Goal: Task Accomplishment & Management: Use online tool/utility

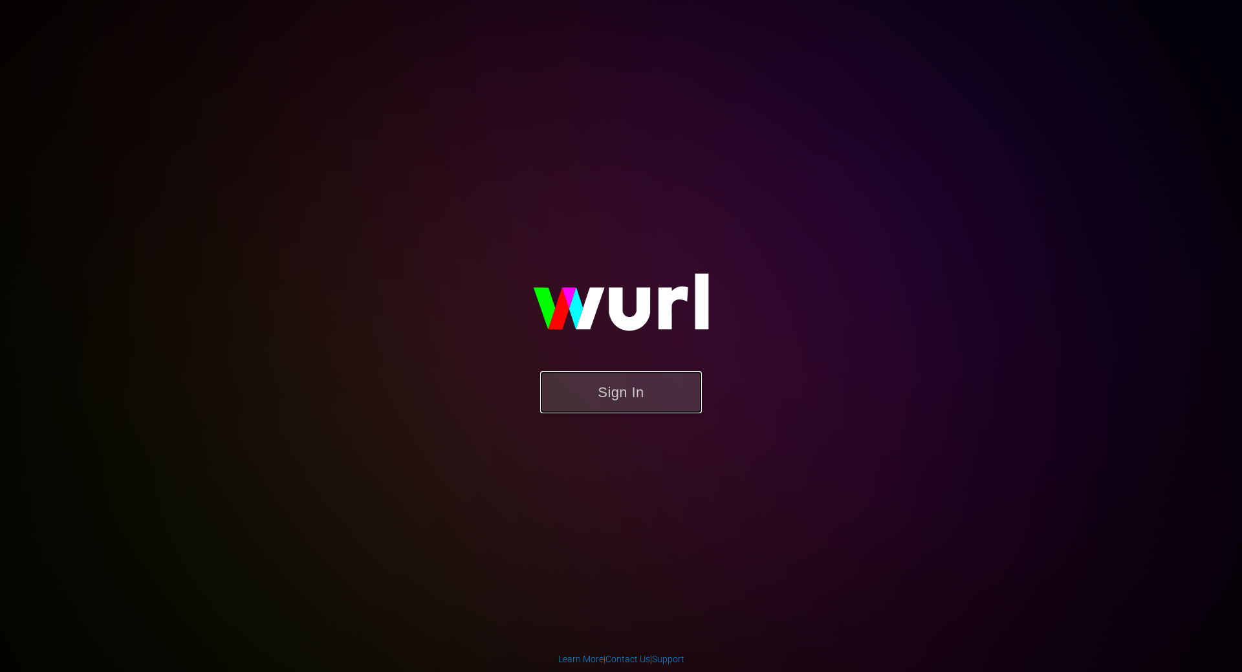
click at [671, 401] on button "Sign In" at bounding box center [621, 392] width 162 height 42
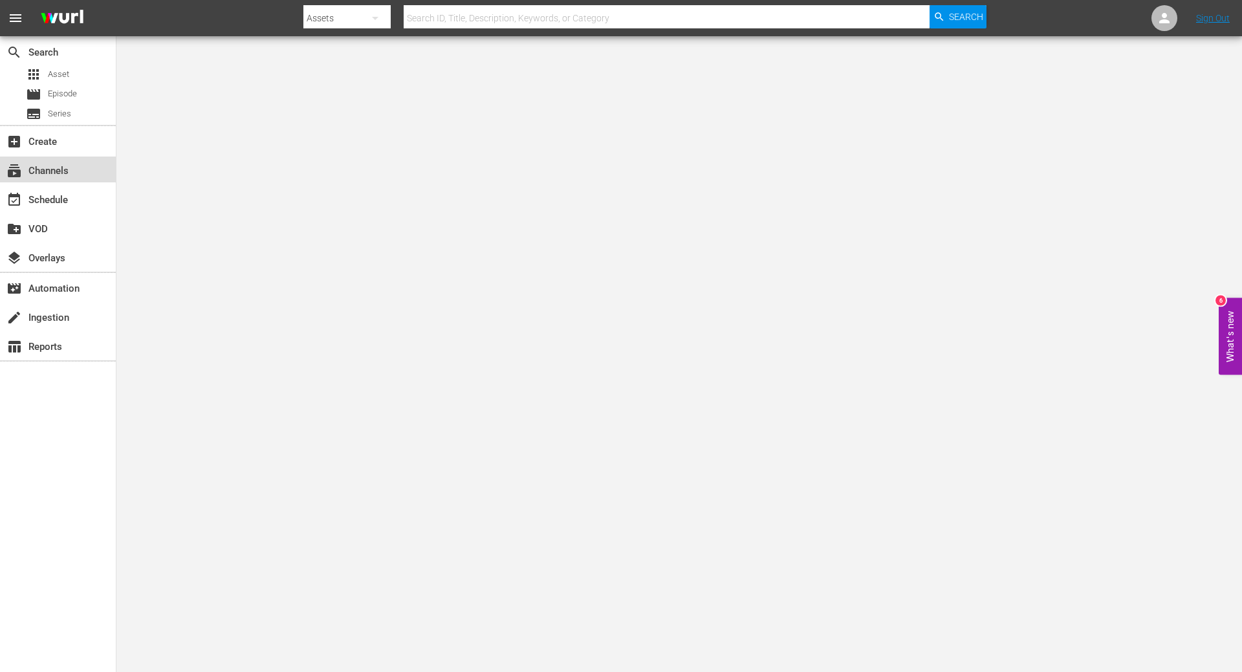
click at [31, 164] on div "subscriptions Channels" at bounding box center [36, 169] width 72 height 12
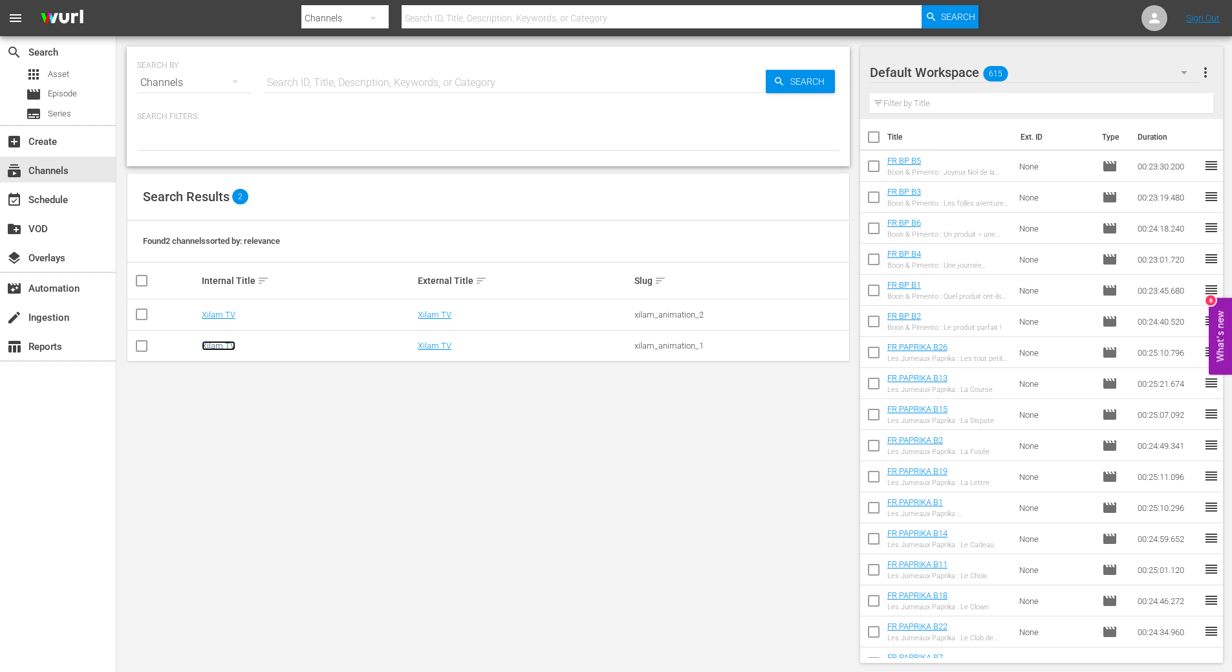
click at [221, 341] on link "Xilam TV" at bounding box center [219, 346] width 34 height 10
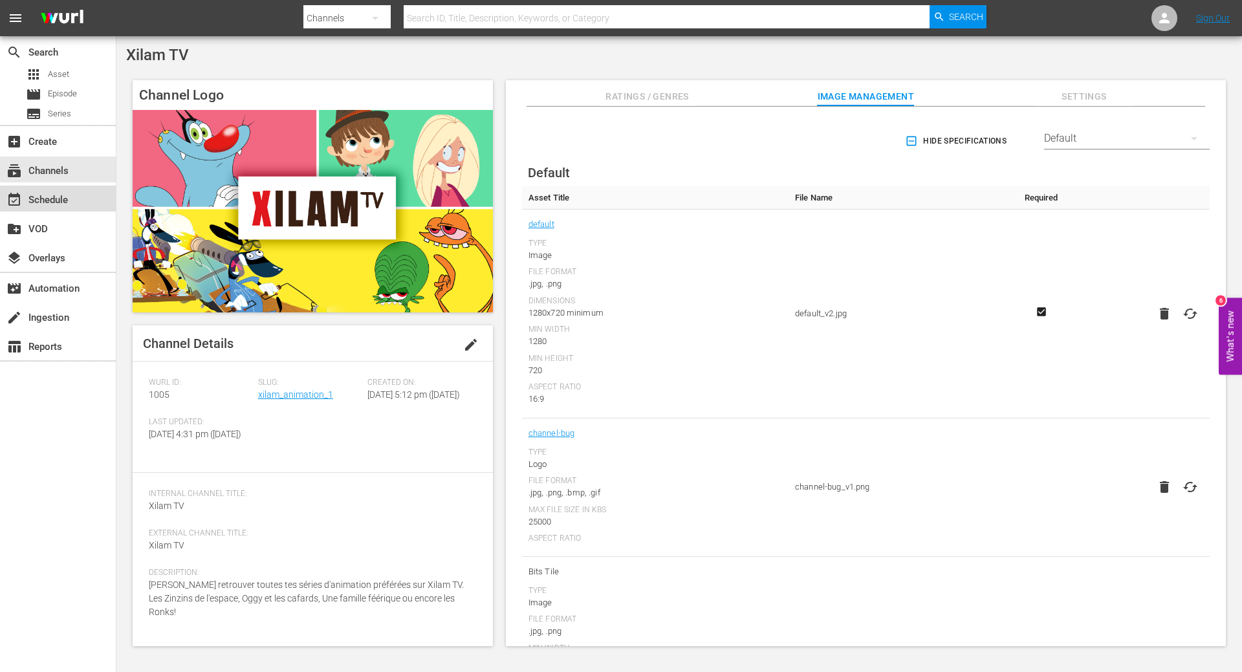
click at [62, 204] on div "event_available Schedule" at bounding box center [36, 198] width 72 height 12
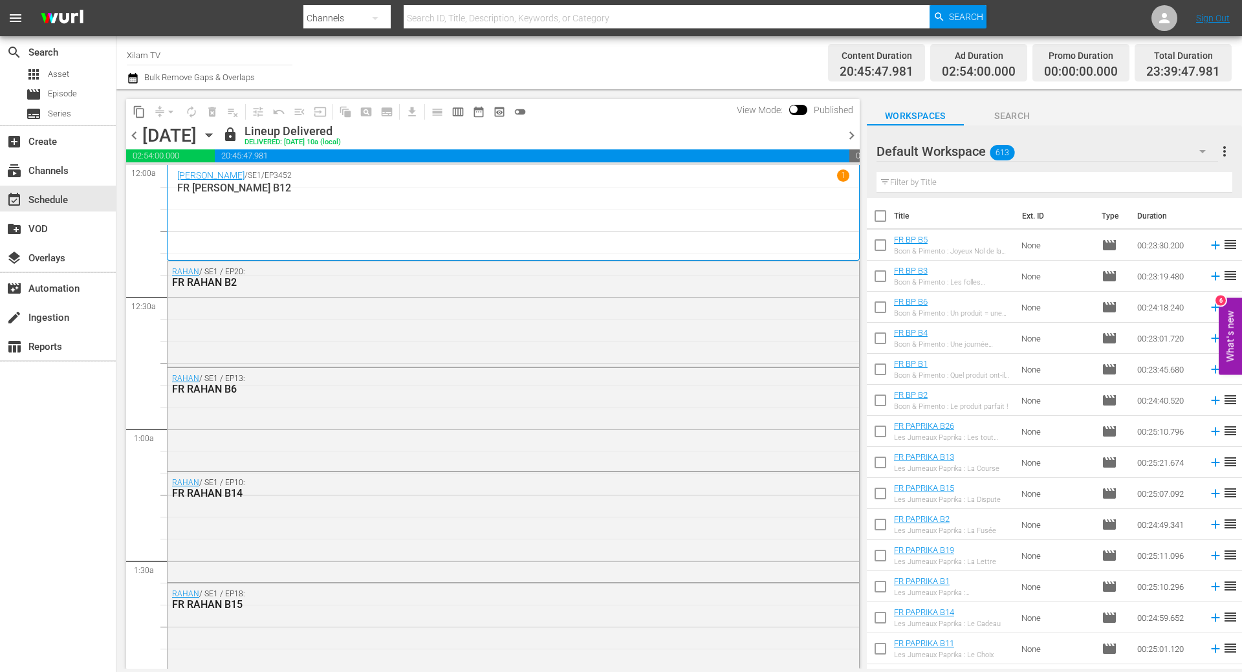
click at [216, 138] on icon "button" at bounding box center [209, 135] width 14 height 14
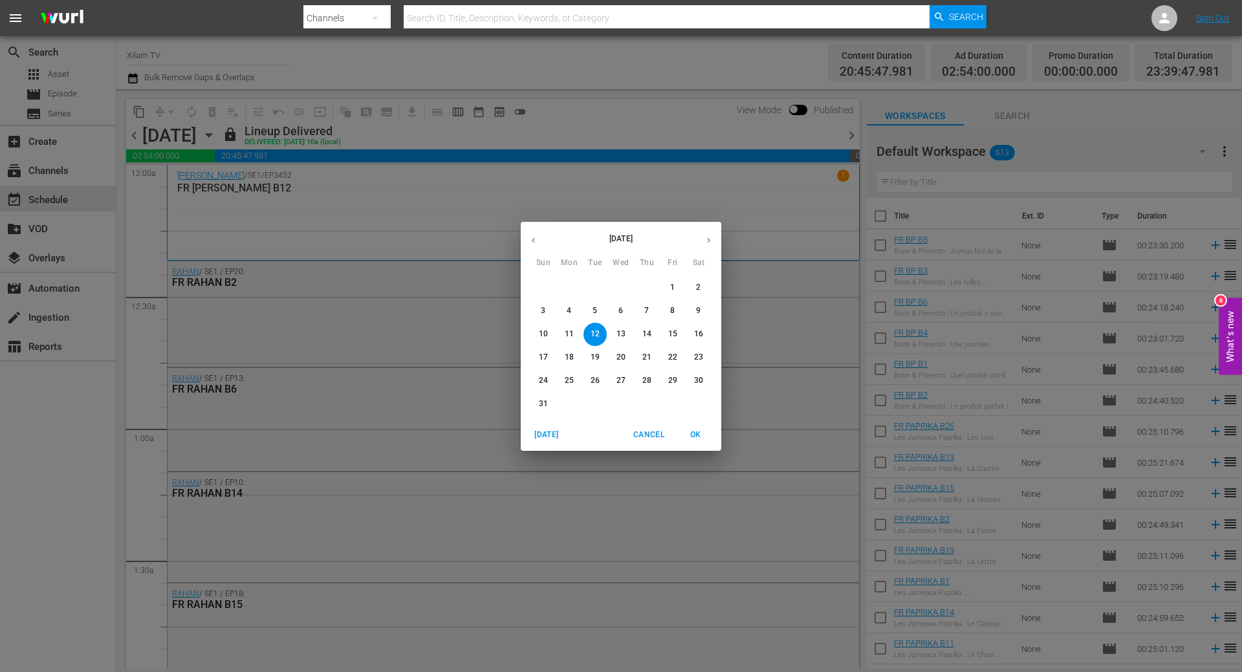
click at [706, 239] on icon "button" at bounding box center [709, 240] width 10 height 10
click at [572, 312] on span "8" at bounding box center [569, 310] width 23 height 11
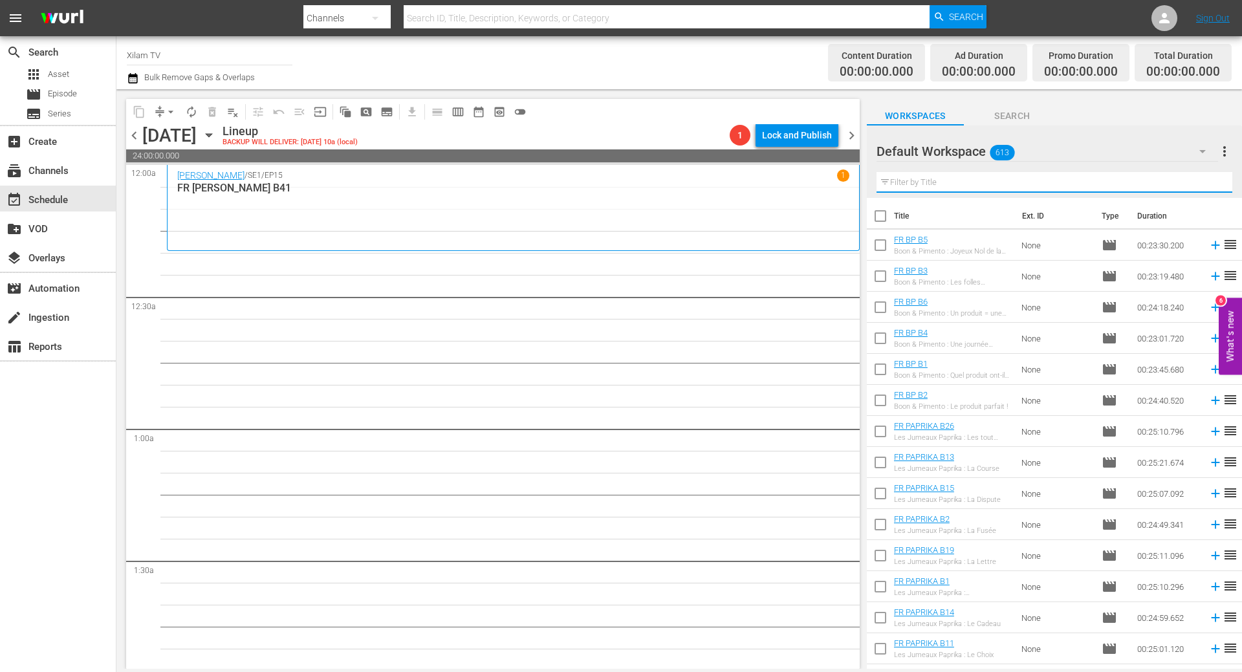
click at [956, 187] on input "text" at bounding box center [1054, 182] width 356 height 21
type input "RAHAN B"
click at [880, 465] on input "checkbox" at bounding box center [880, 464] width 27 height 27
checkbox input "true"
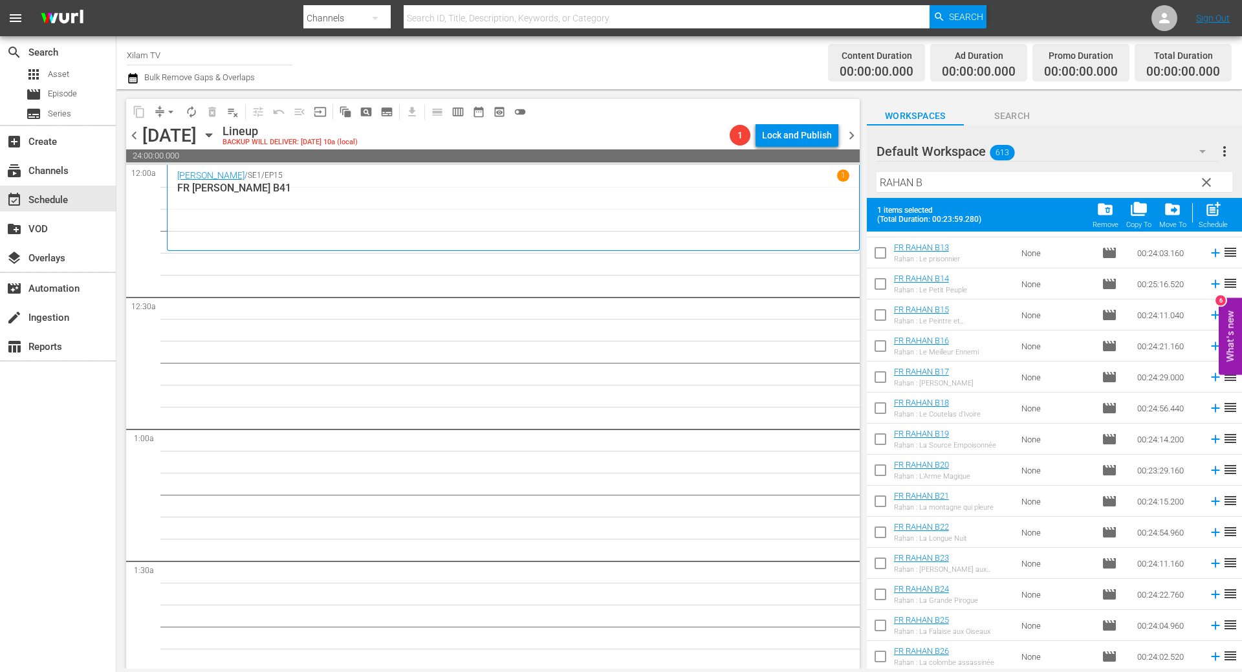
scroll to position [400, 0]
click at [876, 589] on input "checkbox" at bounding box center [880, 595] width 27 height 27
checkbox input "true"
click at [880, 500] on input "checkbox" at bounding box center [880, 502] width 27 height 27
checkbox input "true"
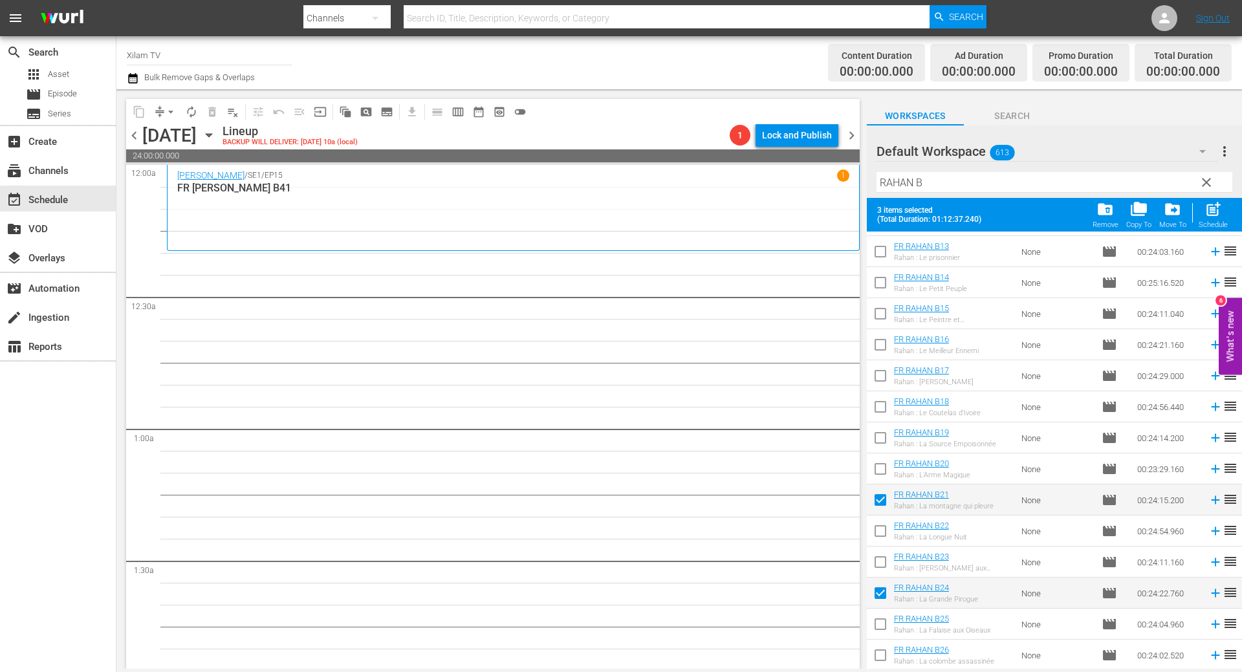
click at [880, 474] on input "checkbox" at bounding box center [880, 471] width 27 height 27
checkbox input "true"
click at [1220, 214] on span "post_add" at bounding box center [1212, 209] width 17 height 17
checkbox input "false"
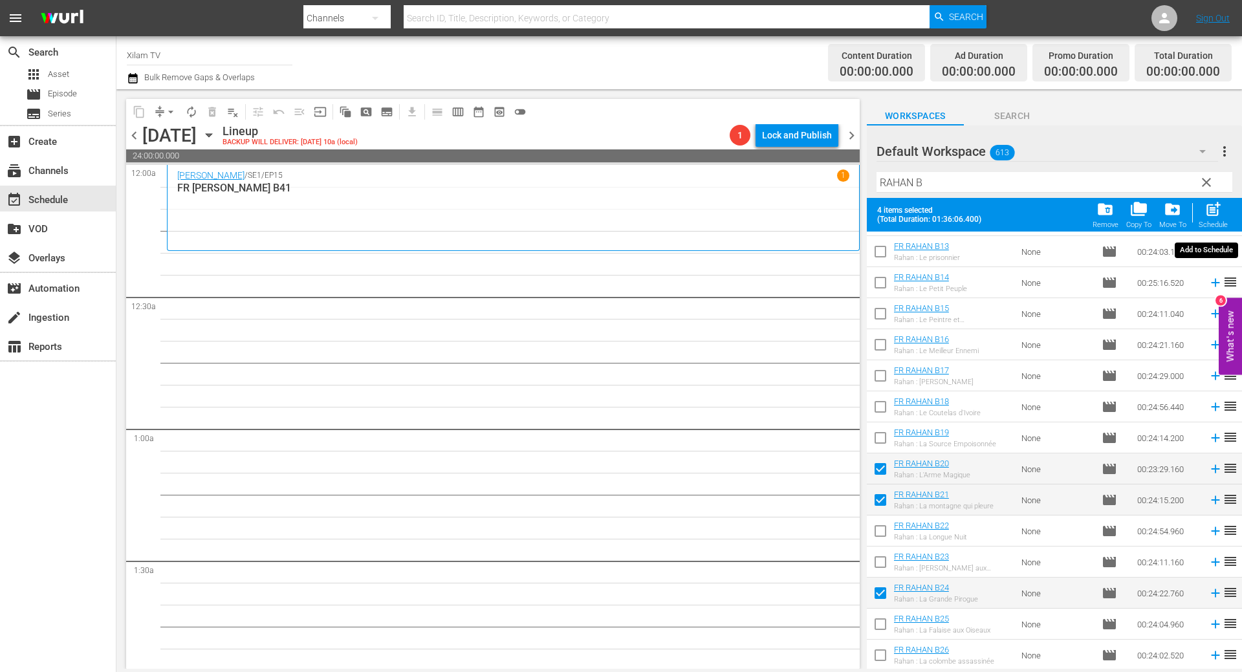
checkbox input "false"
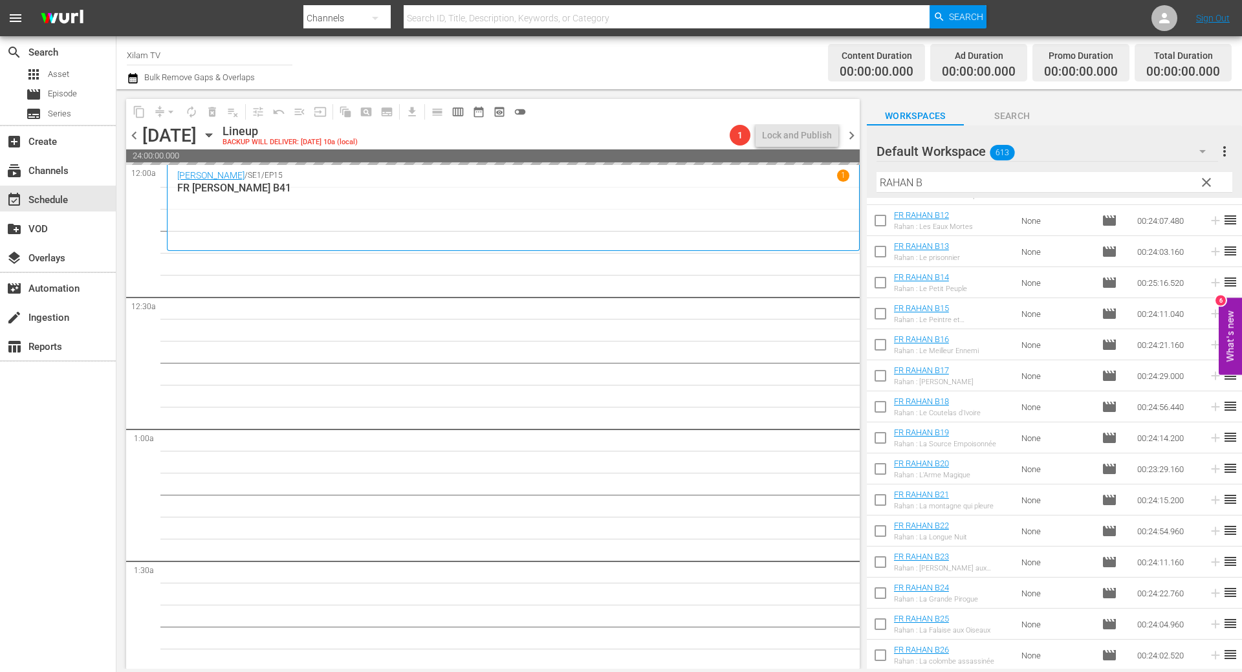
scroll to position [366, 0]
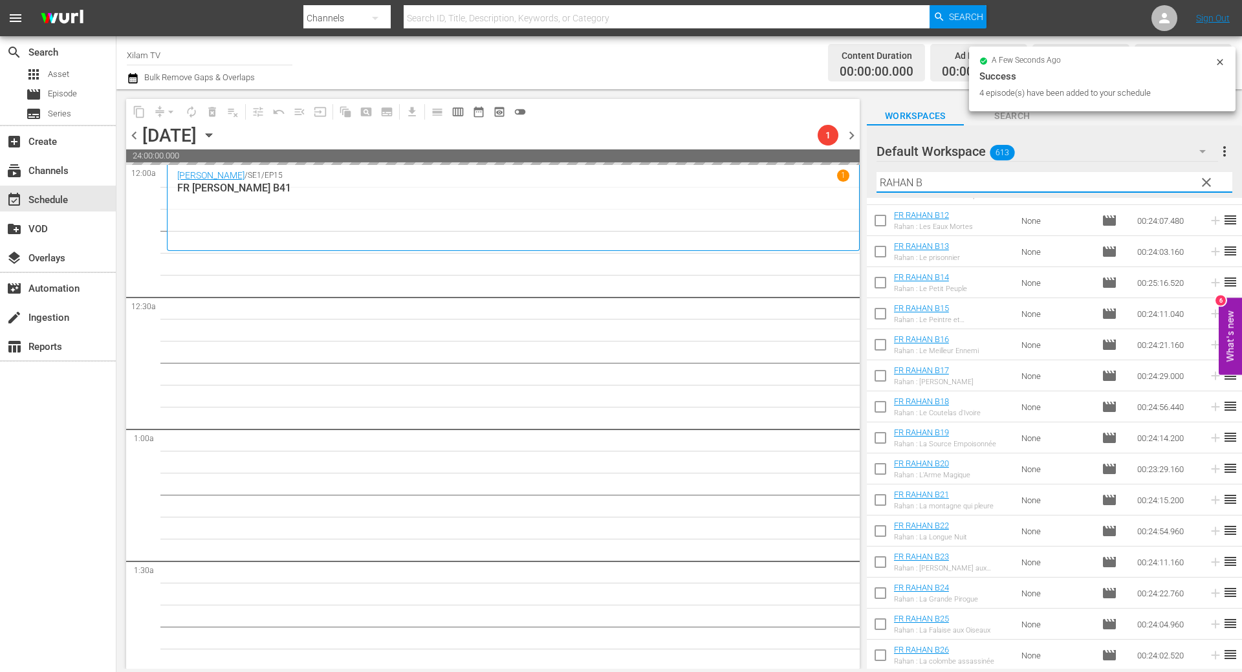
drag, startPoint x: 913, startPoint y: 185, endPoint x: 853, endPoint y: 190, distance: 59.7
click at [853, 190] on div "content_copy compress arrow_drop_down autorenew_outlined delete_forever_outline…" at bounding box center [678, 379] width 1125 height 580
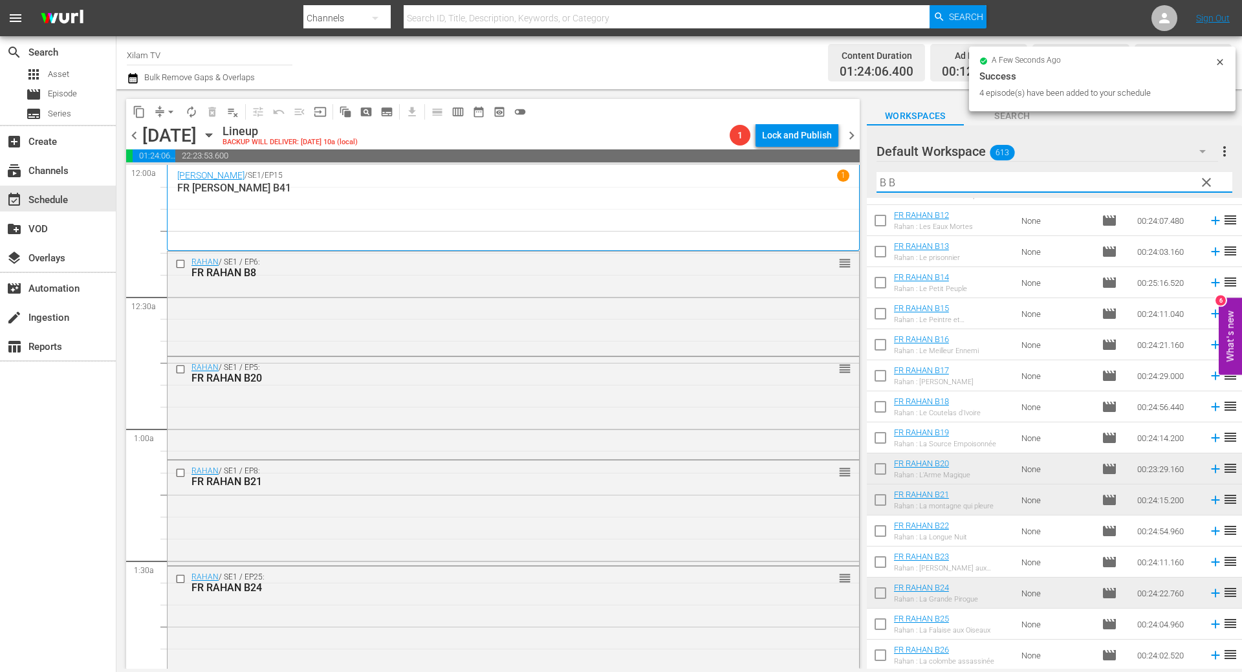
scroll to position [0, 0]
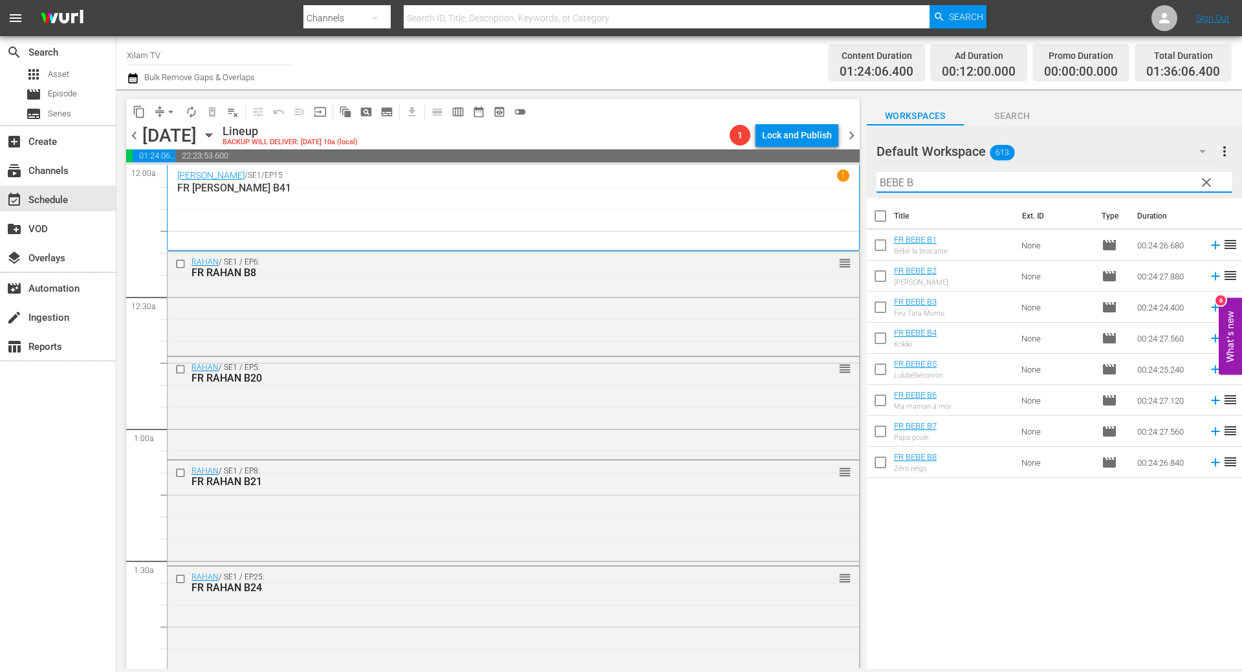
type input "BEBE B"
click at [884, 426] on input "checkbox" at bounding box center [880, 433] width 27 height 27
checkbox input "true"
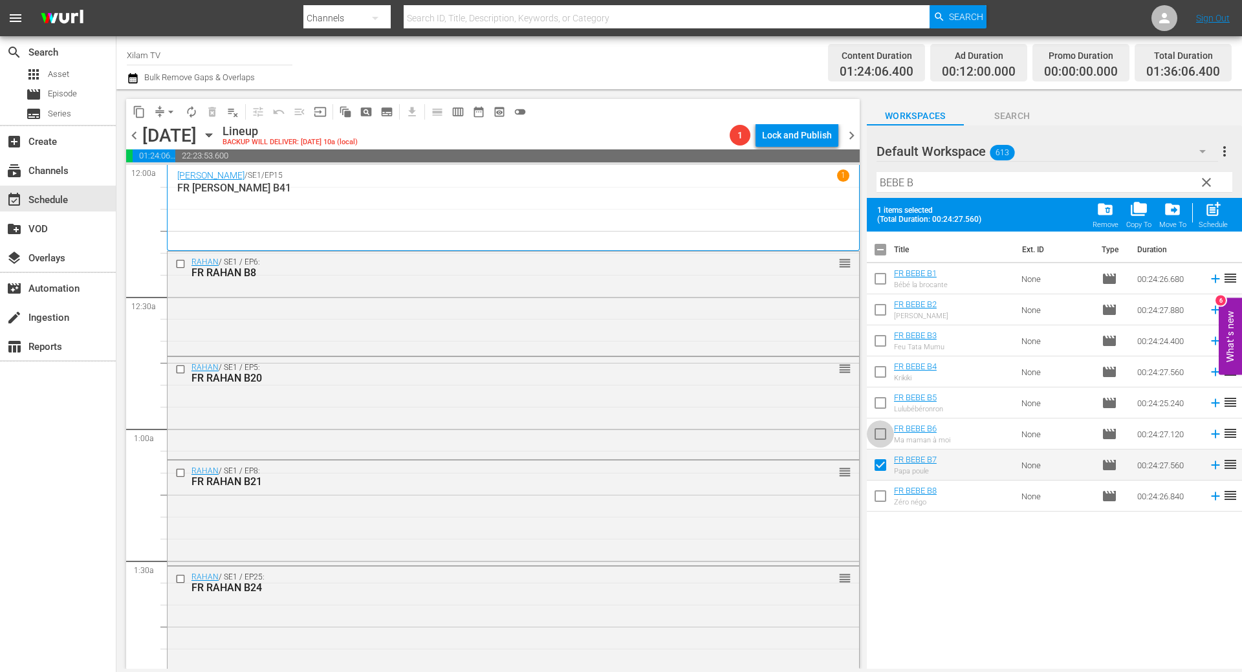
click at [884, 426] on input "checkbox" at bounding box center [880, 436] width 27 height 27
checkbox input "true"
drag, startPoint x: 880, startPoint y: 501, endPoint x: 883, endPoint y: 481, distance: 20.2
click at [880, 501] on input "checkbox" at bounding box center [880, 498] width 27 height 27
checkbox input "true"
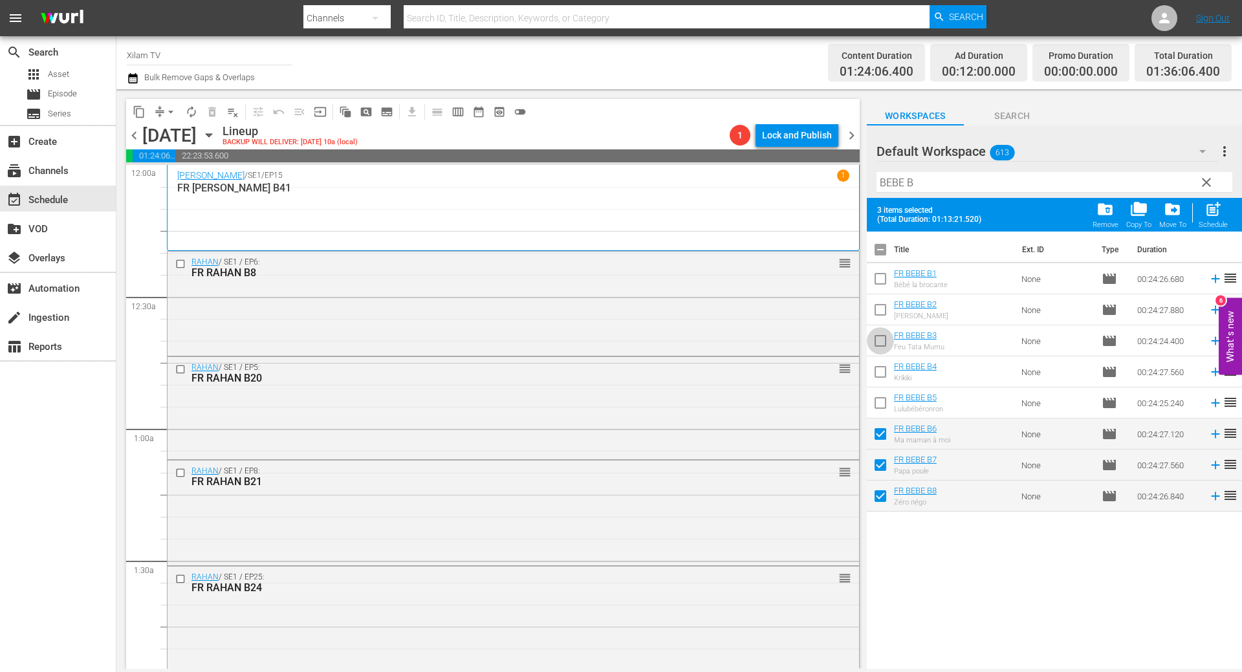
click at [878, 345] on input "checkbox" at bounding box center [880, 343] width 27 height 27
click at [1219, 208] on span "post_add" at bounding box center [1212, 209] width 17 height 17
checkbox input "false"
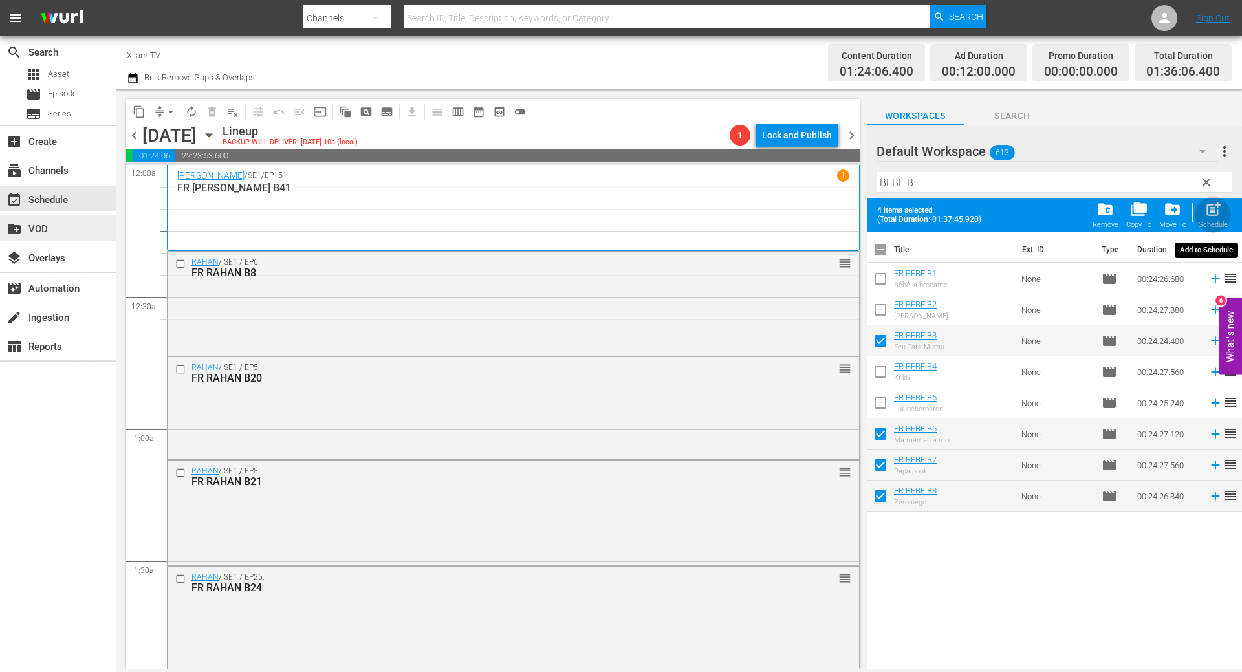
checkbox input "false"
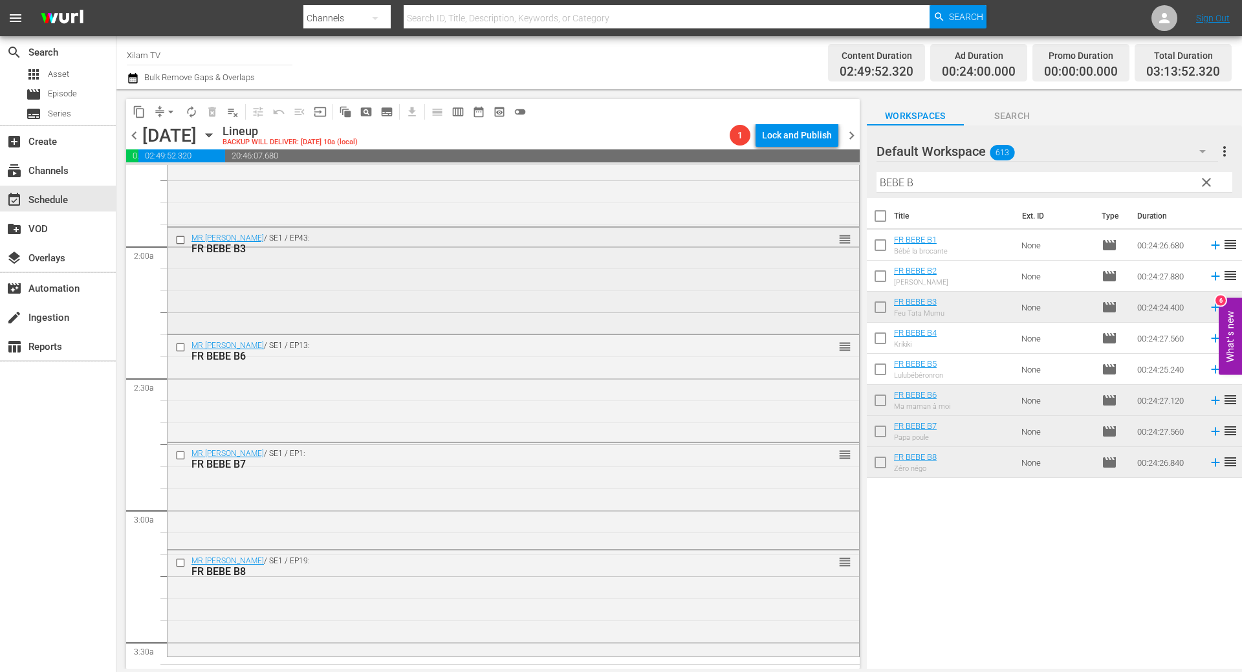
scroll to position [453, 0]
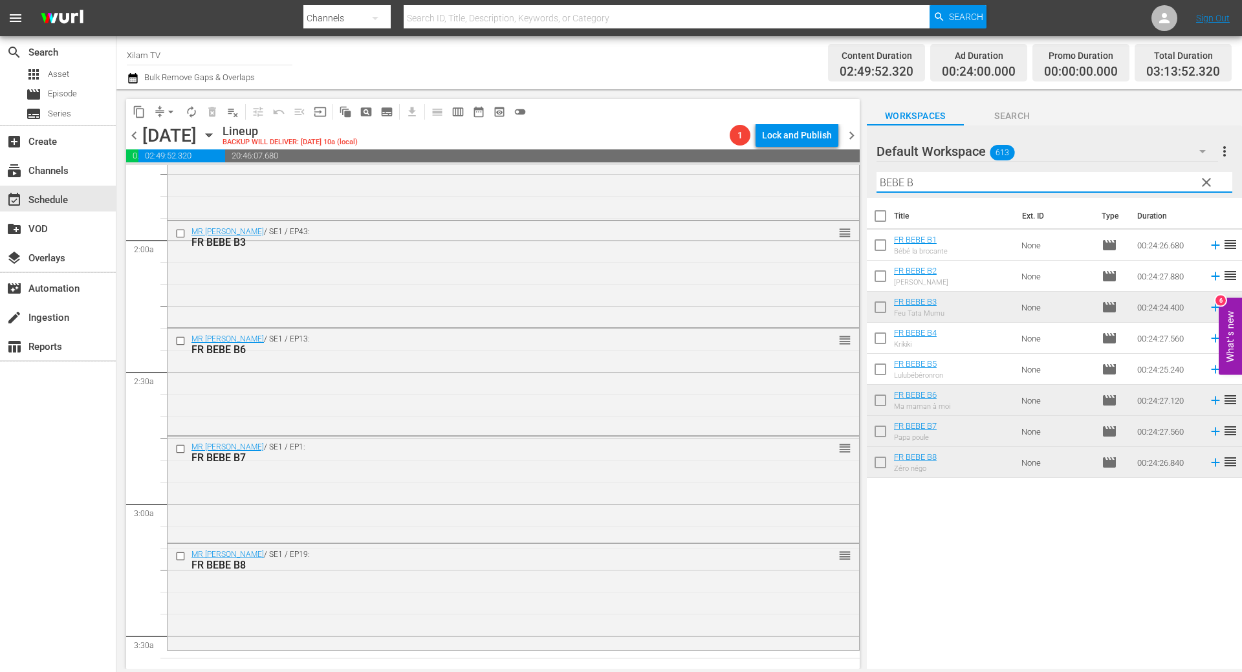
drag, startPoint x: 902, startPoint y: 181, endPoint x: 888, endPoint y: 182, distance: 14.2
click at [888, 182] on input "BEBE B" at bounding box center [1054, 182] width 356 height 21
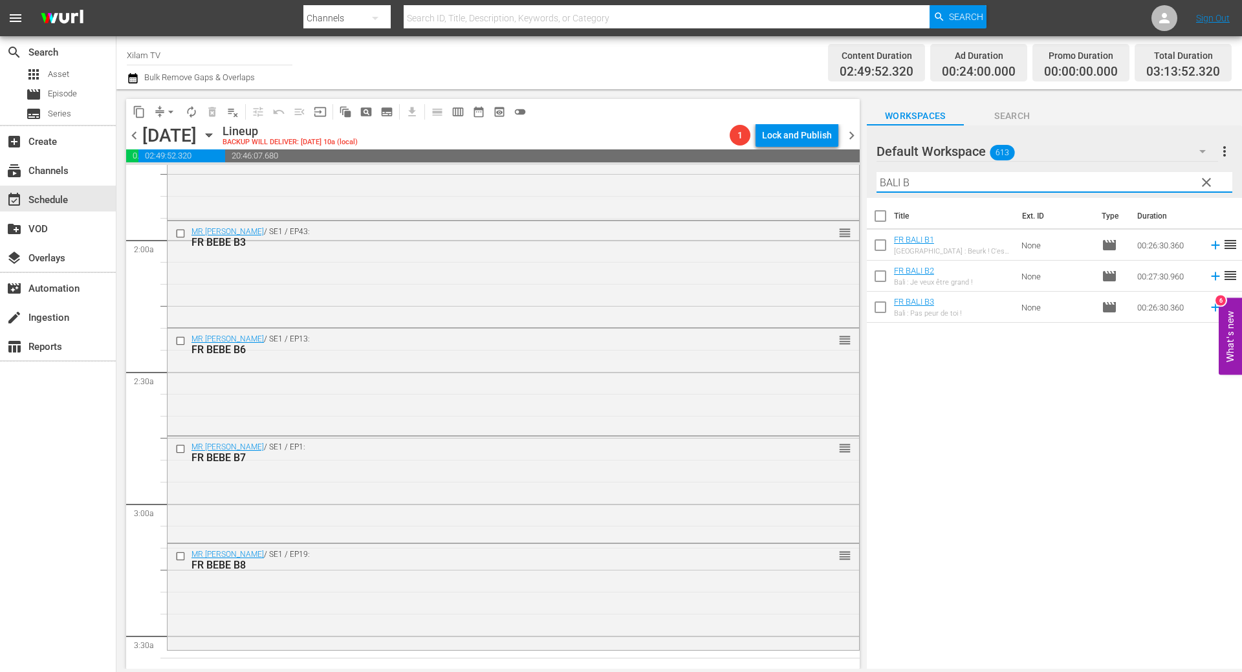
type input "BALI B"
click at [881, 276] on input "checkbox" at bounding box center [880, 278] width 27 height 27
checkbox input "true"
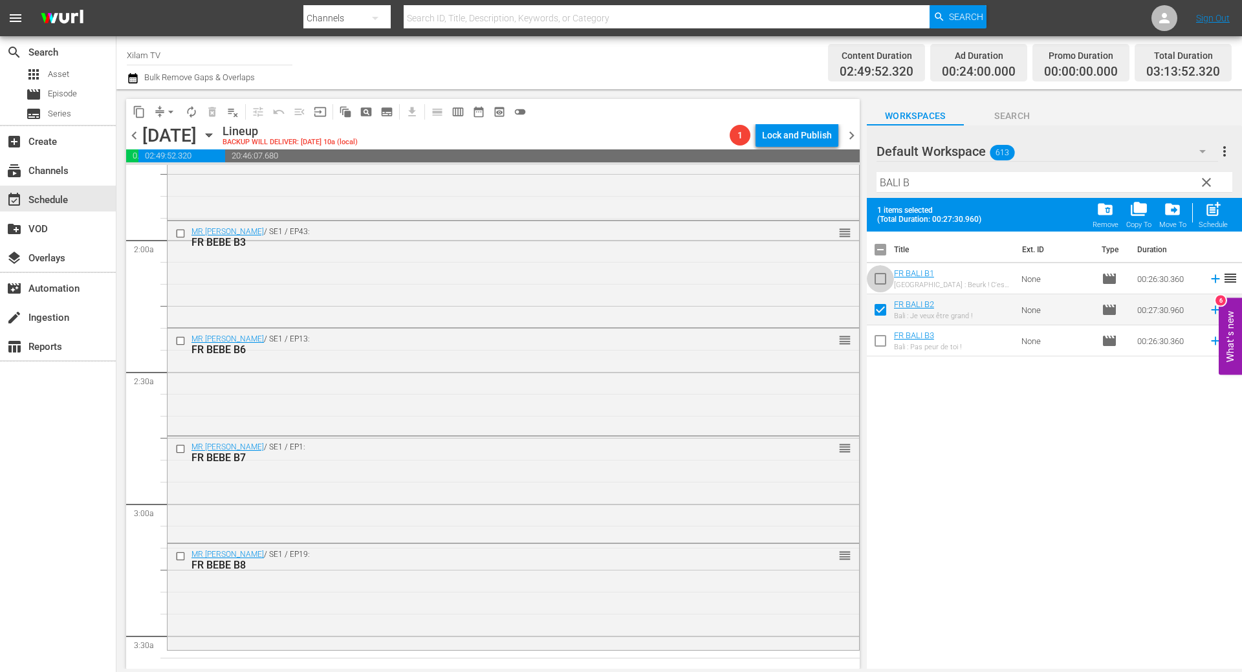
click at [881, 276] on input "checkbox" at bounding box center [880, 281] width 27 height 27
click at [1210, 213] on span "post_add" at bounding box center [1212, 209] width 17 height 17
checkbox input "false"
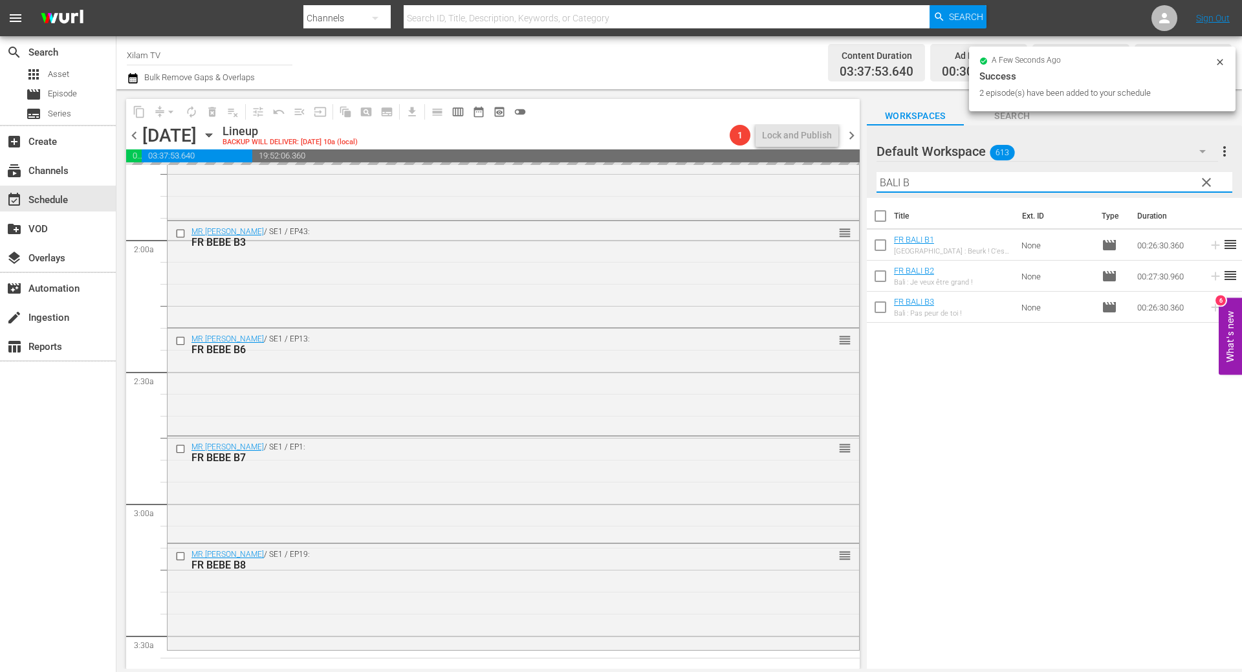
drag, startPoint x: 898, startPoint y: 183, endPoint x: 862, endPoint y: 180, distance: 37.0
click at [862, 180] on div "content_copy compress arrow_drop_down autorenew_outlined delete_forever_outline…" at bounding box center [678, 379] width 1125 height 580
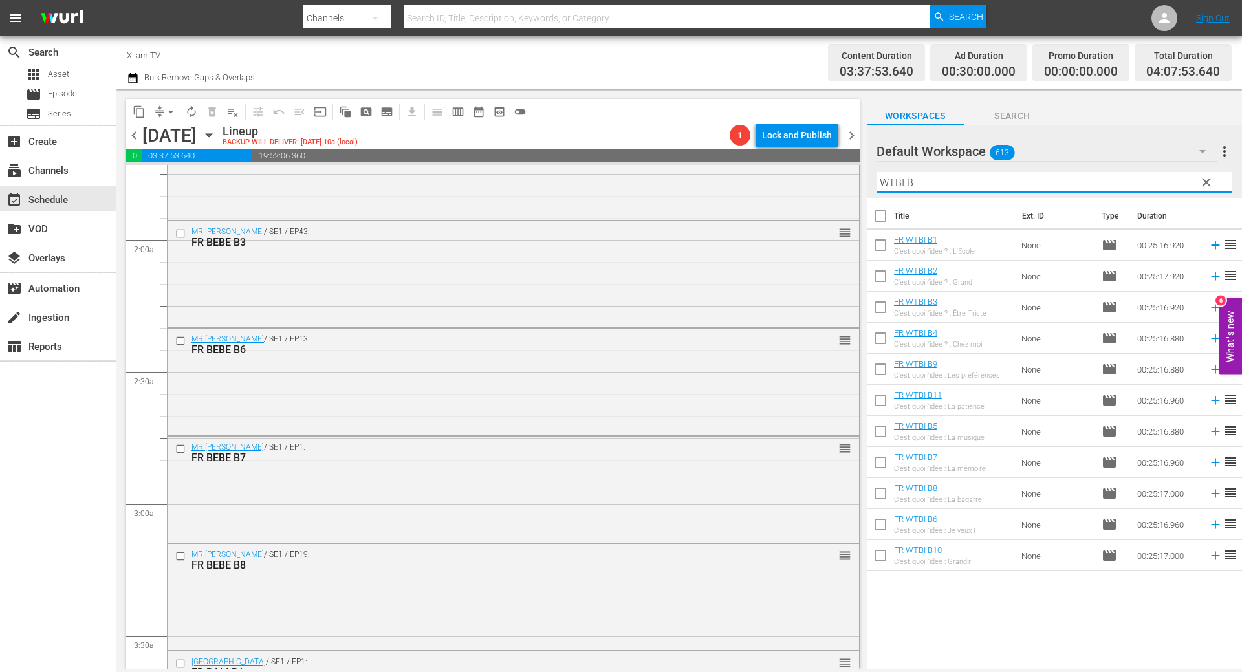
type input "WTBI B"
click at [883, 275] on input "checkbox" at bounding box center [880, 278] width 27 height 27
checkbox input "true"
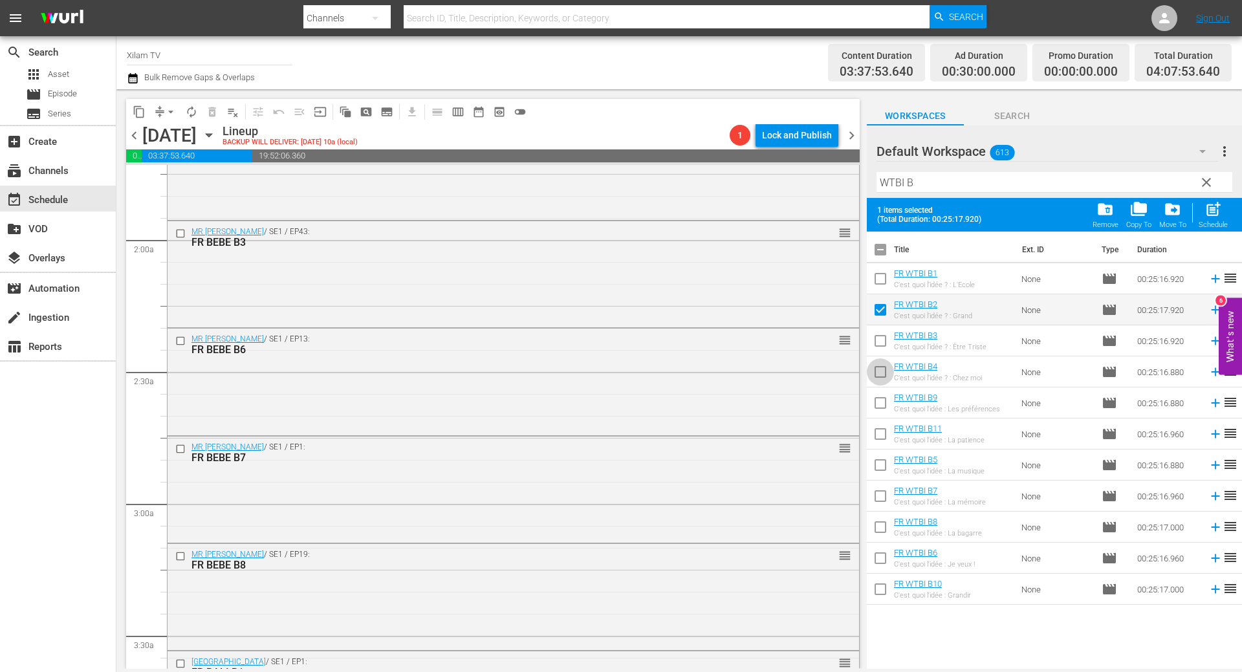
click at [884, 362] on input "checkbox" at bounding box center [880, 374] width 27 height 27
checkbox input "true"
click at [1216, 210] on span "post_add" at bounding box center [1212, 209] width 17 height 17
checkbox input "false"
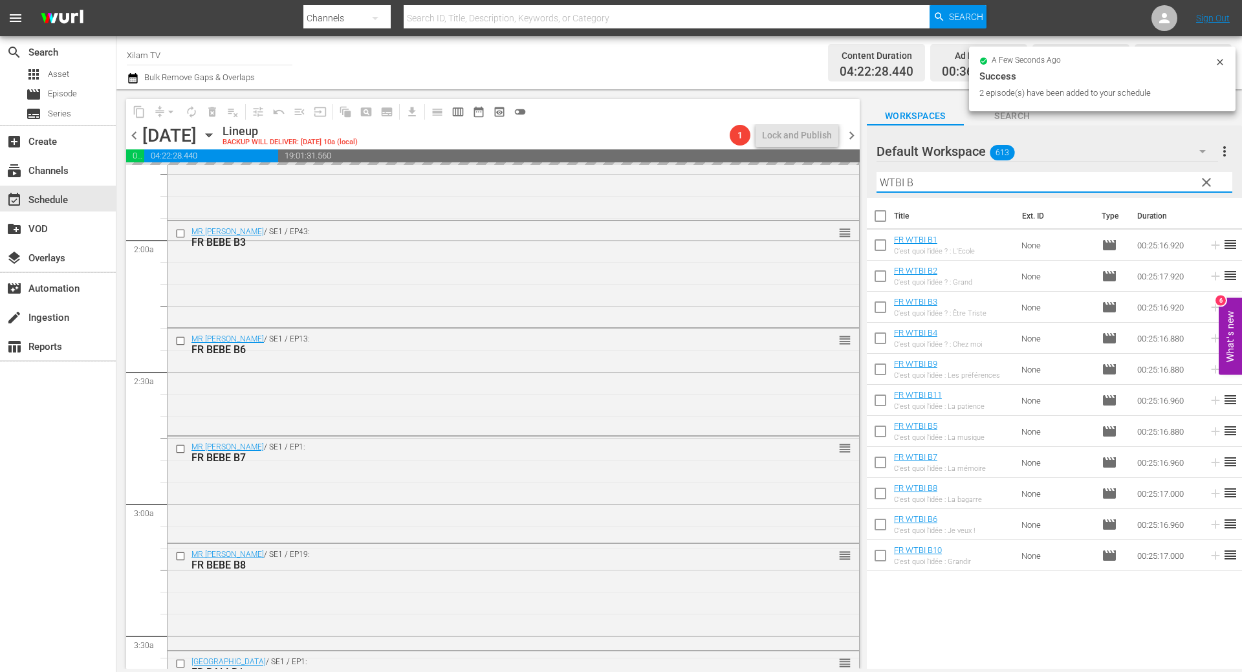
drag, startPoint x: 901, startPoint y: 184, endPoint x: 854, endPoint y: 184, distance: 47.2
click at [854, 184] on div "content_copy compress arrow_drop_down autorenew_outlined delete_forever_outline…" at bounding box center [678, 379] width 1125 height 580
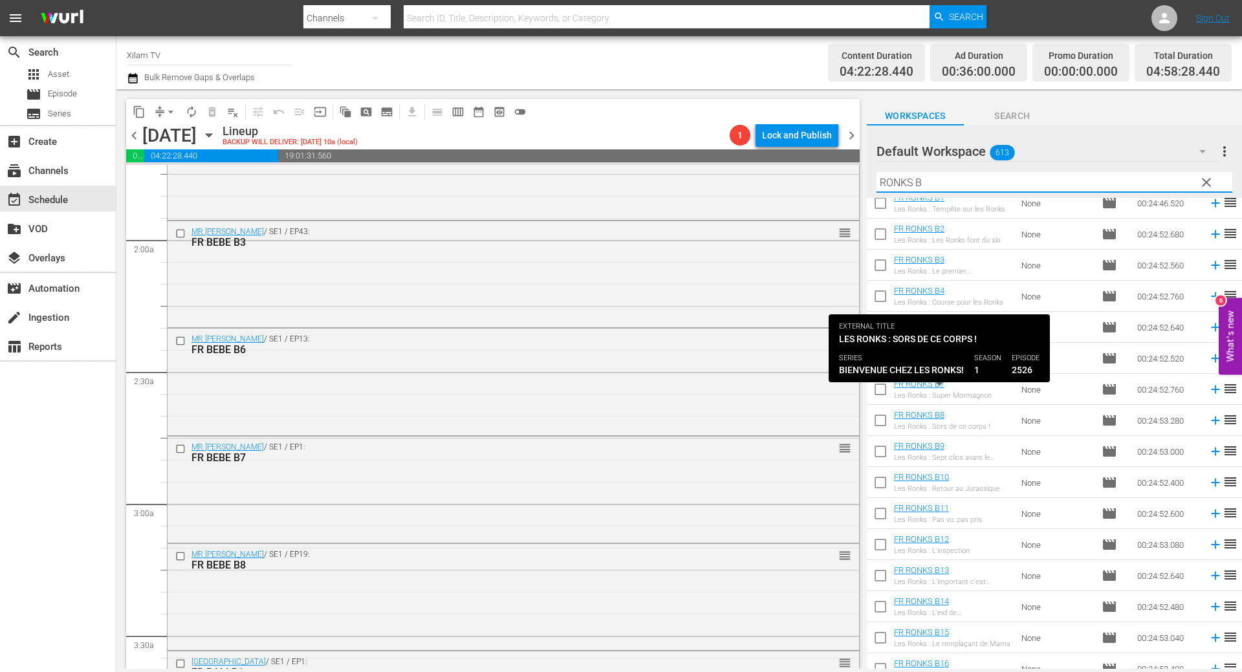
scroll to position [65, 0]
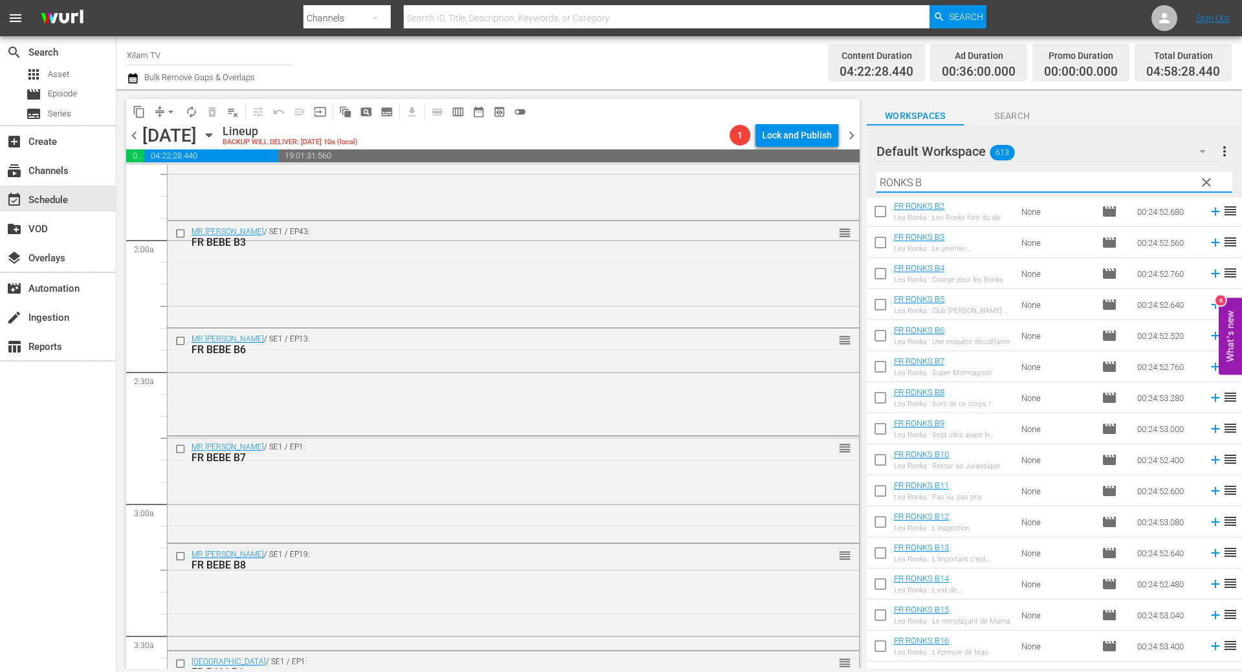
type input "RONKS B"
click at [882, 623] on input "checkbox" at bounding box center [880, 617] width 27 height 27
checkbox input "true"
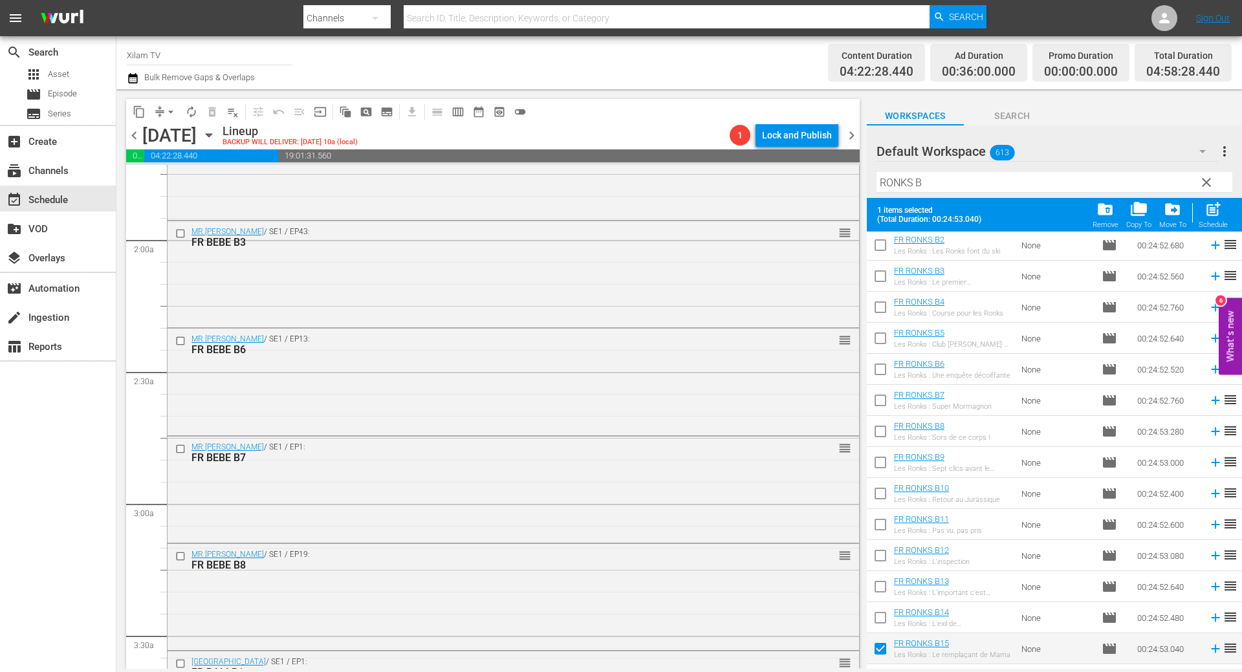
scroll to position [369, 0]
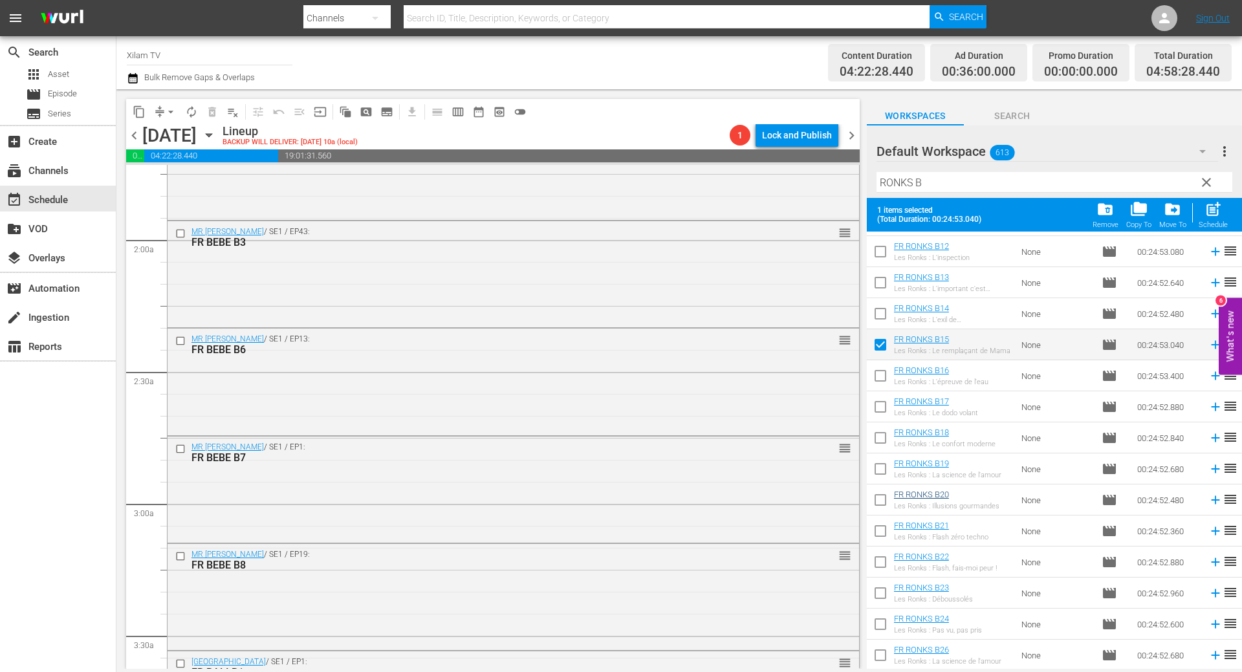
click at [876, 532] on input "checkbox" at bounding box center [880, 533] width 27 height 27
checkbox input "true"
click at [1220, 210] on span "post_add" at bounding box center [1212, 209] width 17 height 17
checkbox input "false"
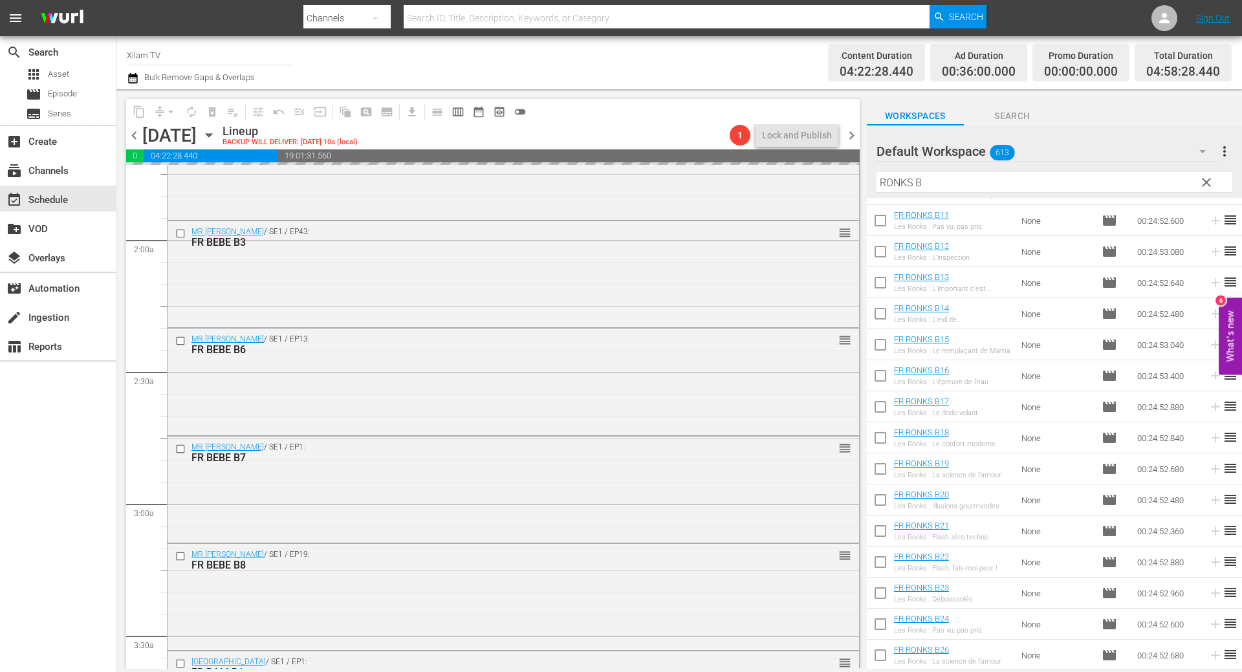
scroll to position [335, 0]
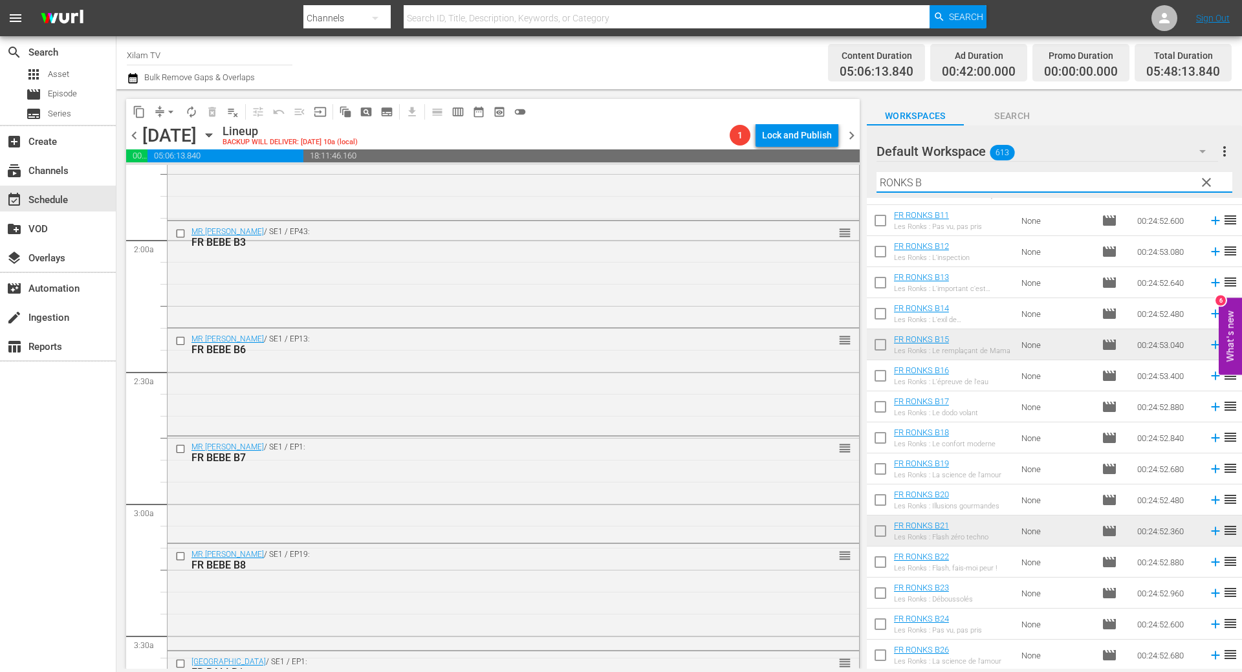
drag, startPoint x: 911, startPoint y: 180, endPoint x: 858, endPoint y: 186, distance: 53.9
click at [858, 186] on div "content_copy compress arrow_drop_down autorenew_outlined delete_forever_outline…" at bounding box center [678, 379] width 1125 height 580
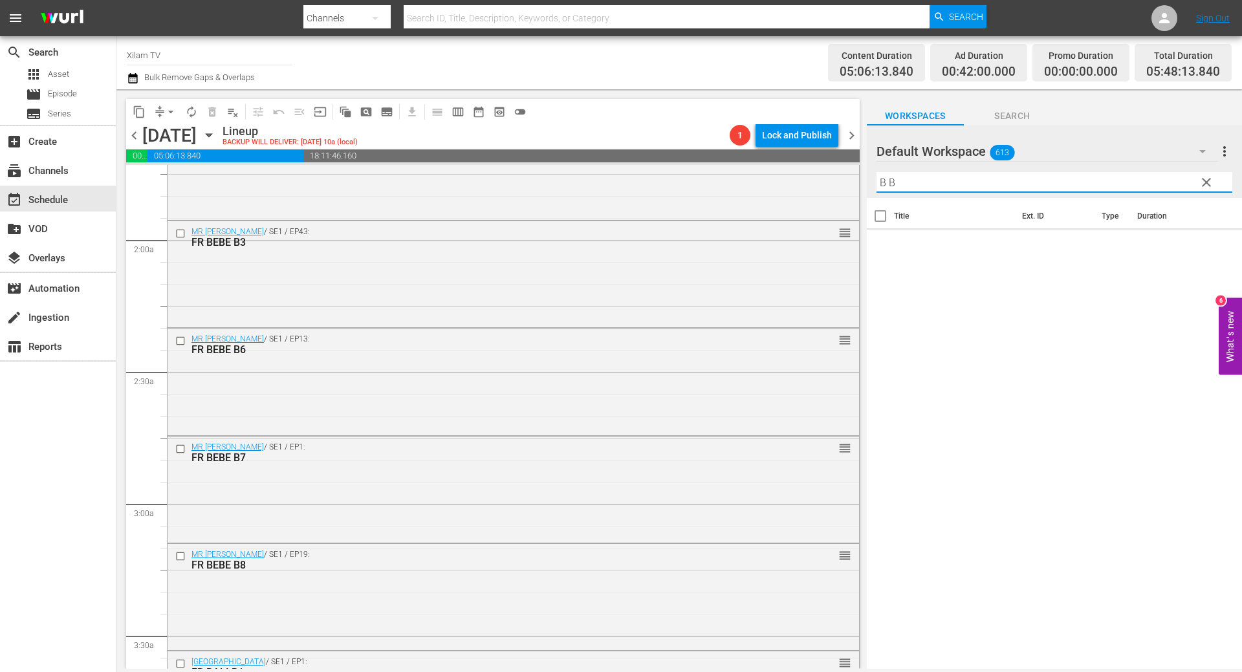
scroll to position [0, 0]
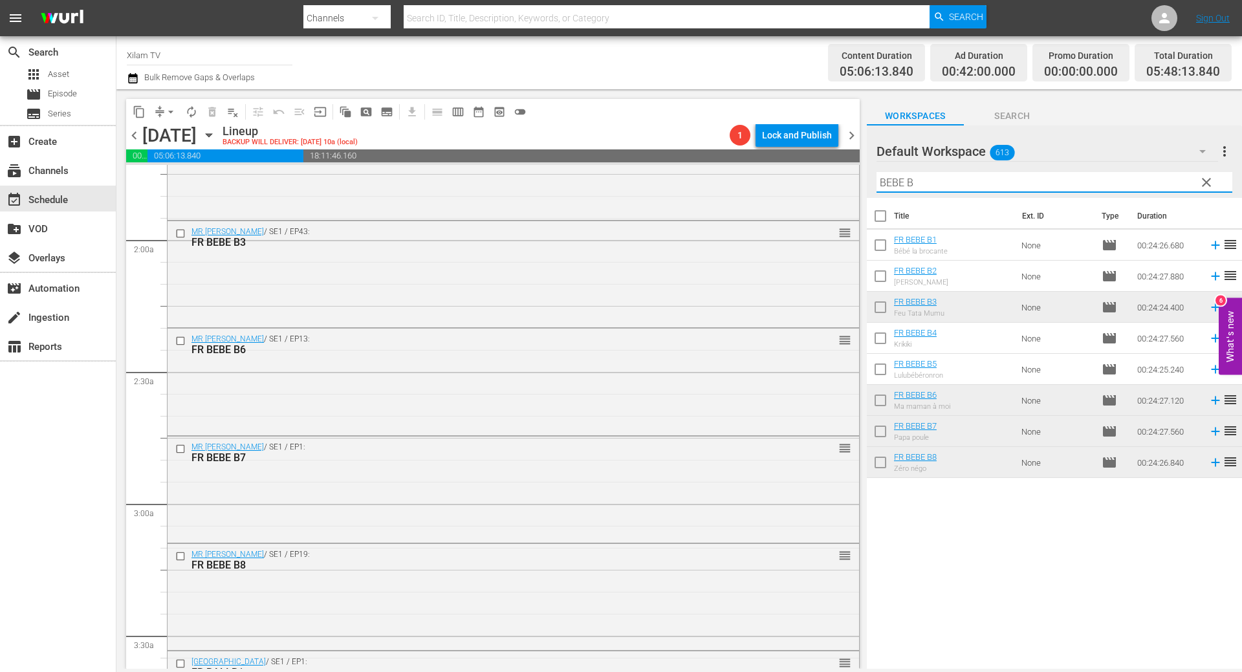
drag, startPoint x: 902, startPoint y: 182, endPoint x: 860, endPoint y: 180, distance: 42.7
click at [860, 180] on div "content_copy compress arrow_drop_down autorenew_outlined delete_forever_outline…" at bounding box center [678, 379] width 1125 height 580
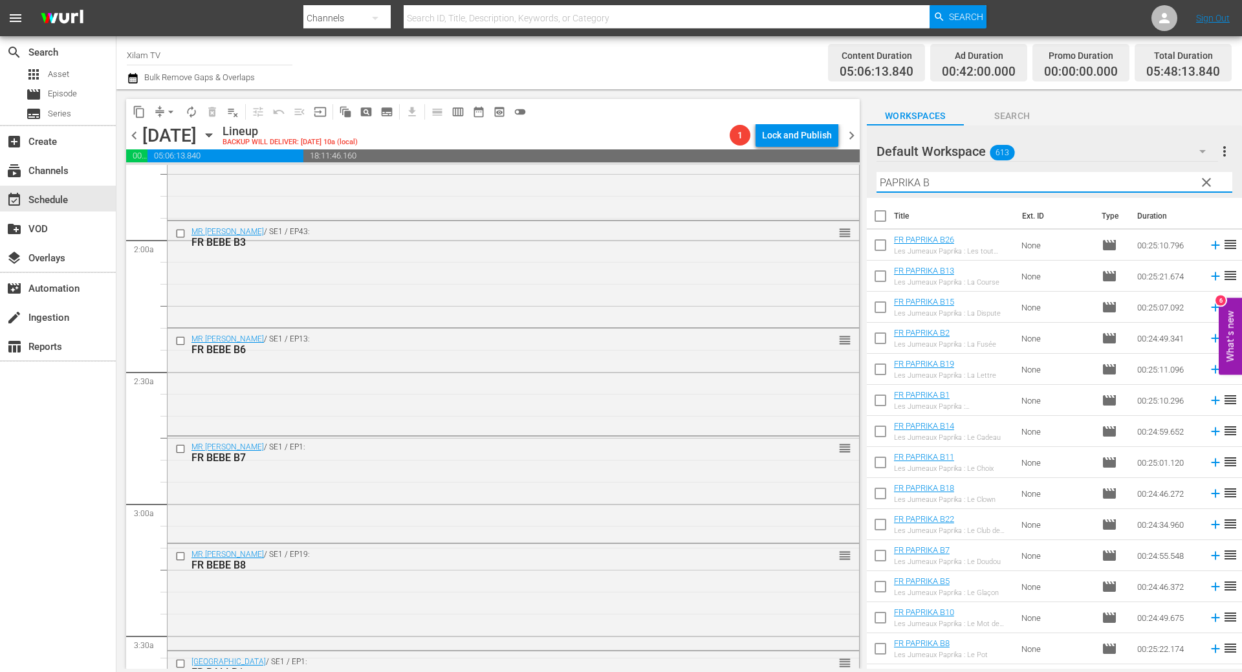
type input "PAPRIKA B"
drag, startPoint x: 879, startPoint y: 459, endPoint x: 881, endPoint y: 448, distance: 11.2
click at [879, 459] on input "checkbox" at bounding box center [880, 464] width 27 height 27
checkbox input "true"
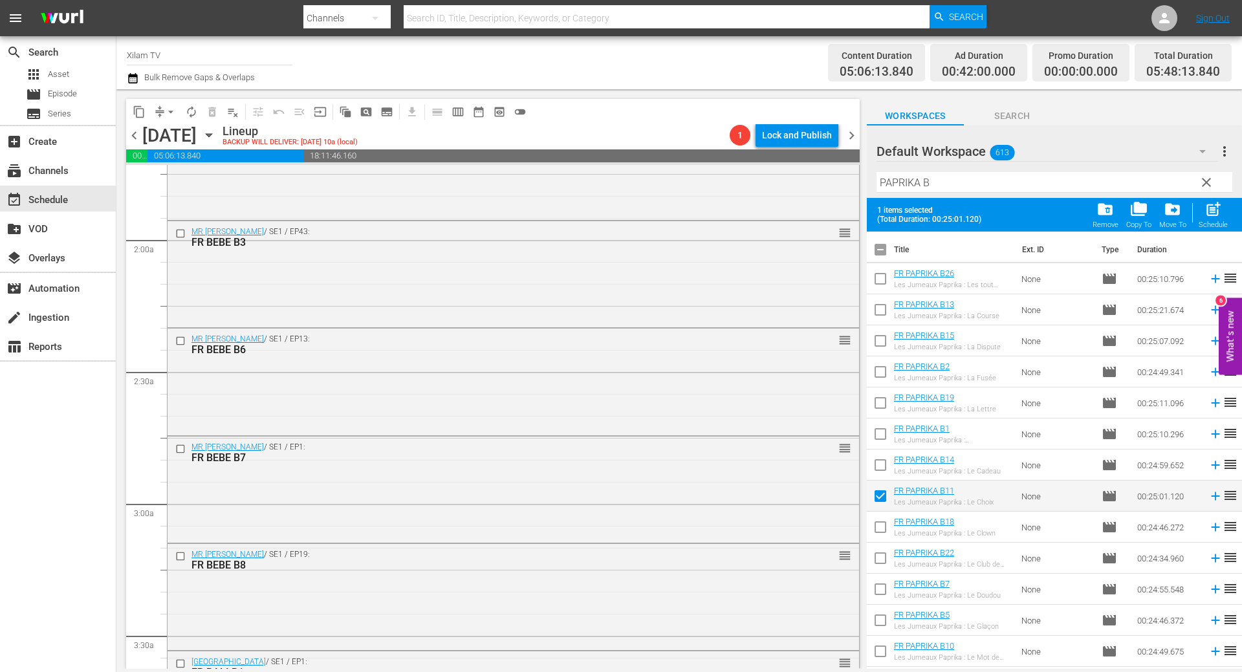
click at [952, 177] on input "PAPRIKA B" at bounding box center [1054, 182] width 356 height 21
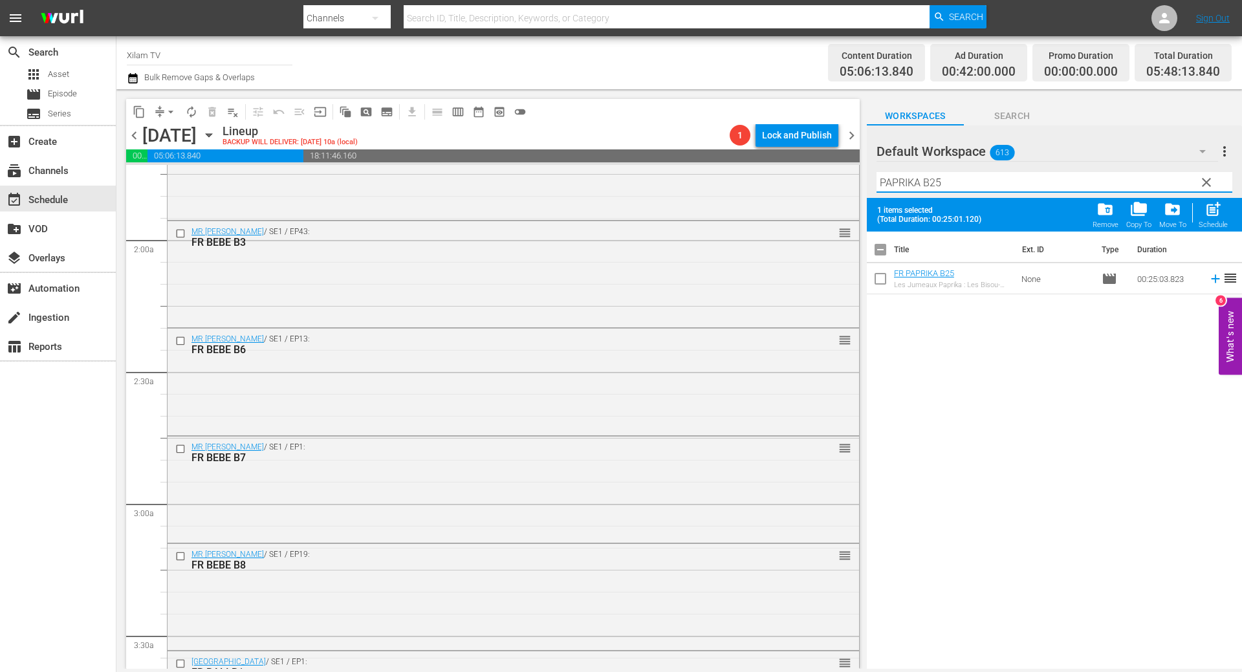
type input "PAPRIKA B25"
click at [878, 288] on input "checkbox" at bounding box center [880, 281] width 27 height 27
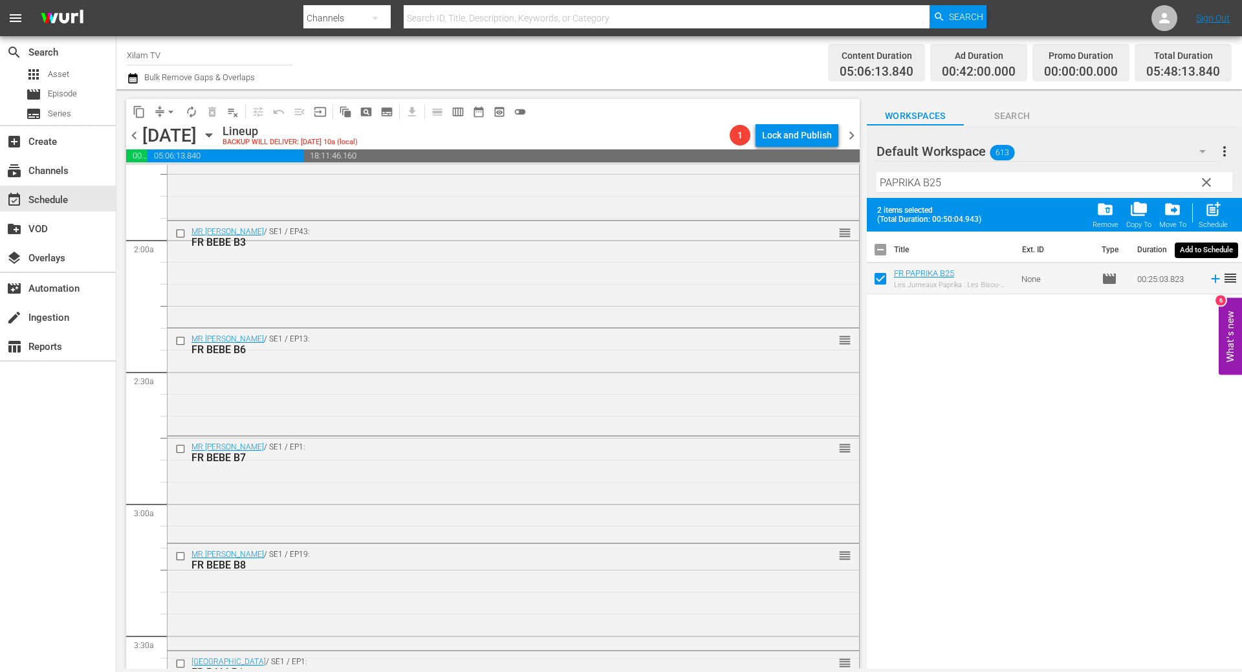
click at [1209, 210] on span "post_add" at bounding box center [1212, 209] width 17 height 17
checkbox input "false"
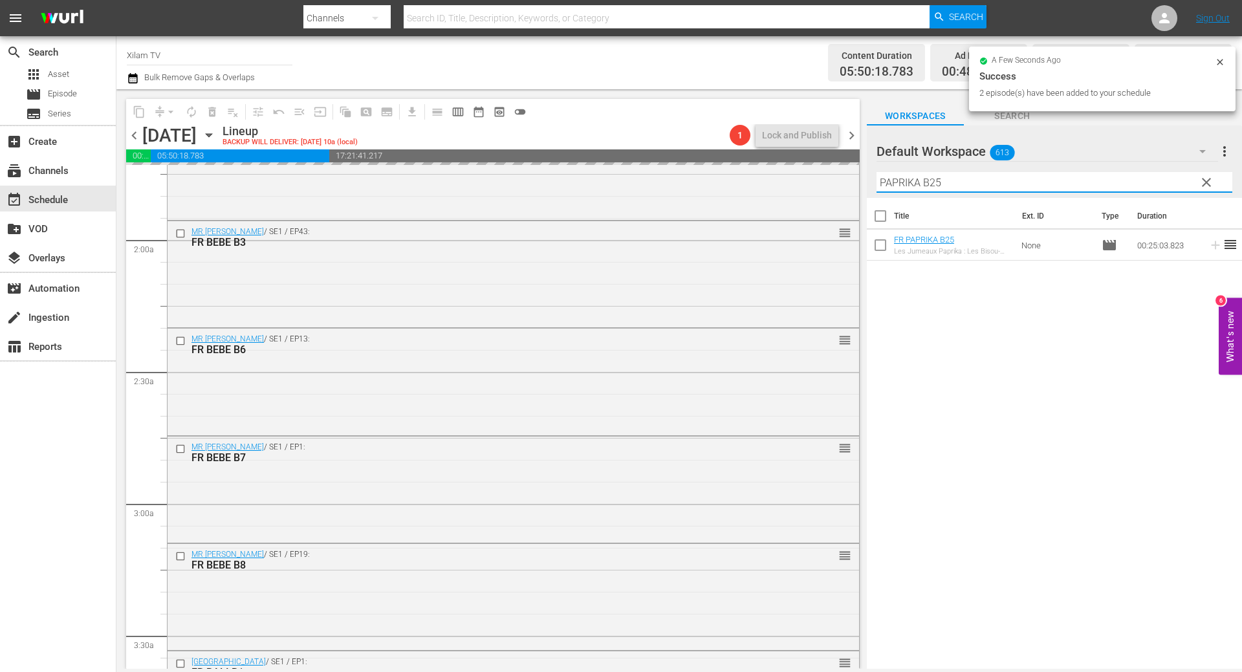
drag, startPoint x: 920, startPoint y: 184, endPoint x: 858, endPoint y: 179, distance: 63.0
click at [858, 179] on div "content_copy compress arrow_drop_down autorenew_outlined delete_forever_outline…" at bounding box center [678, 379] width 1125 height 580
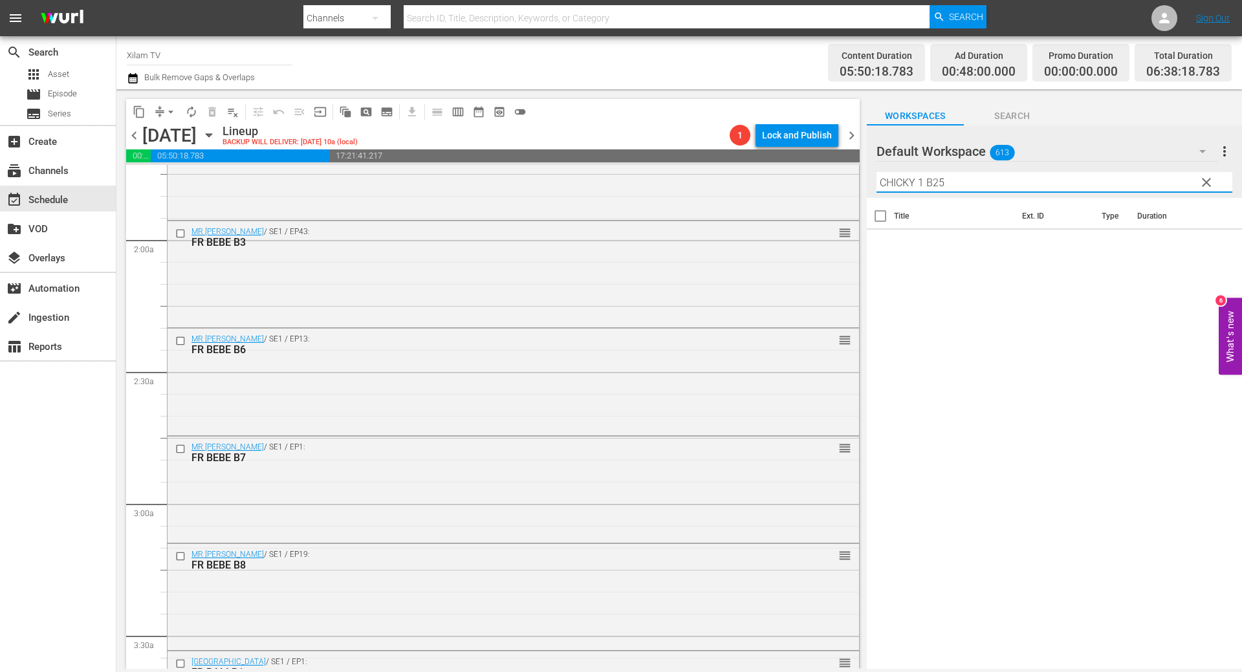
click at [1004, 176] on input "CHICKY 1 B25" at bounding box center [1054, 182] width 356 height 21
type input "CHICKY 1 B10"
click at [884, 243] on input "checkbox" at bounding box center [880, 247] width 27 height 27
checkbox input "true"
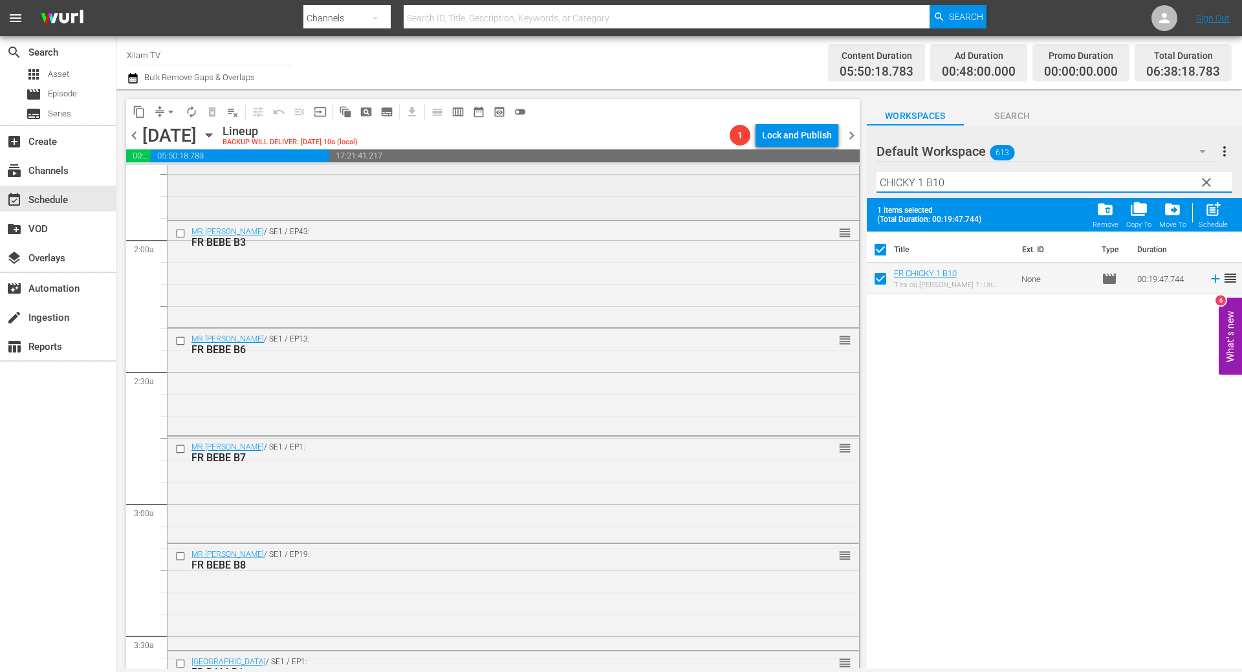
drag, startPoint x: 922, startPoint y: 178, endPoint x: 840, endPoint y: 165, distance: 83.2
click at [840, 166] on div "content_copy compress arrow_drop_down autorenew_outlined delete_forever_outline…" at bounding box center [678, 379] width 1125 height 580
click at [943, 182] on input "RATZ B10" at bounding box center [1054, 182] width 356 height 21
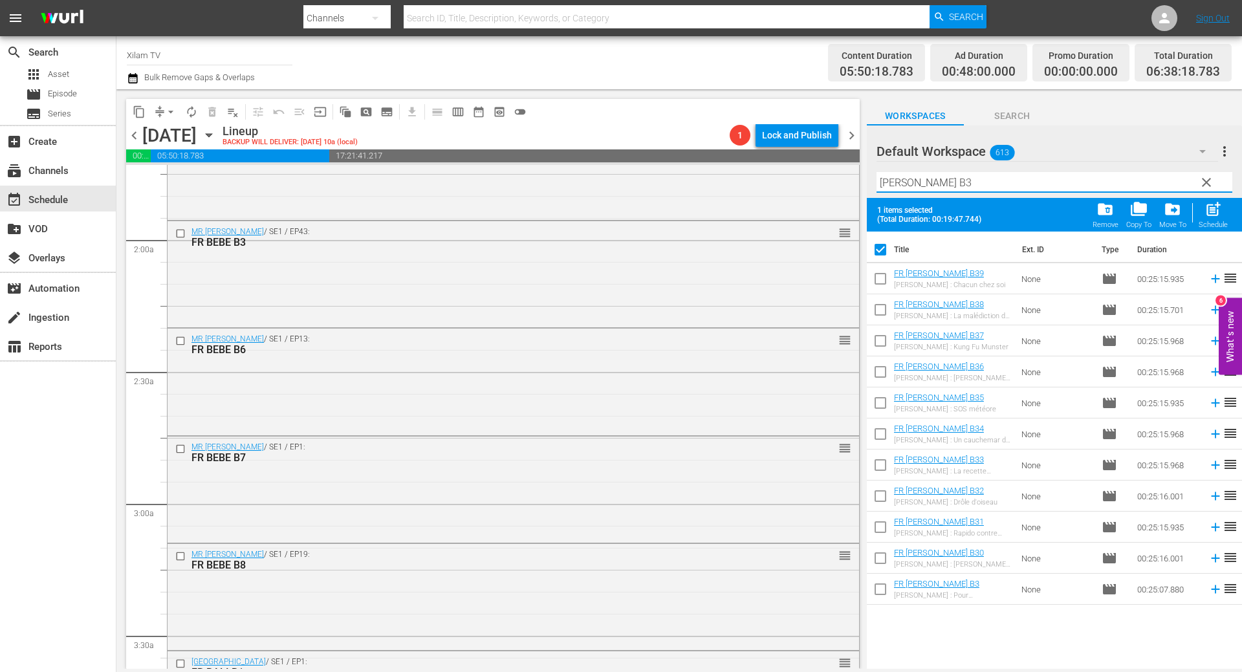
type input "RATZ B3"
click at [885, 497] on input "checkbox" at bounding box center [880, 498] width 27 height 27
checkbox input "true"
checkbox input "false"
click at [873, 406] on input "checkbox" at bounding box center [880, 405] width 27 height 27
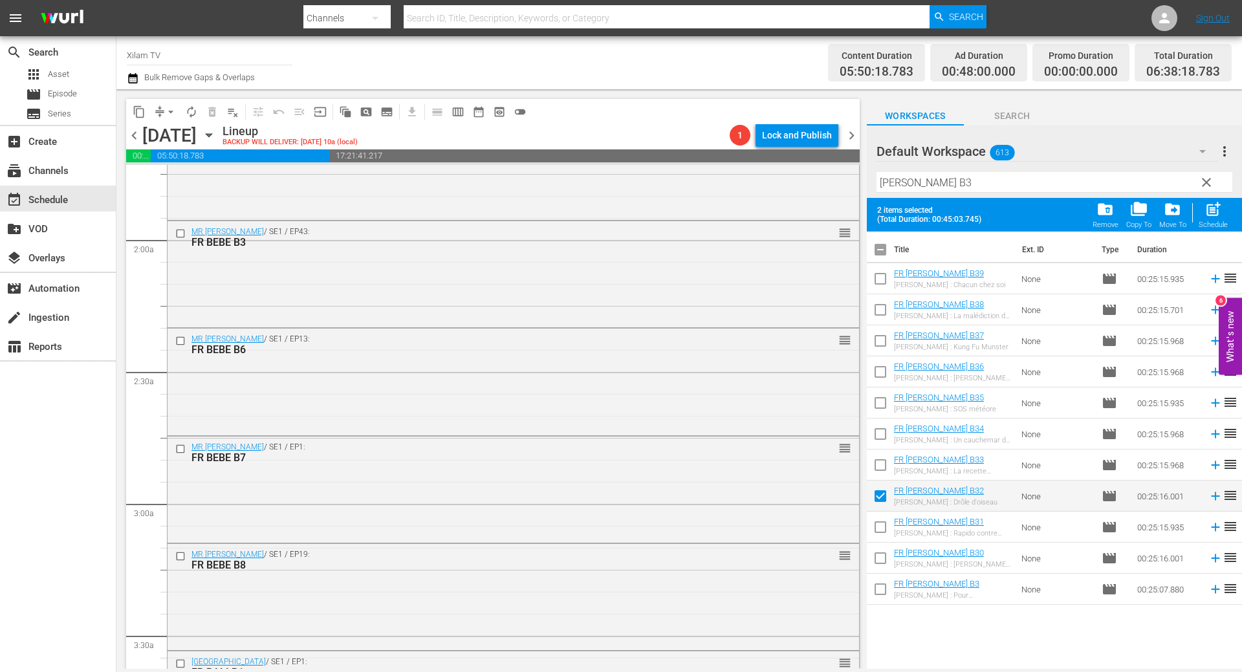
checkbox input "true"
click at [938, 175] on input "RATZ B3" at bounding box center [1054, 182] width 356 height 21
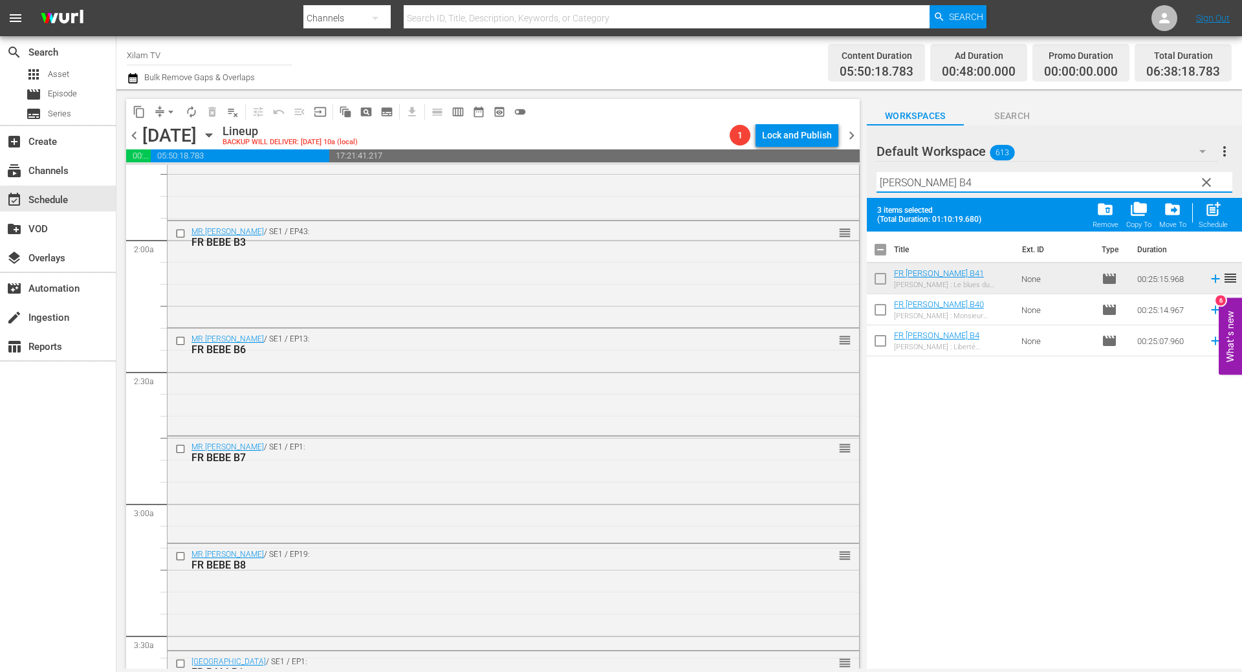
type input "RATZ B4"
click at [1209, 215] on span "post_add" at bounding box center [1212, 209] width 17 height 17
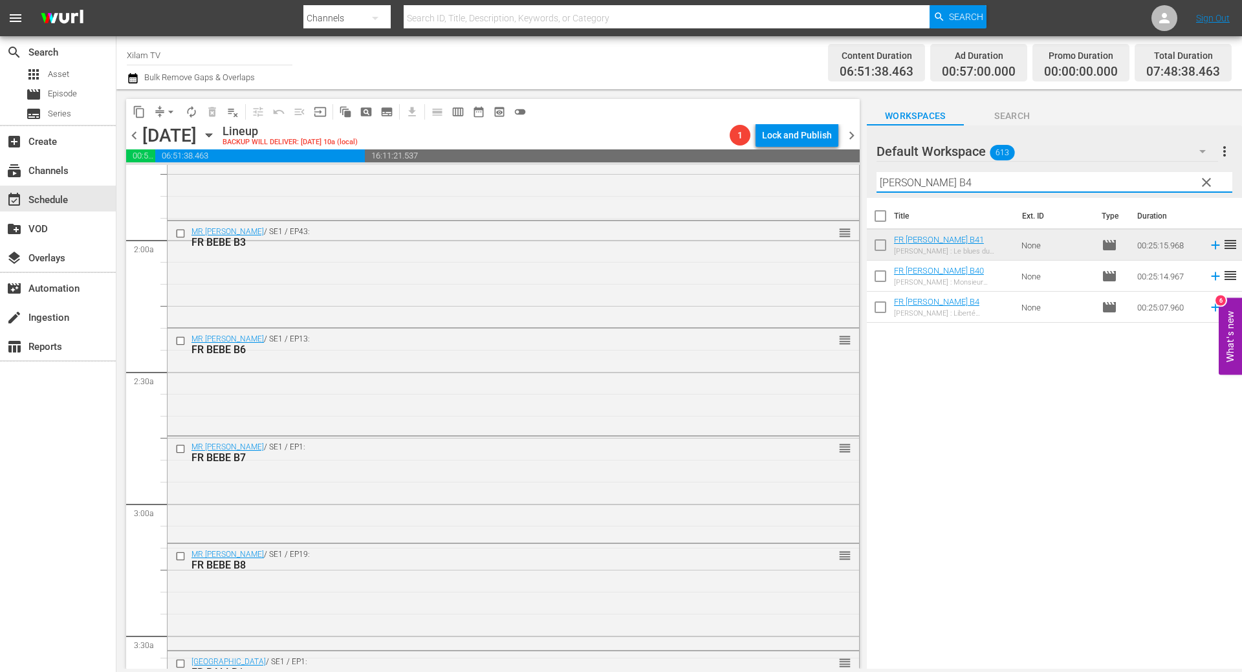
drag, startPoint x: 904, startPoint y: 182, endPoint x: 864, endPoint y: 182, distance: 39.5
click at [865, 182] on div "content_copy compress arrow_drop_down autorenew_outlined delete_forever_outline…" at bounding box center [678, 379] width 1125 height 580
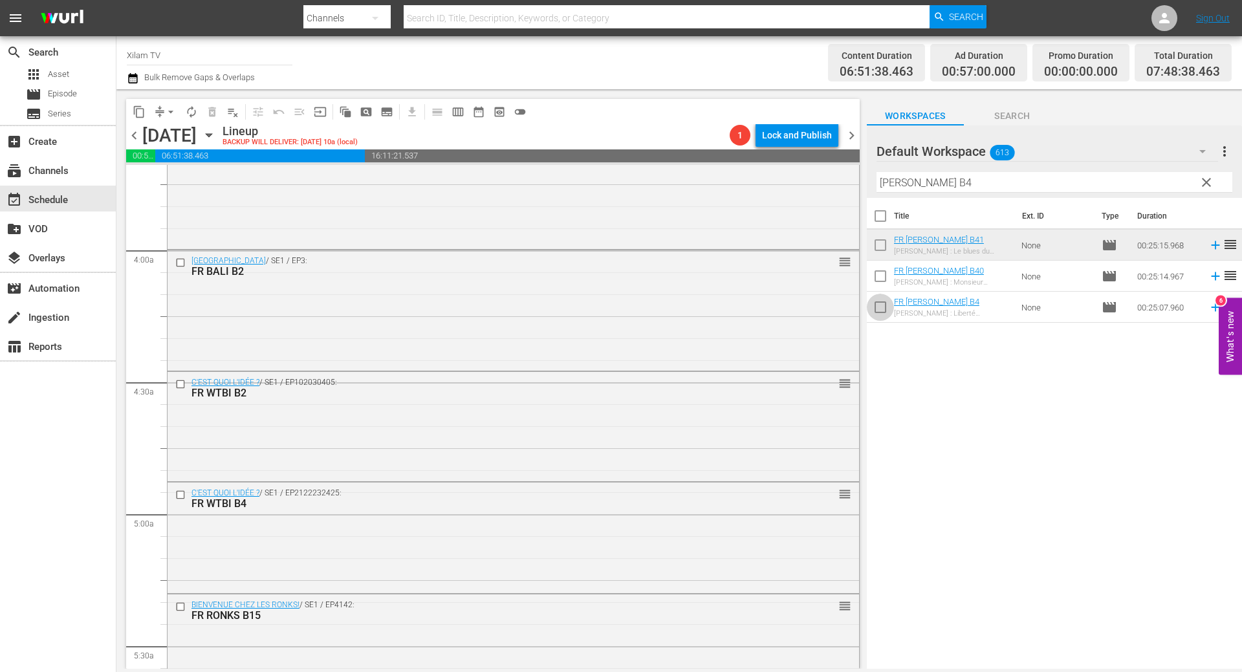
click at [883, 309] on input "checkbox" at bounding box center [880, 309] width 27 height 27
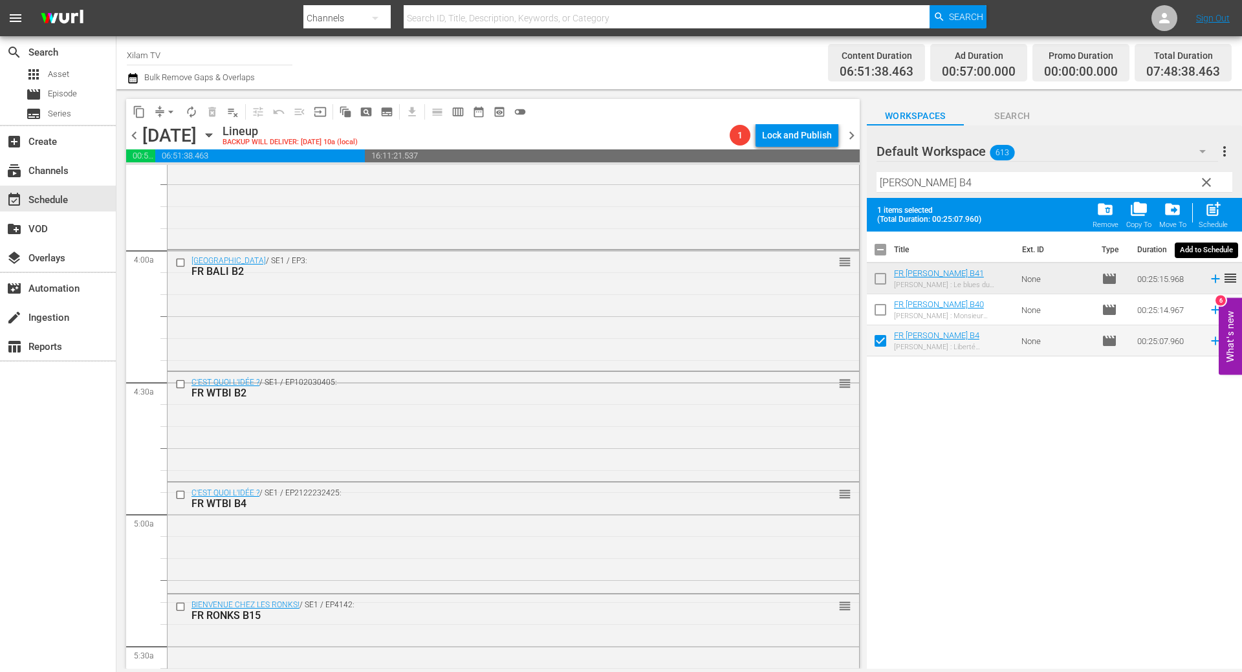
drag, startPoint x: 1207, startPoint y: 215, endPoint x: 1123, endPoint y: 205, distance: 84.6
click at [1207, 214] on span "post_add" at bounding box center [1212, 209] width 17 height 17
checkbox input "false"
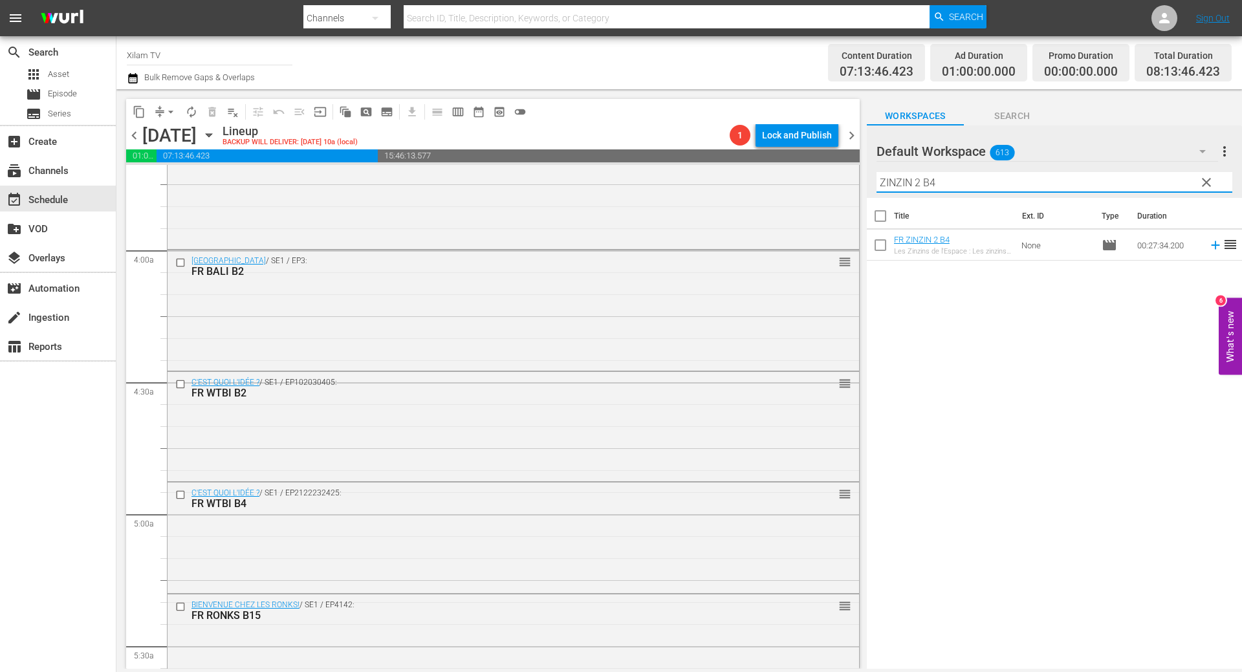
click at [983, 181] on input "ZINZIN 2 B4" at bounding box center [1054, 182] width 356 height 21
type input "ZINZIN 2 B27"
click at [876, 250] on input "checkbox" at bounding box center [880, 247] width 27 height 27
checkbox input "true"
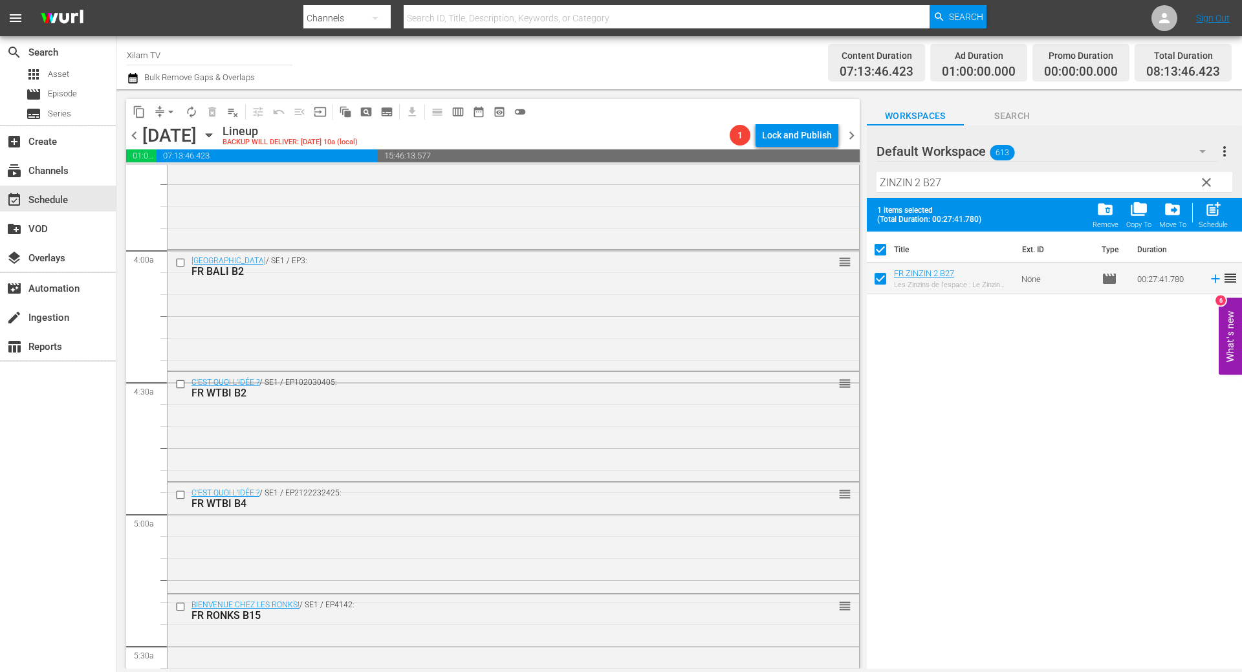
click at [950, 180] on input "ZINZIN 2 B27" at bounding box center [1054, 182] width 356 height 21
type input "ZINZIN 2 B13"
click at [877, 283] on input "checkbox" at bounding box center [880, 281] width 27 height 27
checkbox input "true"
checkbox input "false"
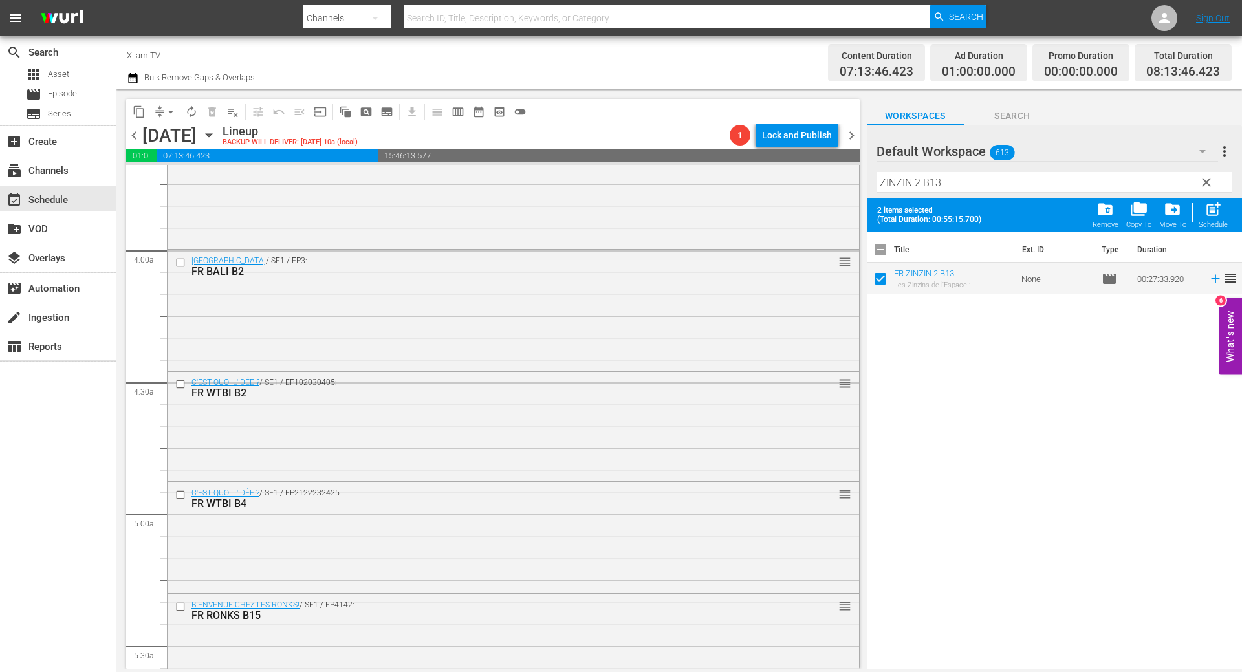
click at [942, 186] on input "ZINZIN 2 B13" at bounding box center [1054, 182] width 356 height 21
type input "ZINZIN 2 B5"
click at [874, 280] on input "checkbox" at bounding box center [880, 281] width 27 height 27
click at [1220, 207] on span "post_add" at bounding box center [1212, 209] width 17 height 17
checkbox input "false"
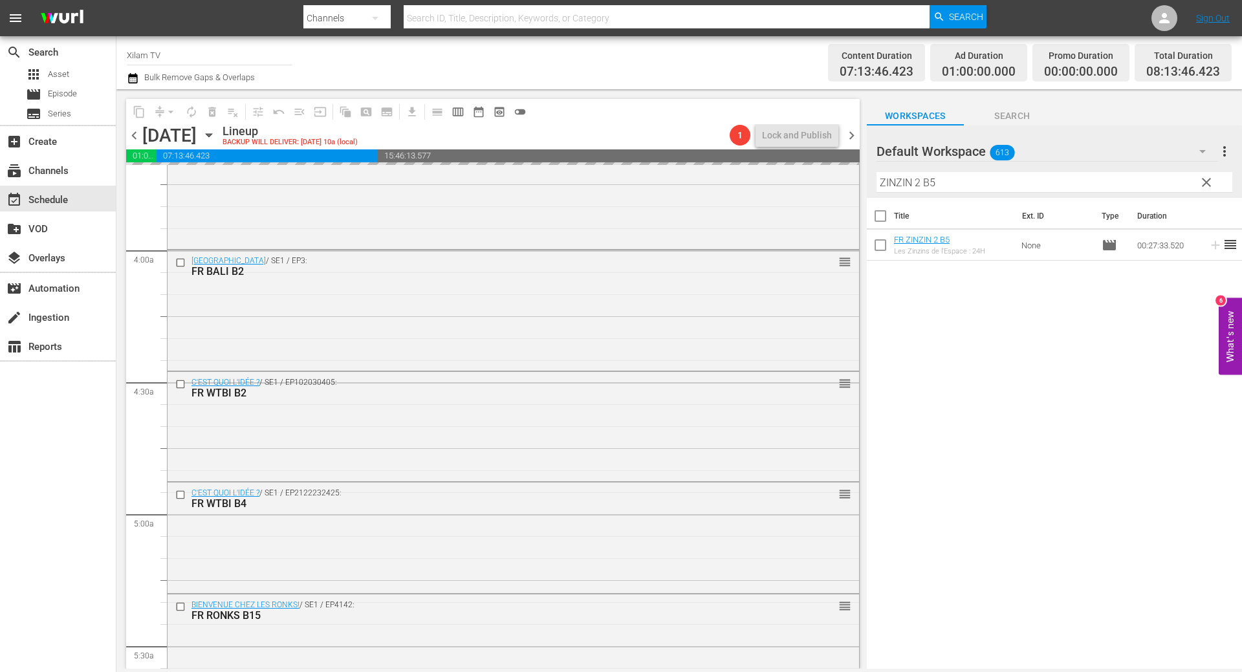
click at [838, 182] on div "content_copy compress arrow_drop_down autorenew_outlined delete_forever_outline…" at bounding box center [678, 379] width 1125 height 580
click at [1004, 181] on input "FLP 2 B5" at bounding box center [1054, 182] width 356 height 21
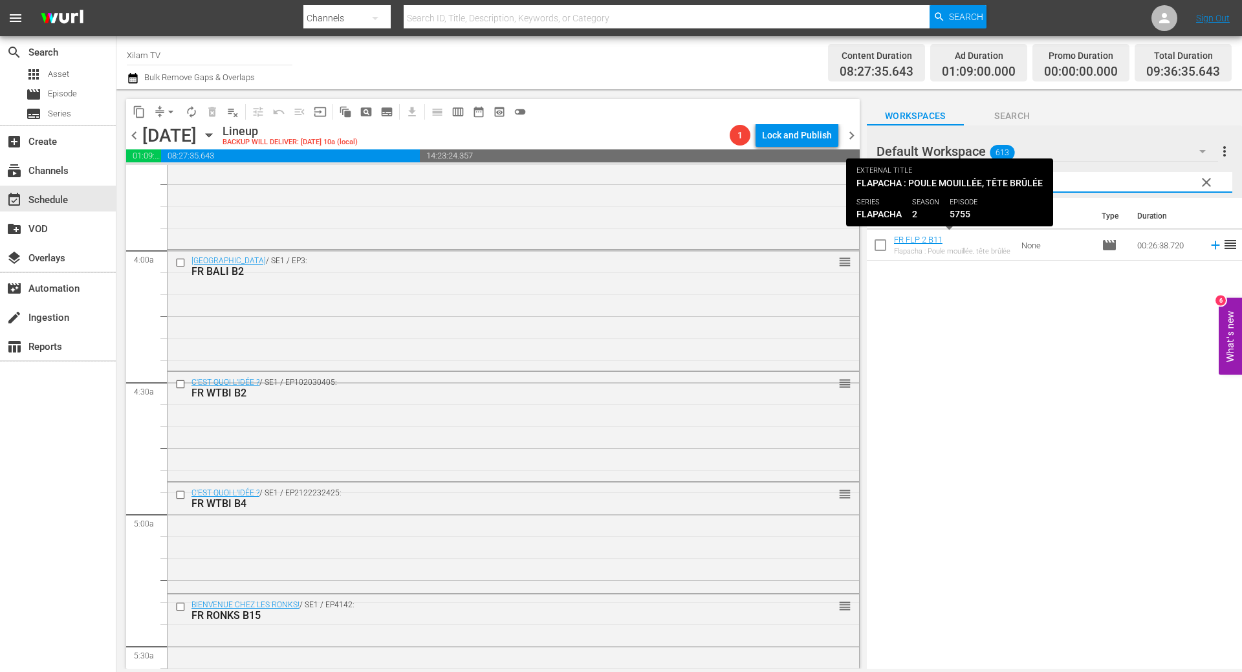
type input "FLP 2 B11"
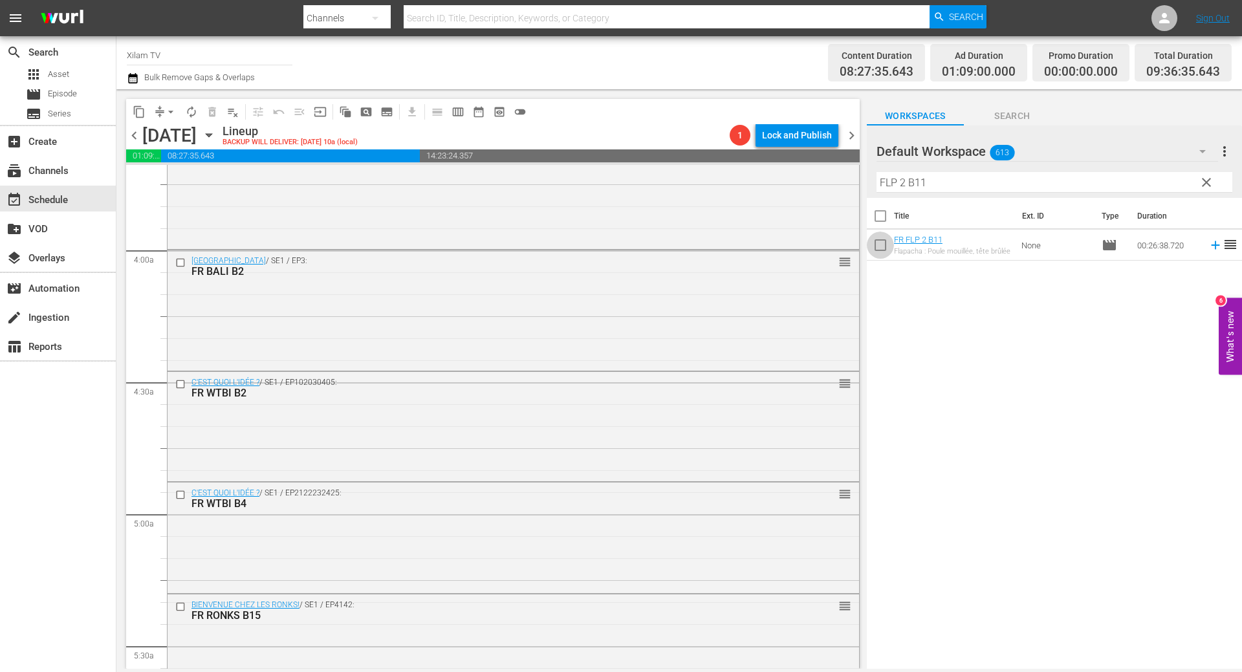
click at [880, 244] on input "checkbox" at bounding box center [880, 247] width 27 height 27
checkbox input "true"
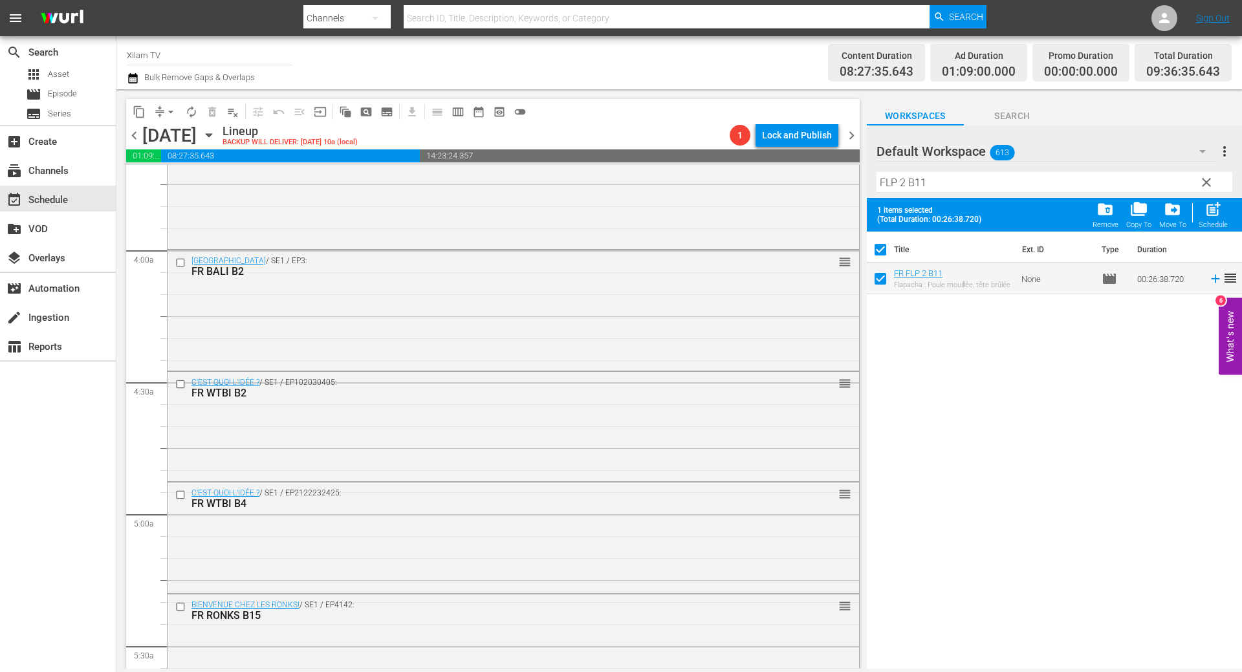
click at [948, 174] on input "FLP 2 B11" at bounding box center [1054, 182] width 356 height 21
type input "FLP 2 B22"
click at [872, 282] on input "checkbox" at bounding box center [880, 281] width 27 height 27
checkbox input "true"
checkbox input "false"
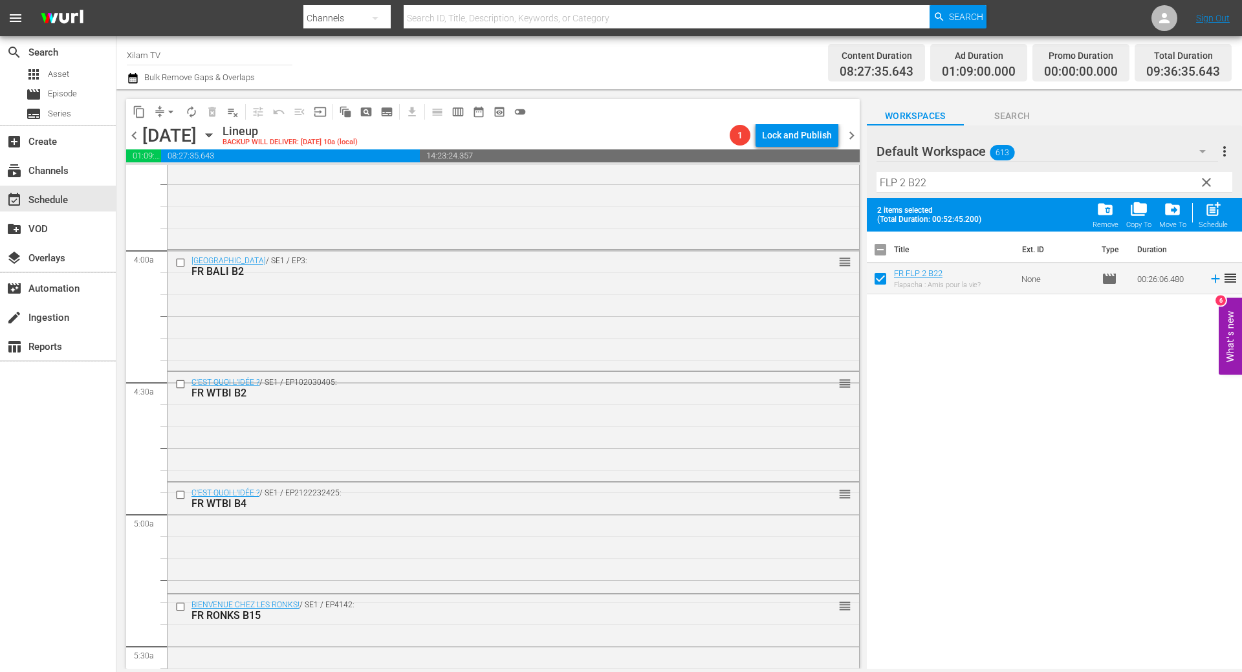
click at [905, 180] on input "FLP 2 B22" at bounding box center [1054, 182] width 356 height 21
click at [921, 181] on input "FLP 1 B22" at bounding box center [1054, 182] width 356 height 21
type input "FLP 1 B20"
click at [878, 281] on input "checkbox" at bounding box center [880, 281] width 27 height 27
click at [1216, 215] on span "post_add" at bounding box center [1212, 209] width 17 height 17
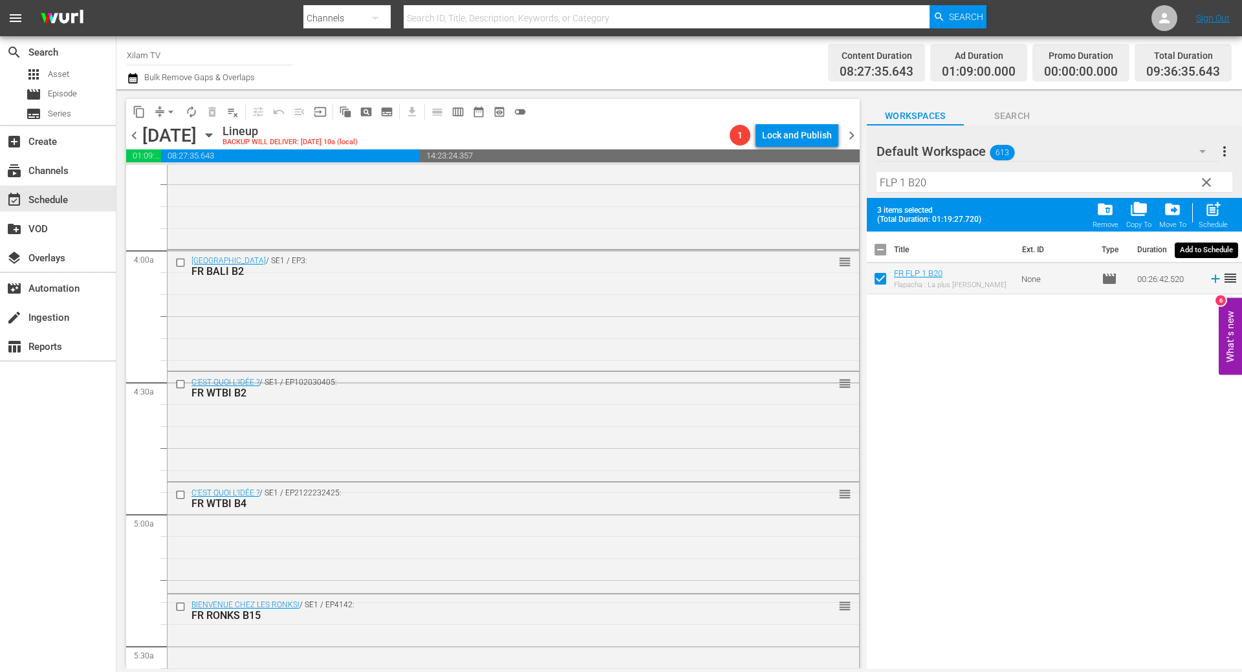
checkbox input "false"
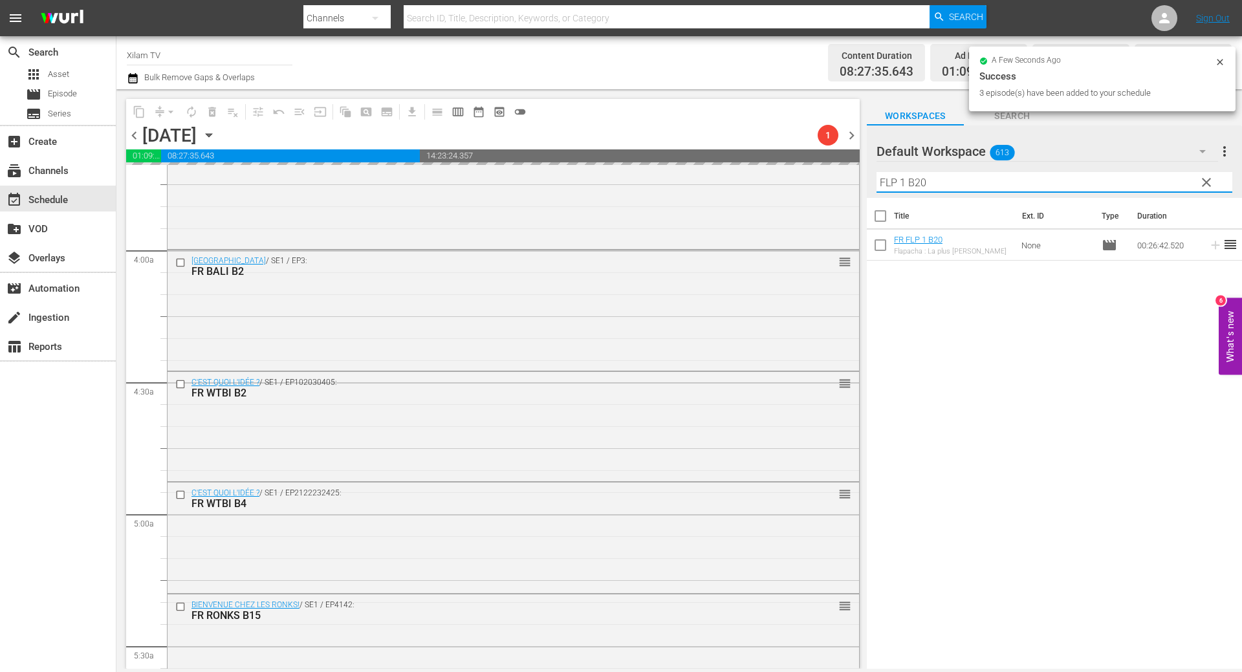
drag, startPoint x: 894, startPoint y: 182, endPoint x: 860, endPoint y: 180, distance: 35.0
click at [860, 181] on div "content_copy compress arrow_drop_down autorenew_outlined delete_forever_outline…" at bounding box center [678, 379] width 1125 height 580
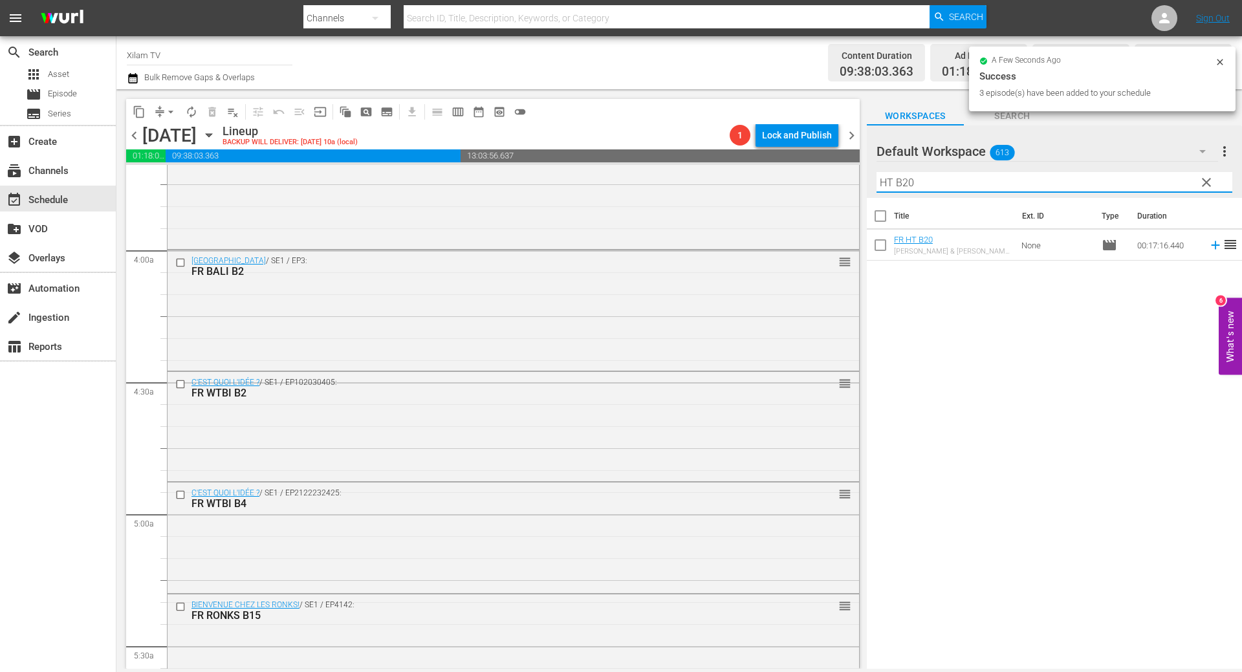
click at [927, 188] on input "HT B20" at bounding box center [1054, 182] width 356 height 21
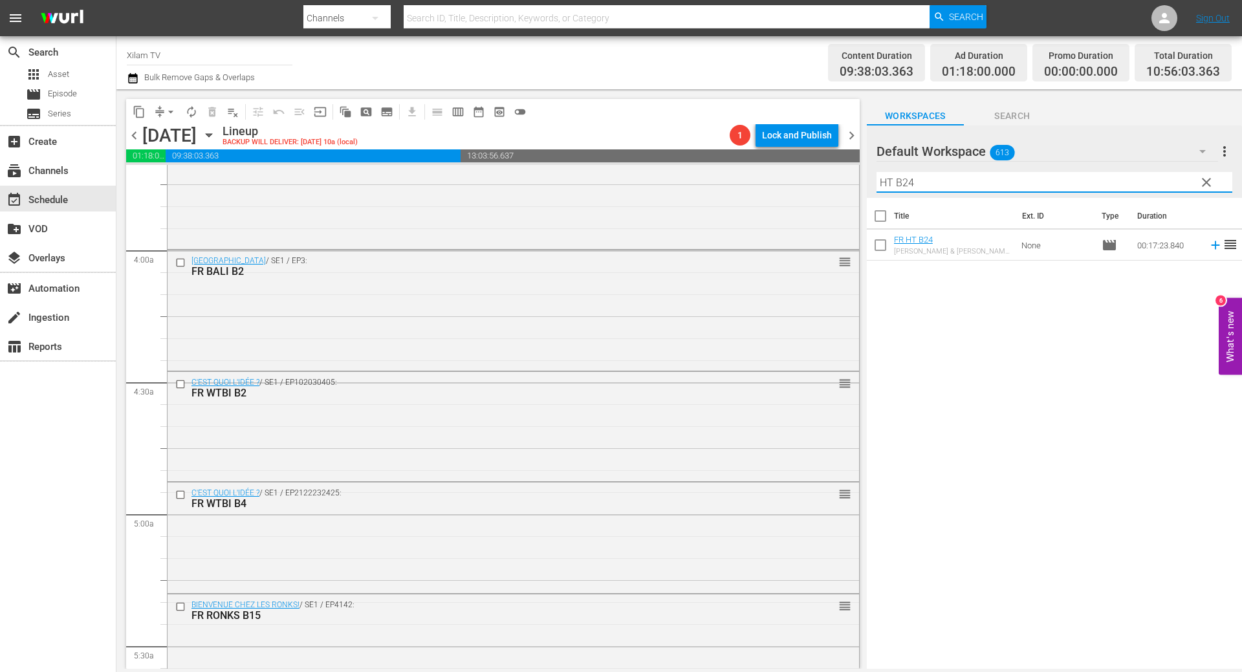
type input "HT B24"
click at [883, 241] on input "checkbox" at bounding box center [880, 247] width 27 height 27
checkbox input "true"
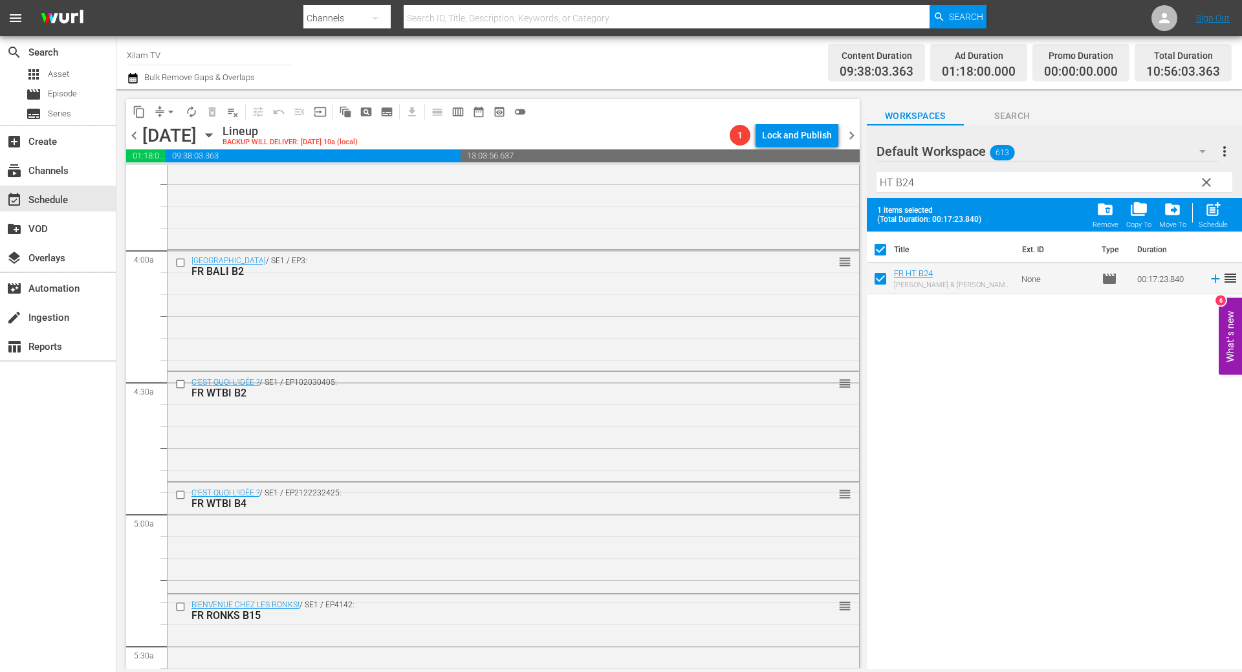
click at [928, 187] on input "HT B24" at bounding box center [1054, 182] width 356 height 21
type input "HT B21"
click at [875, 277] on input "checkbox" at bounding box center [880, 281] width 27 height 27
checkbox input "true"
checkbox input "false"
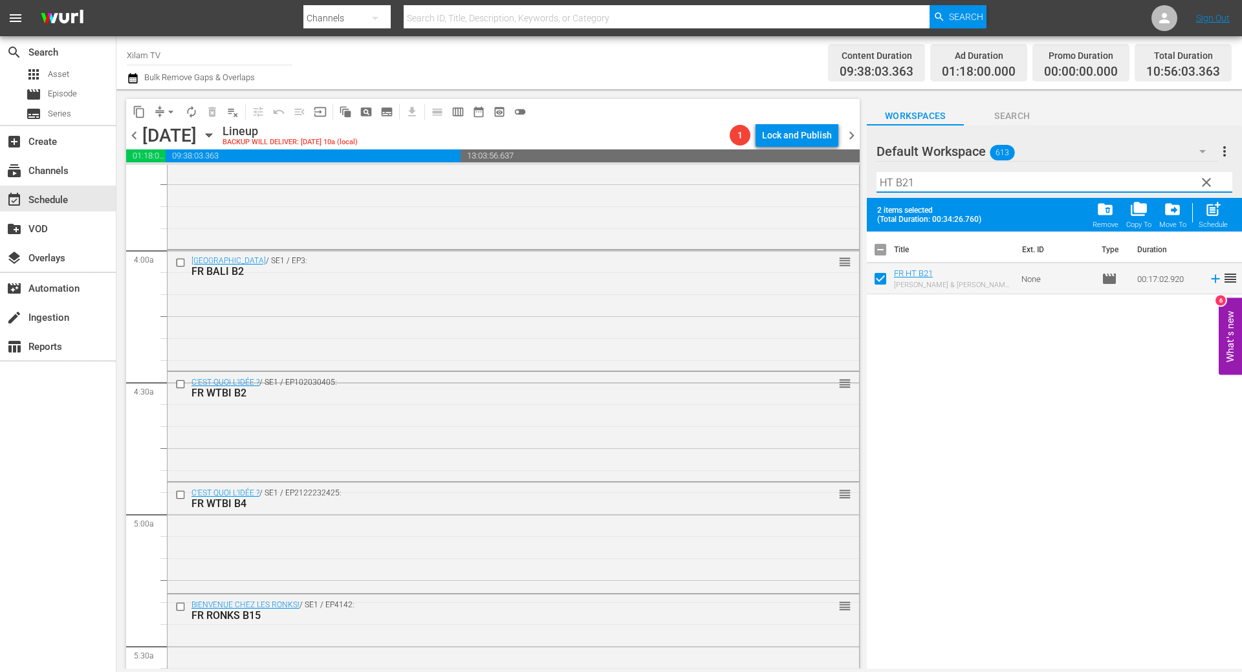
click at [917, 184] on input "HT B21" at bounding box center [1054, 182] width 356 height 21
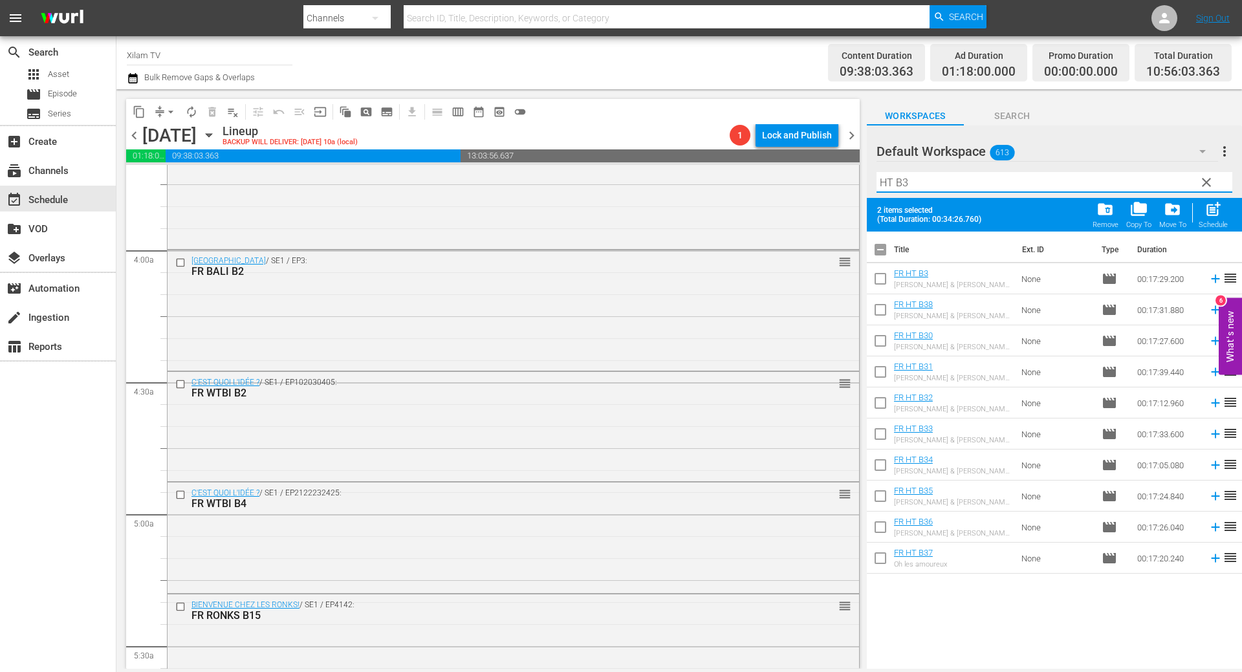
type input "HT B3"
click at [879, 316] on input "checkbox" at bounding box center [880, 312] width 27 height 27
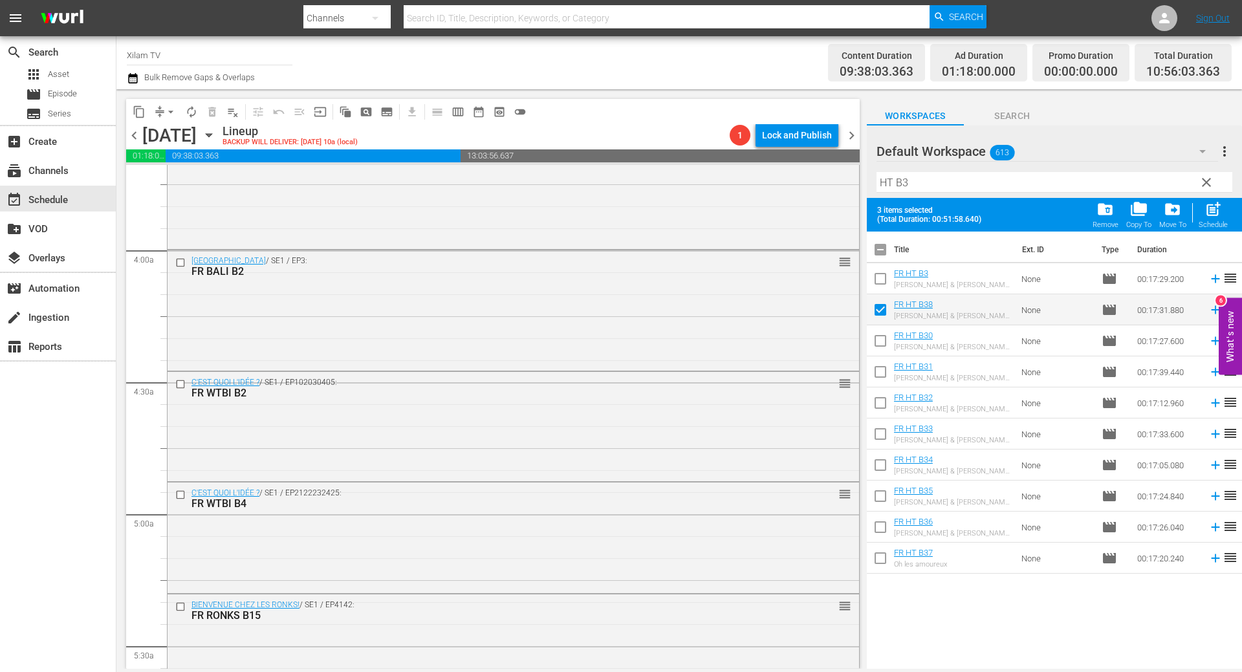
click at [1217, 215] on span "post_add" at bounding box center [1212, 209] width 17 height 17
checkbox input "false"
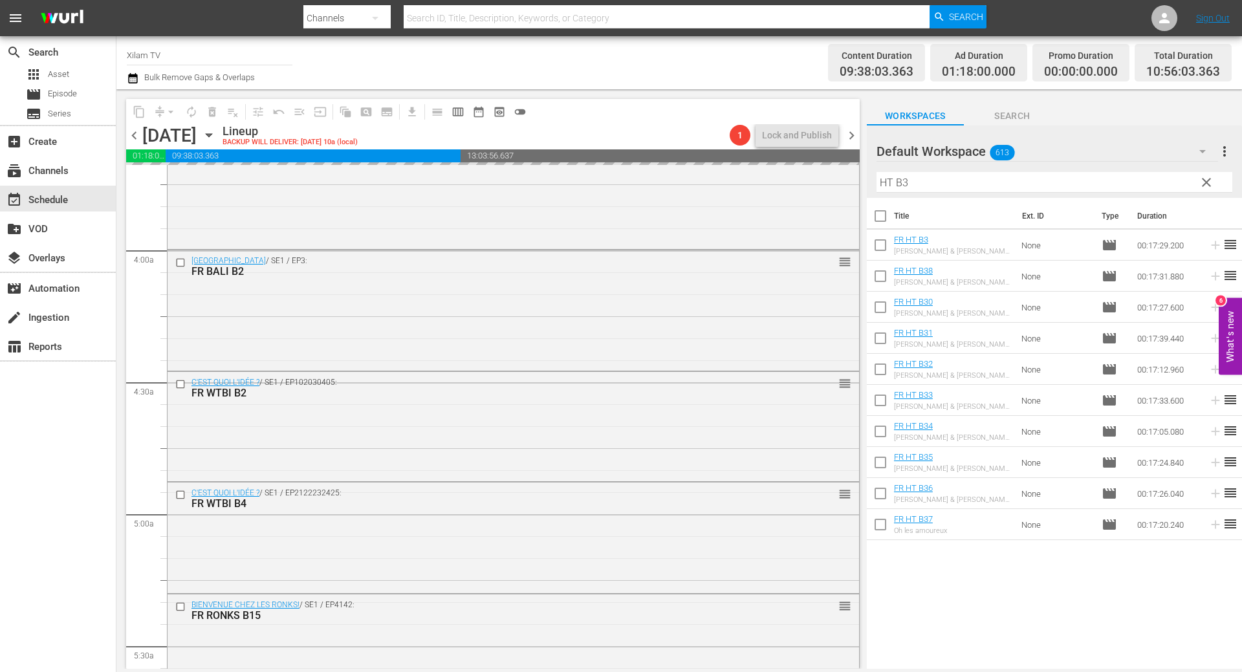
drag, startPoint x: 891, startPoint y: 181, endPoint x: 863, endPoint y: 179, distance: 27.9
click at [863, 179] on div "content_copy compress arrow_drop_down autorenew_outlined delete_forever_outline…" at bounding box center [678, 379] width 1125 height 580
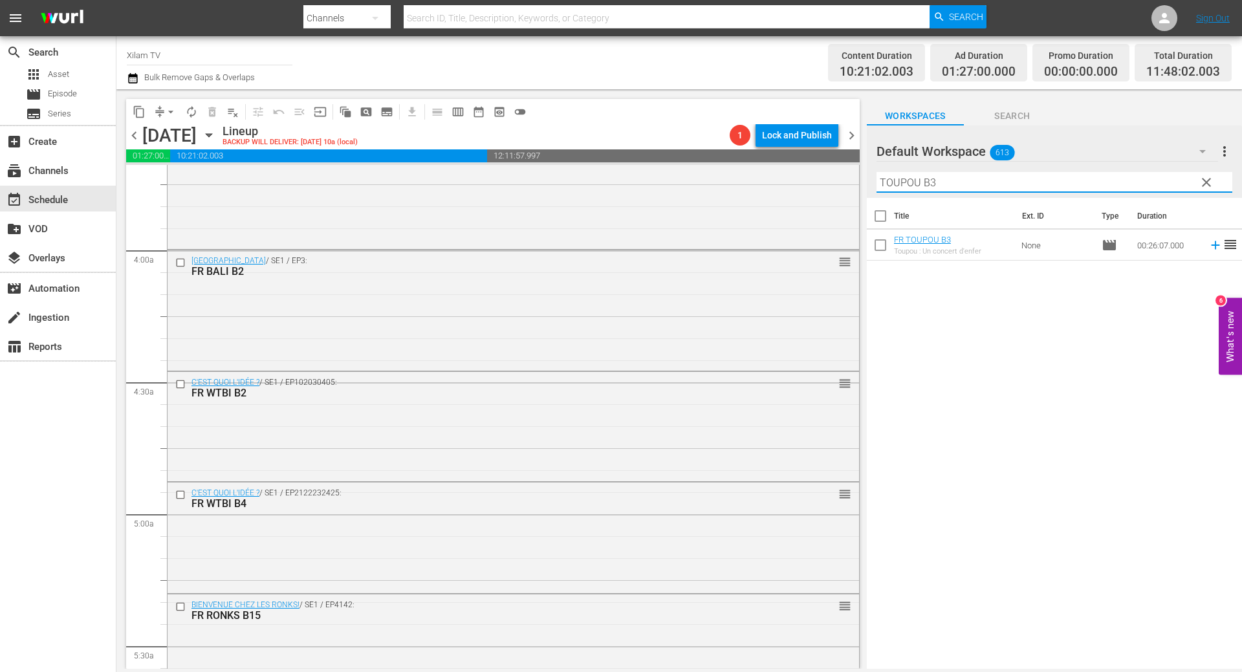
click at [934, 195] on div "Filter by Title TOUPOU B3" at bounding box center [1054, 182] width 356 height 31
click at [937, 188] on input "TOUPOU B3" at bounding box center [1054, 182] width 356 height 21
type input "TOUPOU B5"
click at [876, 253] on input "checkbox" at bounding box center [880, 247] width 27 height 27
checkbox input "true"
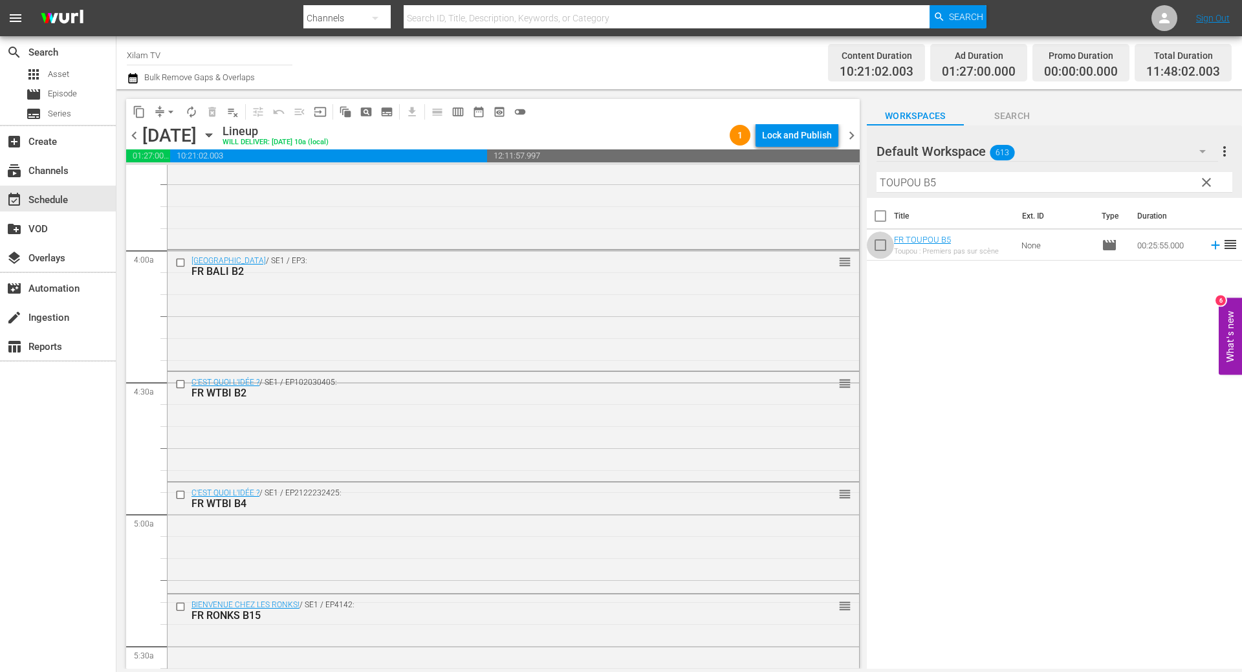
checkbox input "true"
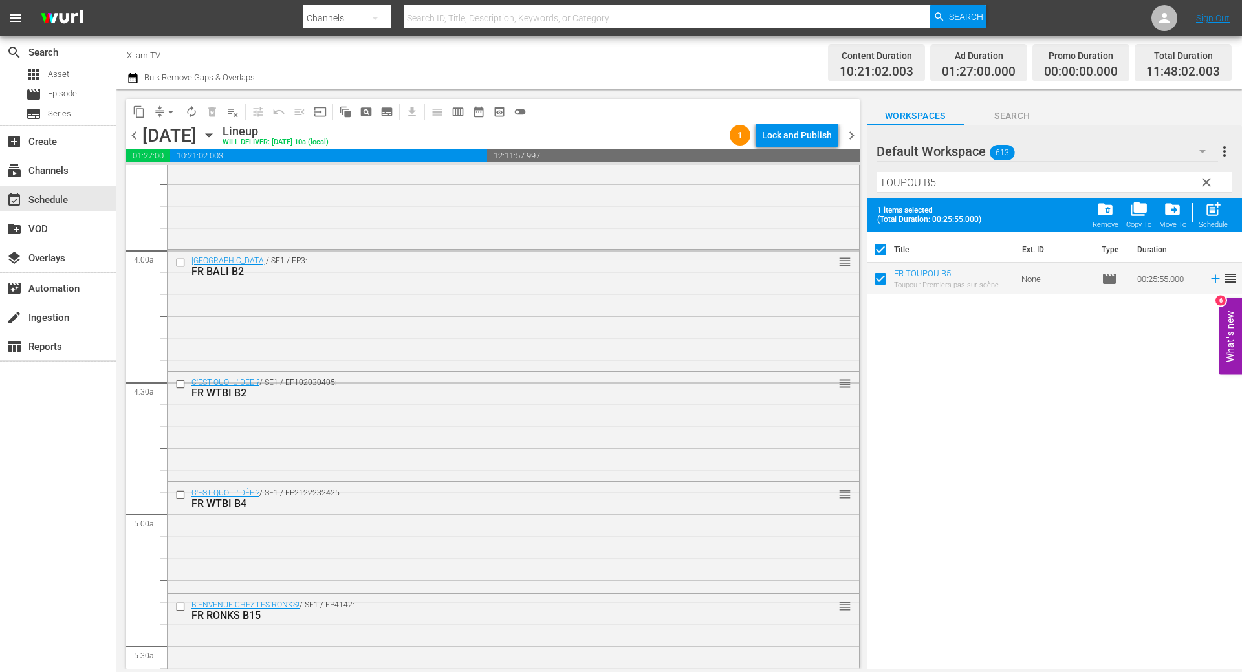
click at [927, 184] on input "TOUPOU B5" at bounding box center [1054, 182] width 356 height 21
type input "TOUPOU B15"
click at [880, 280] on input "checkbox" at bounding box center [880, 281] width 27 height 27
checkbox input "true"
checkbox input "false"
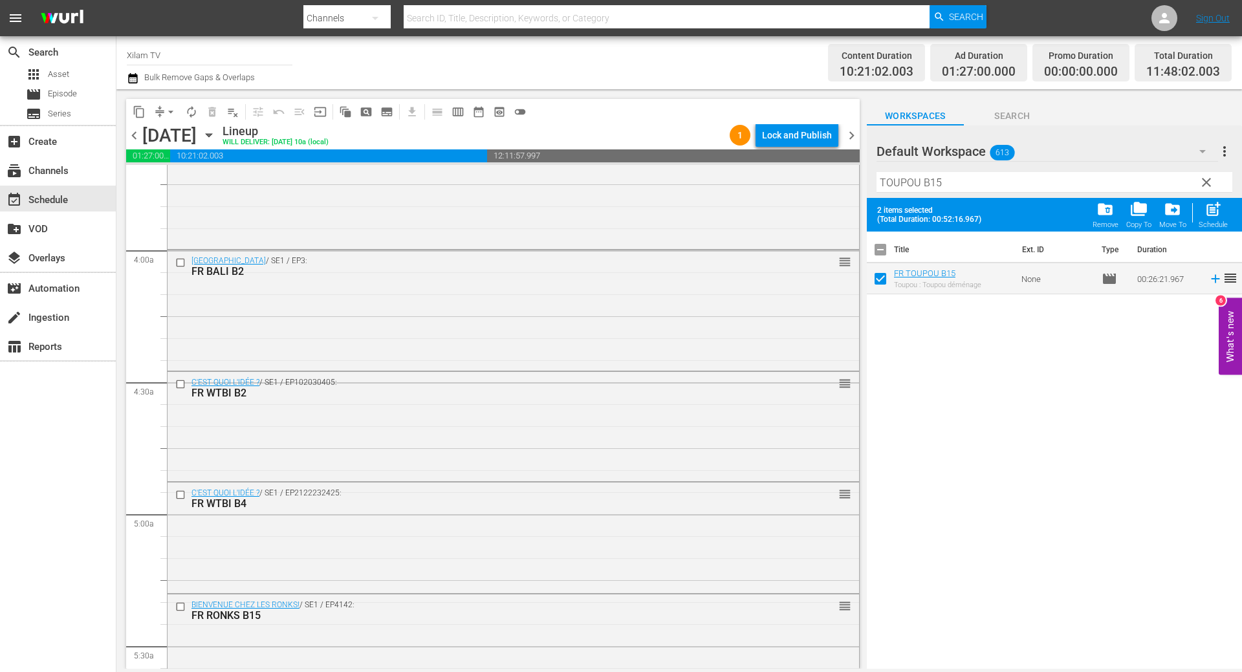
click at [933, 189] on input "TOUPOU B15" at bounding box center [1054, 182] width 356 height 21
click at [942, 185] on input "TOUPOU B15" at bounding box center [1054, 182] width 356 height 21
type input "TOUPOU B6"
click at [885, 279] on input "checkbox" at bounding box center [880, 281] width 27 height 27
click at [1218, 212] on span "post_add" at bounding box center [1212, 209] width 17 height 17
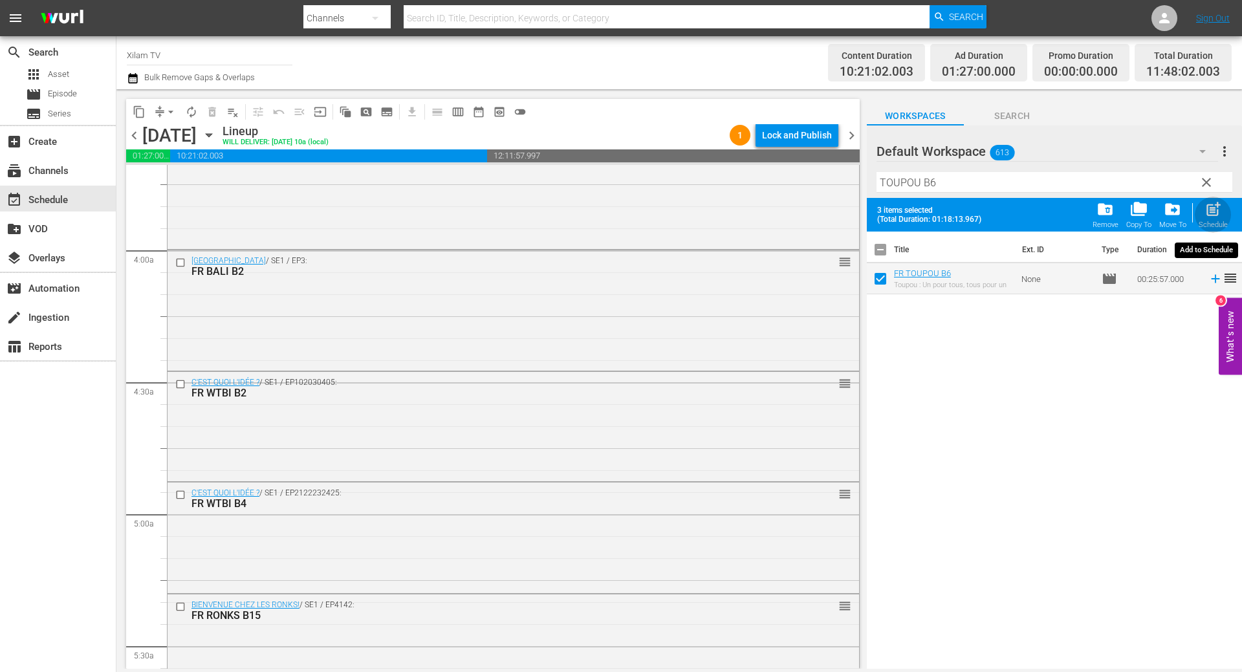
checkbox input "false"
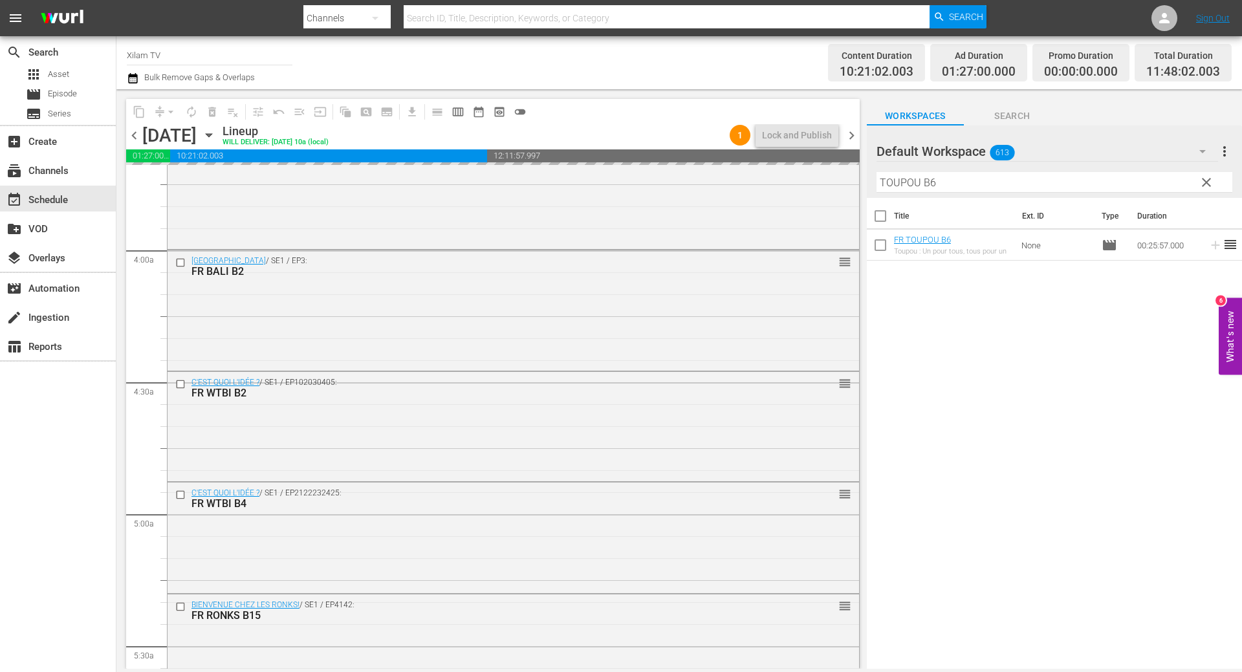
drag, startPoint x: 918, startPoint y: 183, endPoint x: 868, endPoint y: 176, distance: 50.9
click at [868, 176] on div "Default Workspace 613 Default more_vert clear Filter by Title TOUPOU B6" at bounding box center [1054, 161] width 375 height 72
click at [993, 176] on input "MAGIC B6" at bounding box center [1054, 182] width 356 height 21
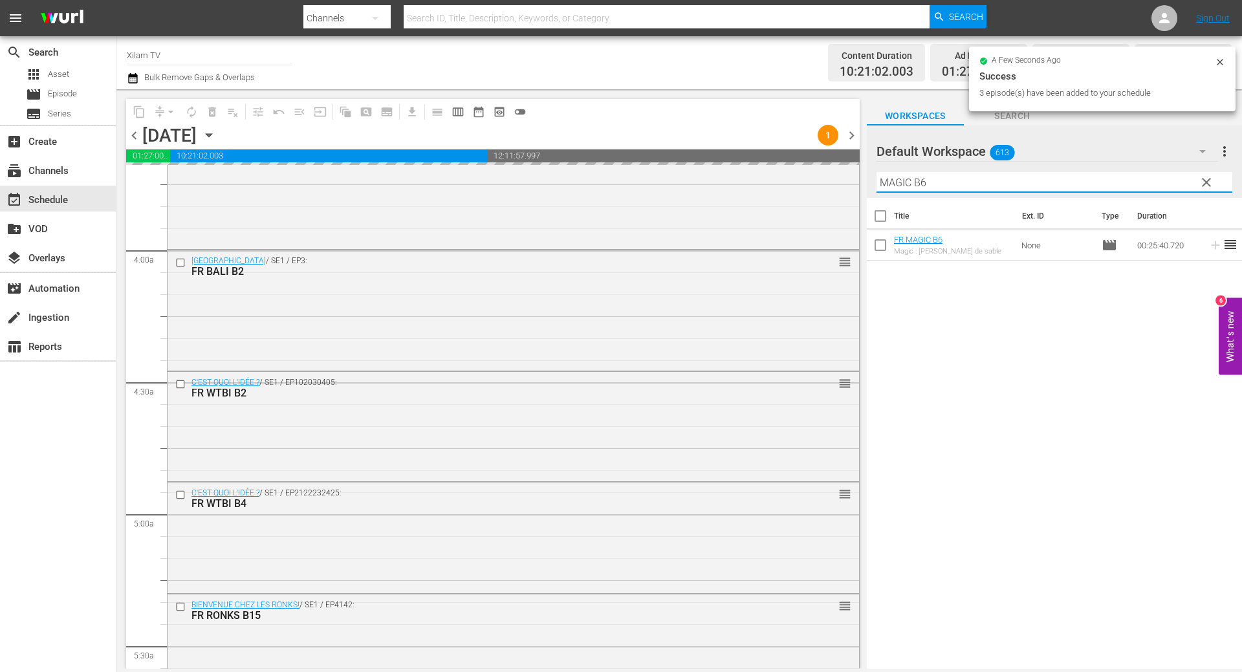
click at [972, 186] on input "MAGIC B6" at bounding box center [1054, 182] width 356 height 21
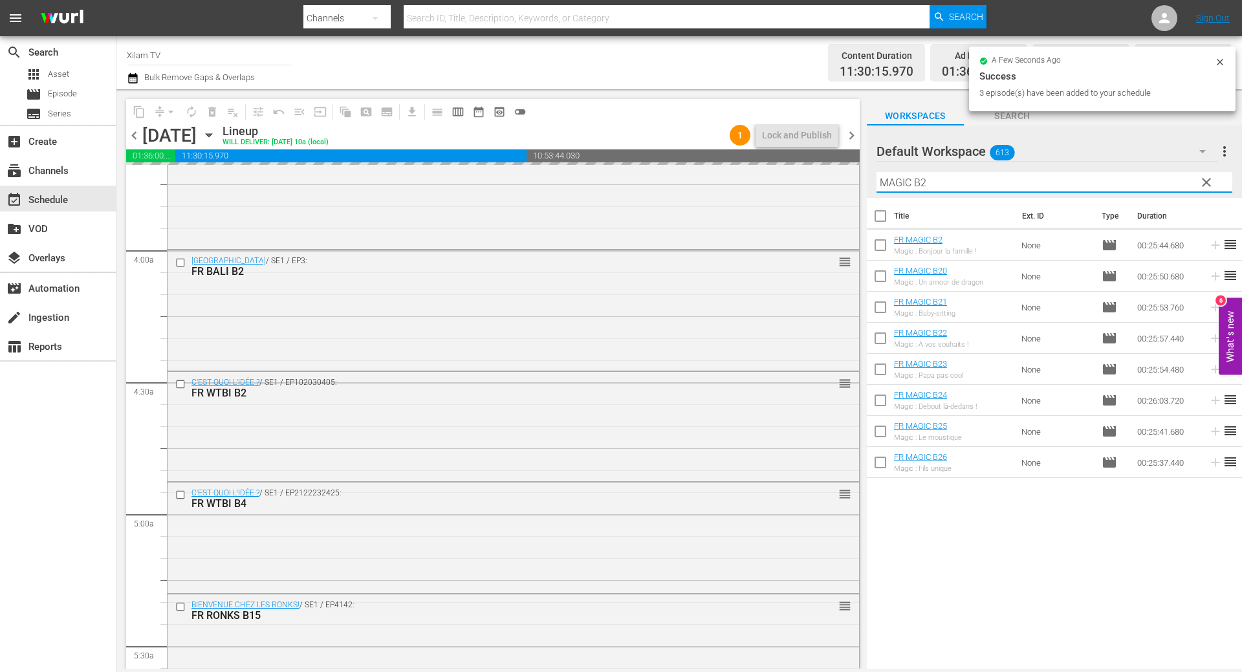
type input "MAGIC B2"
click at [883, 250] on input "checkbox" at bounding box center [880, 247] width 27 height 27
checkbox input "true"
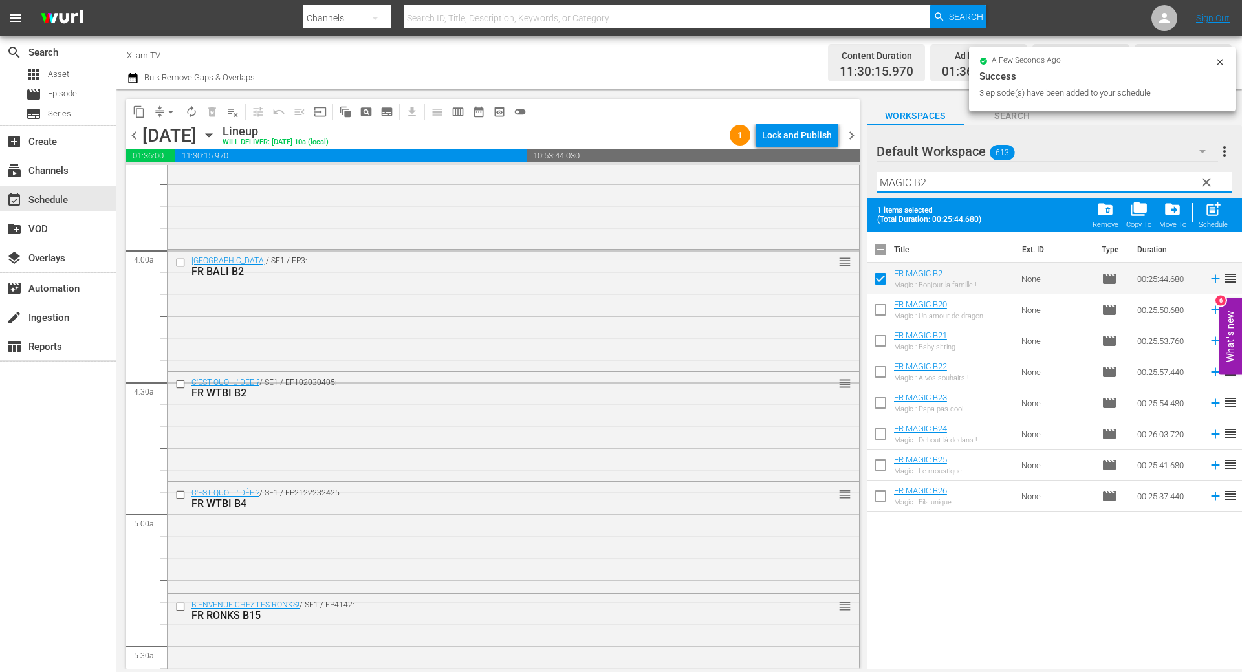
click at [907, 183] on input "MAGIC B2" at bounding box center [1054, 182] width 356 height 21
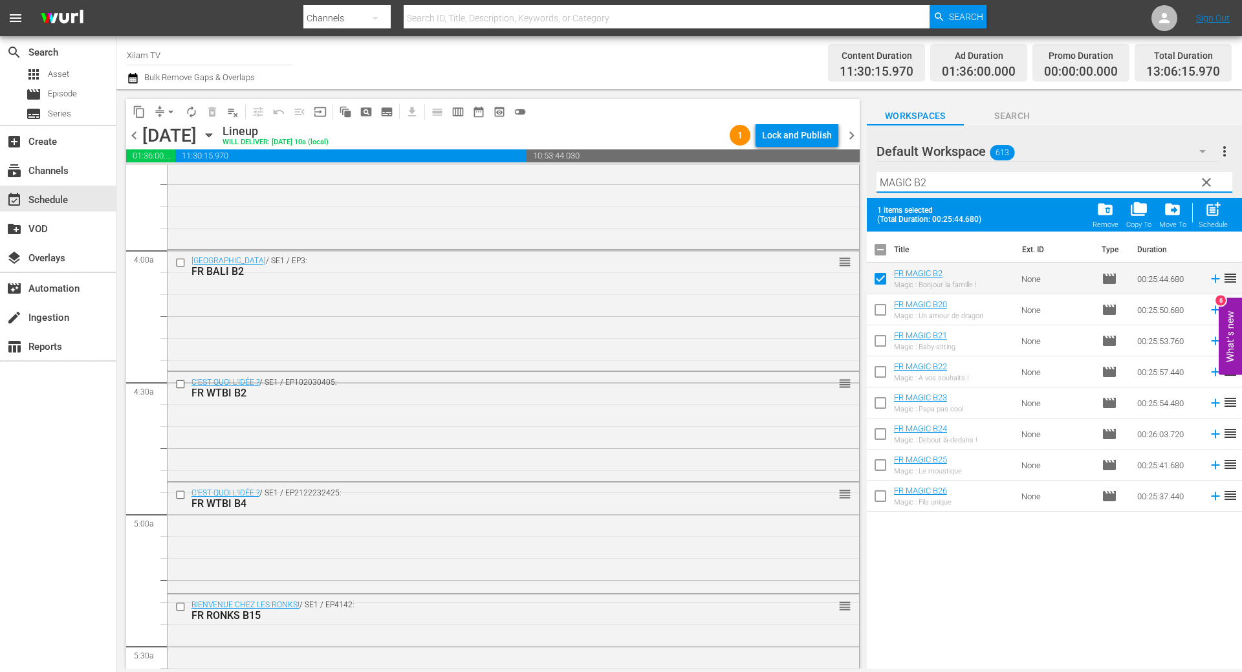
drag, startPoint x: 909, startPoint y: 182, endPoint x: 866, endPoint y: 182, distance: 43.3
click at [867, 182] on div "Default Workspace 613 Default more_vert clear Filter by Title MAGIC B2" at bounding box center [1054, 161] width 375 height 72
click at [1006, 184] on input "AKOM 2 B2" at bounding box center [1054, 182] width 356 height 21
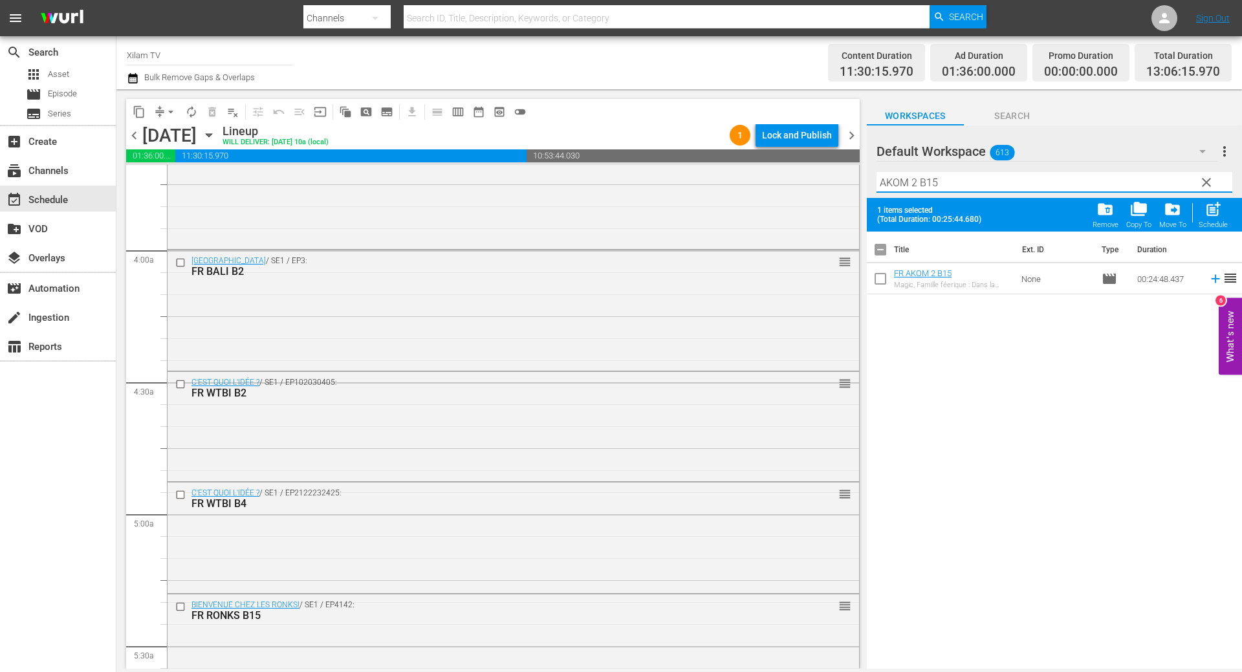
type input "AKOM 2 B15"
click at [883, 277] on input "checkbox" at bounding box center [880, 281] width 27 height 27
checkbox input "true"
click at [951, 190] on input "AKOM 2 B15" at bounding box center [1054, 182] width 356 height 21
type input "AKOM 2 B16"
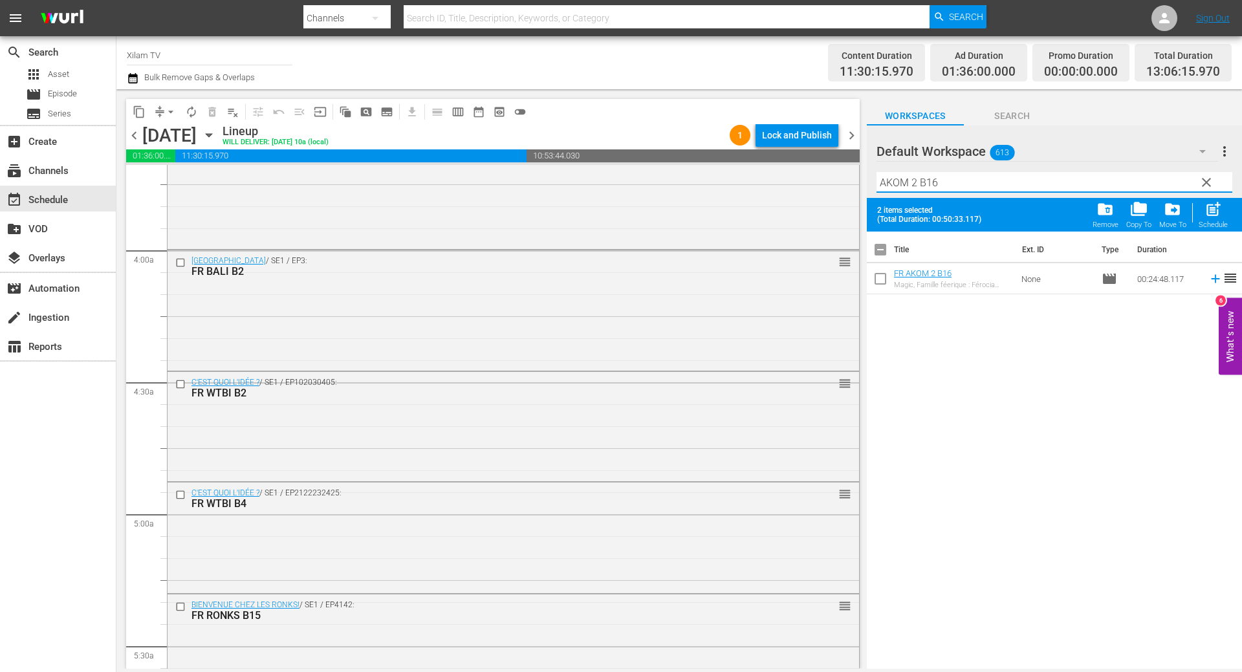
click at [876, 276] on input "checkbox" at bounding box center [880, 281] width 27 height 27
click at [1222, 217] on span "post_add" at bounding box center [1212, 209] width 17 height 17
checkbox input "false"
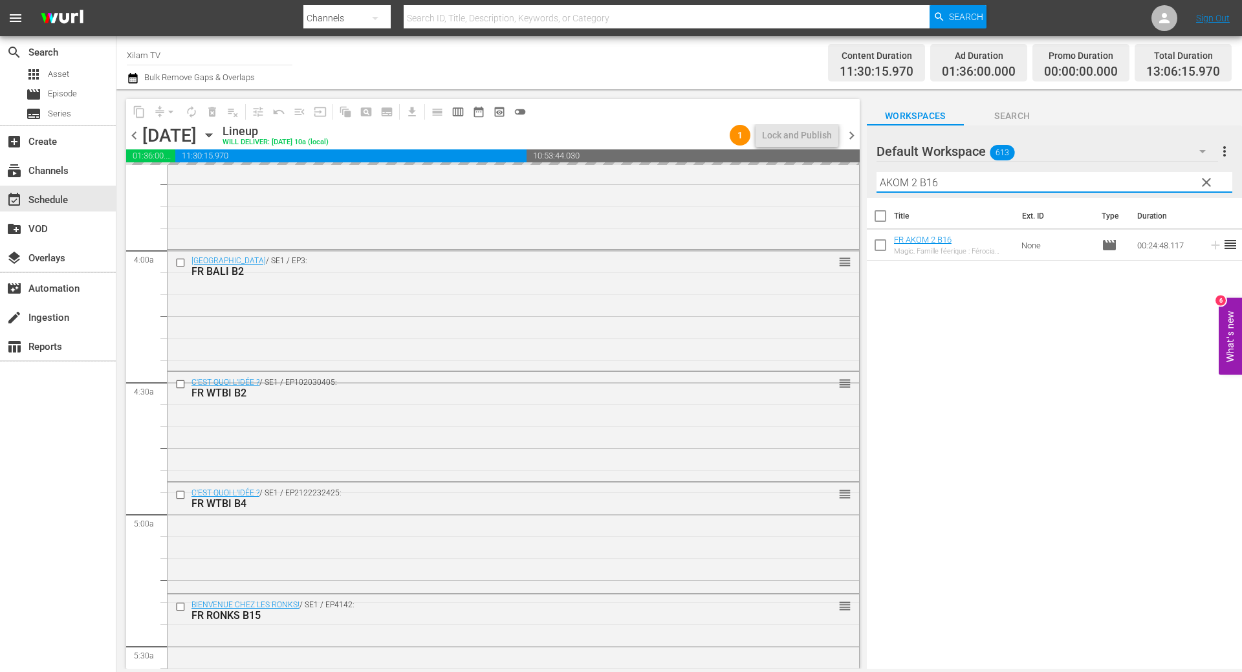
drag, startPoint x: 915, startPoint y: 184, endPoint x: 861, endPoint y: 188, distance: 53.8
click at [861, 188] on div "content_copy compress arrow_drop_down autorenew_outlined delete_forever_outline…" at bounding box center [678, 379] width 1125 height 580
click at [963, 183] on input "RATZ B16" at bounding box center [1054, 182] width 356 height 21
type input "RATZ B33"
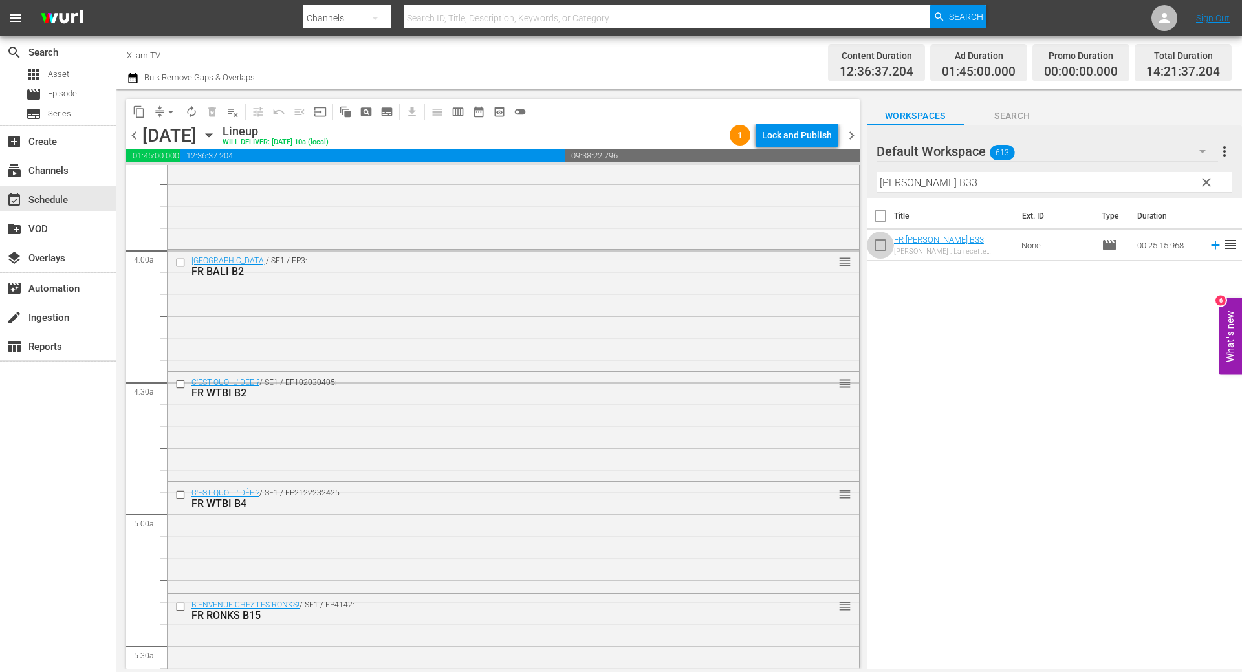
click at [883, 241] on input "checkbox" at bounding box center [880, 247] width 27 height 27
checkbox input "true"
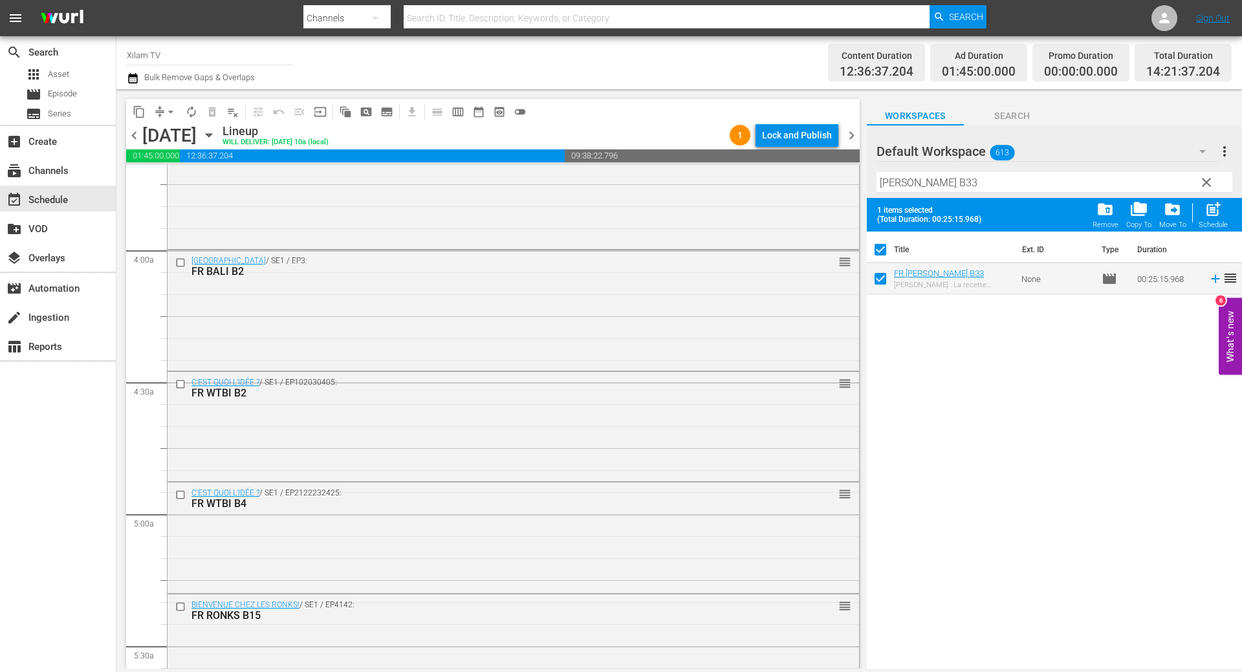
click at [942, 183] on input "RATZ B33" at bounding box center [1054, 182] width 356 height 21
type input "RATZ B38"
click at [876, 283] on input "checkbox" at bounding box center [880, 281] width 27 height 27
checkbox input "true"
checkbox input "false"
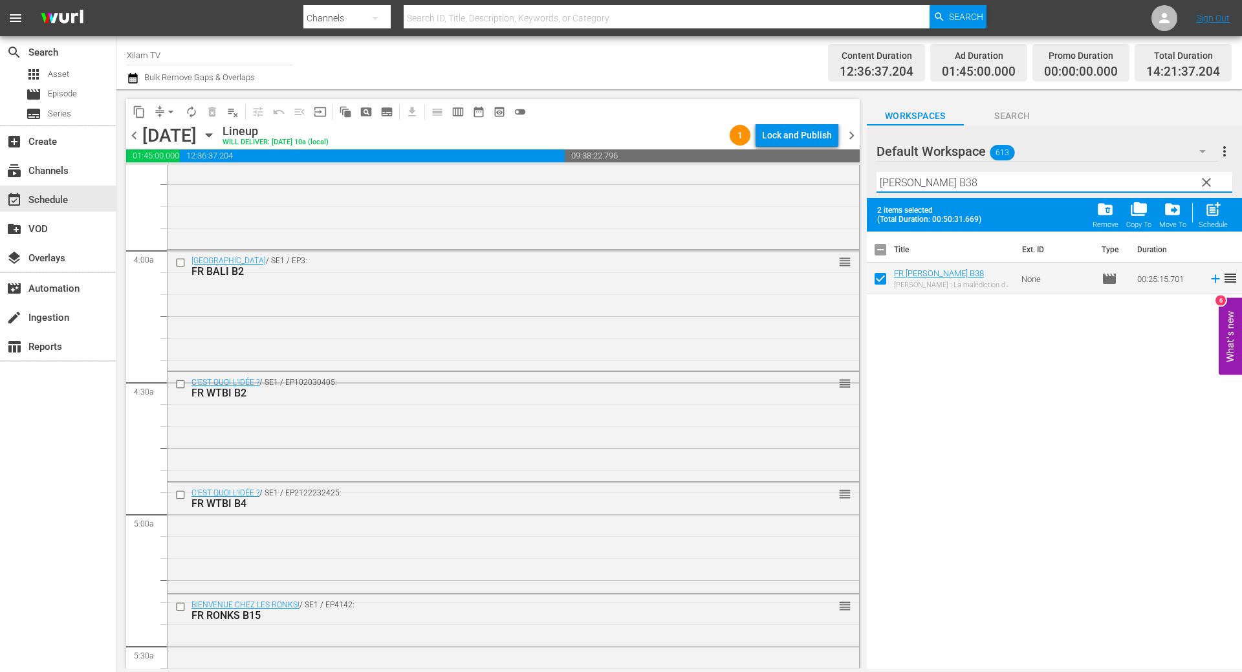
click at [930, 186] on input "RATZ B38" at bounding box center [1054, 182] width 356 height 21
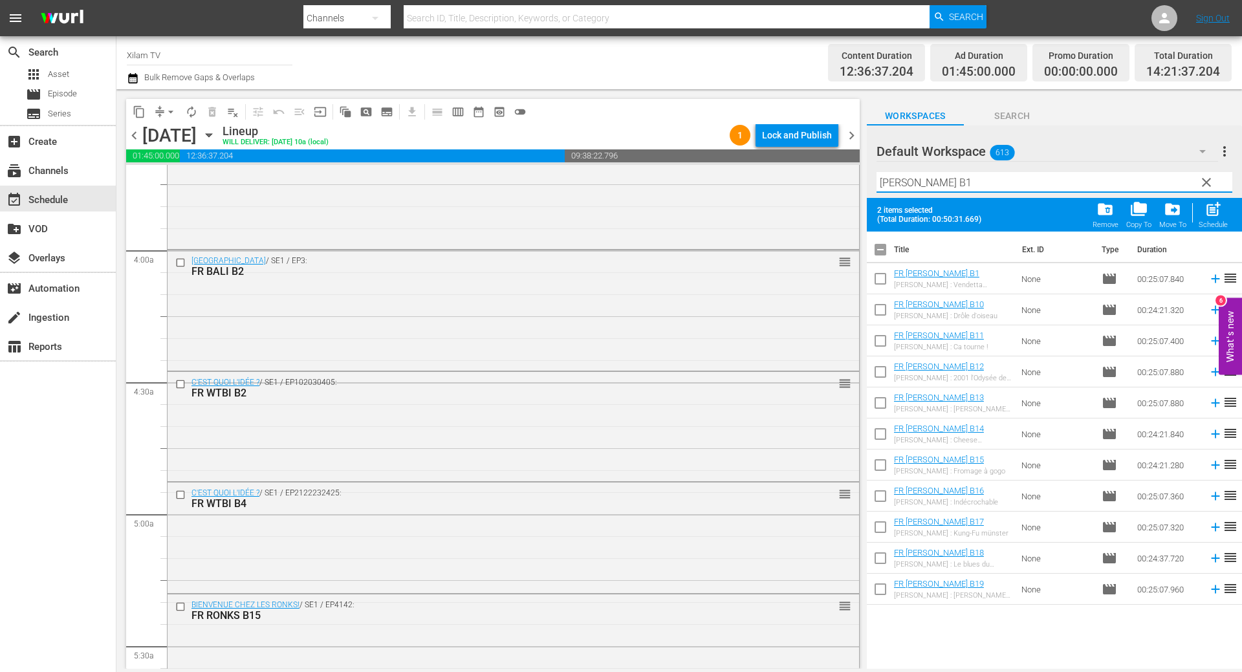
type input "RATZ B1"
click at [878, 280] on input "checkbox" at bounding box center [880, 281] width 27 height 27
click at [1213, 218] on span "post_add" at bounding box center [1212, 209] width 17 height 17
checkbox input "false"
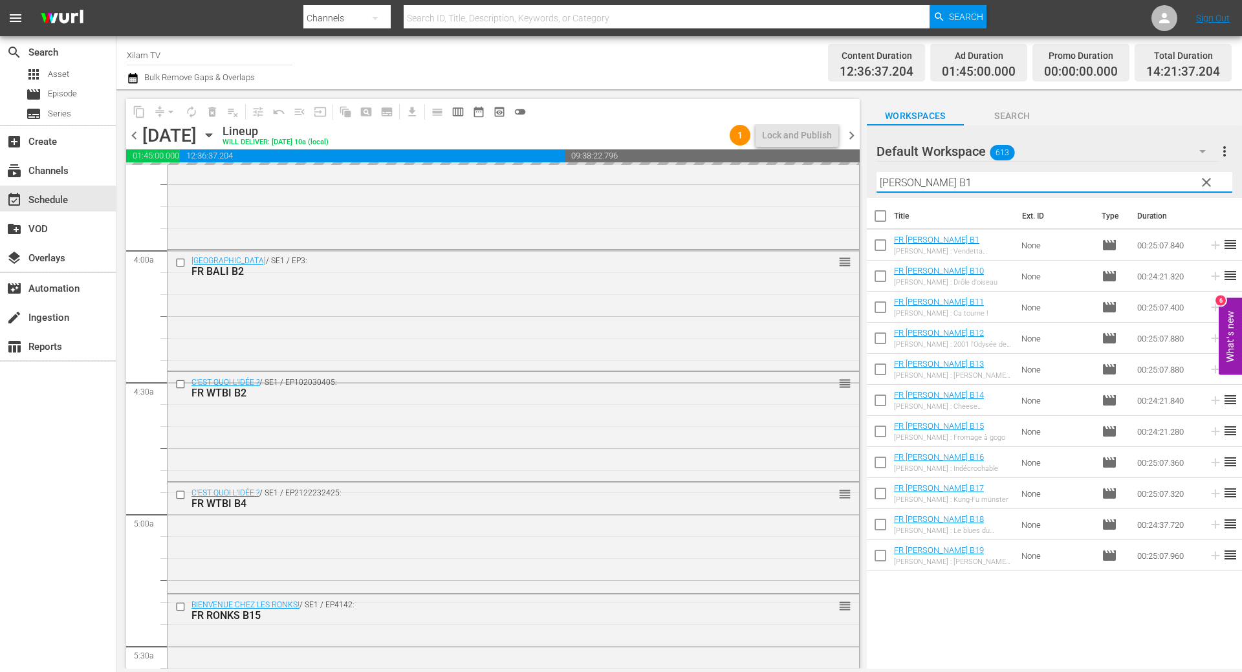
drag, startPoint x: 902, startPoint y: 182, endPoint x: 854, endPoint y: 181, distance: 47.9
click at [855, 182] on div "content_copy compress arrow_drop_down autorenew_outlined delete_forever_outline…" at bounding box center [678, 379] width 1125 height 580
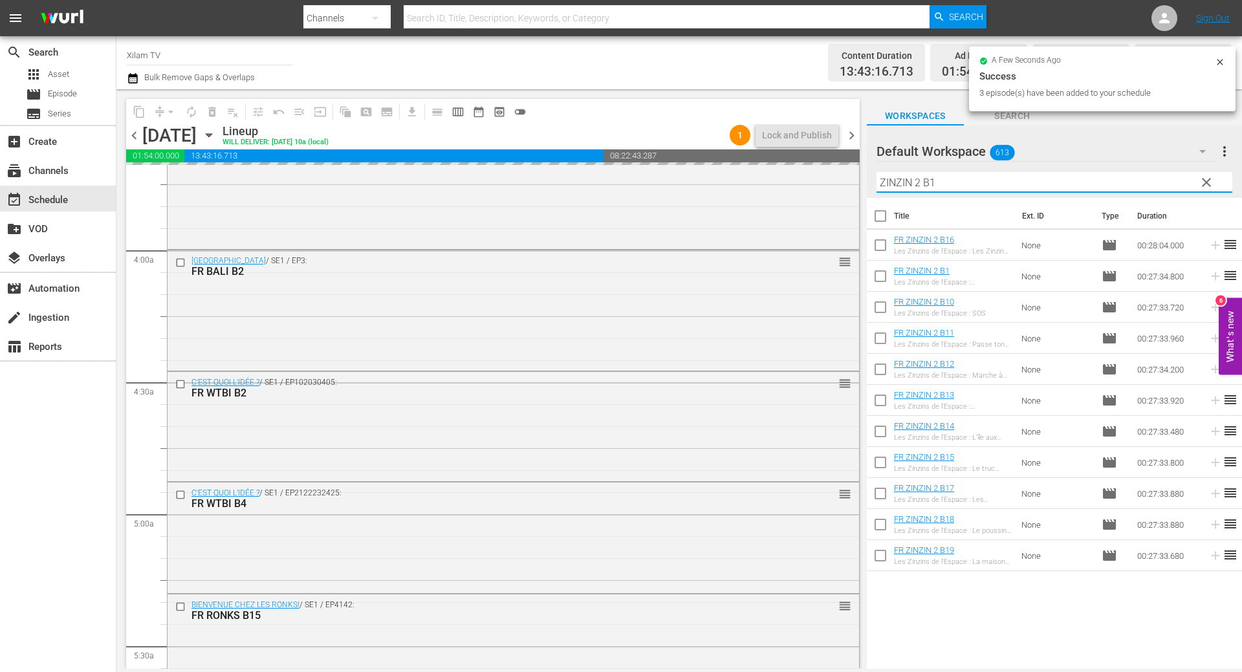
click at [931, 184] on input "ZINZIN 2 B1" at bounding box center [1054, 182] width 356 height 21
click at [937, 184] on input "ZINZIN 2 B1" at bounding box center [1054, 182] width 356 height 21
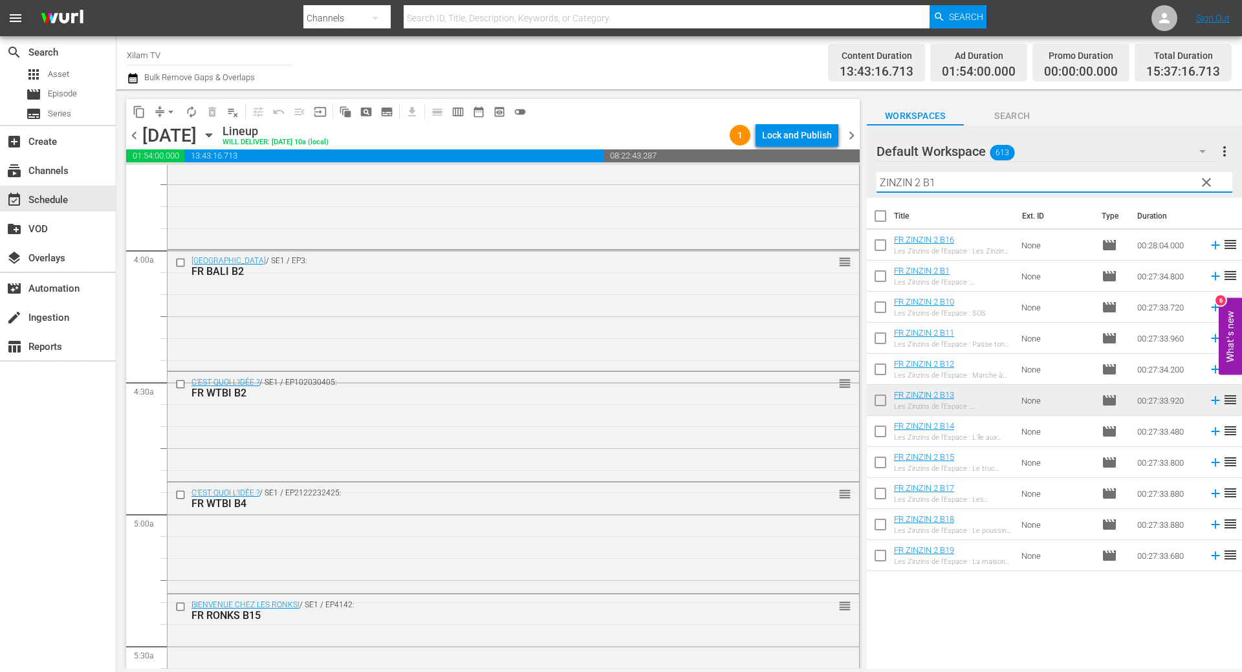
type input "ZINZIN 2 B1"
click at [874, 521] on input "checkbox" at bounding box center [880, 527] width 27 height 27
checkbox input "true"
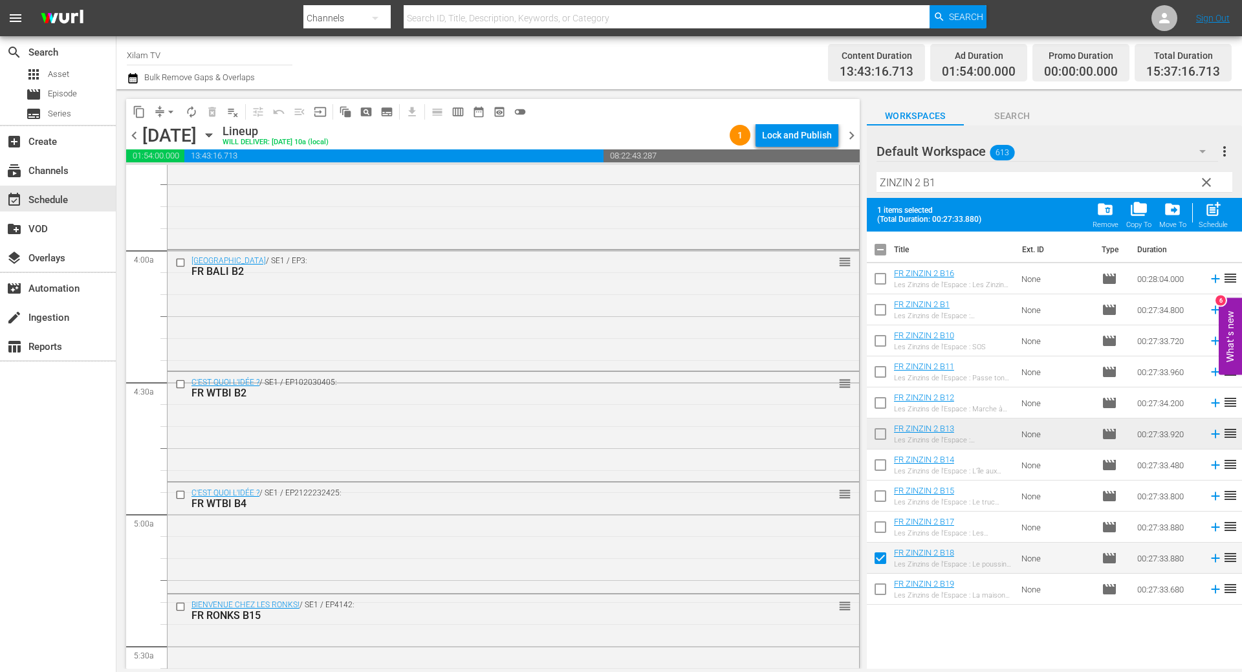
click at [879, 305] on input "checkbox" at bounding box center [880, 312] width 27 height 27
checkbox input "true"
click at [975, 190] on input "ZINZIN 2 B1" at bounding box center [1054, 182] width 356 height 21
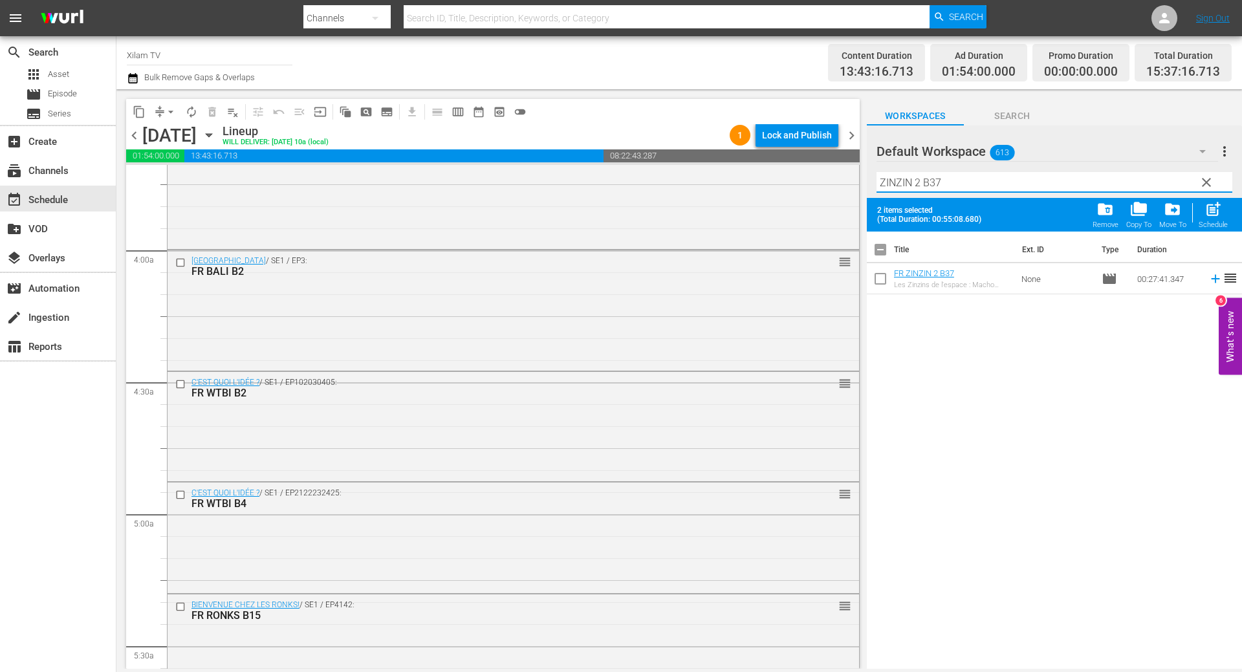
type input "ZINZIN 2 B37"
click at [874, 283] on input "checkbox" at bounding box center [880, 281] width 27 height 27
click at [1210, 225] on div "Schedule" at bounding box center [1212, 225] width 29 height 8
checkbox input "false"
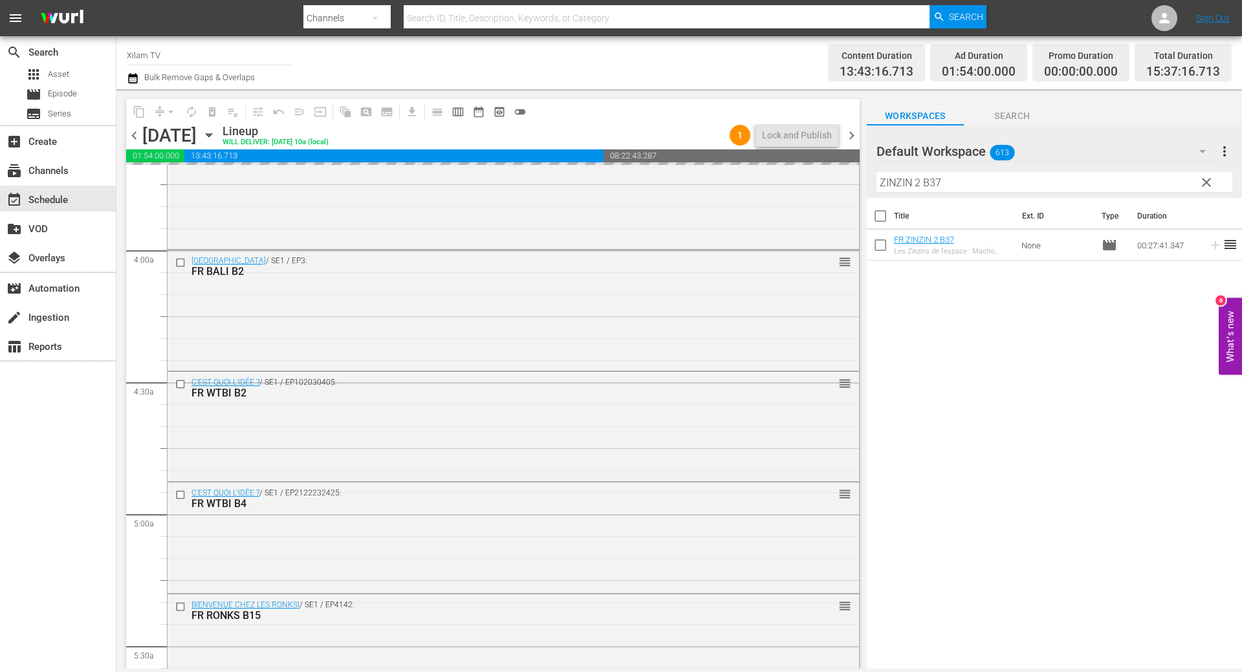
drag, startPoint x: 918, startPoint y: 183, endPoint x: 861, endPoint y: 177, distance: 57.9
click at [862, 177] on div "content_copy compress arrow_drop_down autorenew_outlined delete_forever_outline…" at bounding box center [678, 379] width 1125 height 580
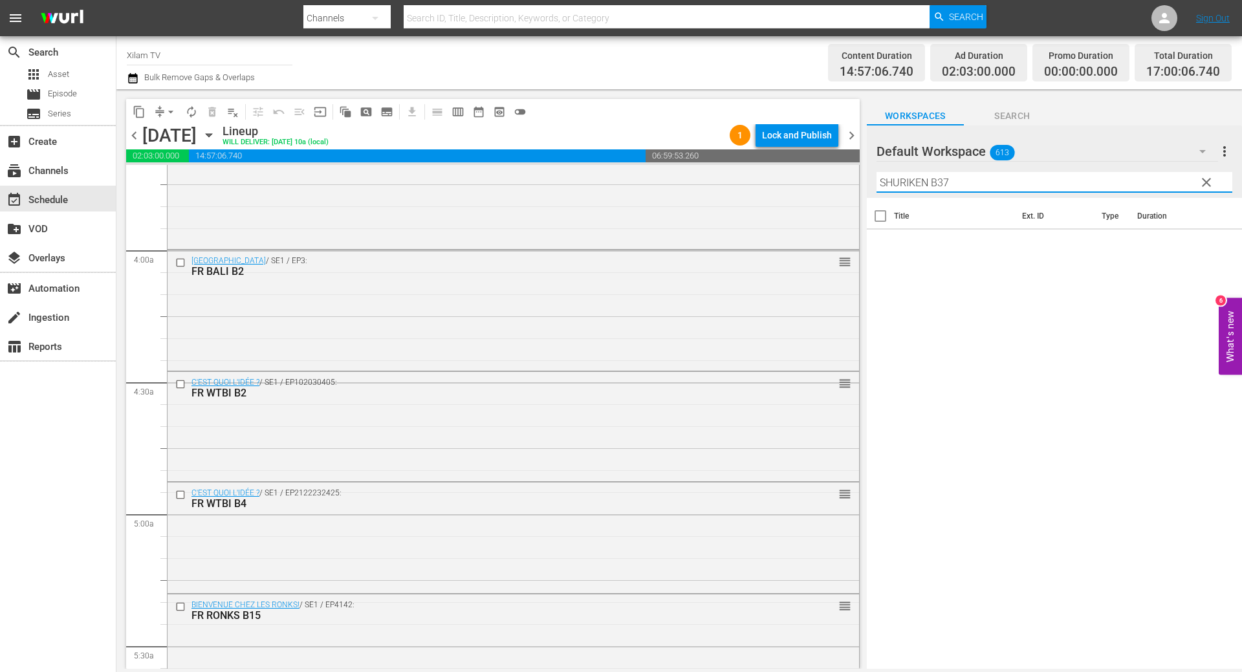
click at [942, 183] on input "SHURIKEN B37" at bounding box center [1054, 182] width 356 height 21
type input "SHURIKEN B17"
click at [883, 249] on input "checkbox" at bounding box center [880, 247] width 27 height 27
checkbox input "true"
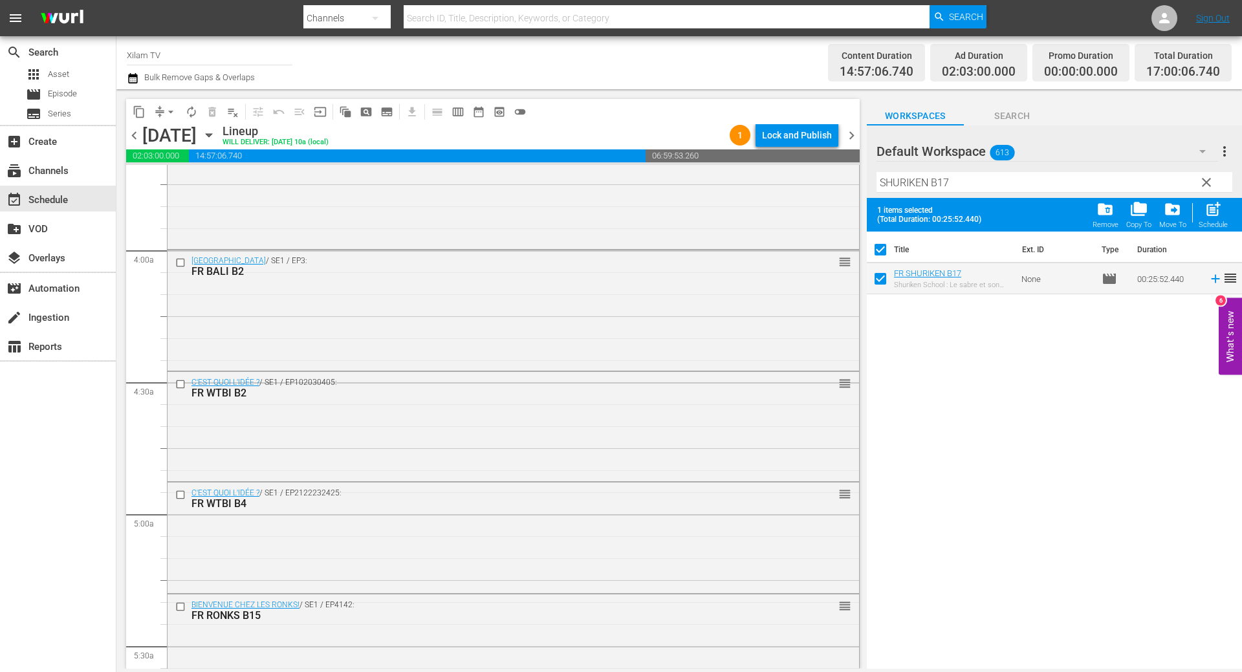
click at [955, 185] on input "SHURIKEN B17" at bounding box center [1054, 182] width 356 height 21
type input "SHURIKEN B13"
click at [877, 285] on input "checkbox" at bounding box center [880, 281] width 27 height 27
checkbox input "true"
checkbox input "false"
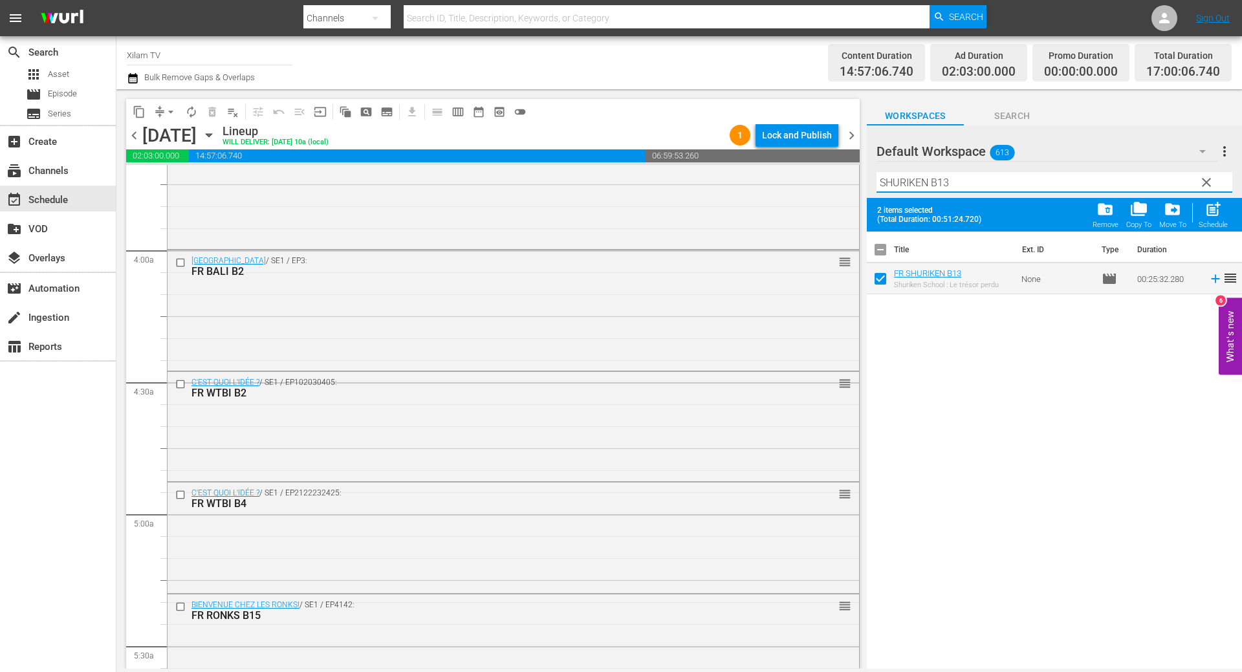
click at [959, 179] on input "SHURIKEN B13" at bounding box center [1054, 182] width 356 height 21
type input "SHURIKEN B22"
click at [880, 280] on input "checkbox" at bounding box center [880, 281] width 27 height 27
click at [1217, 210] on span "post_add" at bounding box center [1212, 209] width 17 height 17
checkbox input "false"
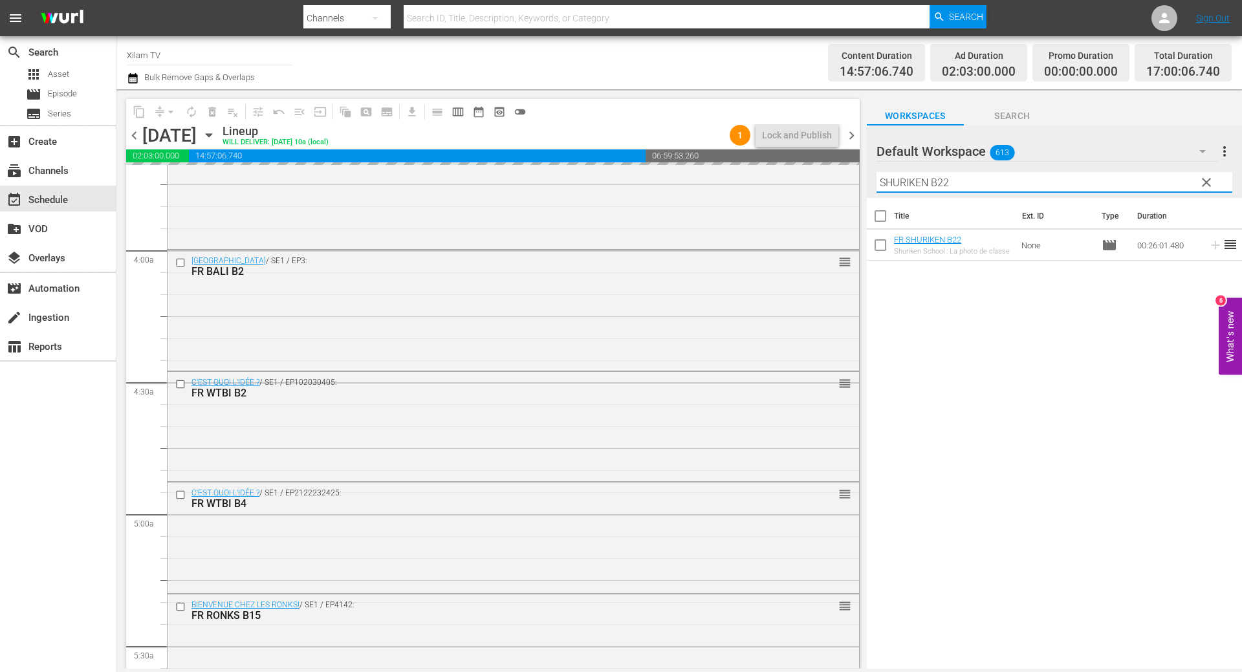
drag, startPoint x: 930, startPoint y: 183, endPoint x: 856, endPoint y: 177, distance: 74.6
click at [856, 179] on div "content_copy compress arrow_drop_down autorenew_outlined delete_forever_outline…" at bounding box center [678, 379] width 1125 height 580
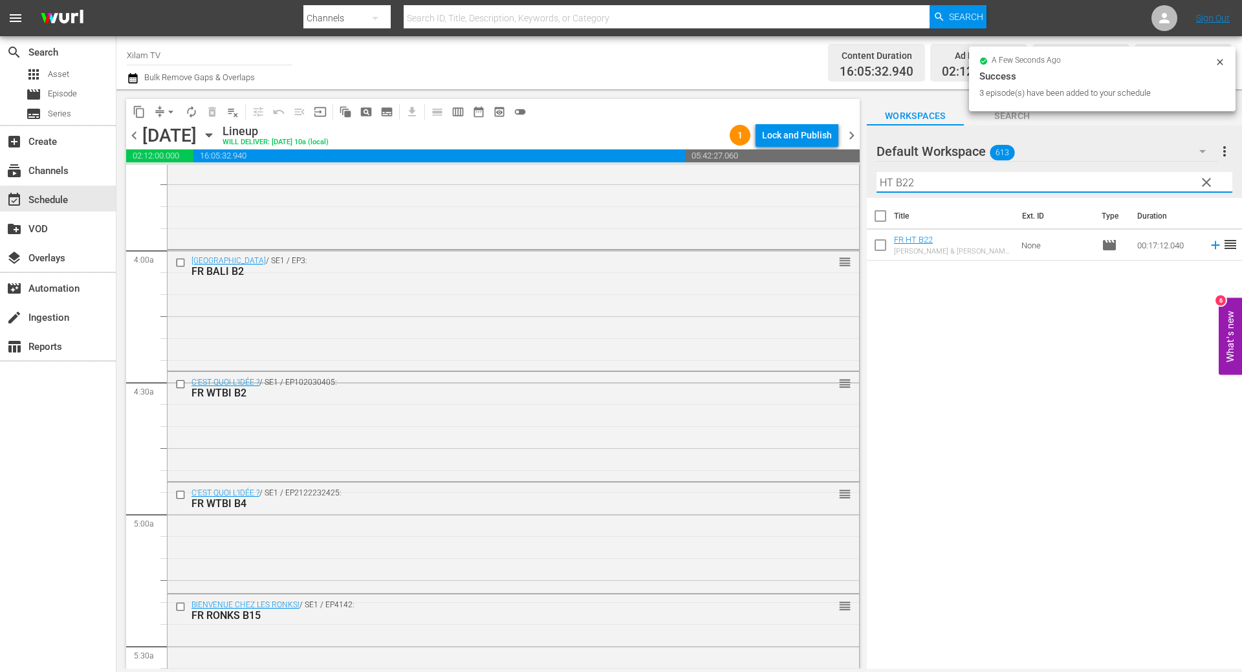
click at [916, 185] on input "HT B22" at bounding box center [1054, 182] width 356 height 21
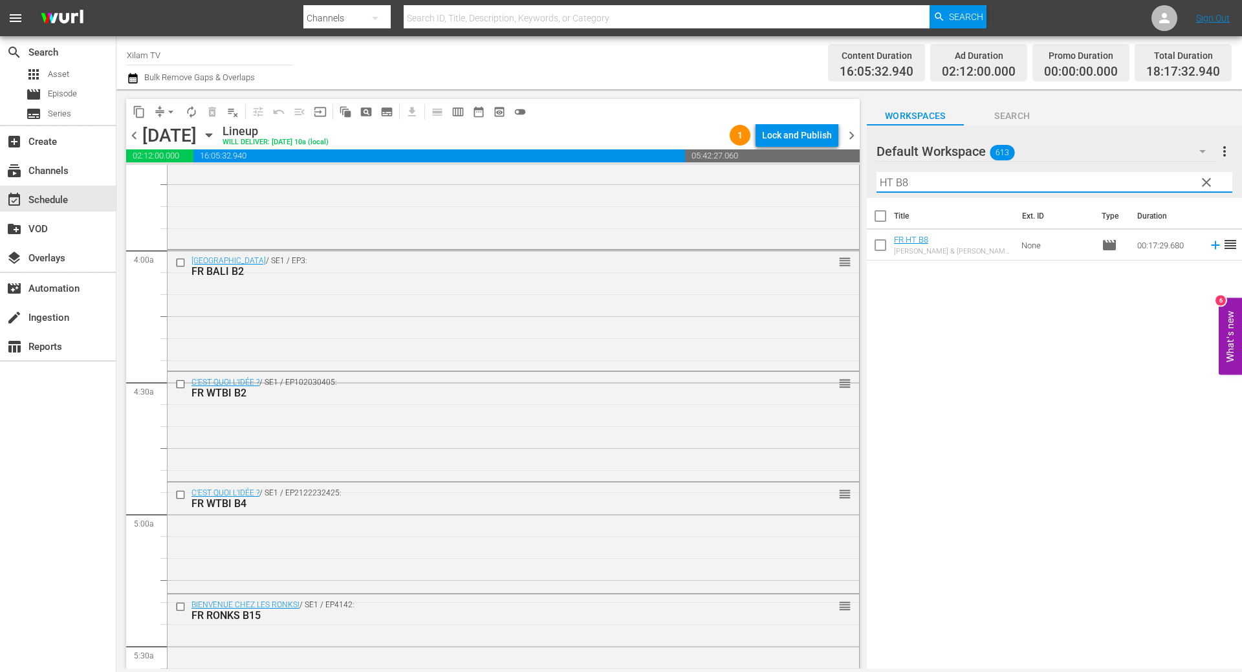
type input "HT B8"
click at [887, 246] on input "checkbox" at bounding box center [880, 247] width 27 height 27
checkbox input "true"
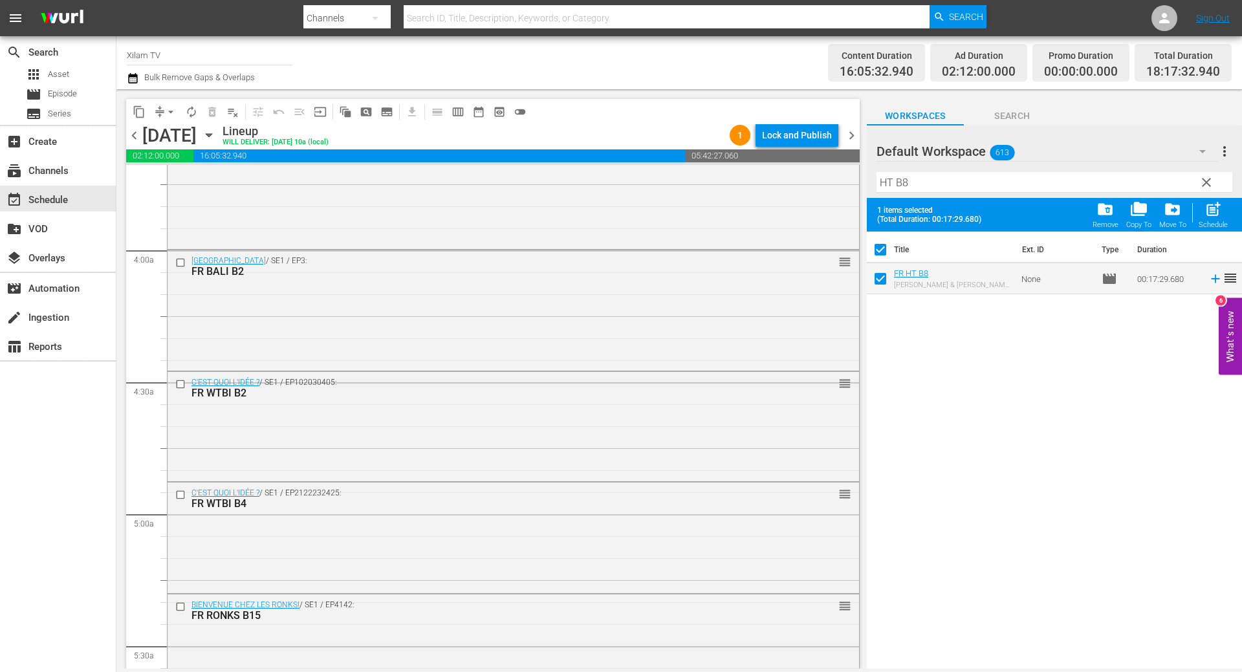
click at [937, 180] on input "HT B8" at bounding box center [1054, 182] width 356 height 21
type input "HT B36"
click at [872, 283] on input "checkbox" at bounding box center [880, 281] width 27 height 27
checkbox input "true"
checkbox input "false"
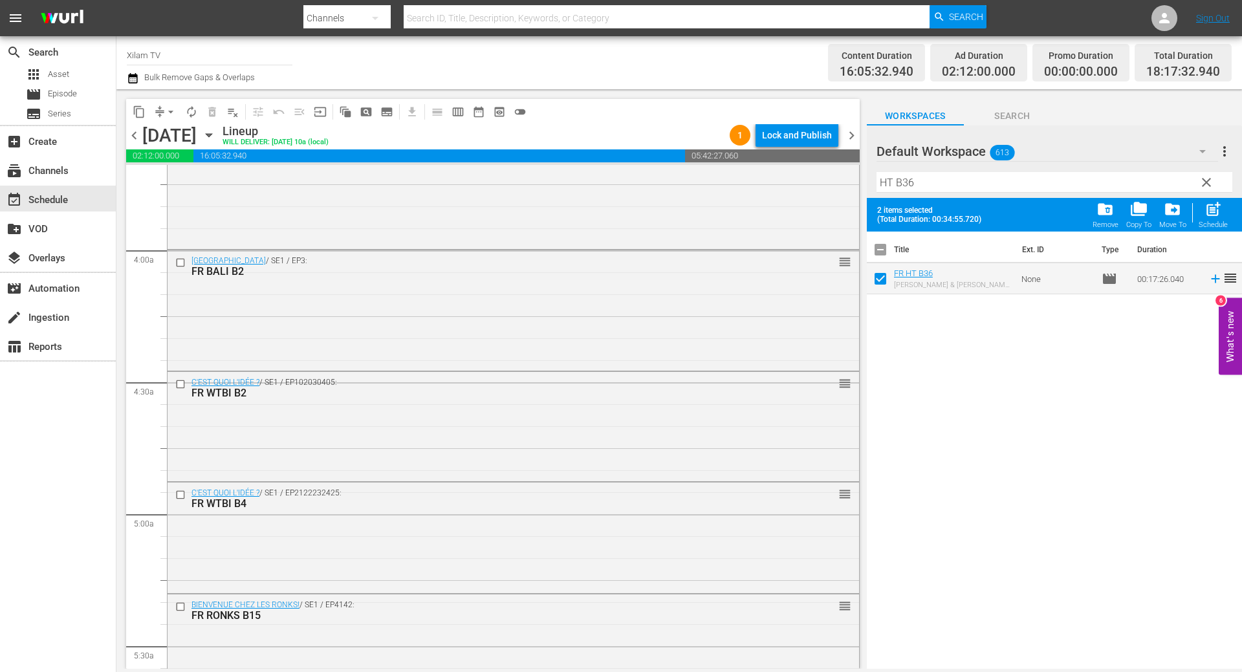
click at [962, 180] on input "HT B36" at bounding box center [1054, 182] width 356 height 21
type input "HT B28"
click at [883, 279] on input "checkbox" at bounding box center [880, 281] width 27 height 27
click at [1225, 211] on div "post_add Schedule" at bounding box center [1212, 215] width 29 height 28
checkbox input "false"
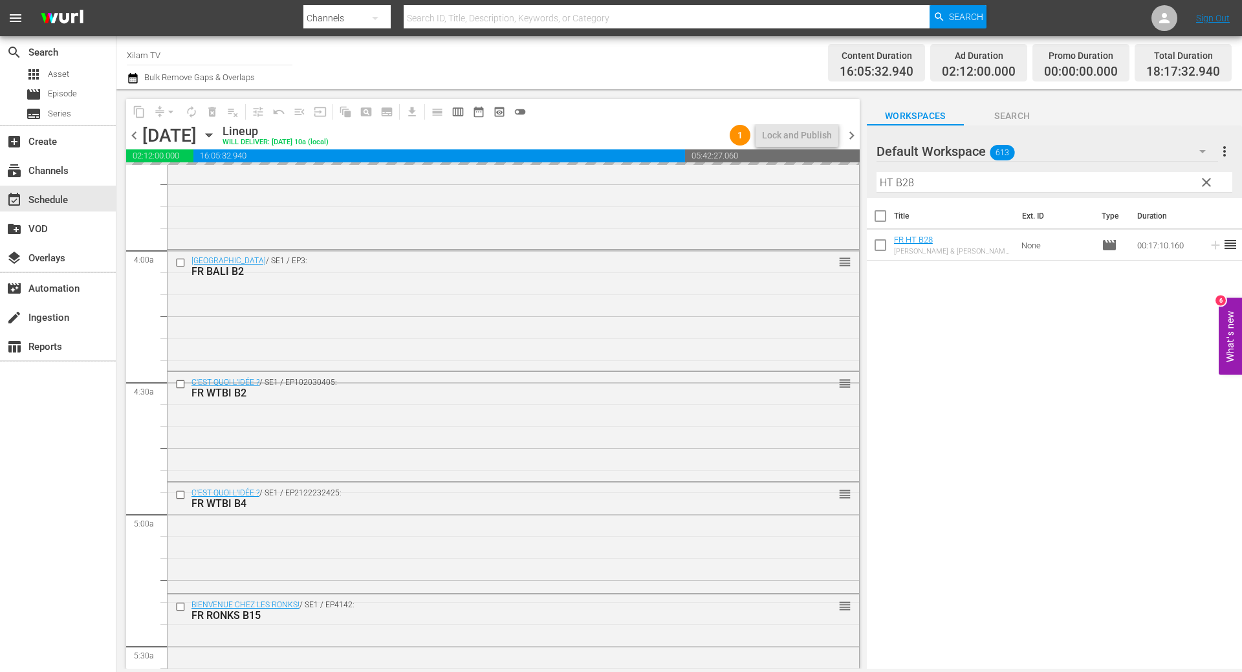
click at [862, 177] on div "content_copy compress arrow_drop_down autorenew_outlined delete_forever_outline…" at bounding box center [678, 379] width 1125 height 580
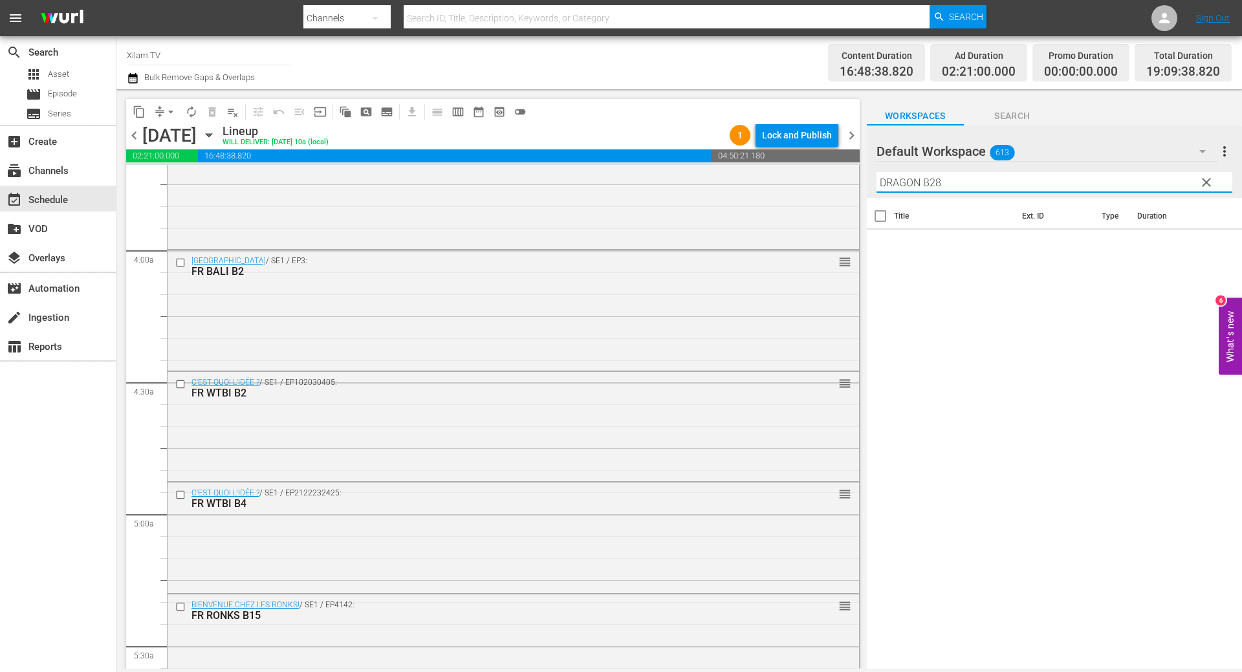
click at [1007, 175] on input "DRAGON B28" at bounding box center [1054, 182] width 356 height 21
type input "DRAGON B18"
click at [874, 241] on input "checkbox" at bounding box center [880, 247] width 27 height 27
checkbox input "true"
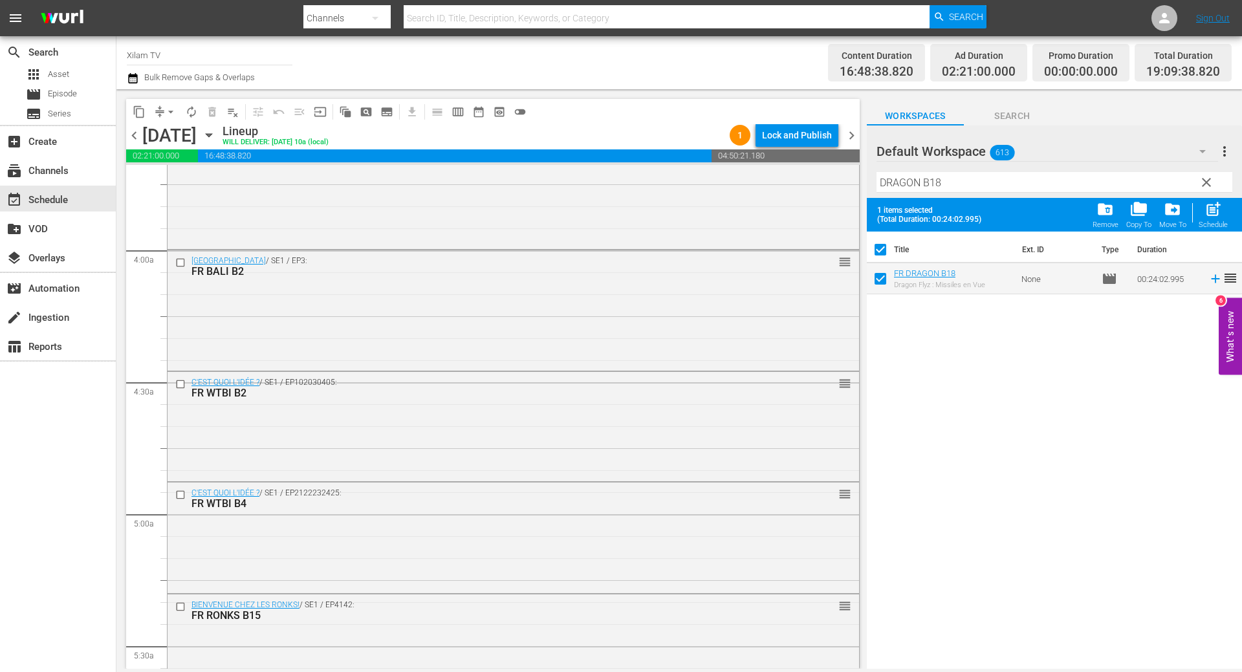
click at [970, 182] on input "DRAGON B18" at bounding box center [1054, 182] width 356 height 21
type input "DRAGON B12"
click at [887, 279] on input "checkbox" at bounding box center [880, 281] width 27 height 27
checkbox input "true"
checkbox input "false"
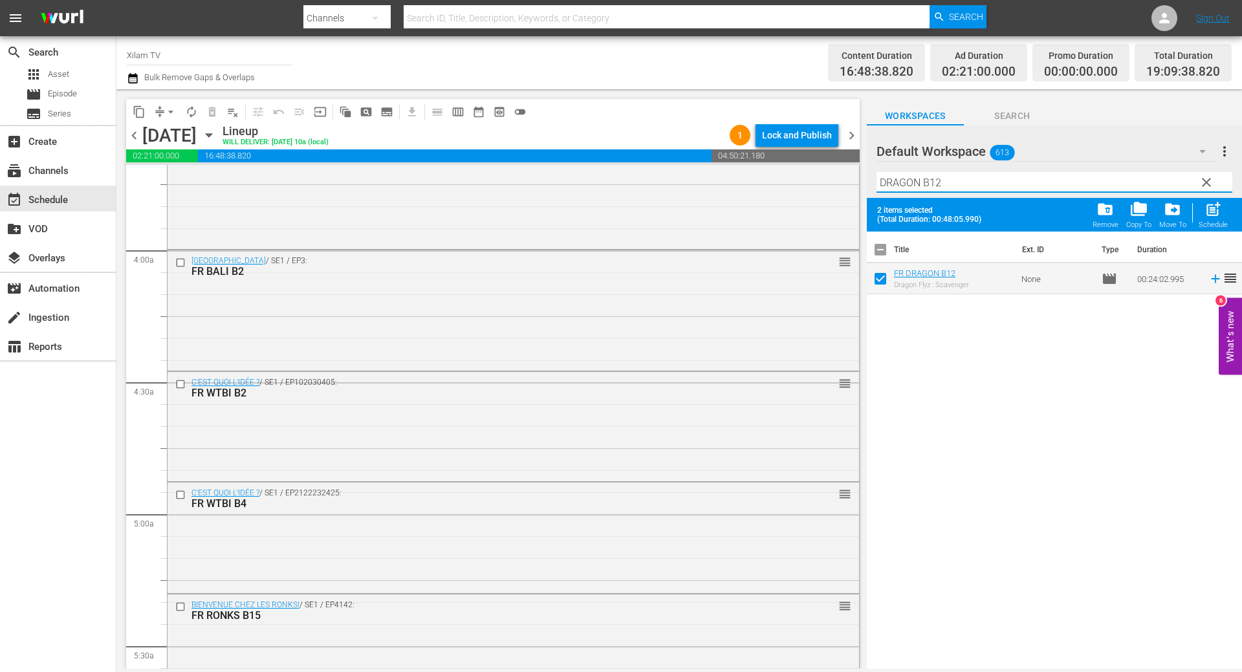
click at [968, 179] on input "DRAGON B12" at bounding box center [1054, 182] width 356 height 21
type input "DRAGON B25"
click at [882, 285] on input "checkbox" at bounding box center [880, 281] width 27 height 27
click at [1209, 210] on span "post_add" at bounding box center [1212, 209] width 17 height 17
checkbox input "false"
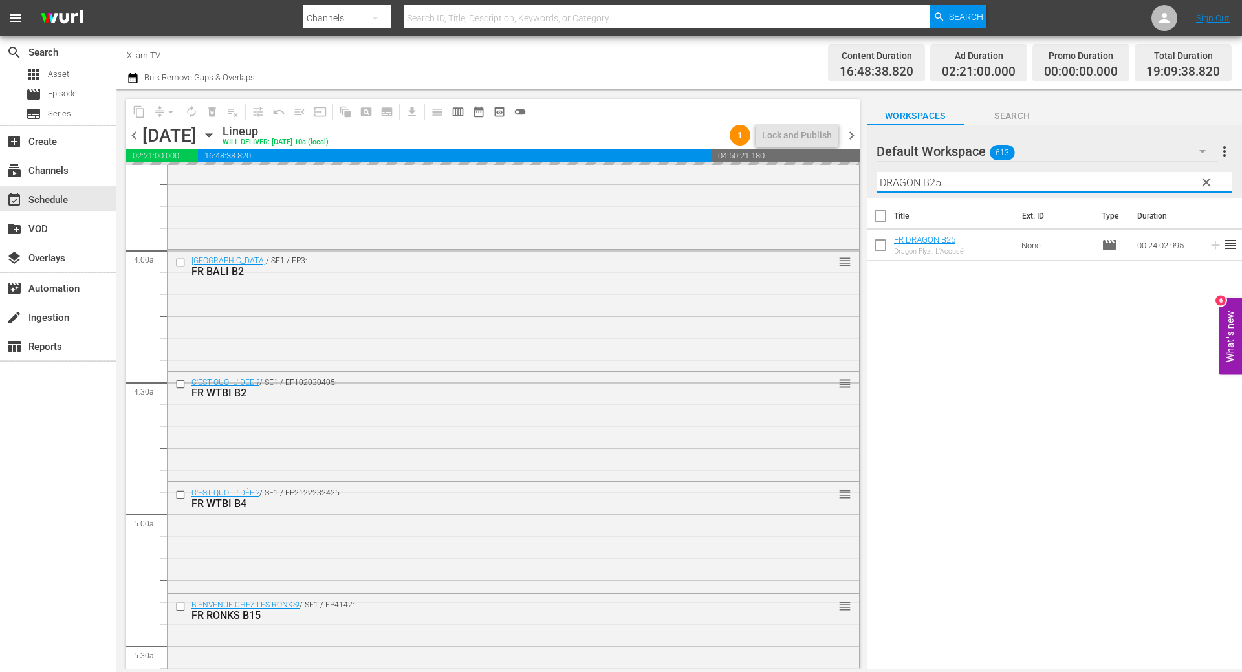
drag, startPoint x: 921, startPoint y: 188, endPoint x: 858, endPoint y: 182, distance: 63.0
click at [858, 182] on div "content_copy compress arrow_drop_down autorenew_outlined delete_forever_outline…" at bounding box center [678, 379] width 1125 height 580
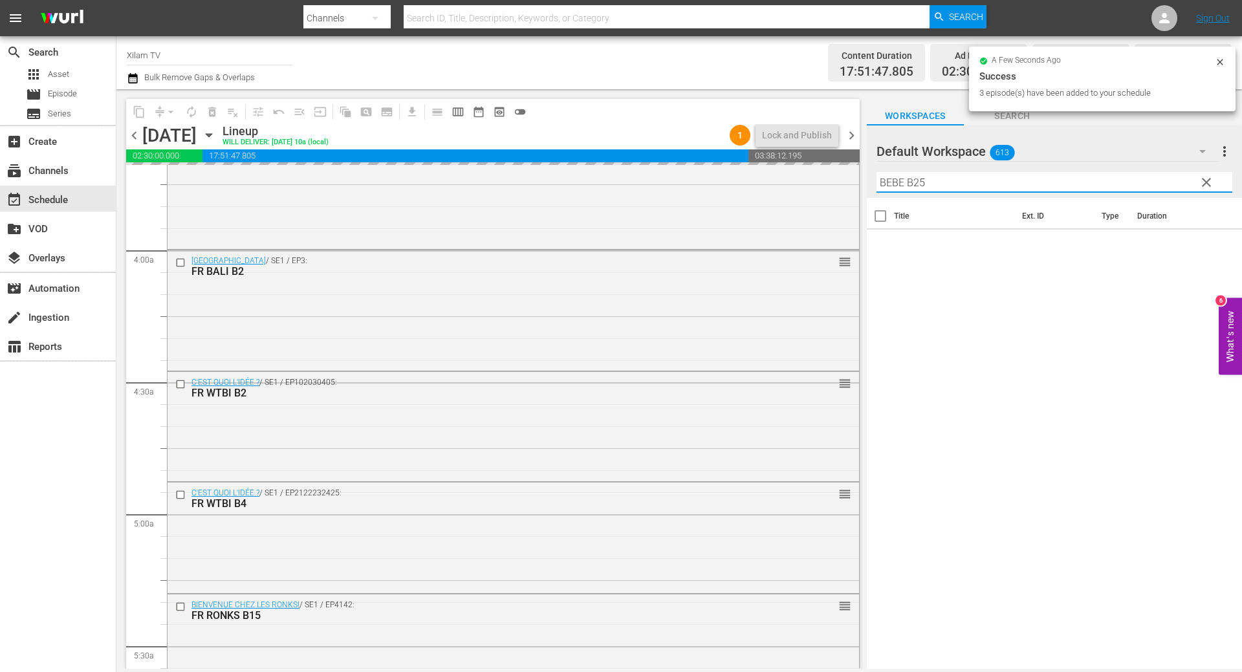
click at [918, 184] on input "BEBE B25" at bounding box center [1054, 182] width 356 height 21
click at [921, 184] on input "BEBE B25" at bounding box center [1054, 182] width 356 height 21
click at [926, 184] on input "BEBE B25" at bounding box center [1054, 182] width 356 height 21
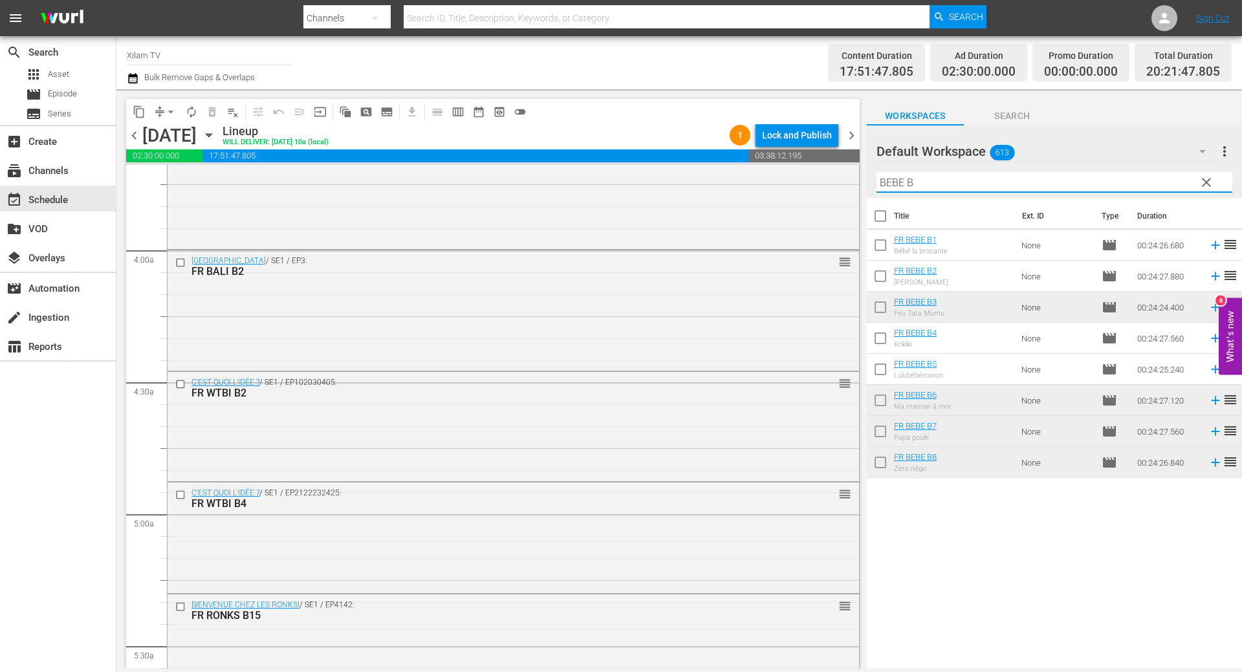
type input "BEBE B"
click at [884, 339] on input "checkbox" at bounding box center [880, 340] width 27 height 27
checkbox input "true"
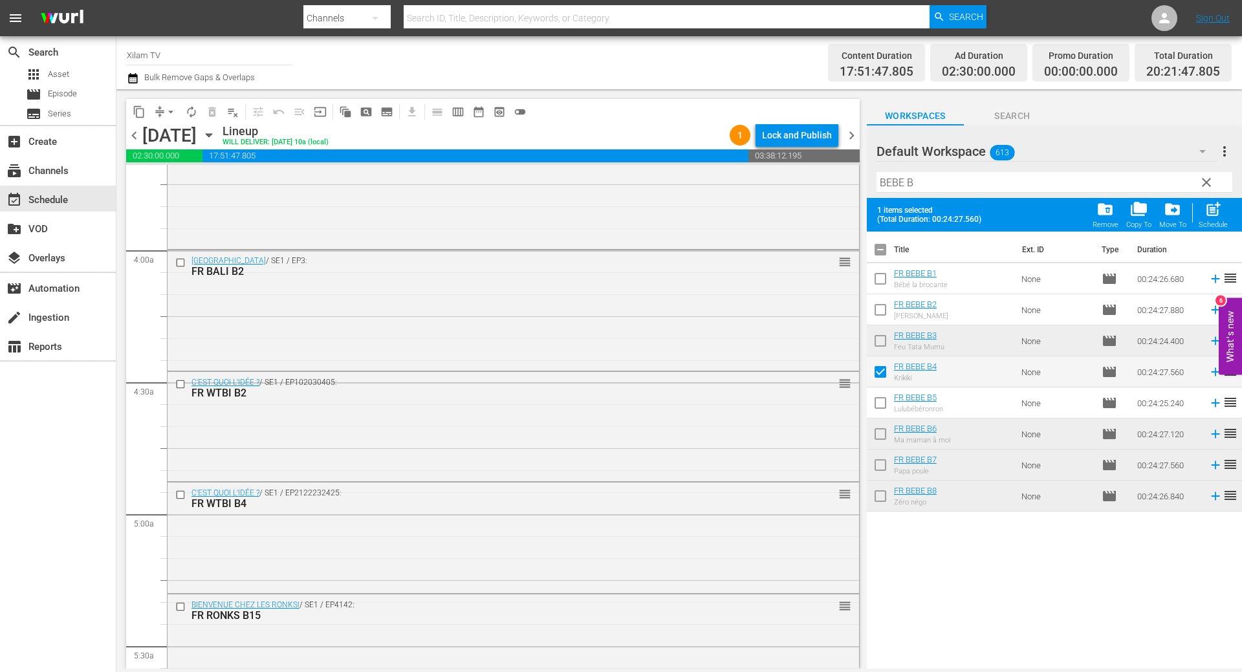
drag, startPoint x: 883, startPoint y: 311, endPoint x: 882, endPoint y: 293, distance: 18.2
click at [883, 310] on input "checkbox" at bounding box center [880, 312] width 27 height 27
checkbox input "true"
click at [882, 280] on input "checkbox" at bounding box center [880, 281] width 27 height 27
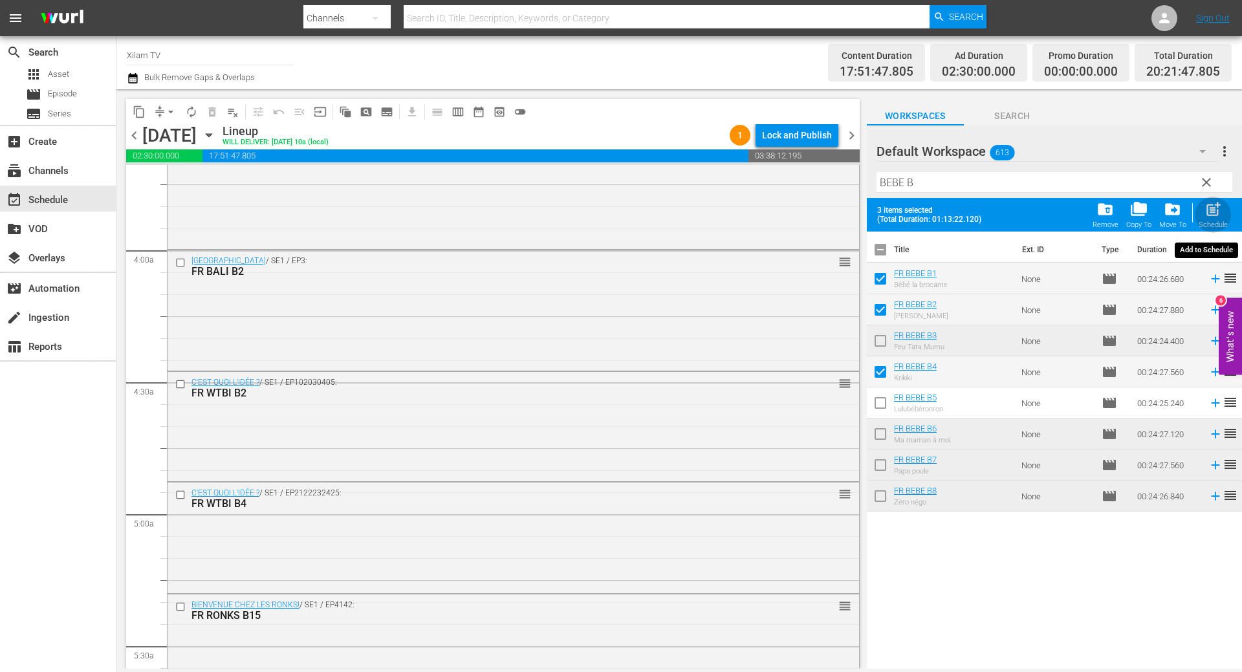
click at [1209, 212] on span "post_add" at bounding box center [1212, 209] width 17 height 17
checkbox input "false"
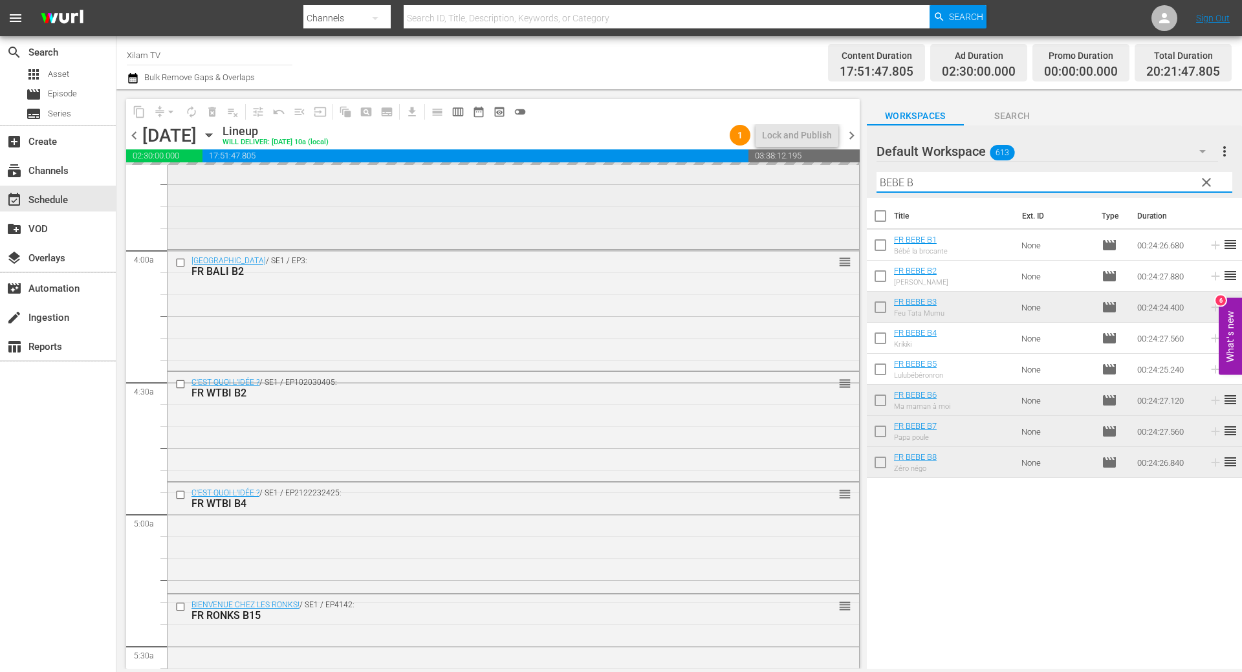
drag, startPoint x: 902, startPoint y: 181, endPoint x: 847, endPoint y: 178, distance: 55.1
click at [849, 179] on div "content_copy compress arrow_drop_down autorenew_outlined delete_forever_outline…" at bounding box center [678, 379] width 1125 height 580
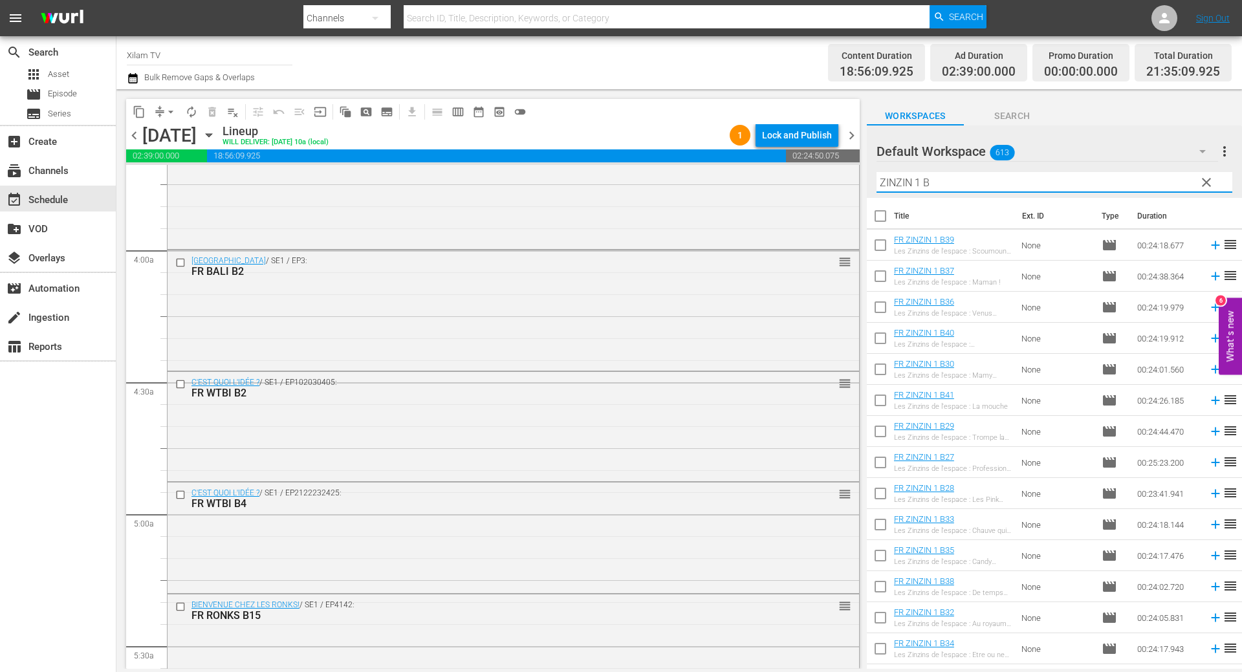
click at [942, 182] on input "ZINZIN 1 B" at bounding box center [1054, 182] width 356 height 21
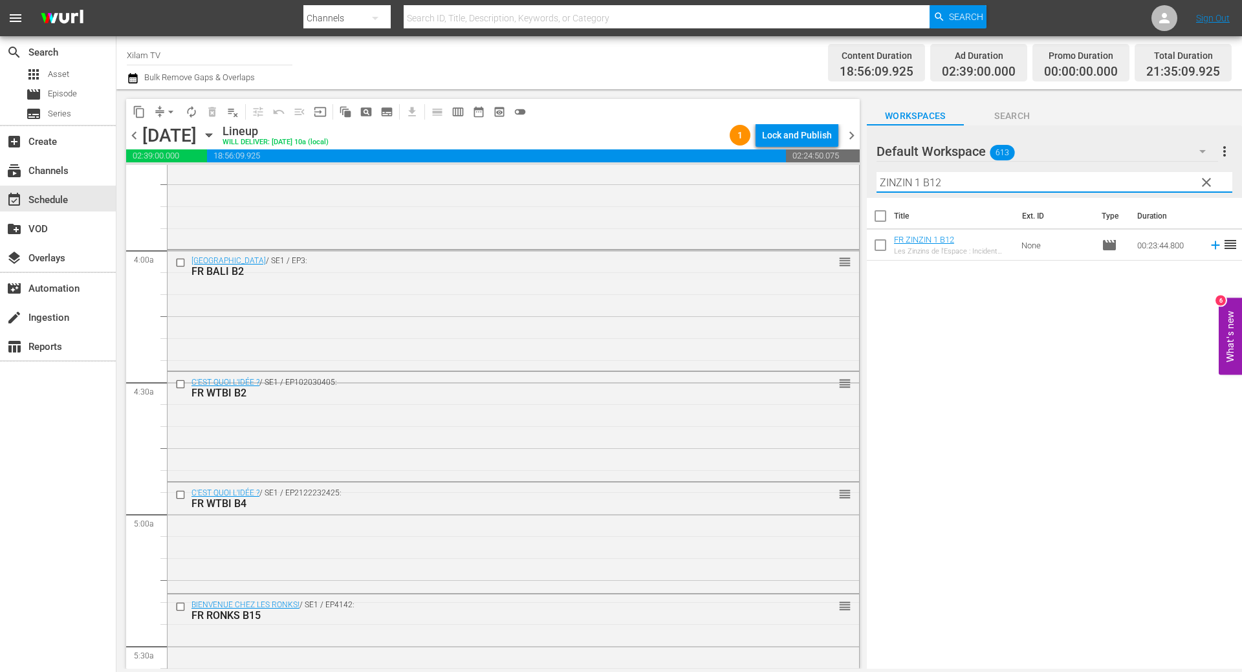
type input "ZINZIN 1 B12"
click at [882, 243] on input "checkbox" at bounding box center [880, 247] width 27 height 27
checkbox input "true"
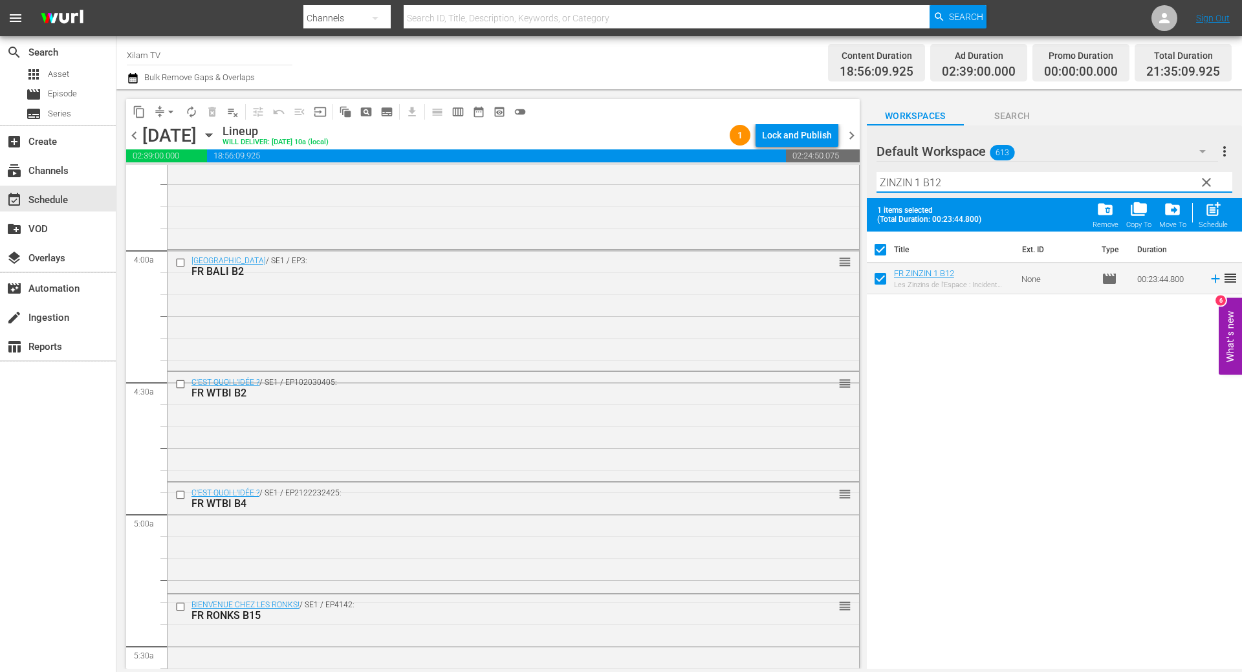
click at [944, 187] on input "ZINZIN 1 B12" at bounding box center [1054, 182] width 356 height 21
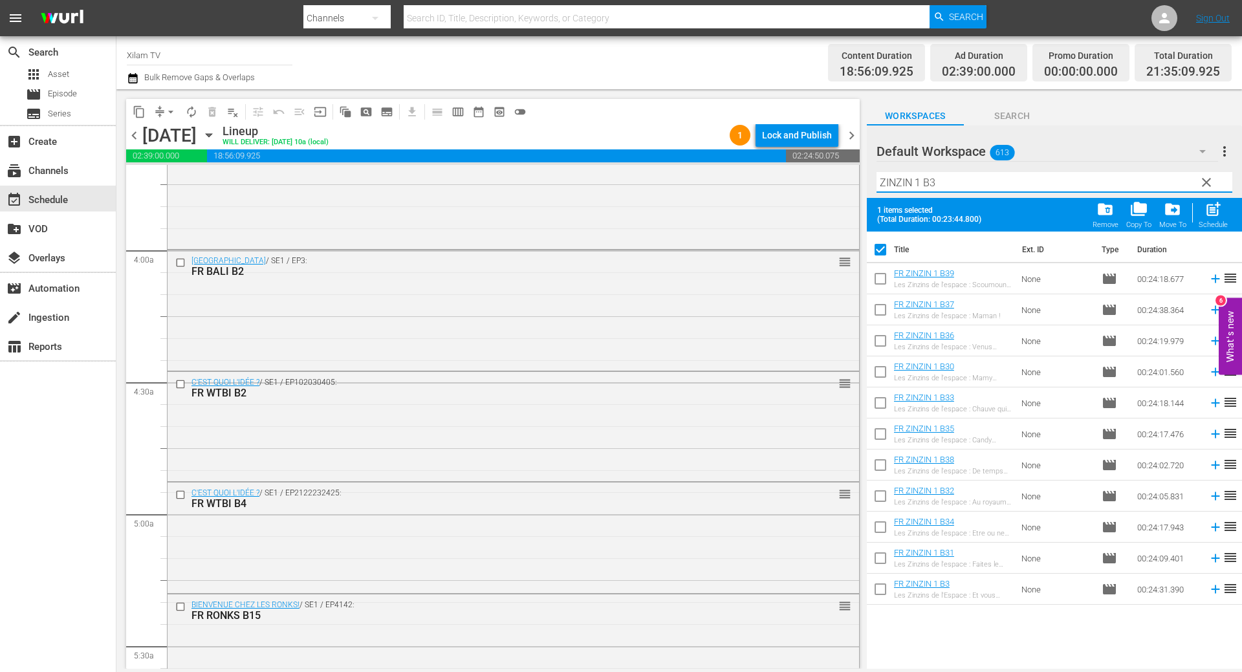
type input "ZINZIN 1 B3"
click at [882, 592] on input "checkbox" at bounding box center [880, 591] width 27 height 27
checkbox input "true"
checkbox input "false"
click at [949, 177] on input "ZINZIN 1 B3" at bounding box center [1054, 182] width 356 height 21
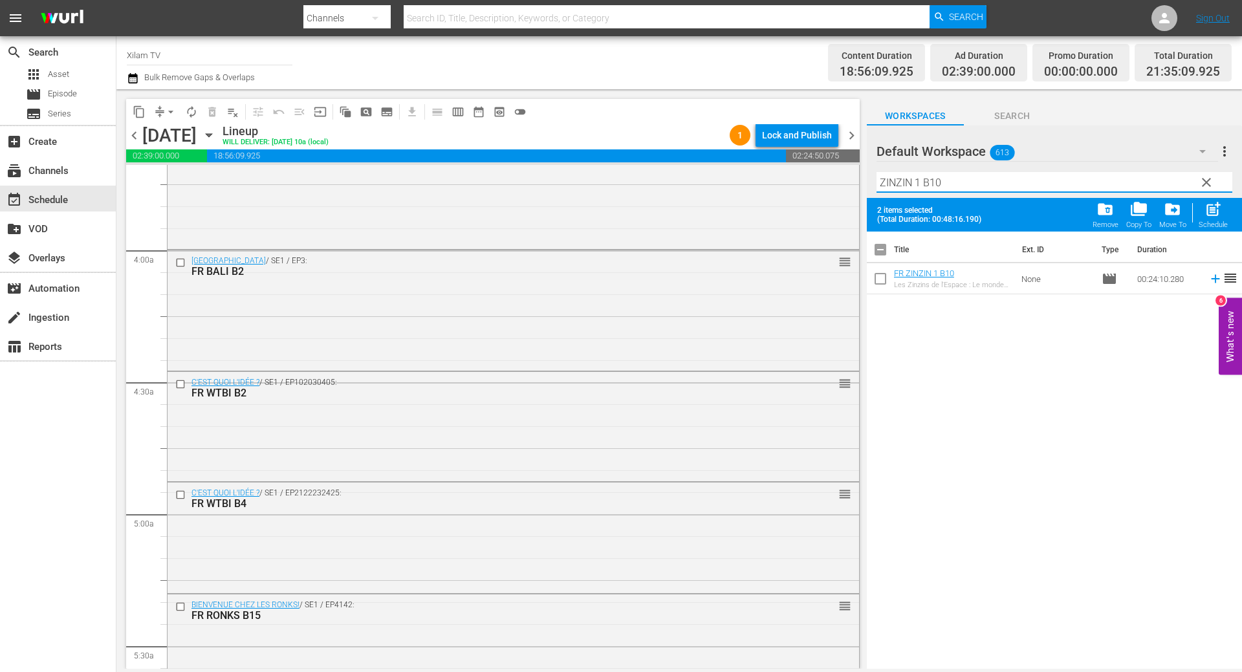
type input "ZINZIN 1 B10"
click at [883, 277] on input "checkbox" at bounding box center [880, 281] width 27 height 27
click at [1216, 208] on span "post_add" at bounding box center [1212, 209] width 17 height 17
checkbox input "false"
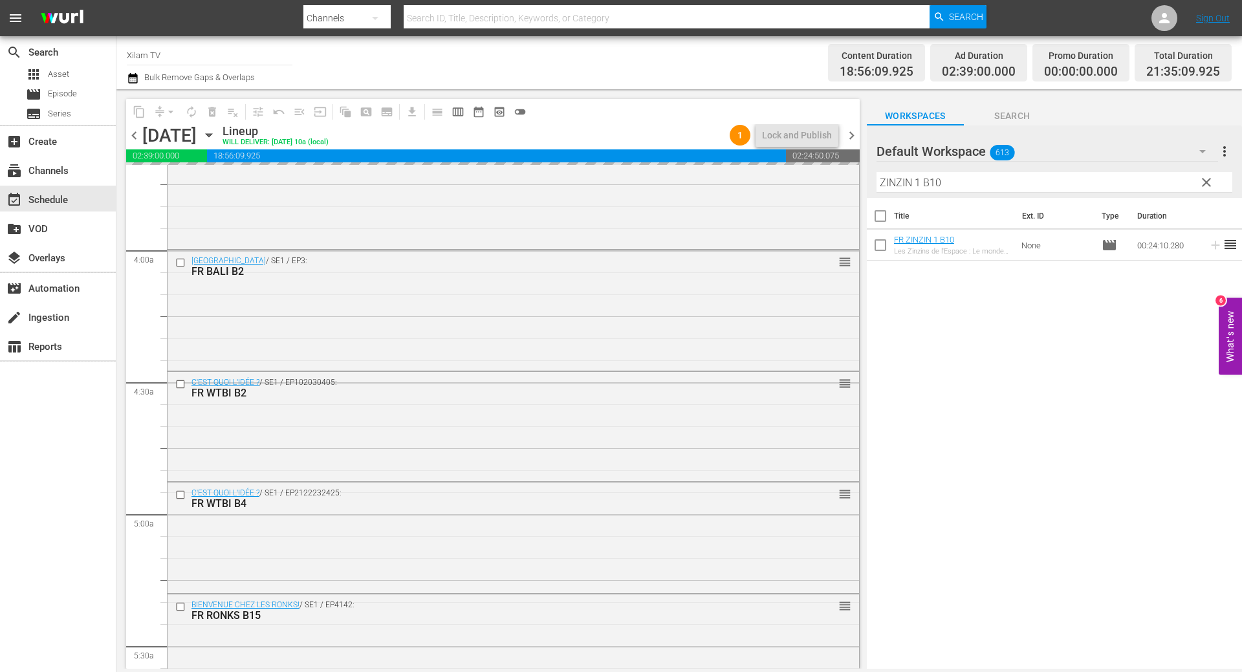
drag, startPoint x: 922, startPoint y: 184, endPoint x: 852, endPoint y: 181, distance: 69.9
click at [852, 181] on div "content_copy compress arrow_drop_down autorenew_outlined delete_forever_outline…" at bounding box center [678, 379] width 1125 height 580
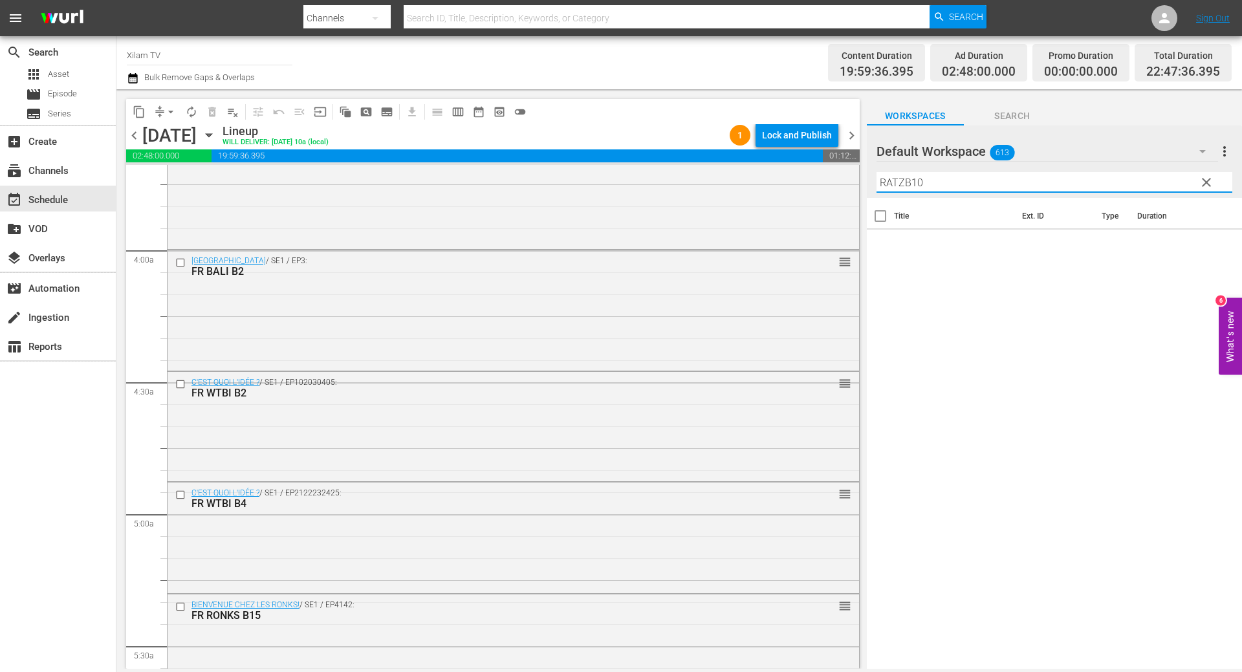
type input "RATZ B10"
click at [951, 177] on input "RATZ B10" at bounding box center [1054, 182] width 356 height 21
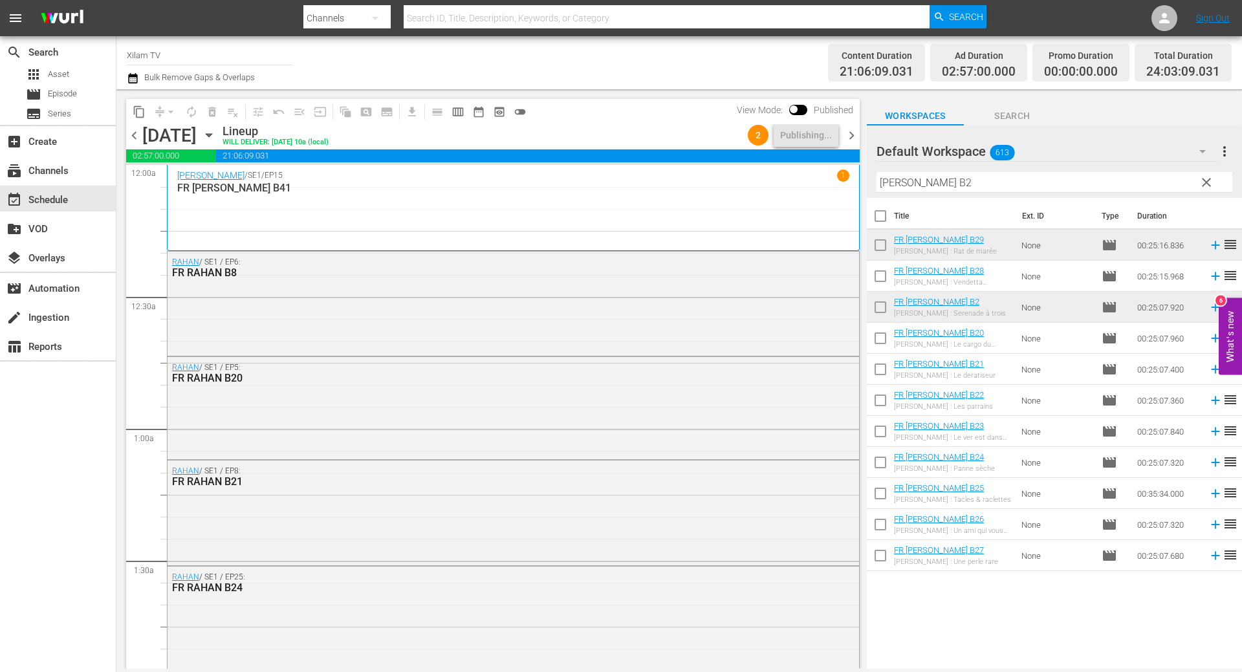
scroll to position [5829, 0]
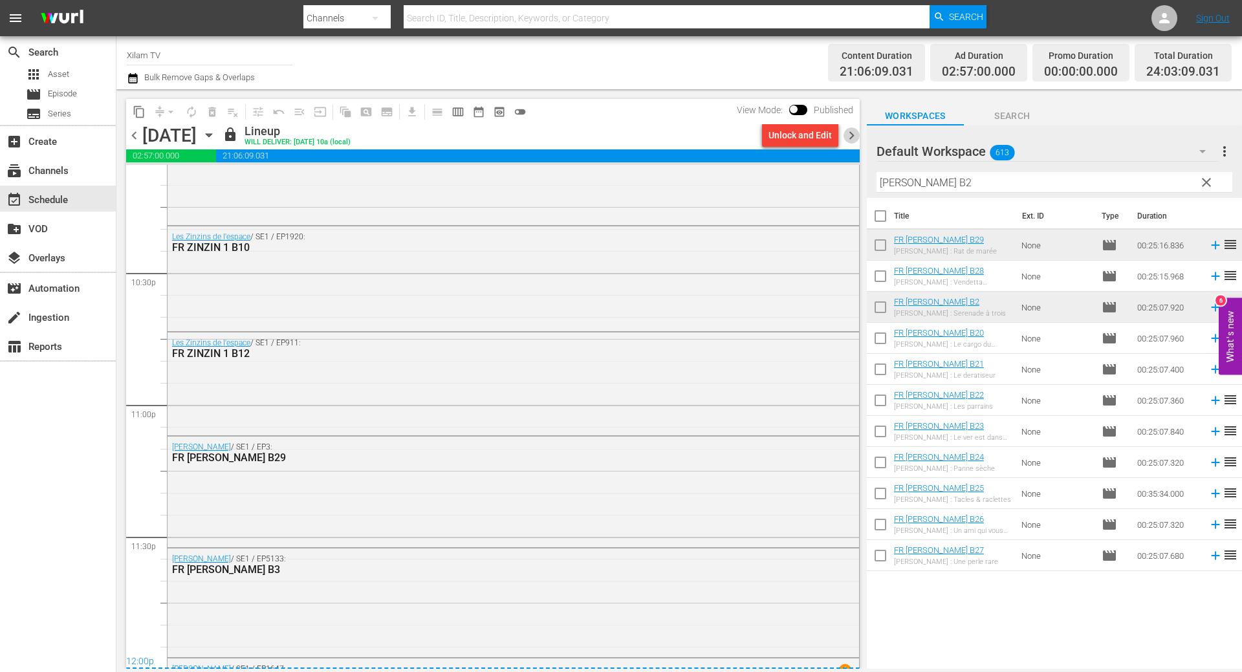
click at [849, 140] on span "chevron_right" at bounding box center [851, 135] width 16 height 16
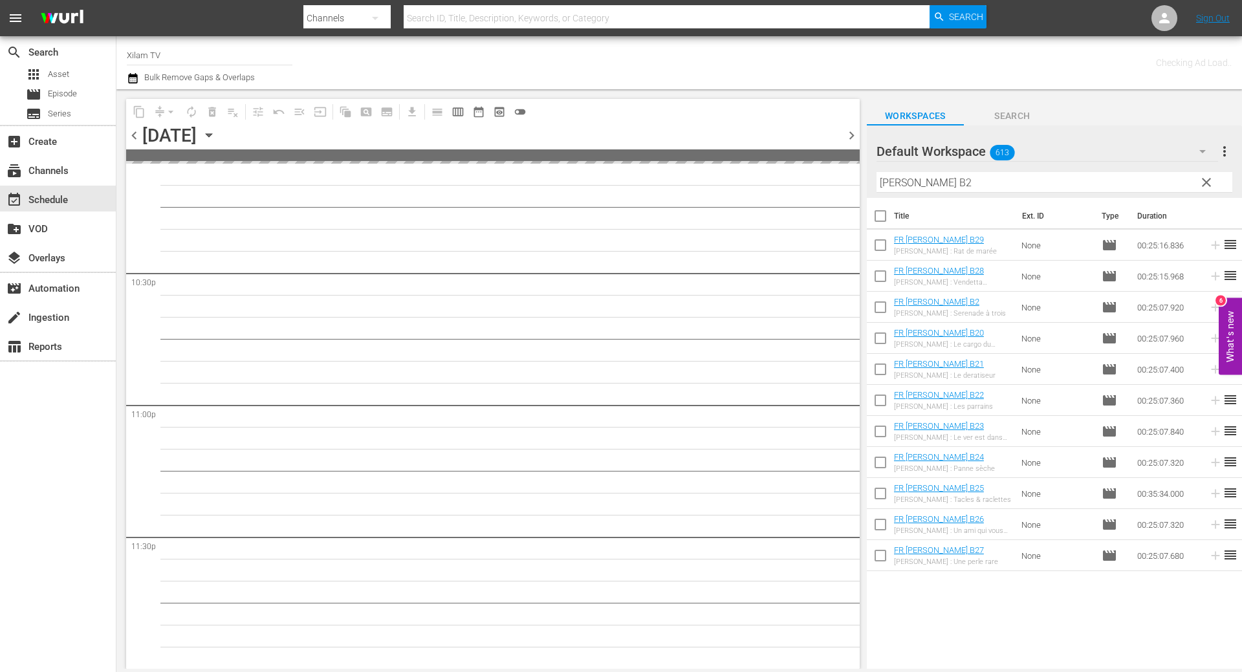
scroll to position [5828, 0]
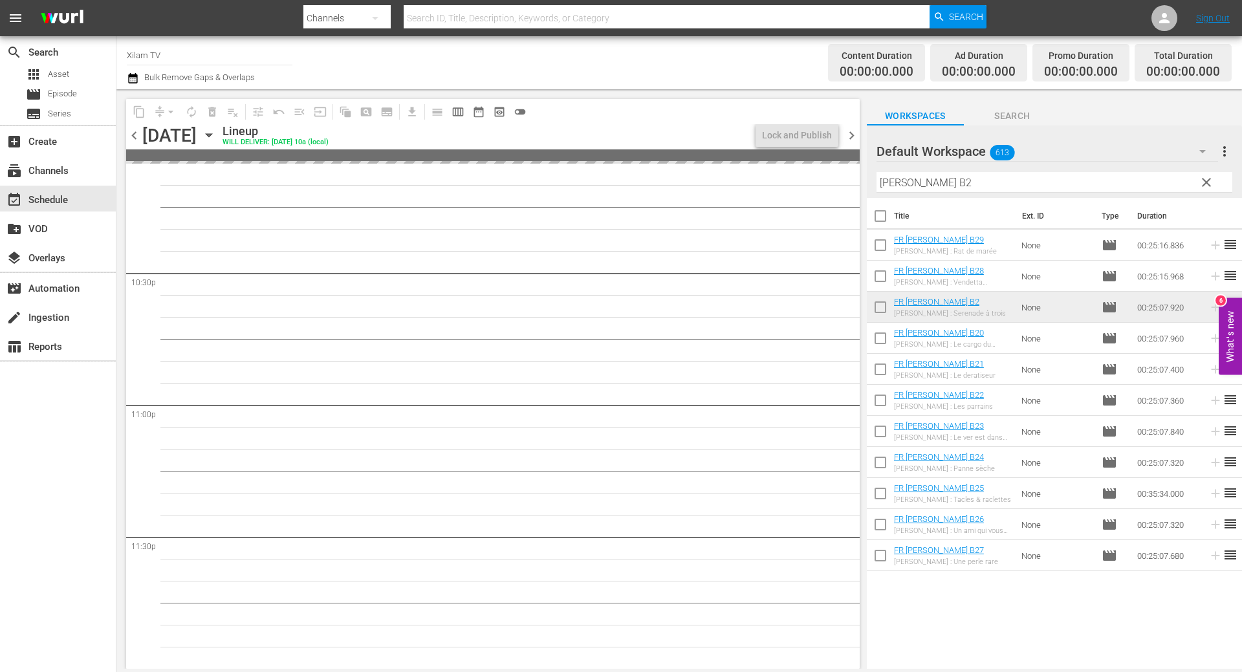
click at [920, 183] on input "RATZ B2" at bounding box center [1054, 182] width 356 height 21
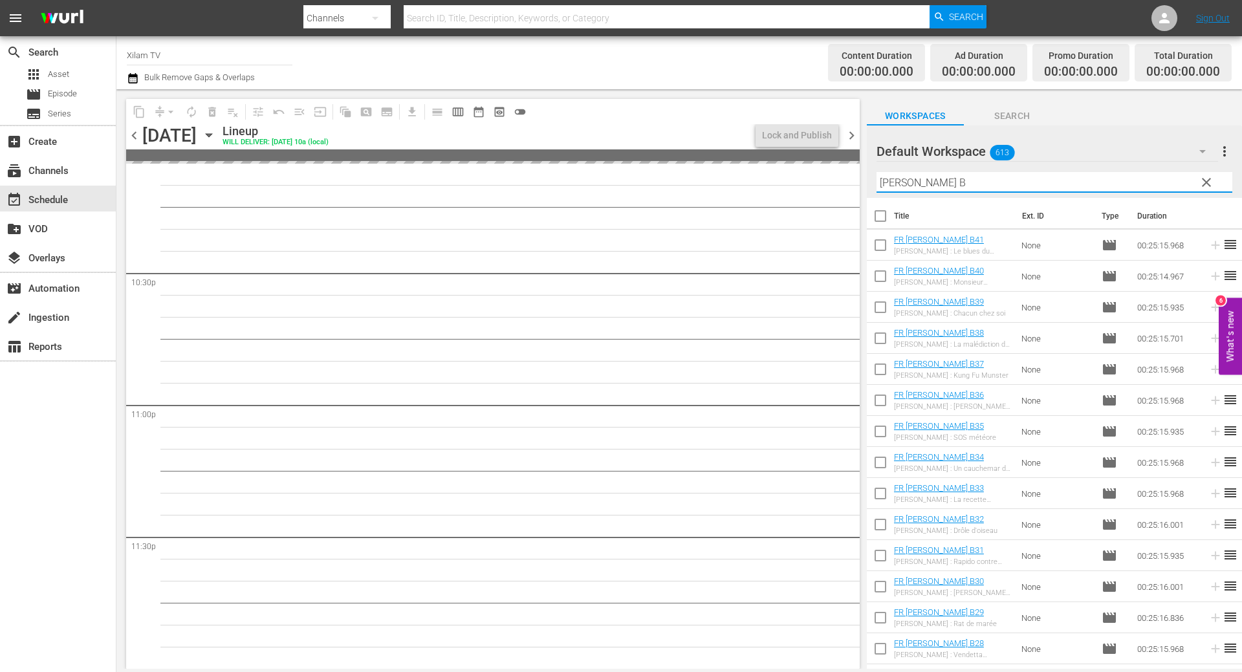
click at [902, 185] on input "[PERSON_NAME] B" at bounding box center [1054, 182] width 356 height 21
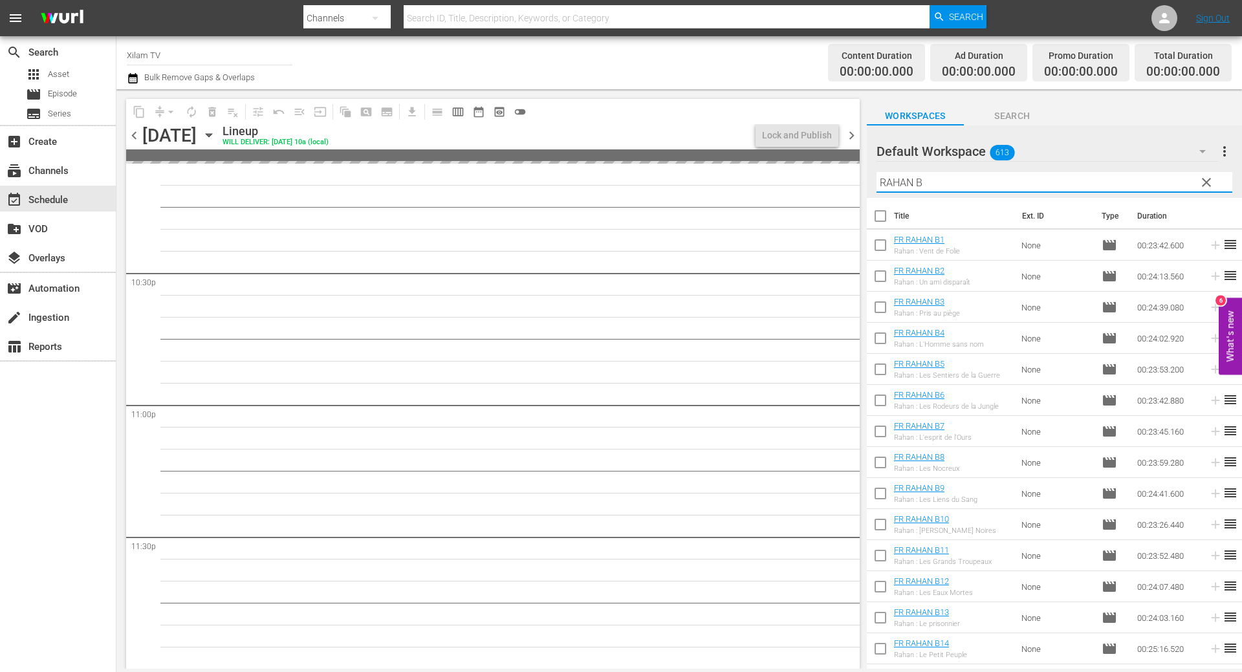
type input "RAHAN B"
click at [883, 619] on input "checkbox" at bounding box center [880, 620] width 27 height 27
checkbox input "true"
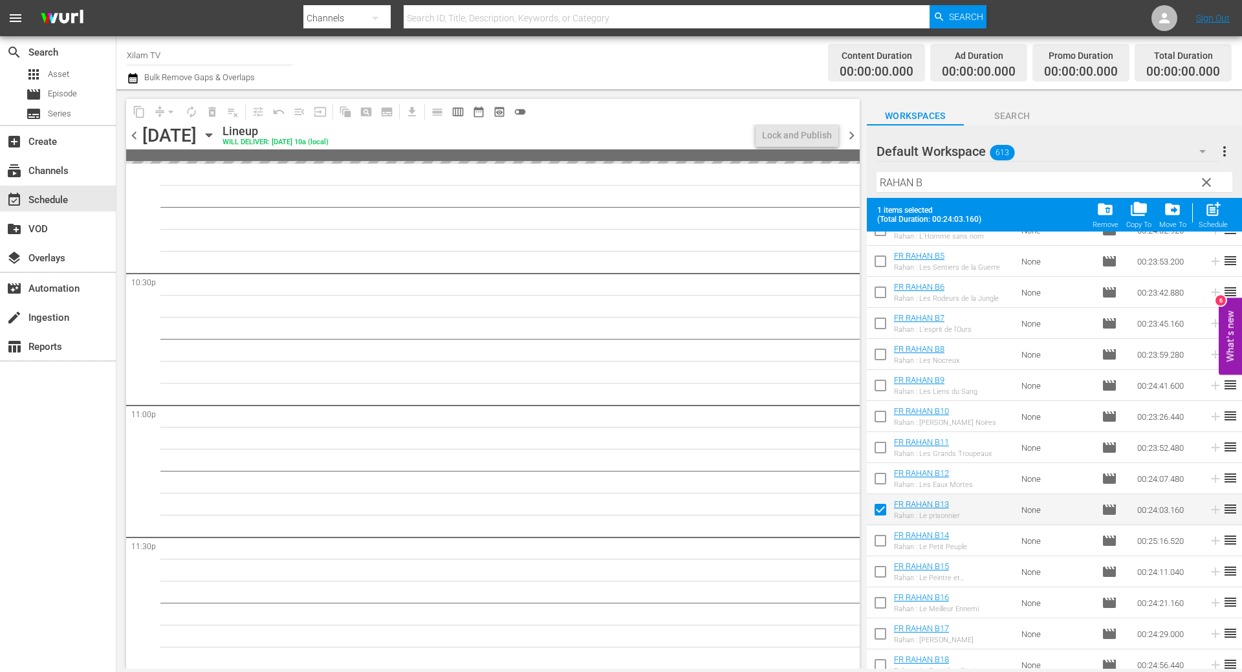
scroll to position [388, 0]
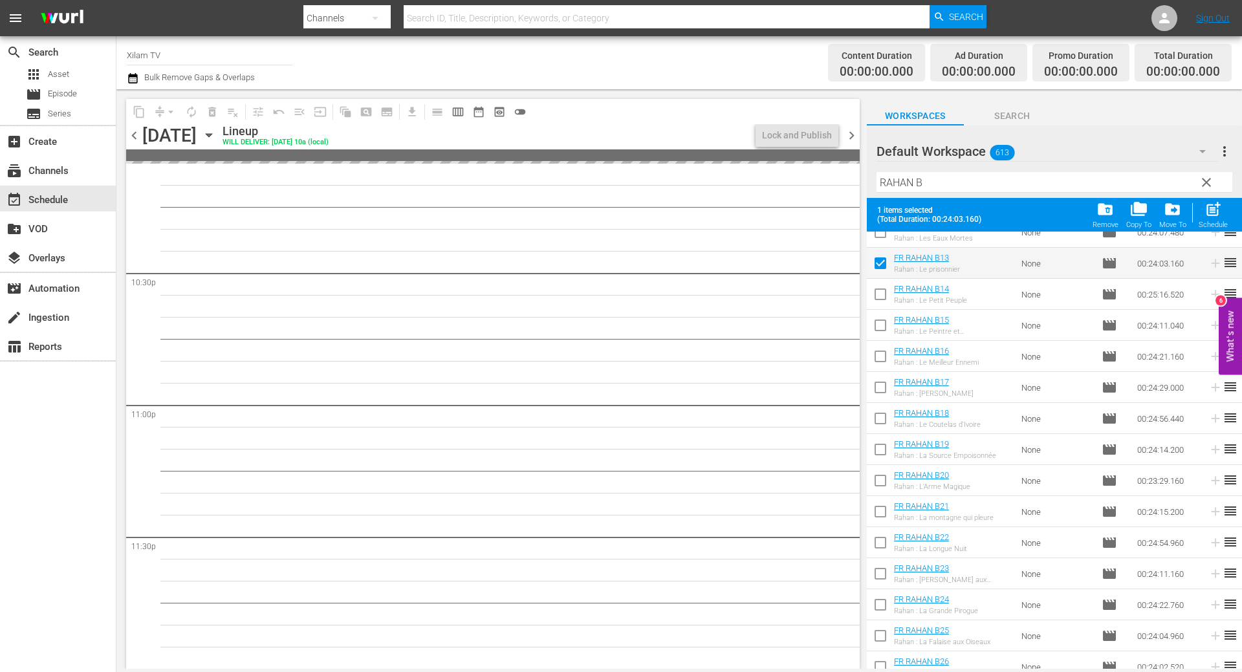
click at [884, 413] on input "checkbox" at bounding box center [880, 420] width 27 height 27
checkbox input "true"
click at [885, 331] on input "checkbox" at bounding box center [880, 327] width 27 height 27
checkbox input "true"
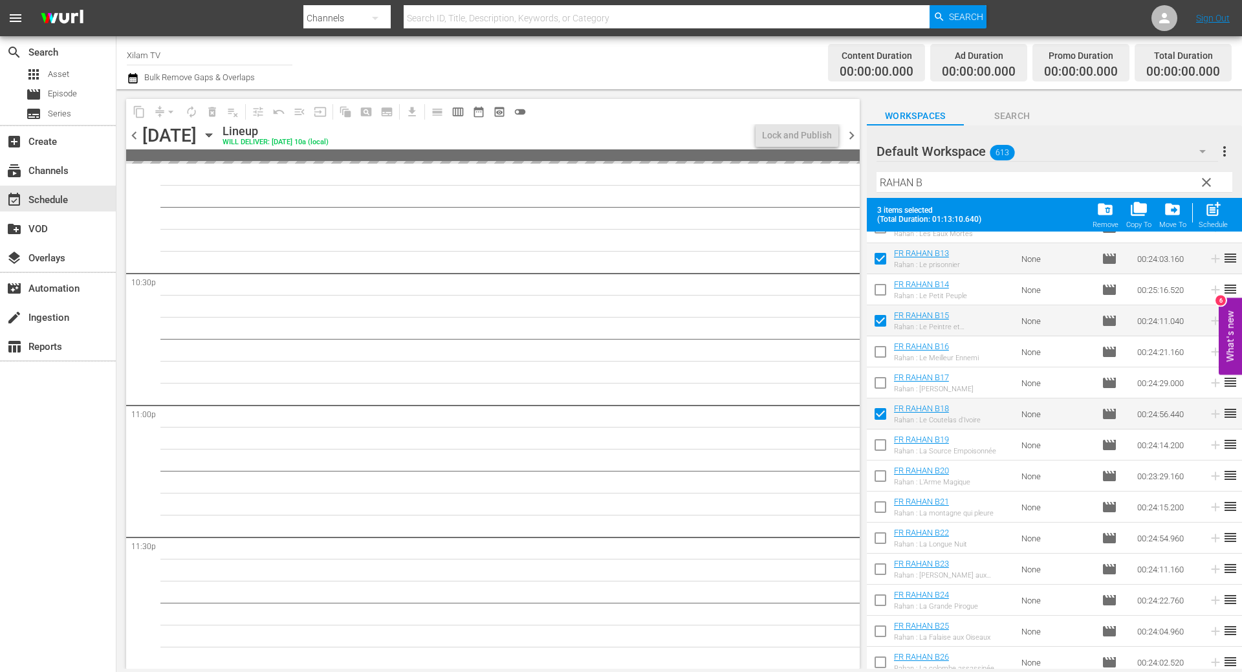
scroll to position [400, 0]
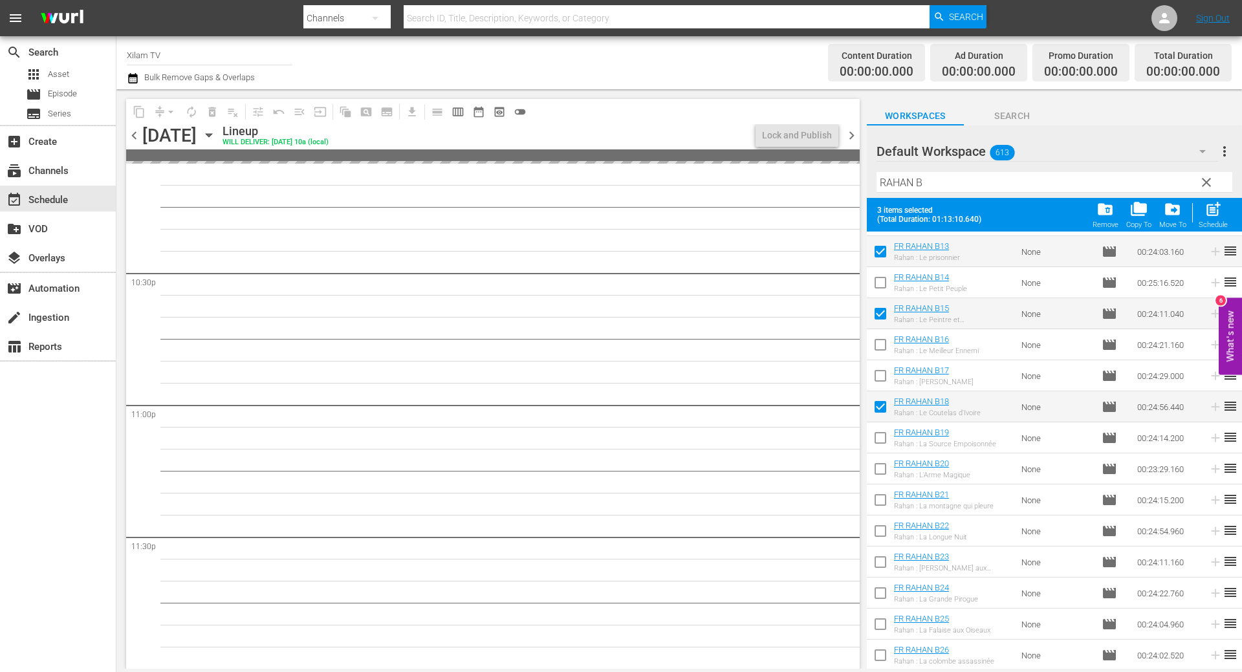
click at [880, 620] on input "checkbox" at bounding box center [880, 626] width 27 height 27
checkbox input "true"
click at [1219, 209] on span "post_add" at bounding box center [1212, 209] width 17 height 17
checkbox input "false"
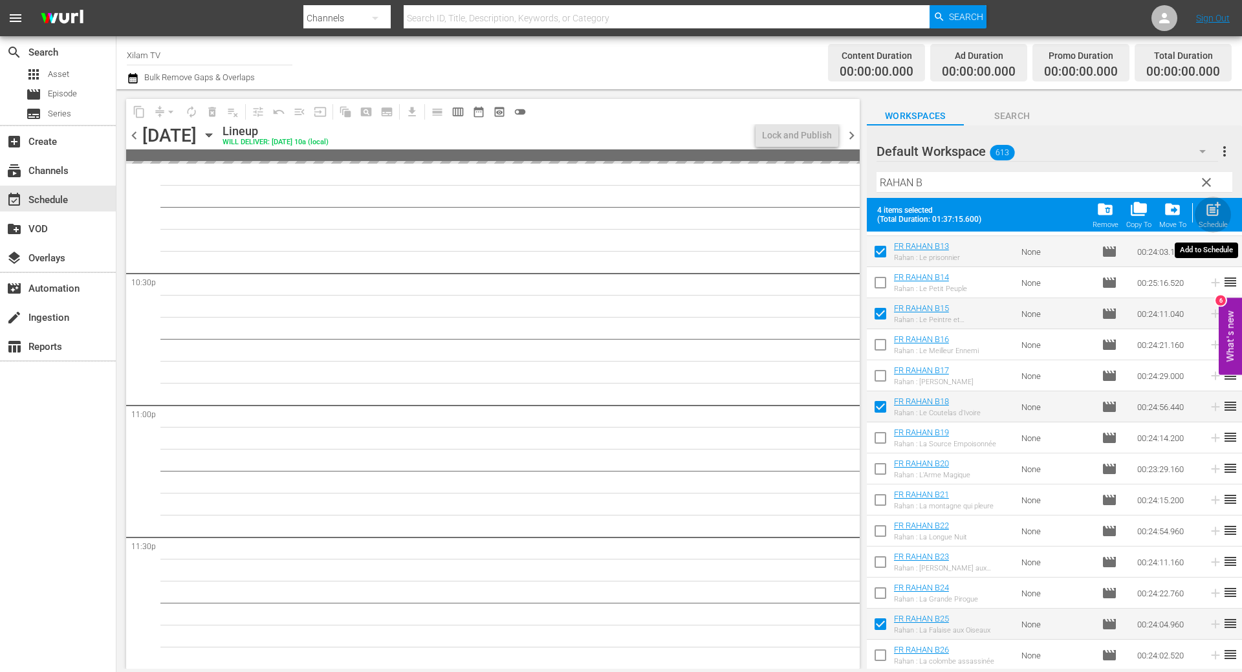
checkbox input "false"
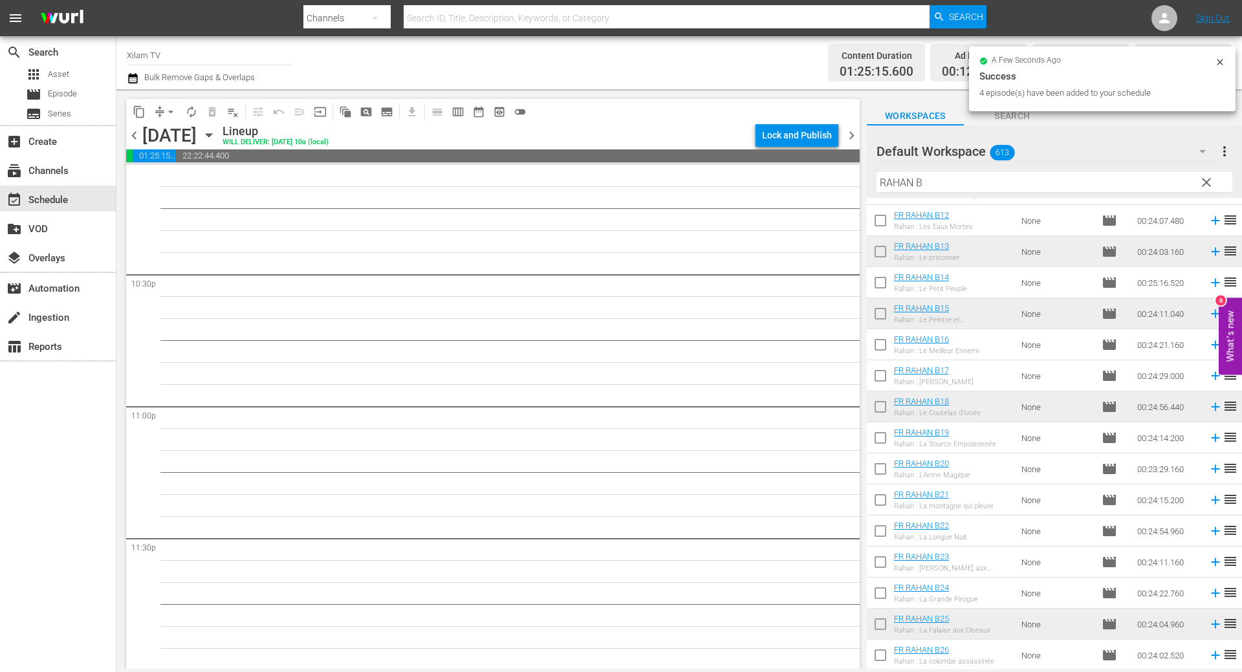
scroll to position [5829, 0]
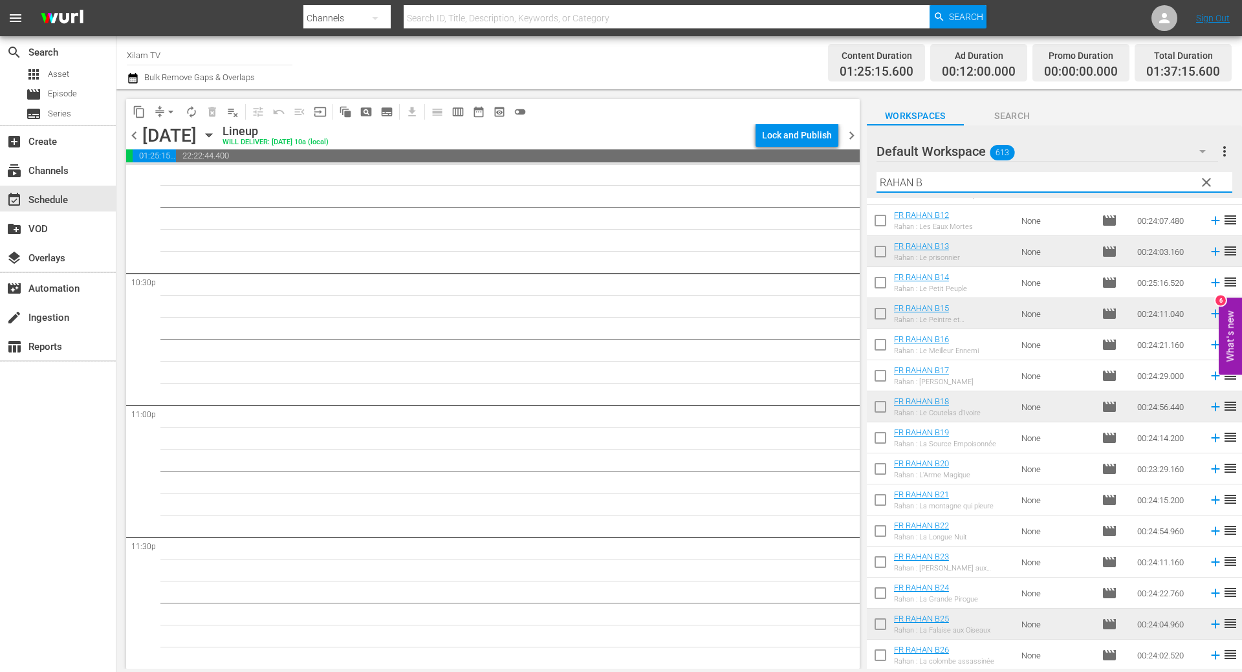
drag, startPoint x: 911, startPoint y: 186, endPoint x: 879, endPoint y: 184, distance: 31.8
click at [879, 184] on input "RAHAN B" at bounding box center [1054, 182] width 356 height 21
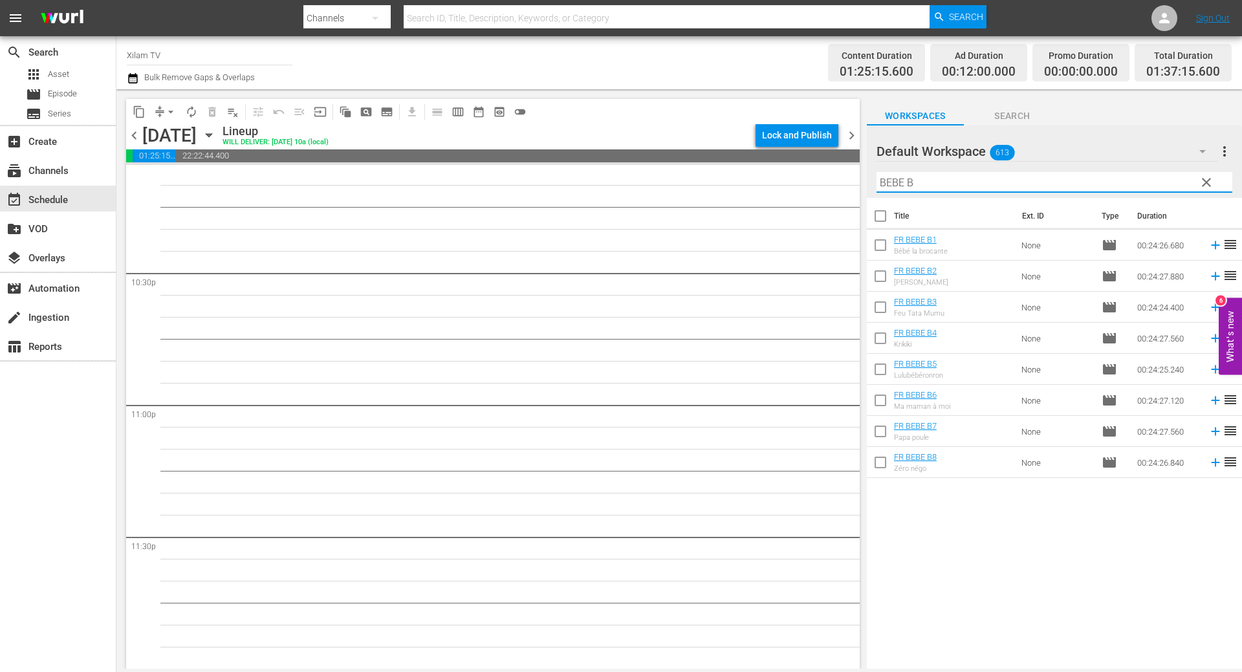
type input "BEBE B"
click at [887, 402] on input "checkbox" at bounding box center [880, 402] width 27 height 27
checkbox input "true"
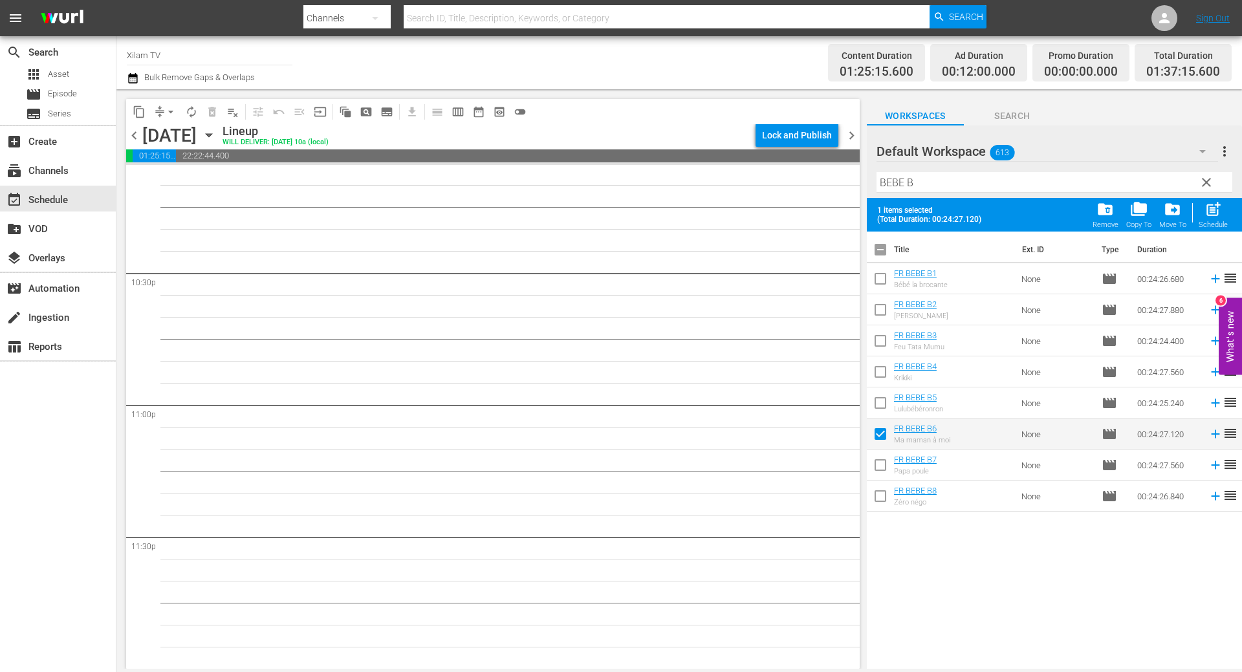
click at [887, 402] on input "checkbox" at bounding box center [880, 405] width 27 height 27
checkbox input "true"
click at [880, 283] on input "checkbox" at bounding box center [880, 281] width 27 height 27
checkbox input "true"
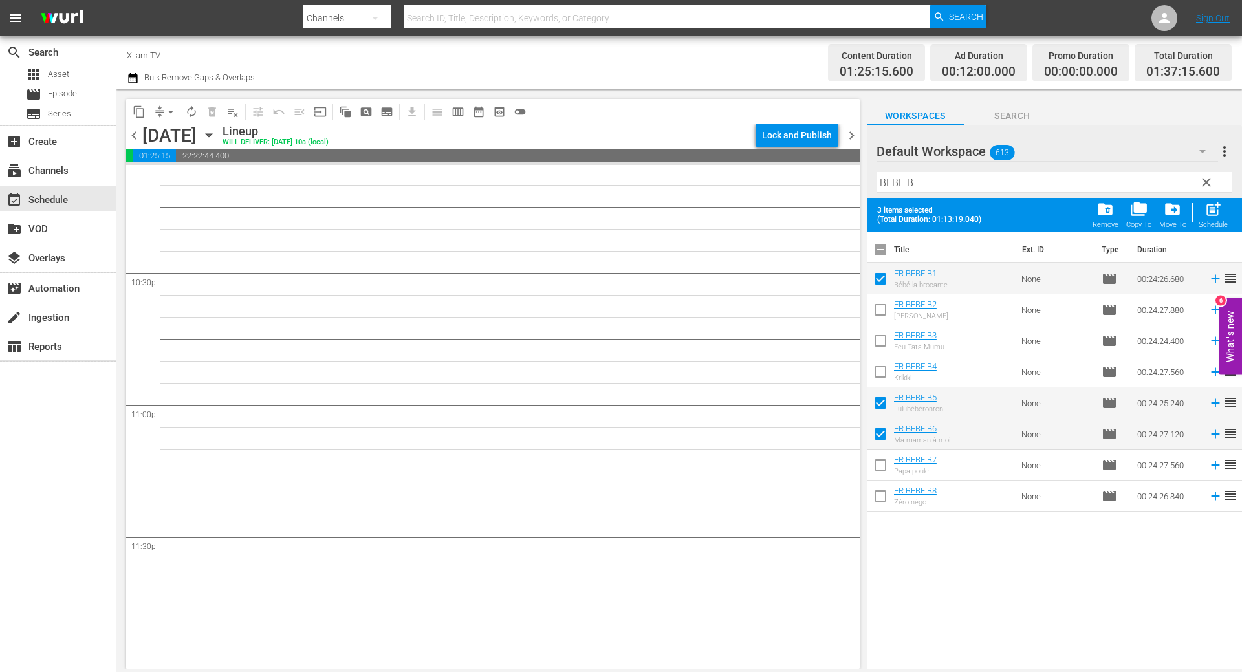
click at [880, 304] on input "checkbox" at bounding box center [880, 312] width 27 height 27
checkbox input "true"
drag, startPoint x: 1206, startPoint y: 213, endPoint x: 1123, endPoint y: 206, distance: 82.5
click at [1206, 213] on span "post_add" at bounding box center [1212, 209] width 17 height 17
checkbox input "false"
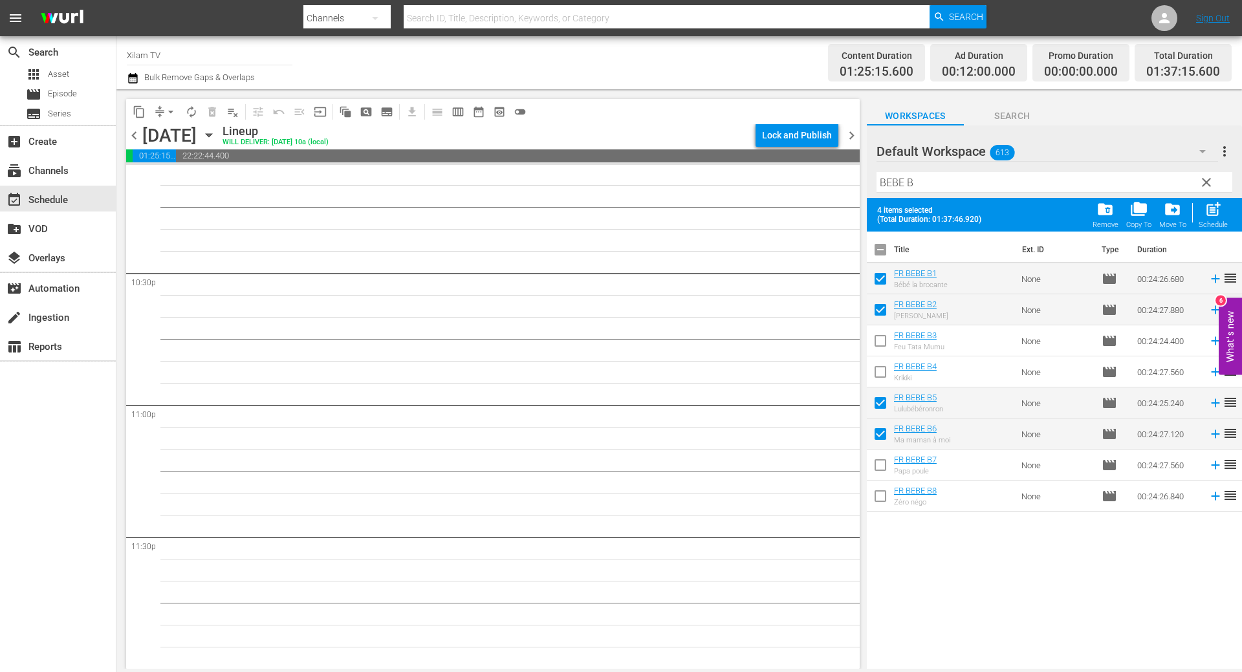
checkbox input "false"
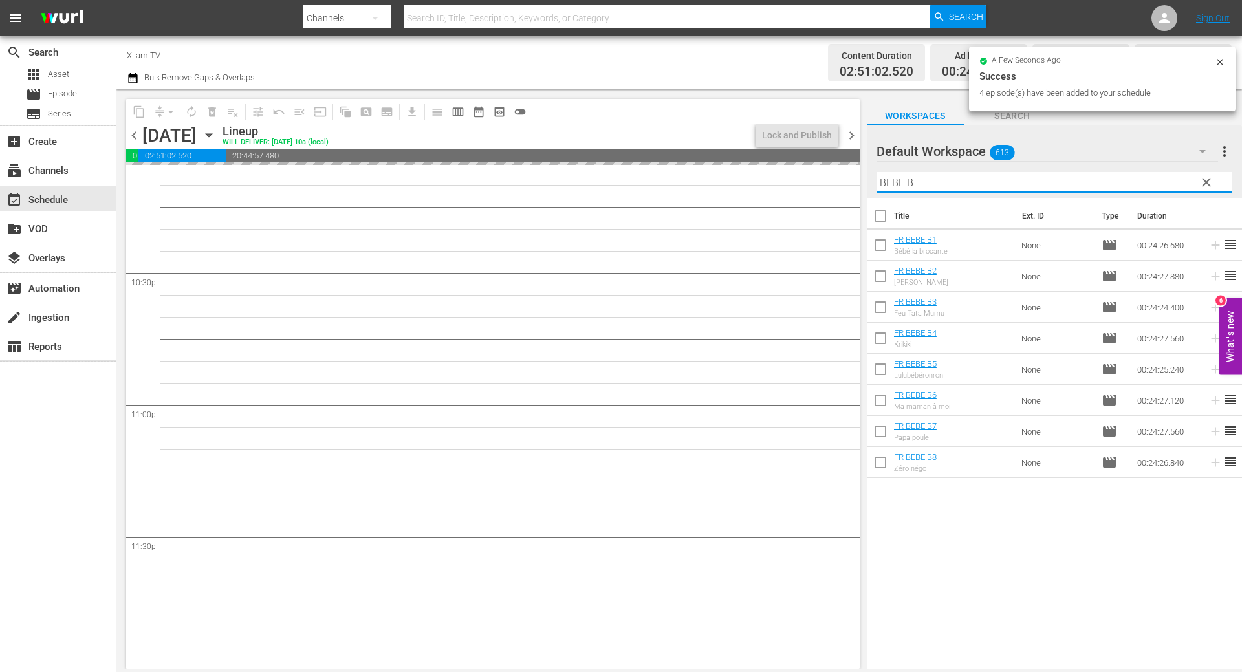
drag, startPoint x: 902, startPoint y: 184, endPoint x: 888, endPoint y: 184, distance: 14.2
click at [888, 184] on input "BEBE B" at bounding box center [1054, 182] width 356 height 21
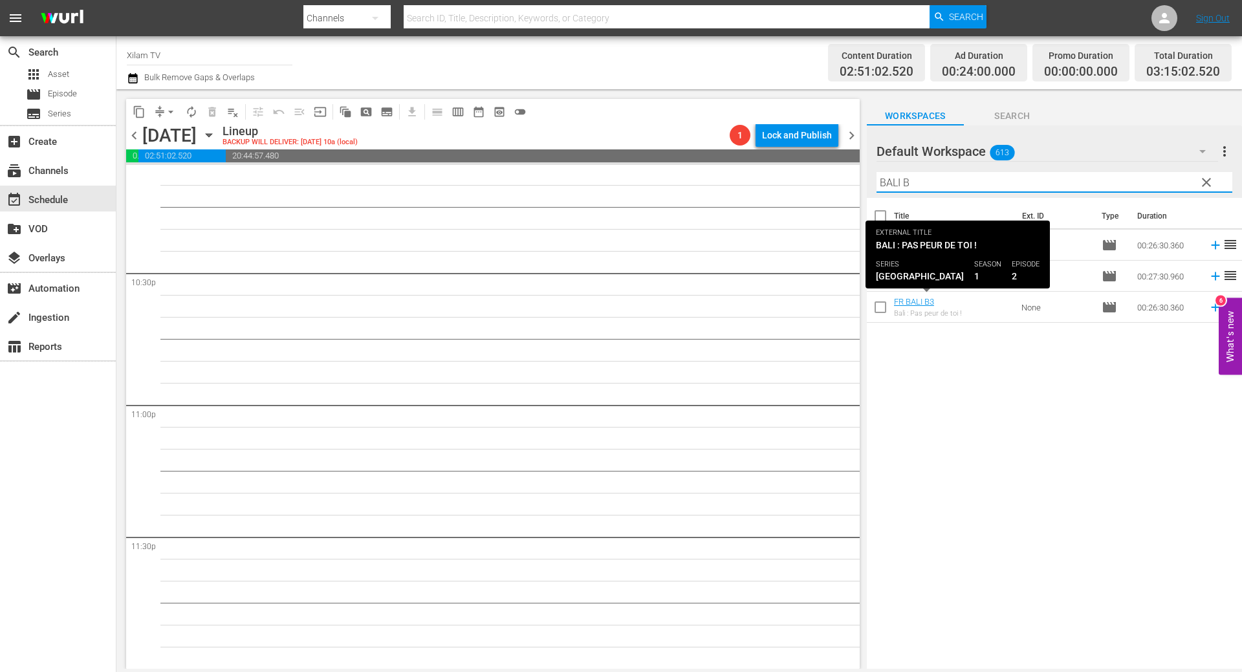
type input "BALI B"
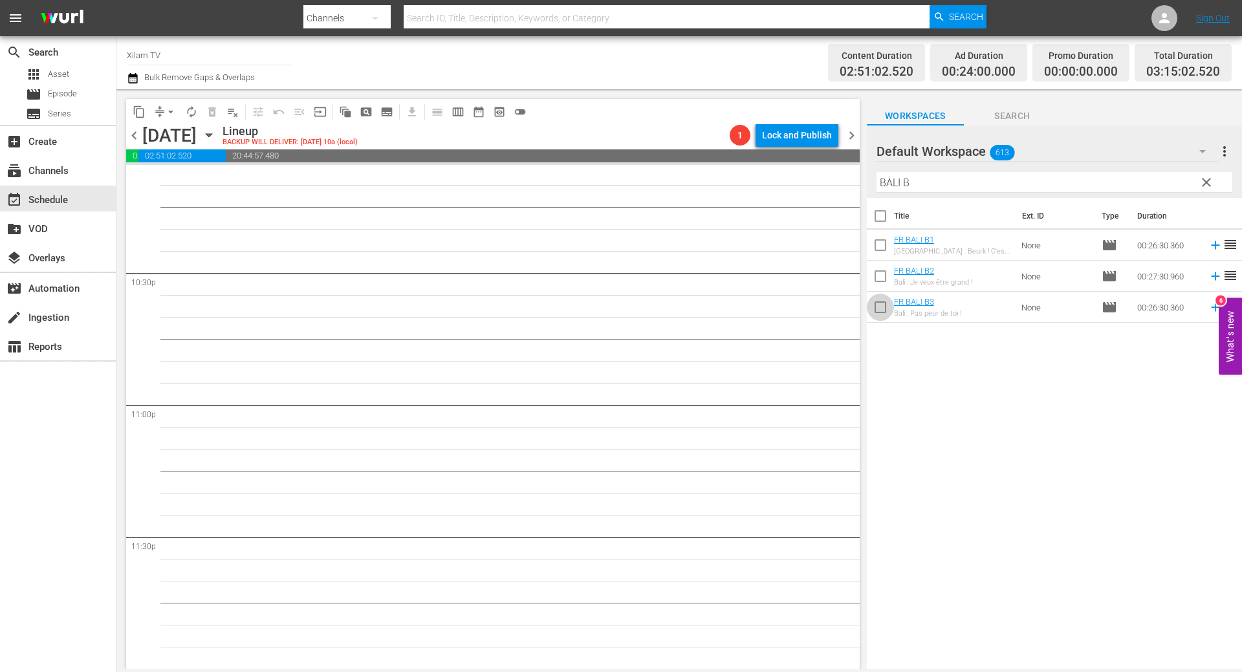
click at [890, 309] on input "checkbox" at bounding box center [880, 309] width 27 height 27
checkbox input "true"
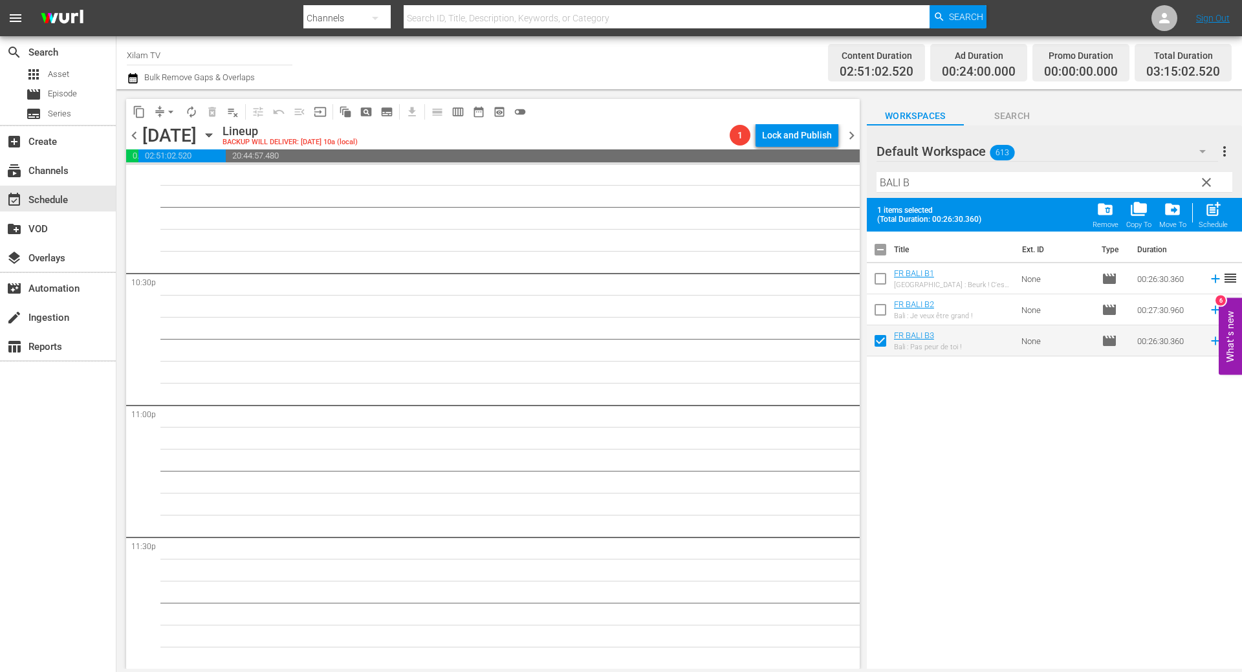
click at [884, 303] on input "checkbox" at bounding box center [880, 312] width 27 height 27
click at [1224, 212] on div "post_add Schedule" at bounding box center [1212, 215] width 29 height 28
checkbox input "false"
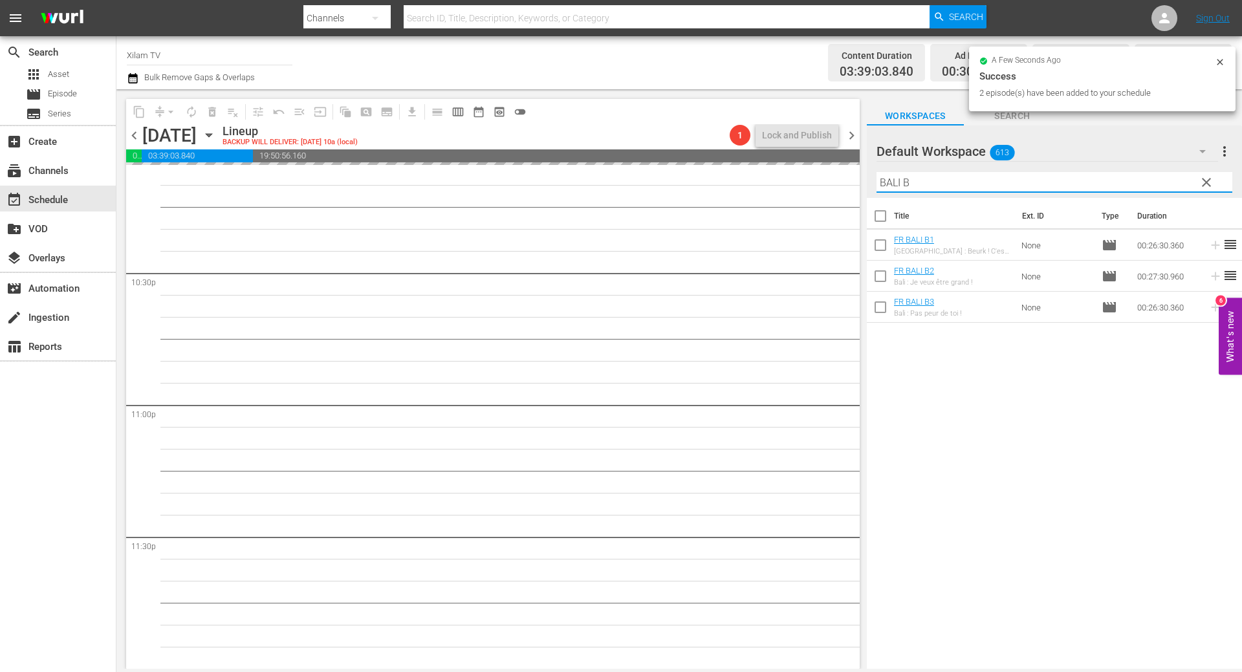
drag, startPoint x: 898, startPoint y: 184, endPoint x: 843, endPoint y: 179, distance: 55.2
click at [843, 179] on div "content_copy compress arrow_drop_down autorenew_outlined delete_forever_outline…" at bounding box center [678, 379] width 1125 height 580
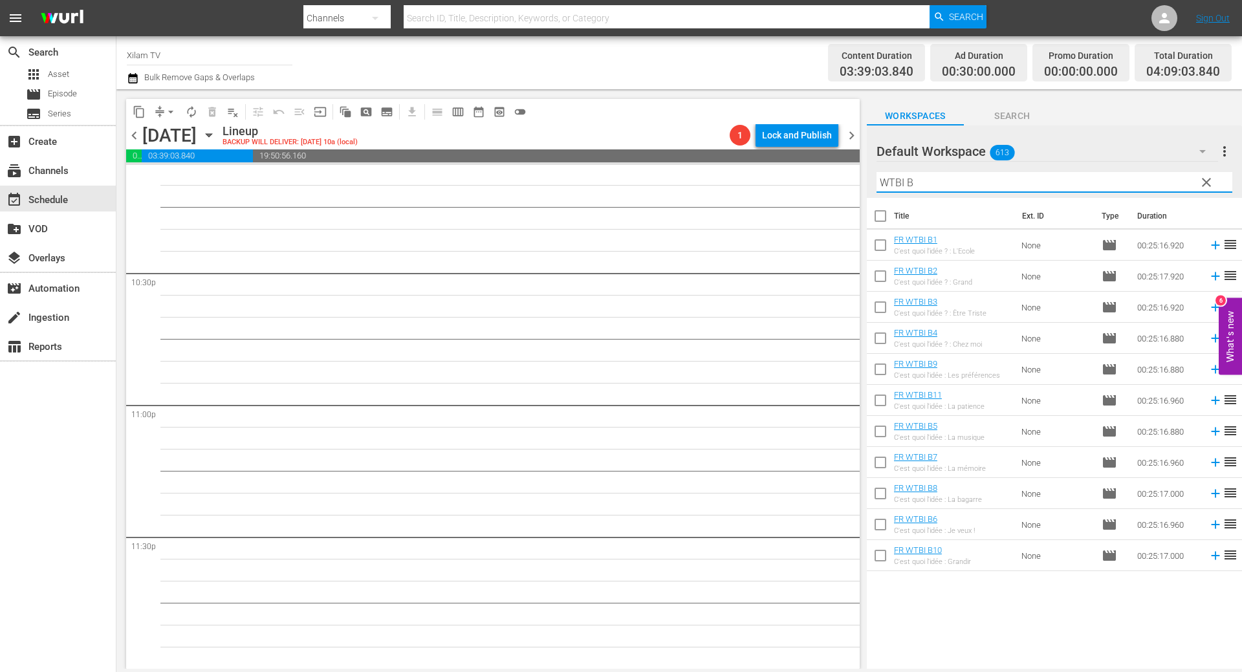
type input "WTBI B"
click at [872, 312] on input "checkbox" at bounding box center [880, 309] width 27 height 27
checkbox input "true"
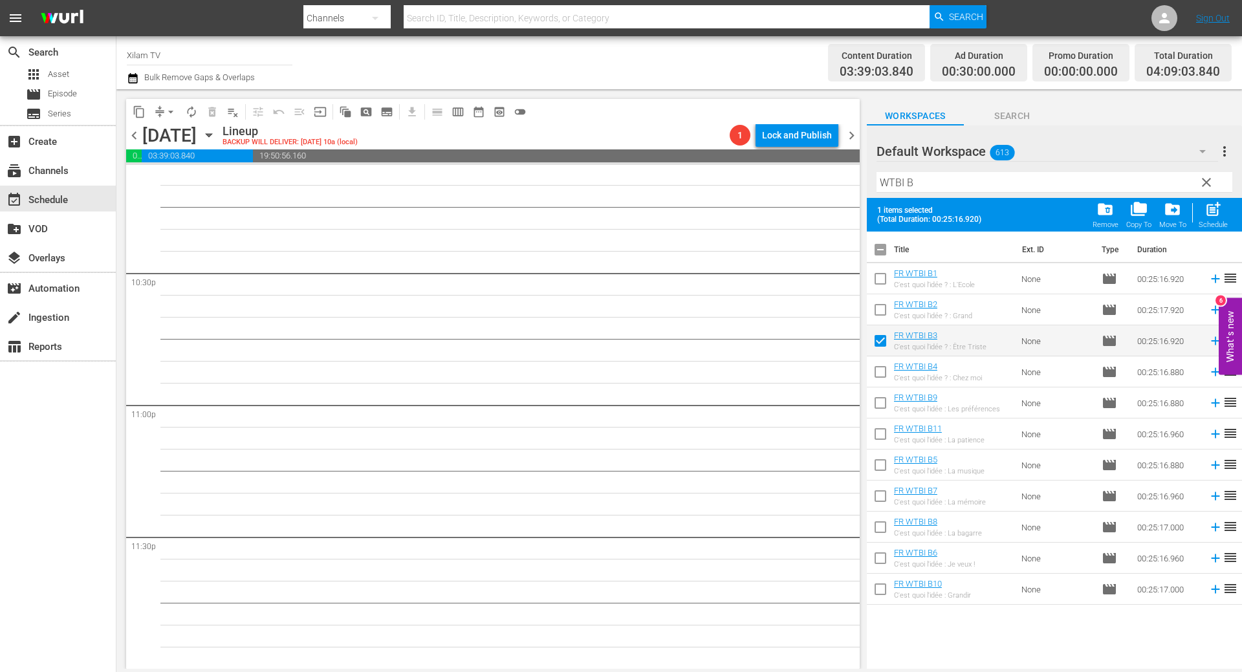
click at [880, 555] on input "checkbox" at bounding box center [880, 560] width 27 height 27
checkbox input "true"
click at [1223, 208] on div "post_add Schedule" at bounding box center [1212, 215] width 29 height 28
checkbox input "false"
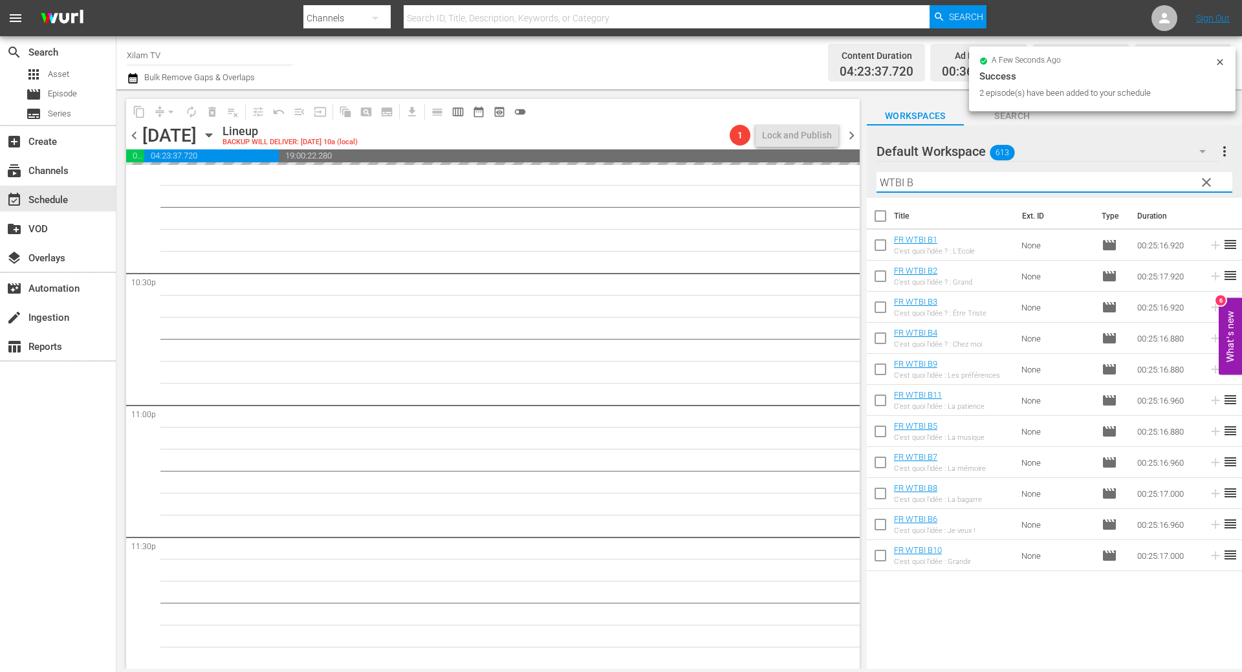
drag, startPoint x: 903, startPoint y: 182, endPoint x: 860, endPoint y: 177, distance: 43.1
click at [860, 177] on div "content_copy compress arrow_drop_down autorenew_outlined delete_forever_outline…" at bounding box center [678, 379] width 1125 height 580
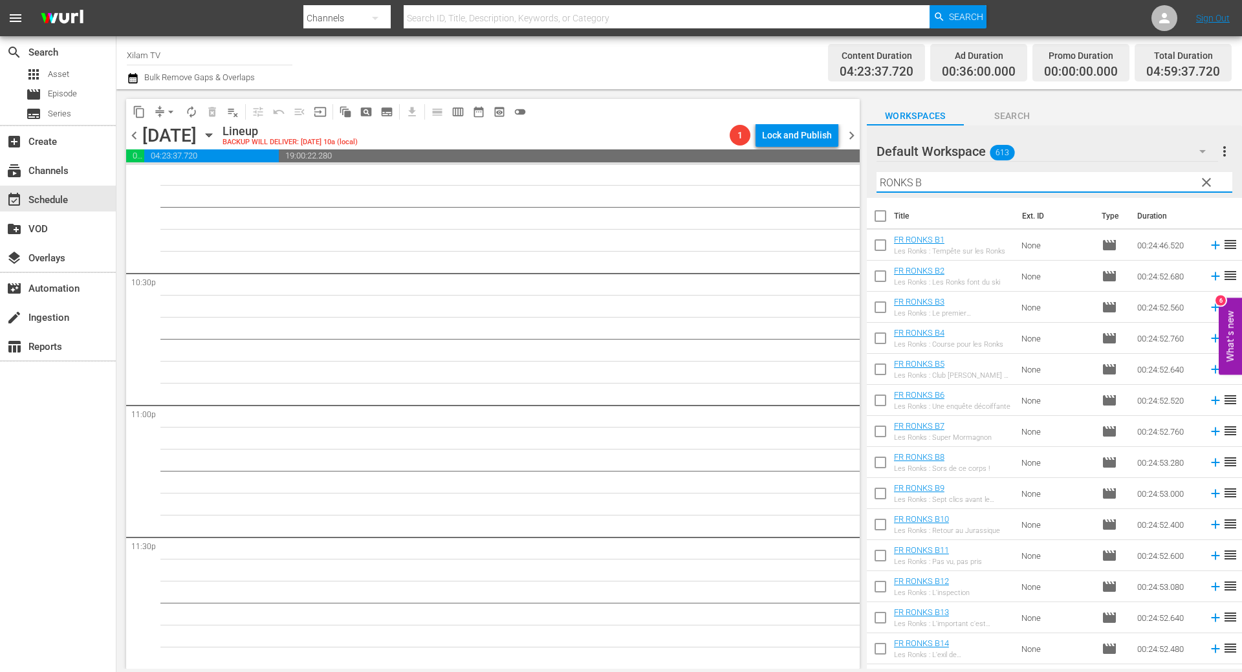
type input "RONKS B"
click at [876, 275] on input "checkbox" at bounding box center [880, 278] width 27 height 27
checkbox input "true"
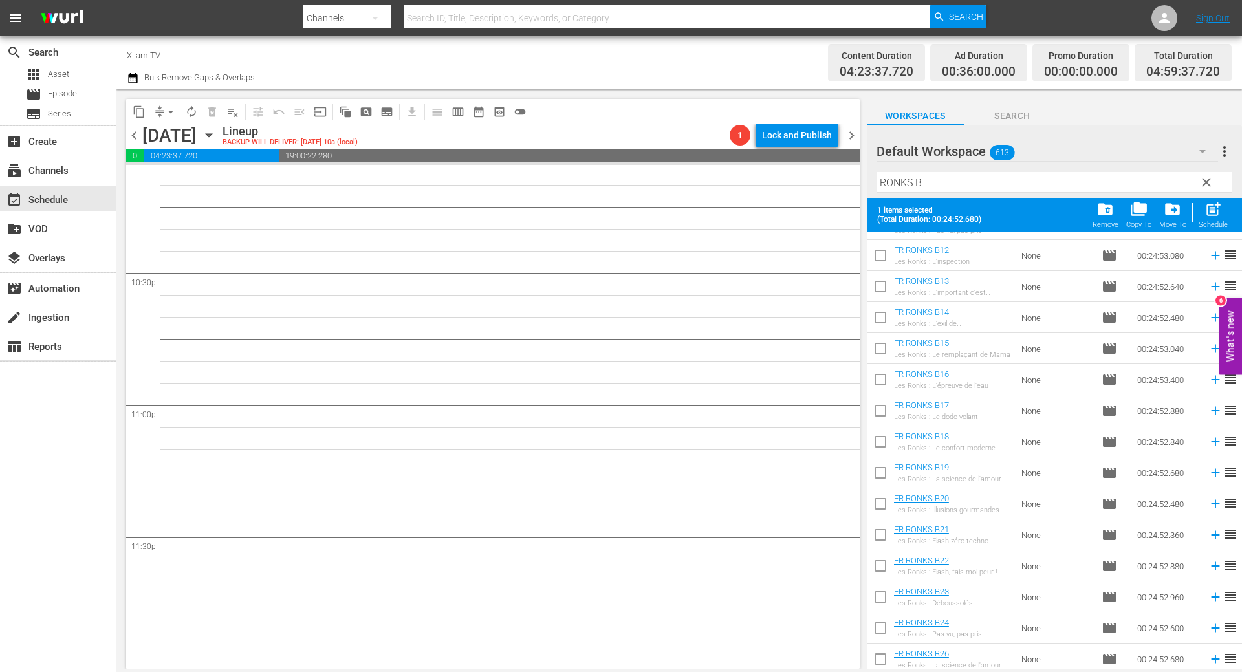
scroll to position [369, 0]
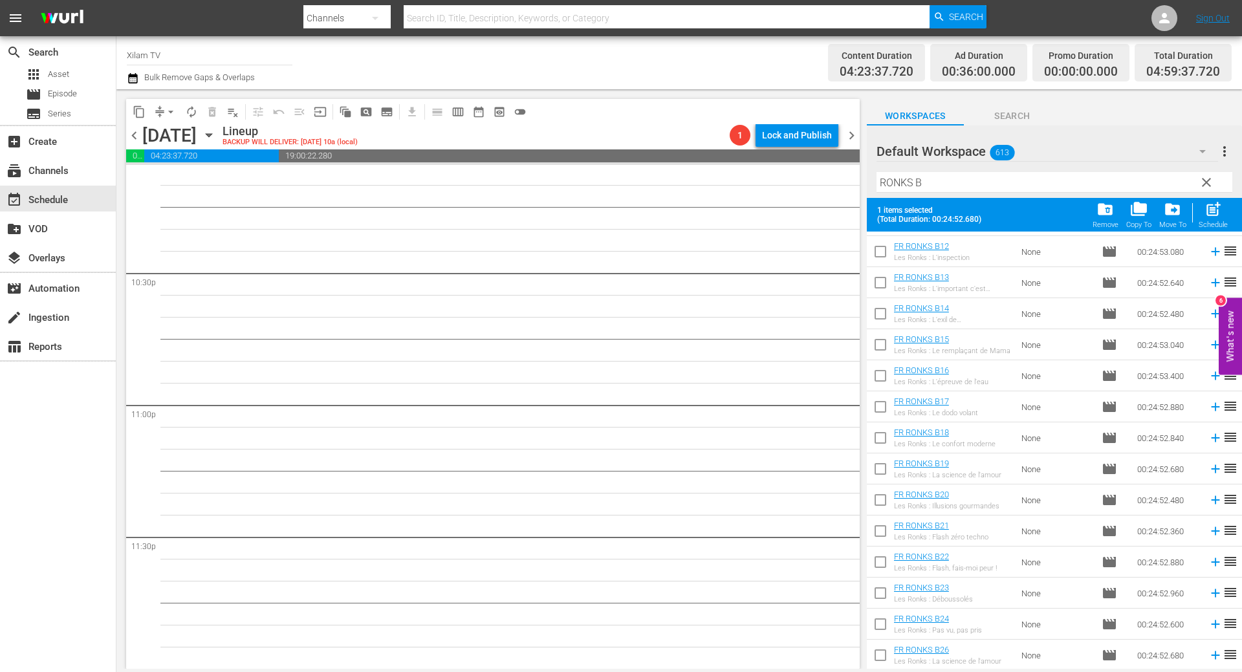
click at [887, 558] on input "checkbox" at bounding box center [880, 564] width 27 height 27
checkbox input "true"
click at [1211, 208] on span "post_add" at bounding box center [1212, 209] width 17 height 17
checkbox input "false"
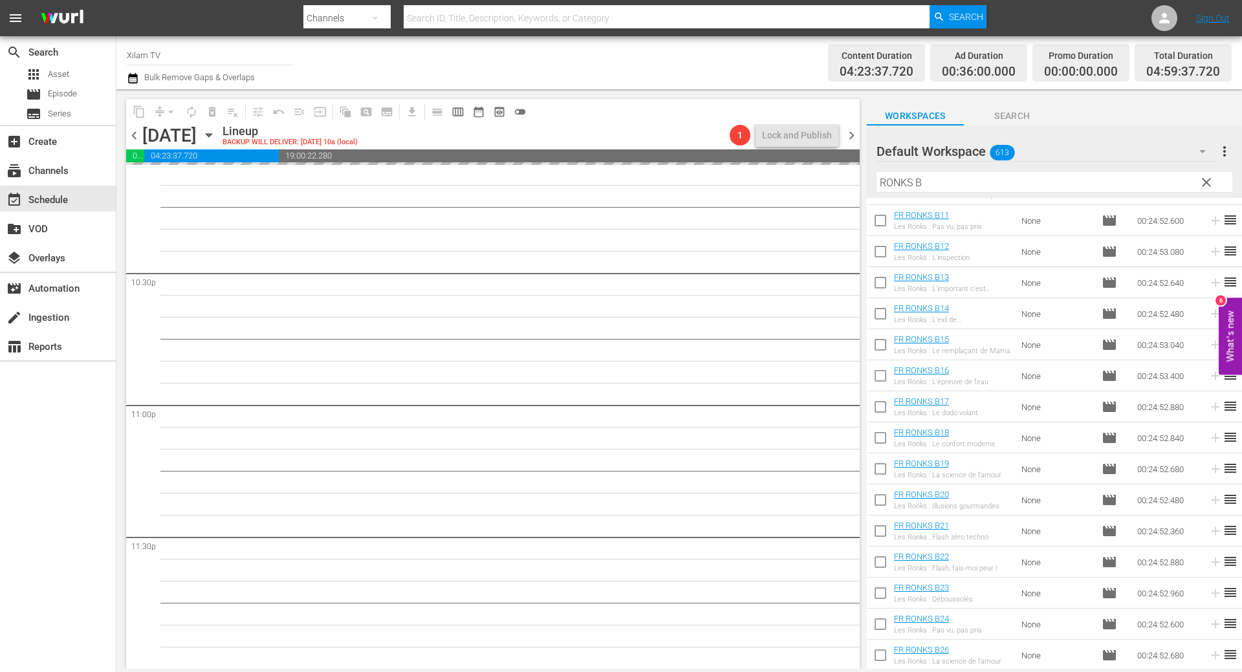
scroll to position [335, 0]
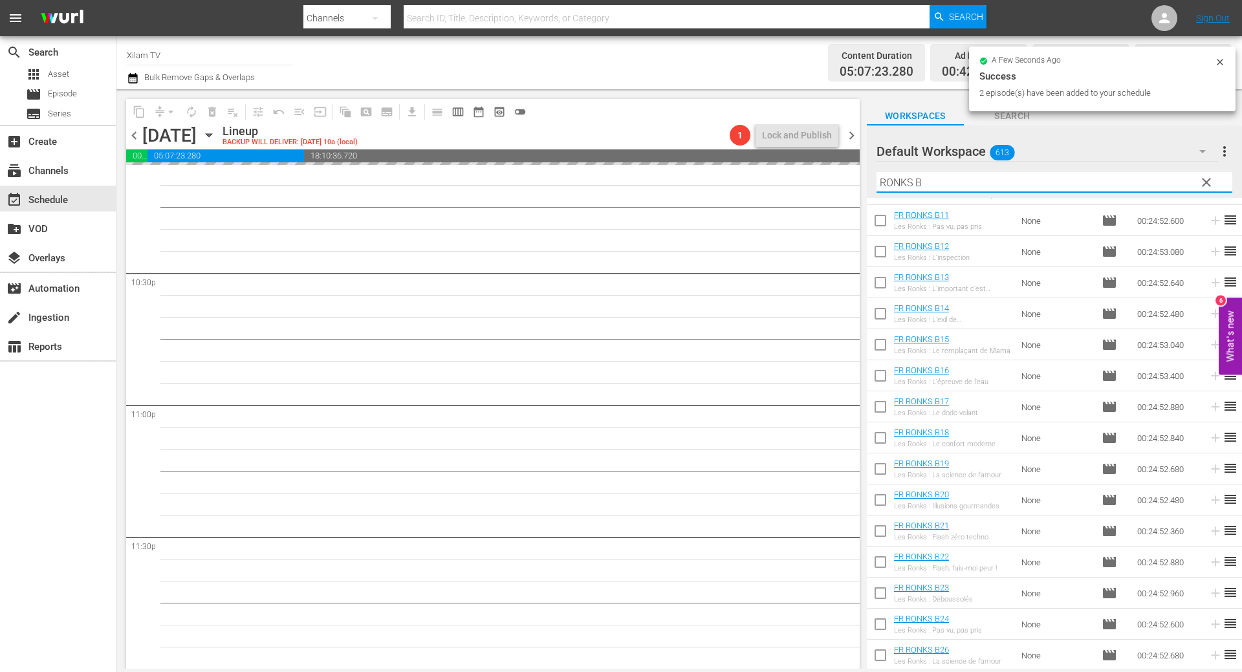
drag, startPoint x: 912, startPoint y: 183, endPoint x: 874, endPoint y: 178, distance: 37.9
click at [874, 178] on div "Default Workspace 613 Default more_vert clear Filter by Title RONKS B" at bounding box center [1054, 161] width 375 height 72
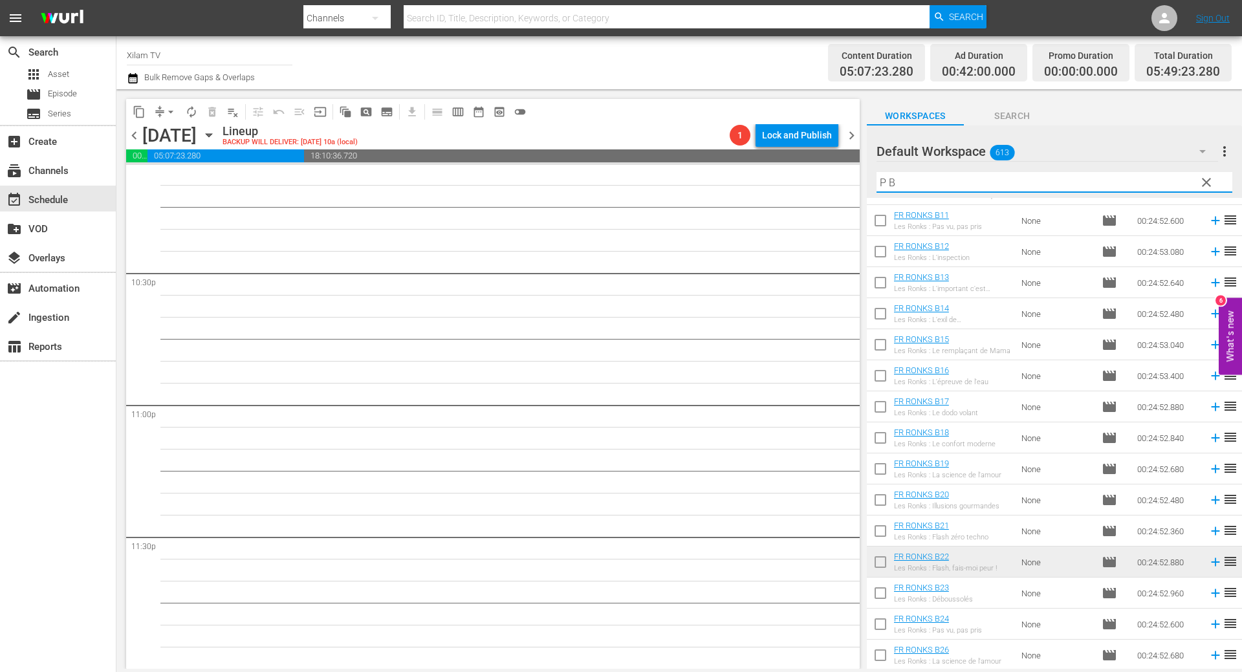
scroll to position [0, 0]
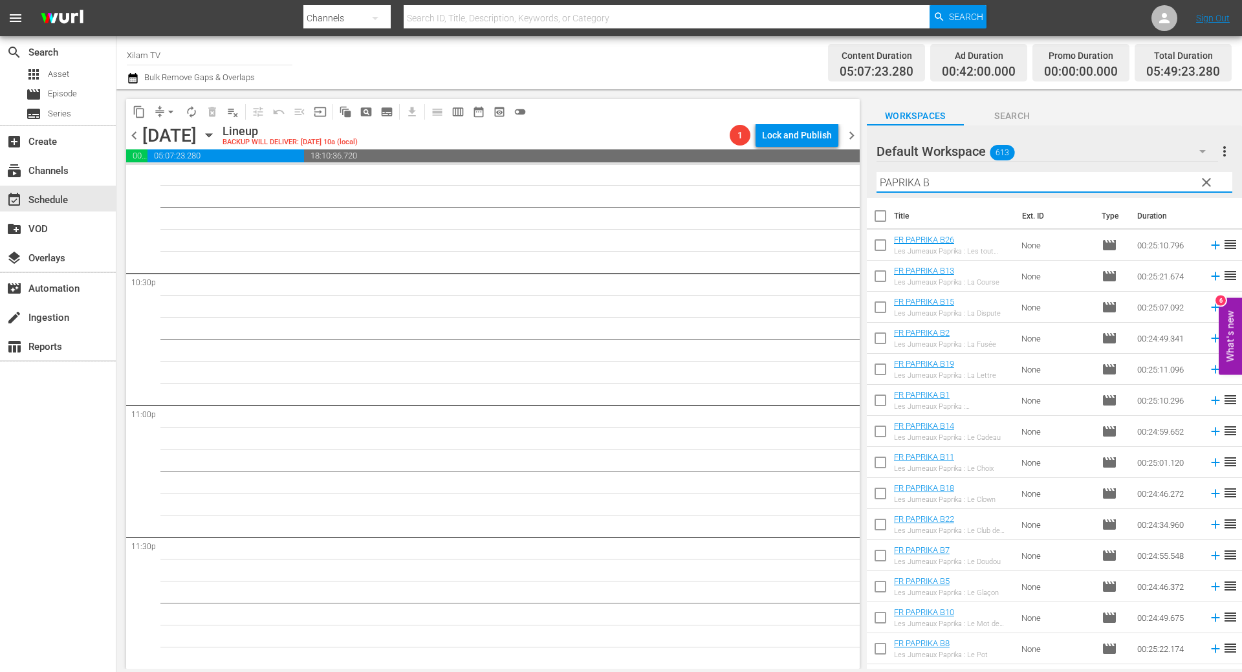
click at [946, 188] on input "PAPRIKA B" at bounding box center [1054, 182] width 356 height 21
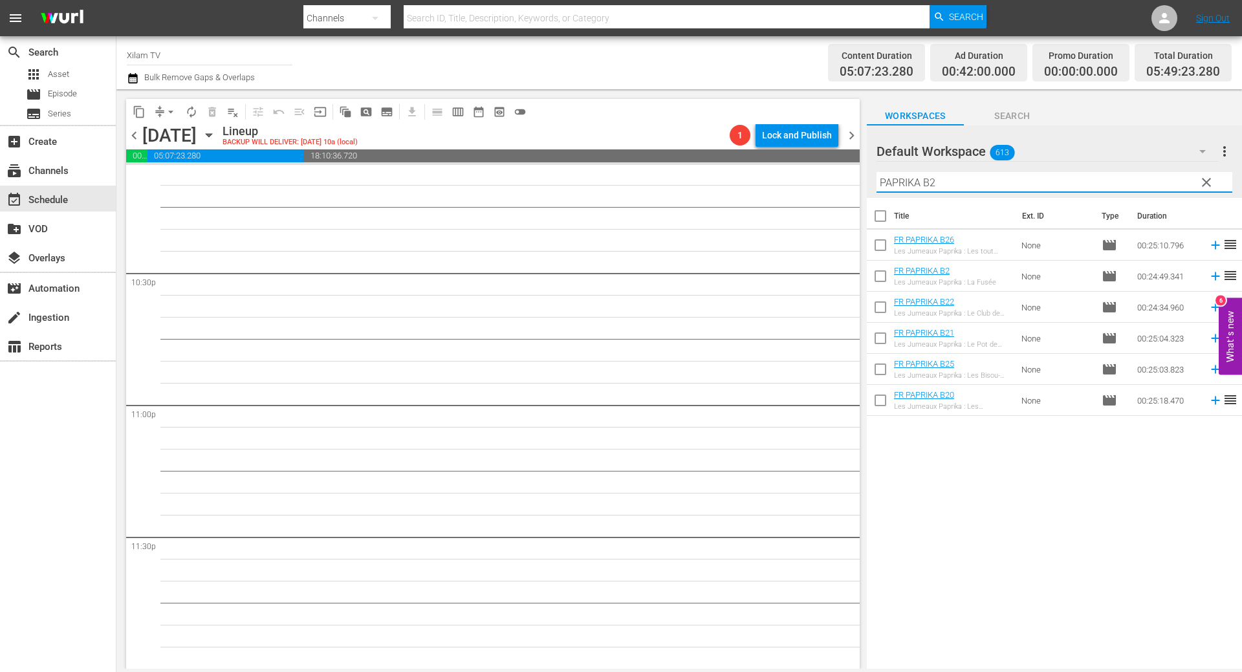
type input "PAPRIKA B2"
click at [882, 305] on input "checkbox" at bounding box center [880, 309] width 27 height 27
checkbox input "true"
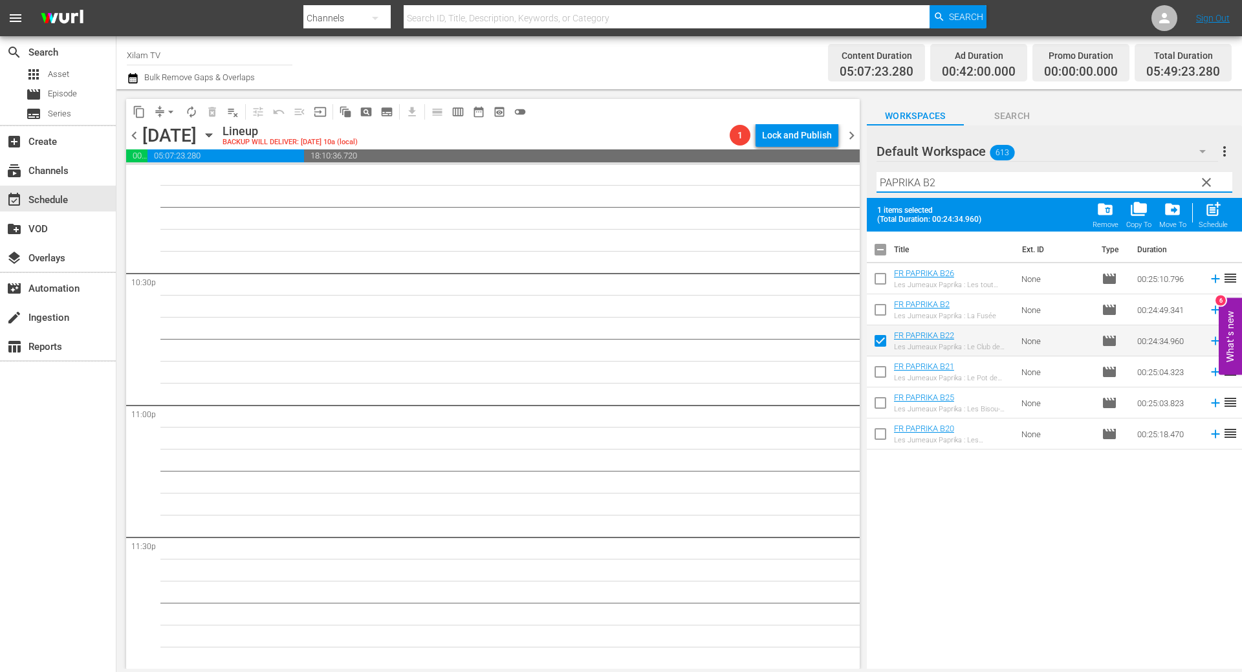
click at [939, 185] on input "PAPRIKA B2" at bounding box center [1054, 182] width 356 height 21
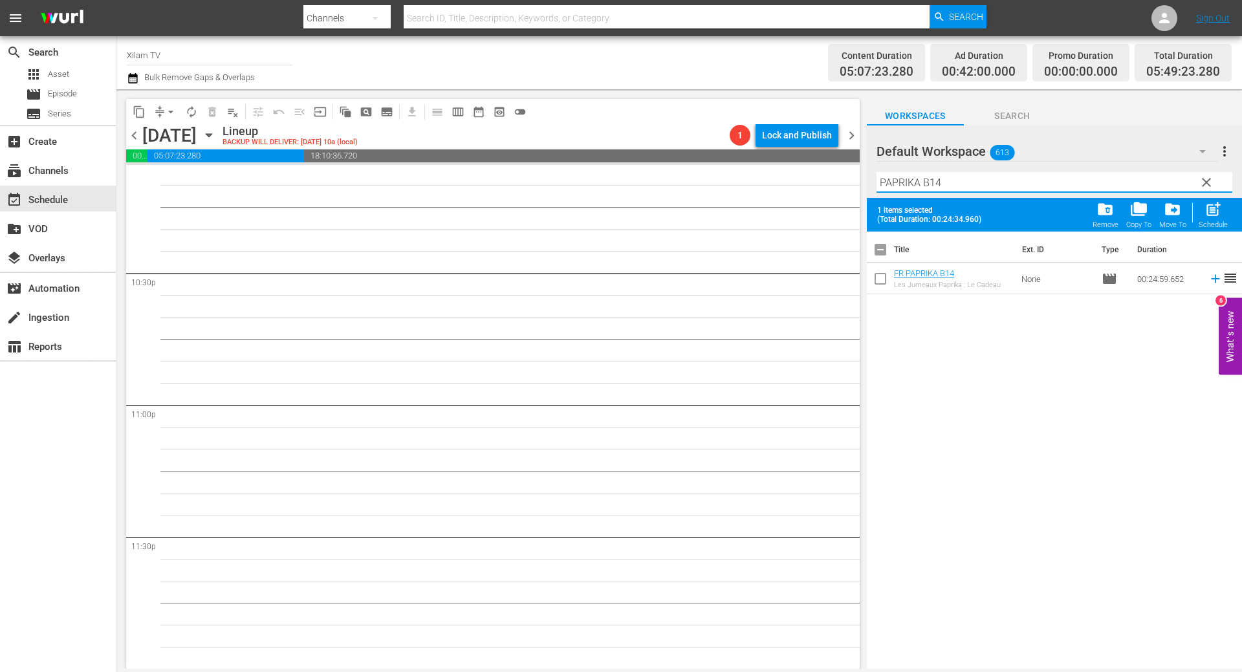
type input "PAPRIKA B14"
click at [877, 281] on input "checkbox" at bounding box center [880, 281] width 27 height 27
click at [1220, 215] on span "post_add" at bounding box center [1212, 209] width 17 height 17
checkbox input "false"
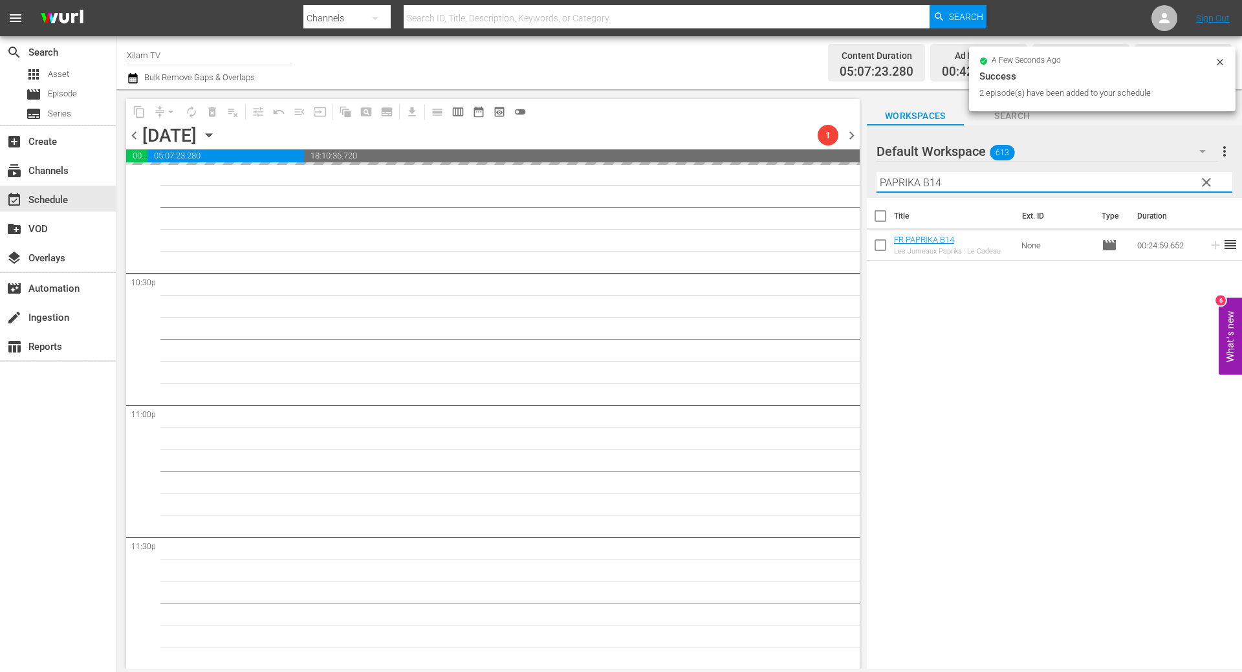
click at [849, 184] on div "content_copy compress arrow_drop_down autorenew_outlined delete_forever_outline…" at bounding box center [678, 379] width 1125 height 580
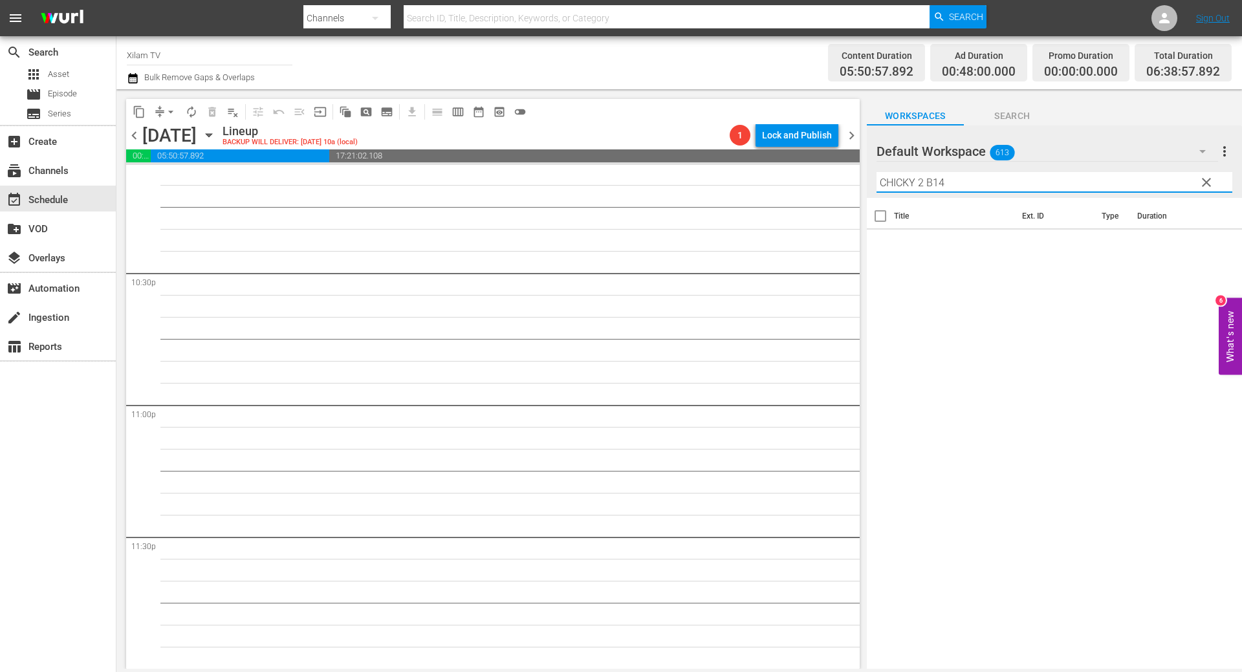
click at [948, 183] on input "CHICKY 2 B14" at bounding box center [1054, 182] width 356 height 21
type input "CHICKY 2 B10"
click at [883, 239] on input "checkbox" at bounding box center [880, 247] width 27 height 27
checkbox input "true"
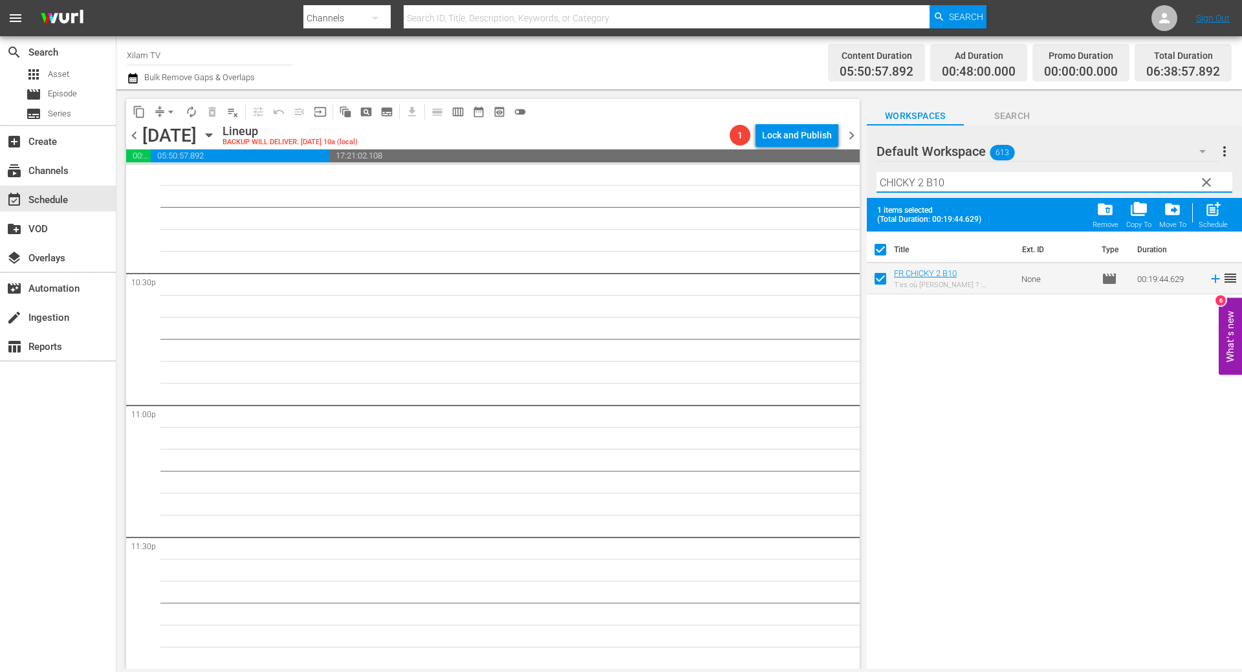
drag, startPoint x: 924, startPoint y: 181, endPoint x: 843, endPoint y: 182, distance: 80.8
click at [843, 182] on div "content_copy compress arrow_drop_down autorenew_outlined delete_forever_outline…" at bounding box center [678, 379] width 1125 height 580
click at [924, 181] on input "[PERSON_NAME] B10" at bounding box center [1054, 182] width 356 height 21
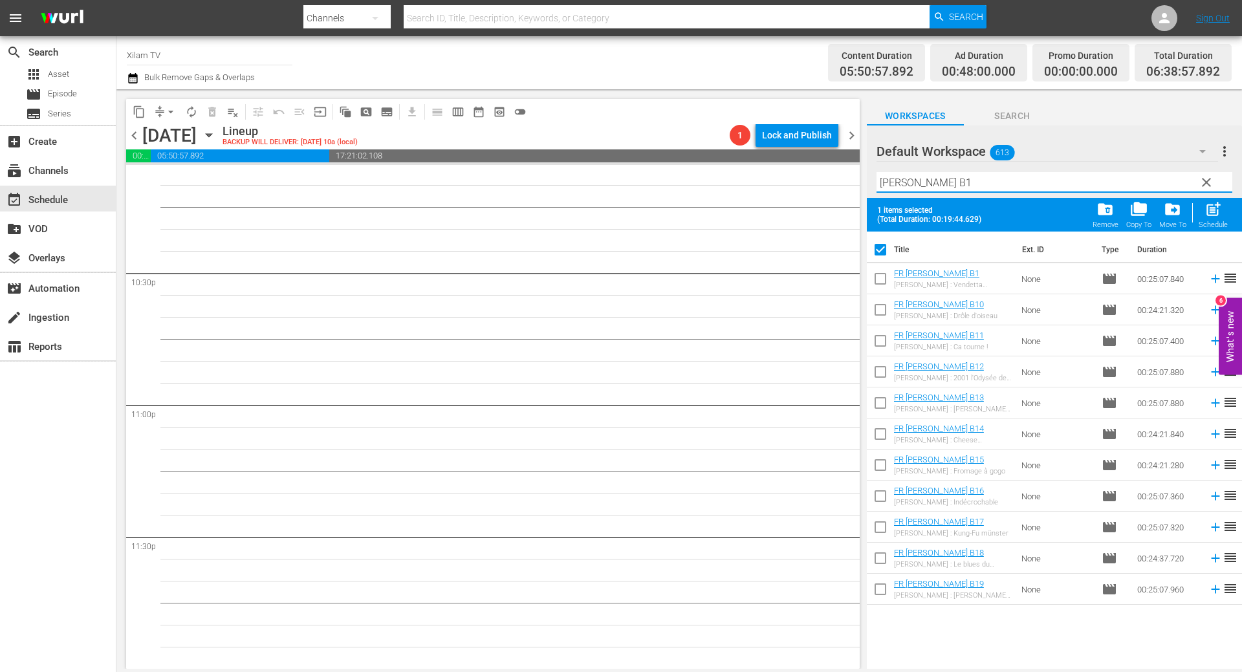
type input "[PERSON_NAME] B1"
click at [885, 339] on input "checkbox" at bounding box center [880, 343] width 27 height 27
checkbox input "true"
checkbox input "false"
click at [883, 466] on input "checkbox" at bounding box center [880, 467] width 27 height 27
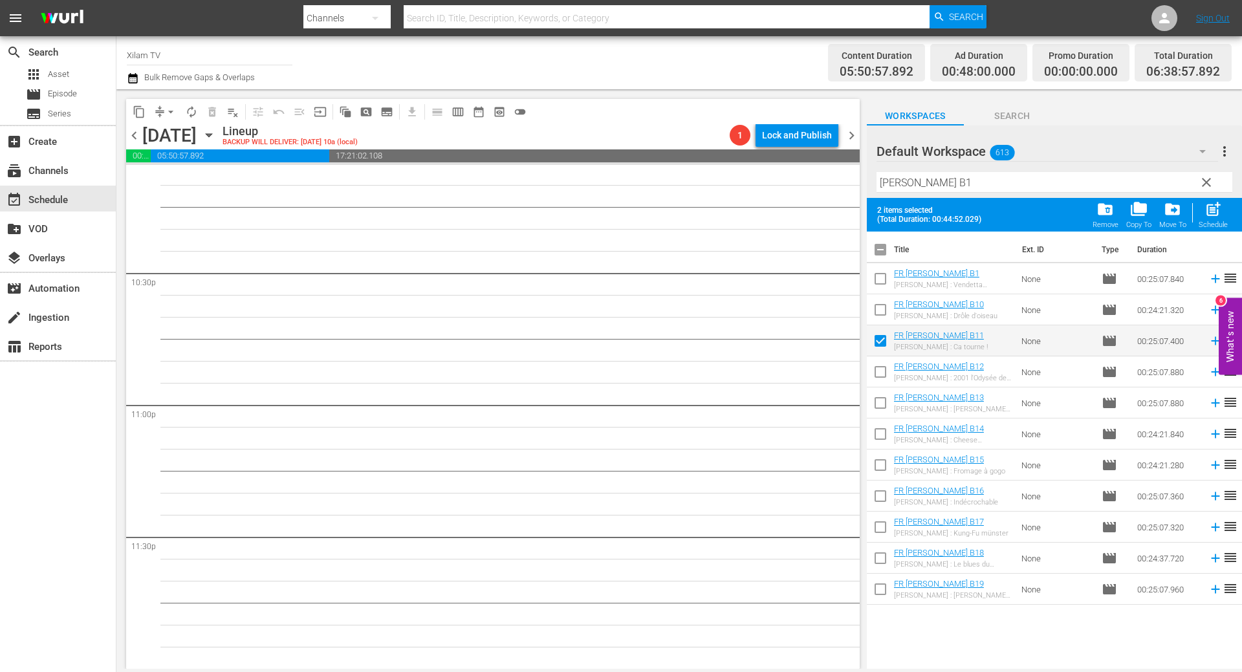
checkbox input "true"
click at [951, 173] on input "[PERSON_NAME] B1" at bounding box center [1054, 182] width 356 height 21
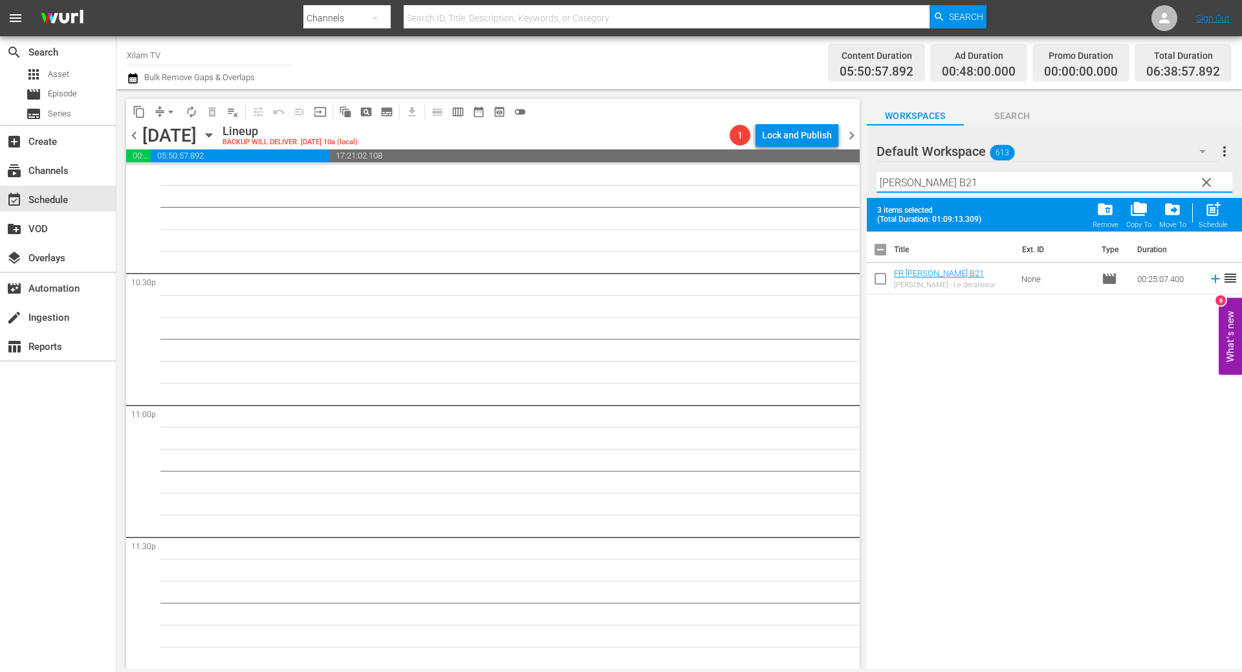
type input "RATZ B21"
click at [880, 281] on input "checkbox" at bounding box center [880, 281] width 27 height 27
click at [1205, 212] on span "post_add" at bounding box center [1212, 209] width 17 height 17
checkbox input "false"
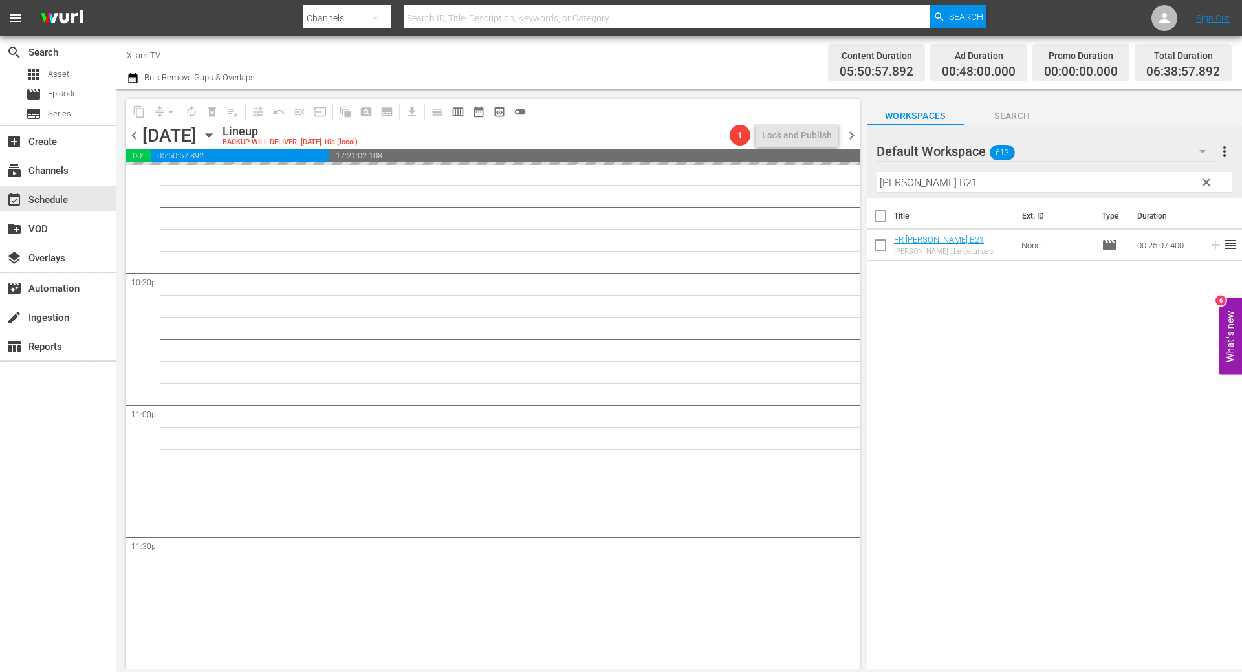
drag, startPoint x: 900, startPoint y: 185, endPoint x: 860, endPoint y: 182, distance: 40.8
click at [860, 182] on div "content_copy compress arrow_drop_down autorenew_outlined delete_forever_outline…" at bounding box center [678, 379] width 1125 height 580
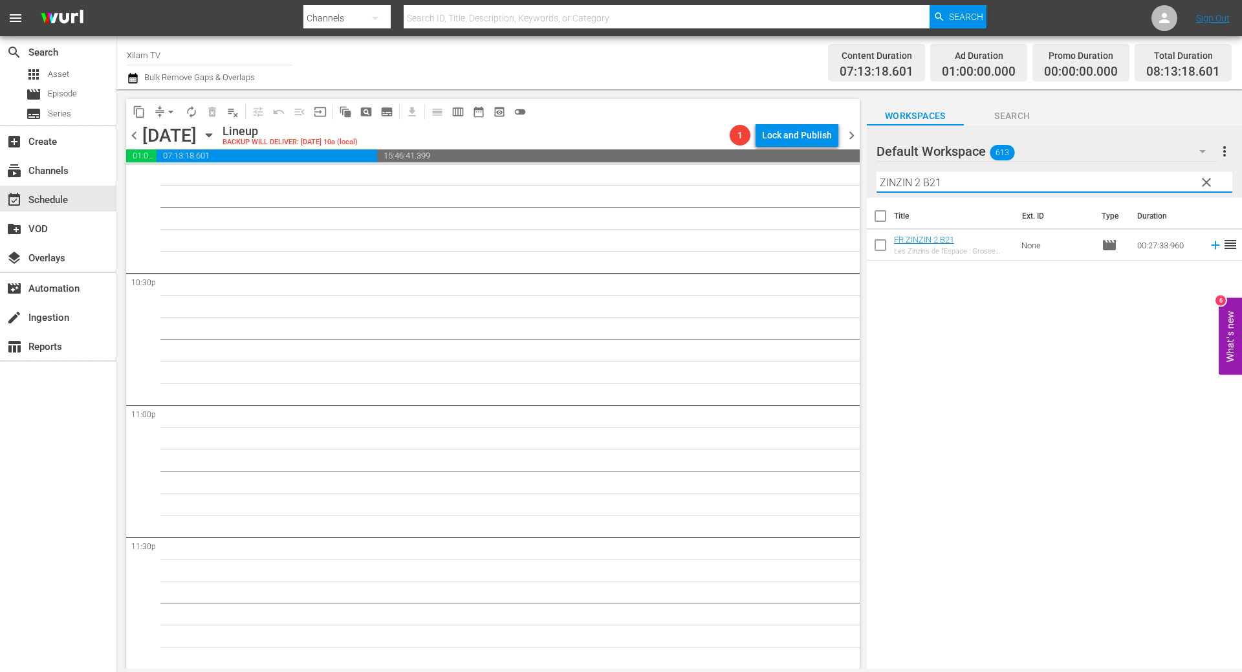
click at [948, 182] on input "ZINZIN 2 B21" at bounding box center [1054, 182] width 356 height 21
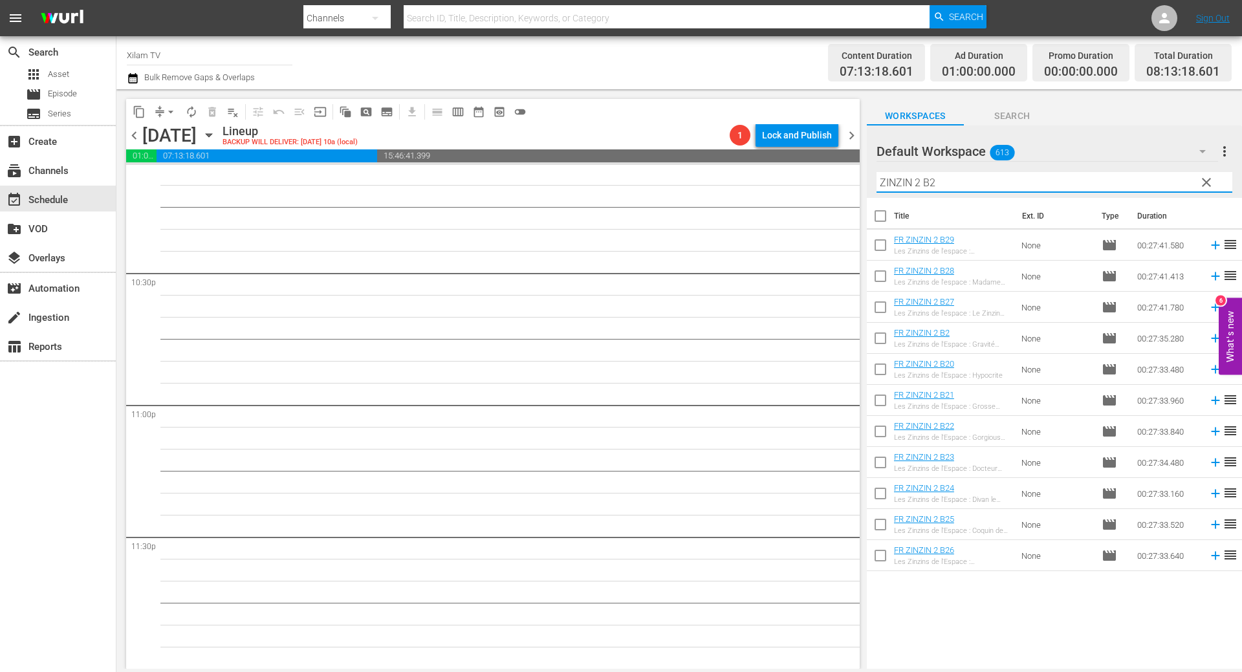
type input "ZINZIN 2 B2"
click at [881, 523] on input "checkbox" at bounding box center [880, 527] width 27 height 27
checkbox input "true"
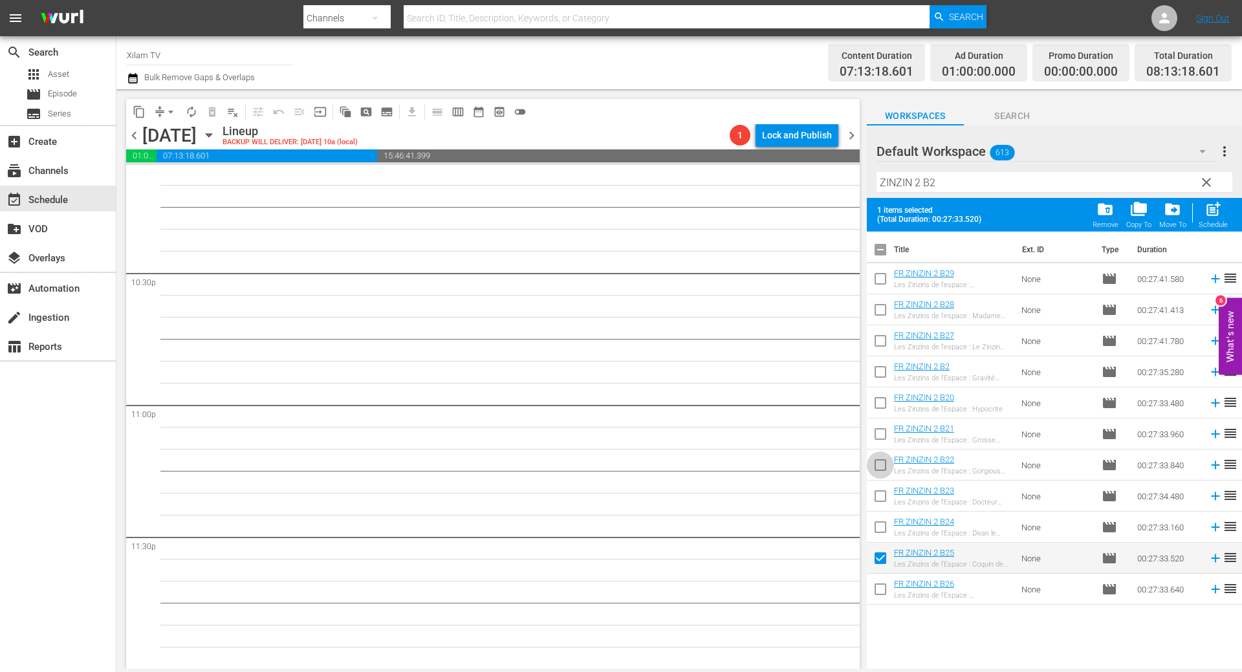
click at [884, 455] on input "checkbox" at bounding box center [880, 467] width 27 height 27
checkbox input "true"
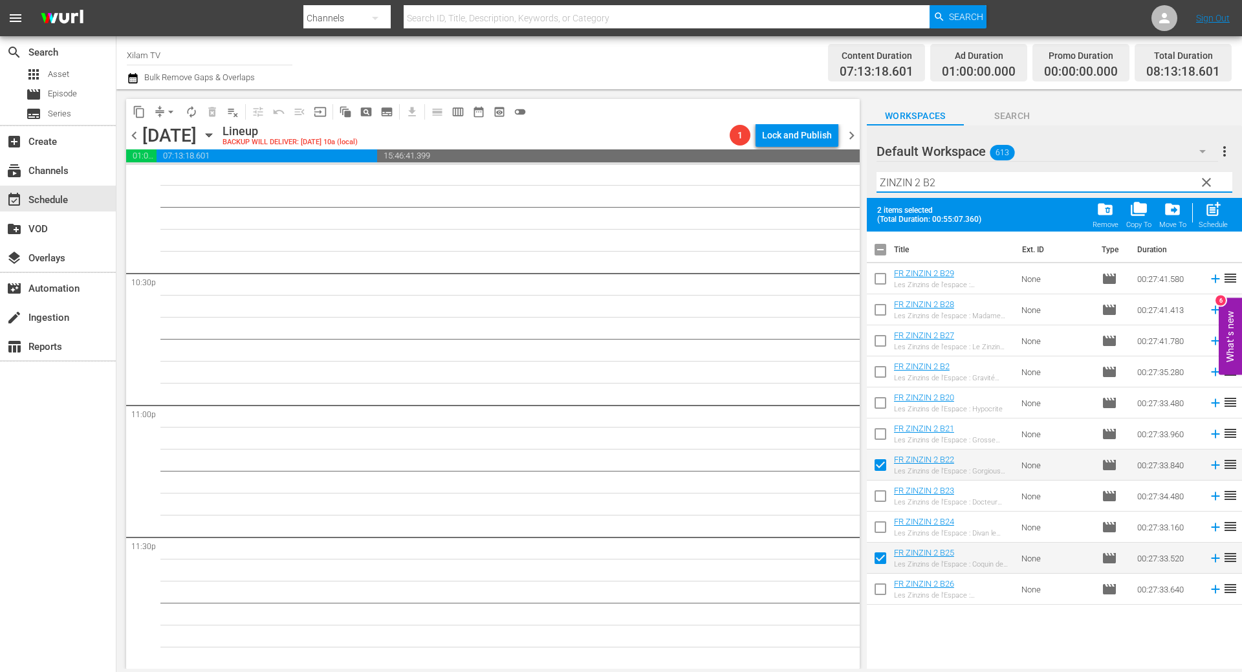
click at [952, 182] on input "ZINZIN 2 B2" at bounding box center [1054, 182] width 356 height 21
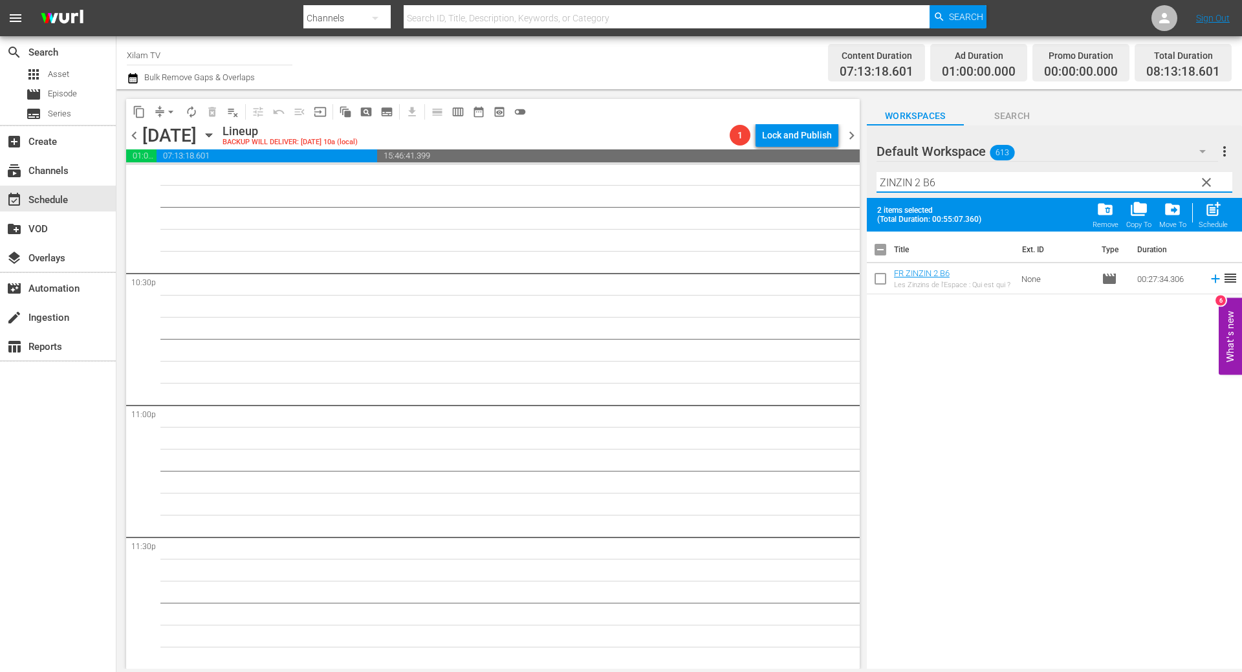
type input "ZINZIN 2 B6"
click at [877, 283] on input "checkbox" at bounding box center [880, 281] width 27 height 27
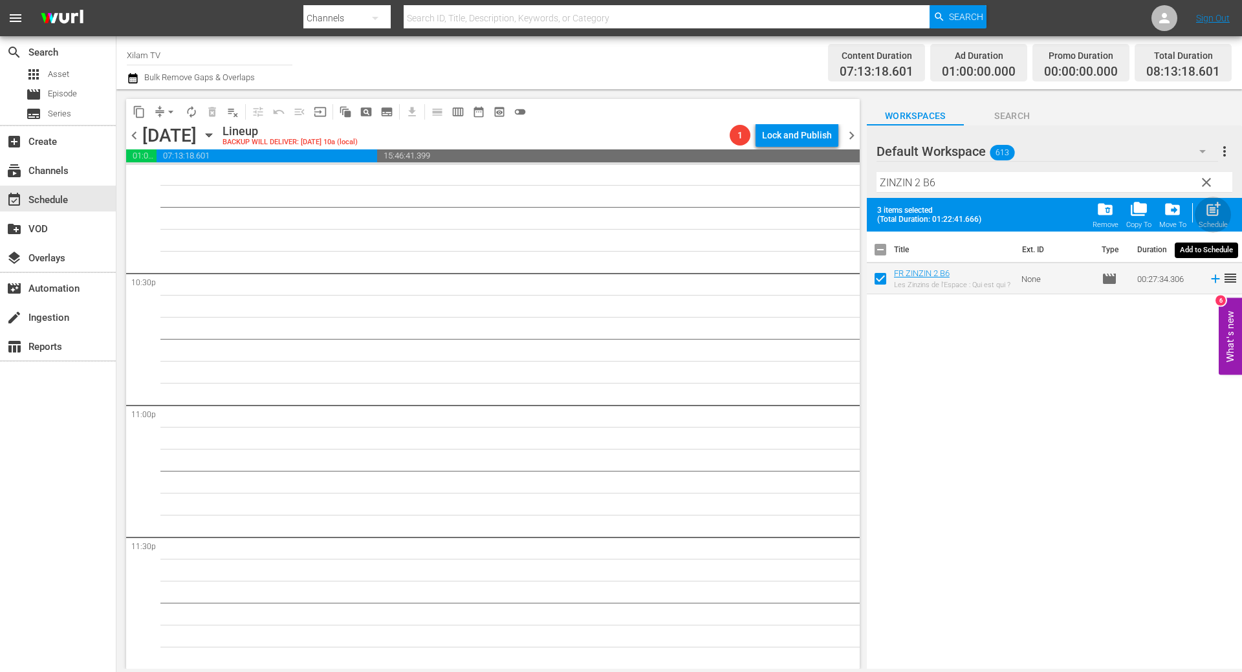
click at [1208, 211] on span "post_add" at bounding box center [1212, 209] width 17 height 17
checkbox input "false"
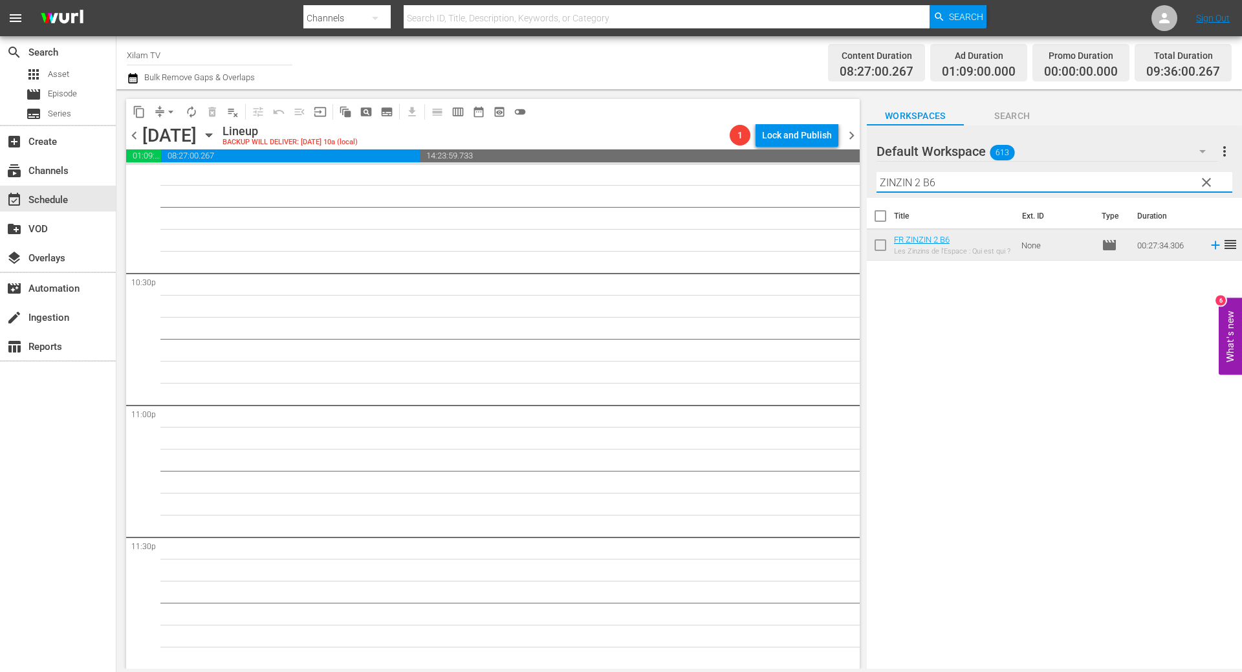
drag, startPoint x: 920, startPoint y: 185, endPoint x: 871, endPoint y: 186, distance: 49.2
click at [871, 186] on div "Default Workspace 613 Default more_vert clear Filter by Title ZINZIN 2 B6" at bounding box center [1054, 161] width 375 height 72
type input "FLP 2 B6"
click at [881, 248] on input "checkbox" at bounding box center [880, 247] width 27 height 27
checkbox input "true"
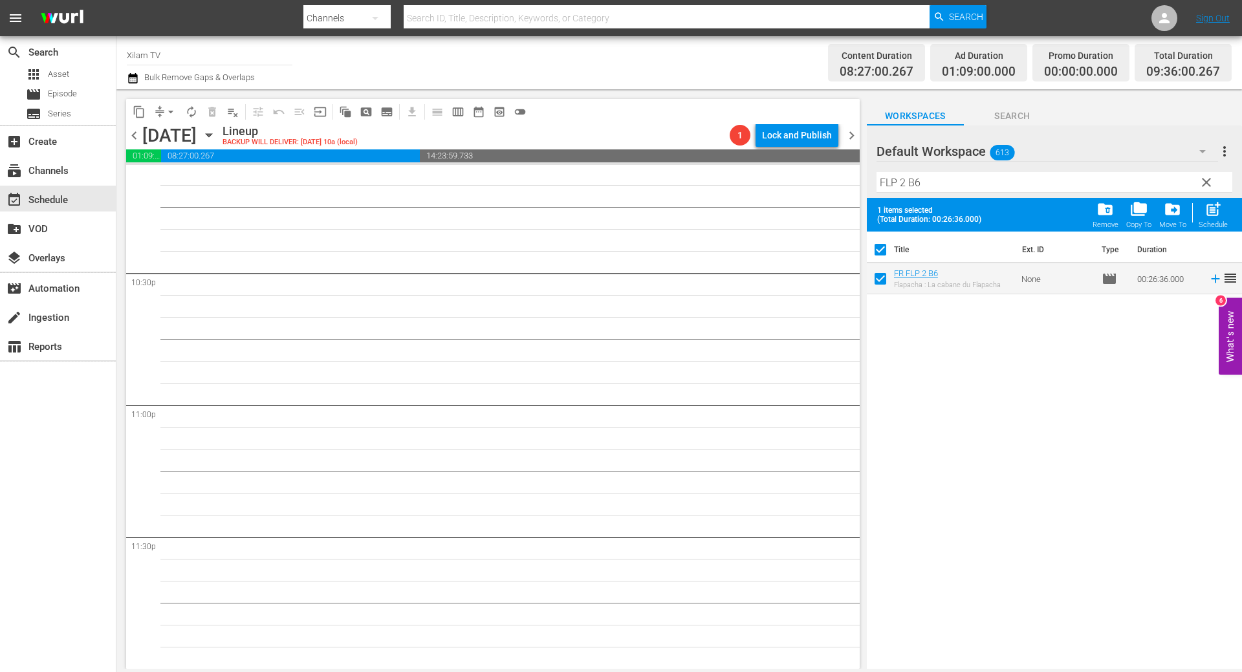
checkbox input "true"
click at [931, 179] on input "FLP 2 B6" at bounding box center [1054, 182] width 356 height 21
type input "FLP 2 B37"
click at [882, 283] on input "checkbox" at bounding box center [880, 281] width 27 height 27
checkbox input "true"
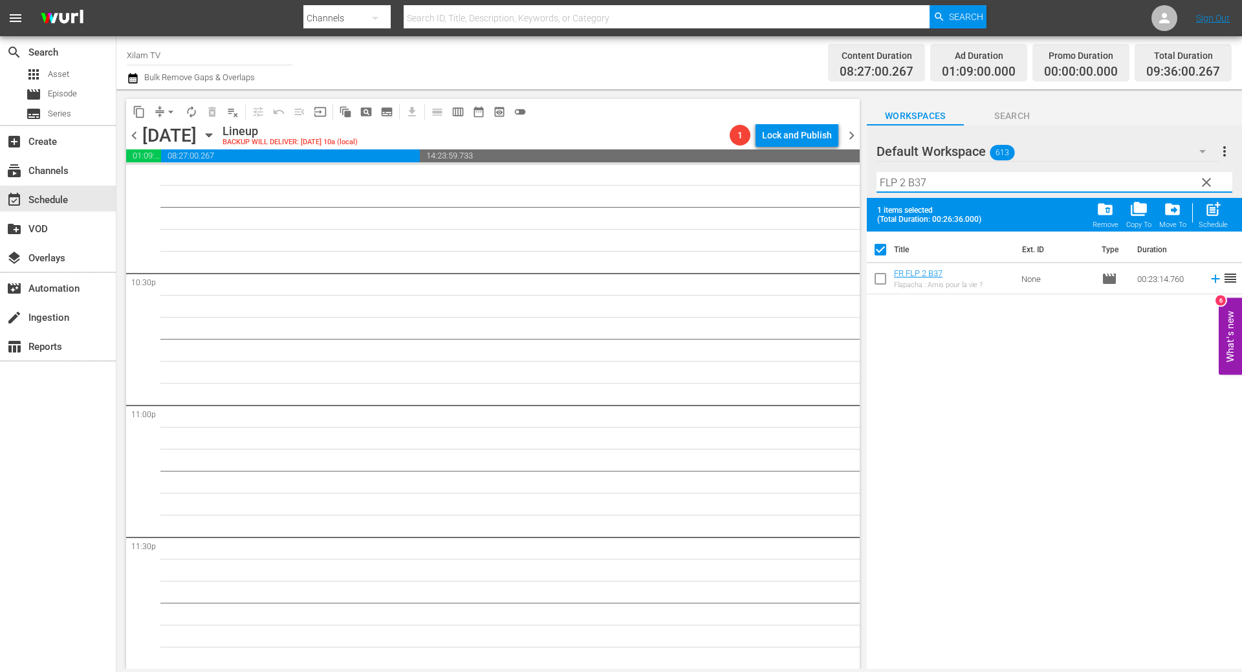
checkbox input "false"
click at [944, 183] on input "FLP 2 B37" at bounding box center [1054, 182] width 356 height 21
type input "FLP 1 B7"
click at [878, 276] on input "checkbox" at bounding box center [880, 281] width 27 height 27
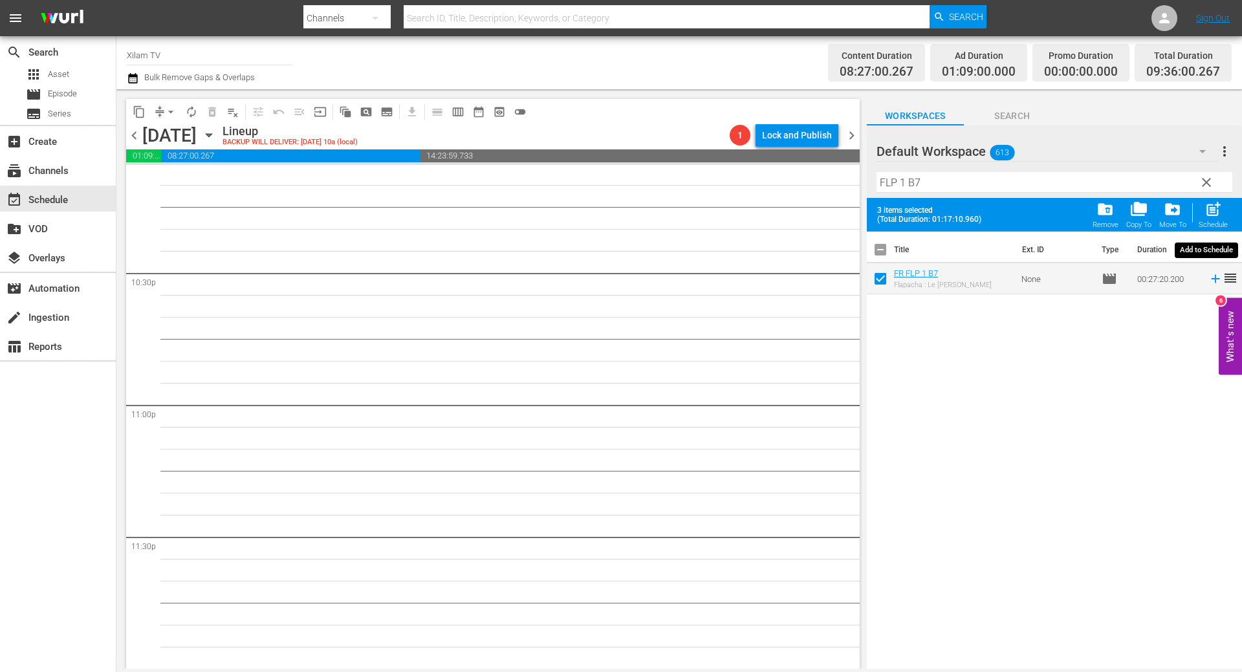
click at [1223, 221] on div "Schedule" at bounding box center [1212, 225] width 29 height 8
checkbox input "false"
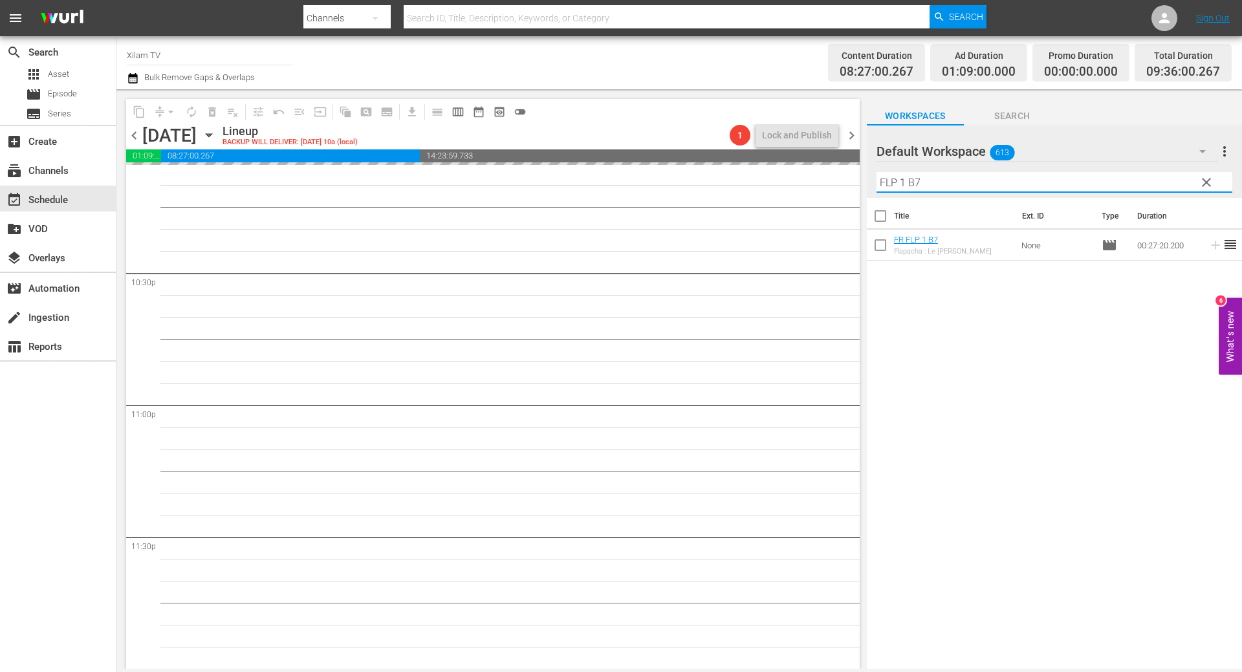
drag, startPoint x: 904, startPoint y: 185, endPoint x: 836, endPoint y: 183, distance: 67.9
click at [838, 183] on div "content_copy compress arrow_drop_down autorenew_outlined delete_forever_outline…" at bounding box center [678, 379] width 1125 height 580
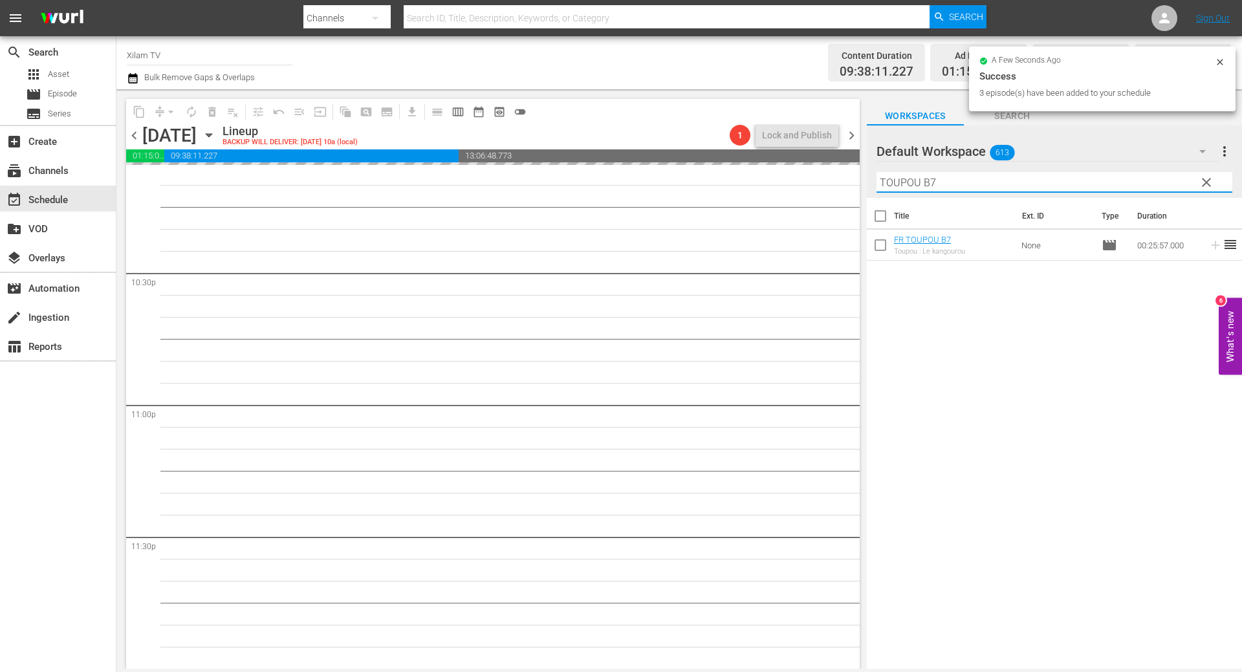
click at [965, 190] on input "TOUPOU B7" at bounding box center [1054, 182] width 356 height 21
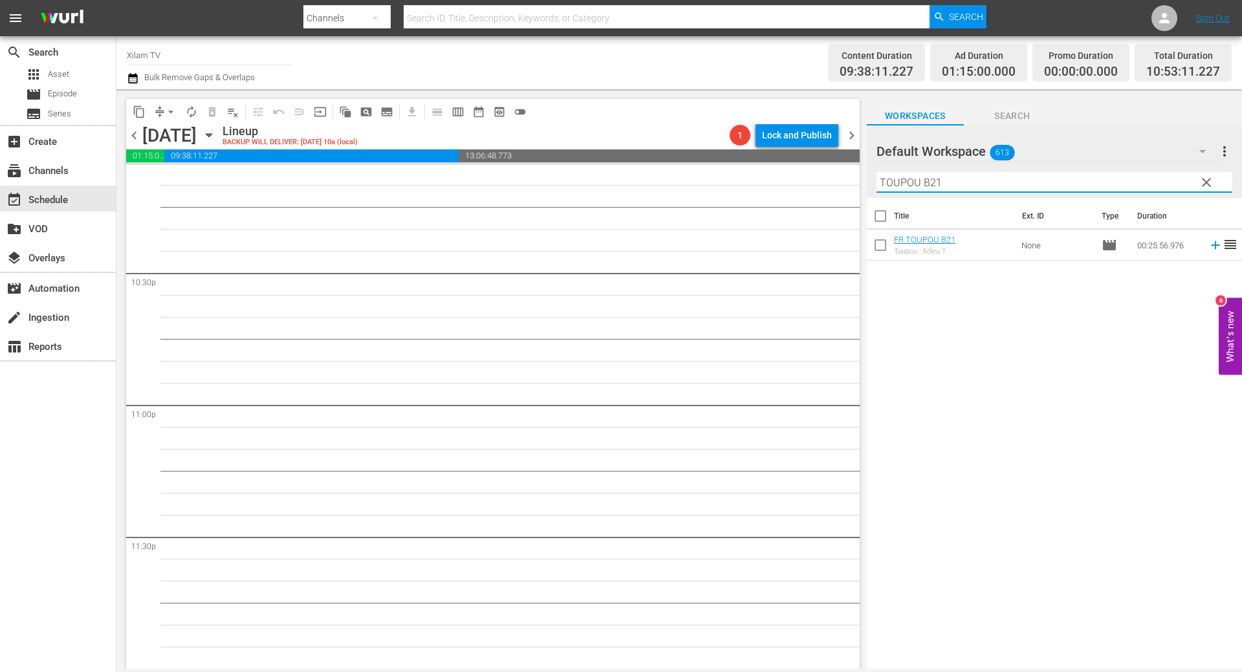
type input "TOUPOU B21"
click at [882, 241] on input "checkbox" at bounding box center [880, 247] width 27 height 27
checkbox input "true"
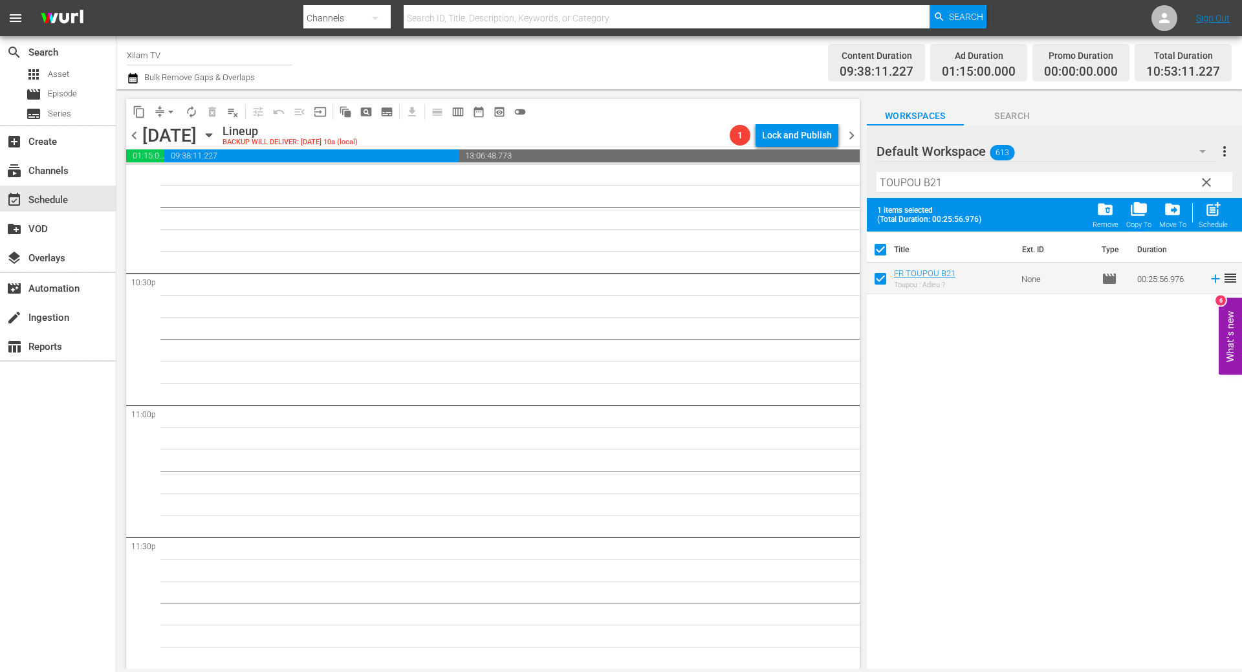
click at [977, 185] on input "TOUPOU B21" at bounding box center [1054, 182] width 356 height 21
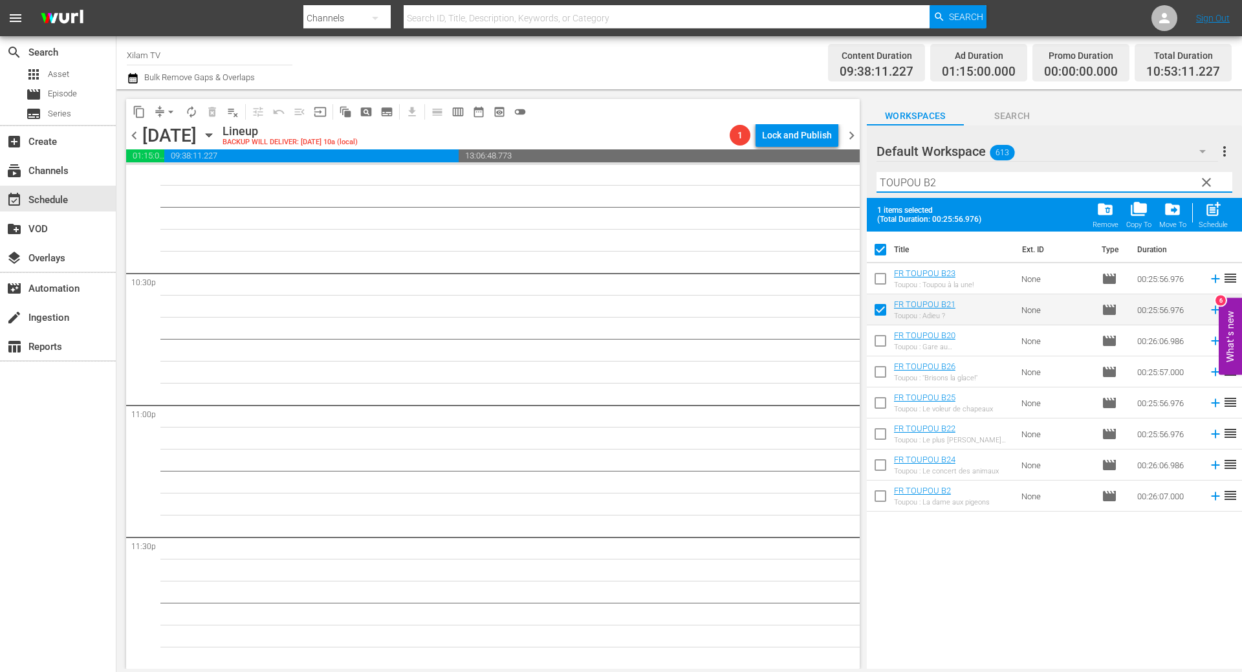
type input "TOUPOU B2"
click at [883, 492] on input "checkbox" at bounding box center [880, 498] width 27 height 27
checkbox input "true"
checkbox input "false"
drag, startPoint x: 981, startPoint y: 194, endPoint x: 978, endPoint y: 184, distance: 10.0
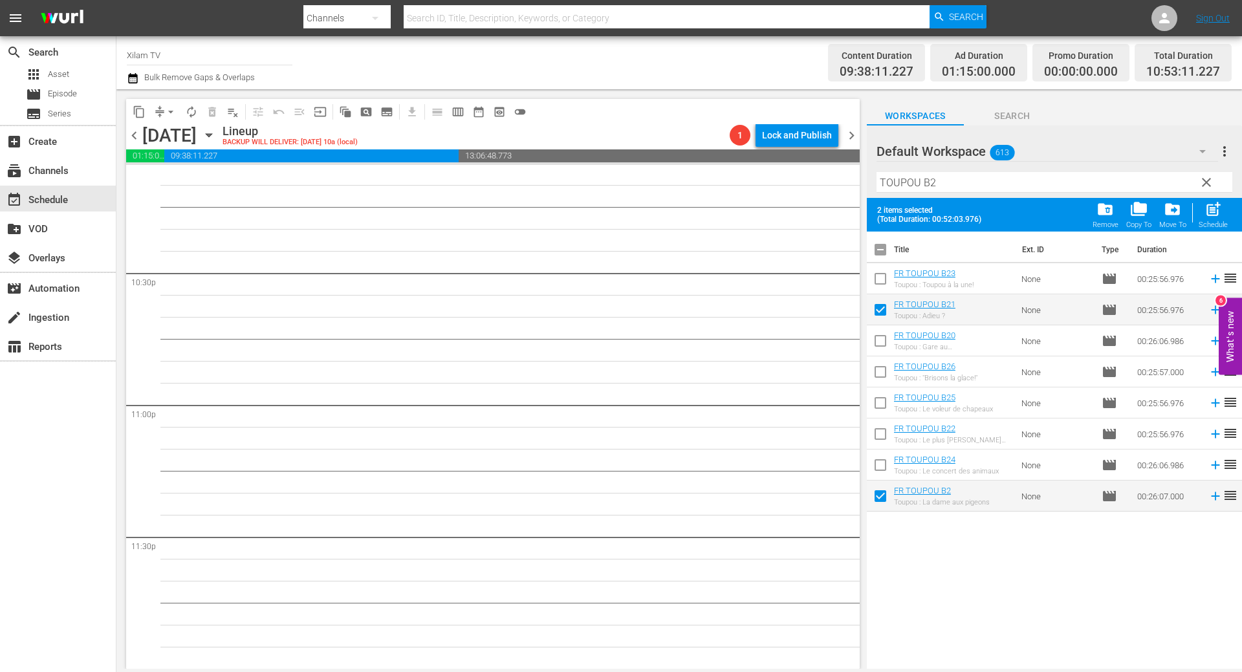
click at [981, 193] on div "Filter by Title TOUPOU B2" at bounding box center [1054, 182] width 356 height 31
click at [978, 184] on input "TOUPOU B2" at bounding box center [1054, 182] width 356 height 21
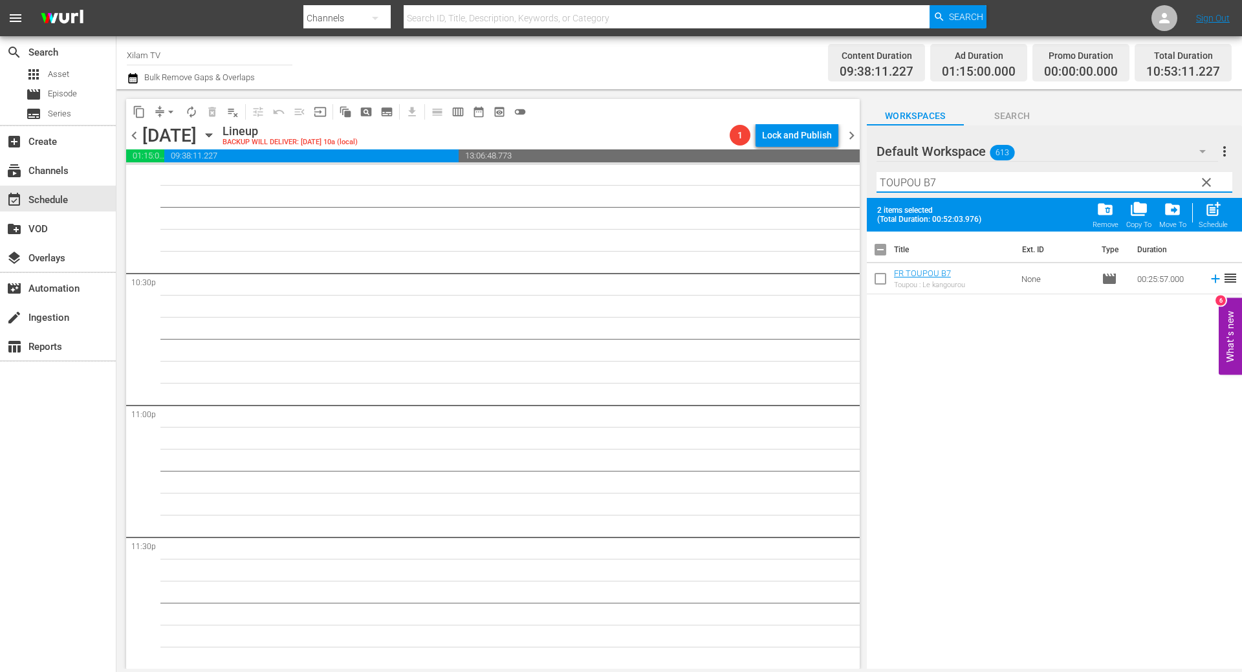
type input "TOUPOU B7"
click at [878, 290] on input "checkbox" at bounding box center [880, 281] width 27 height 27
click at [1221, 219] on div "post_add Schedule" at bounding box center [1212, 215] width 29 height 28
checkbox input "false"
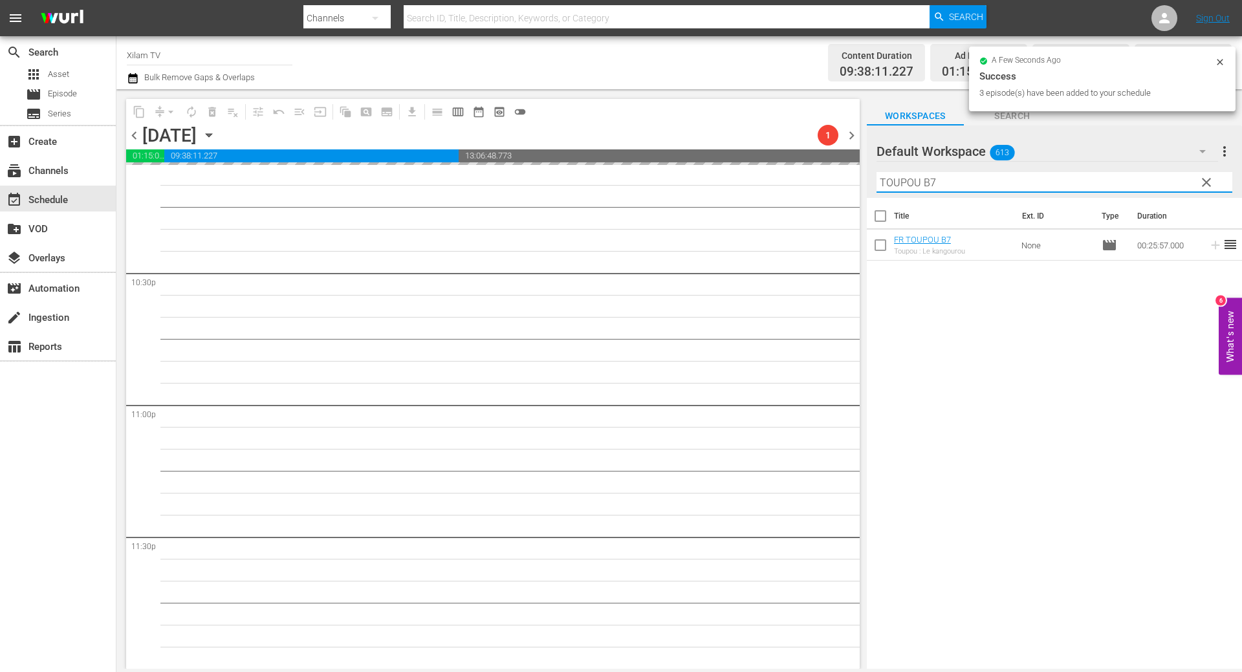
drag, startPoint x: 877, startPoint y: 186, endPoint x: 836, endPoint y: 184, distance: 41.4
click at [836, 184] on div "content_copy compress arrow_drop_down autorenew_outlined delete_forever_outline…" at bounding box center [678, 379] width 1125 height 580
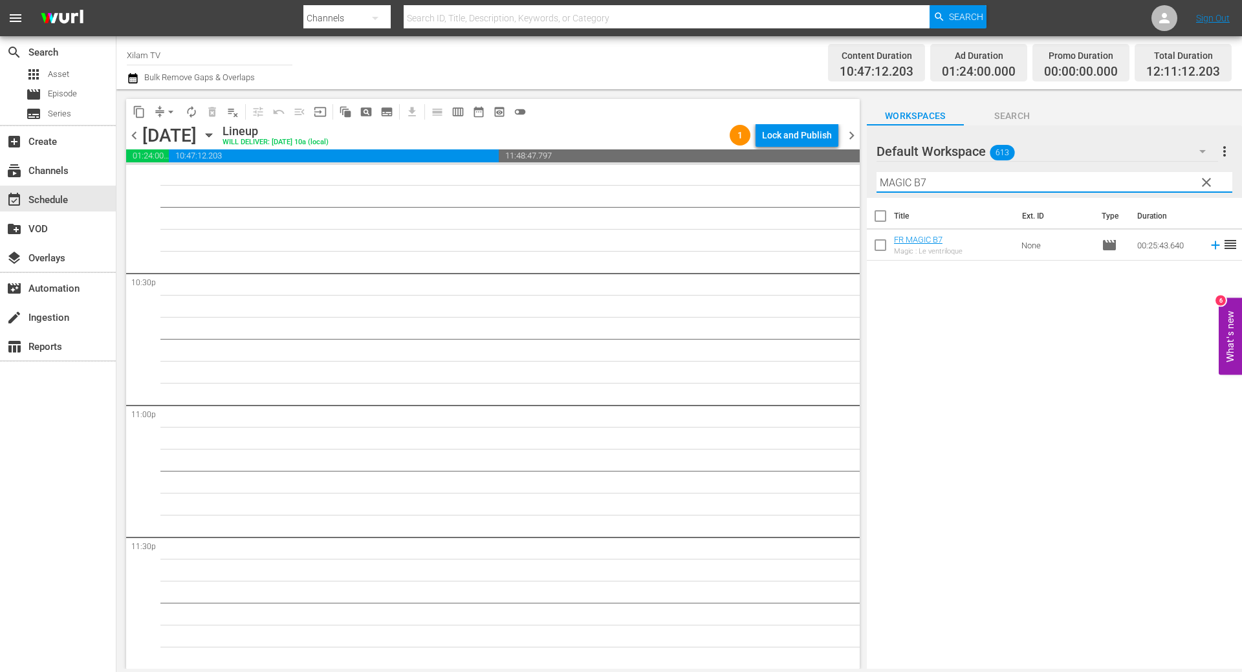
click at [990, 193] on div "Filter by Title MAGIC B7" at bounding box center [1054, 182] width 356 height 31
click at [984, 189] on input "MAGIC B7" at bounding box center [1054, 182] width 356 height 21
type input "MAGIC B8"
click at [885, 244] on input "checkbox" at bounding box center [880, 247] width 27 height 27
checkbox input "true"
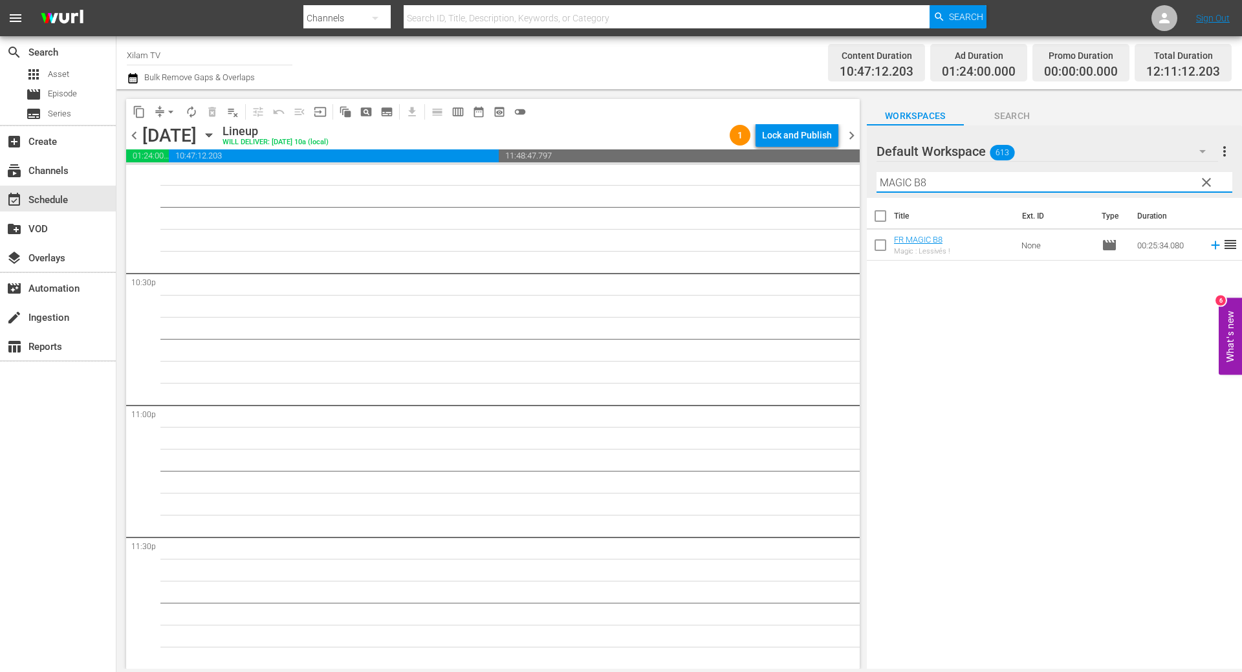
checkbox input "true"
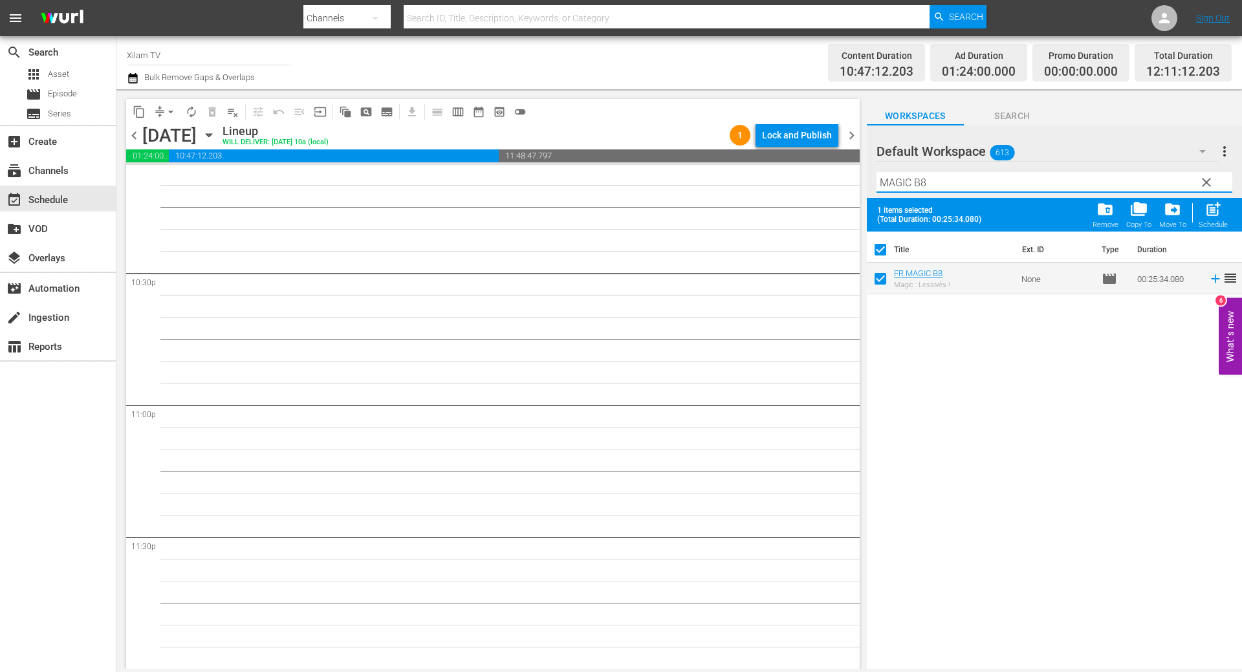
drag, startPoint x: 911, startPoint y: 179, endPoint x: 857, endPoint y: 181, distance: 54.4
click at [858, 181] on div "content_copy compress arrow_drop_down autorenew_outlined delete_forever_outline…" at bounding box center [678, 379] width 1125 height 580
click at [964, 179] on input "AKOM 2 B8" at bounding box center [1054, 182] width 356 height 21
type input "AKOM 2 B13"
click at [875, 285] on input "checkbox" at bounding box center [880, 281] width 27 height 27
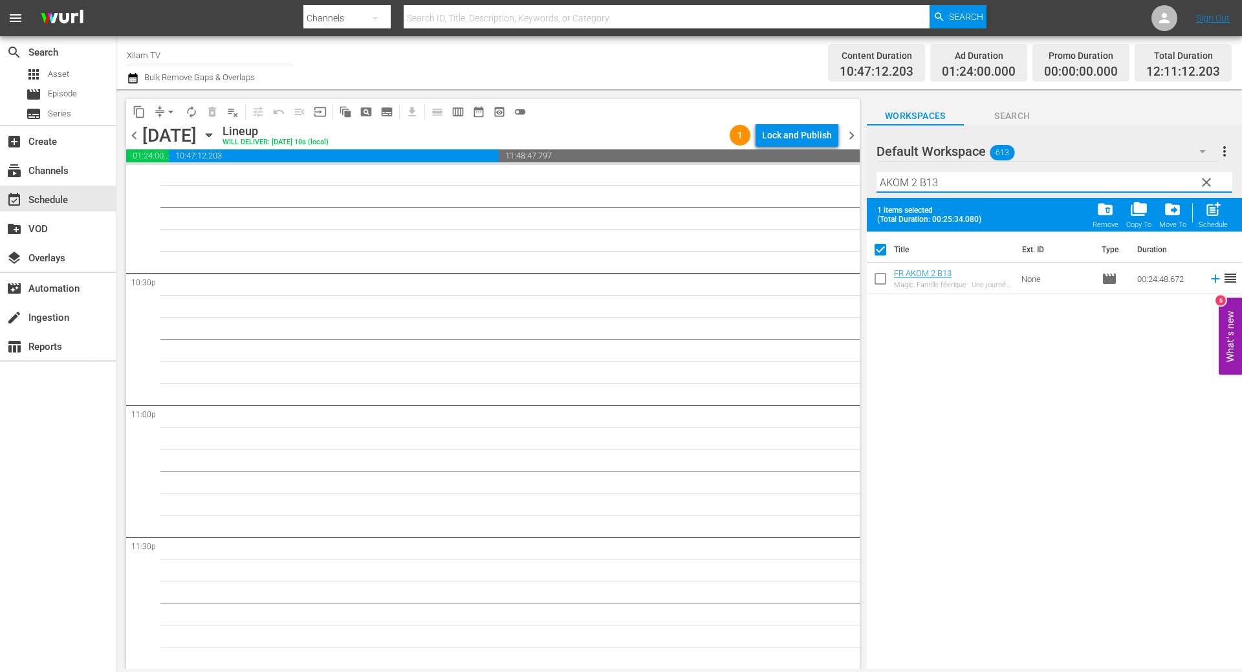
checkbox input "true"
checkbox input "false"
click at [933, 186] on input "AKOM 2 B13" at bounding box center [1054, 182] width 356 height 21
click at [940, 184] on input "AKOM 2 B13" at bounding box center [1054, 182] width 356 height 21
type input "AKOM 2 B24"
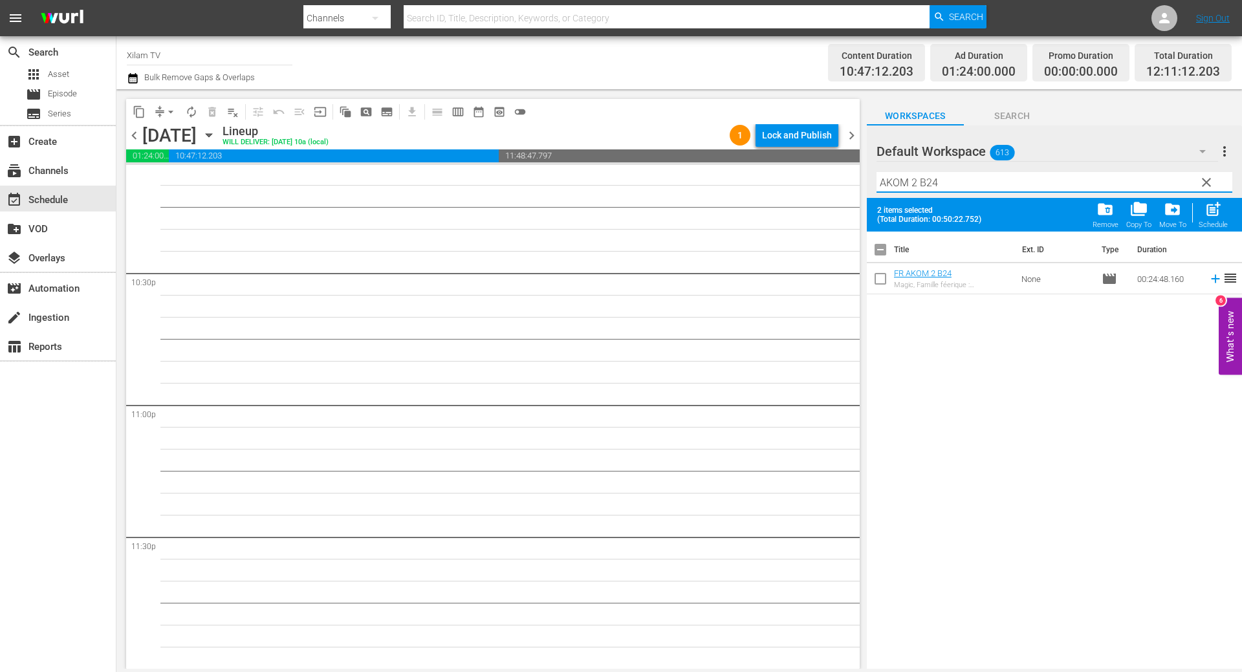
click at [887, 281] on input "checkbox" at bounding box center [880, 281] width 27 height 27
click at [1217, 213] on span "post_add" at bounding box center [1212, 209] width 17 height 17
checkbox input "false"
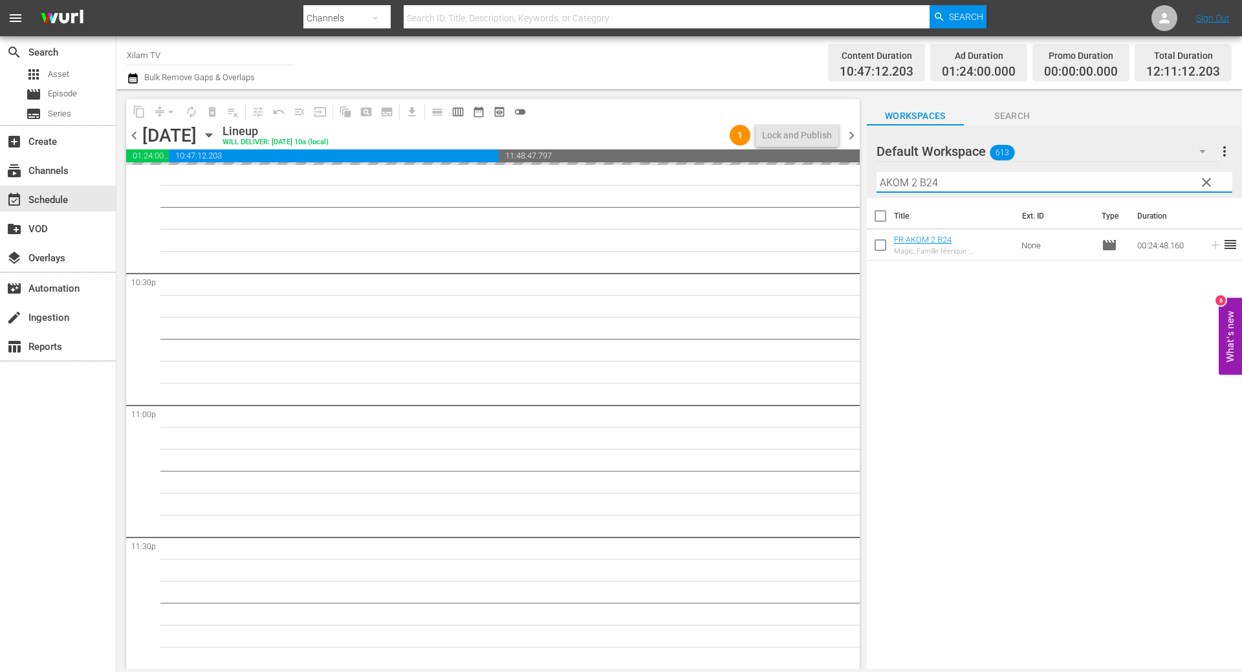
drag, startPoint x: 916, startPoint y: 180, endPoint x: 862, endPoint y: 180, distance: 55.0
click at [862, 180] on div "content_copy compress arrow_drop_down autorenew_outlined delete_forever_outline…" at bounding box center [678, 379] width 1125 height 580
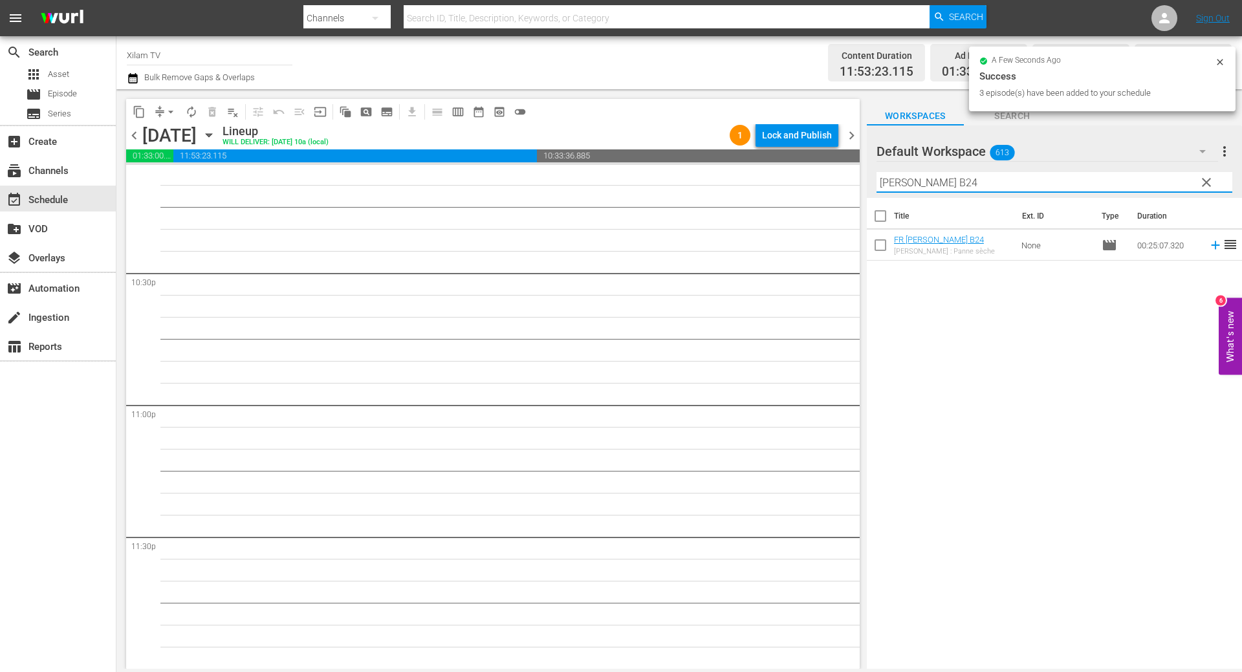
click at [925, 179] on input "RATZ B24" at bounding box center [1054, 182] width 356 height 21
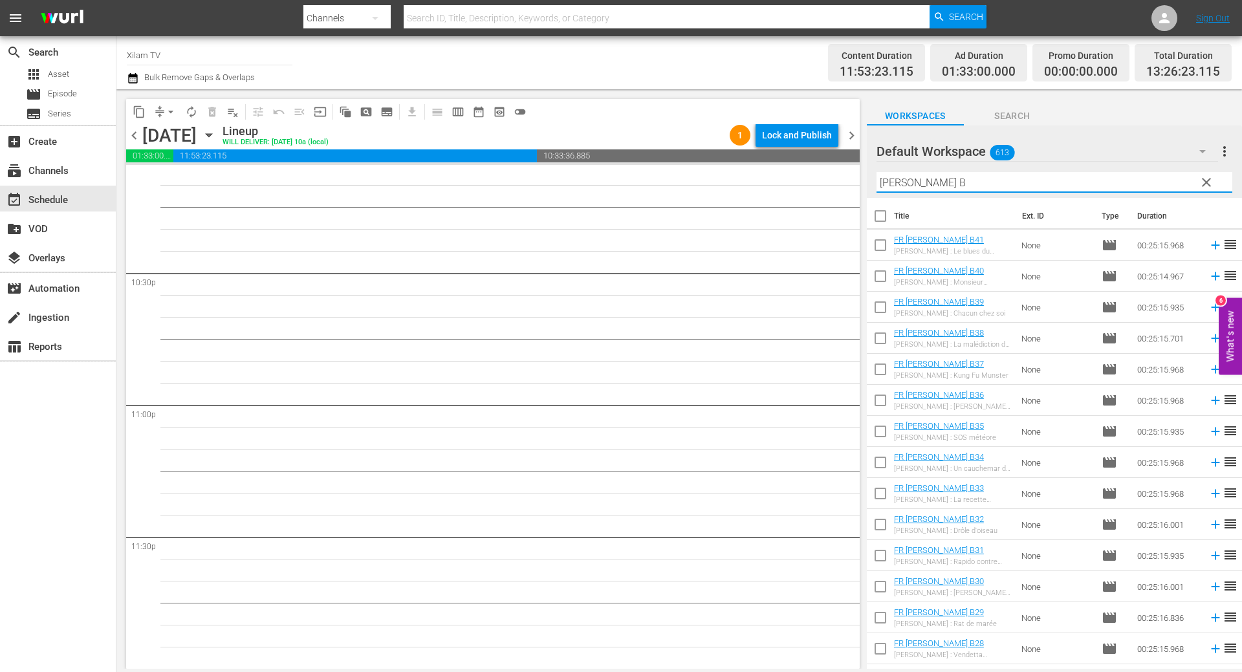
type input "[PERSON_NAME] B"
click at [881, 276] on input "checkbox" at bounding box center [880, 278] width 27 height 27
checkbox input "true"
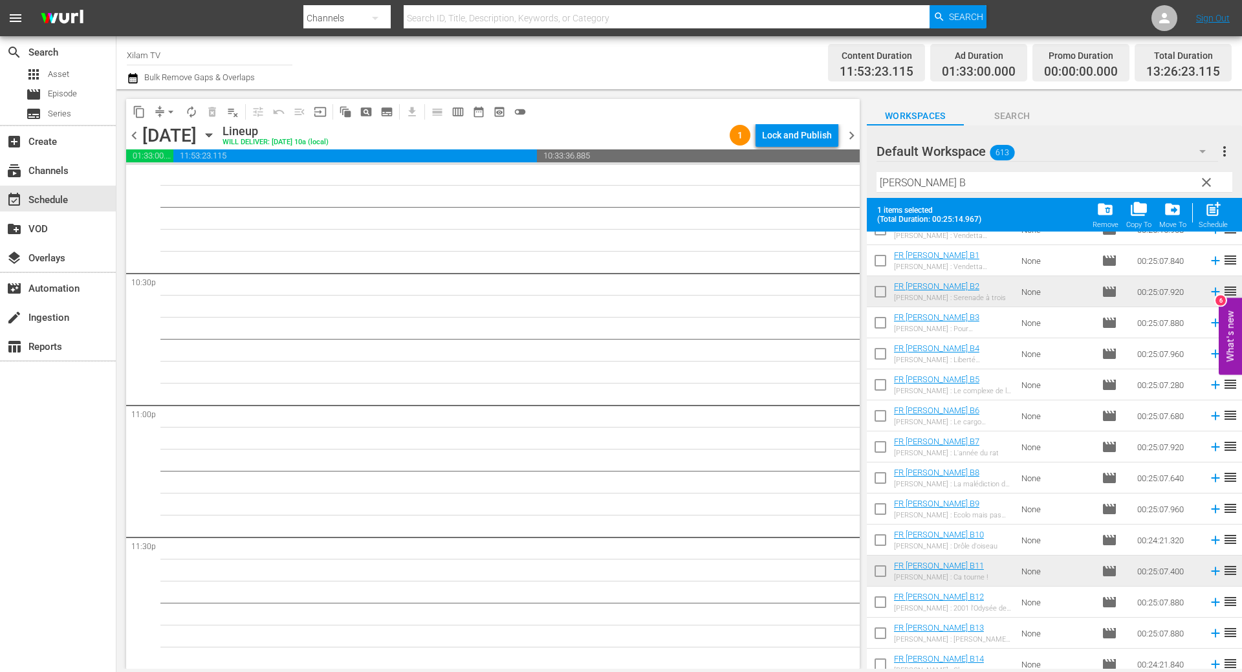
scroll to position [388, 0]
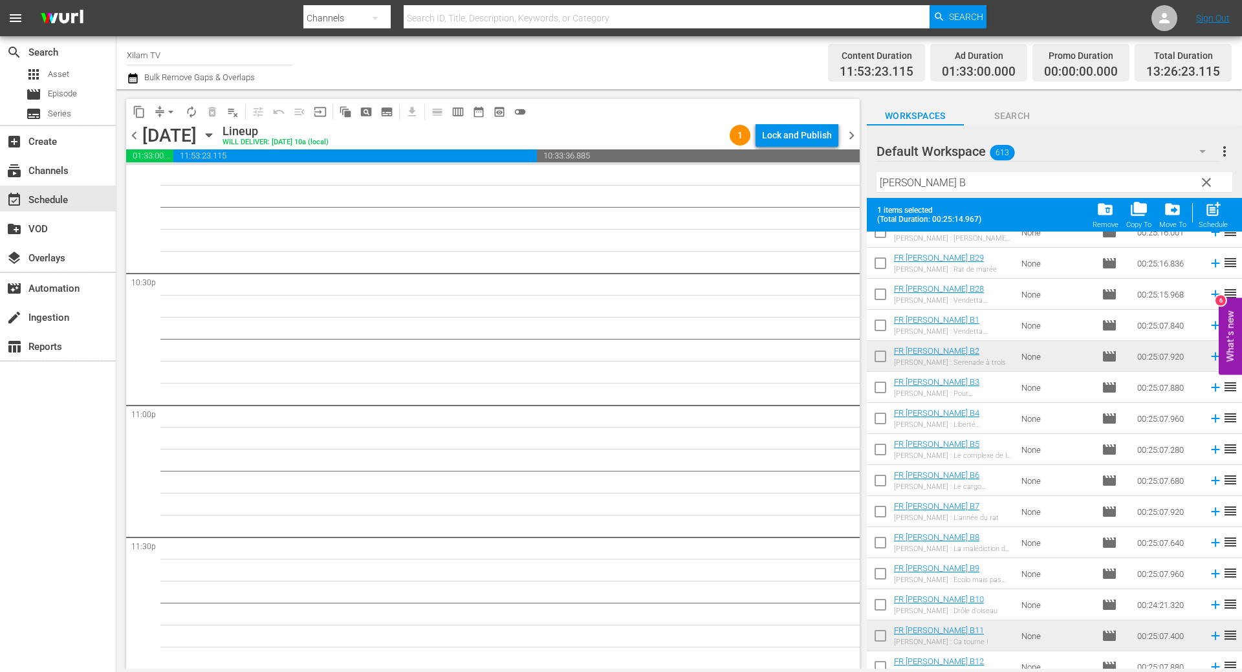
click at [883, 448] on input "checkbox" at bounding box center [880, 452] width 27 height 27
checkbox input "true"
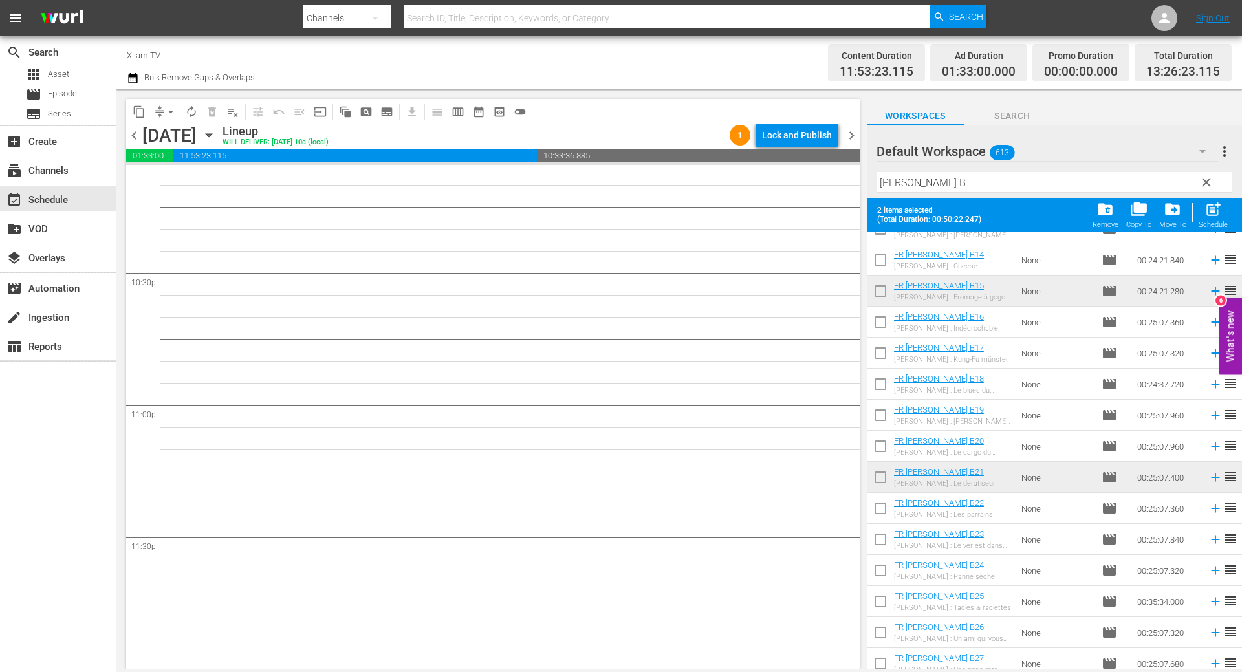
scroll to position [865, 0]
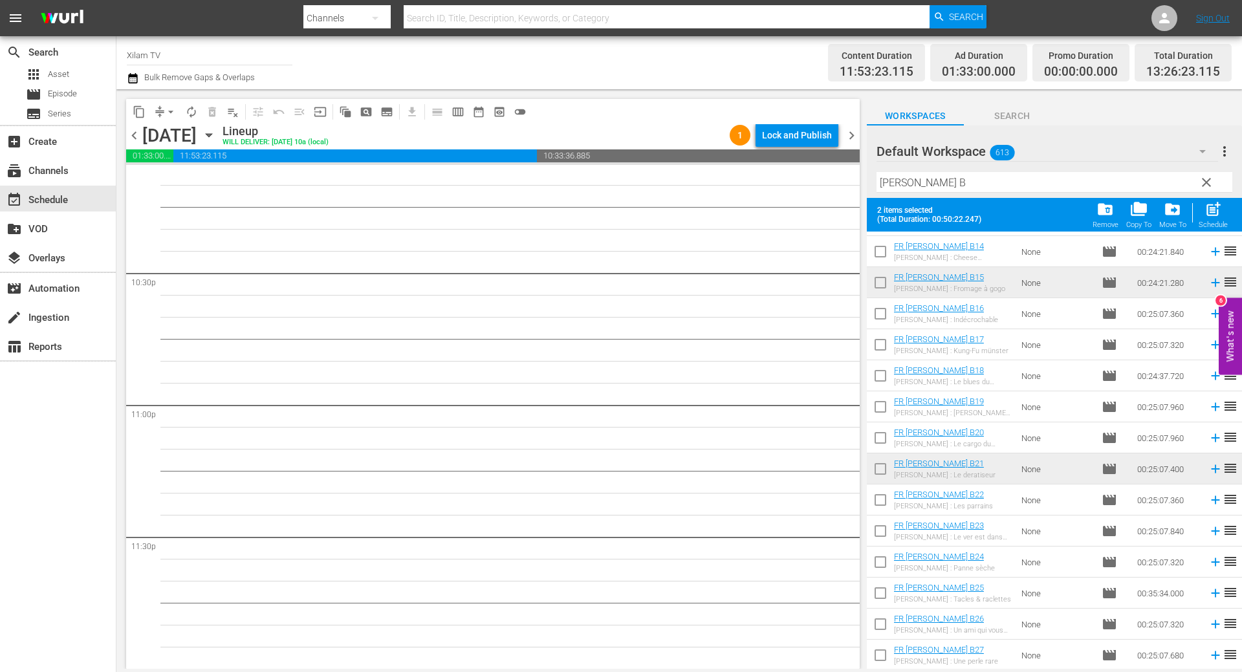
click at [885, 655] on input "checkbox" at bounding box center [880, 657] width 27 height 27
checkbox input "true"
click at [1210, 210] on span "post_add" at bounding box center [1212, 209] width 17 height 17
checkbox input "false"
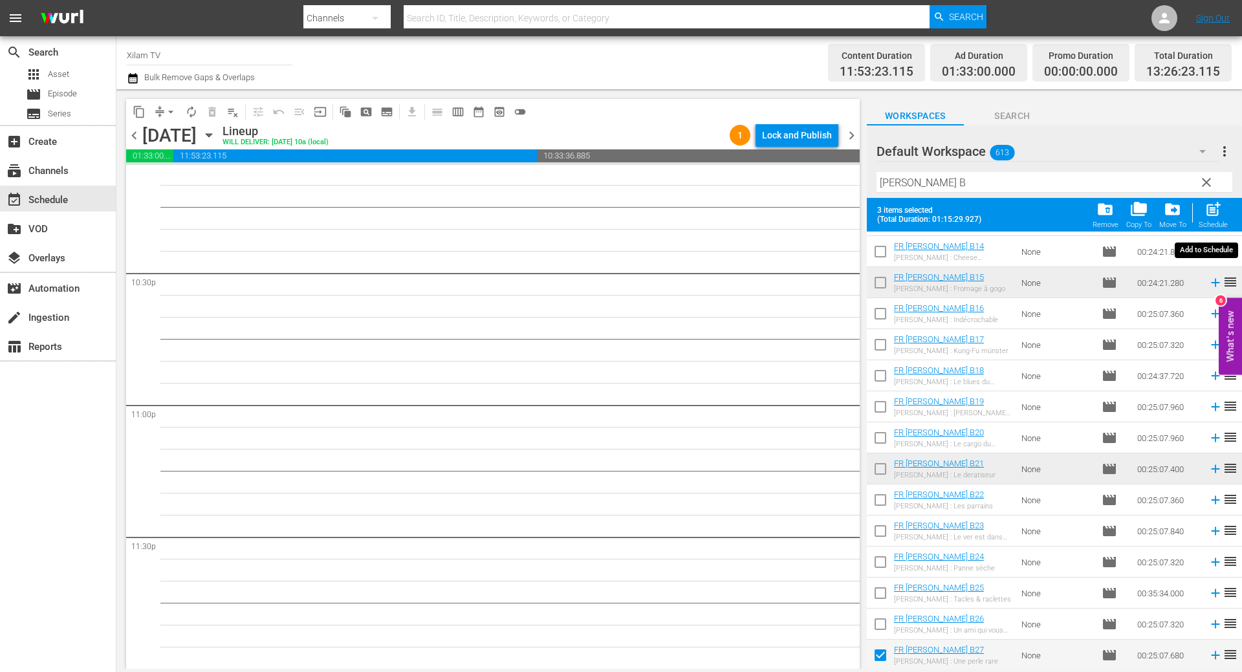
checkbox input "false"
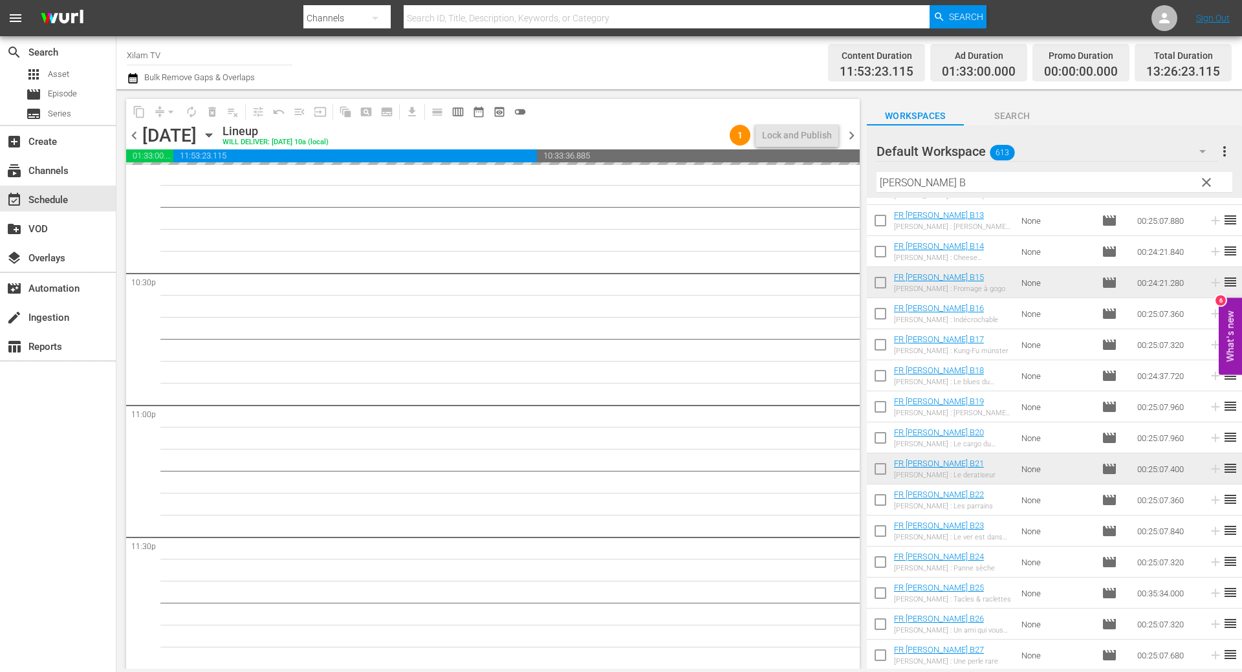
scroll to position [832, 0]
click at [859, 175] on div "content_copy compress arrow_drop_down autorenew_outlined delete_forever_outline…" at bounding box center [678, 379] width 1125 height 580
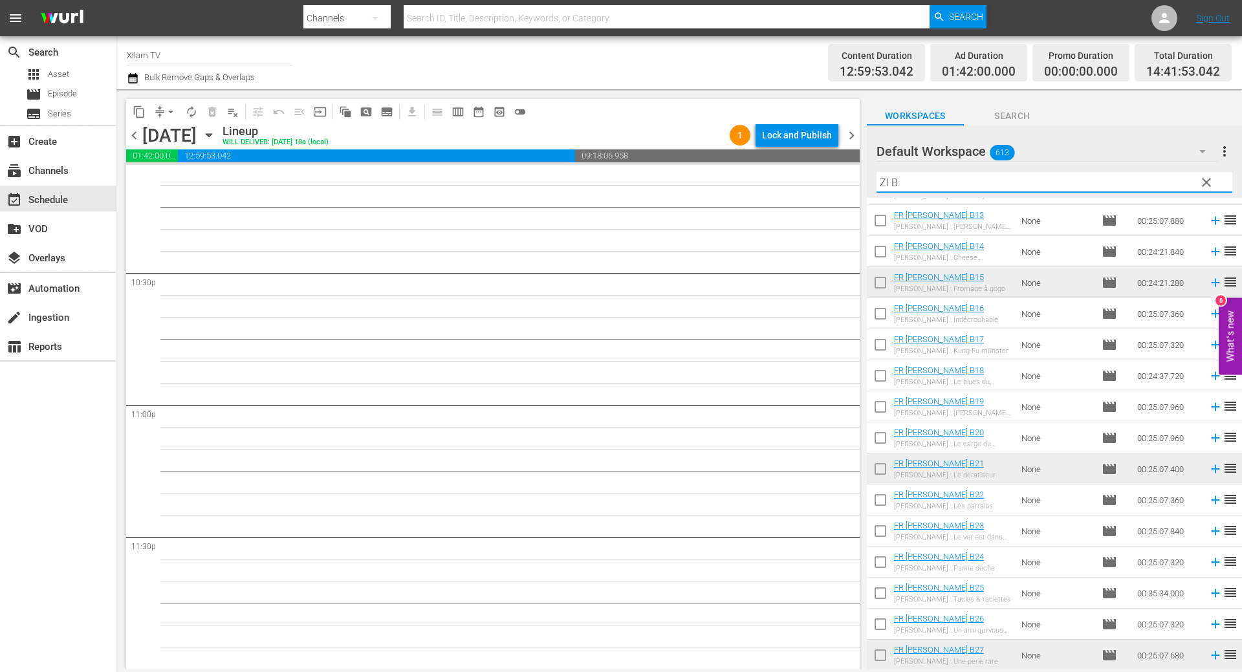
scroll to position [0, 0]
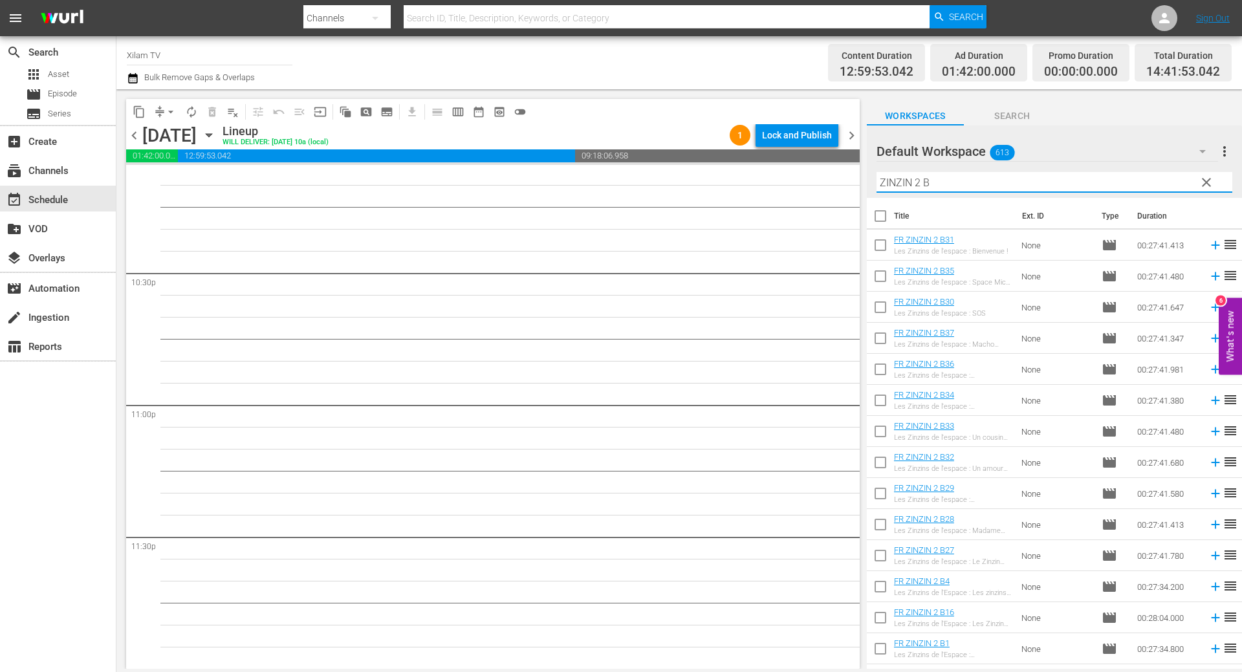
click at [935, 179] on input "ZINZIN 2 B" at bounding box center [1054, 182] width 356 height 21
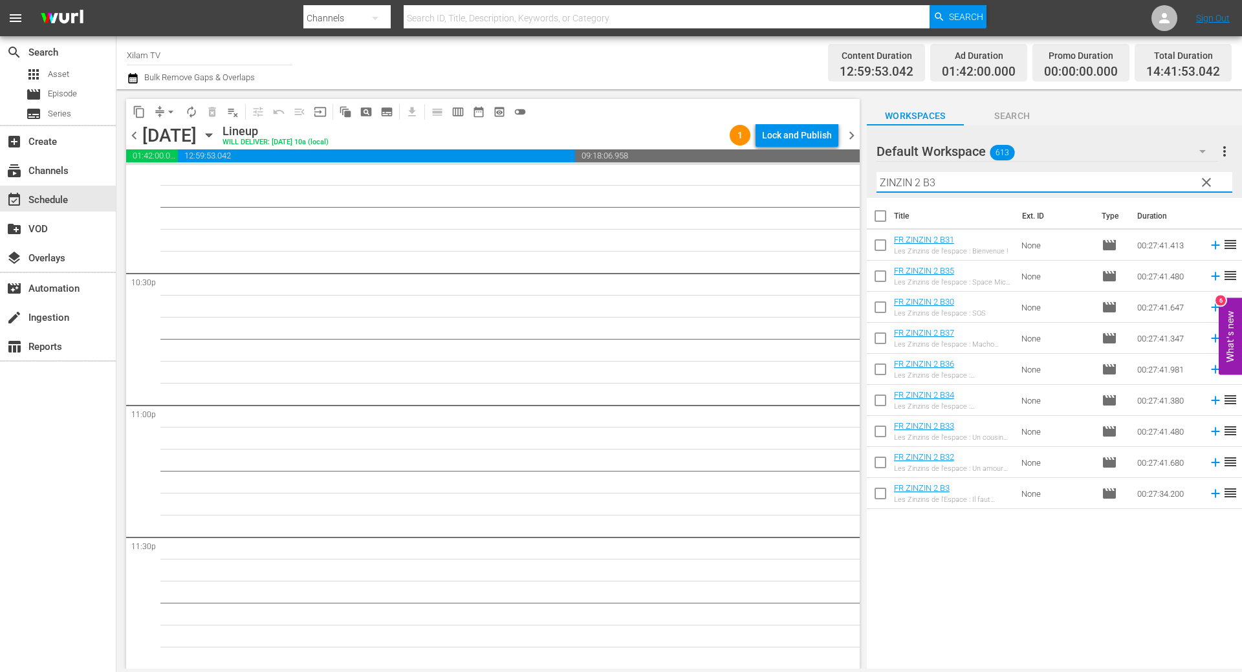
type input "ZINZIN 2 B3"
click at [880, 465] on input "checkbox" at bounding box center [880, 464] width 27 height 27
checkbox input "true"
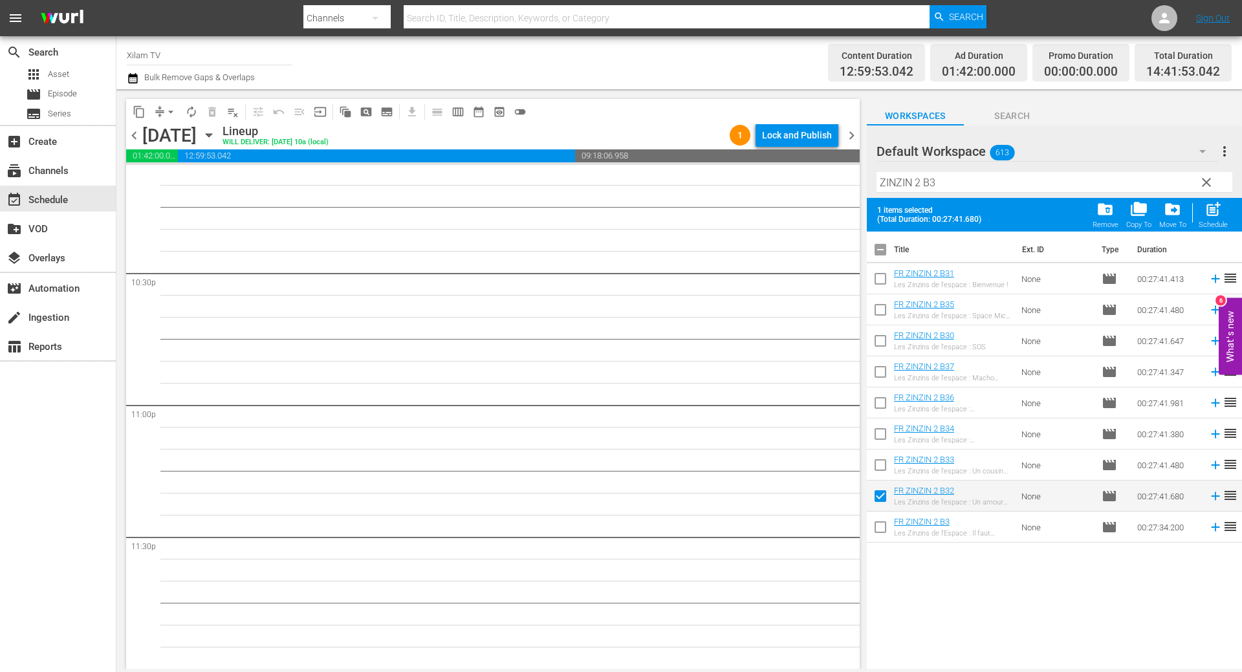
click at [882, 404] on input "checkbox" at bounding box center [880, 405] width 27 height 27
checkbox input "true"
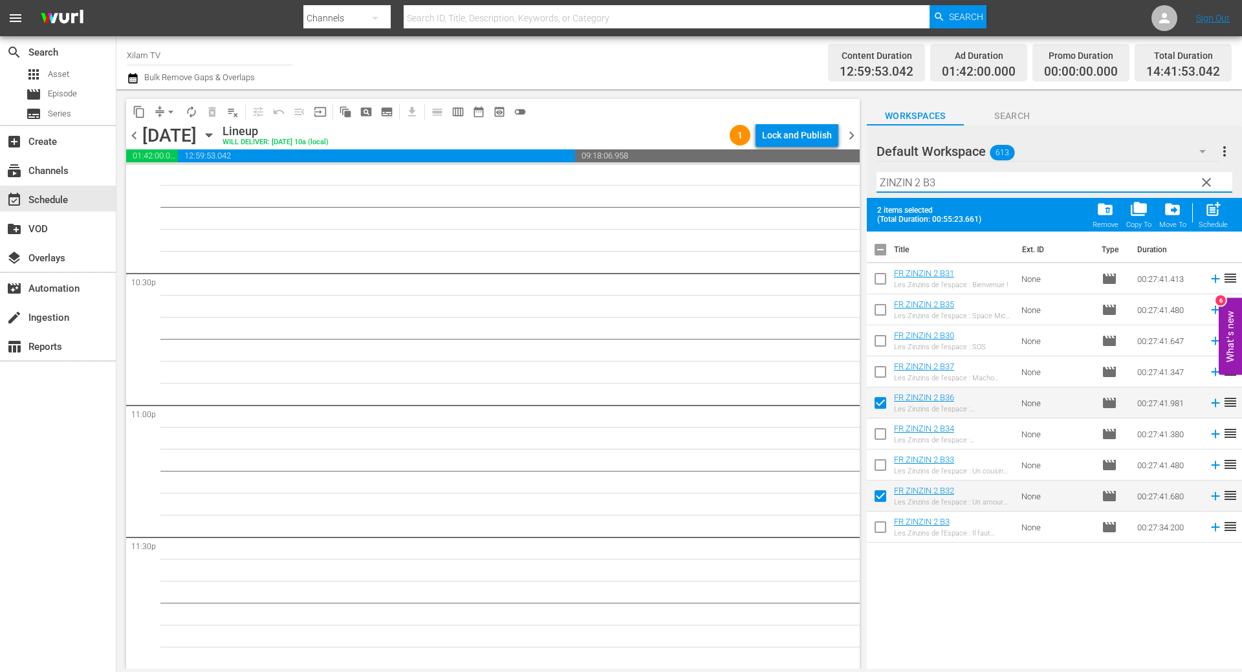
click at [969, 180] on input "ZINZIN 2 B3" at bounding box center [1054, 182] width 356 height 21
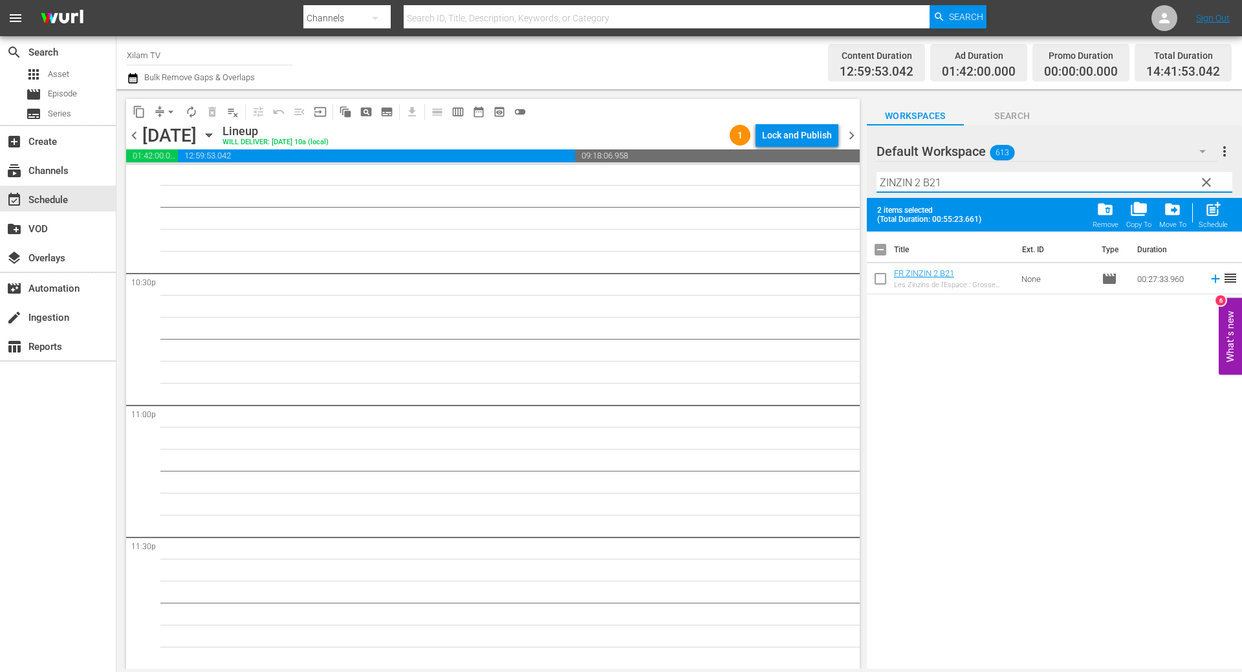
type input "ZINZIN 2 B21"
click at [878, 283] on input "checkbox" at bounding box center [880, 281] width 27 height 27
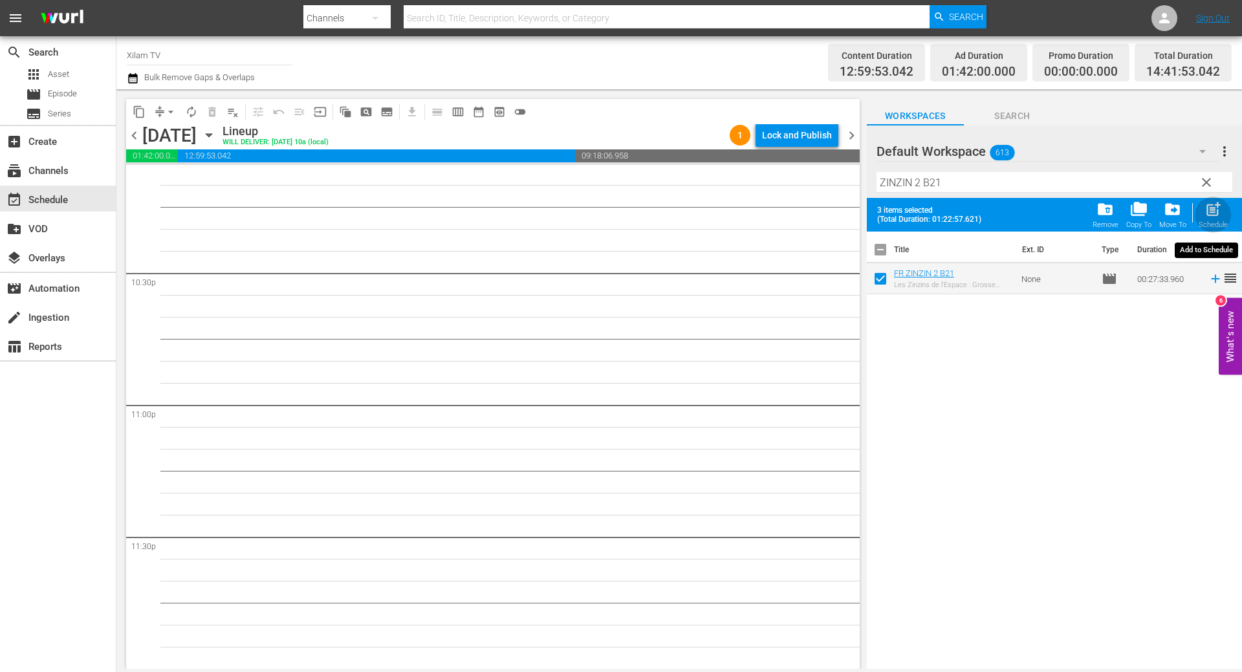
click at [1223, 224] on div "Schedule" at bounding box center [1212, 225] width 29 height 8
checkbox input "false"
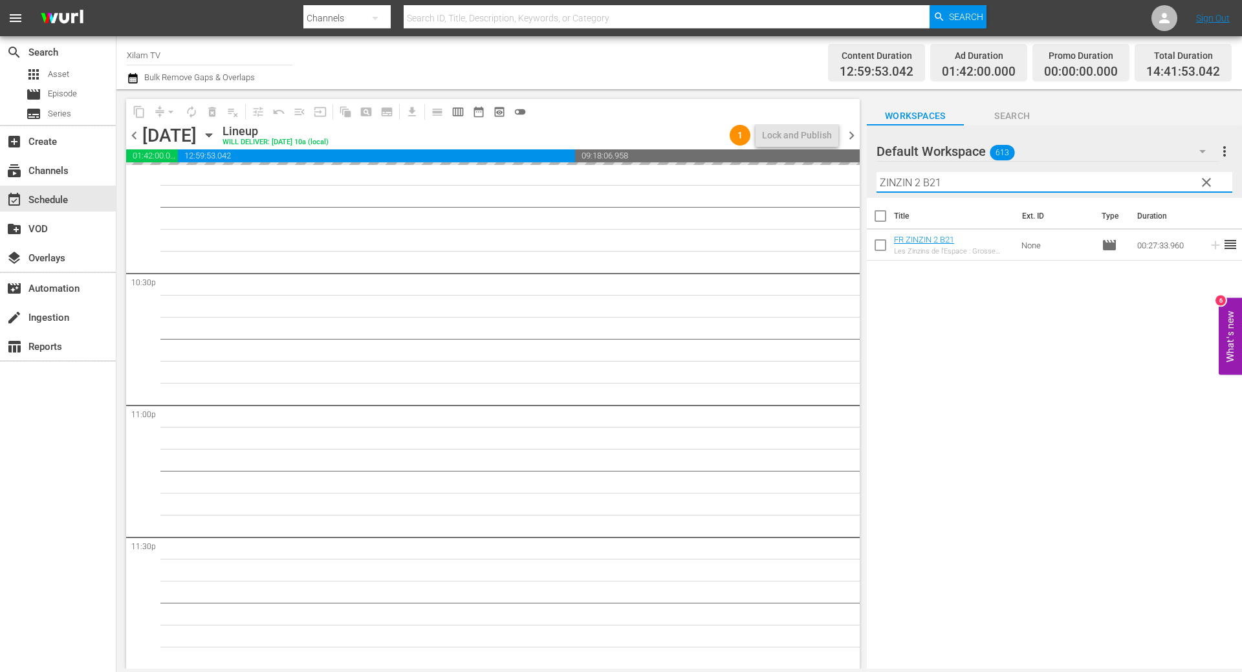
drag, startPoint x: 922, startPoint y: 182, endPoint x: 866, endPoint y: 173, distance: 57.0
click at [867, 173] on div "Default Workspace 613 Default more_vert clear Filter by Title ZINZIN 2 B21" at bounding box center [1054, 161] width 375 height 72
type input "SHURIKEN B21"
click at [883, 244] on input "checkbox" at bounding box center [880, 247] width 27 height 27
checkbox input "true"
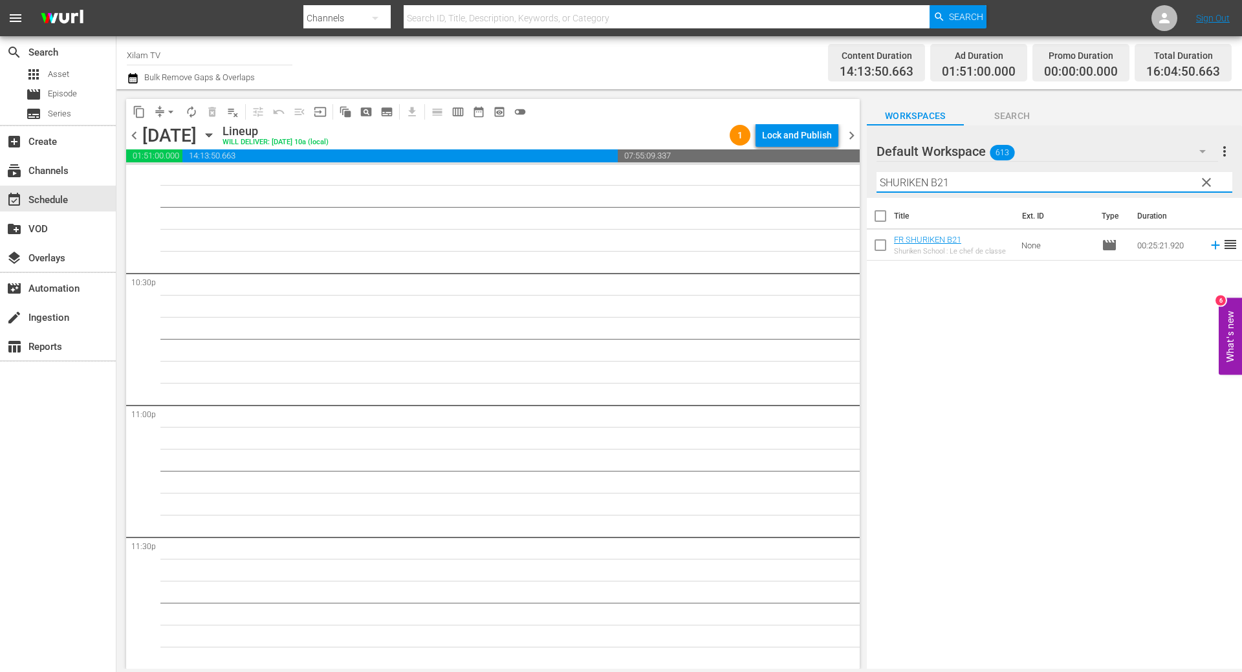
checkbox input "true"
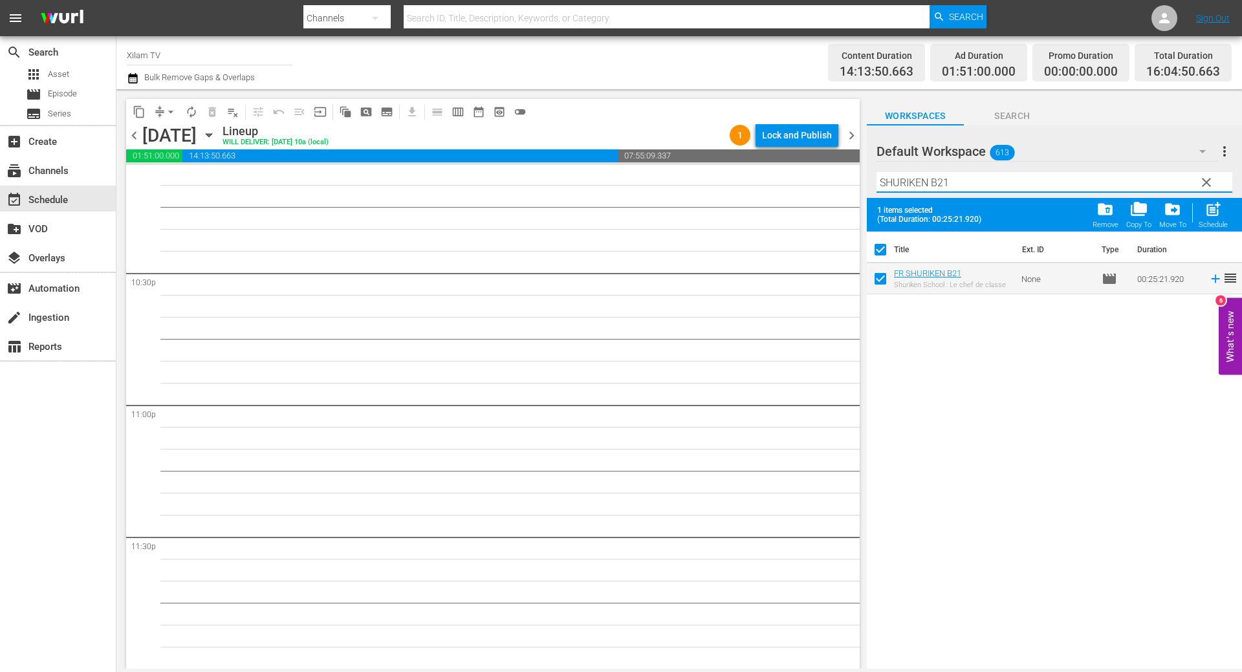
click at [958, 180] on input "SHURIKEN B21" at bounding box center [1054, 182] width 356 height 21
type input "SHURIKEN B25"
click at [883, 276] on input "checkbox" at bounding box center [880, 281] width 27 height 27
checkbox input "true"
checkbox input "false"
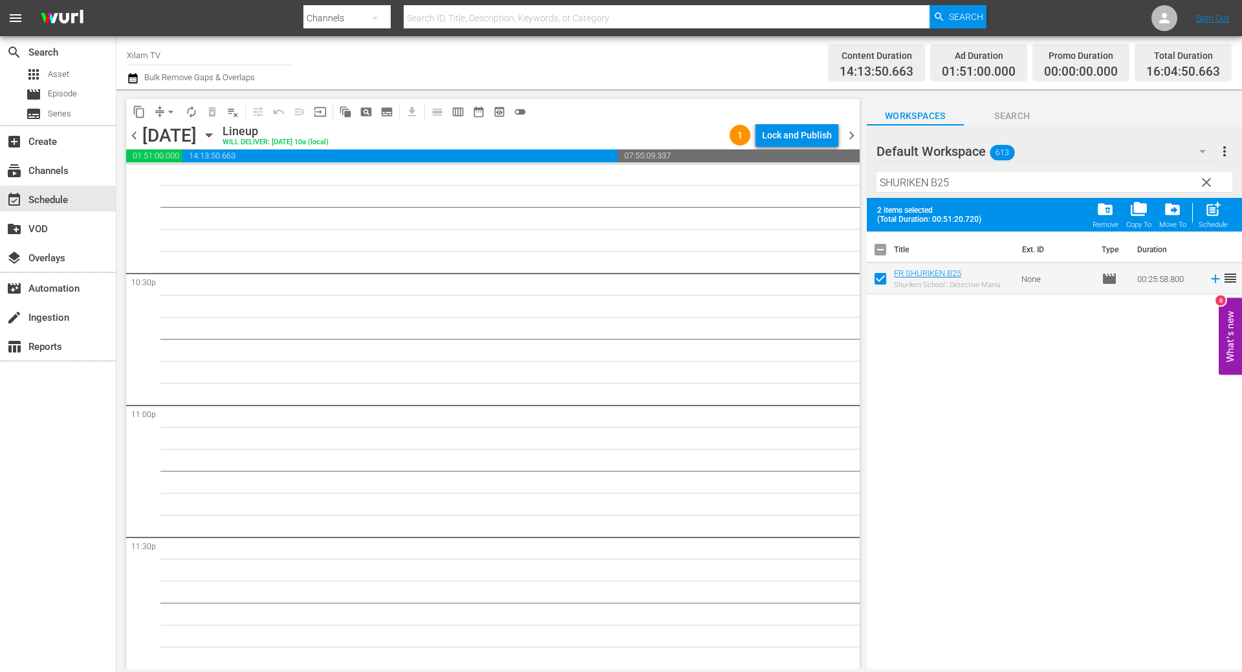
click at [968, 179] on input "SHURIKEN B25" at bounding box center [1054, 182] width 356 height 21
type input "SHURIKEN B19"
click at [871, 277] on input "checkbox" at bounding box center [880, 281] width 27 height 27
click at [1219, 211] on span "post_add" at bounding box center [1212, 209] width 17 height 17
checkbox input "false"
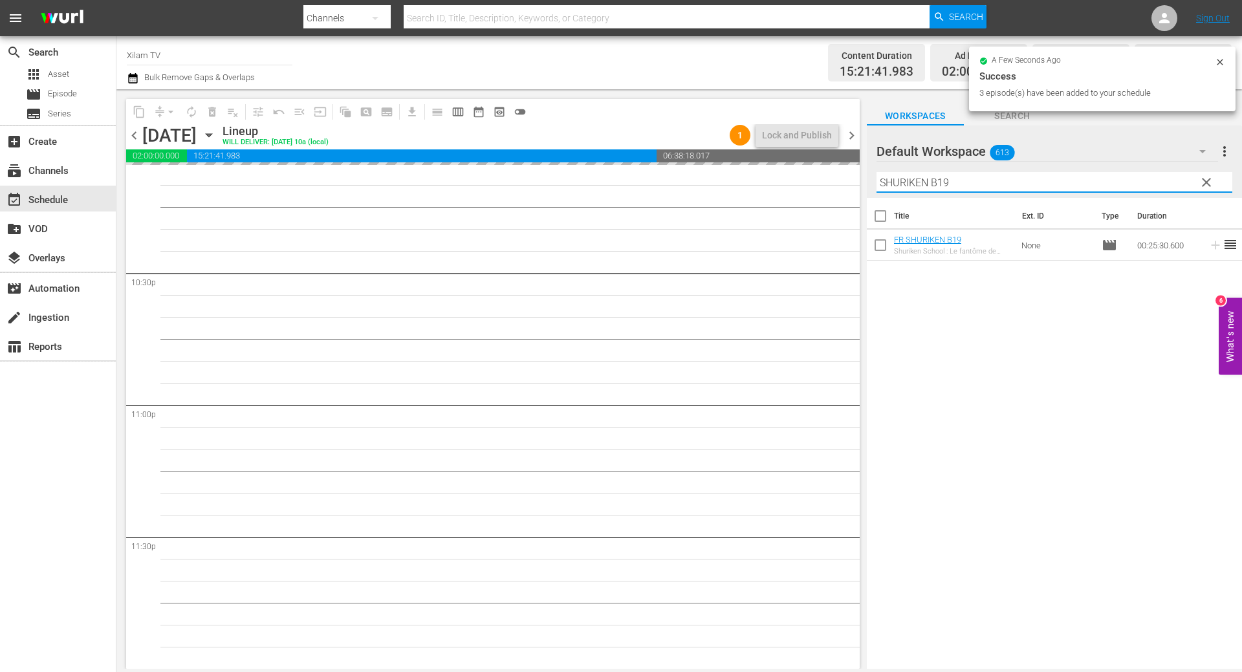
drag, startPoint x: 926, startPoint y: 184, endPoint x: 861, endPoint y: 180, distance: 65.4
click at [861, 180] on div "content_copy compress arrow_drop_down autorenew_outlined delete_forever_outline…" at bounding box center [678, 379] width 1125 height 580
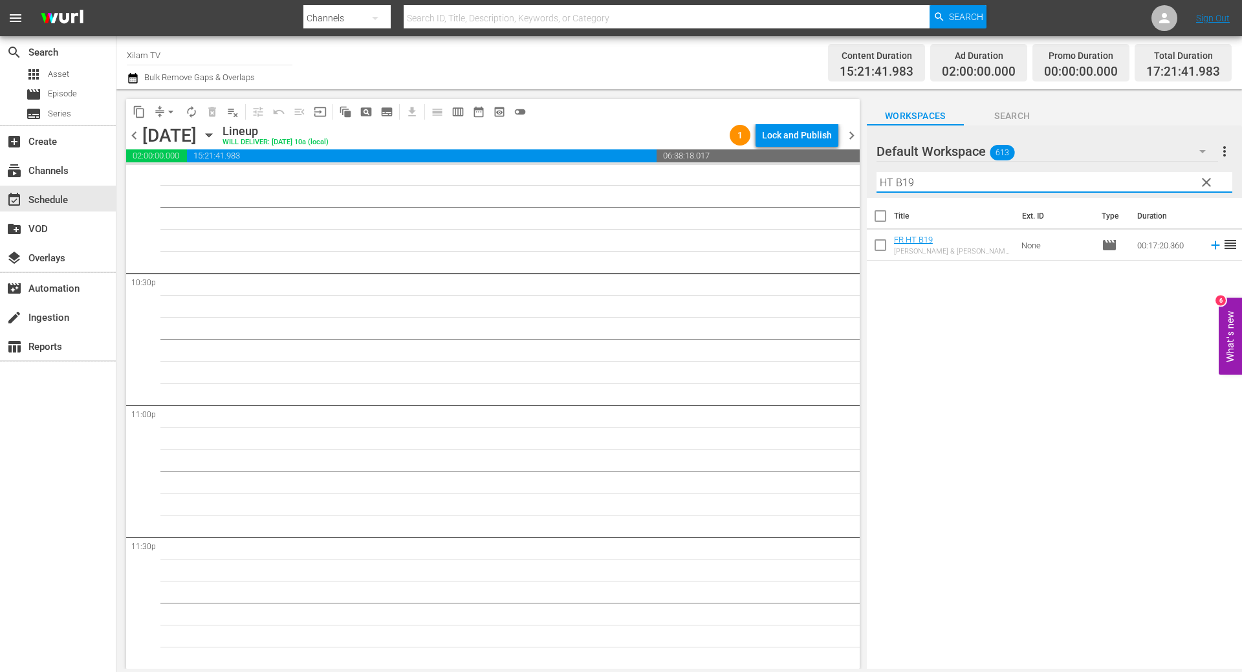
click at [909, 191] on input "HT B19" at bounding box center [1054, 182] width 356 height 21
click at [914, 187] on input "HT B19" at bounding box center [1054, 182] width 356 height 21
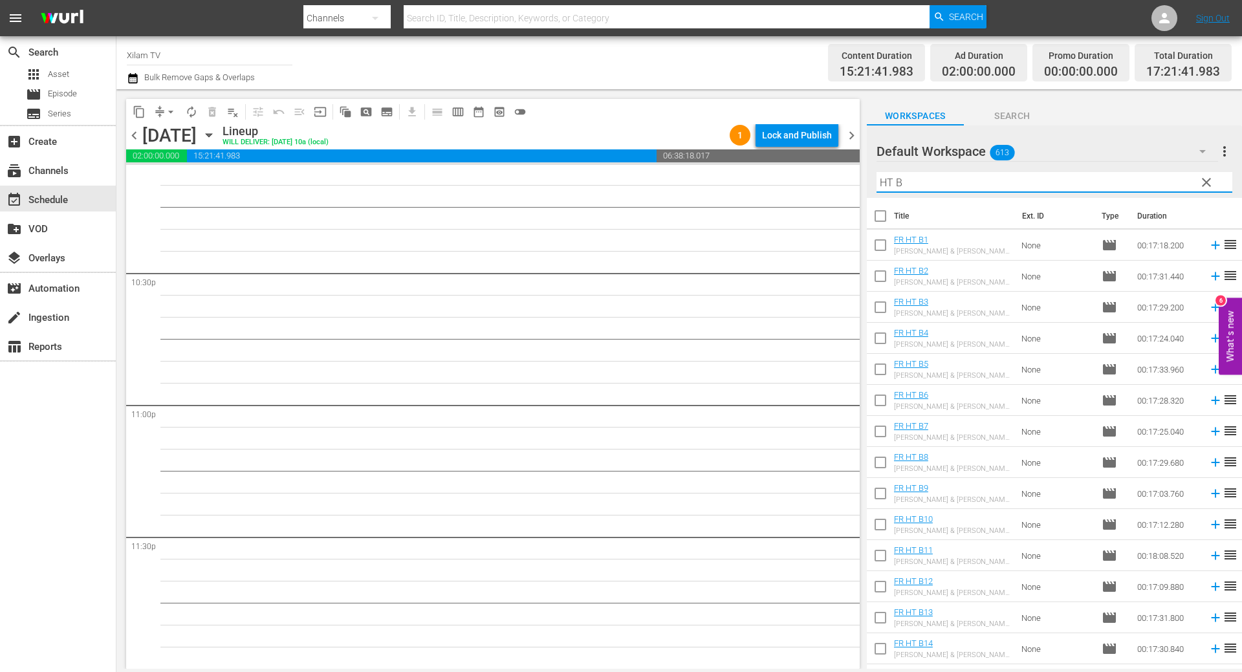
type input "HT B"
click at [883, 401] on input "checkbox" at bounding box center [880, 402] width 27 height 27
checkbox input "true"
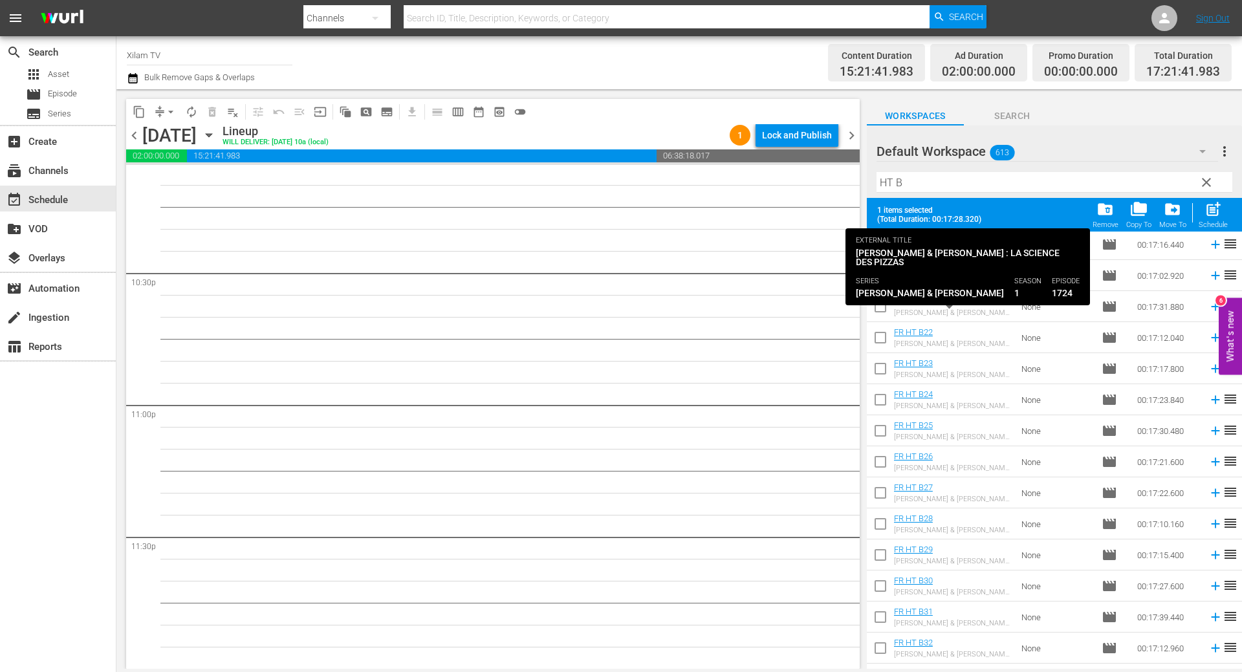
scroll to position [647, 0]
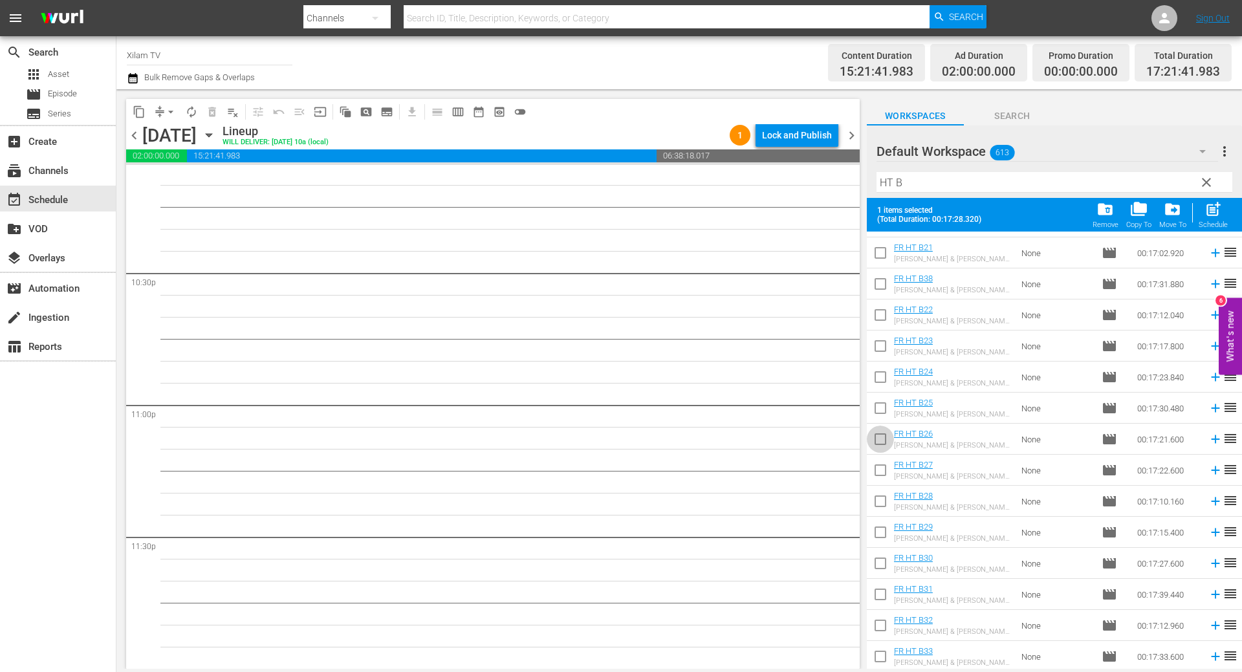
click at [874, 435] on input "checkbox" at bounding box center [880, 441] width 27 height 27
checkbox input "true"
click at [880, 594] on input "checkbox" at bounding box center [880, 596] width 27 height 27
checkbox input "true"
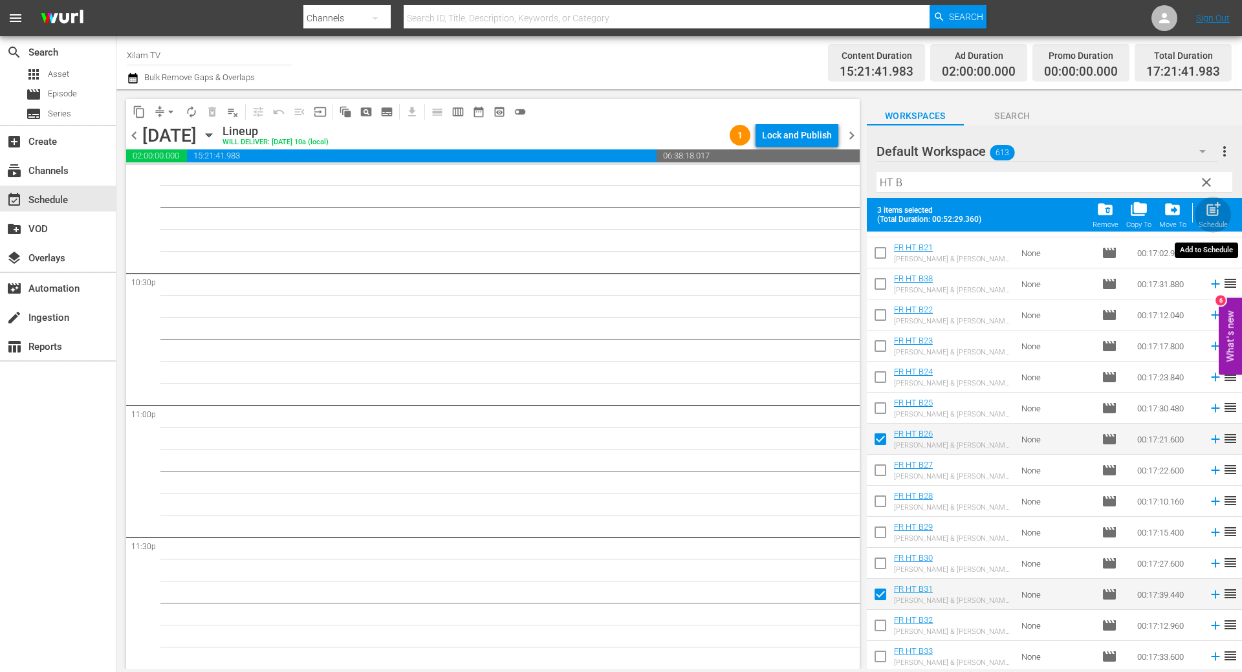
click at [1208, 213] on span "post_add" at bounding box center [1212, 209] width 17 height 17
checkbox input "false"
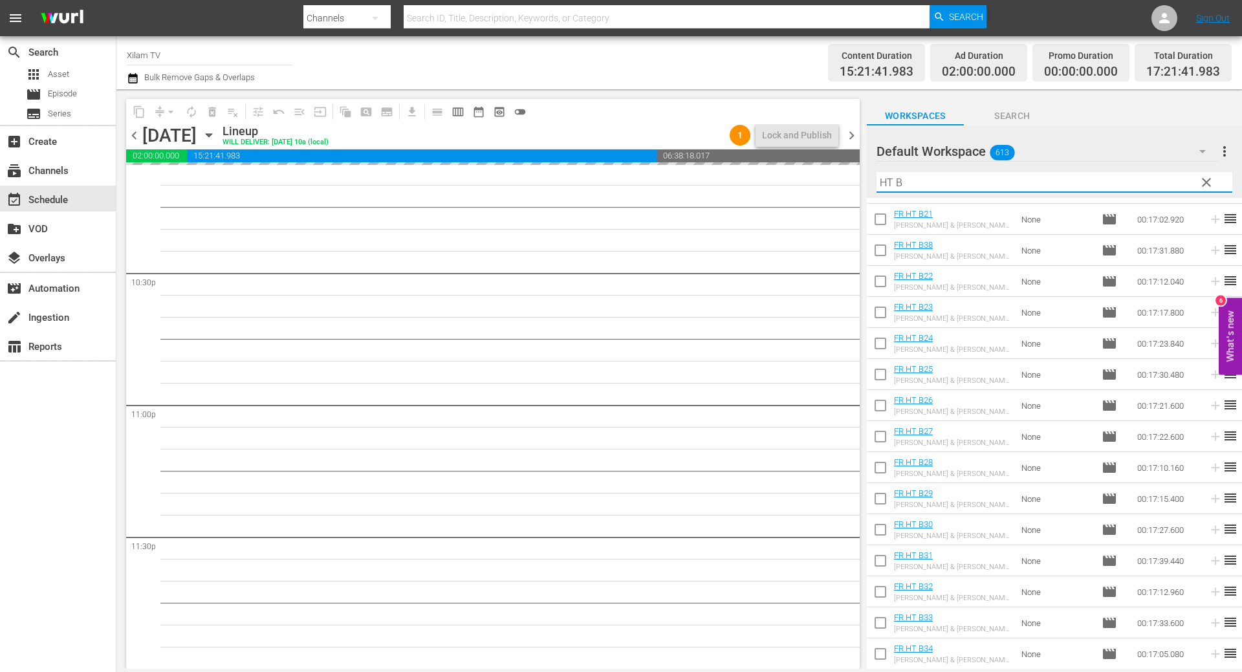
drag, startPoint x: 894, startPoint y: 180, endPoint x: 870, endPoint y: 179, distance: 24.0
click at [870, 179] on div "Default Workspace 613 Default more_vert clear Filter by Title HT B" at bounding box center [1054, 161] width 375 height 72
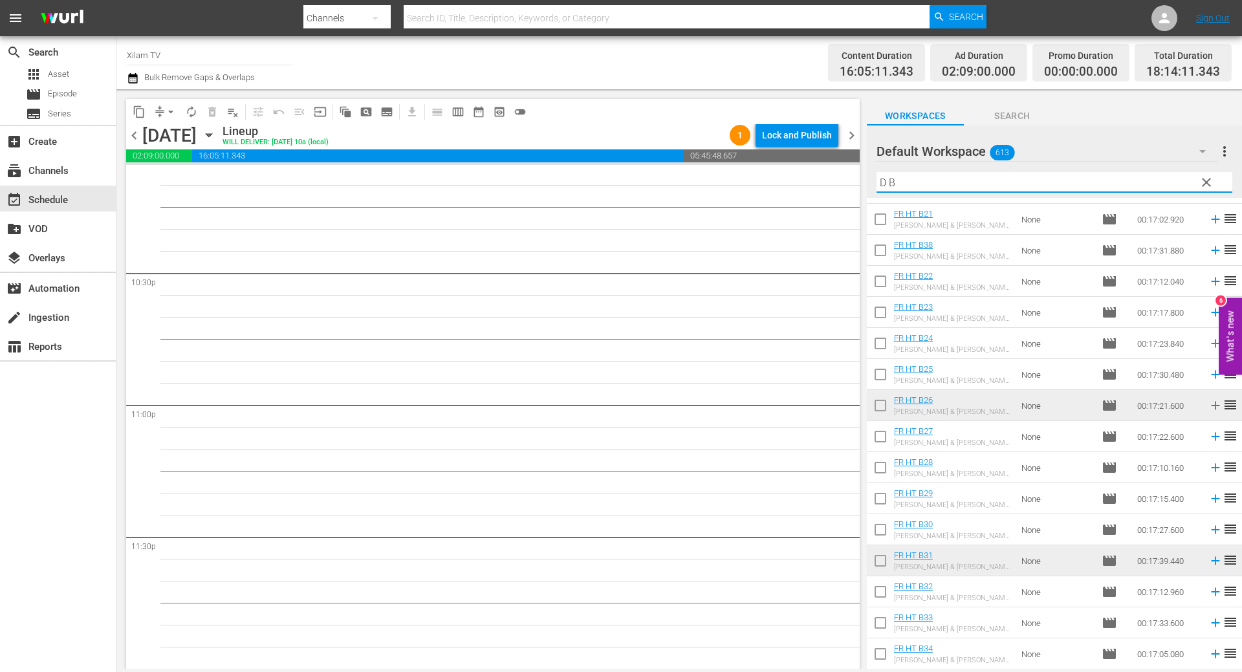
scroll to position [0, 0]
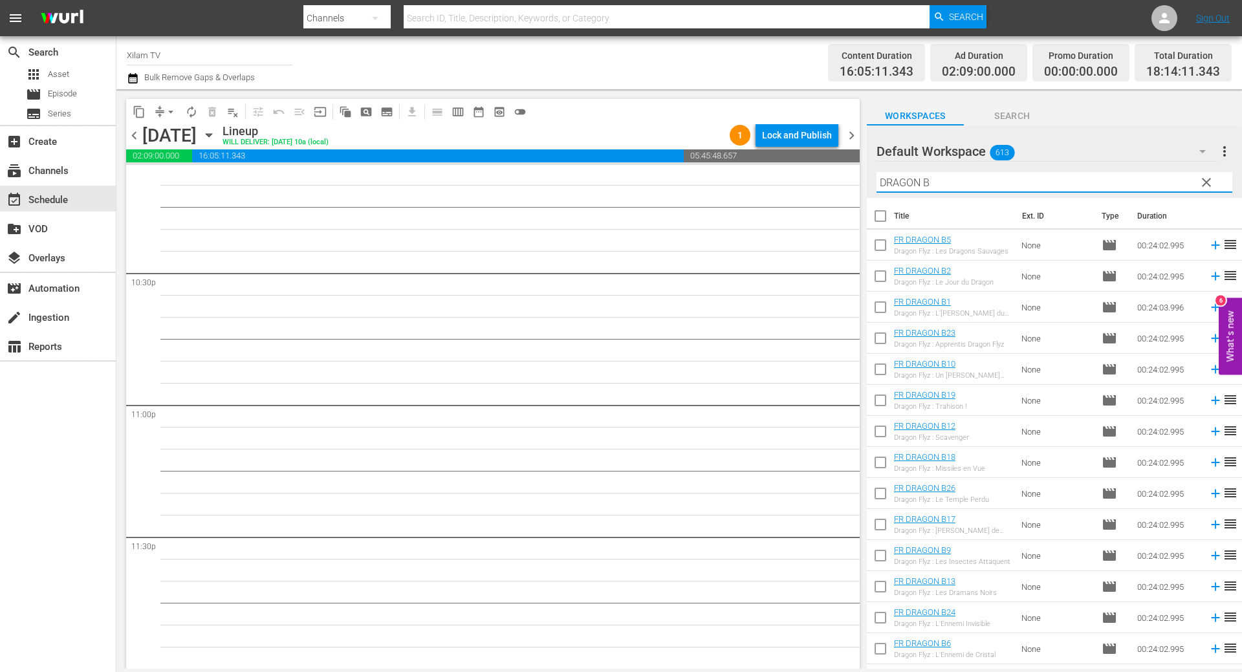
type input "DRAGON B"
click at [876, 268] on input "checkbox" at bounding box center [880, 278] width 27 height 27
checkbox input "true"
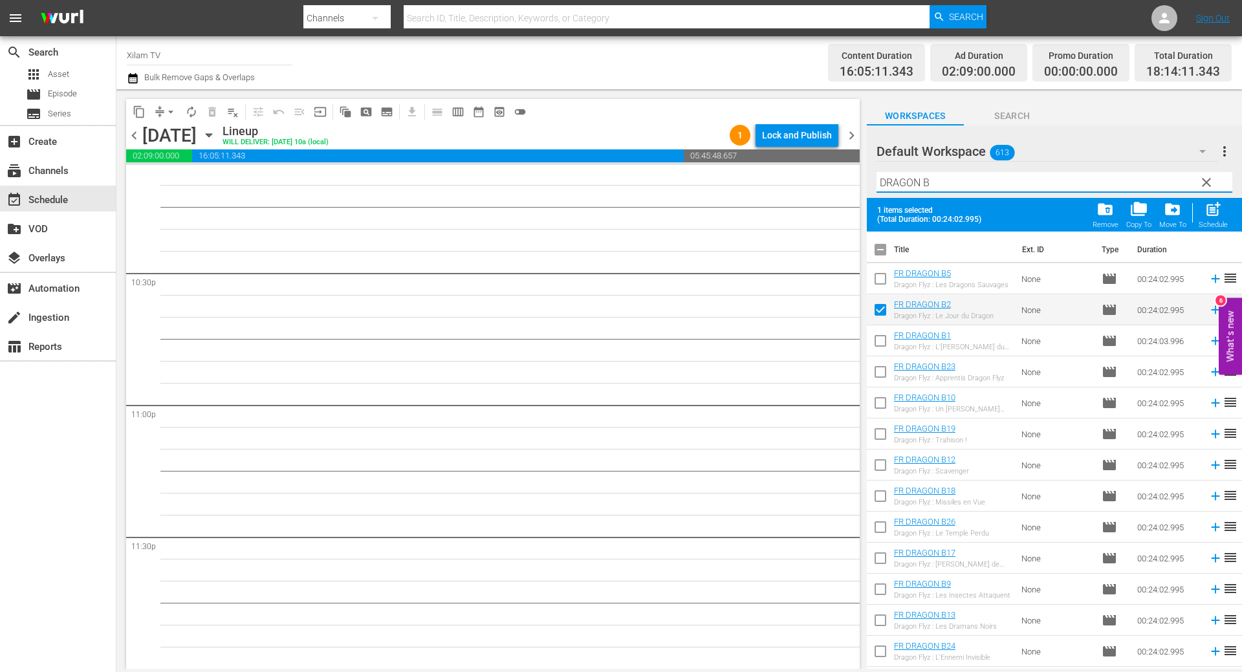
click at [946, 179] on input "DRAGON B" at bounding box center [1054, 182] width 356 height 21
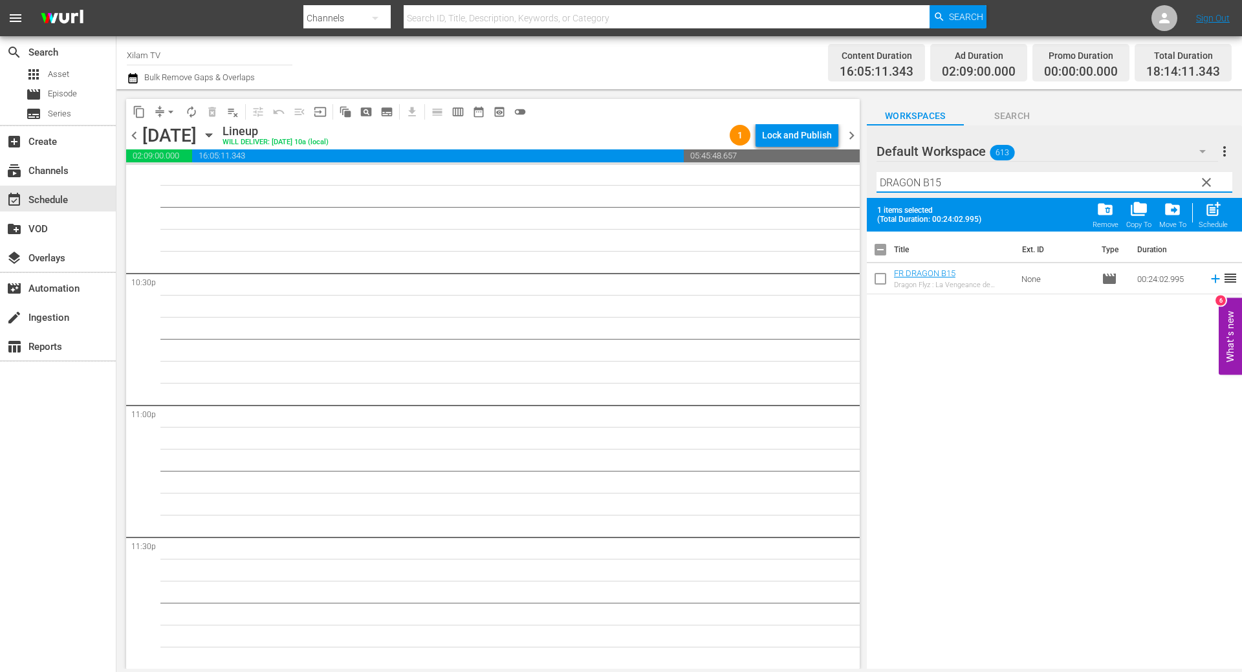
type input "DRAGON B15"
click at [877, 283] on input "checkbox" at bounding box center [880, 281] width 27 height 27
checkbox input "true"
click at [963, 180] on input "DRAGON B15" at bounding box center [1054, 182] width 356 height 21
type input "DRAGON B6"
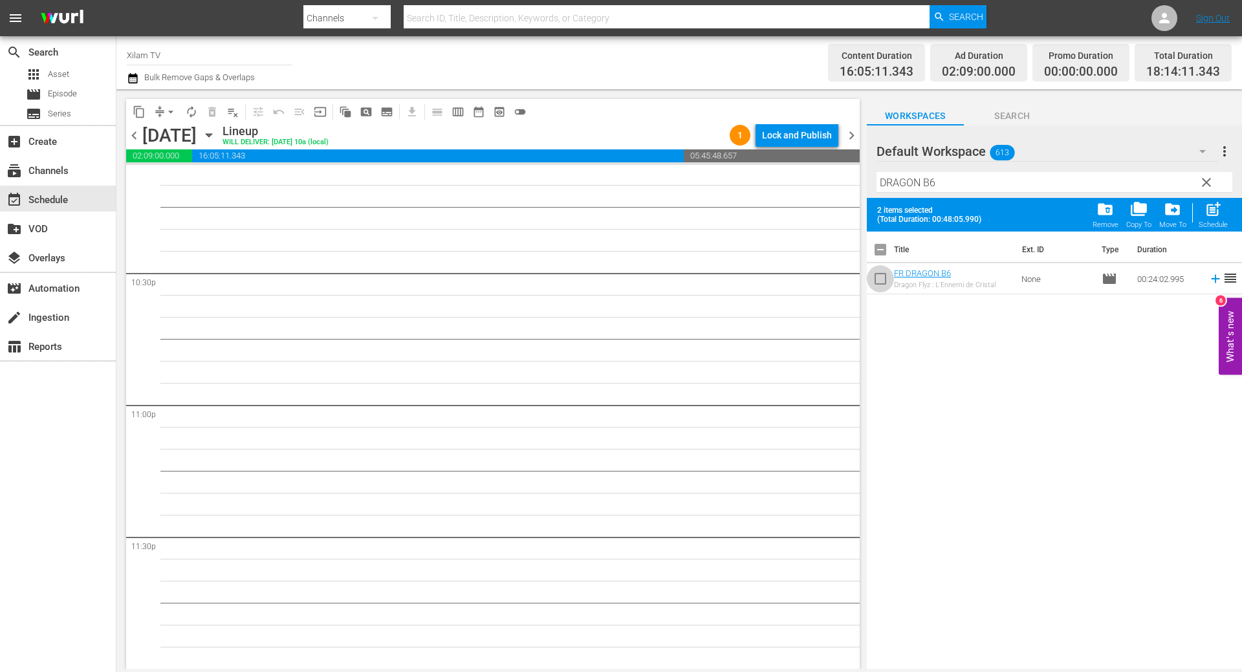
click at [883, 278] on input "checkbox" at bounding box center [880, 281] width 27 height 27
click at [1212, 206] on span "post_add" at bounding box center [1212, 209] width 17 height 17
checkbox input "false"
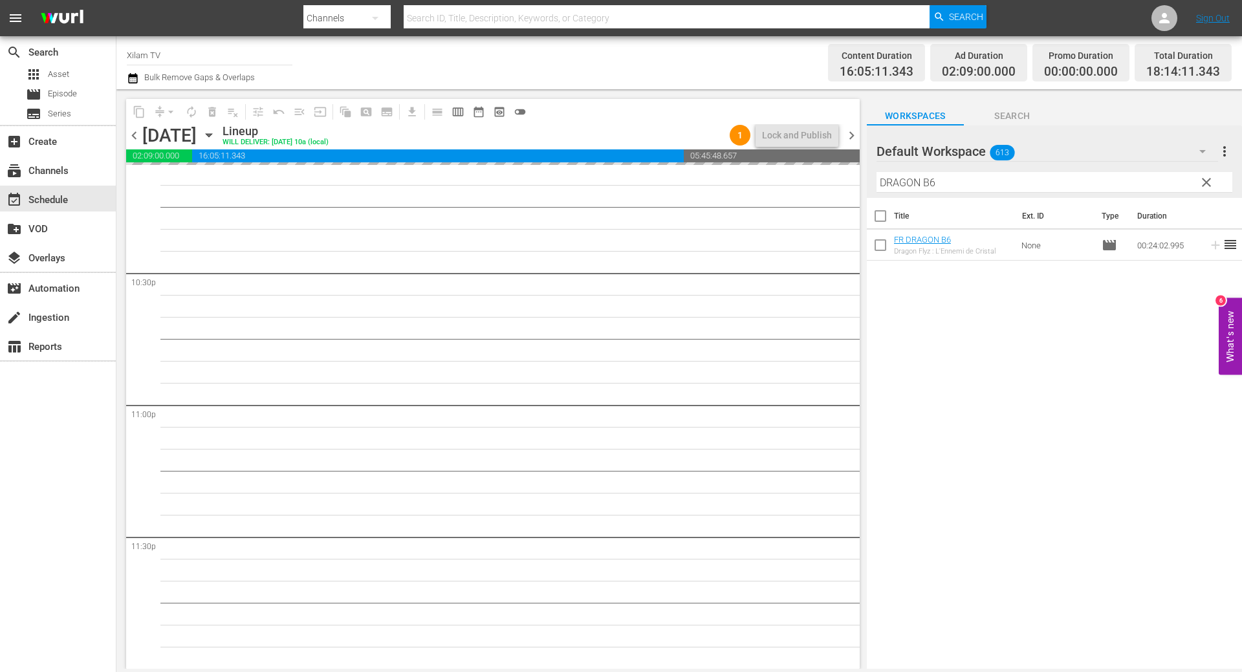
click at [840, 171] on div "content_copy compress arrow_drop_down autorenew_outlined delete_forever_outline…" at bounding box center [678, 379] width 1125 height 580
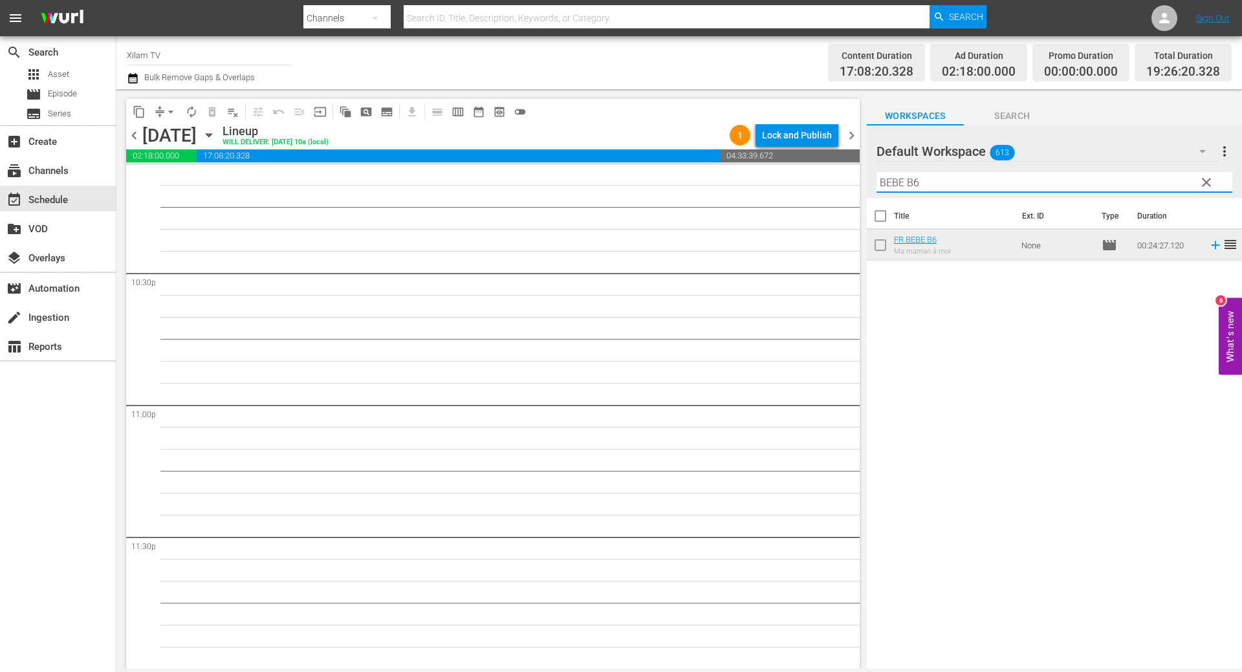
click at [960, 182] on input "BEBE B6" at bounding box center [1054, 182] width 356 height 21
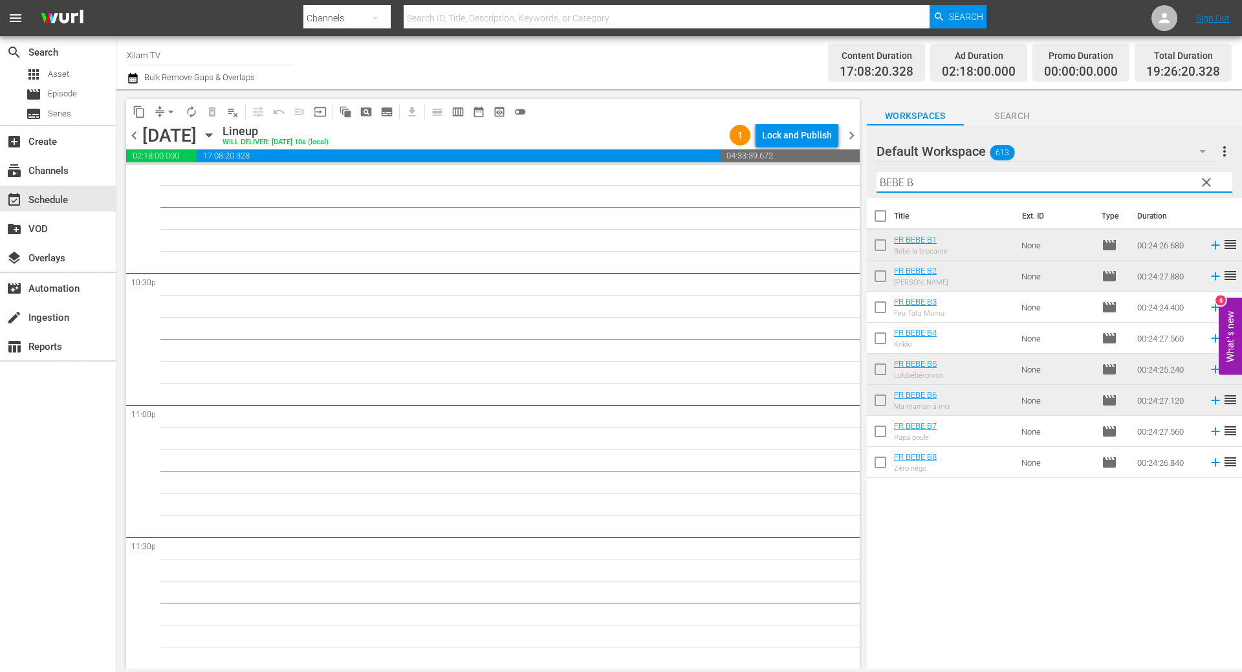
type input "BEBE B"
click at [883, 466] on input "checkbox" at bounding box center [880, 464] width 27 height 27
checkbox input "true"
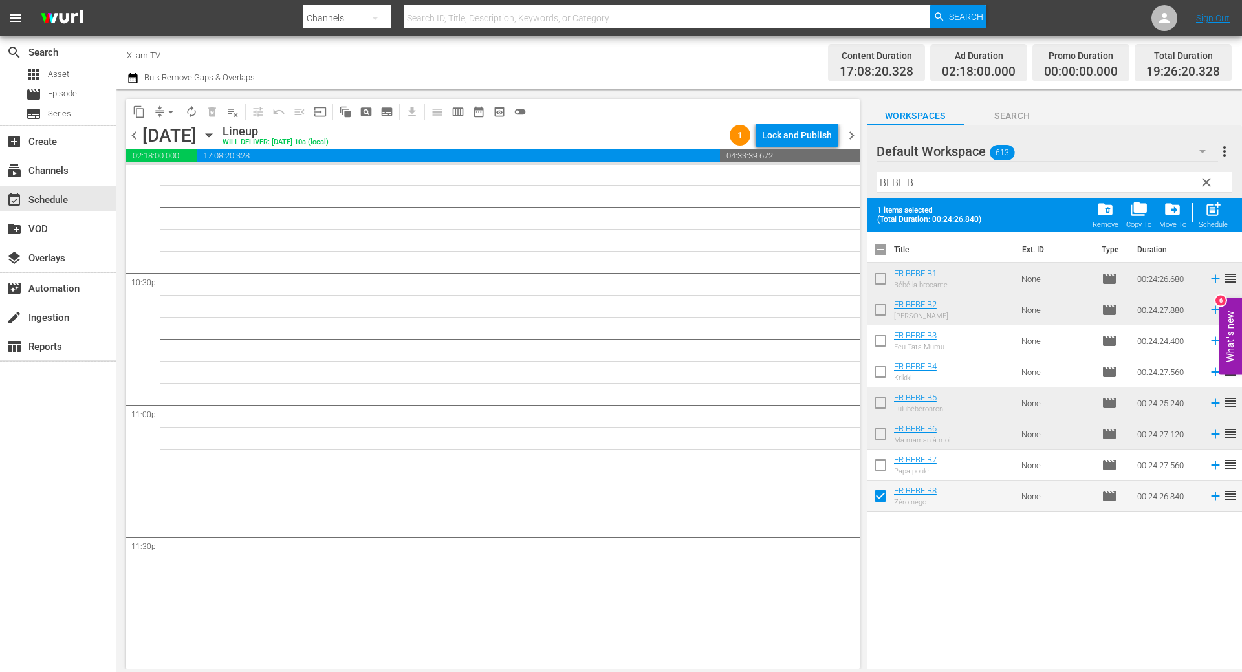
click at [882, 466] on input "checkbox" at bounding box center [880, 467] width 27 height 27
checkbox input "true"
click at [882, 373] on input "checkbox" at bounding box center [880, 374] width 27 height 27
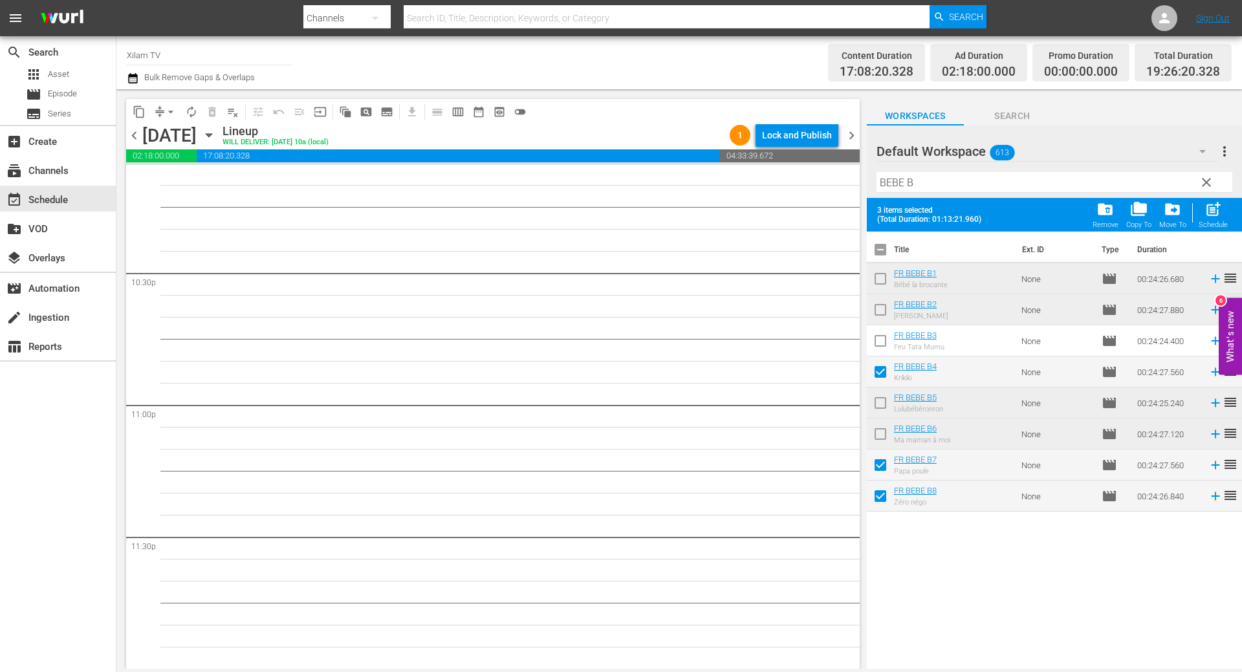
click at [1220, 213] on span "post_add" at bounding box center [1212, 209] width 17 height 17
checkbox input "false"
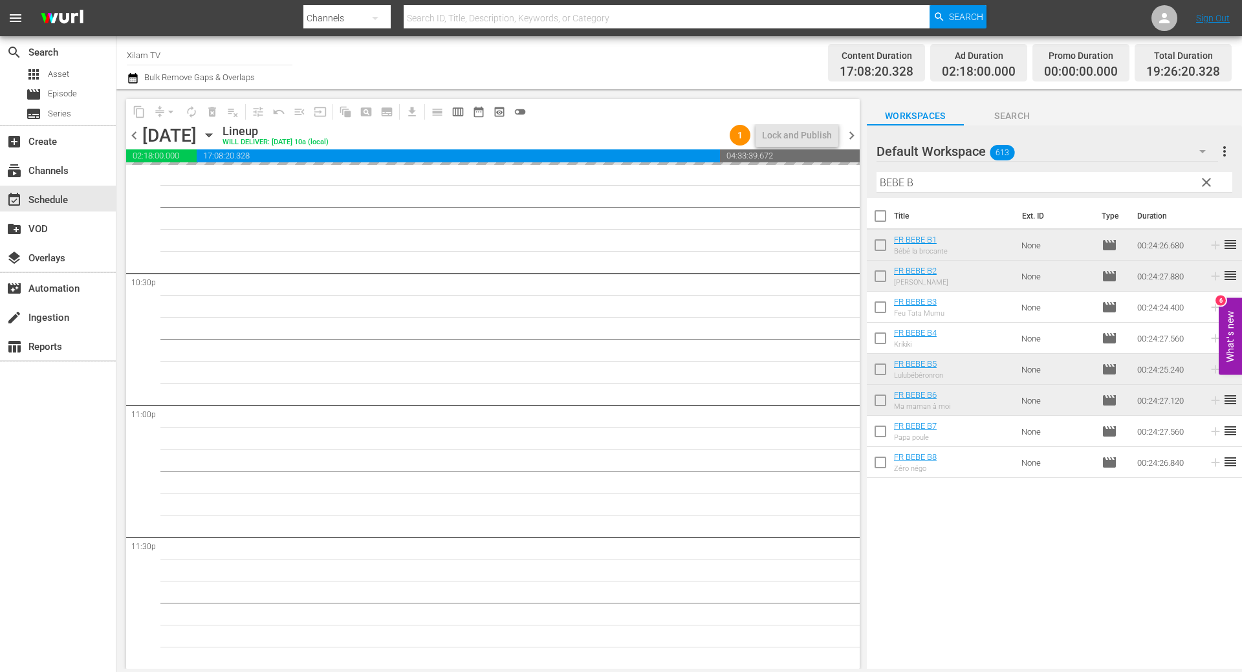
click at [860, 180] on div "content_copy compress arrow_drop_down autorenew_outlined delete_forever_outline…" at bounding box center [678, 379] width 1125 height 580
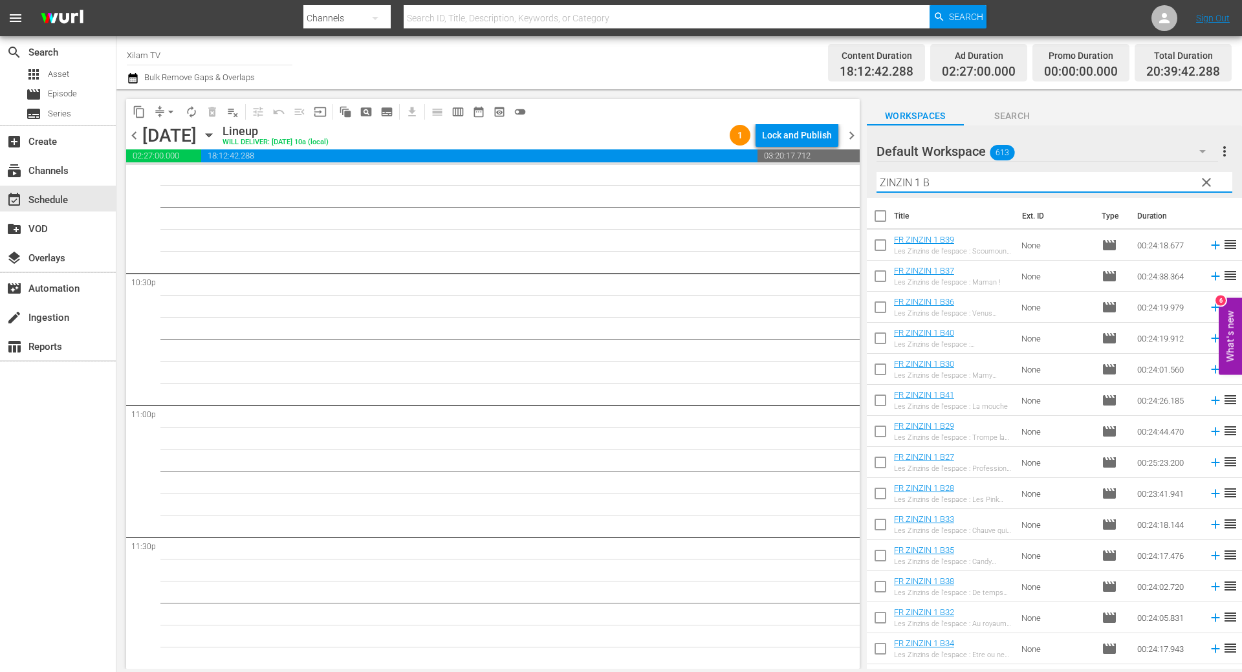
click at [944, 188] on input "ZINZIN 1 B" at bounding box center [1054, 182] width 356 height 21
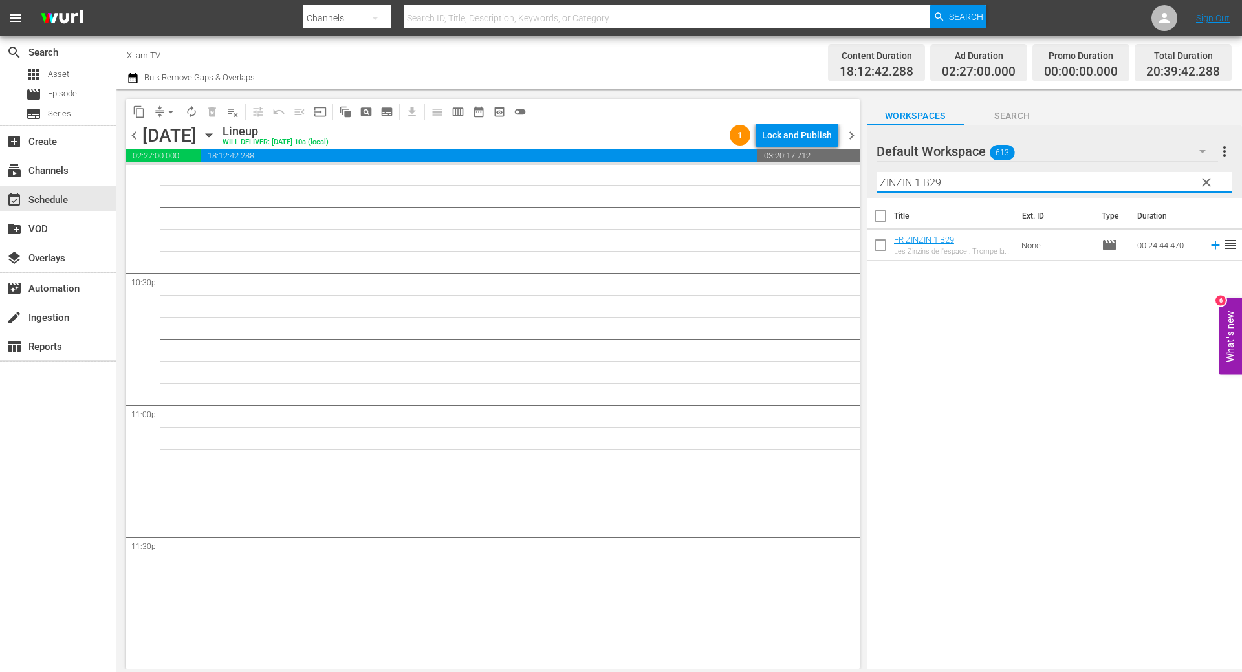
type input "ZINZIN 1 B29"
click at [876, 237] on input "checkbox" at bounding box center [880, 247] width 27 height 27
checkbox input "true"
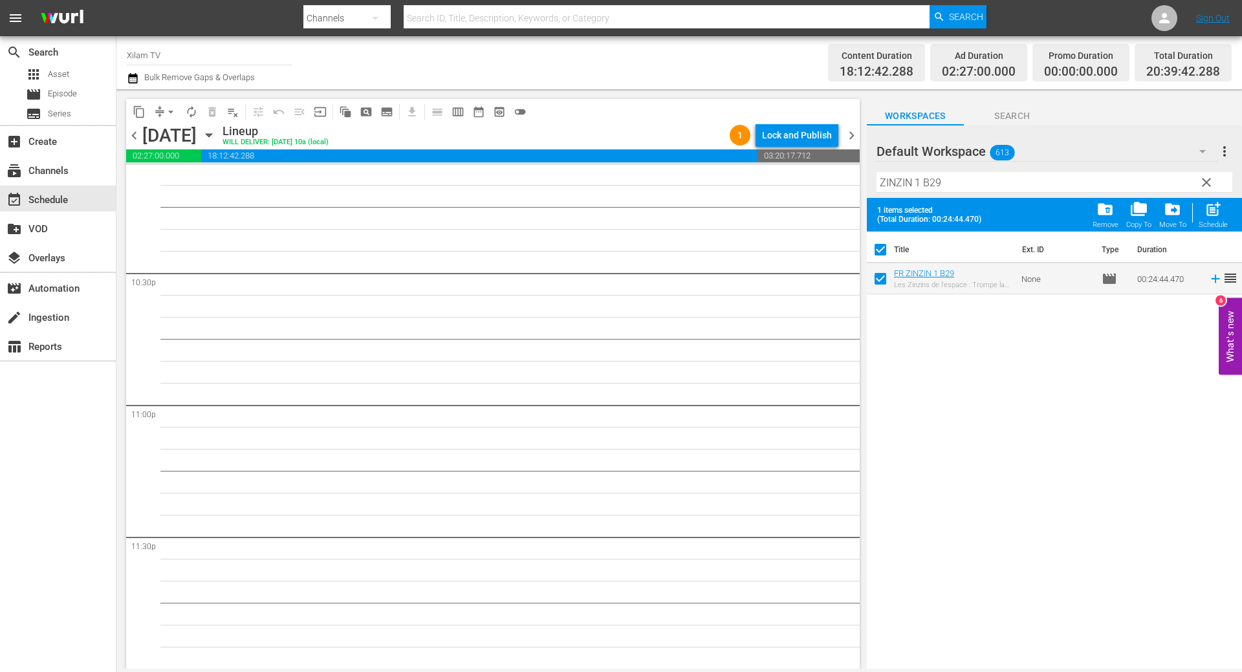
click at [960, 178] on input "ZINZIN 1 B29" at bounding box center [1054, 182] width 356 height 21
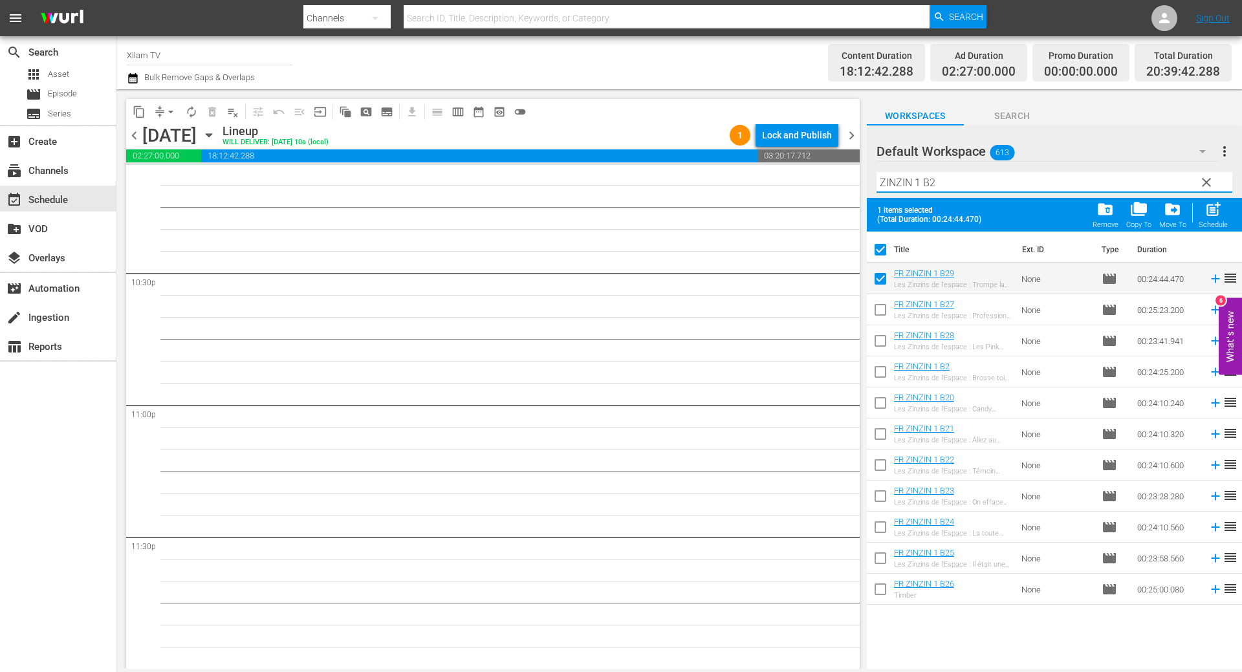
type input "ZINZIN 1 B2"
click at [878, 375] on input "checkbox" at bounding box center [880, 374] width 27 height 27
checkbox input "true"
checkbox input "false"
click at [964, 183] on input "ZINZIN 1 B2" at bounding box center [1054, 182] width 356 height 21
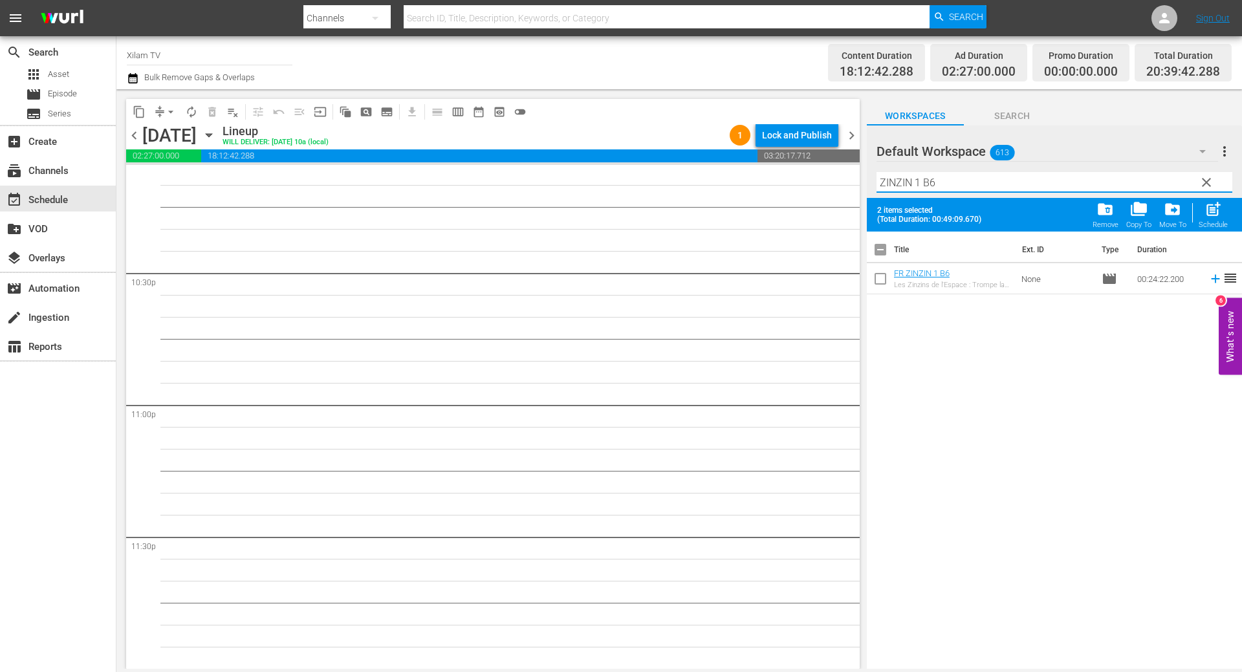
type input "ZINZIN 1 B6"
click at [880, 274] on input "checkbox" at bounding box center [880, 281] width 27 height 27
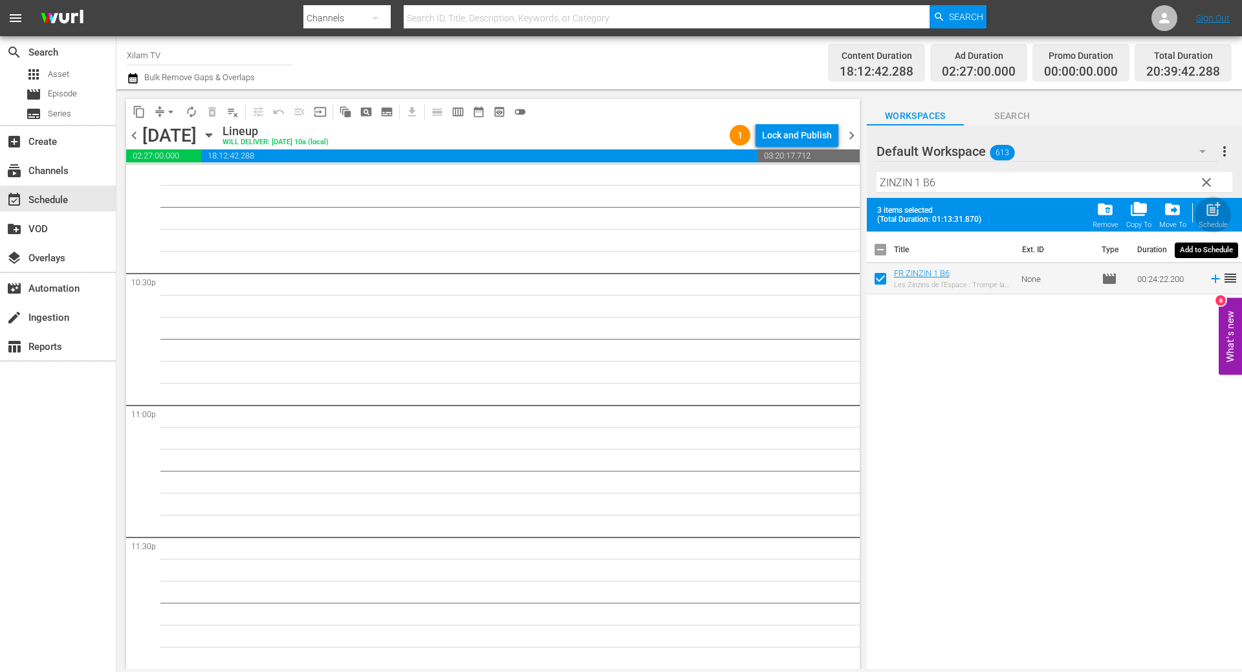
click at [1197, 210] on button "post_add Schedule" at bounding box center [1213, 215] width 37 height 36
checkbox input "false"
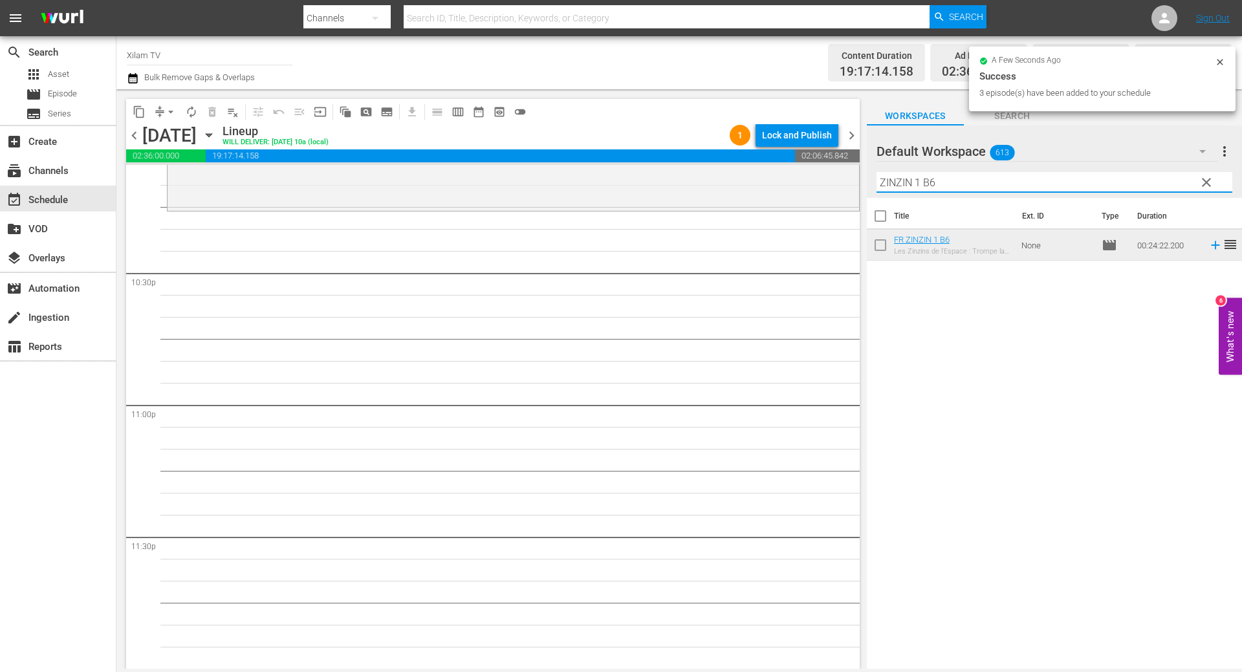
drag, startPoint x: 920, startPoint y: 180, endPoint x: 851, endPoint y: 168, distance: 70.3
click at [851, 168] on div "content_copy compress arrow_drop_down autorenew_outlined delete_forever_outline…" at bounding box center [678, 379] width 1125 height 580
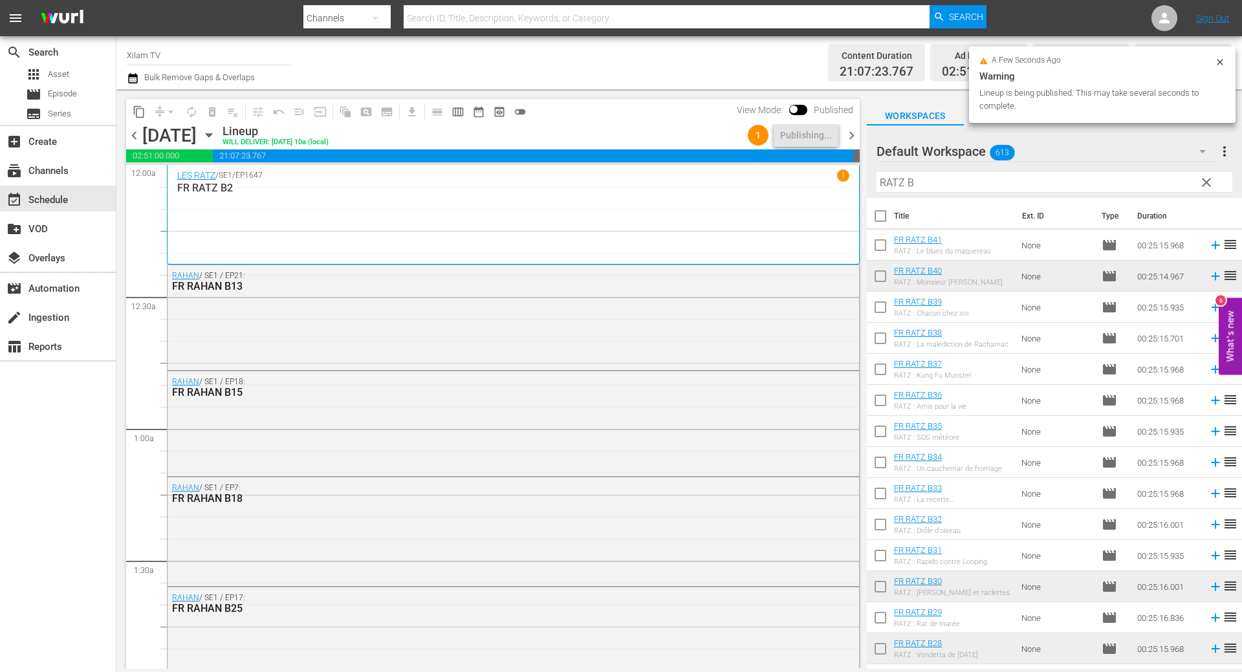
scroll to position [413, 0]
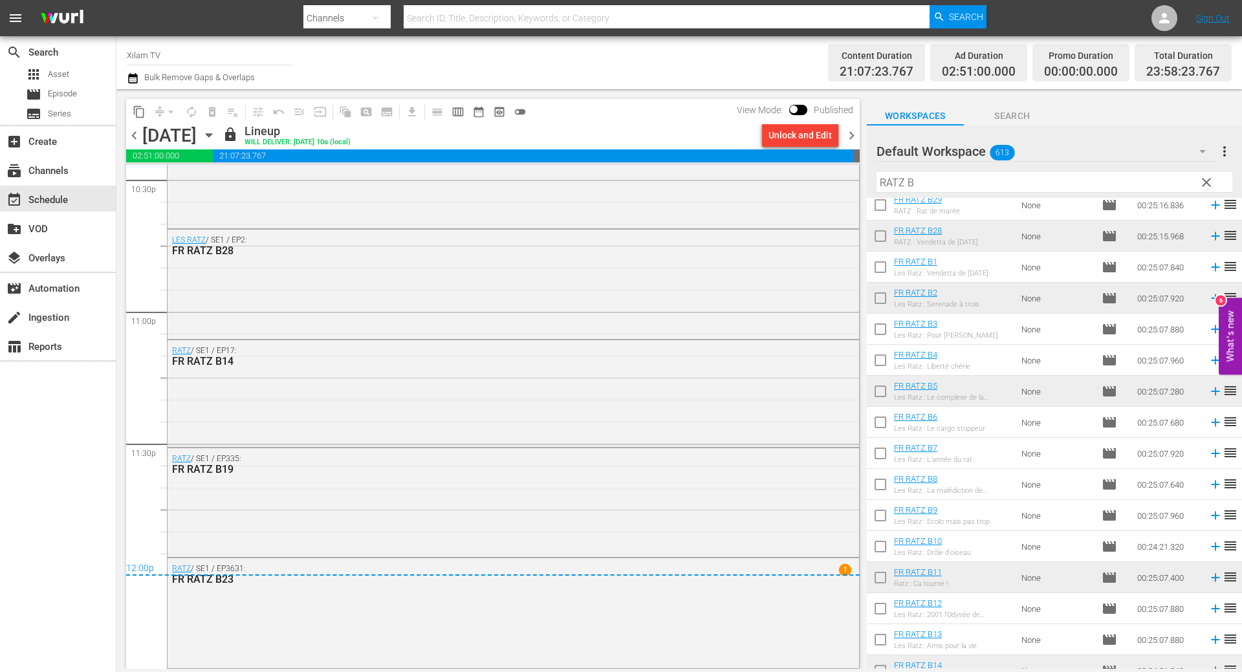
click at [850, 132] on span "chevron_right" at bounding box center [851, 135] width 16 height 16
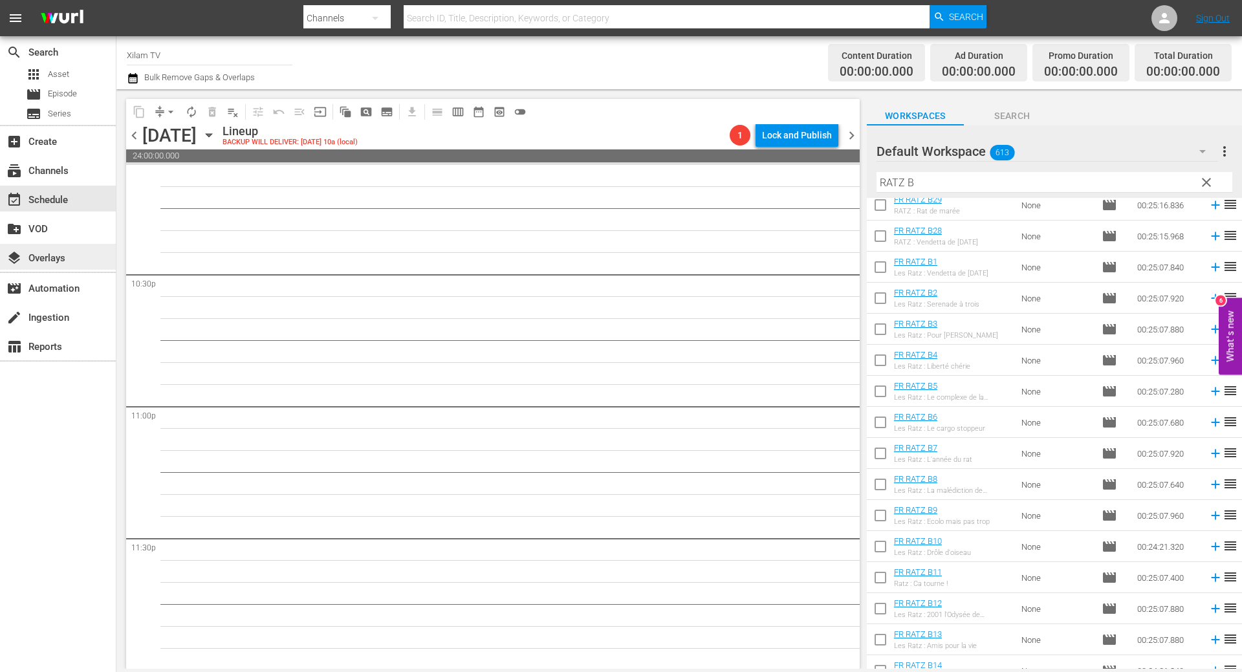
scroll to position [5829, 0]
click at [896, 186] on input "[PERSON_NAME] B" at bounding box center [1054, 182] width 356 height 21
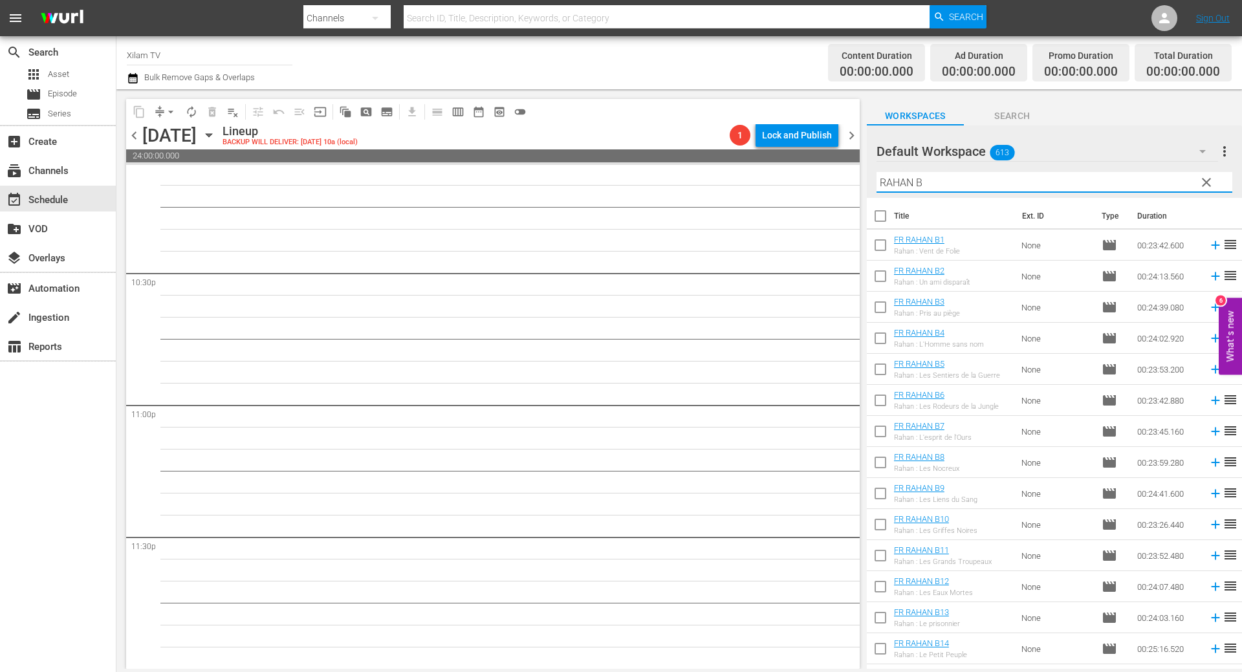
type input "RAHAN B"
click at [876, 345] on input "checkbox" at bounding box center [880, 340] width 27 height 27
checkbox input "true"
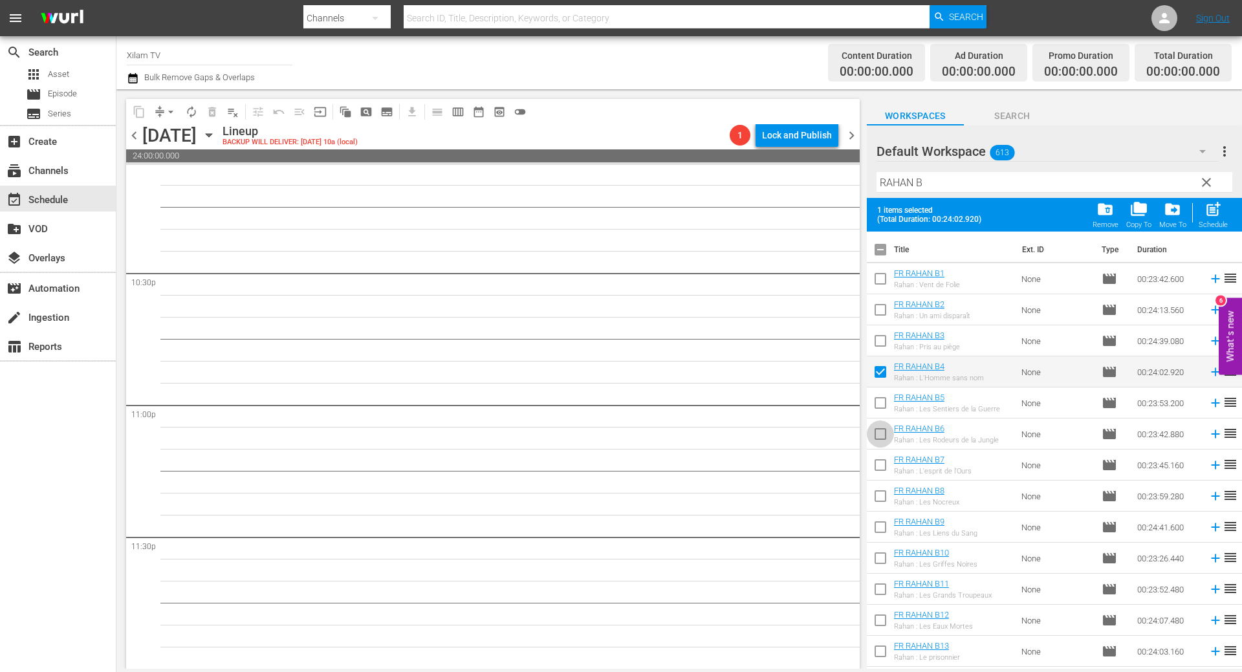
click at [882, 437] on input "checkbox" at bounding box center [880, 436] width 27 height 27
checkbox input "true"
click at [878, 404] on input "checkbox" at bounding box center [880, 405] width 27 height 27
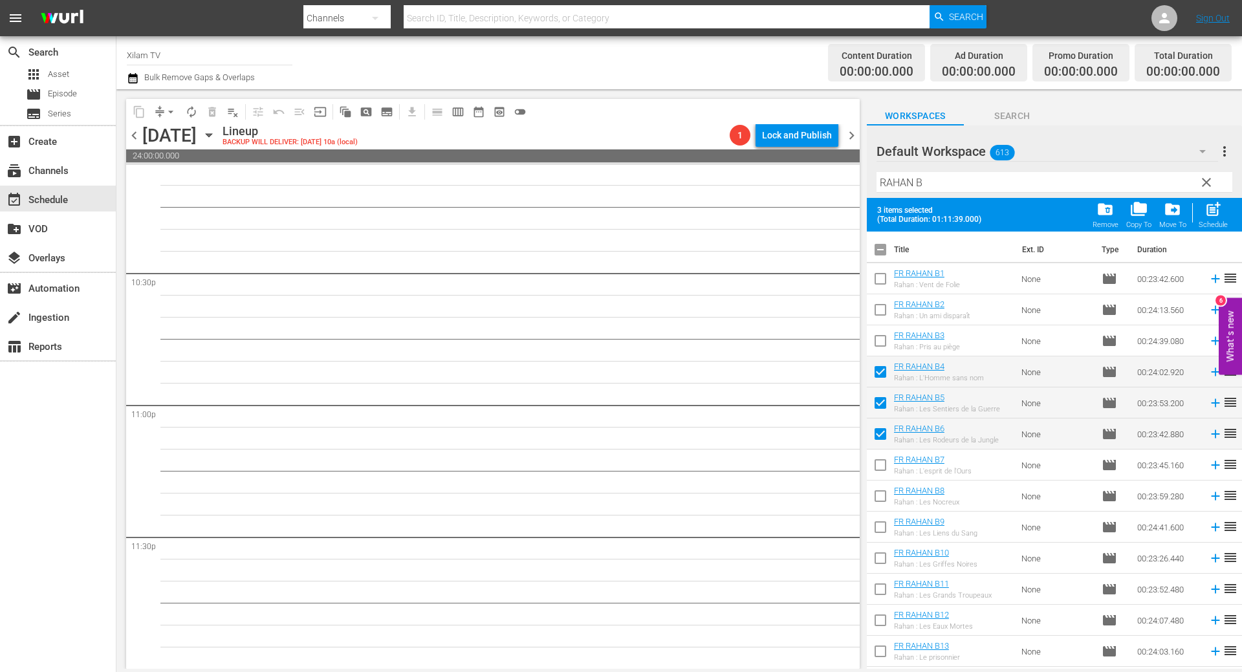
click at [878, 403] on input "checkbox" at bounding box center [880, 405] width 27 height 27
checkbox input "false"
click at [871, 586] on input "checkbox" at bounding box center [880, 591] width 27 height 27
checkbox input "true"
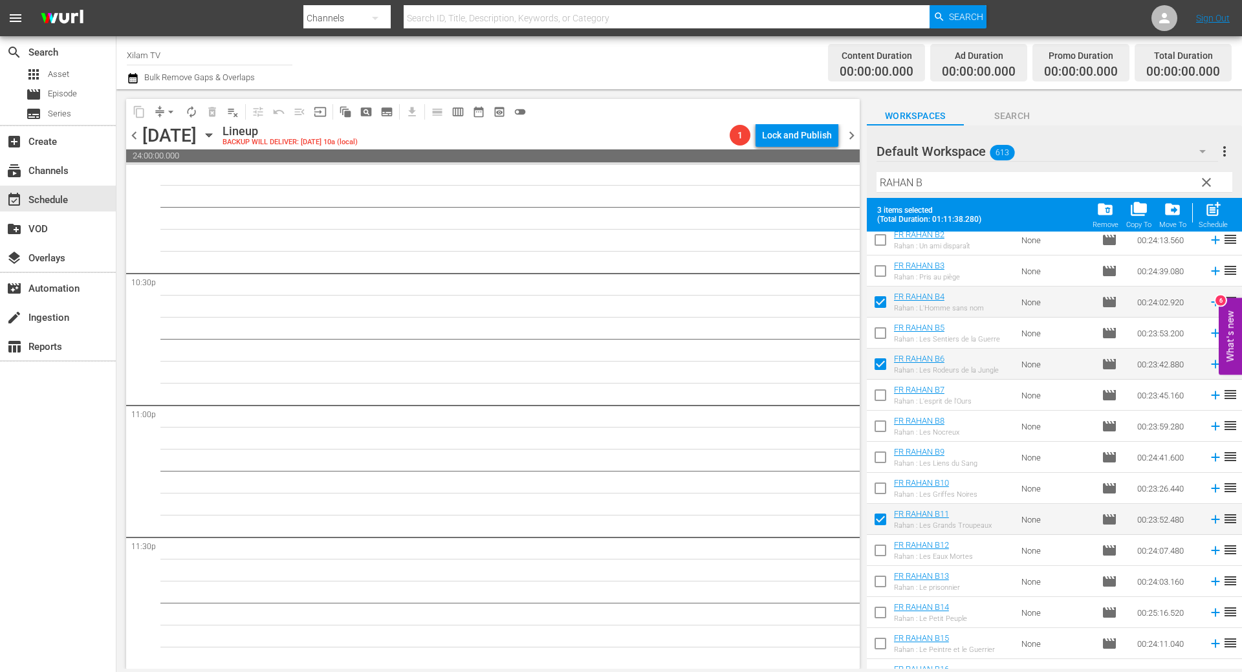
scroll to position [194, 0]
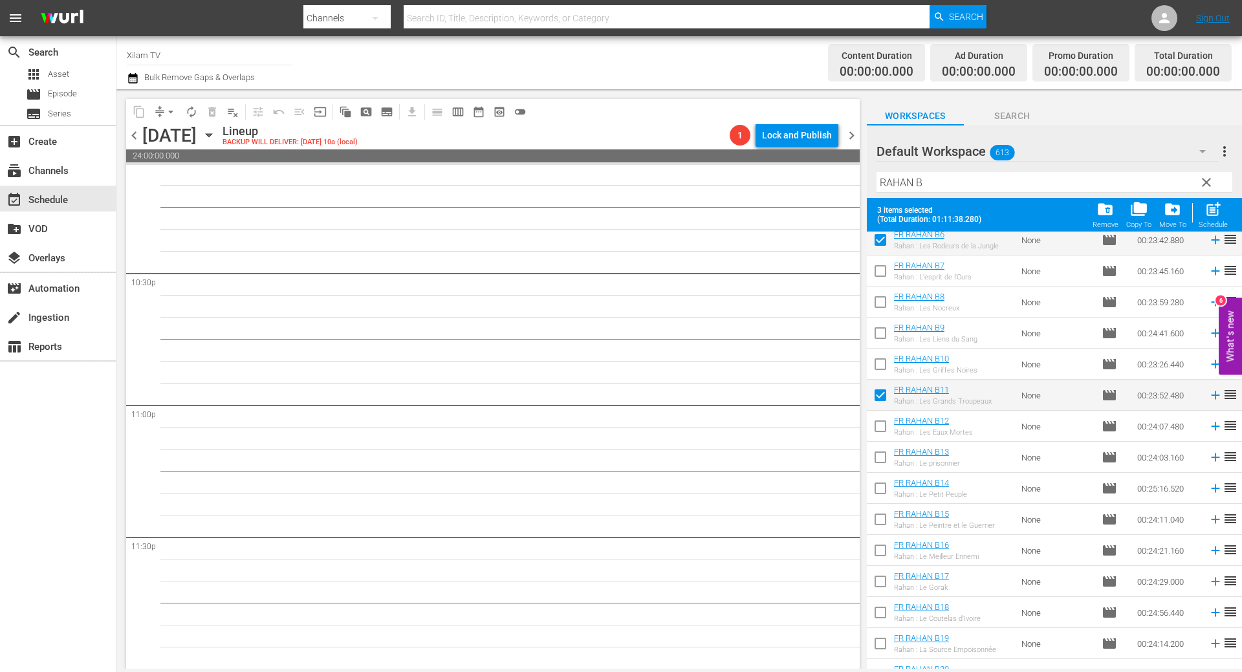
click at [883, 579] on input "checkbox" at bounding box center [880, 583] width 27 height 27
checkbox input "true"
click at [1207, 214] on span "post_add" at bounding box center [1212, 209] width 17 height 17
checkbox input "false"
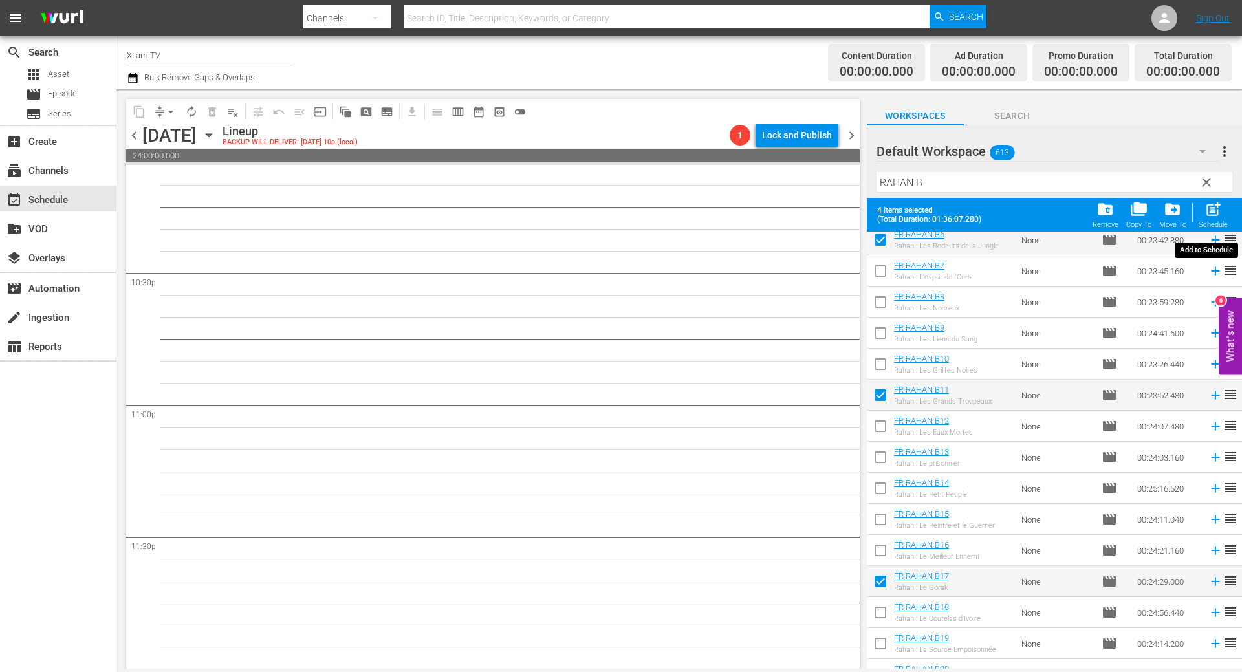
checkbox input "false"
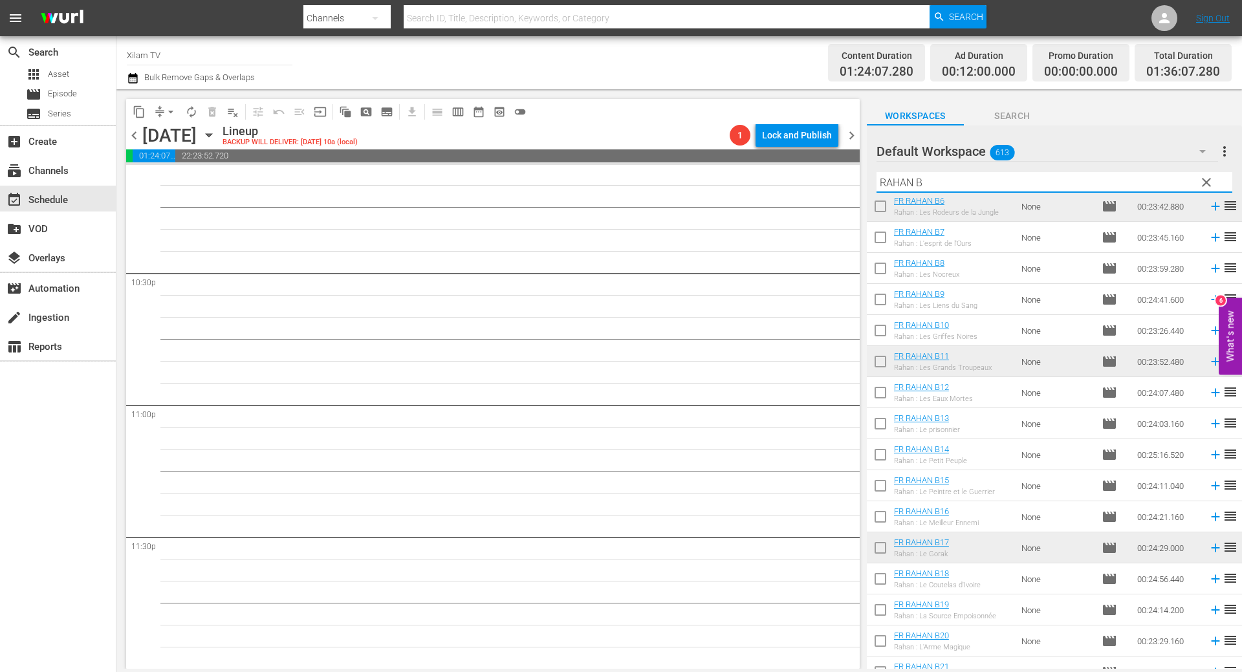
drag, startPoint x: 913, startPoint y: 185, endPoint x: 868, endPoint y: 182, distance: 44.7
click at [868, 182] on div "Default Workspace 613 Default more_vert clear Filter by Title RAHAN B" at bounding box center [1054, 161] width 375 height 72
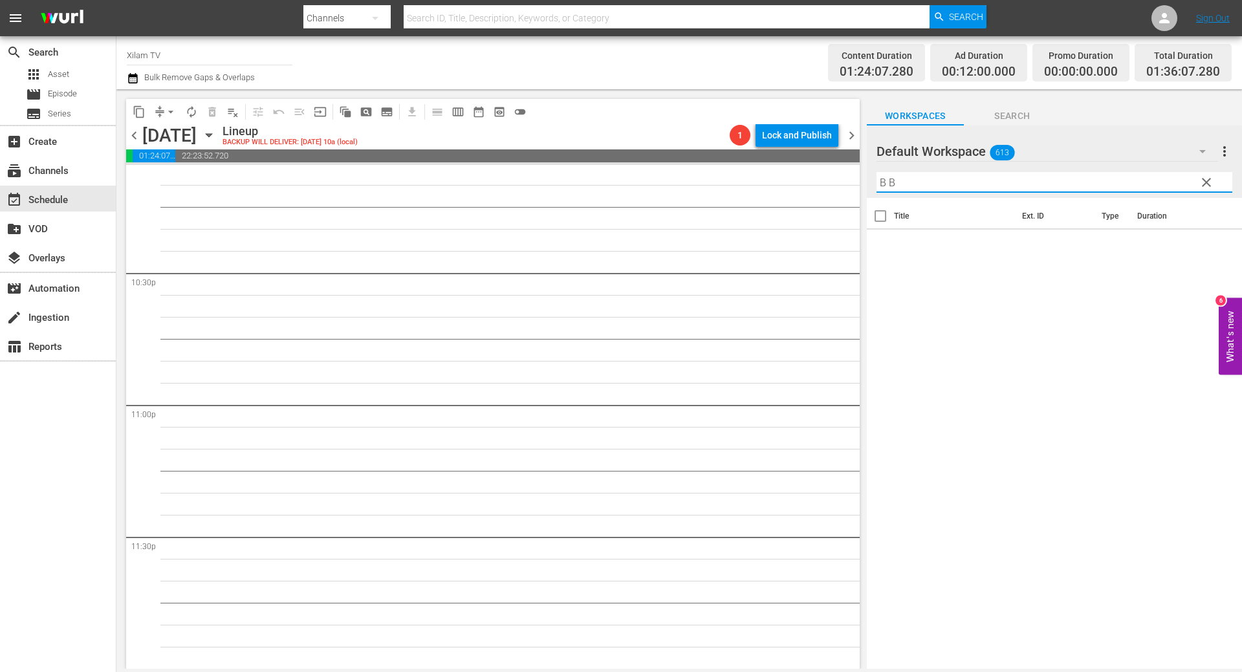
scroll to position [0, 0]
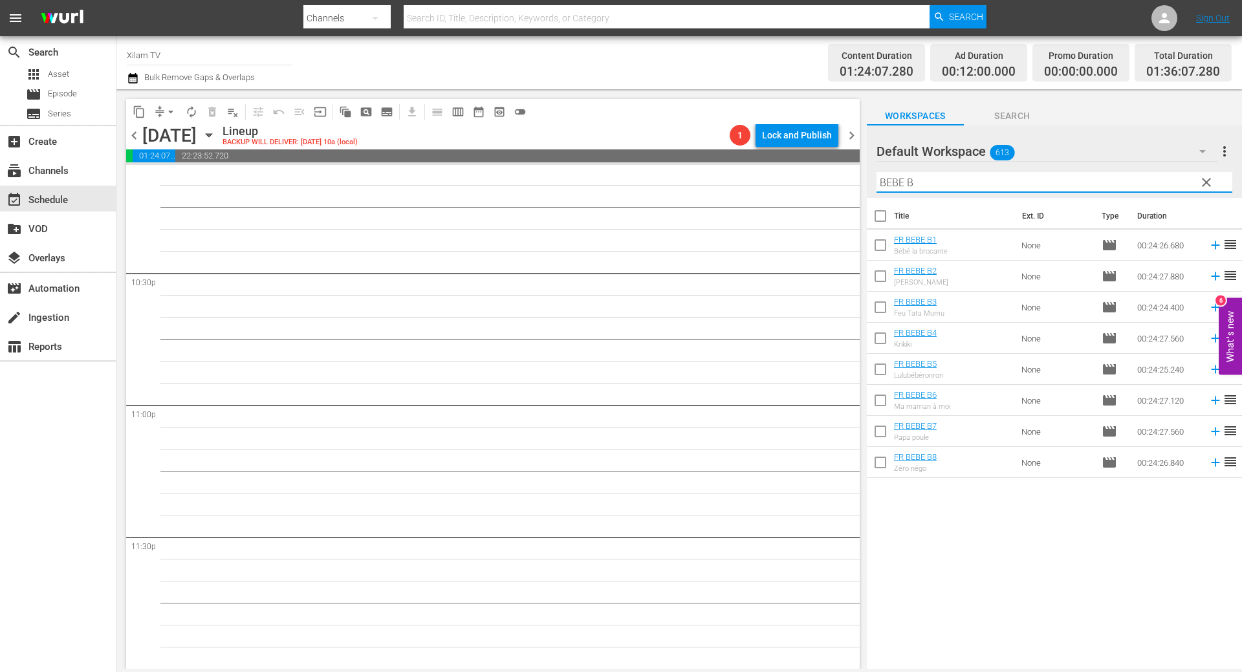
type input "BEBE B"
click at [880, 466] on input "checkbox" at bounding box center [880, 464] width 27 height 27
checkbox input "true"
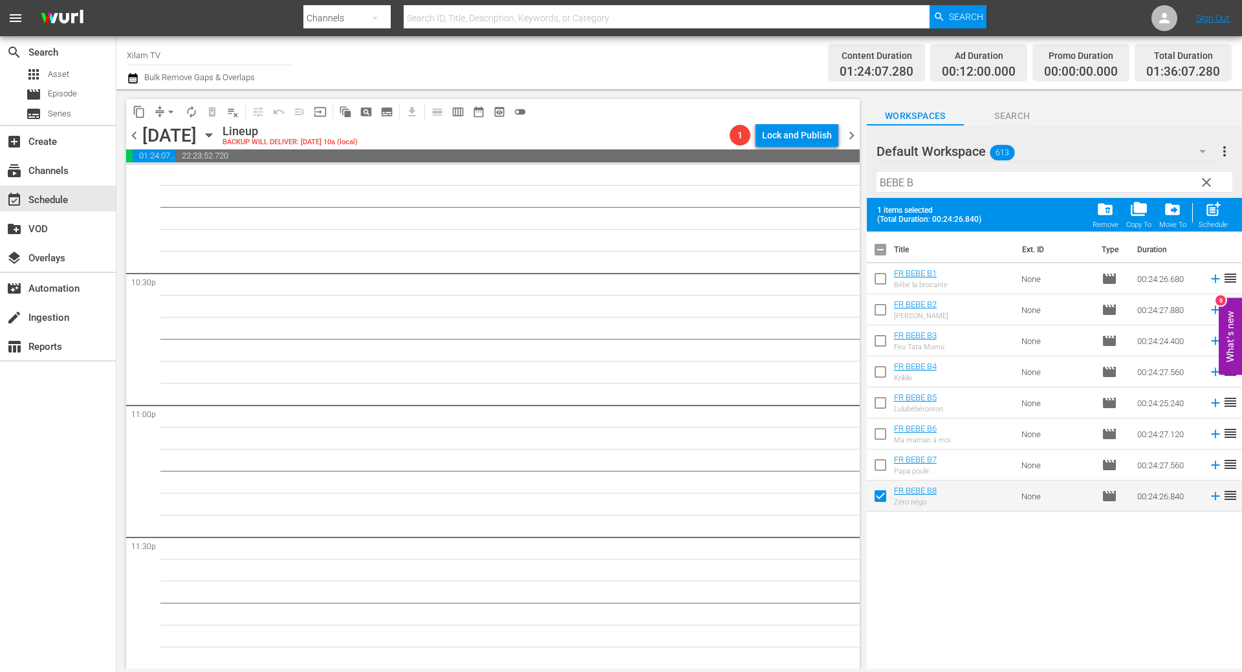
click at [878, 366] on input "checkbox" at bounding box center [880, 374] width 27 height 27
checkbox input "true"
click at [877, 405] on input "checkbox" at bounding box center [880, 405] width 27 height 27
checkbox input "true"
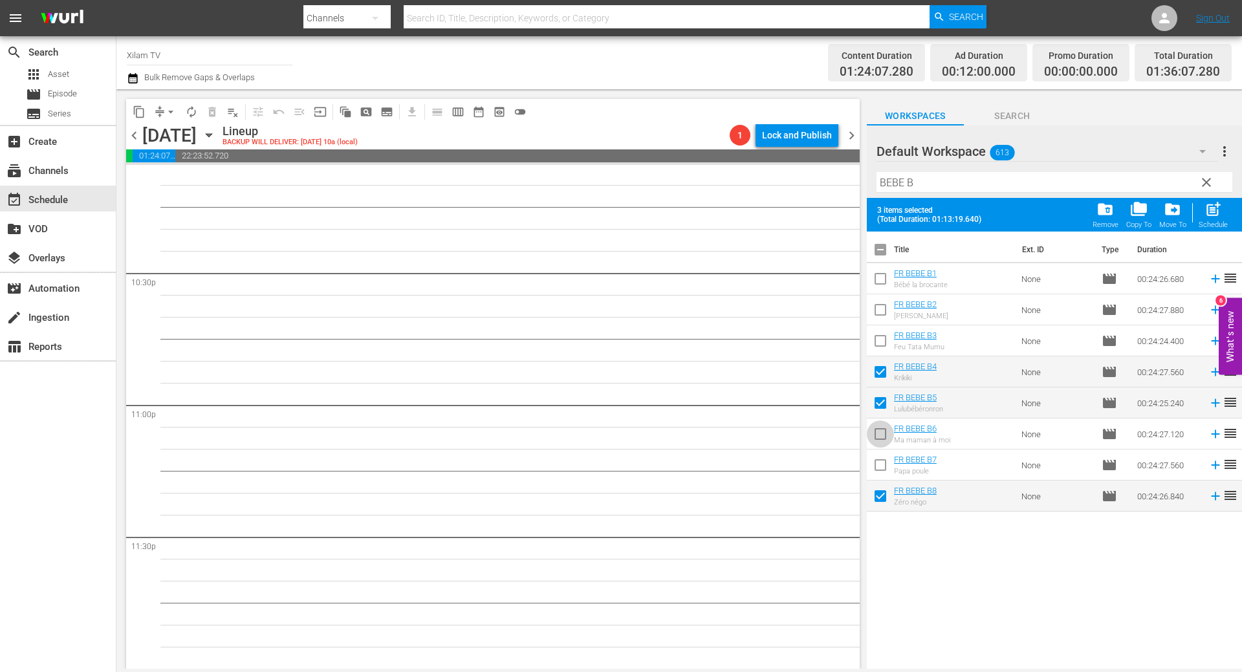
click at [881, 435] on input "checkbox" at bounding box center [880, 436] width 27 height 27
checkbox input "true"
click at [1209, 208] on span "post_add" at bounding box center [1212, 209] width 17 height 17
checkbox input "false"
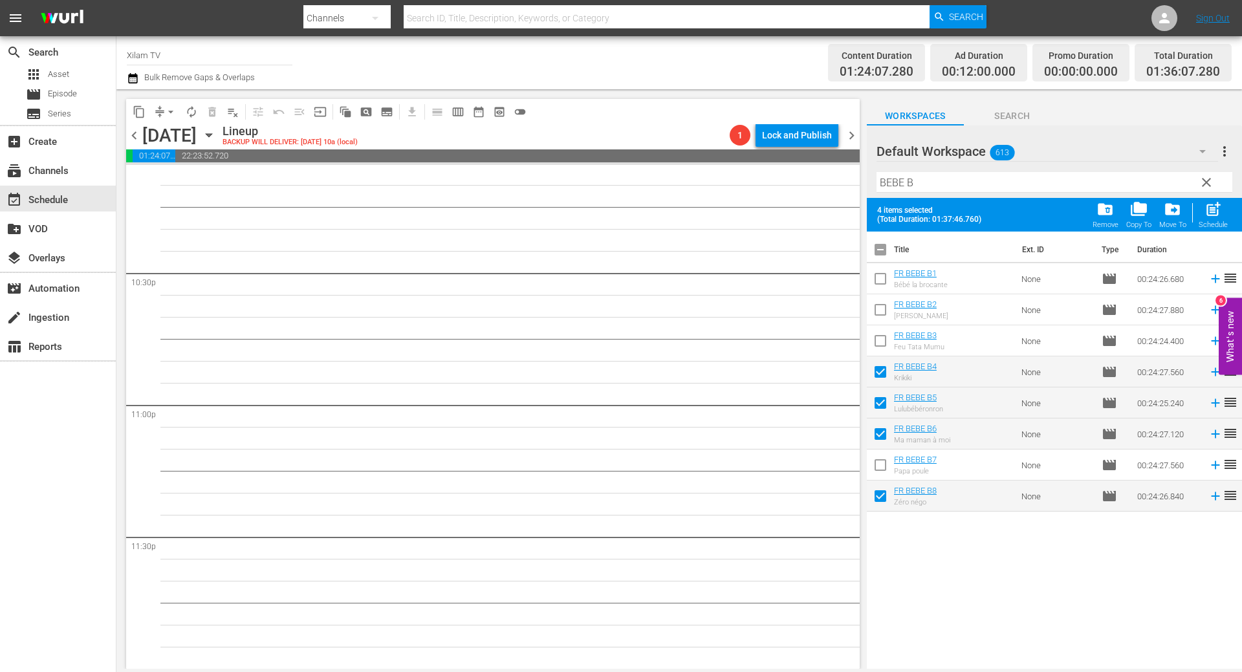
checkbox input "false"
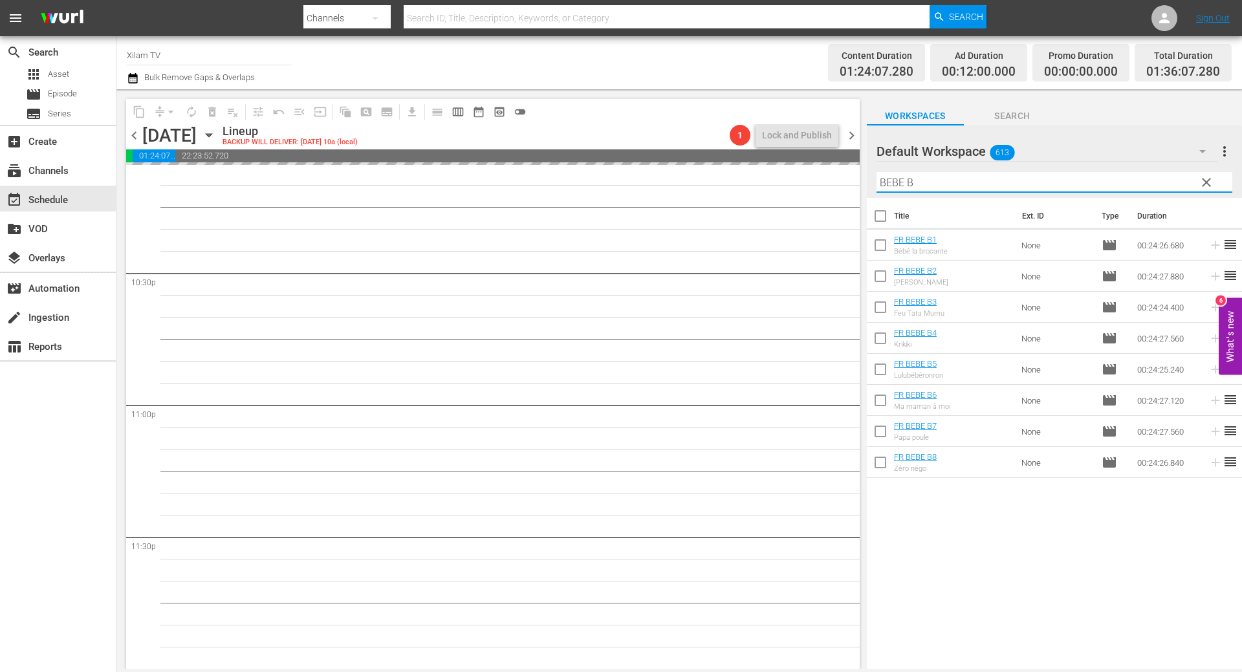
drag, startPoint x: 904, startPoint y: 180, endPoint x: 871, endPoint y: 175, distance: 33.4
click at [871, 175] on div "Default Workspace 613 Default more_vert clear Filter by Title BEBE B" at bounding box center [1054, 161] width 375 height 72
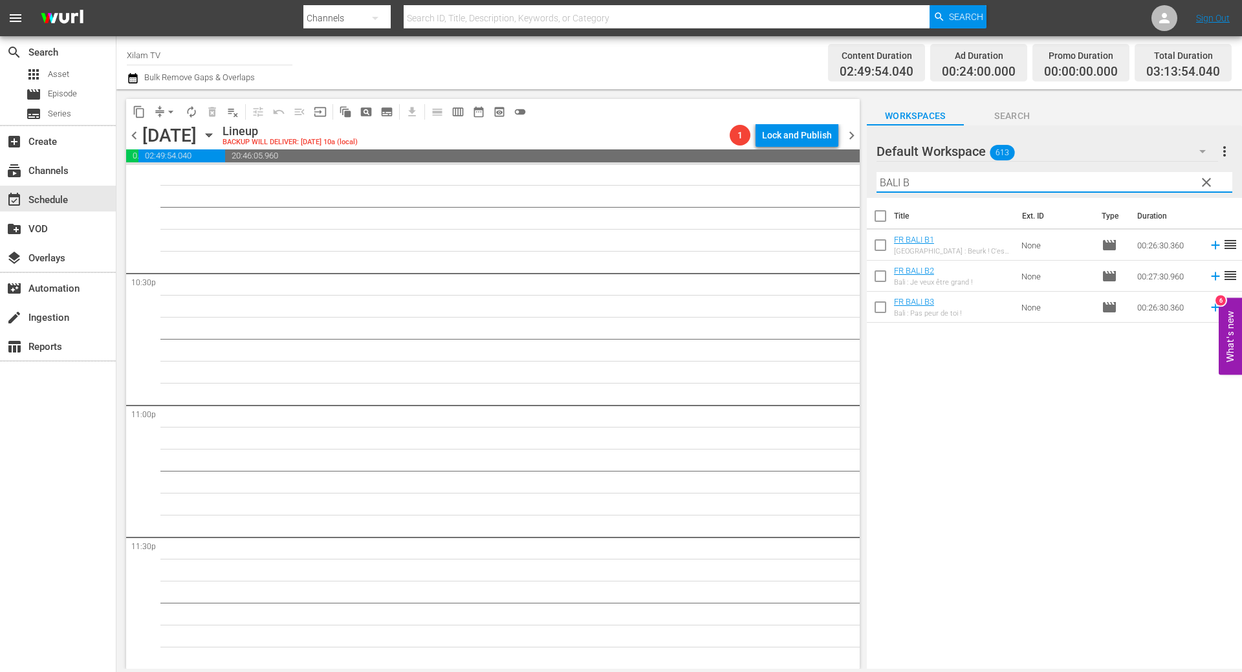
type input "BALI B"
click at [885, 309] on input "checkbox" at bounding box center [880, 309] width 27 height 27
checkbox input "true"
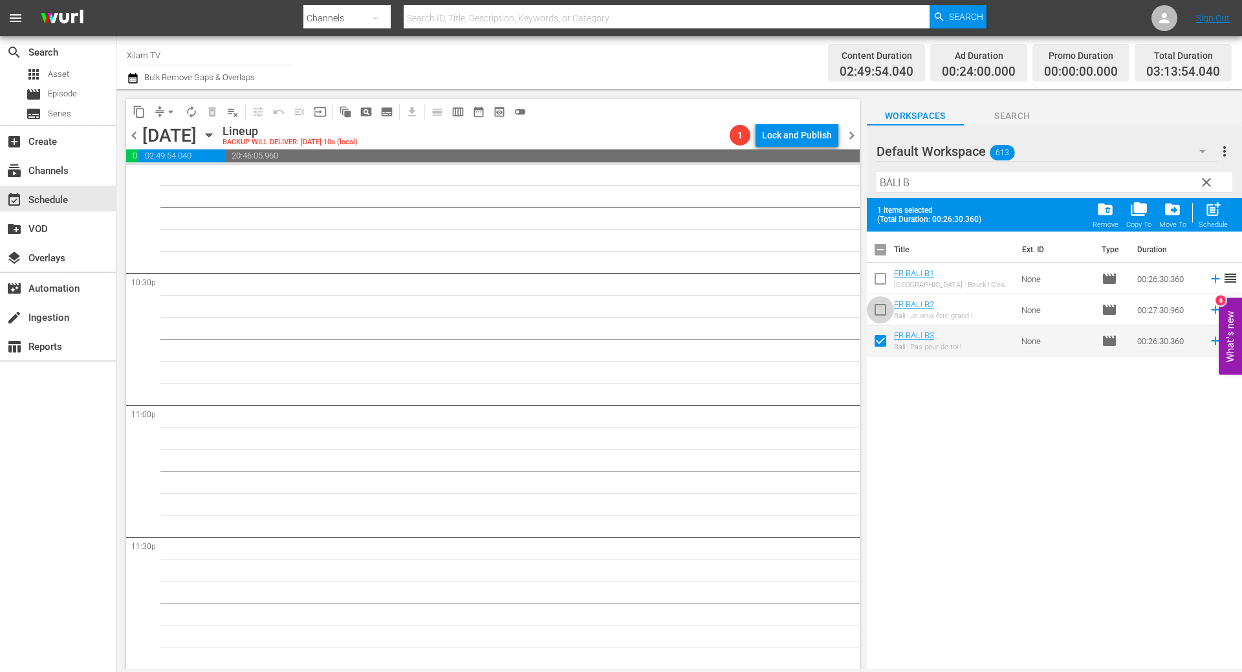
click at [885, 309] on input "checkbox" at bounding box center [880, 312] width 27 height 27
click at [1213, 211] on span "post_add" at bounding box center [1212, 209] width 17 height 17
checkbox input "false"
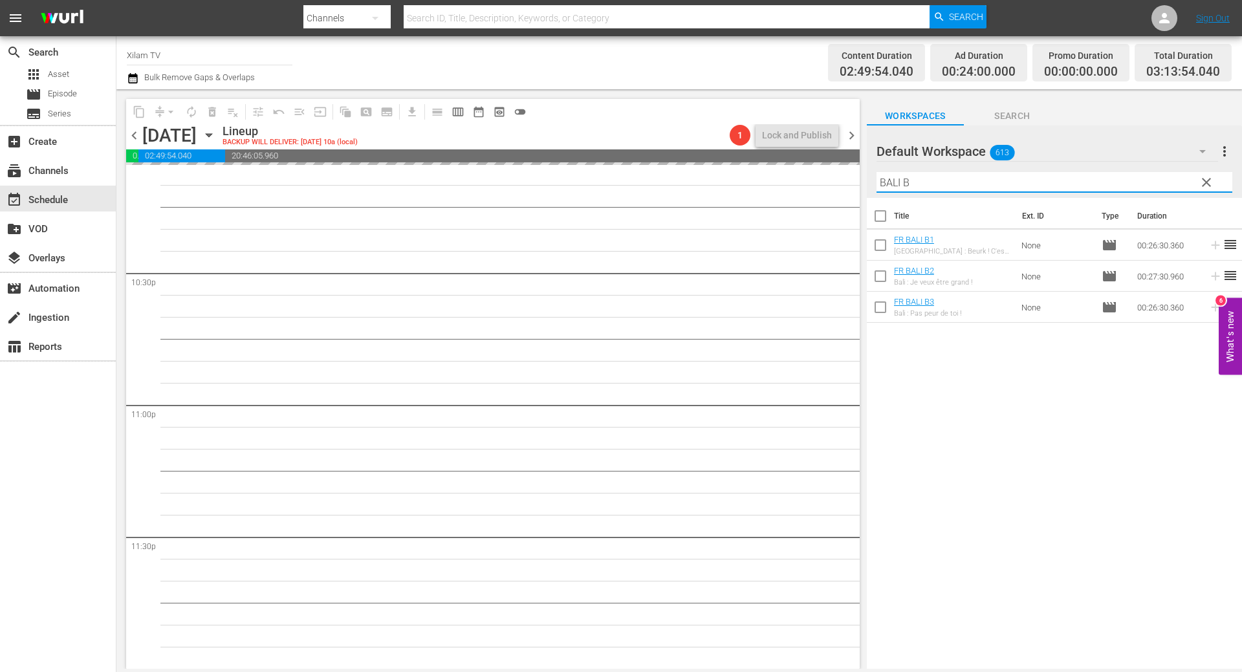
drag, startPoint x: 896, startPoint y: 184, endPoint x: 867, endPoint y: 184, distance: 29.1
click at [867, 184] on div "Default Workspace 613 Default more_vert clear Filter by Title BALI B" at bounding box center [1054, 161] width 375 height 72
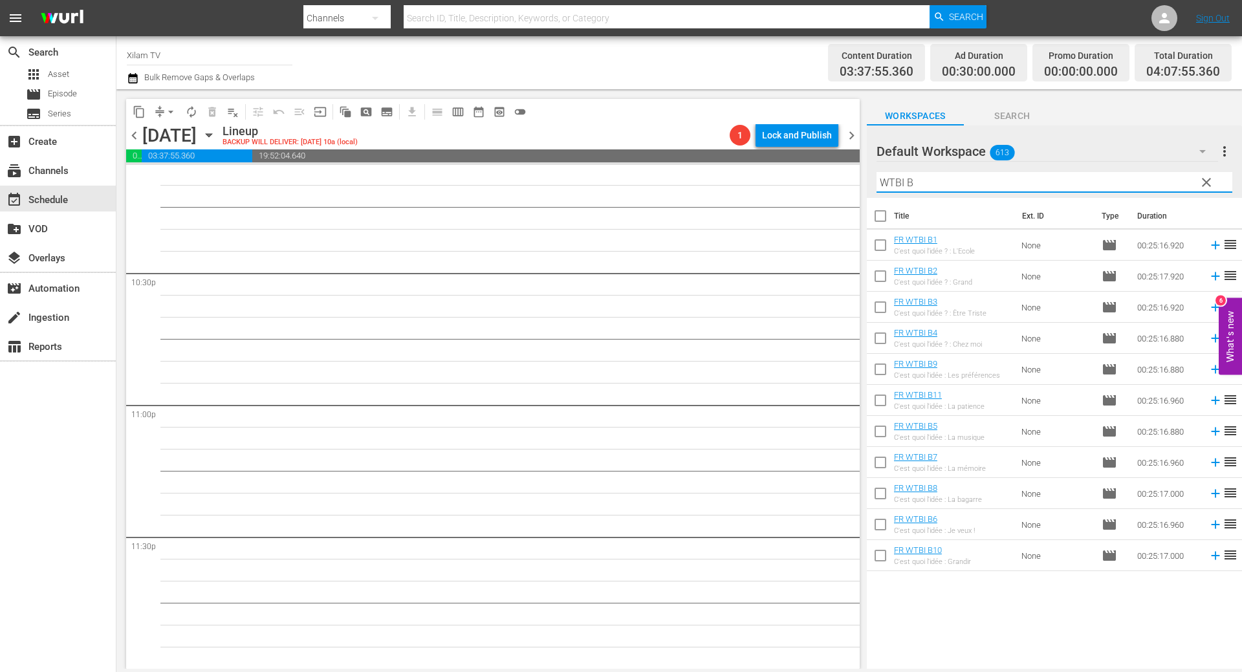
type input "WTBI B"
click at [880, 247] on input "checkbox" at bounding box center [880, 247] width 27 height 27
checkbox input "true"
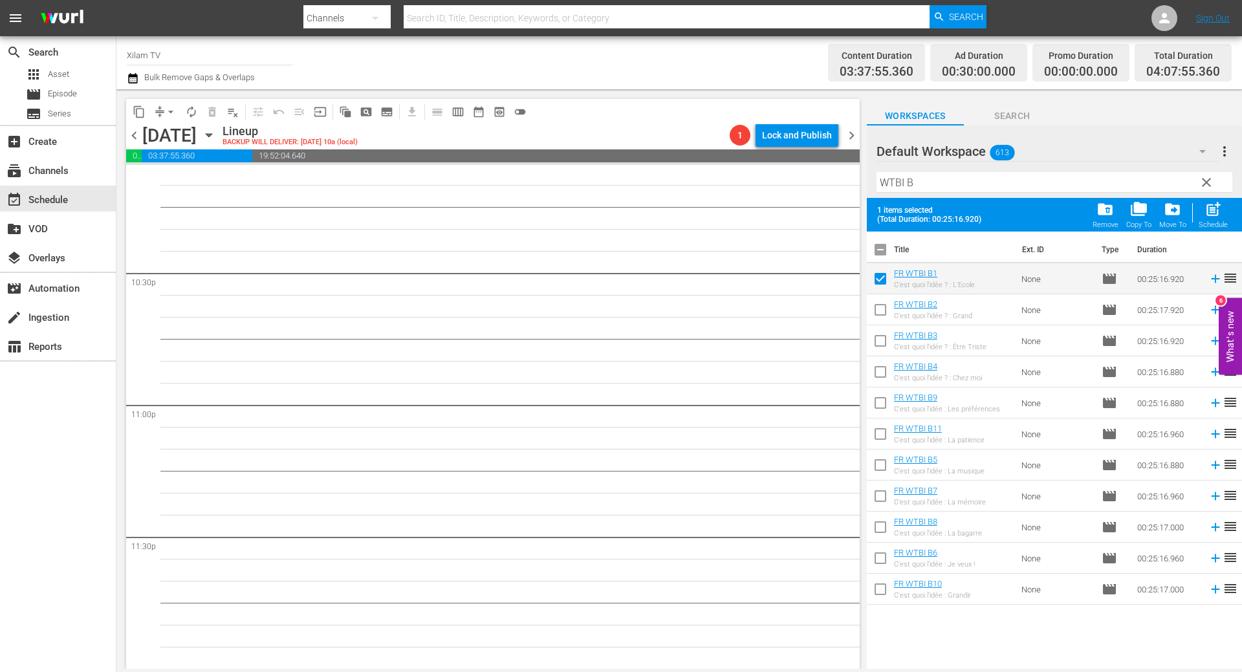
click at [876, 499] on input "checkbox" at bounding box center [880, 498] width 27 height 27
checkbox input "true"
click at [1204, 211] on div "post_add Schedule" at bounding box center [1212, 215] width 29 height 28
checkbox input "false"
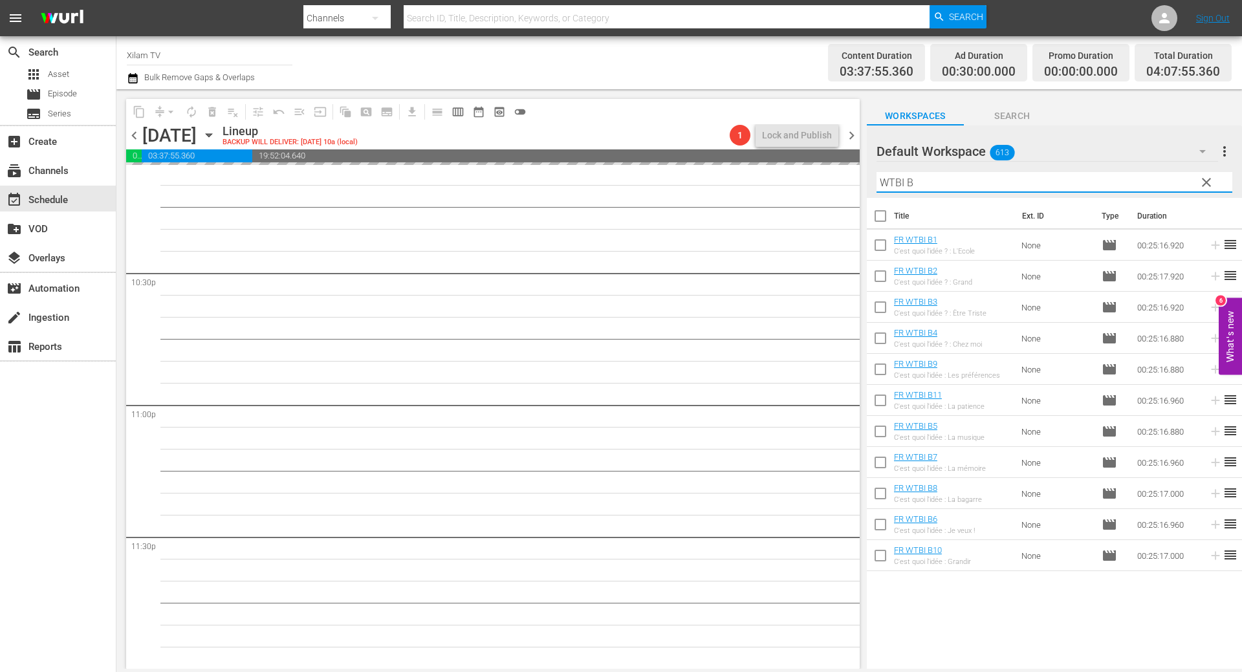
drag, startPoint x: 903, startPoint y: 184, endPoint x: 872, endPoint y: 180, distance: 30.6
click at [872, 180] on div "Default Workspace 613 Default more_vert clear Filter by Title WTBI B" at bounding box center [1054, 161] width 375 height 72
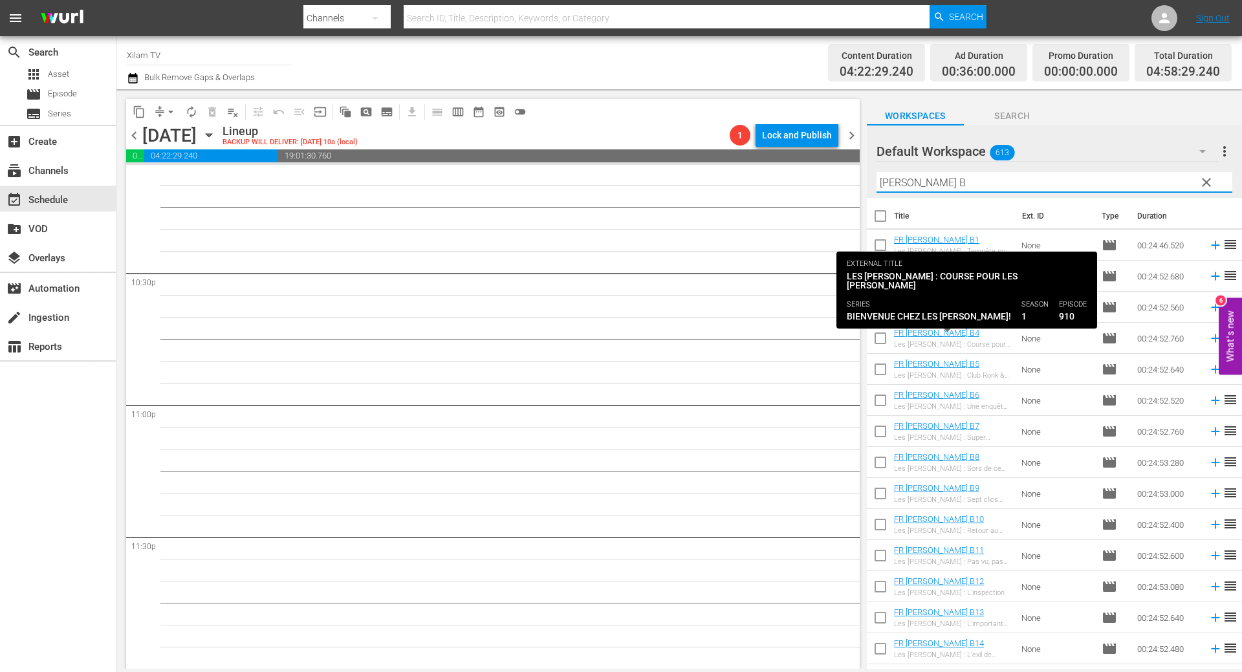
type input "RONKS B"
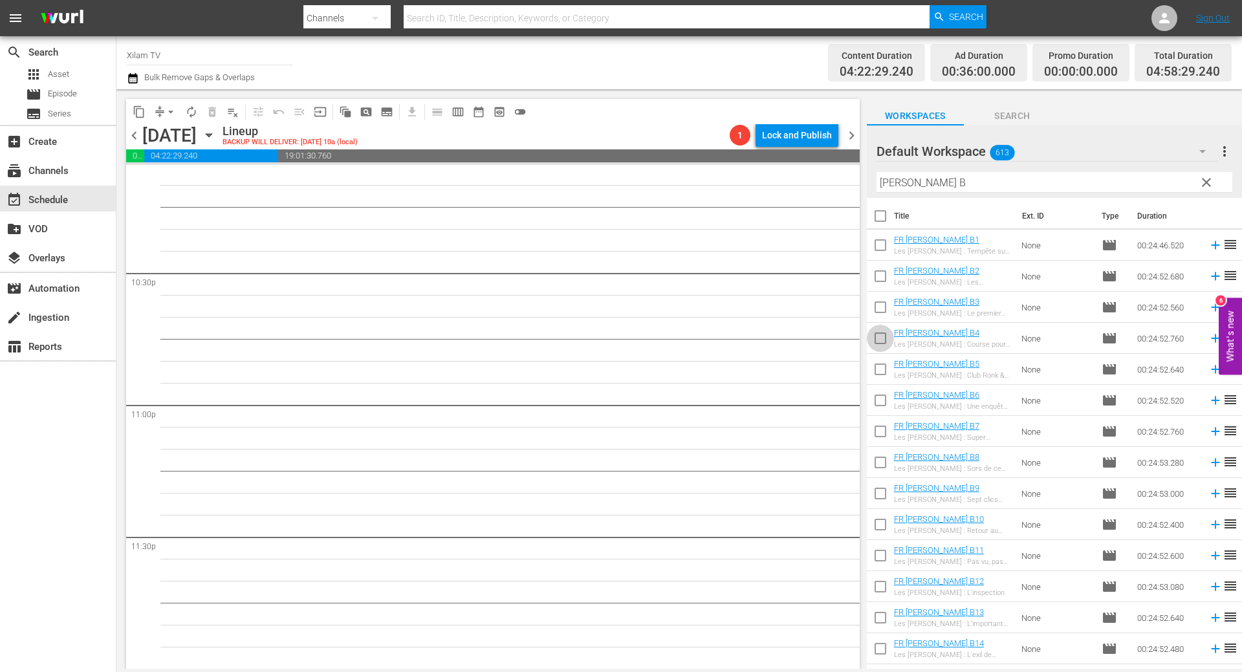
click at [883, 337] on input "checkbox" at bounding box center [880, 340] width 27 height 27
checkbox input "true"
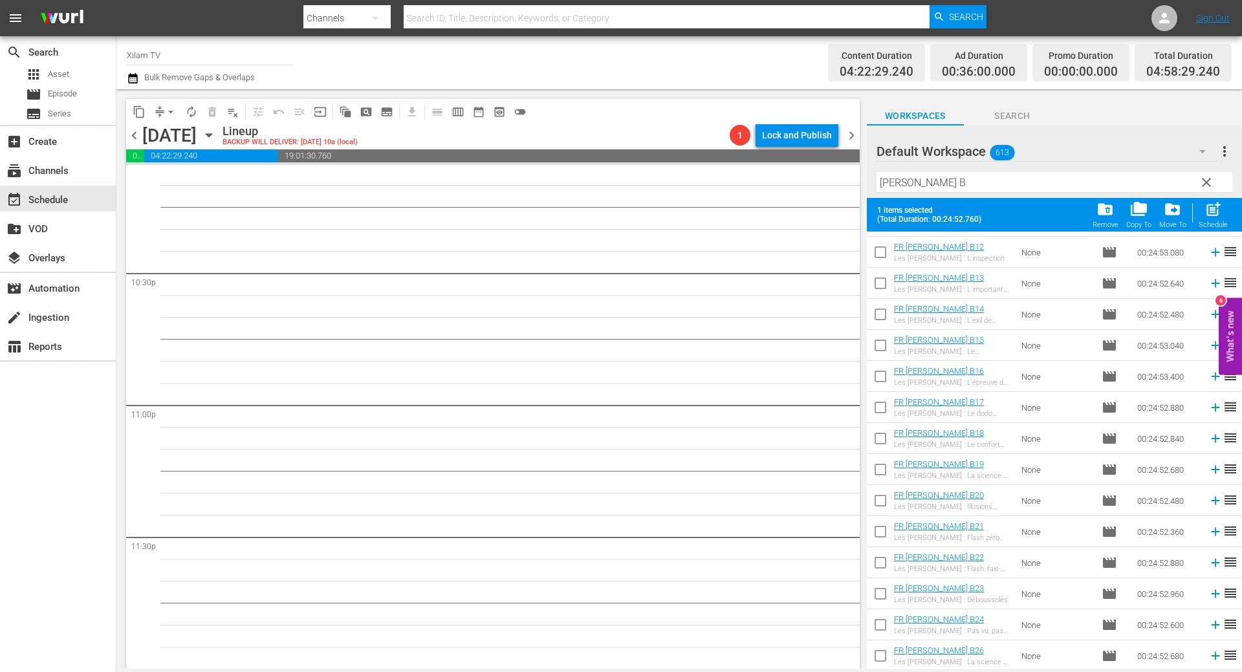
scroll to position [369, 0]
click at [883, 589] on input "checkbox" at bounding box center [880, 595] width 27 height 27
checkbox input "true"
click at [1208, 210] on span "post_add" at bounding box center [1212, 209] width 17 height 17
checkbox input "false"
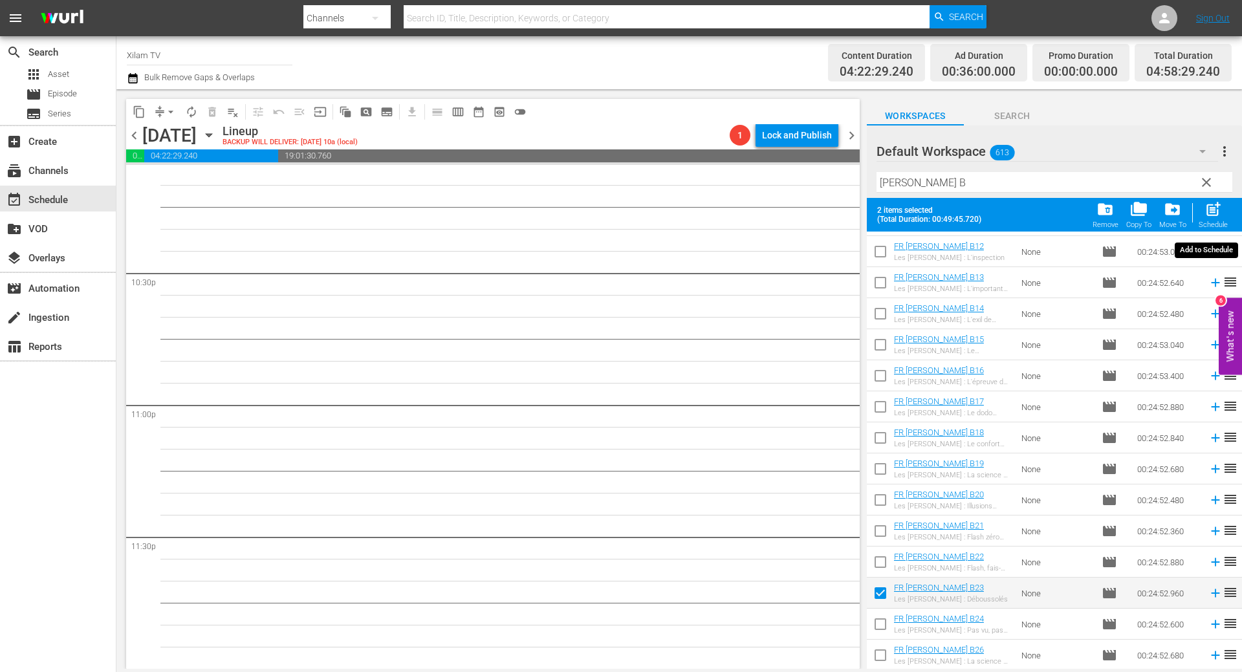
checkbox input "false"
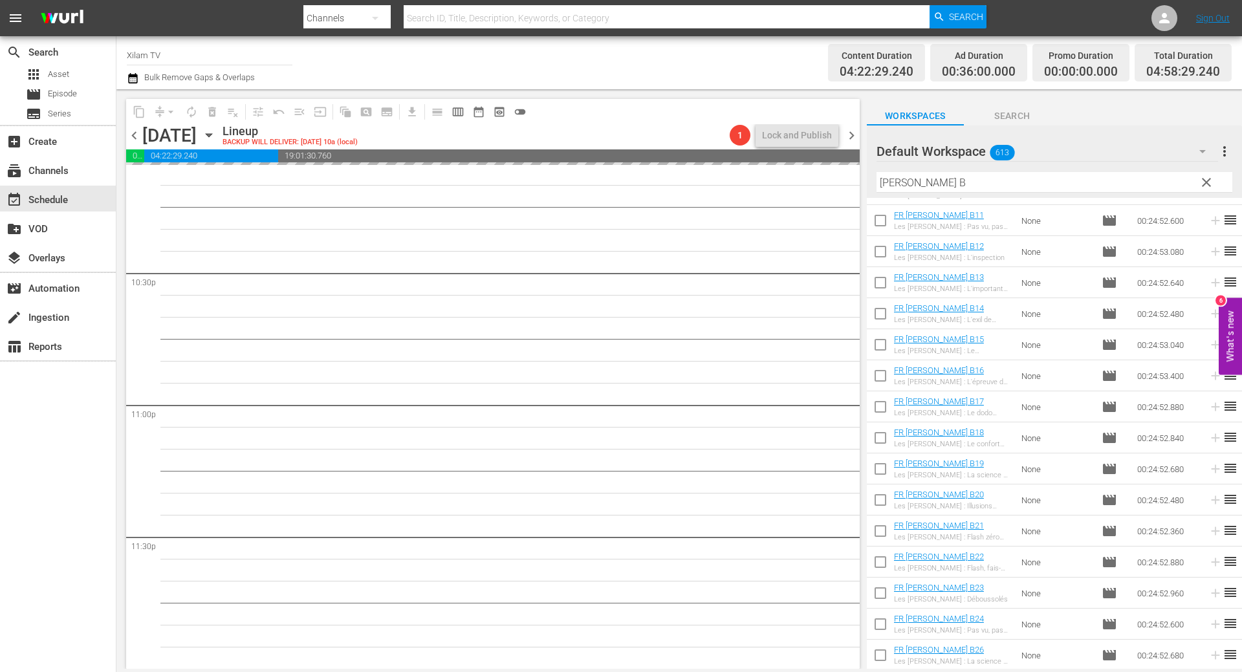
scroll to position [335, 0]
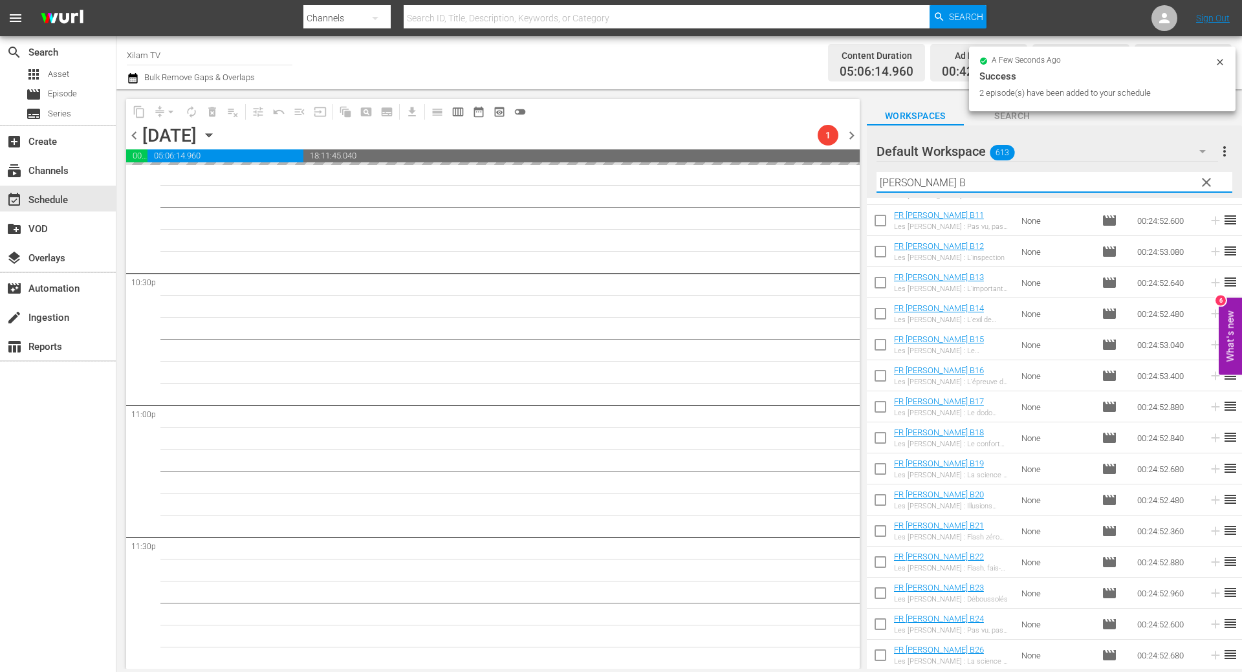
drag, startPoint x: 913, startPoint y: 184, endPoint x: 874, endPoint y: 180, distance: 39.6
click at [874, 180] on div "Default Workspace 613 Default more_vert clear Filter by Title RONKS B" at bounding box center [1054, 161] width 375 height 72
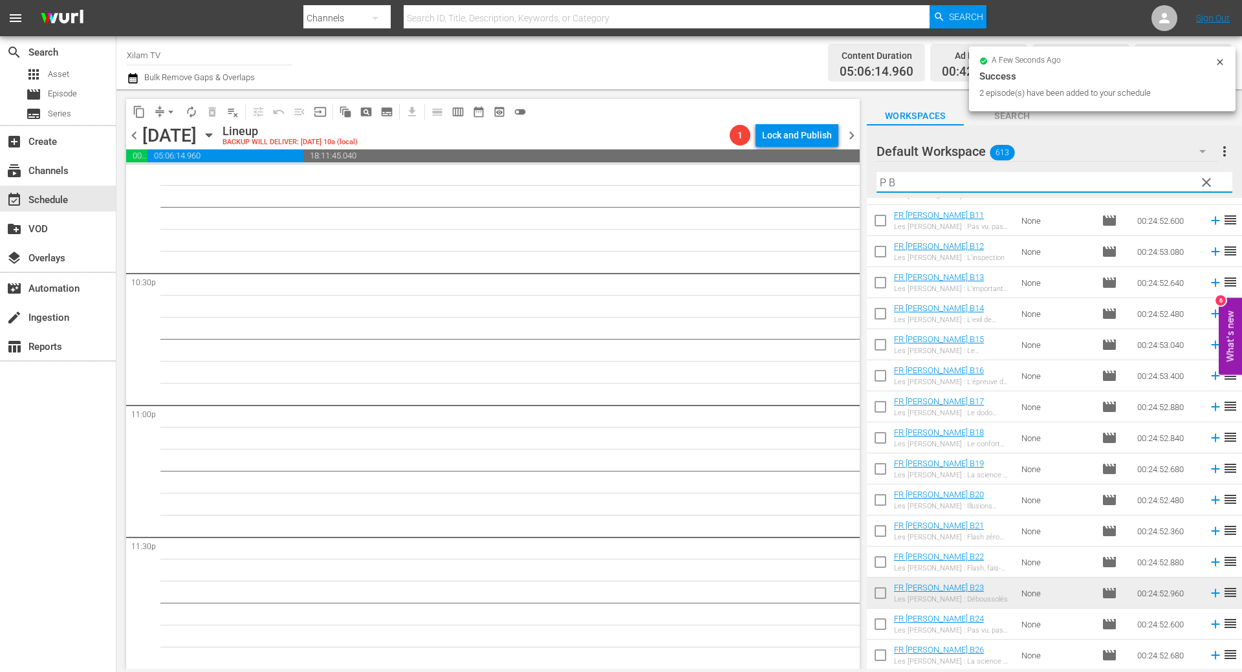
scroll to position [0, 0]
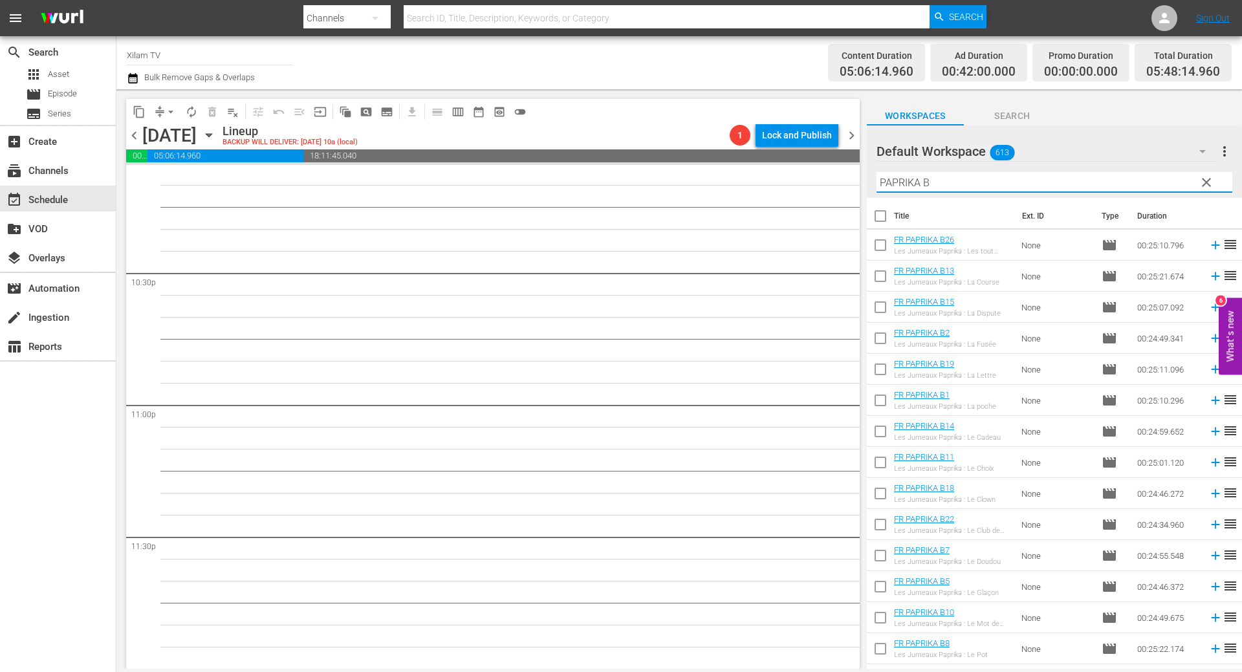
click at [946, 187] on input "PAPRIKA B" at bounding box center [1054, 182] width 356 height 21
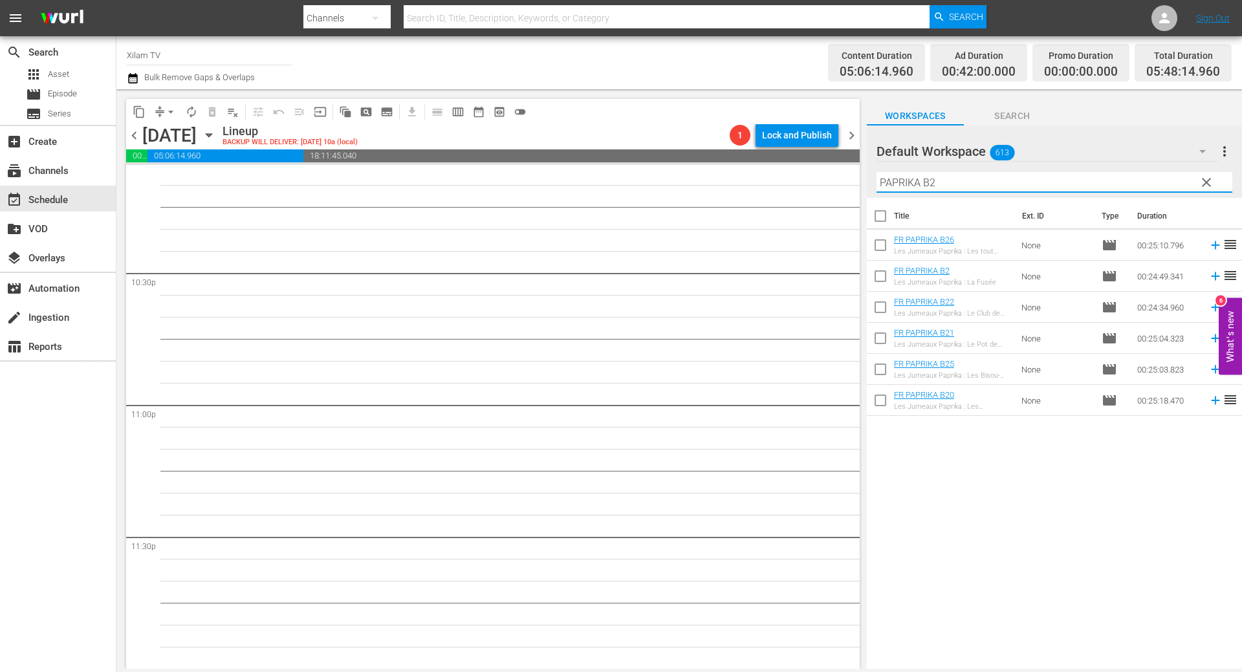
type input "PAPRIKA B2"
click at [880, 270] on input "checkbox" at bounding box center [880, 278] width 27 height 27
checkbox input "true"
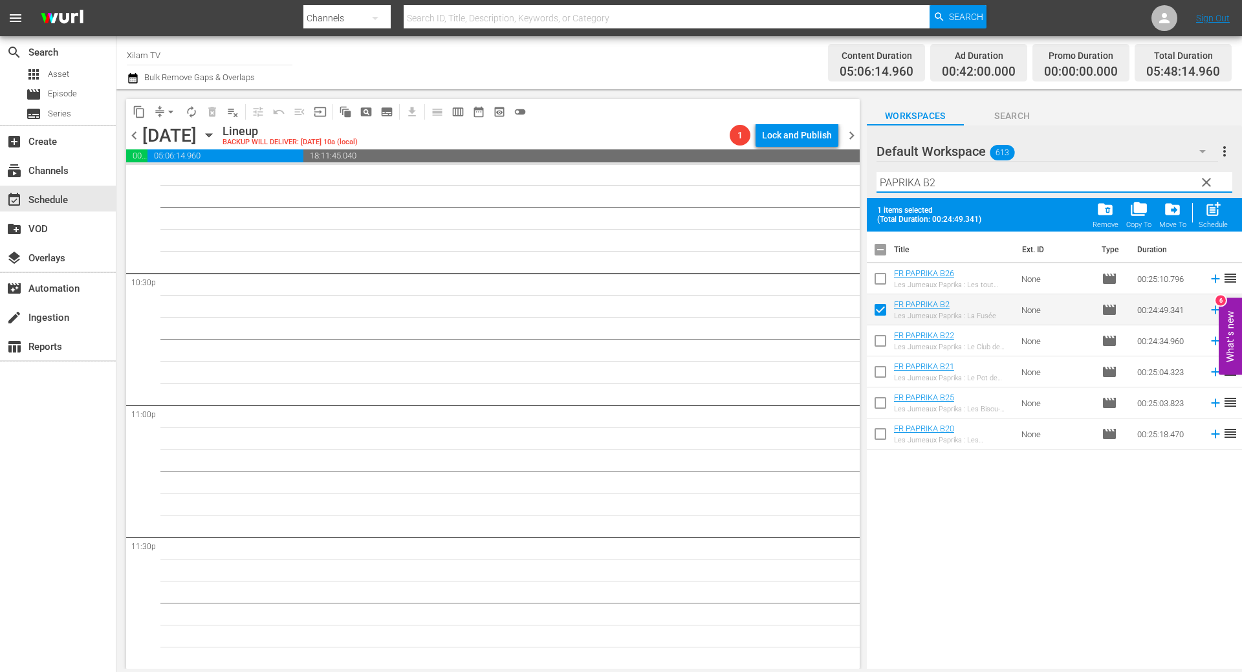
drag, startPoint x: 918, startPoint y: 185, endPoint x: 869, endPoint y: 188, distance: 49.3
click at [869, 188] on div "Default Workspace 613 Default more_vert clear Filter by Title PAPRIKA B2" at bounding box center [1054, 161] width 375 height 72
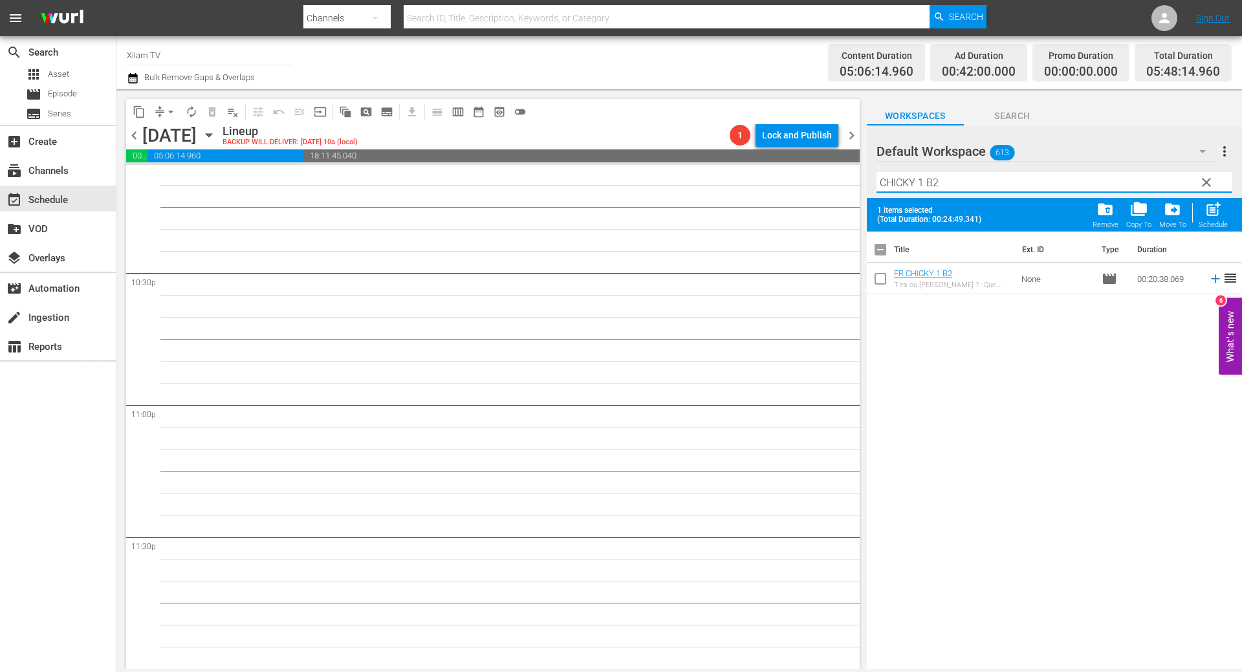
type input "CHICKY 1 B2"
drag, startPoint x: 878, startPoint y: 282, endPoint x: 878, endPoint y: 228, distance: 54.3
click at [878, 281] on input "checkbox" at bounding box center [880, 281] width 27 height 27
checkbox input "true"
click at [922, 183] on input "CHICKY 1 B2" at bounding box center [1054, 182] width 356 height 21
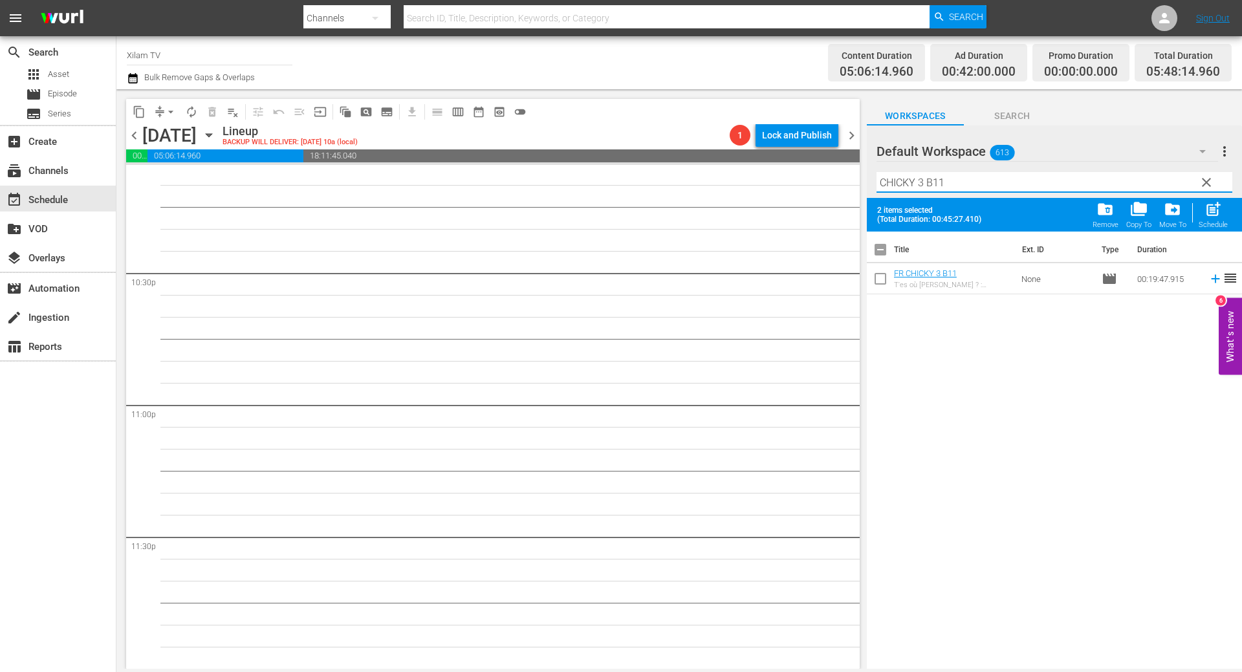
type input "CHICKY 3 B11"
click at [880, 279] on input "checkbox" at bounding box center [880, 281] width 27 height 27
click at [1210, 217] on span "post_add" at bounding box center [1212, 209] width 17 height 17
checkbox input "false"
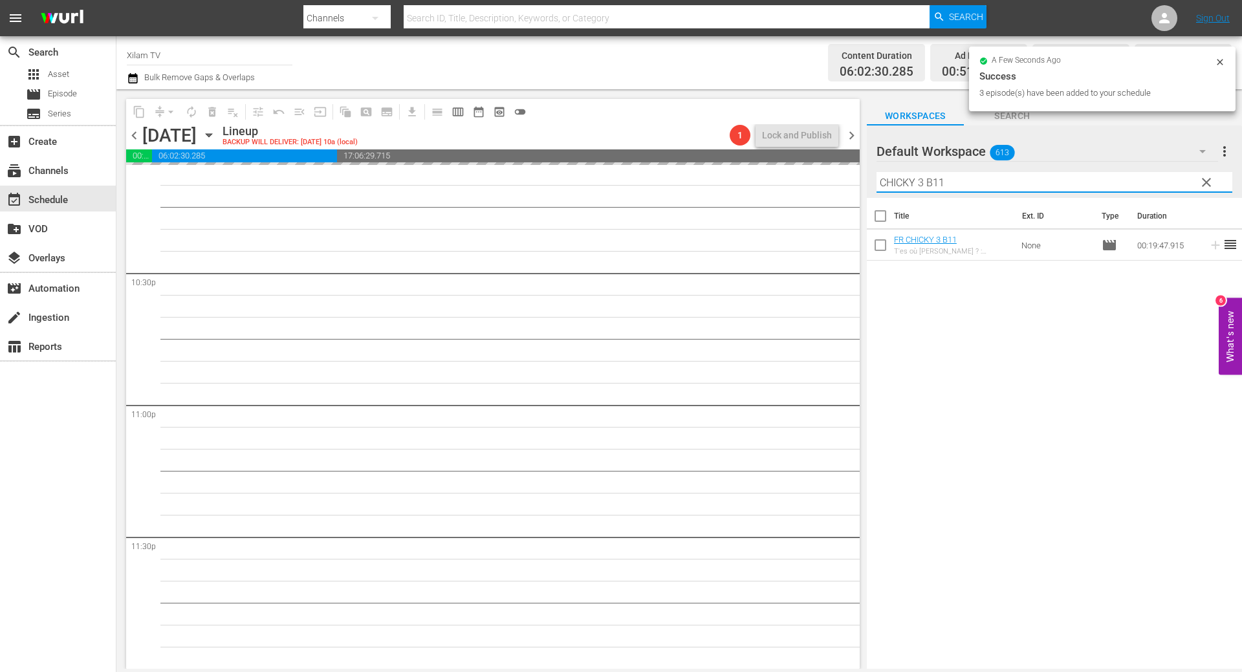
drag, startPoint x: 923, startPoint y: 184, endPoint x: 848, endPoint y: 184, distance: 75.0
click at [848, 184] on div "content_copy compress arrow_drop_down autorenew_outlined delete_forever_outline…" at bounding box center [678, 379] width 1125 height 580
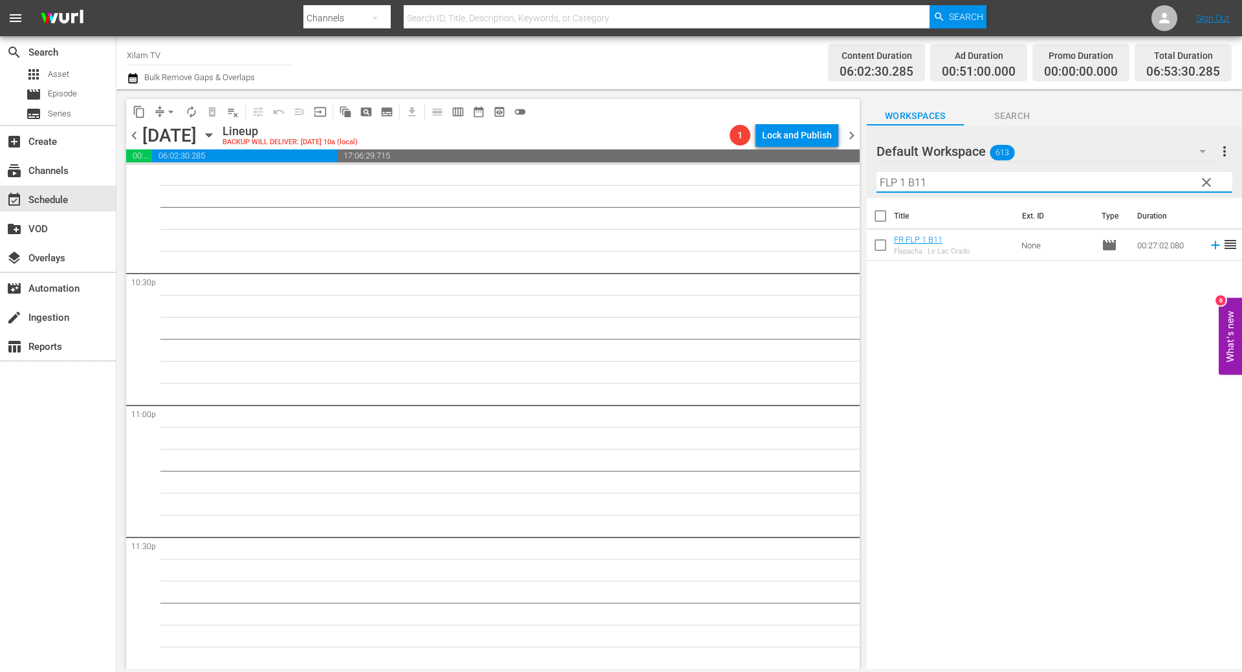
click at [979, 188] on input "FLP 1 B11" at bounding box center [1054, 182] width 356 height 21
type input "FLP 1 B12"
click at [875, 247] on input "checkbox" at bounding box center [880, 247] width 27 height 27
checkbox input "true"
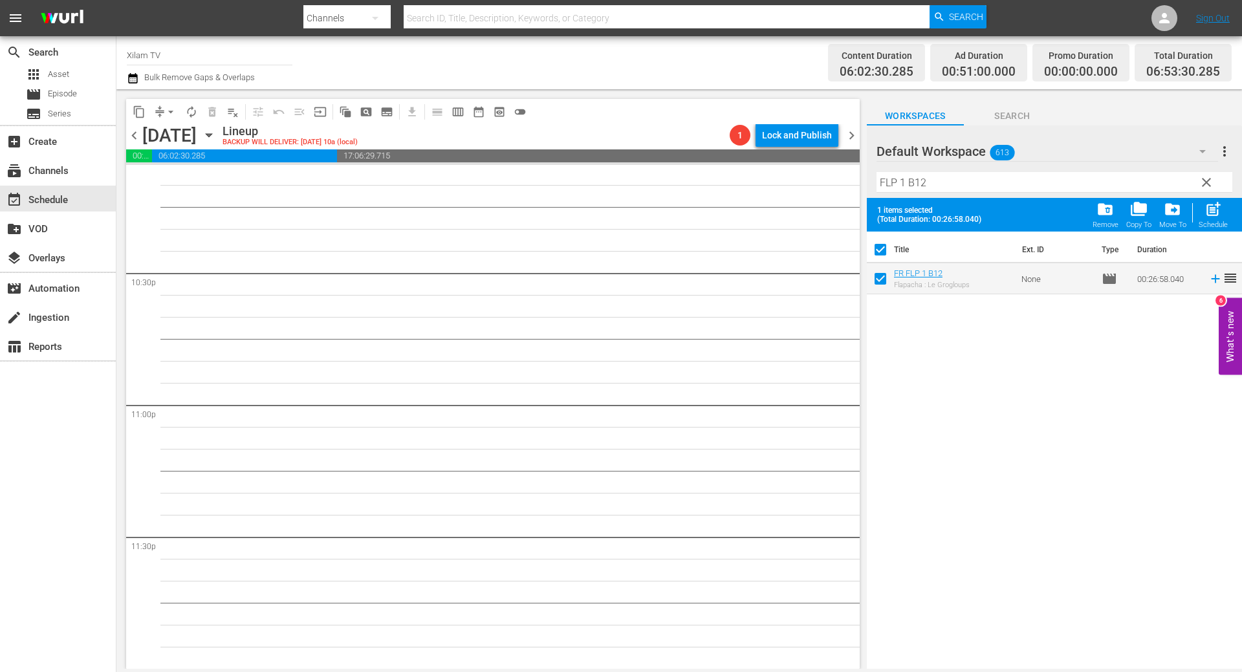
click at [941, 177] on input "FLP 1 B12" at bounding box center [1054, 182] width 356 height 21
type input "FLP 1 B34"
click at [879, 283] on input "checkbox" at bounding box center [880, 281] width 27 height 27
checkbox input "true"
checkbox input "false"
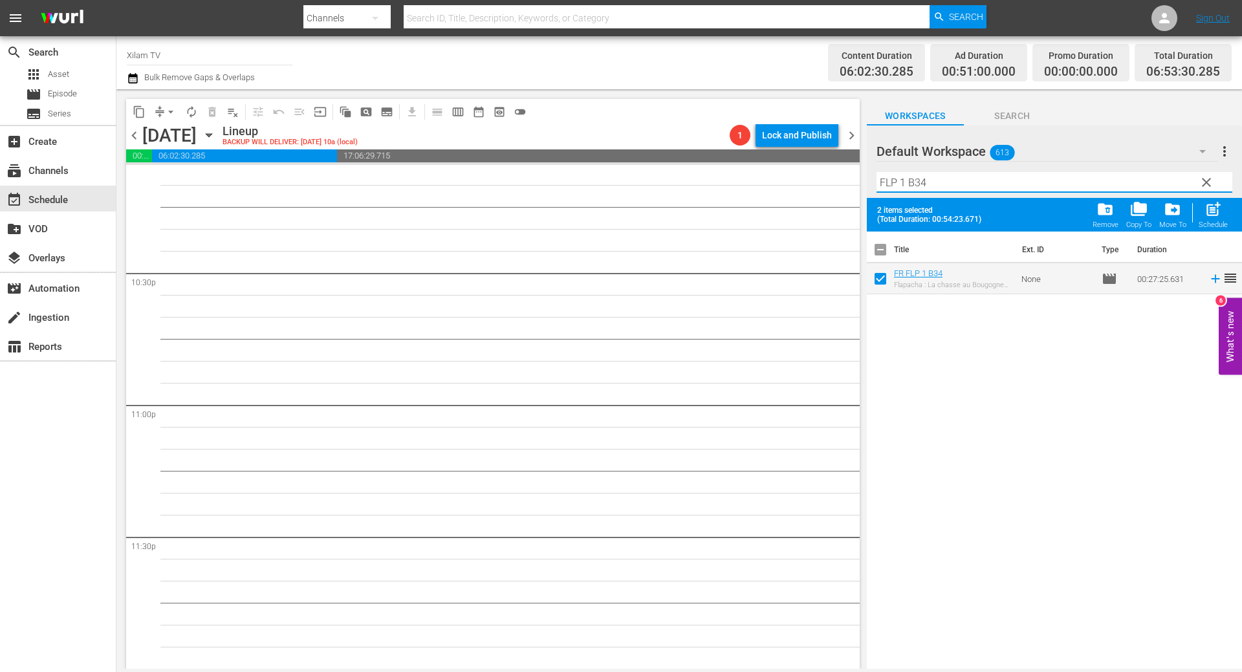
click at [905, 179] on input "FLP 1 B34" at bounding box center [1054, 182] width 356 height 21
click at [986, 184] on input "FLP 2 B34" at bounding box center [1054, 182] width 356 height 21
type input "FLP 2 B33"
click at [879, 283] on input "checkbox" at bounding box center [880, 281] width 27 height 27
checkbox input "true"
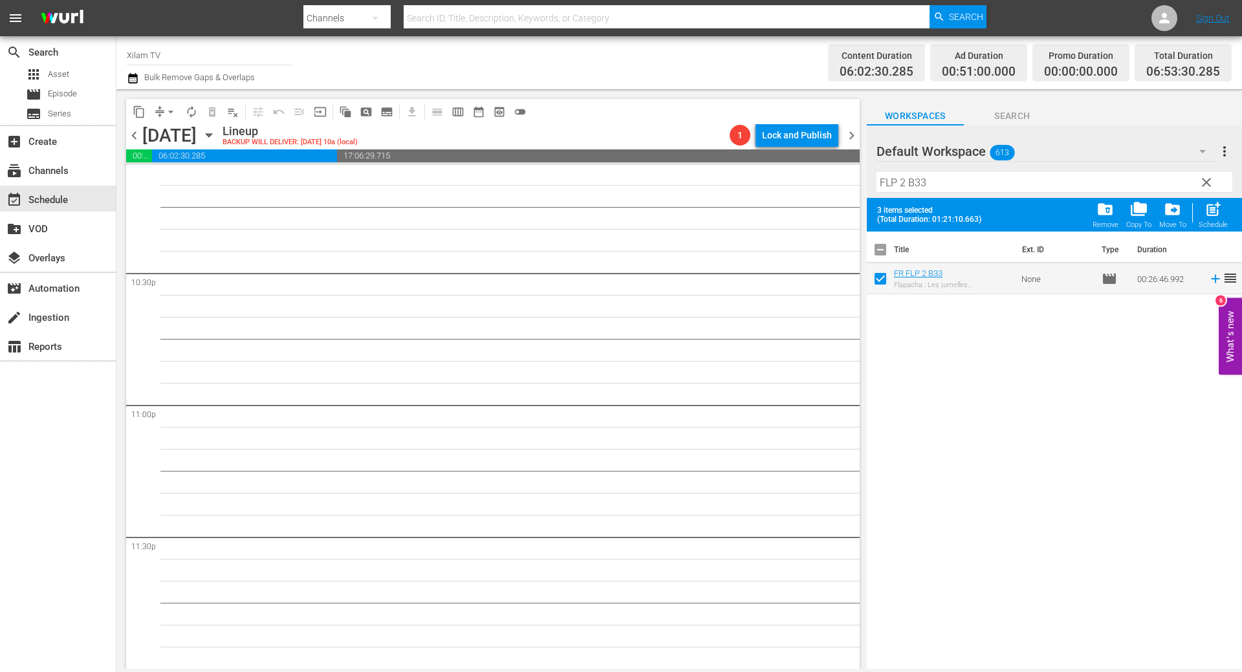
click at [932, 182] on input "FLP 2 B33" at bounding box center [1054, 182] width 356 height 21
type input "FLP 2 B39"
click at [883, 282] on input "checkbox" at bounding box center [880, 281] width 27 height 27
click at [1222, 214] on span "post_add" at bounding box center [1212, 209] width 17 height 17
checkbox input "false"
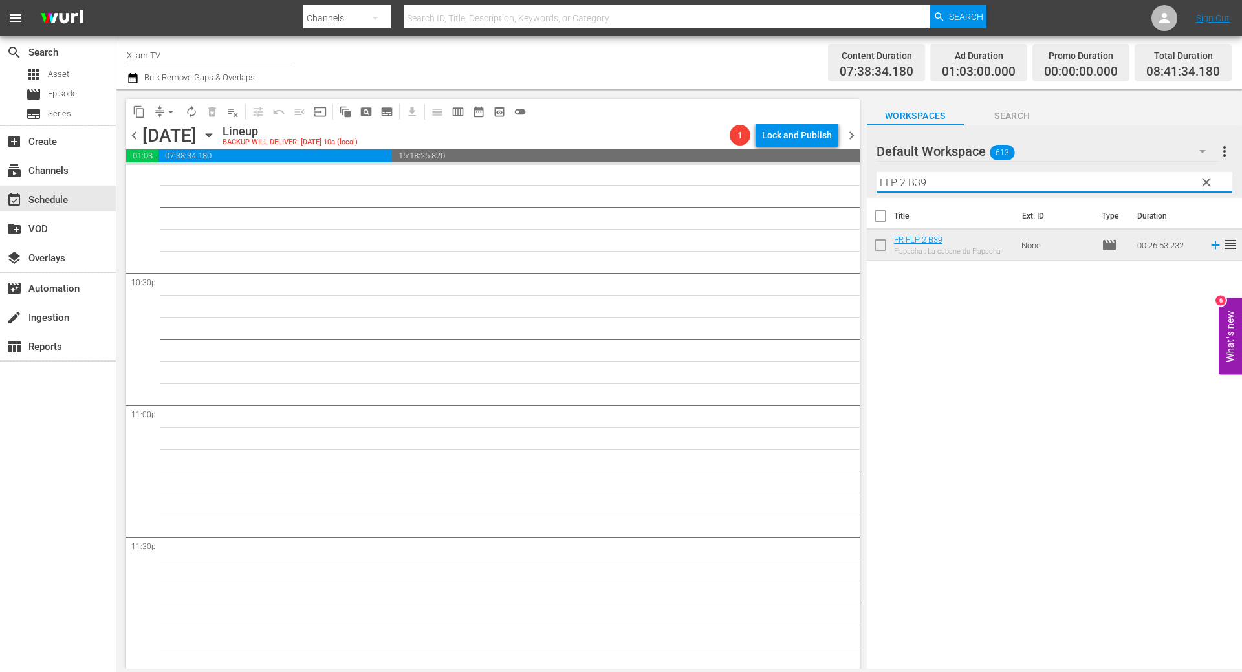
drag, startPoint x: 904, startPoint y: 185, endPoint x: 869, endPoint y: 177, distance: 35.8
click at [869, 177] on div "Default Workspace 613 Default more_vert clear Filter by Title FLP 2 B39" at bounding box center [1054, 161] width 375 height 72
click at [961, 186] on input "TOUPOU B39" at bounding box center [1054, 182] width 356 height 21
type input "TOUPOU B10"
click at [880, 250] on input "checkbox" at bounding box center [880, 247] width 27 height 27
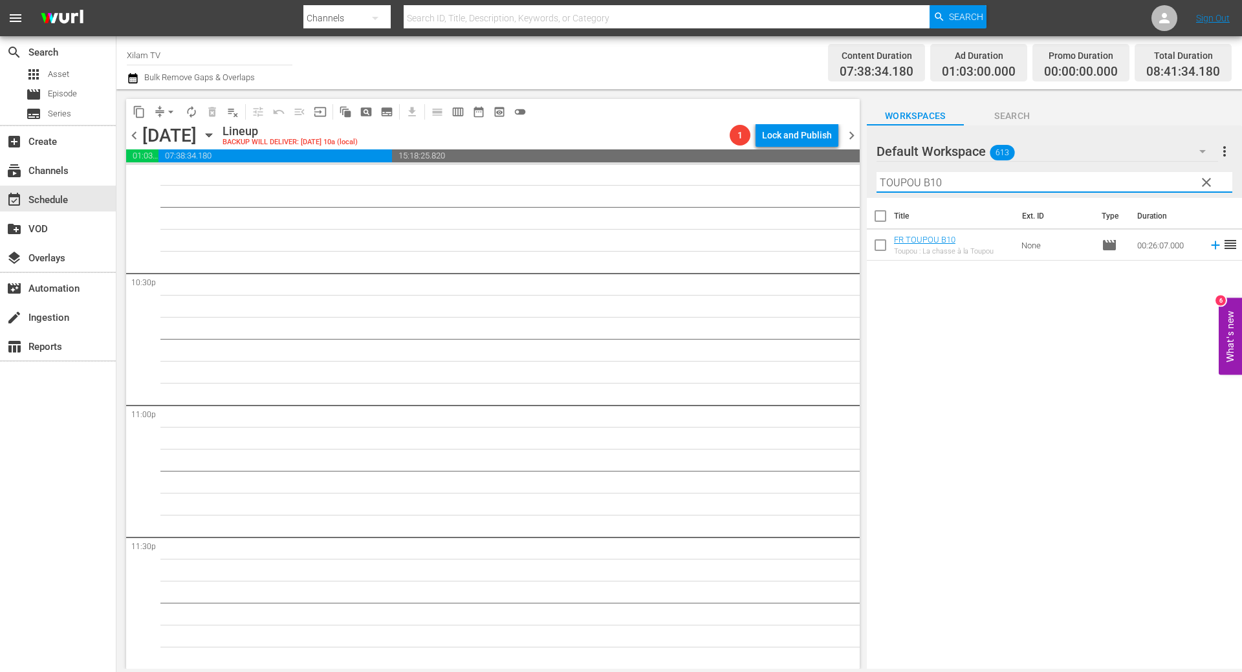
checkbox input "true"
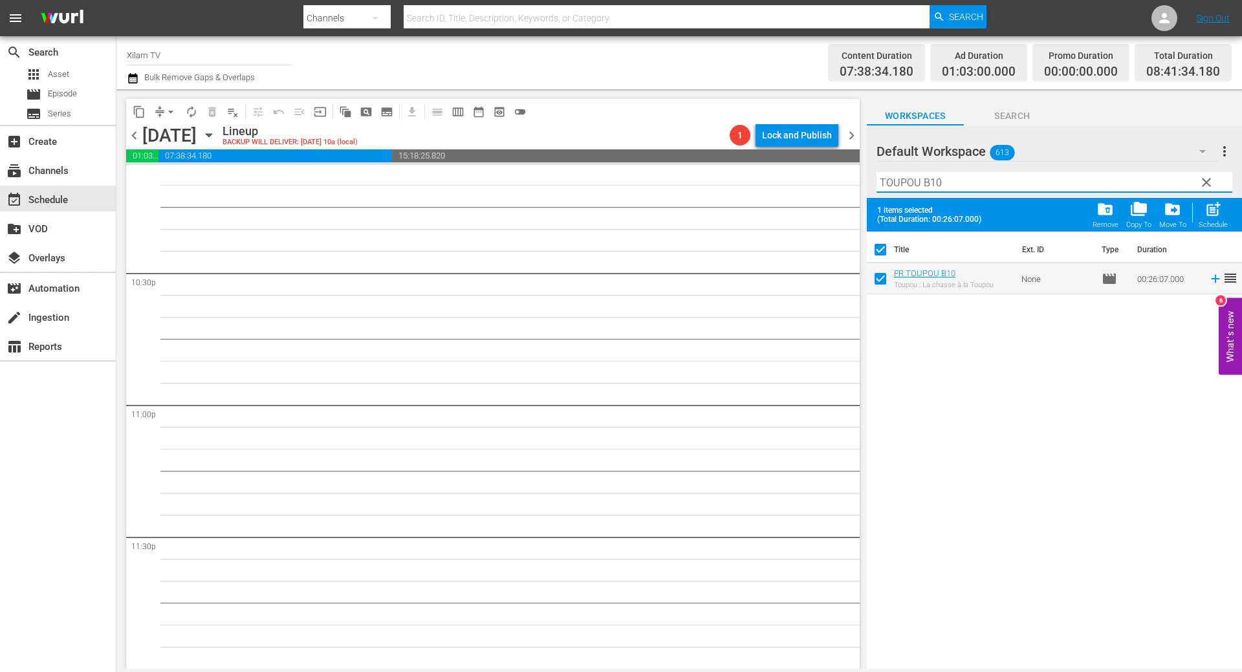
click at [949, 191] on input "TOUPOU B10" at bounding box center [1054, 182] width 356 height 21
type input "TOUPOU B9"
click at [887, 284] on input "checkbox" at bounding box center [880, 281] width 27 height 27
checkbox input "true"
checkbox input "false"
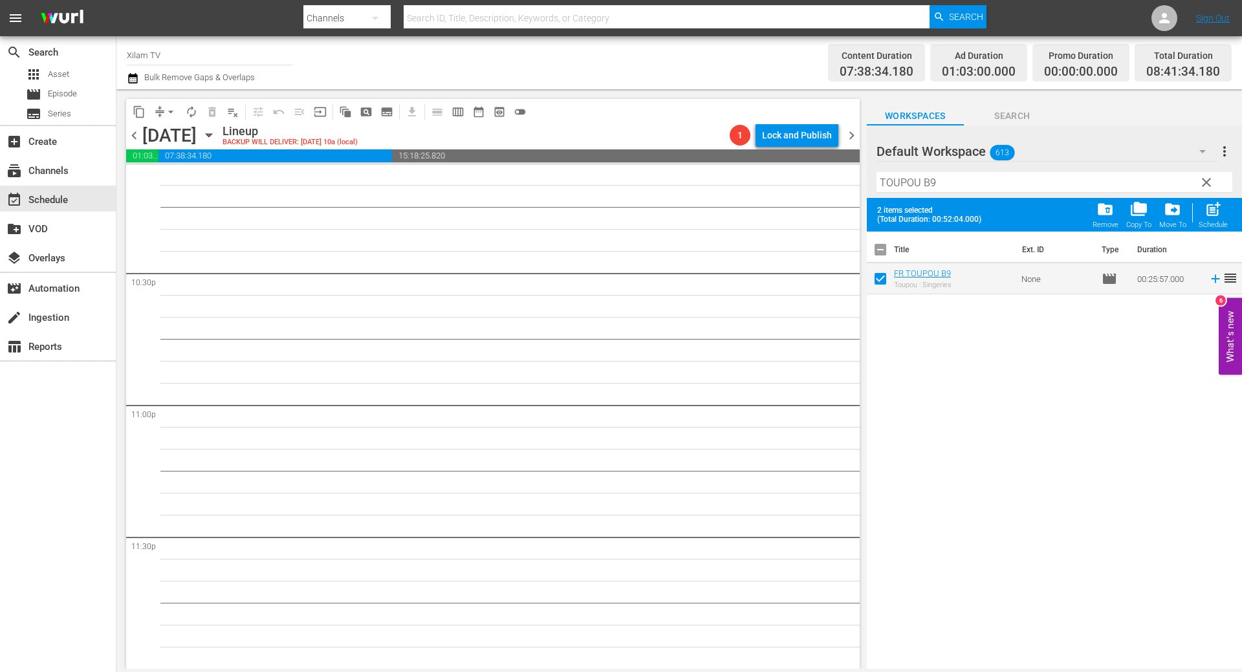
click at [957, 184] on input "TOUPOU B9" at bounding box center [1054, 182] width 356 height 21
type input "TOUPOU B4"
click at [882, 275] on input "checkbox" at bounding box center [880, 281] width 27 height 27
click at [1222, 213] on div "post_add Schedule" at bounding box center [1212, 215] width 29 height 28
checkbox input "false"
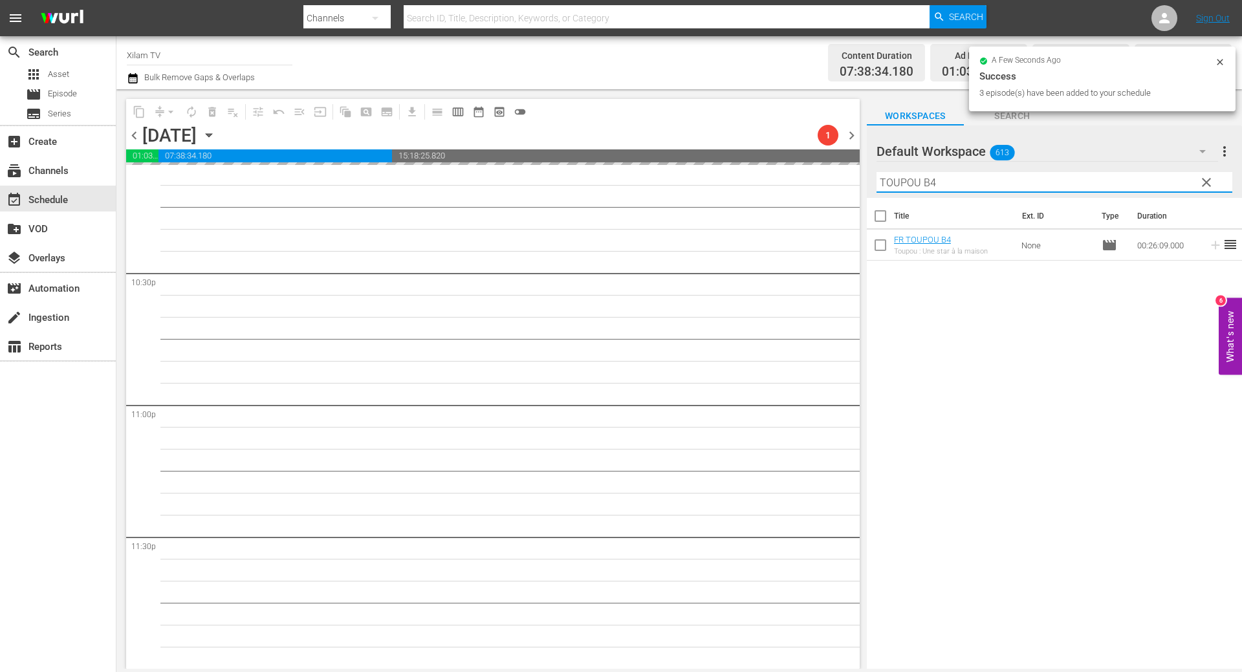
drag, startPoint x: 918, startPoint y: 180, endPoint x: 852, endPoint y: 183, distance: 66.1
click at [852, 183] on div "content_copy compress arrow_drop_down autorenew_outlined delete_forever_outline…" at bounding box center [678, 379] width 1125 height 580
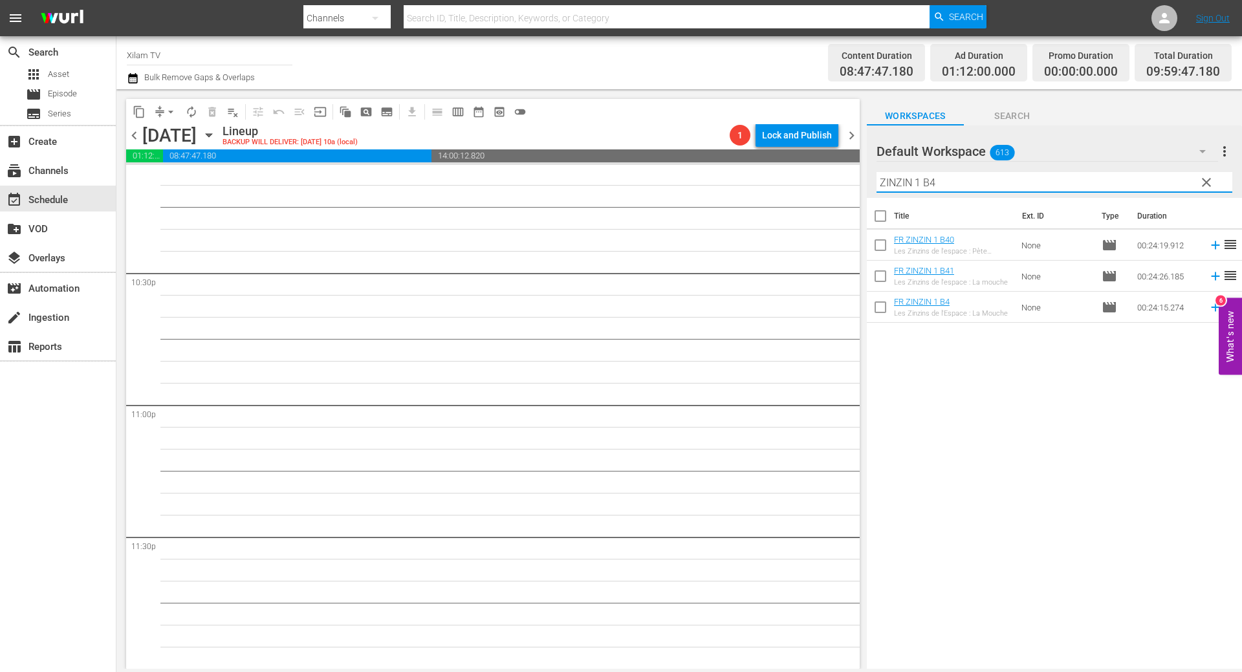
click at [943, 174] on input "ZINZIN 1 B4" at bounding box center [1054, 182] width 356 height 21
type input "ZINZIN 1 B19"
click at [878, 243] on input "checkbox" at bounding box center [880, 247] width 27 height 27
checkbox input "true"
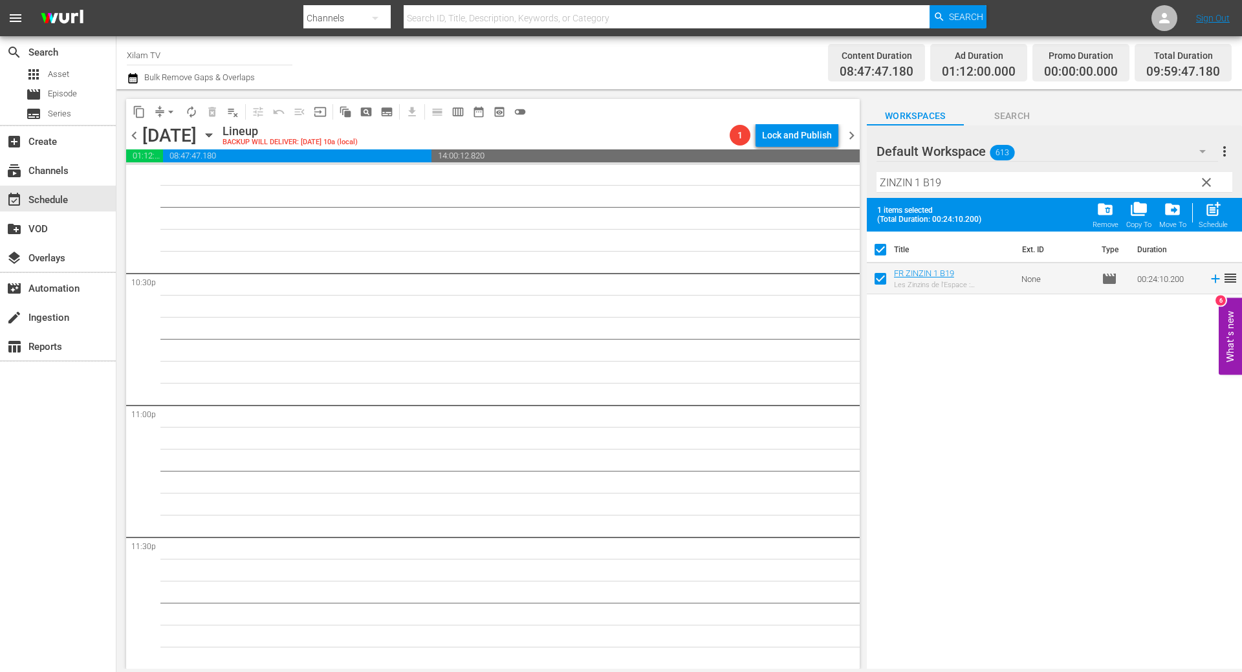
click at [962, 182] on input "ZINZIN 1 B19" at bounding box center [1054, 182] width 356 height 21
type input "ZINZIN 1 B41"
click at [885, 279] on input "checkbox" at bounding box center [880, 281] width 27 height 27
checkbox input "true"
checkbox input "false"
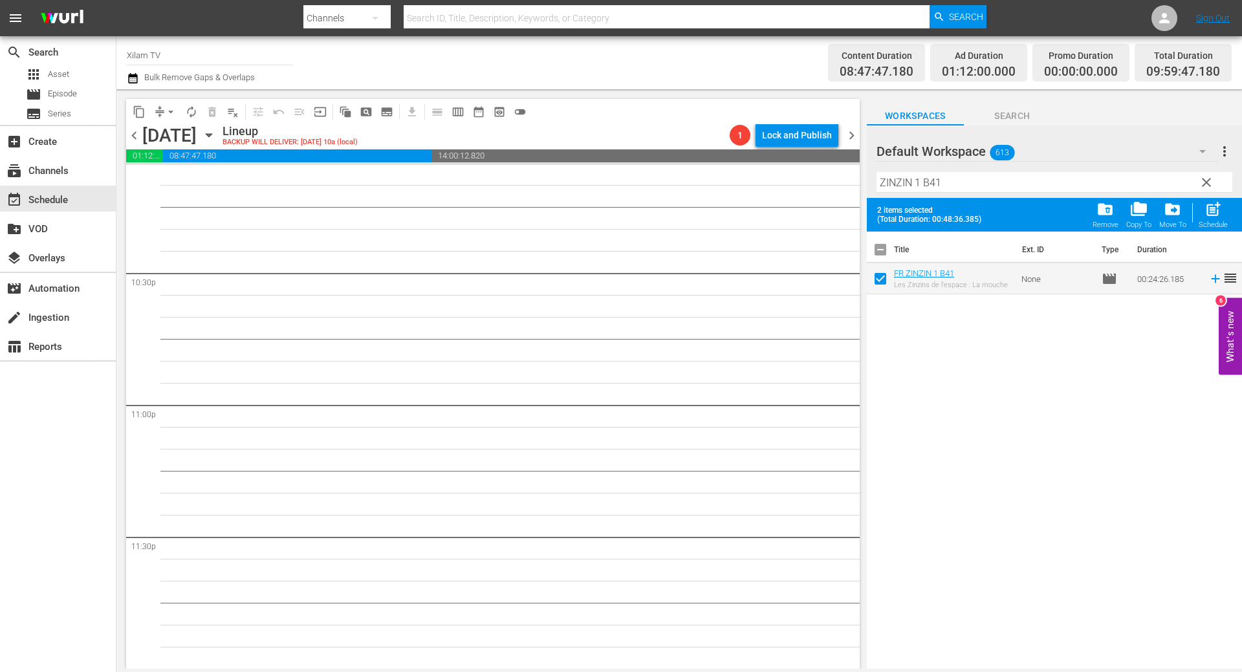
click at [919, 178] on input "ZINZIN 1 B41" at bounding box center [1054, 182] width 356 height 21
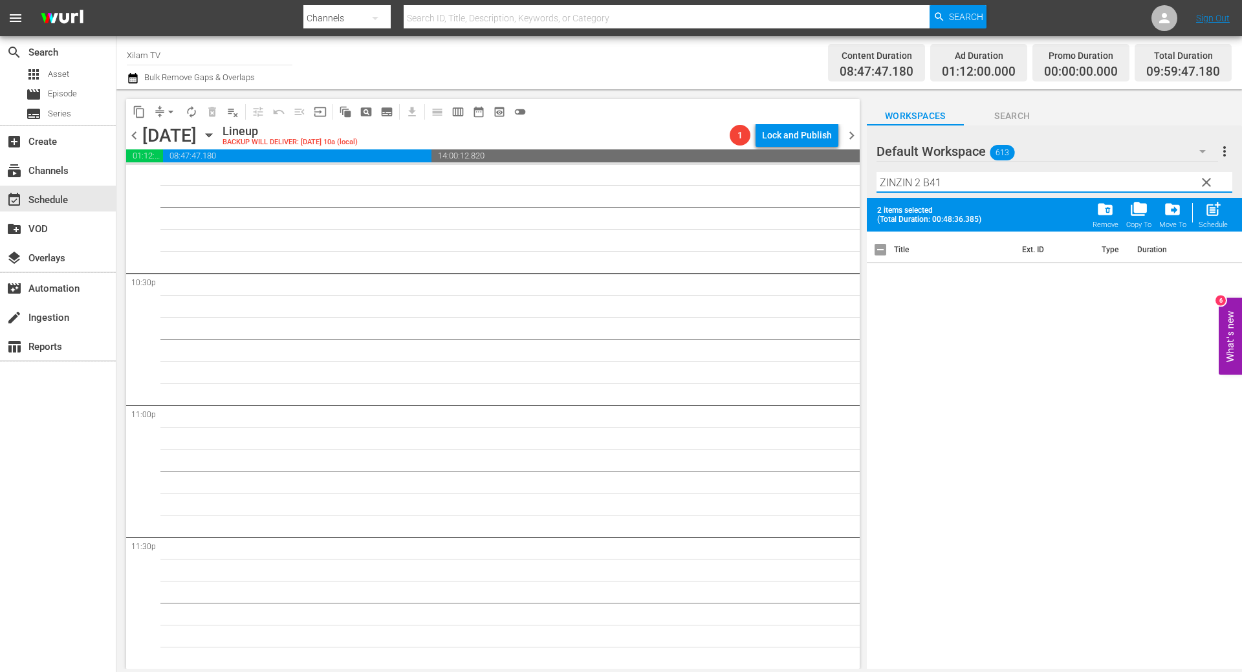
click at [979, 186] on input "ZINZIN 2 B41" at bounding box center [1054, 182] width 356 height 21
type input "ZINZIN 2 B14"
click at [882, 278] on input "checkbox" at bounding box center [880, 281] width 27 height 27
checkbox input "true"
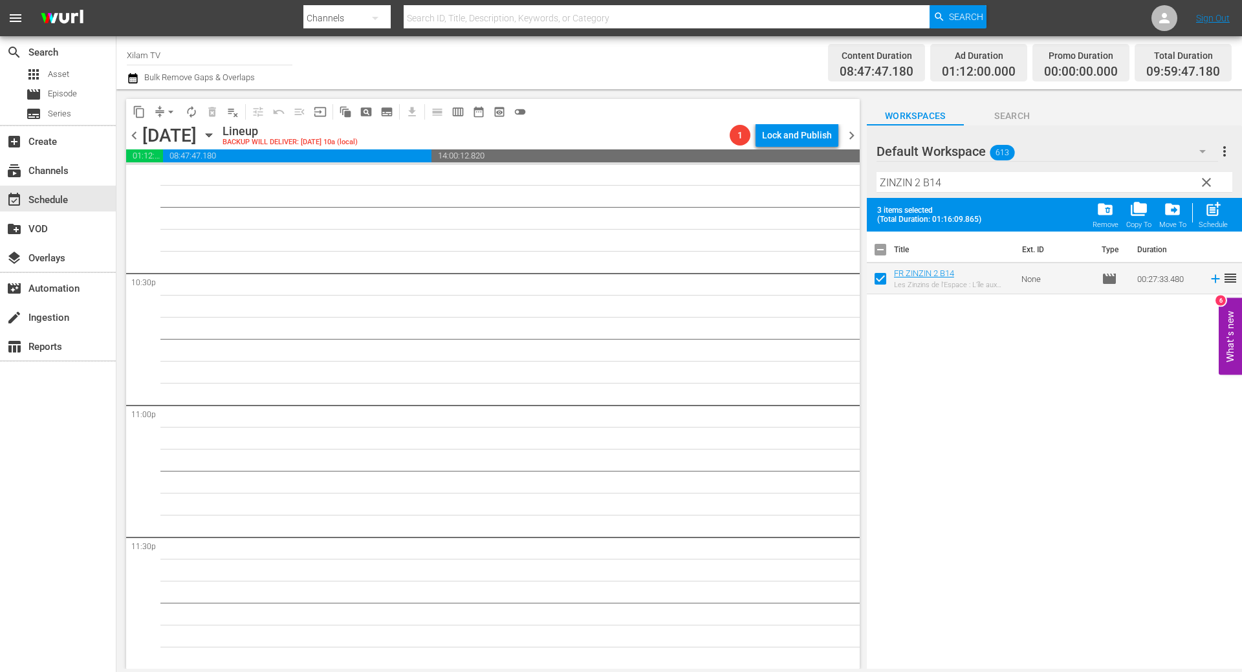
click at [946, 188] on input "ZINZIN 2 B14" at bounding box center [1054, 182] width 356 height 21
type input "ZINZIN 2 B35"
click at [873, 285] on input "checkbox" at bounding box center [880, 281] width 27 height 27
click at [1219, 208] on span "post_add" at bounding box center [1212, 209] width 17 height 17
checkbox input "false"
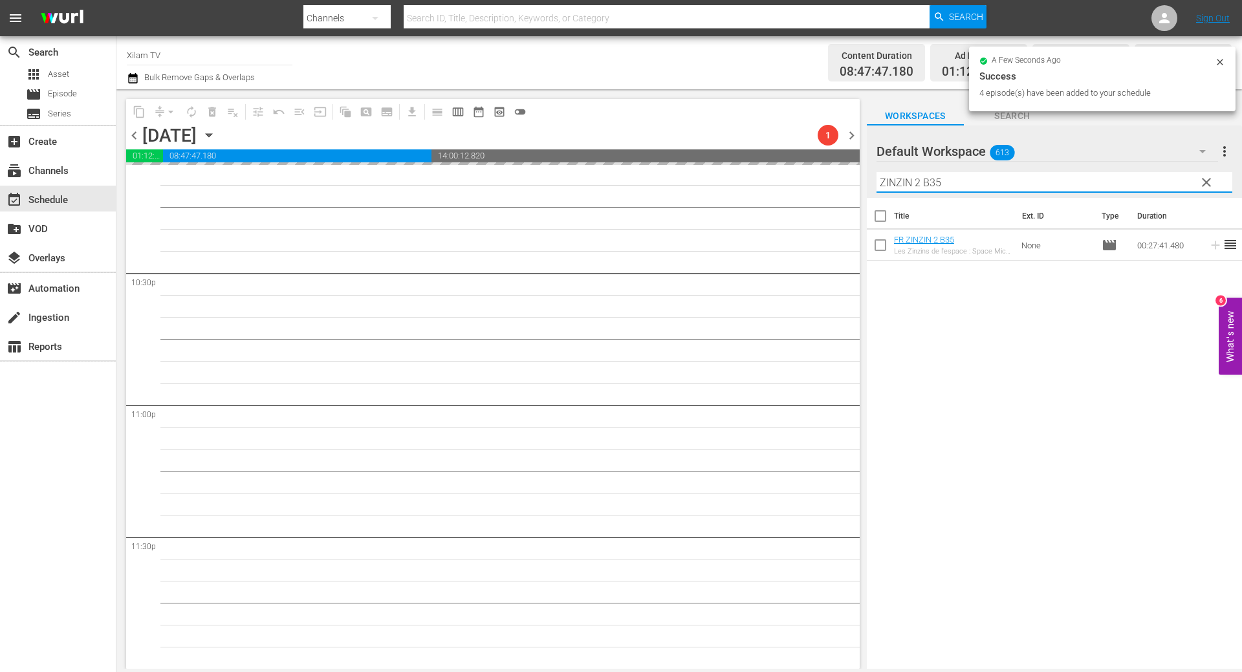
drag, startPoint x: 918, startPoint y: 180, endPoint x: 872, endPoint y: 179, distance: 45.9
click at [872, 179] on div "Default Workspace 613 Default more_vert clear Filter by Title ZINZIN 2 B35" at bounding box center [1054, 161] width 375 height 72
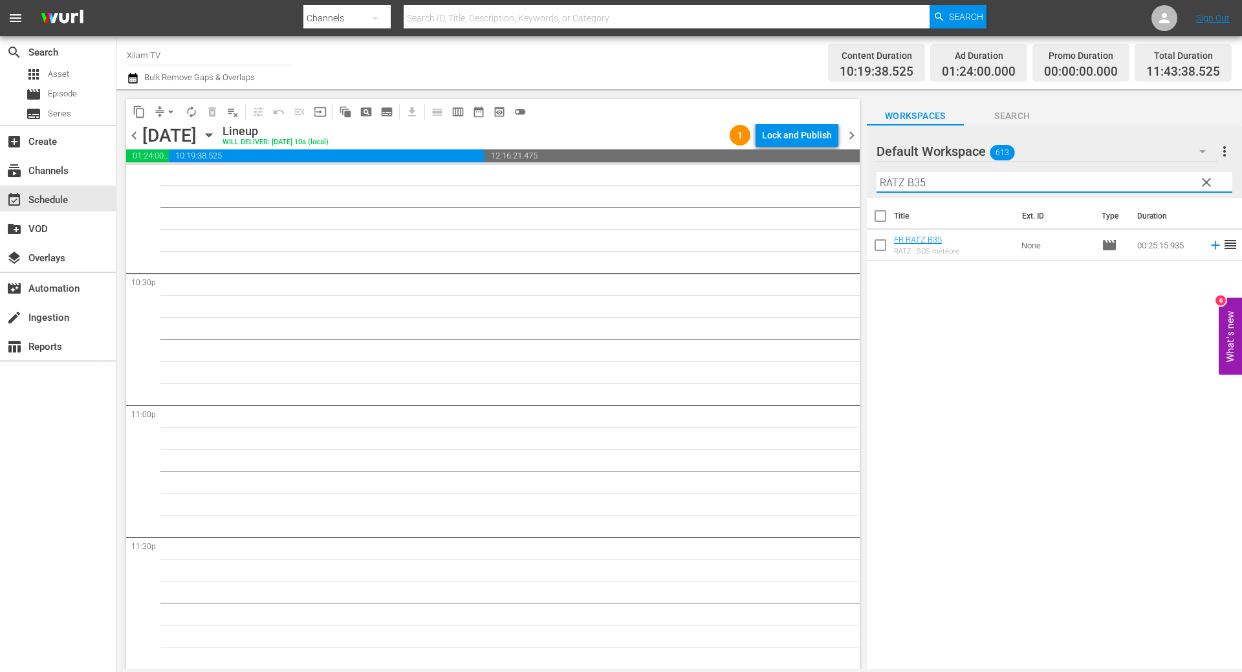
click at [948, 182] on input "RATZ B35" at bounding box center [1054, 182] width 356 height 21
type input "RATZ B9"
click at [879, 239] on input "checkbox" at bounding box center [880, 247] width 27 height 27
checkbox input "true"
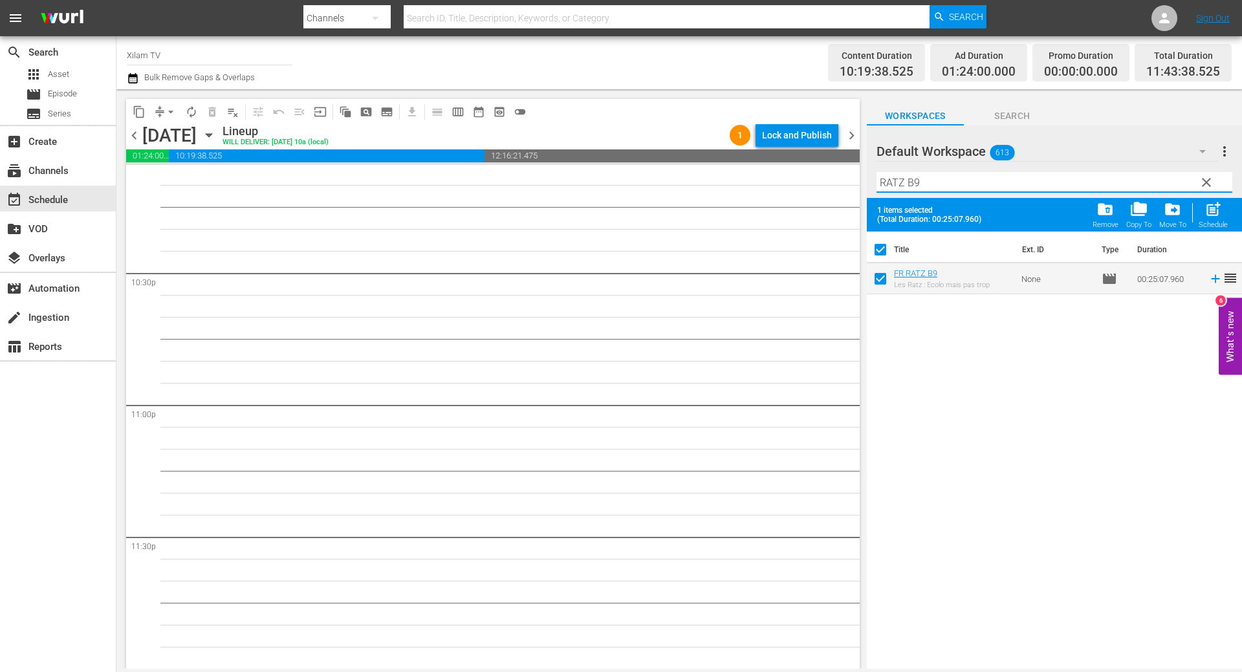
click at [930, 177] on input "RATZ B9" at bounding box center [1054, 182] width 356 height 21
type input "RATZ B6"
click at [880, 279] on input "checkbox" at bounding box center [880, 281] width 27 height 27
checkbox input "true"
checkbox input "false"
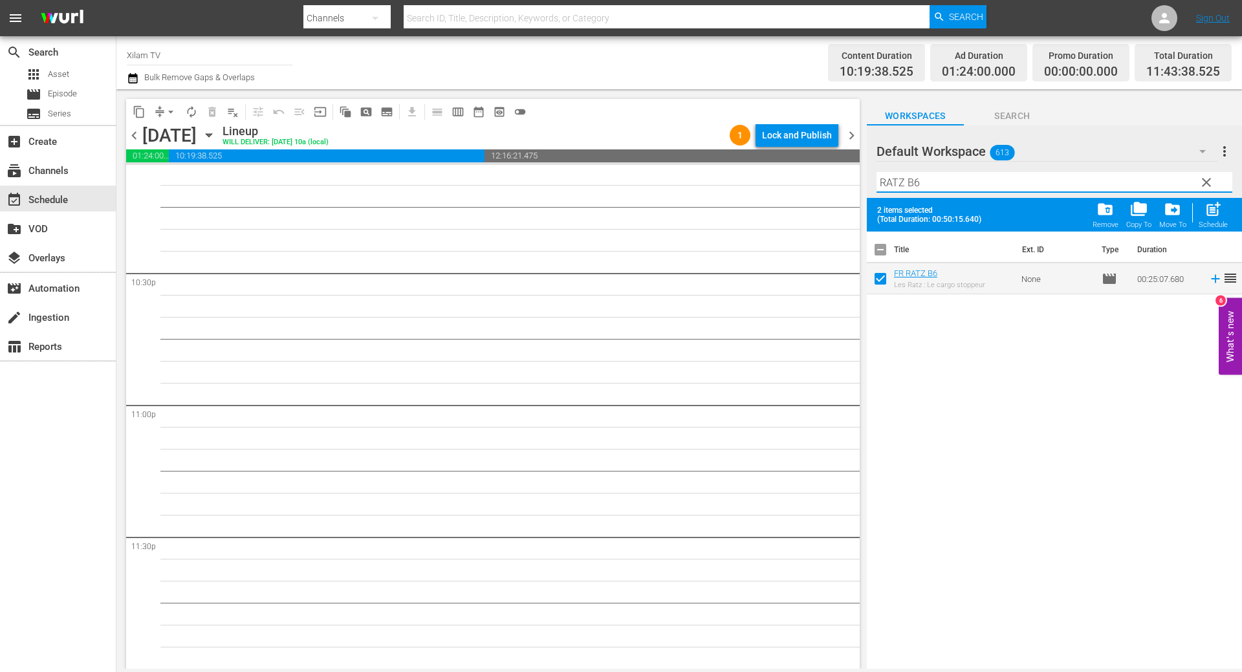
click at [902, 180] on input "RATZ B6" at bounding box center [1054, 182] width 356 height 21
click at [930, 184] on input "RATZ B6" at bounding box center [1054, 182] width 356 height 21
type input "RATZ B19"
drag, startPoint x: 883, startPoint y: 279, endPoint x: 902, endPoint y: 217, distance: 65.1
click at [882, 278] on input "checkbox" at bounding box center [880, 281] width 27 height 27
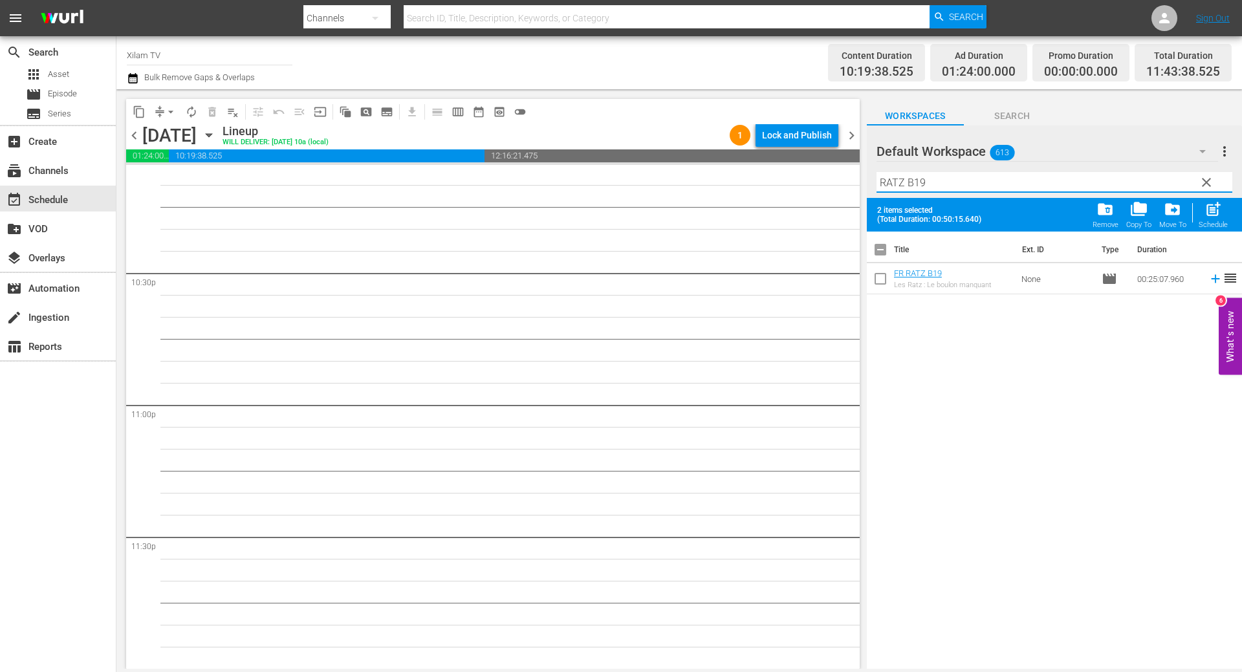
checkbox input "true"
click at [930, 180] on input "RATZ B19" at bounding box center [1054, 182] width 356 height 21
type input "RATZ B22"
click at [882, 288] on input "checkbox" at bounding box center [880, 281] width 27 height 27
click at [1216, 219] on div "post_add Schedule" at bounding box center [1212, 215] width 29 height 28
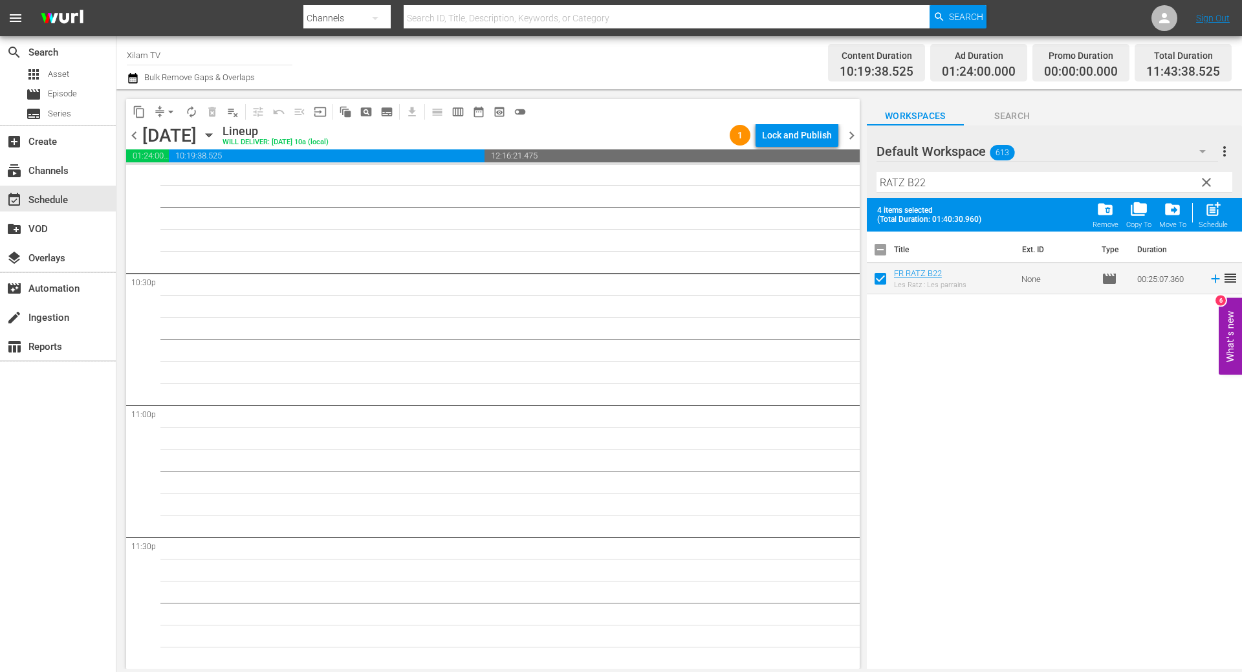
checkbox input "false"
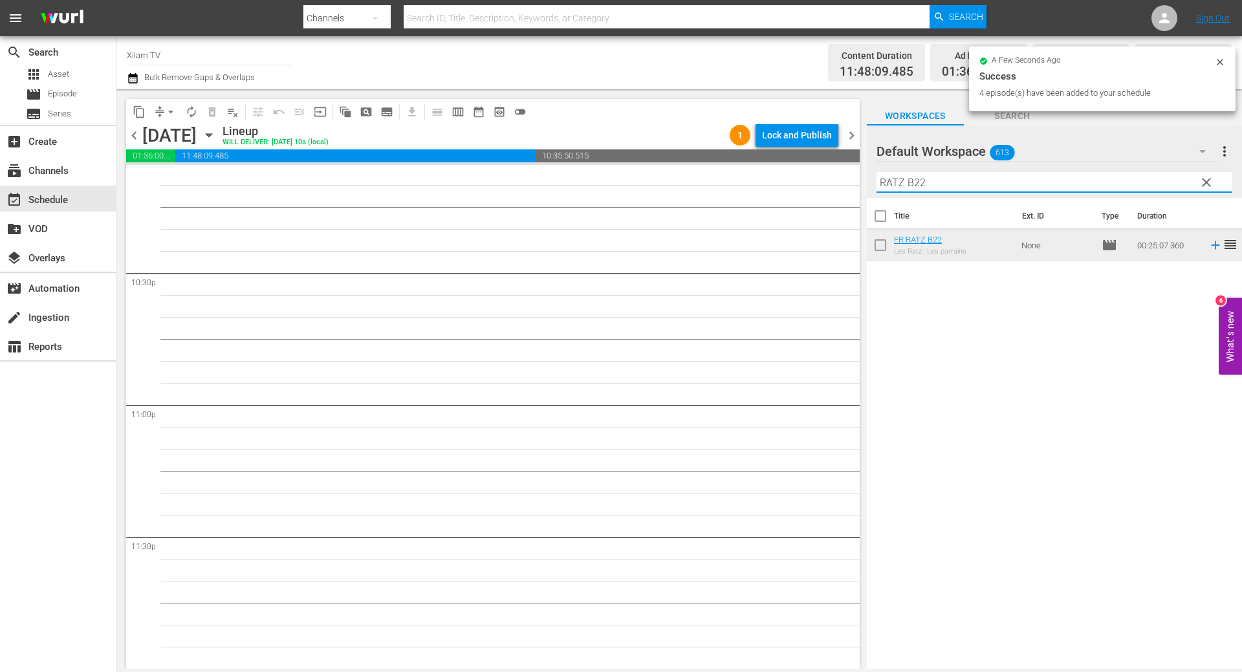
drag, startPoint x: 904, startPoint y: 184, endPoint x: 861, endPoint y: 179, distance: 43.6
click at [862, 180] on div "content_copy compress arrow_drop_down autorenew_outlined delete_forever_outline…" at bounding box center [678, 379] width 1125 height 580
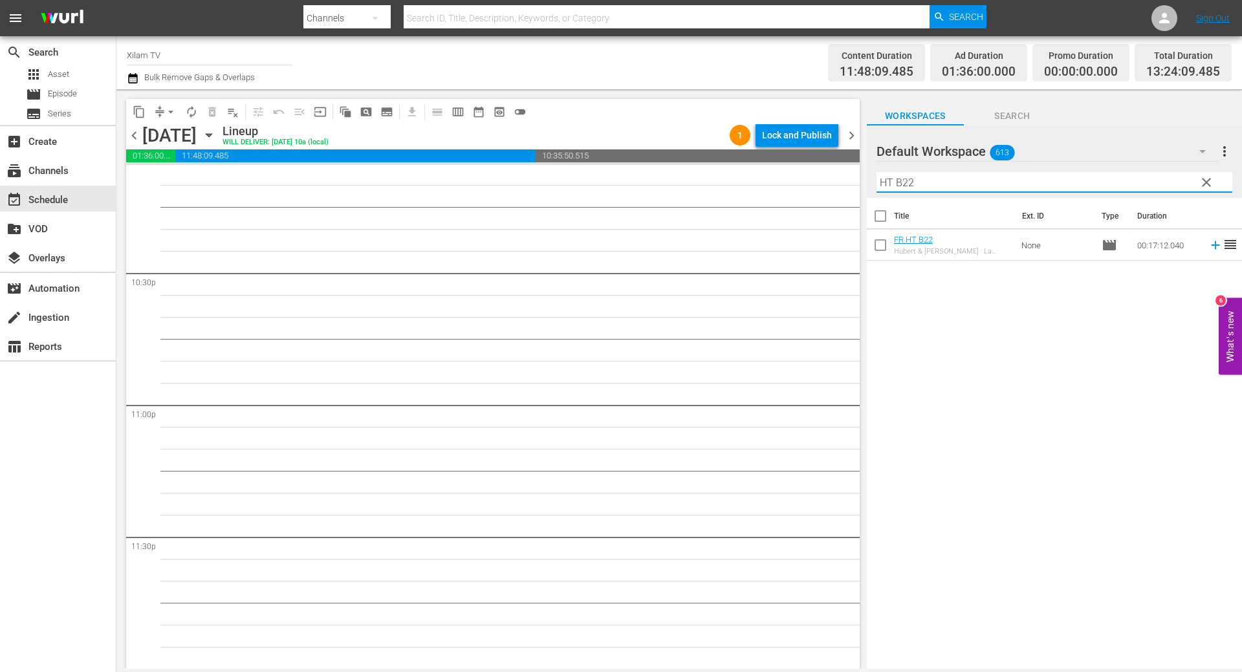
click at [945, 179] on input "HT B22" at bounding box center [1054, 182] width 356 height 21
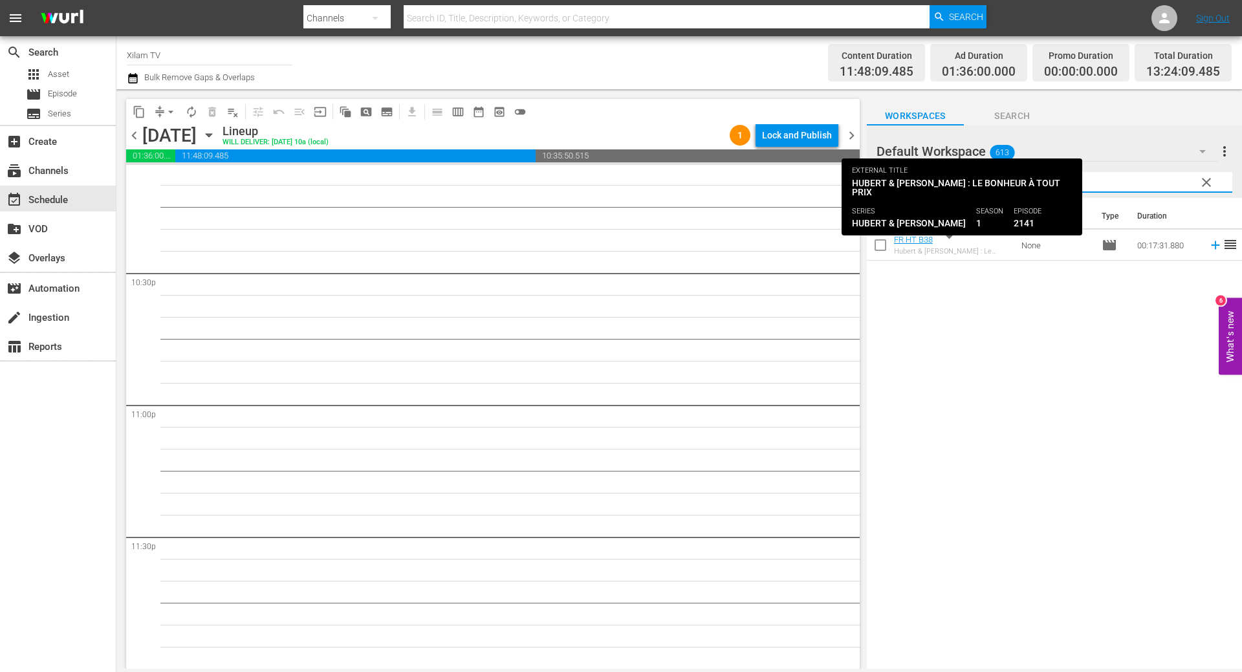
type input "HT B38"
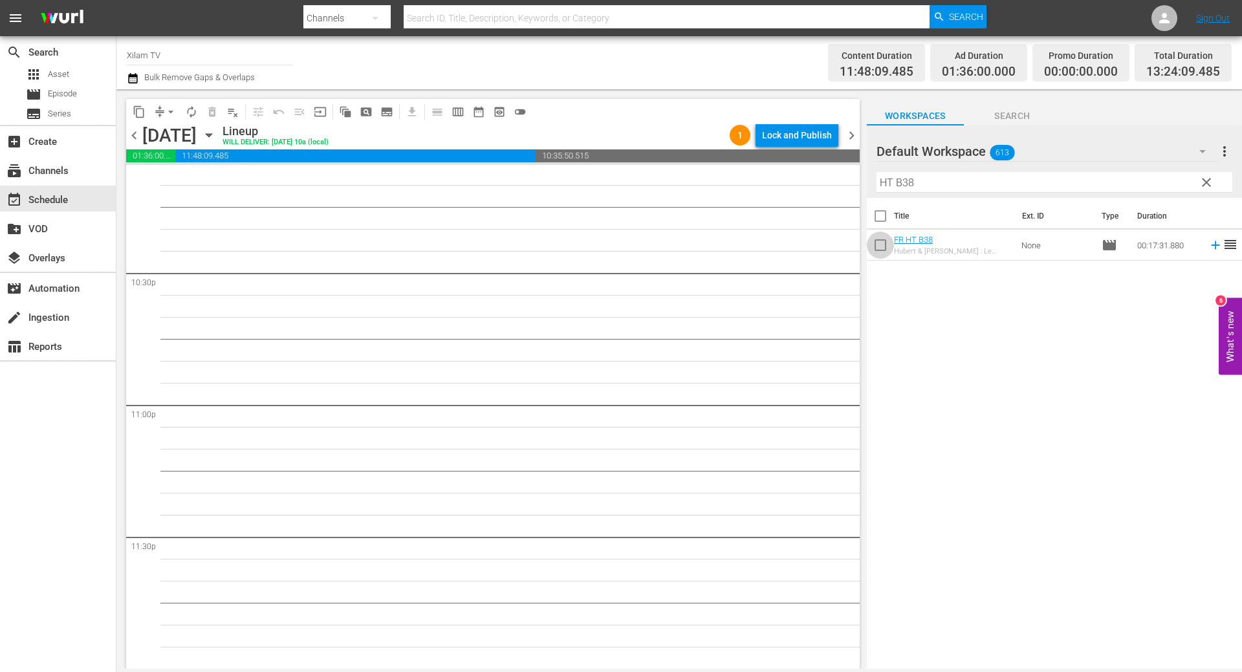
click at [886, 246] on input "checkbox" at bounding box center [880, 247] width 27 height 27
checkbox input "true"
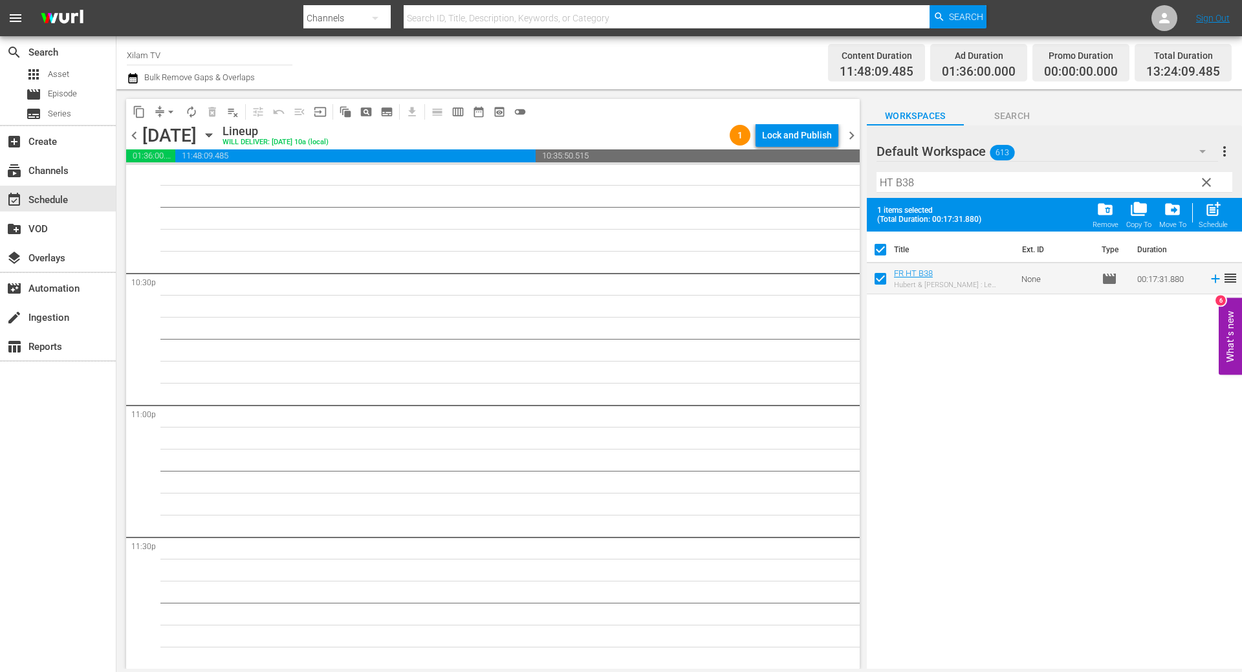
click at [927, 188] on input "HT B38" at bounding box center [1054, 182] width 356 height 21
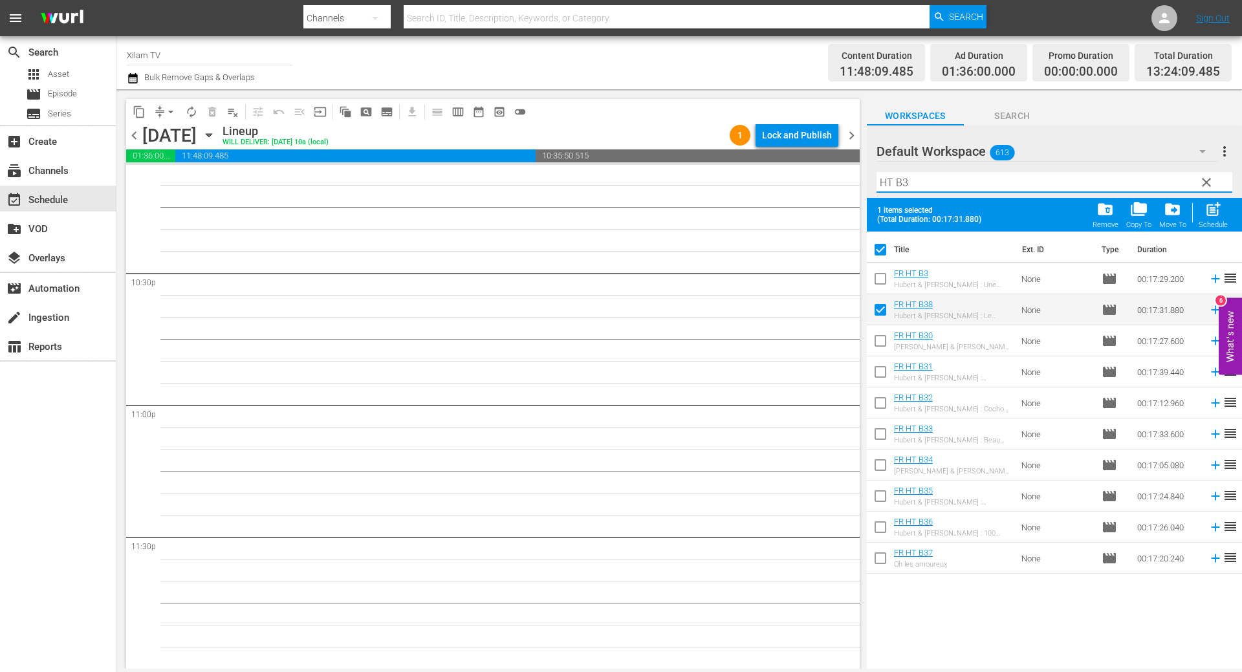
type input "HT B3"
click at [878, 283] on input "checkbox" at bounding box center [880, 281] width 27 height 27
checkbox input "true"
checkbox input "false"
click at [920, 184] on input "HT B3" at bounding box center [1054, 182] width 356 height 21
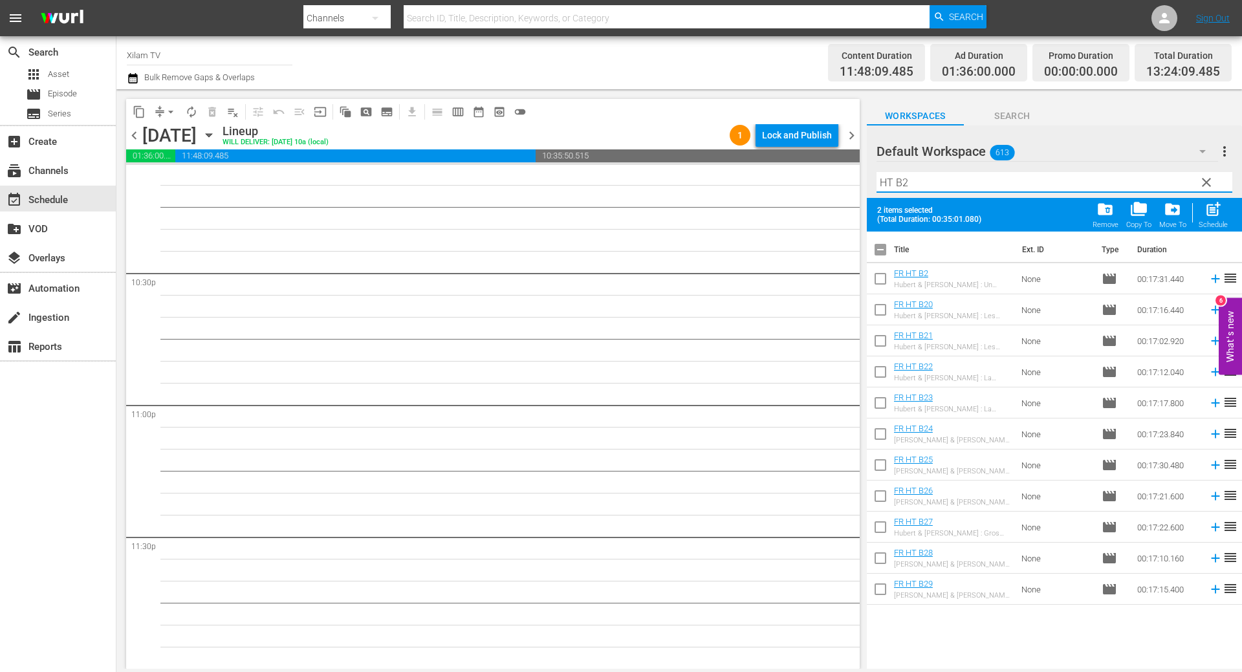
type input "HT B2"
click at [880, 279] on input "checkbox" at bounding box center [880, 281] width 27 height 27
click at [1225, 219] on div "post_add Schedule" at bounding box center [1212, 215] width 29 height 28
checkbox input "false"
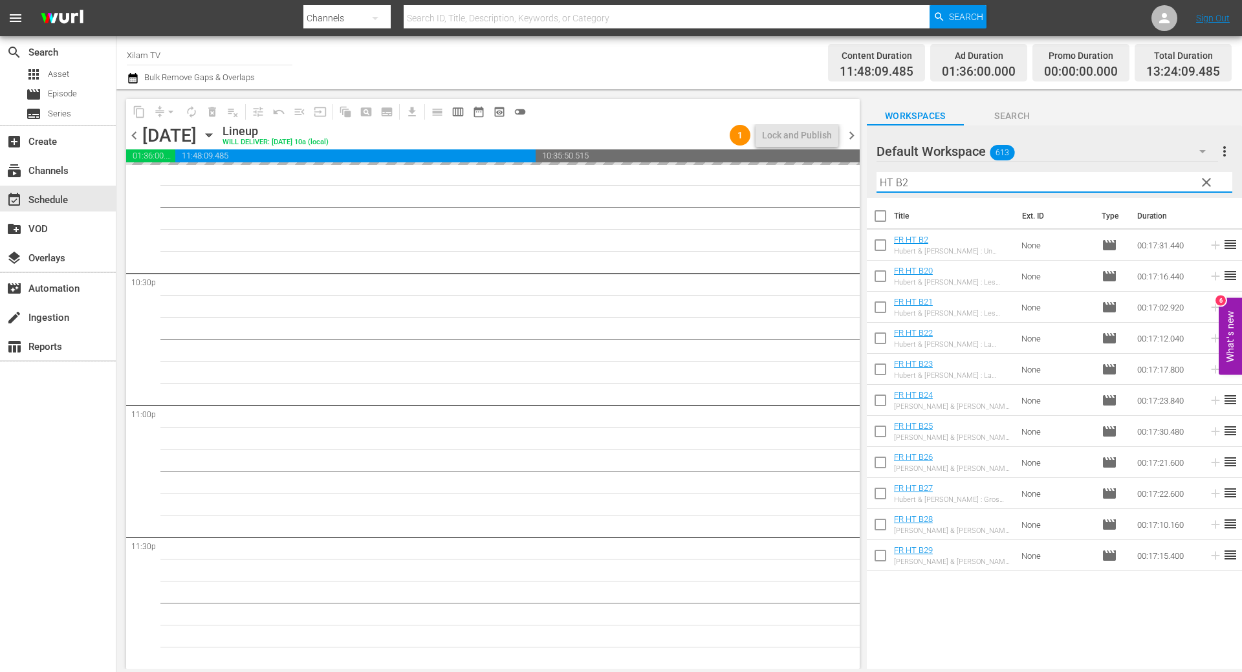
drag, startPoint x: 891, startPoint y: 184, endPoint x: 871, endPoint y: 179, distance: 20.7
click at [871, 179] on div "Default Workspace 613 Default more_vert clear Filter by Title HT B2" at bounding box center [1054, 161] width 375 height 72
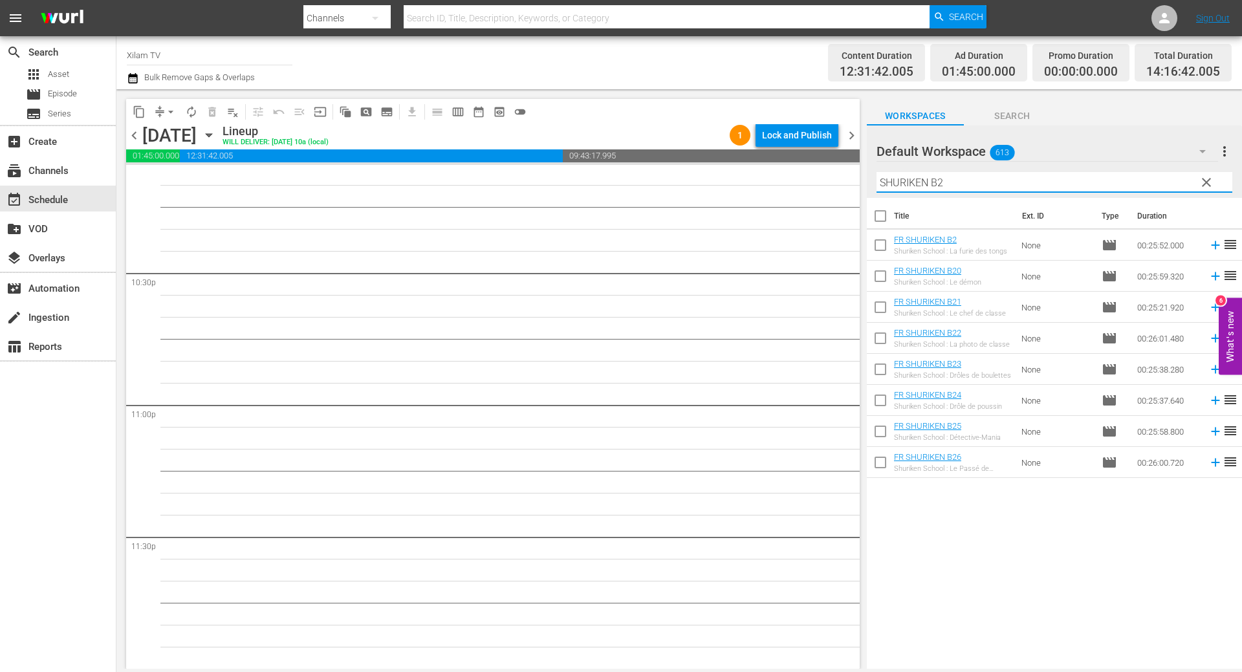
click at [983, 188] on input "SHURIKEN B2" at bounding box center [1054, 182] width 356 height 21
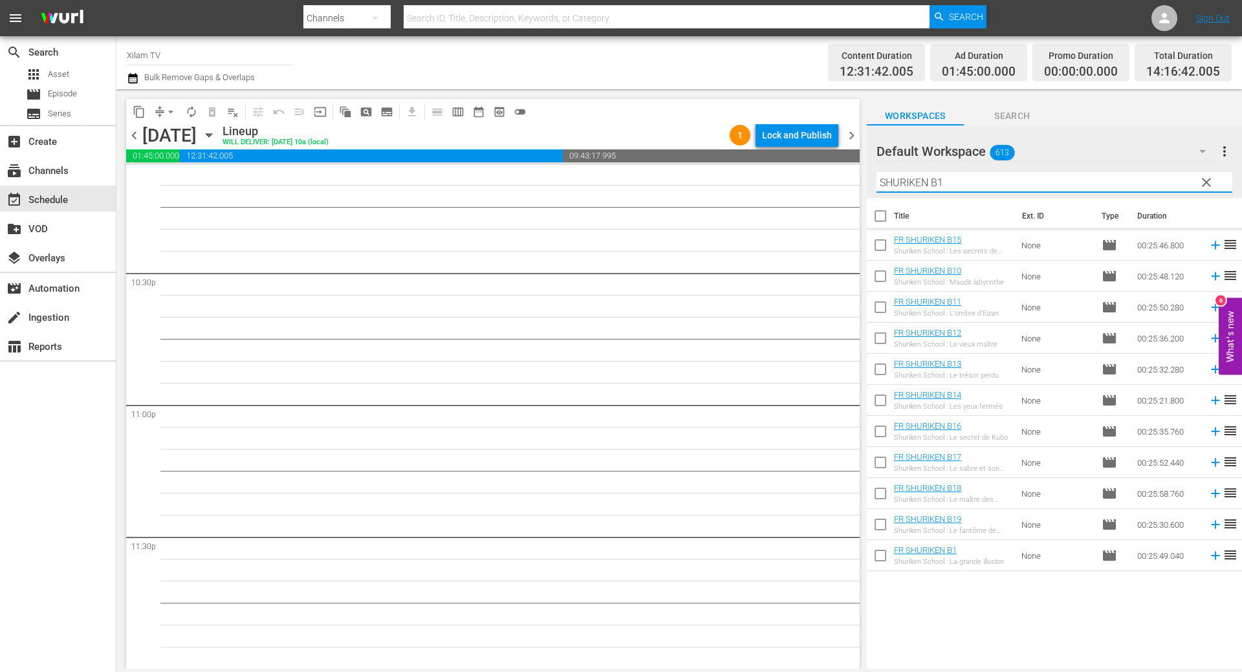
type input "SHURIKEN B1"
click at [881, 308] on input "checkbox" at bounding box center [880, 309] width 27 height 27
checkbox input "true"
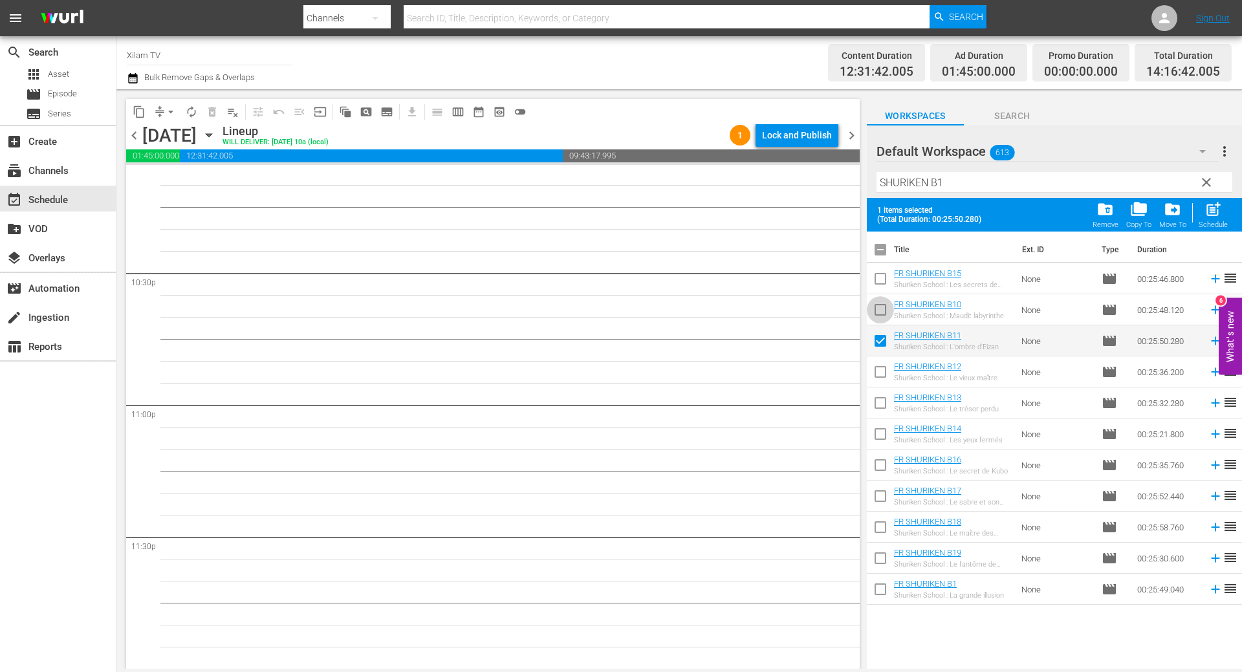
click at [881, 308] on input "checkbox" at bounding box center [880, 312] width 27 height 27
checkbox input "true"
click at [875, 363] on input "checkbox" at bounding box center [880, 374] width 27 height 27
checkbox input "true"
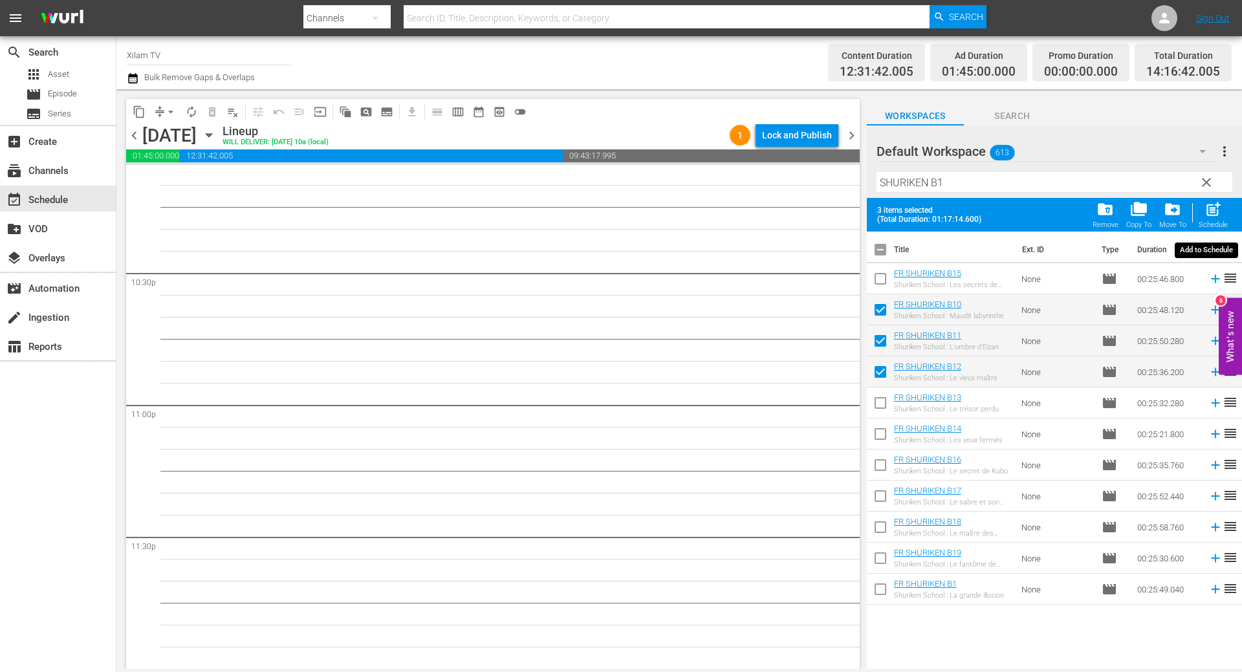
click at [1217, 206] on span "post_add" at bounding box center [1212, 209] width 17 height 17
checkbox input "false"
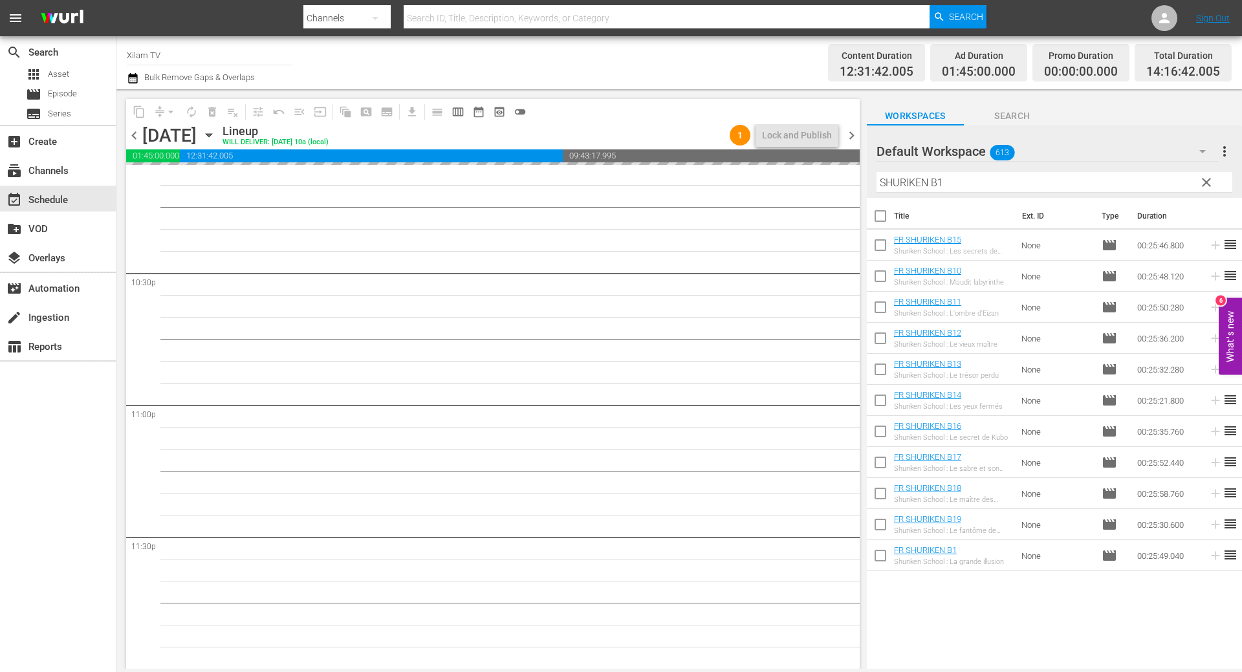
drag, startPoint x: 927, startPoint y: 180, endPoint x: 865, endPoint y: 180, distance: 62.7
click at [867, 180] on div "Default Workspace 613 Default more_vert clear Filter by Title SHURIKEN B1" at bounding box center [1054, 161] width 375 height 72
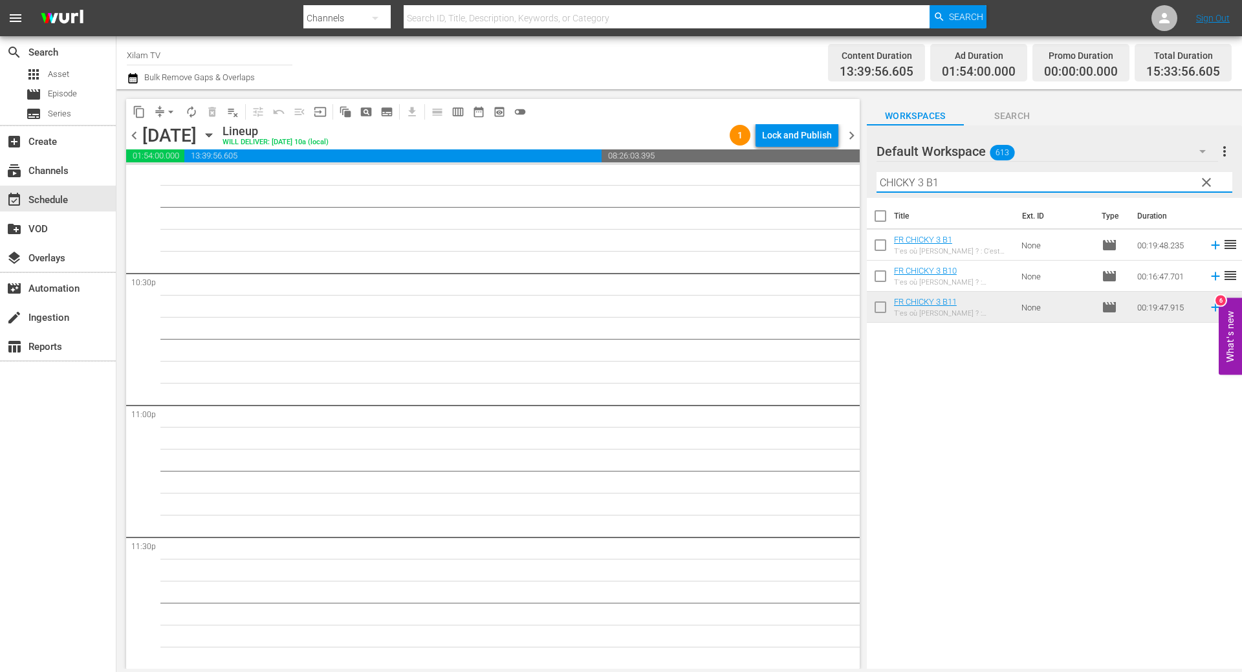
click at [1003, 186] on input "CHICKY 3 B1" at bounding box center [1054, 182] width 356 height 21
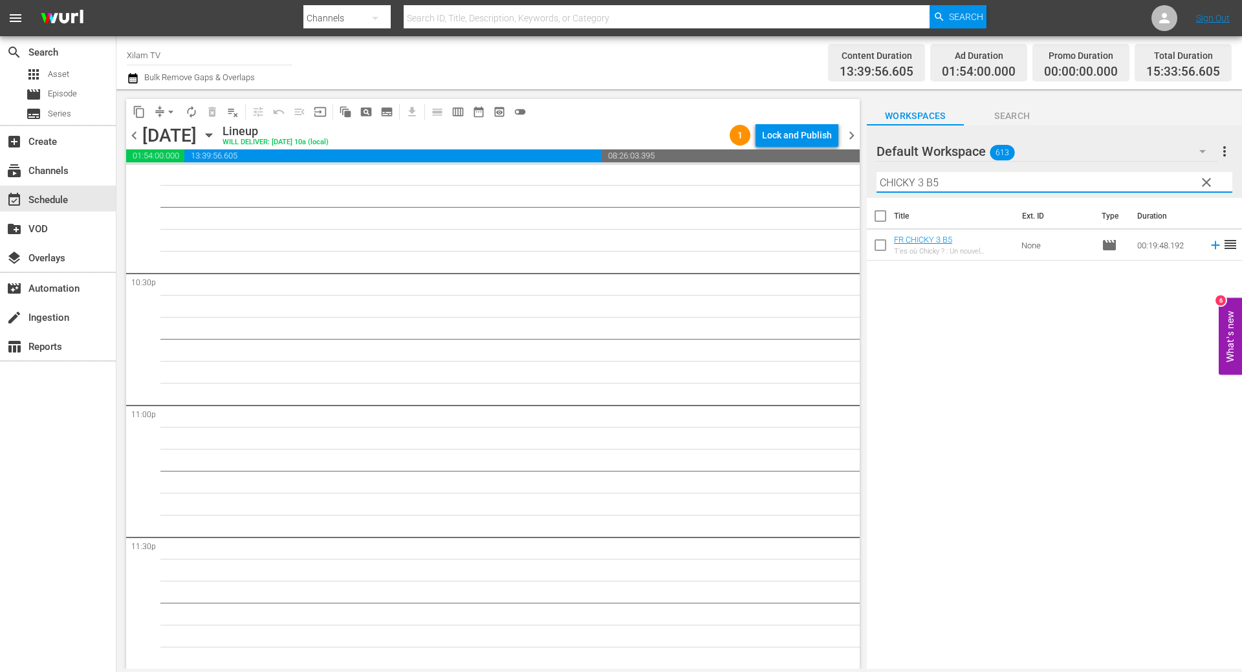
type input "CHICKY 3 B5"
click at [879, 250] on input "checkbox" at bounding box center [880, 247] width 27 height 27
checkbox input "true"
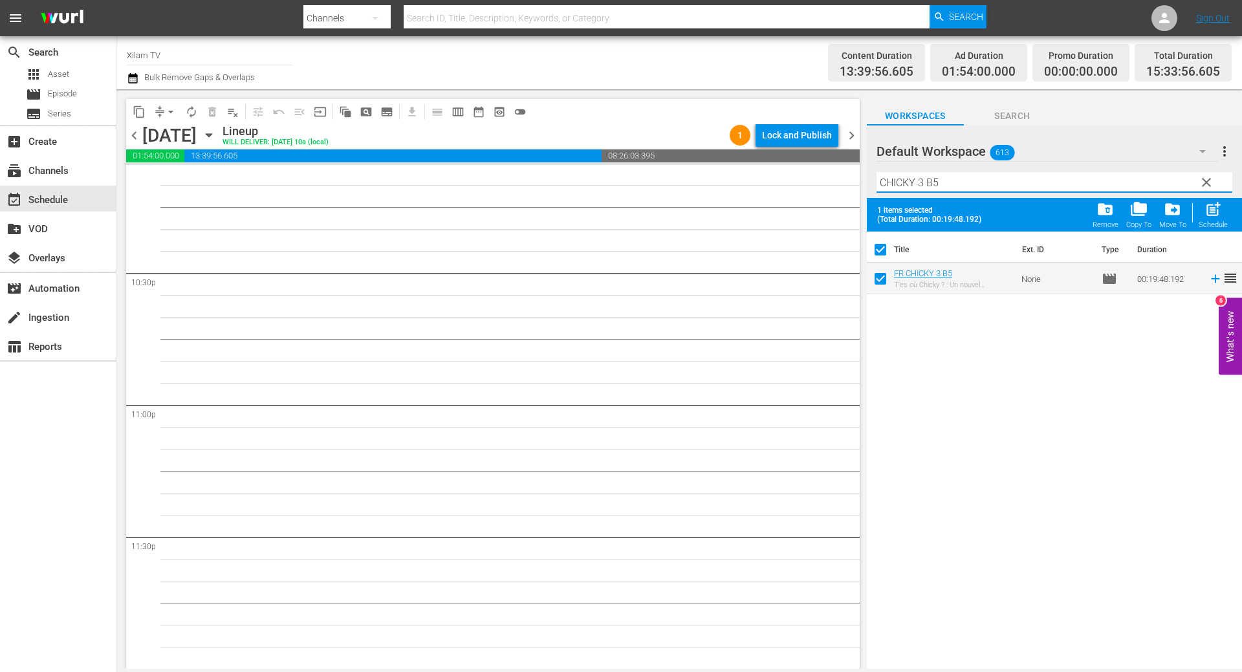
drag, startPoint x: 924, startPoint y: 181, endPoint x: 851, endPoint y: 177, distance: 73.2
click at [851, 177] on div "content_copy compress arrow_drop_down autorenew_outlined delete_forever_outline…" at bounding box center [678, 379] width 1125 height 580
click at [930, 184] on input "DRAGON B5" at bounding box center [1054, 182] width 356 height 21
type input "DRAGON B14"
click at [885, 285] on input "checkbox" at bounding box center [880, 281] width 27 height 27
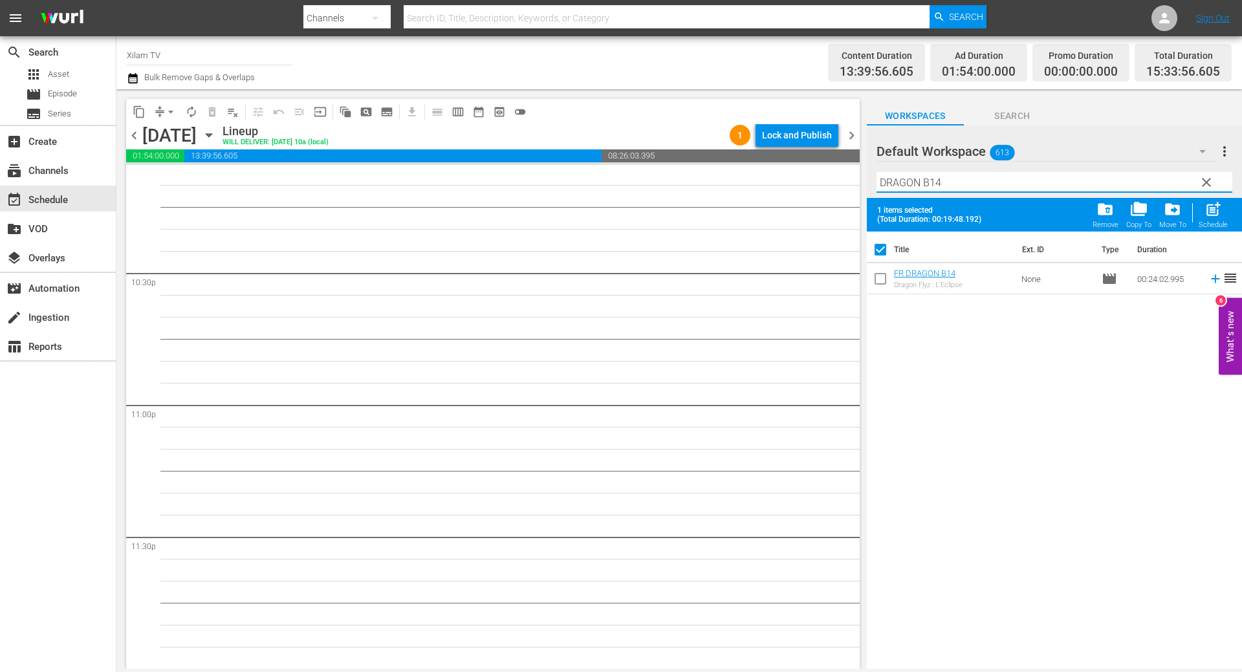
checkbox input "true"
checkbox input "false"
click at [947, 184] on input "DRAGON B14" at bounding box center [1054, 182] width 356 height 21
type input "DRAGON B16"
click at [888, 281] on input "checkbox" at bounding box center [880, 281] width 27 height 27
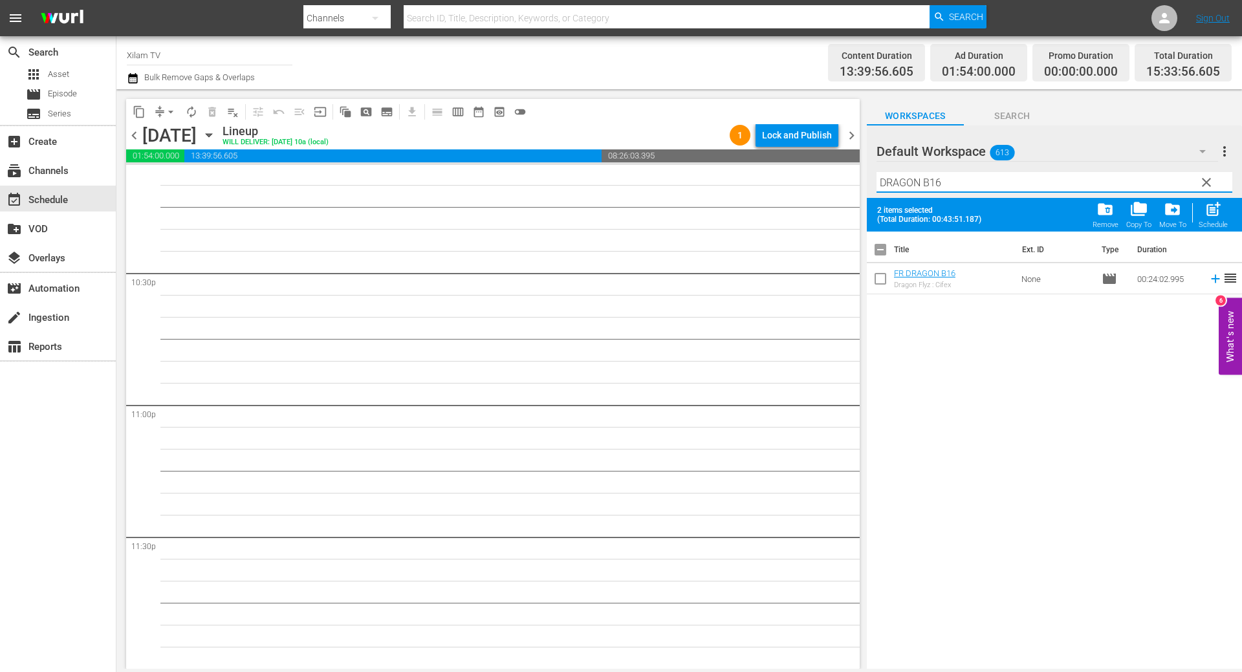
checkbox input "true"
drag, startPoint x: 944, startPoint y: 180, endPoint x: 922, endPoint y: 179, distance: 22.1
click at [922, 179] on input "DRAGON B16" at bounding box center [1054, 182] width 356 height 21
type input "DRAGON B26"
drag, startPoint x: 880, startPoint y: 279, endPoint x: 912, endPoint y: 275, distance: 32.6
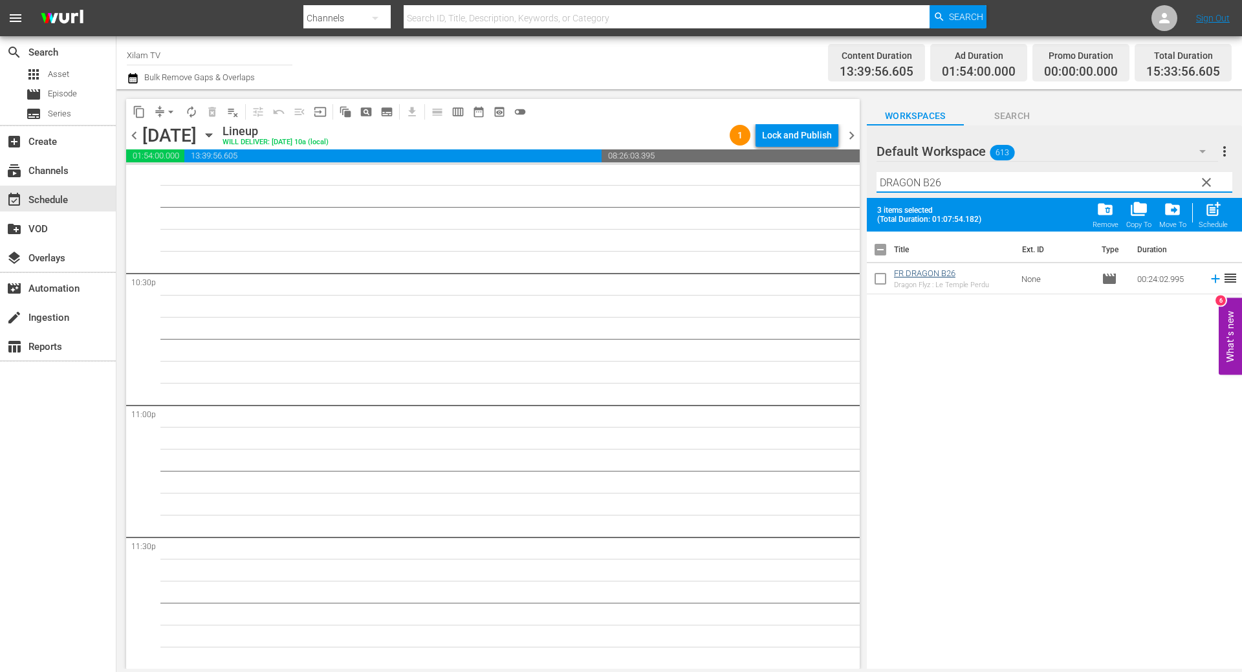
click at [880, 279] on input "checkbox" at bounding box center [880, 281] width 27 height 27
click at [1220, 219] on div "post_add Schedule" at bounding box center [1212, 215] width 29 height 28
checkbox input "false"
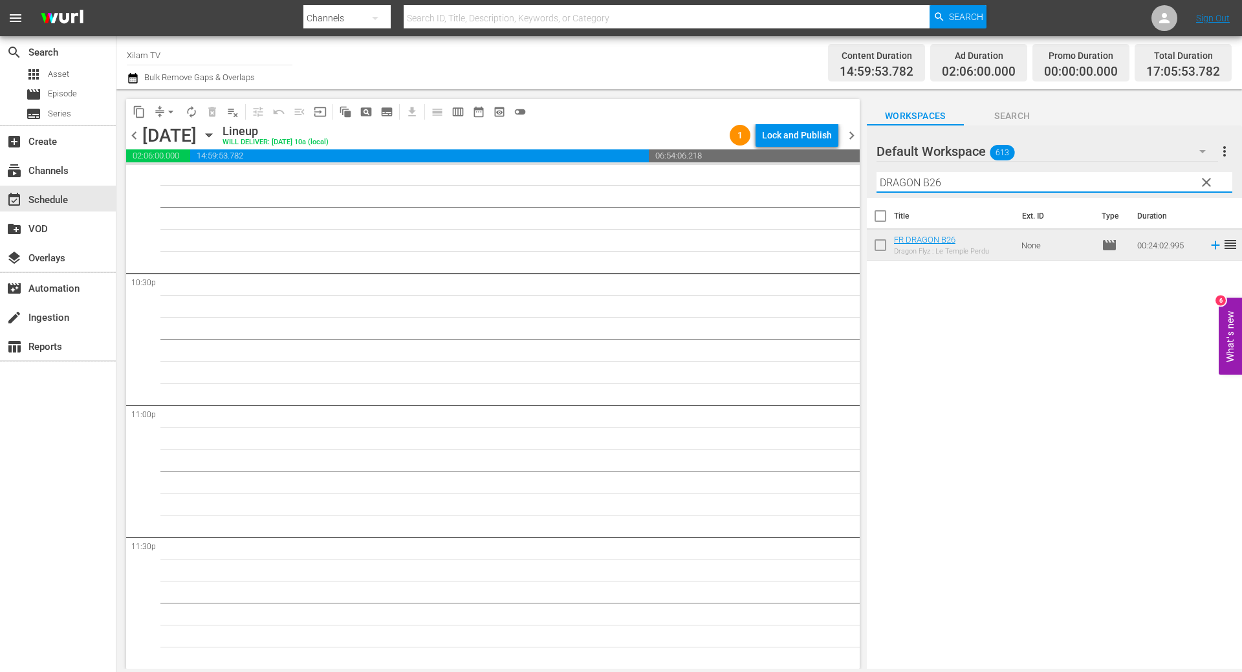
drag, startPoint x: 920, startPoint y: 178, endPoint x: 865, endPoint y: 175, distance: 55.0
click at [865, 175] on div "content_copy compress arrow_drop_down autorenew_outlined delete_forever_outline…" at bounding box center [678, 379] width 1125 height 580
click at [952, 177] on input "ZINZIN 2 B26" at bounding box center [1054, 182] width 356 height 21
type input "ZINZIN 2 B11"
click at [882, 240] on input "checkbox" at bounding box center [880, 247] width 27 height 27
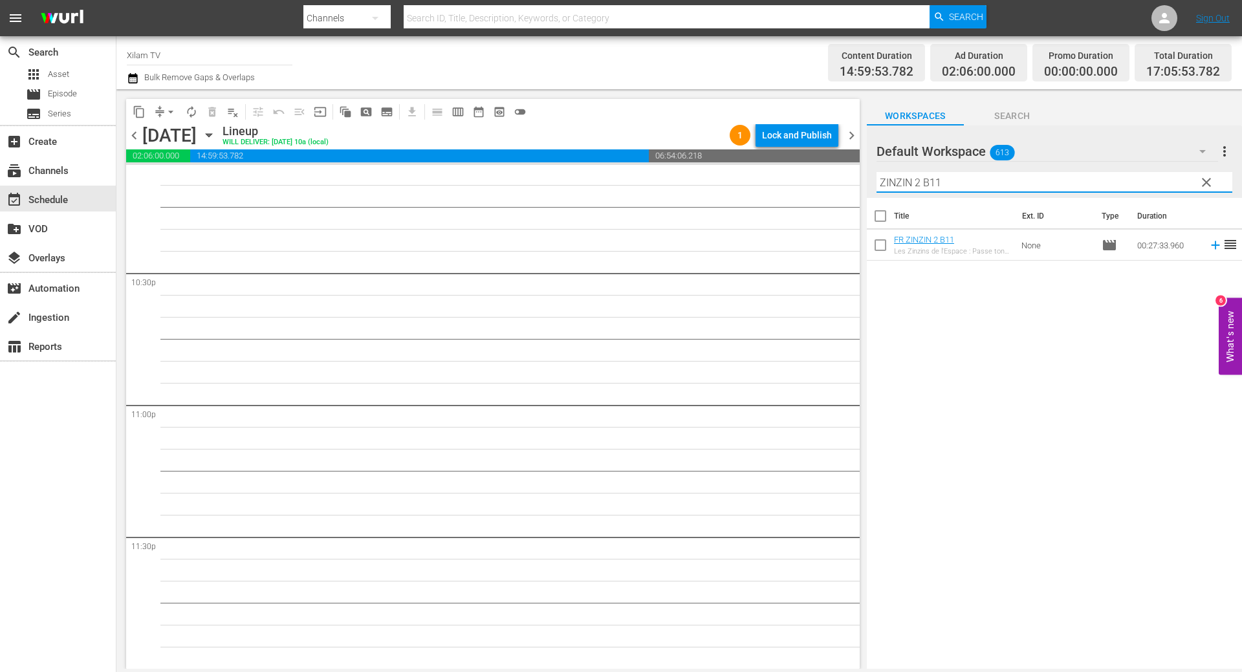
checkbox input "true"
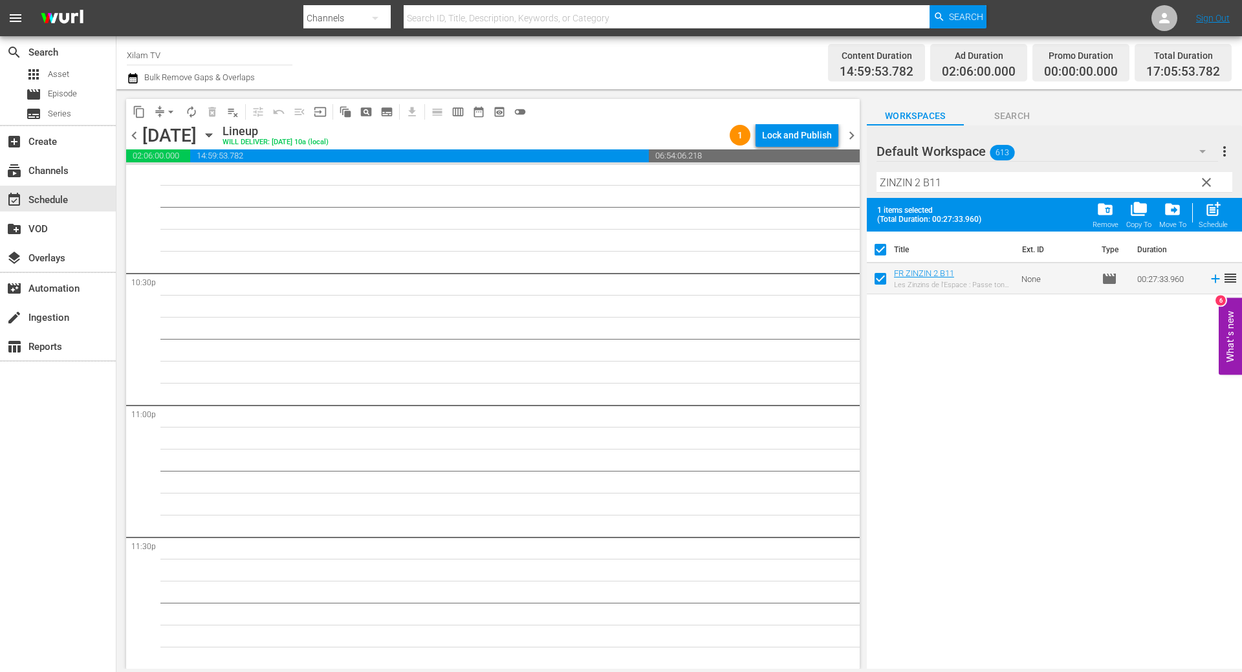
click at [959, 188] on input "ZINZIN 2 B11" at bounding box center [1054, 182] width 356 height 21
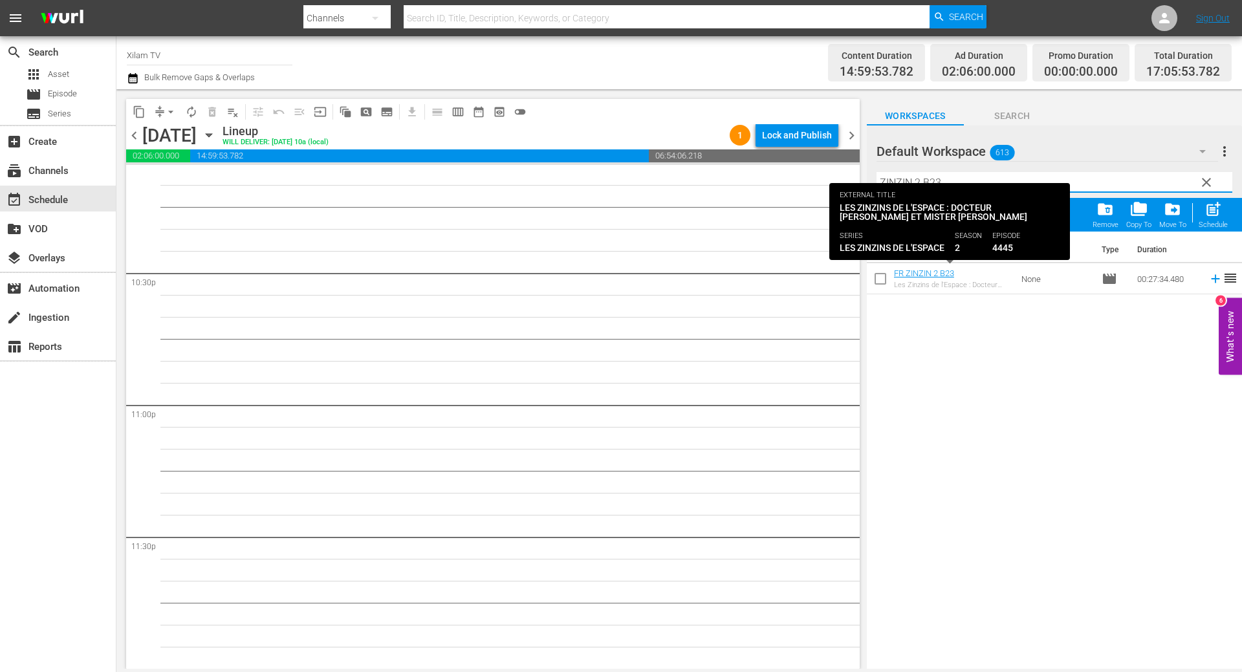
type input "ZINZIN 2 B23"
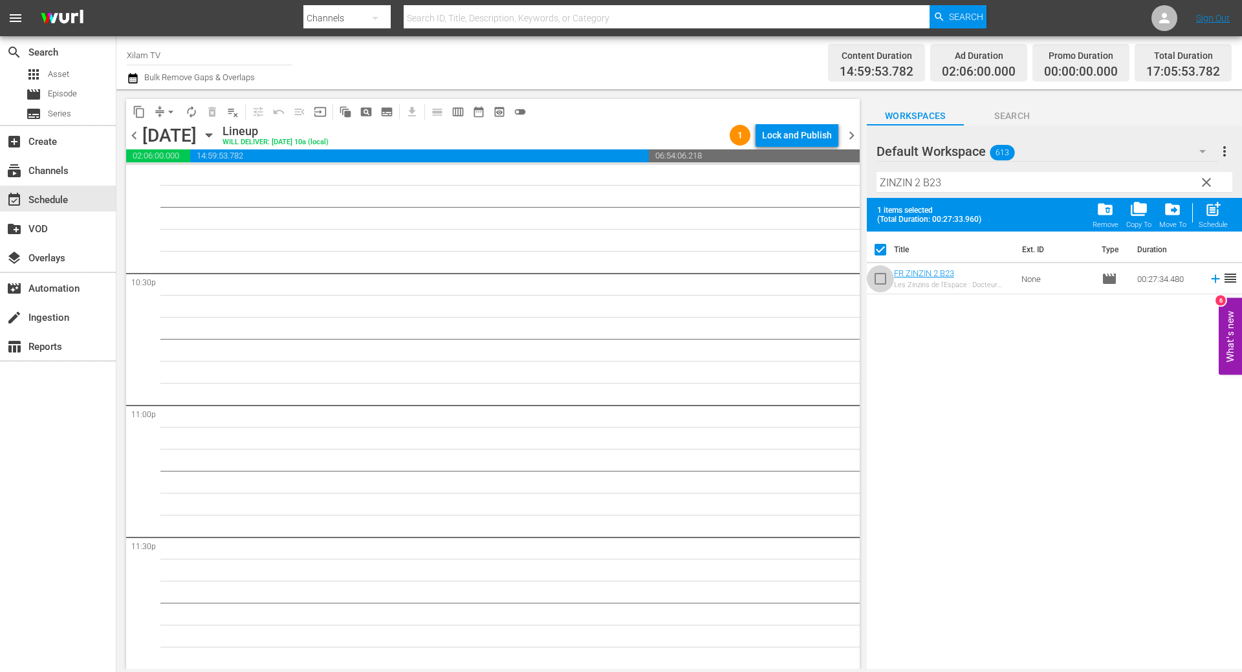
click at [879, 278] on input "checkbox" at bounding box center [880, 281] width 27 height 27
checkbox input "true"
checkbox input "false"
click at [919, 182] on input "ZINZIN 2 B23" at bounding box center [1054, 182] width 356 height 21
click at [982, 187] on input "ZINZIN 1 B23" at bounding box center [1054, 182] width 356 height 21
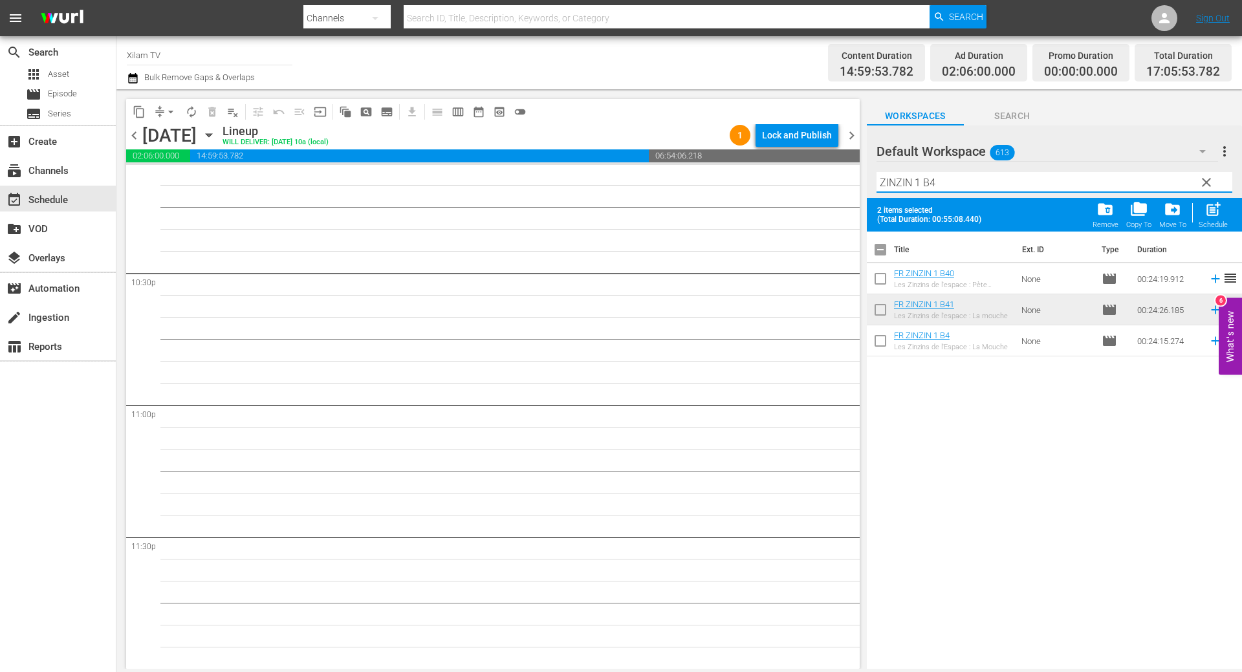
type input "ZINZIN 1 B4"
click at [874, 344] on input "checkbox" at bounding box center [880, 343] width 27 height 27
checkbox input "true"
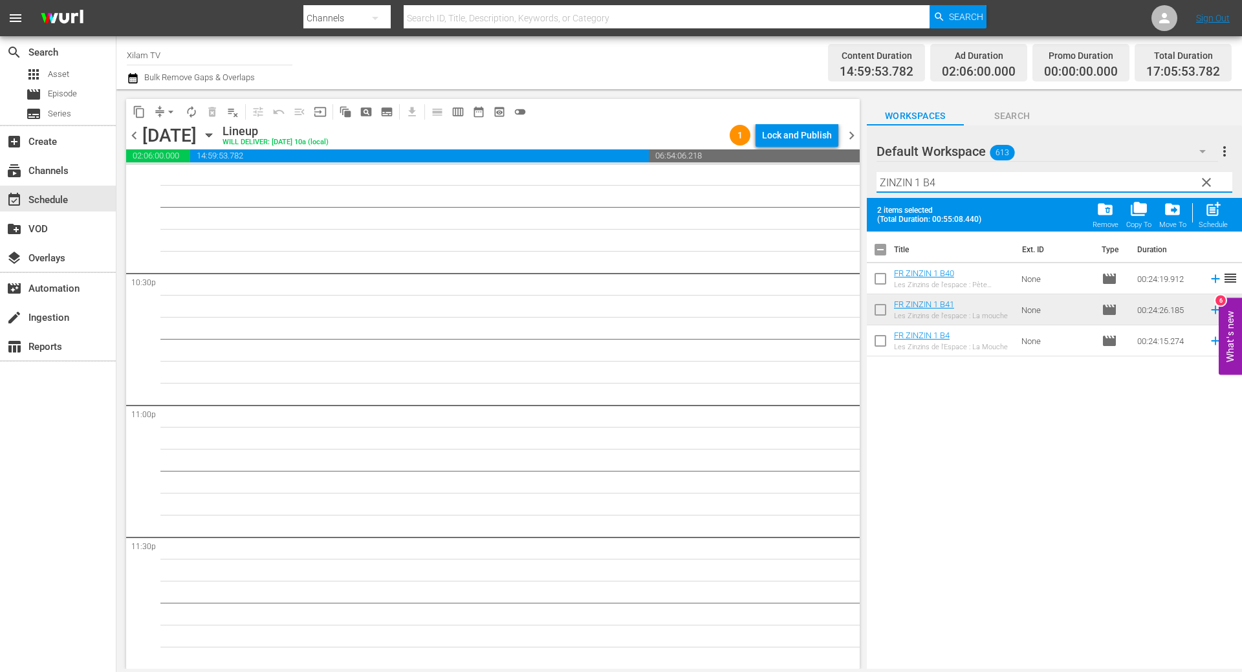
checkbox input "true"
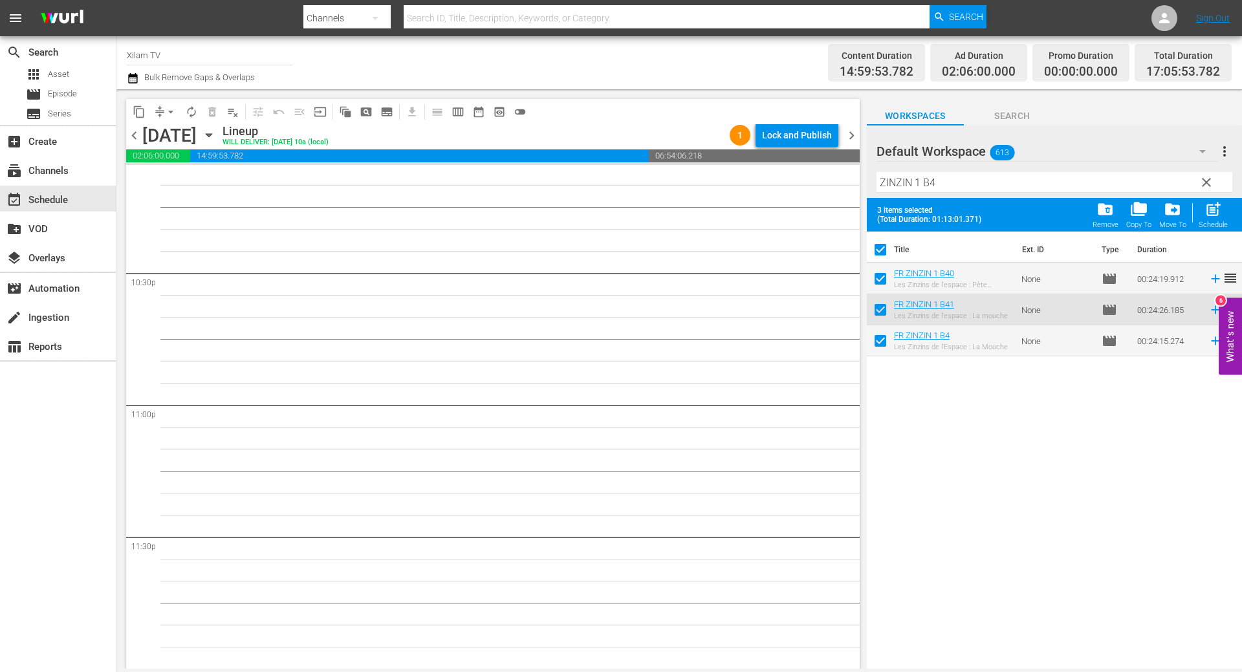
click at [955, 196] on div "Filter by Title ZINZIN 1 B4" at bounding box center [1054, 182] width 356 height 31
click at [955, 190] on input "ZINZIN 1 B4" at bounding box center [1054, 182] width 356 height 21
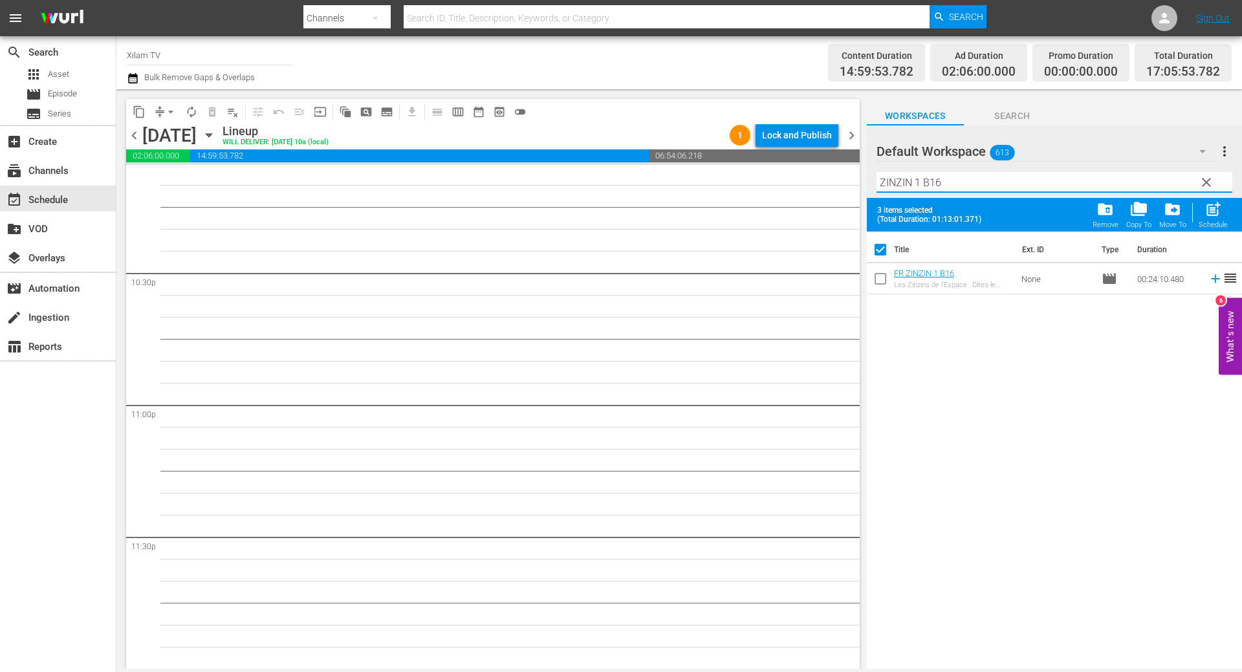
type input "ZINZIN 1 B16"
click at [885, 276] on input "checkbox" at bounding box center [880, 281] width 27 height 27
checkbox input "true"
checkbox input "false"
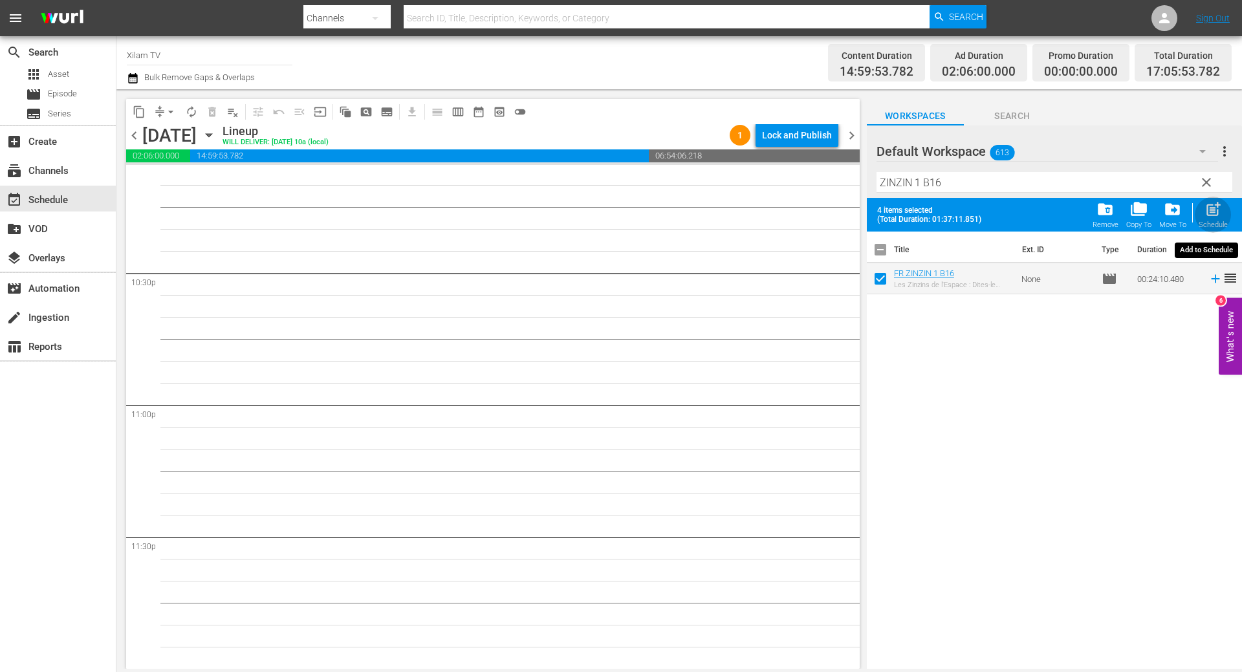
click at [1215, 215] on span "post_add" at bounding box center [1212, 209] width 17 height 17
checkbox input "false"
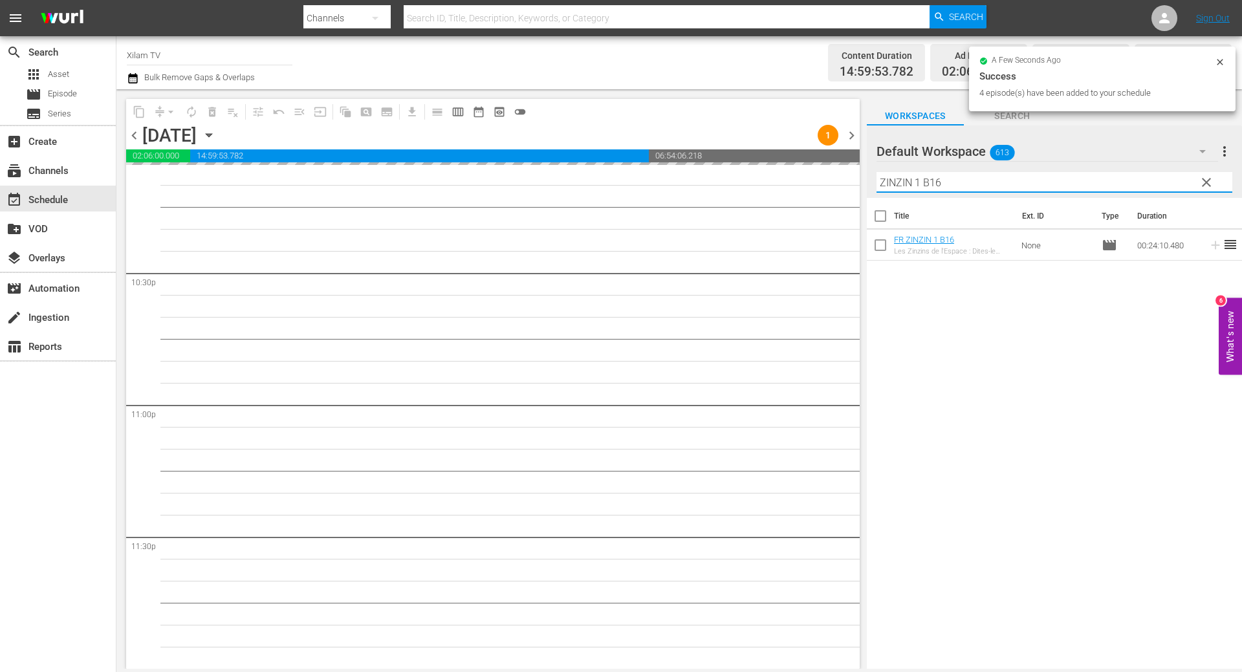
click at [863, 175] on div "content_copy compress arrow_drop_down autorenew_outlined delete_forever_outline…" at bounding box center [678, 379] width 1125 height 580
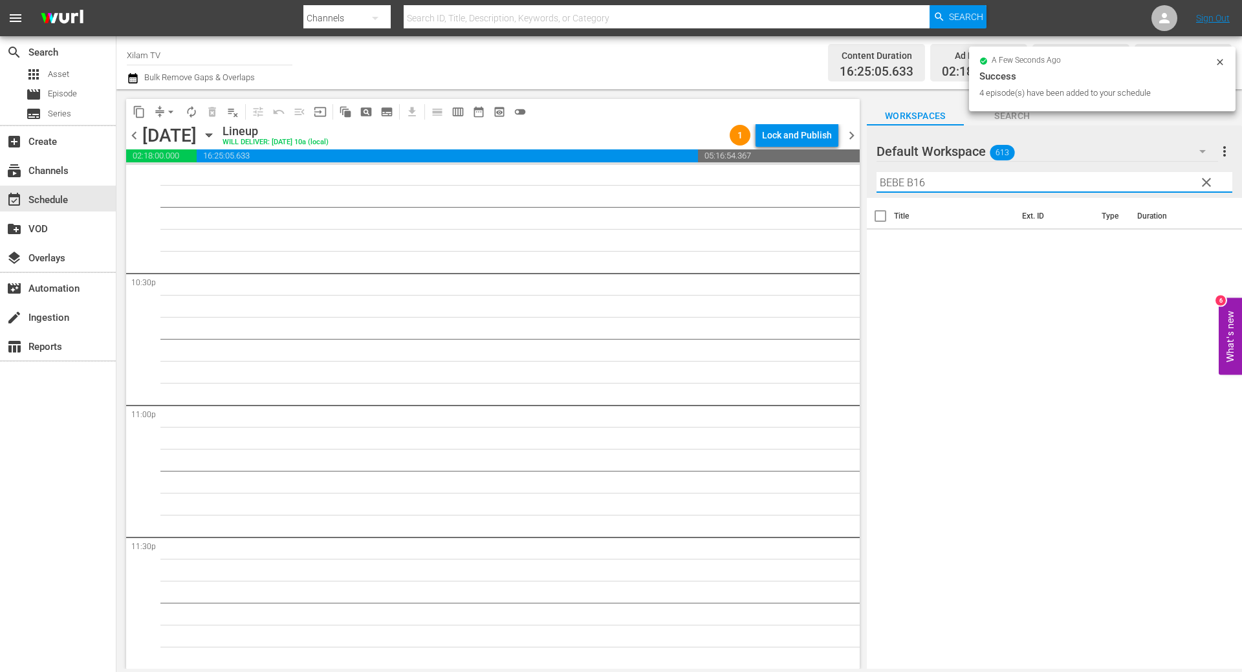
click at [933, 174] on input "BEBE B16" at bounding box center [1054, 182] width 356 height 21
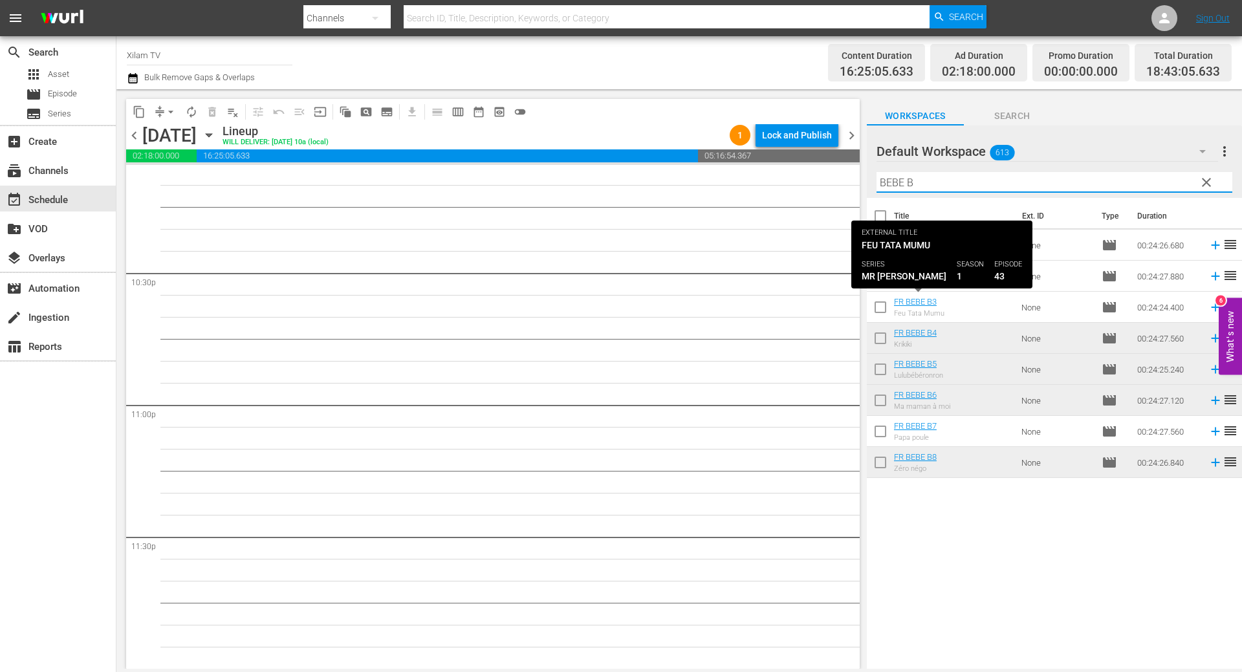
type input "BEBE B"
click at [882, 304] on input "checkbox" at bounding box center [880, 309] width 27 height 27
checkbox input "true"
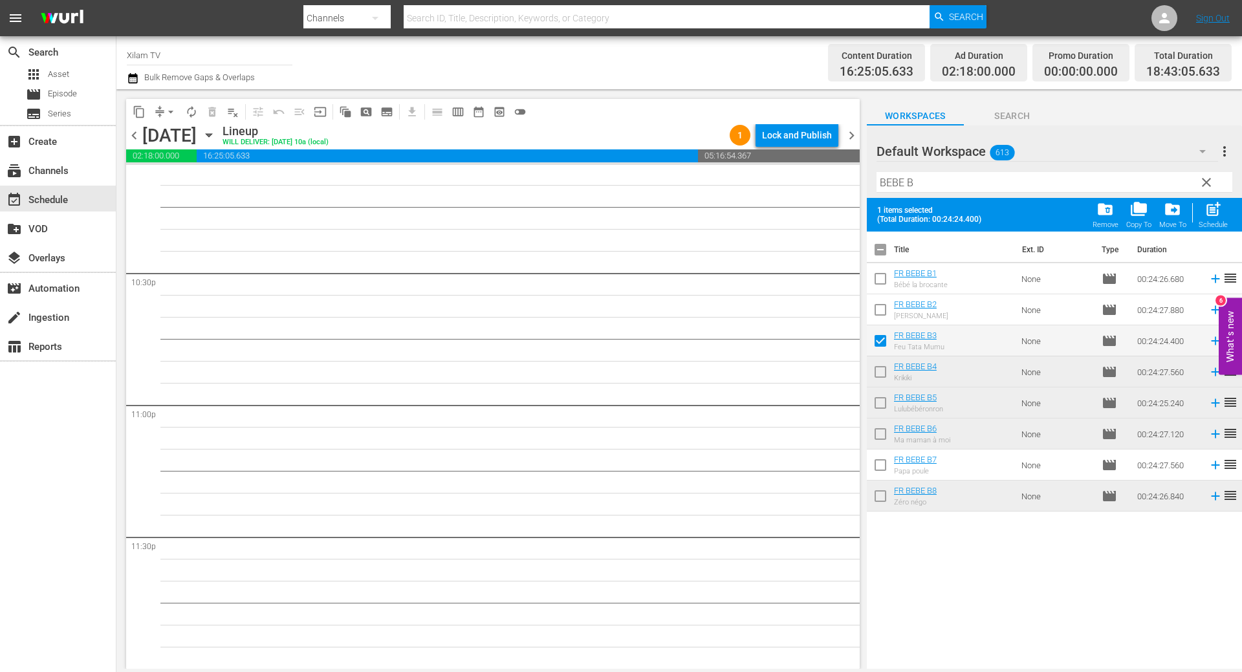
click at [880, 299] on span at bounding box center [880, 309] width 27 height 27
click at [880, 279] on input "checkbox" at bounding box center [880, 281] width 27 height 27
checkbox input "true"
click at [885, 470] on input "checkbox" at bounding box center [880, 467] width 27 height 27
checkbox input "true"
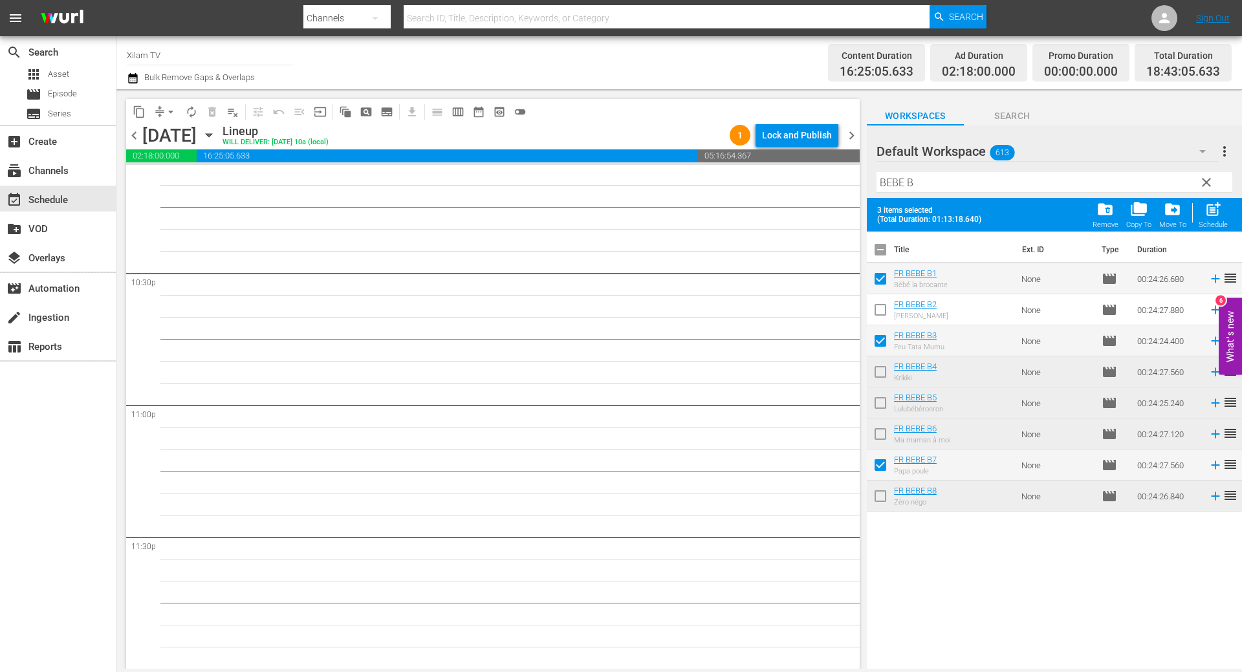
click at [1211, 200] on button "post_add Schedule" at bounding box center [1213, 215] width 37 height 36
checkbox input "false"
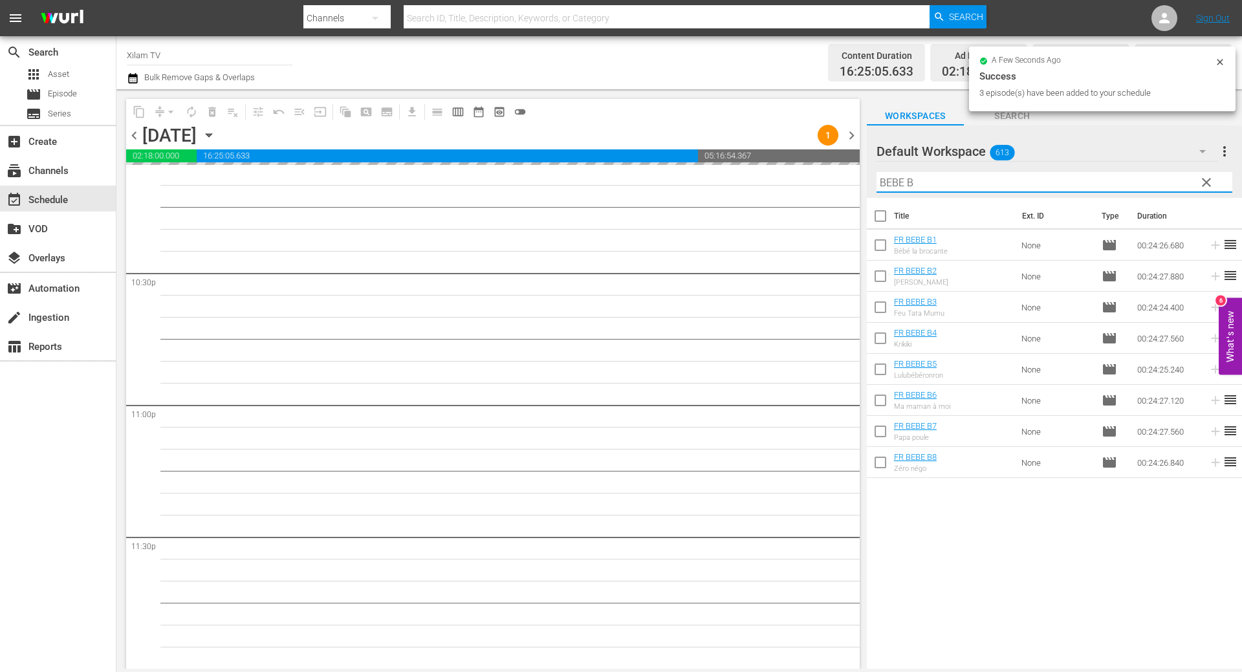
drag, startPoint x: 904, startPoint y: 182, endPoint x: 855, endPoint y: 177, distance: 48.9
click at [855, 177] on div "content_copy compress arrow_drop_down autorenew_outlined delete_forever_outline…" at bounding box center [678, 379] width 1125 height 580
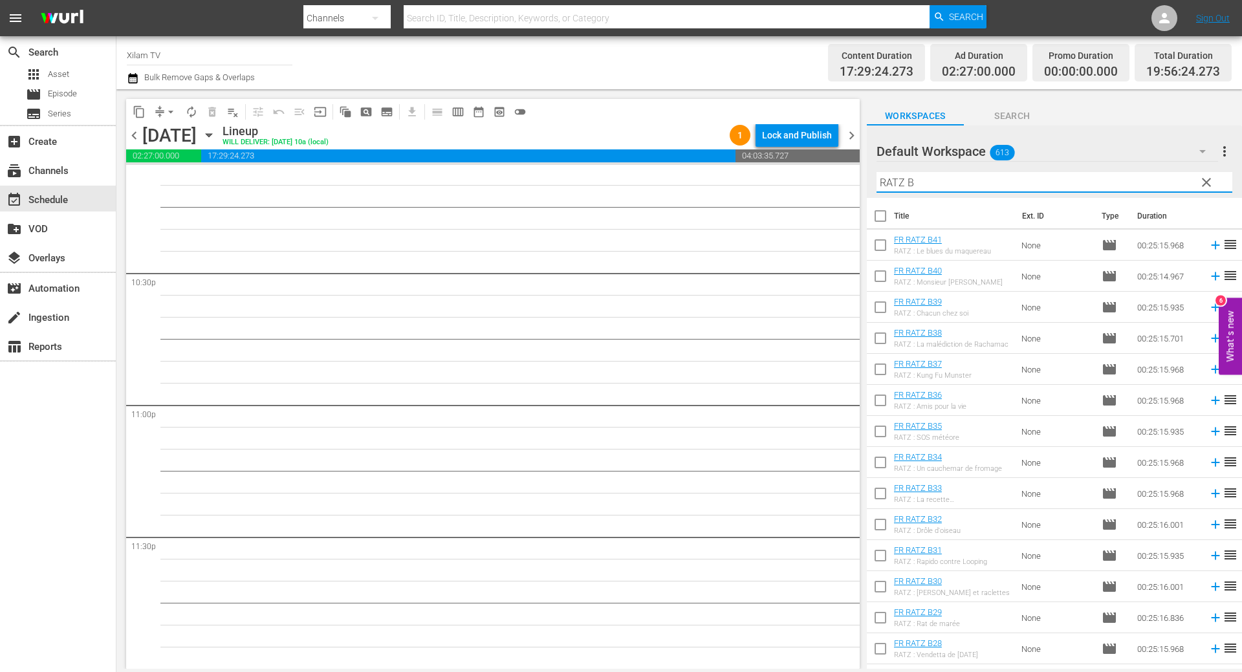
click at [990, 175] on input "[PERSON_NAME] B" at bounding box center [1054, 182] width 356 height 21
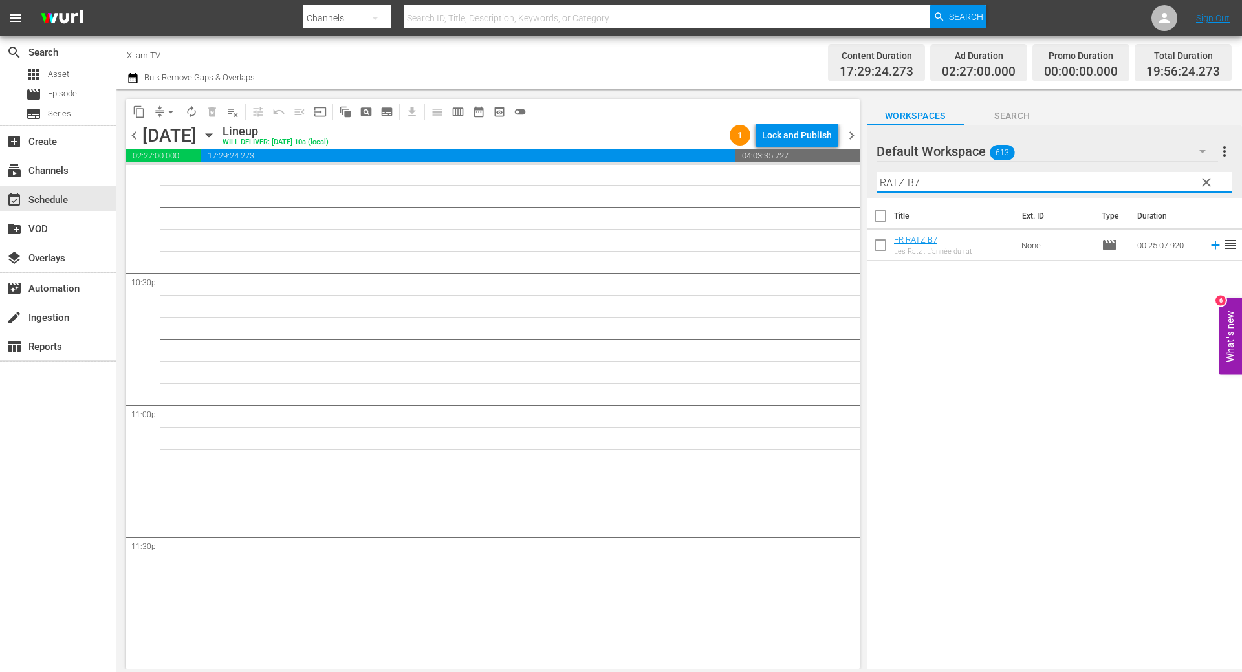
type input "RATZ B7"
click at [883, 243] on input "checkbox" at bounding box center [880, 247] width 27 height 27
checkbox input "true"
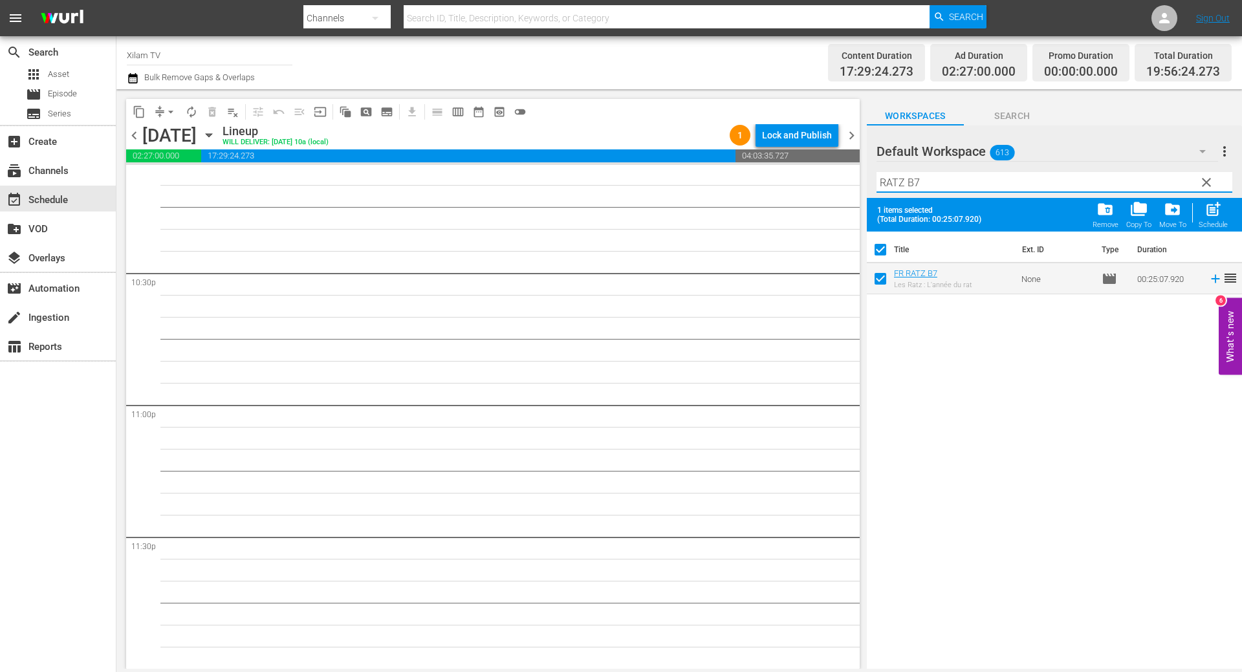
click at [929, 178] on input "RATZ B7" at bounding box center [1054, 182] width 356 height 21
type input "RATZ B8"
click at [882, 276] on input "checkbox" at bounding box center [880, 281] width 27 height 27
checkbox input "true"
checkbox input "false"
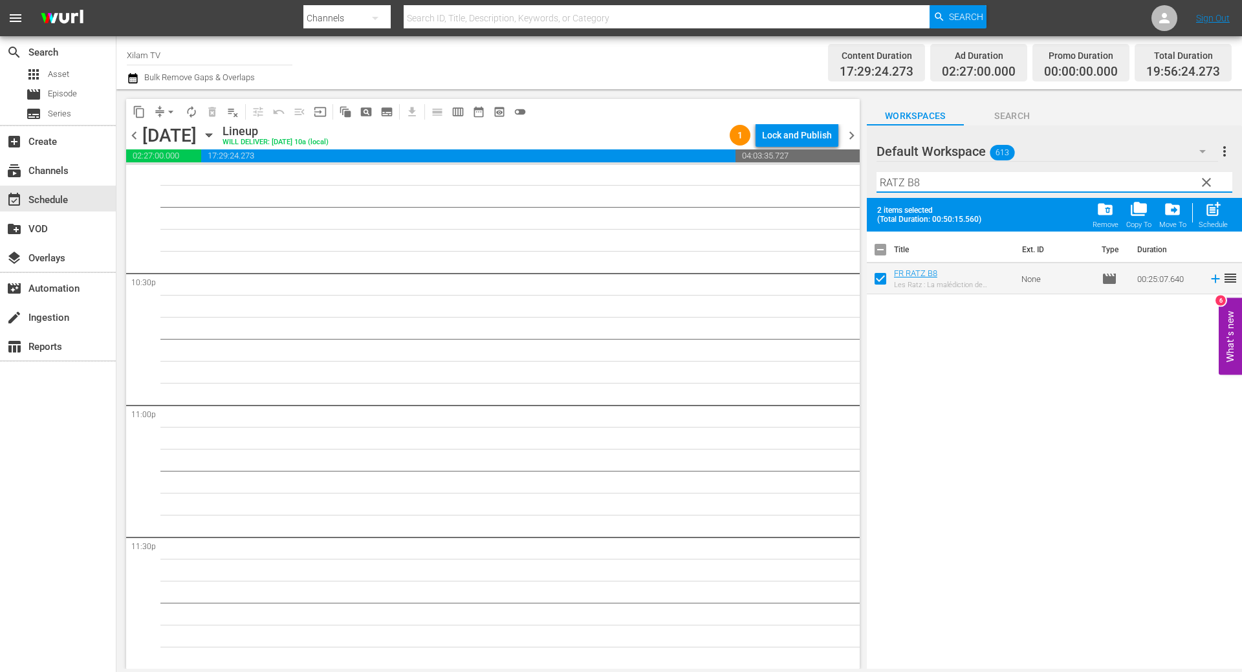
click at [924, 173] on input "RATZ B8" at bounding box center [1054, 182] width 356 height 21
type input "[PERSON_NAME] B10"
drag, startPoint x: 878, startPoint y: 281, endPoint x: 933, endPoint y: 201, distance: 97.2
click at [878, 280] on input "checkbox" at bounding box center [880, 281] width 27 height 27
checkbox input "true"
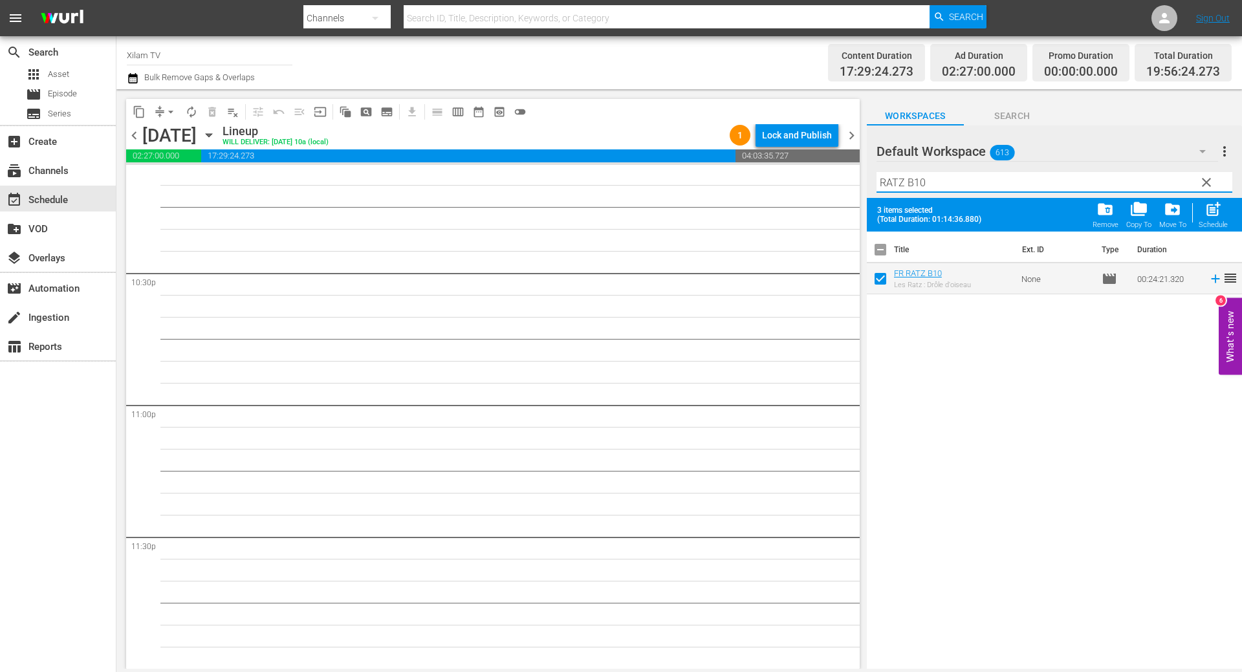
click at [938, 180] on input "[PERSON_NAME] B10" at bounding box center [1054, 182] width 356 height 21
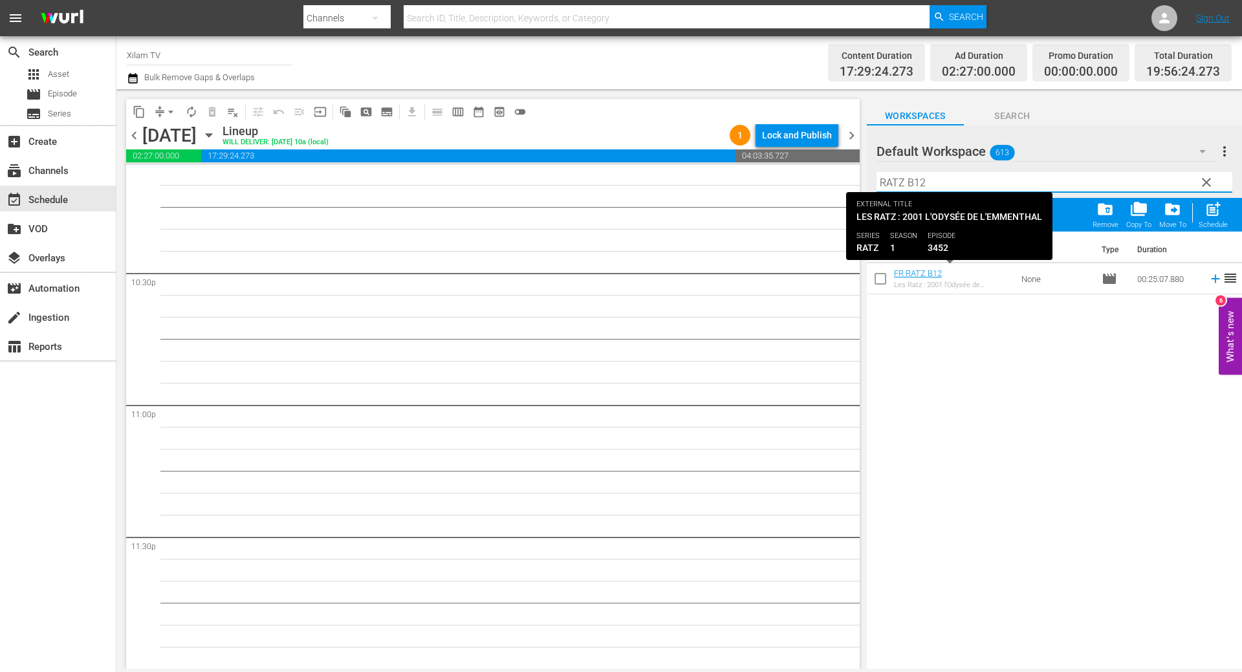
type input "RATZ B12"
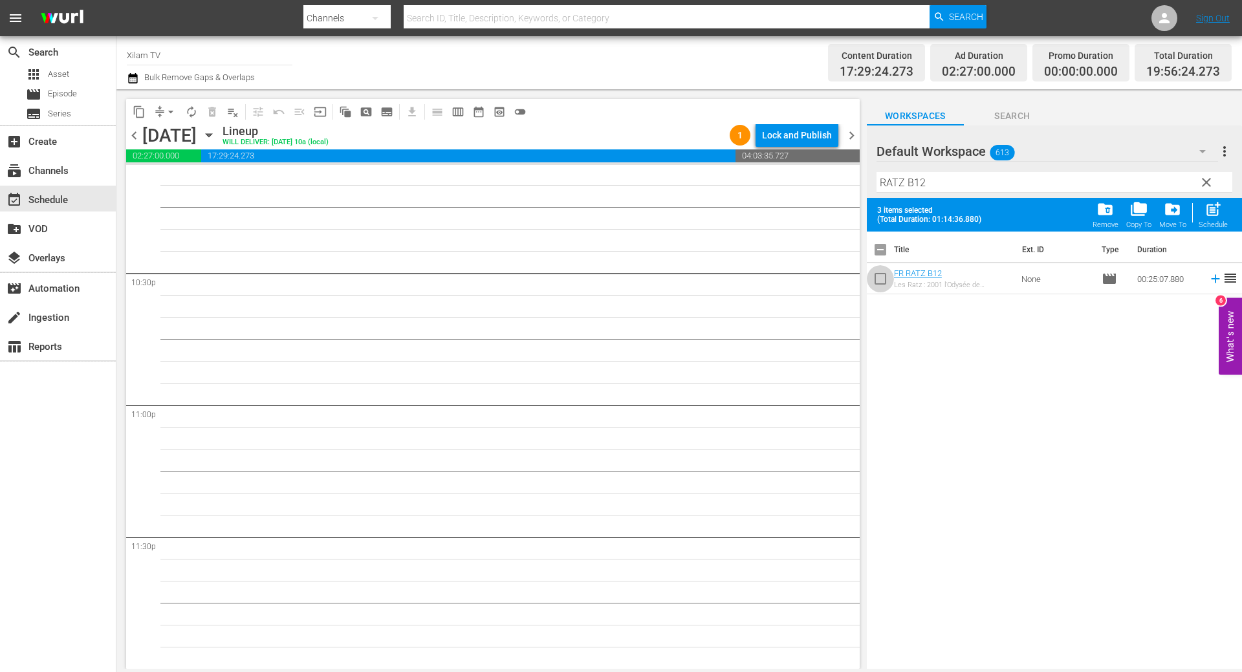
drag, startPoint x: 880, startPoint y: 281, endPoint x: 930, endPoint y: 209, distance: 87.7
click at [880, 281] on input "checkbox" at bounding box center [880, 281] width 27 height 27
checkbox input "true"
click at [946, 182] on input "RATZ B12" at bounding box center [1054, 182] width 356 height 21
type input "RATZ B24"
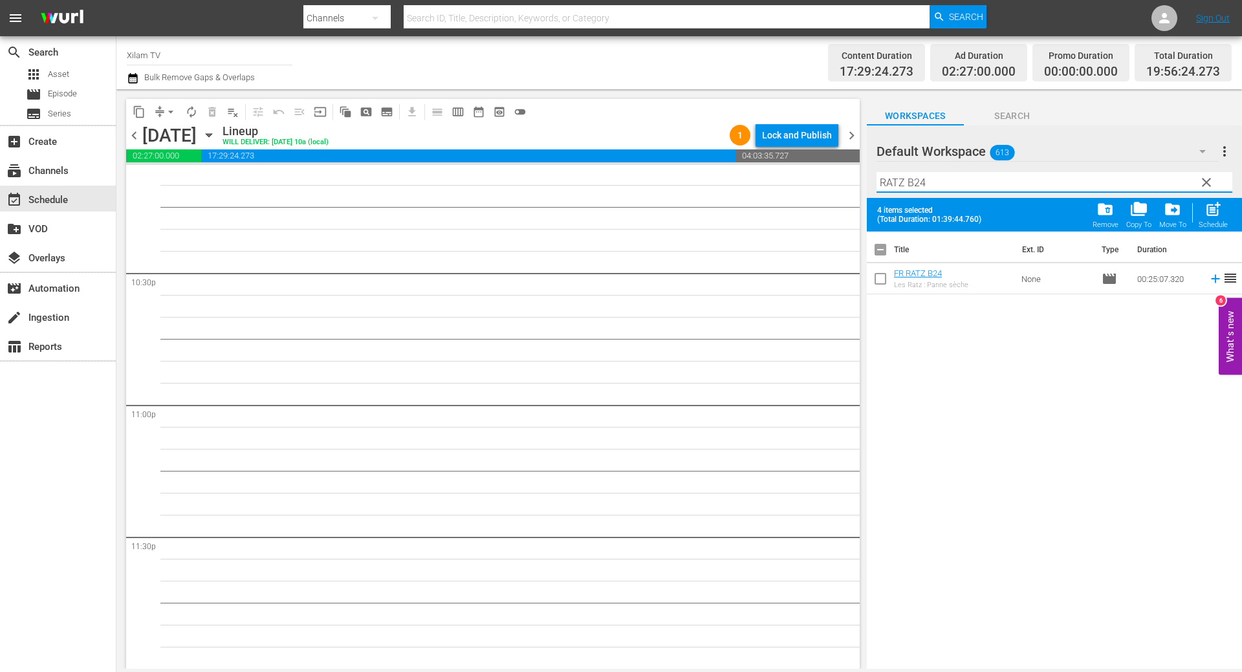
click at [871, 272] on input "checkbox" at bounding box center [880, 281] width 27 height 27
checkbox input "true"
click at [944, 182] on input "RATZ B24" at bounding box center [1054, 182] width 356 height 21
type input "RATZ B31"
click at [874, 285] on input "checkbox" at bounding box center [880, 281] width 27 height 27
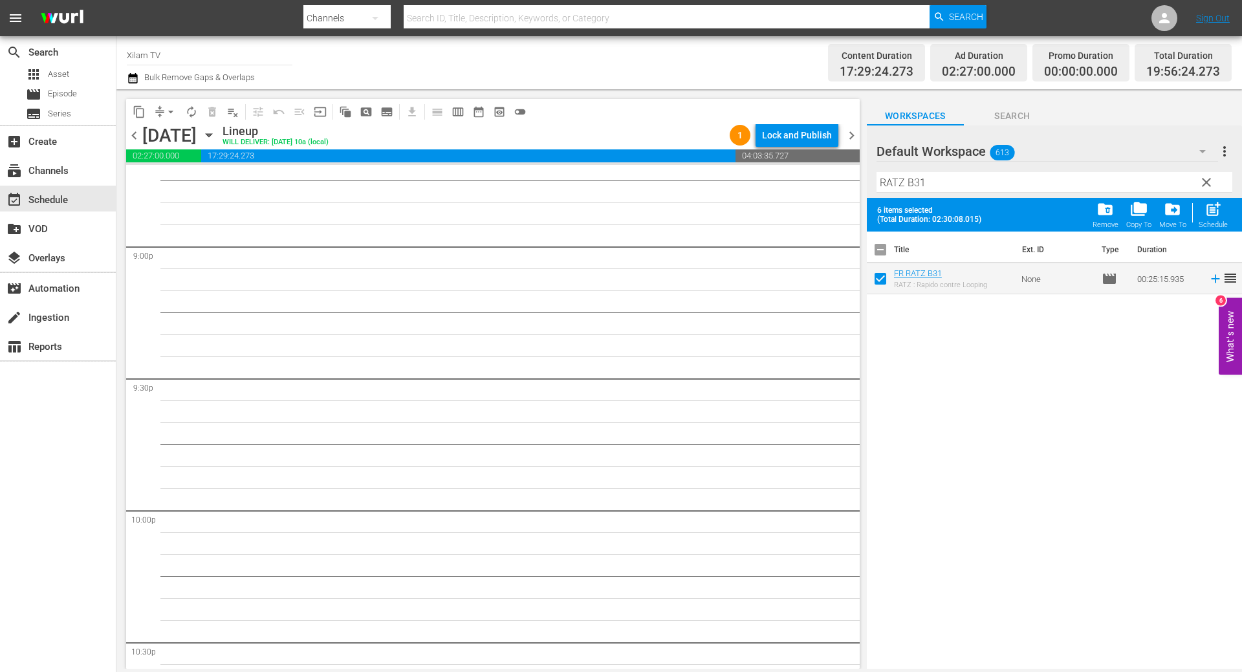
scroll to position [5700, 0]
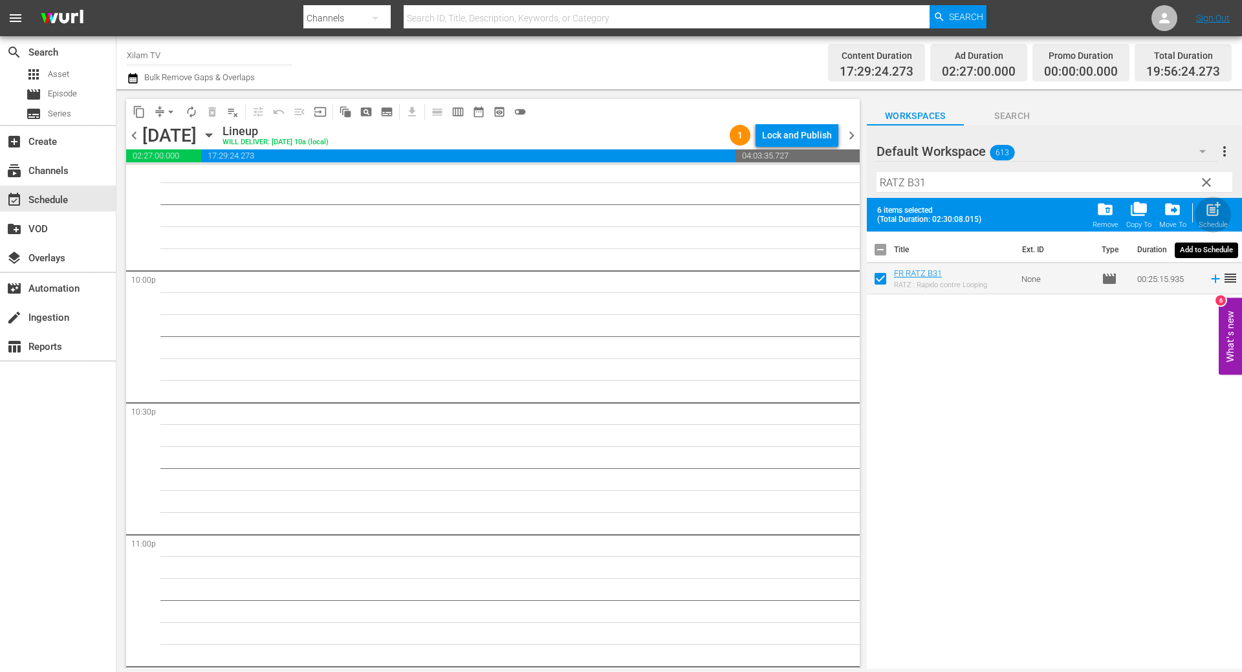
click at [1220, 213] on span "post_add" at bounding box center [1212, 209] width 17 height 17
checkbox input "false"
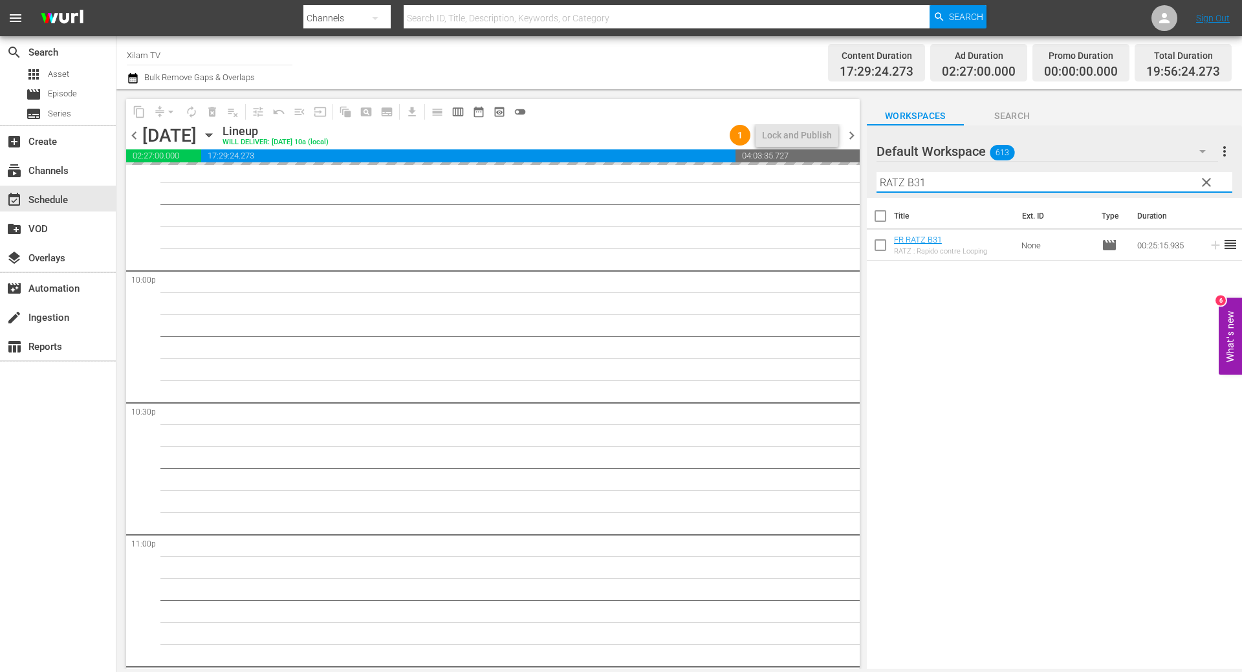
drag, startPoint x: 903, startPoint y: 182, endPoint x: 876, endPoint y: 179, distance: 27.4
click at [876, 179] on input "RATZ B31" at bounding box center [1054, 182] width 356 height 21
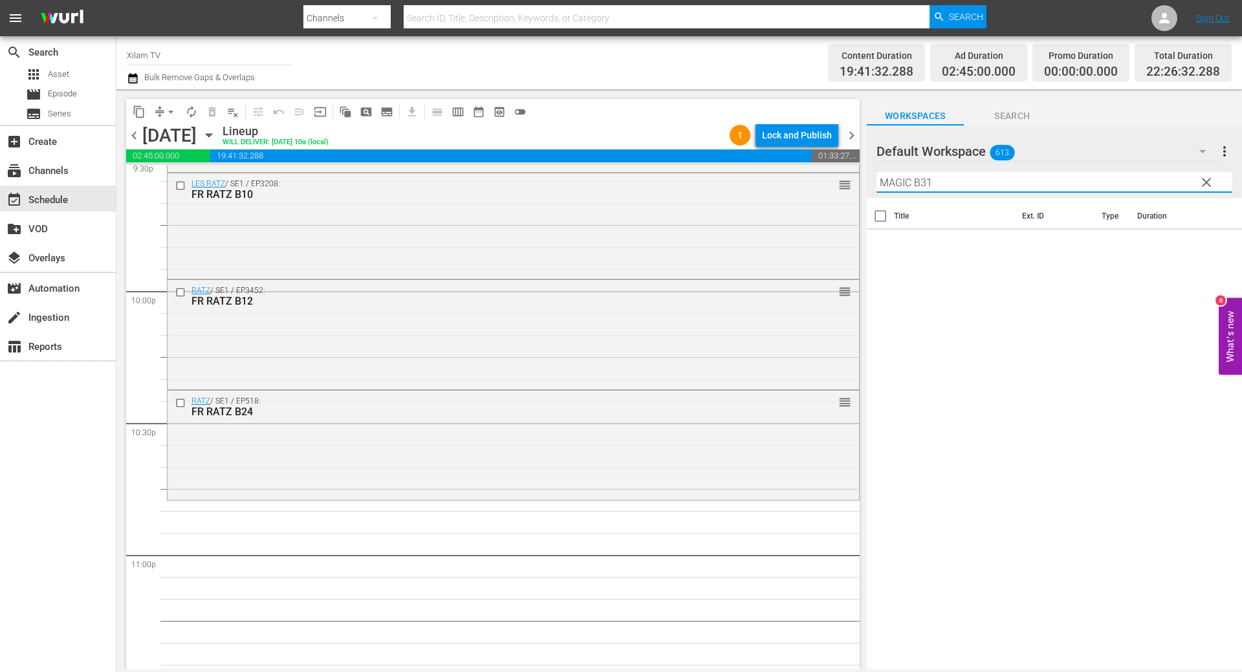
scroll to position [5829, 0]
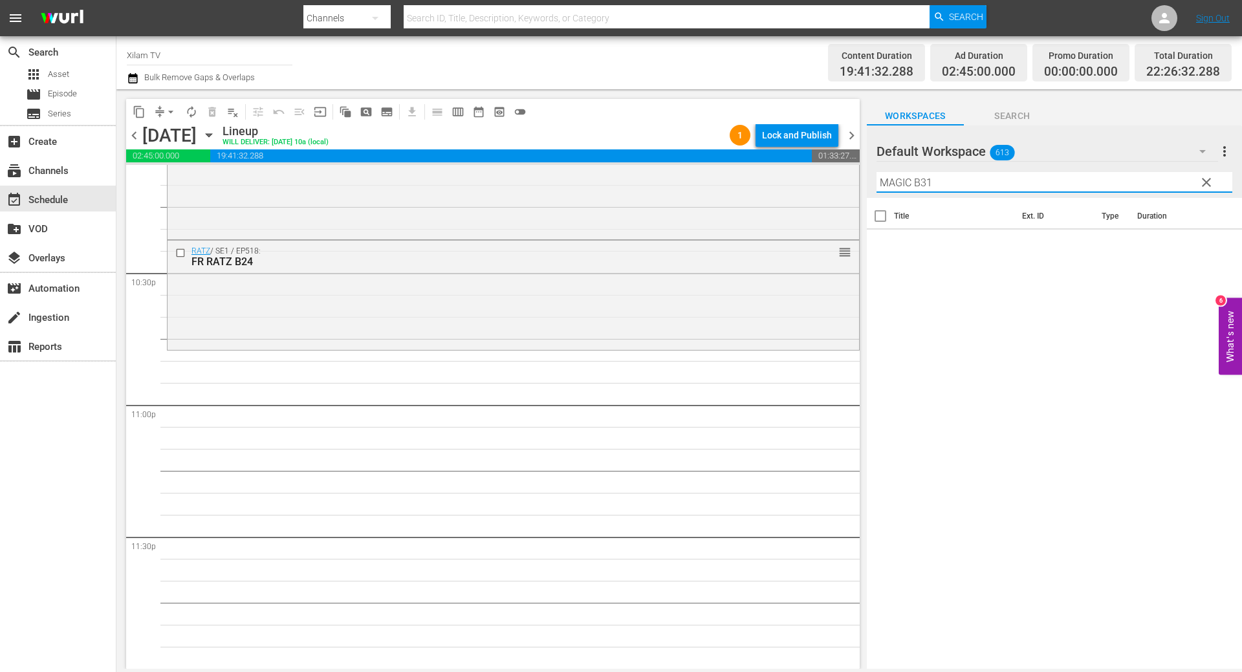
click at [935, 179] on input "MAGIC B31" at bounding box center [1054, 182] width 356 height 21
type input "MAGIC B16"
click at [874, 242] on input "checkbox" at bounding box center [880, 247] width 27 height 27
checkbox input "true"
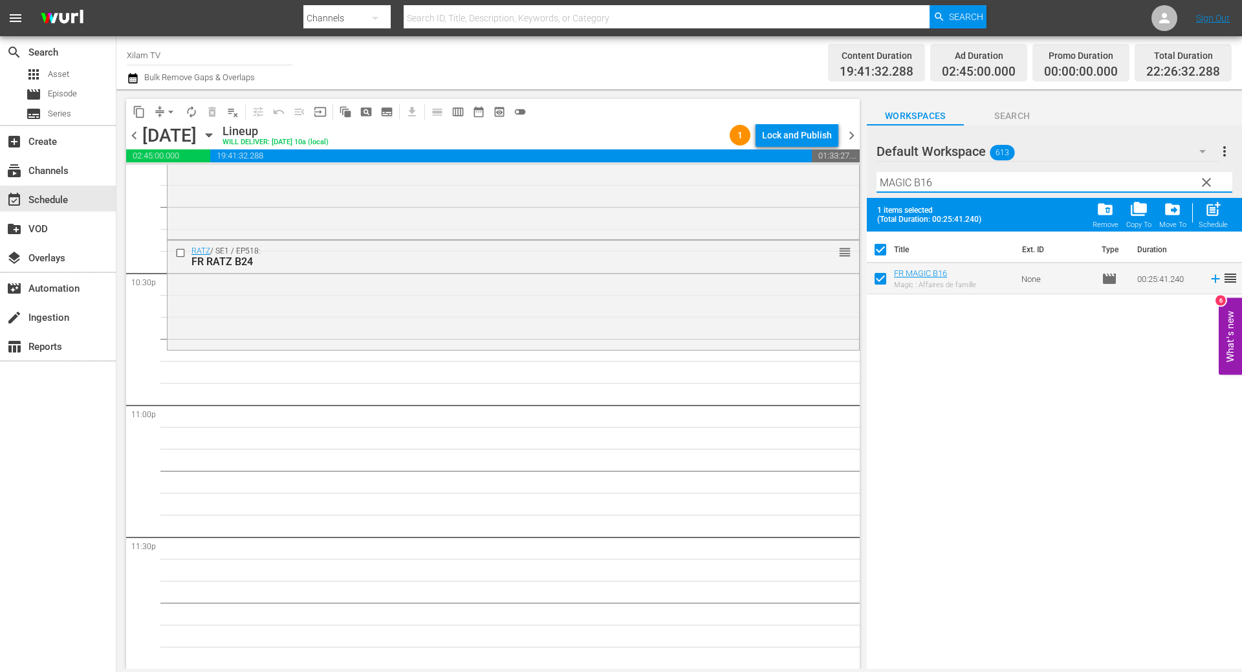
drag, startPoint x: 911, startPoint y: 186, endPoint x: 869, endPoint y: 178, distance: 42.8
click at [869, 178] on div "Default Workspace 613 Default more_vert clear Filter by Title MAGIC B16" at bounding box center [1054, 161] width 375 height 72
click at [952, 186] on input "AKOM 2 B16" at bounding box center [1054, 182] width 356 height 21
type input "AKOM 2 B6"
click at [883, 280] on input "checkbox" at bounding box center [880, 281] width 27 height 27
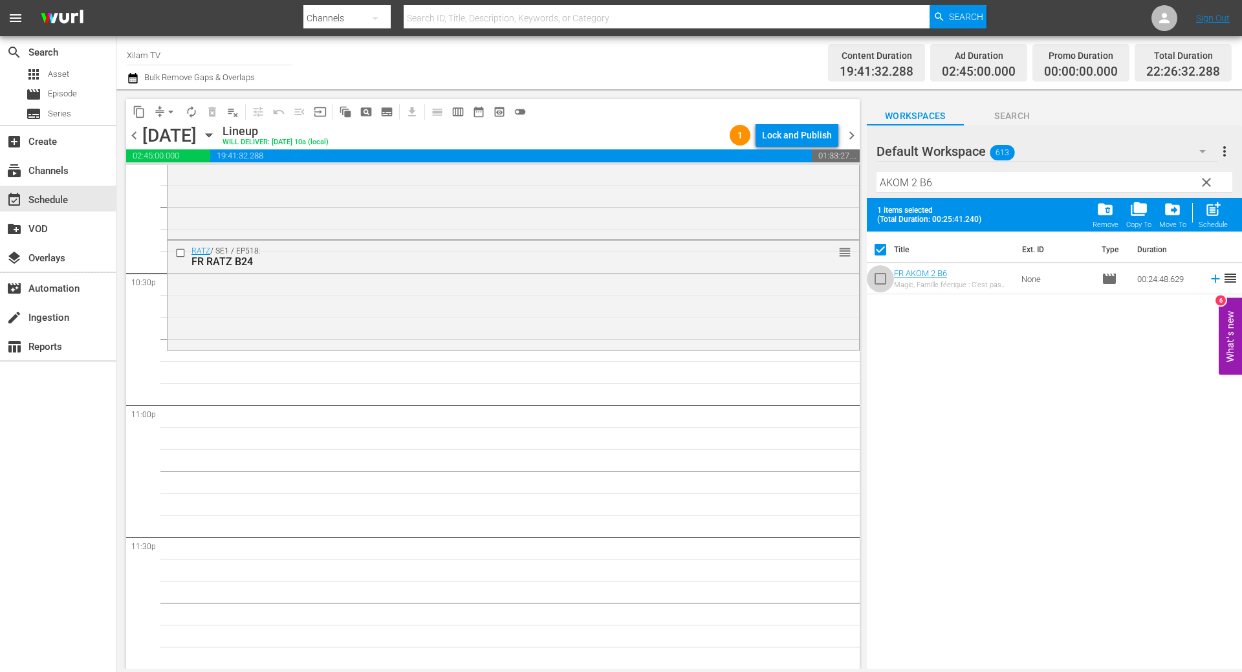
checkbox input "true"
checkbox input "false"
click at [933, 185] on input "AKOM 2 B6" at bounding box center [1054, 182] width 356 height 21
type input "AKOM 2 B4"
click at [878, 269] on input "checkbox" at bounding box center [880, 281] width 27 height 27
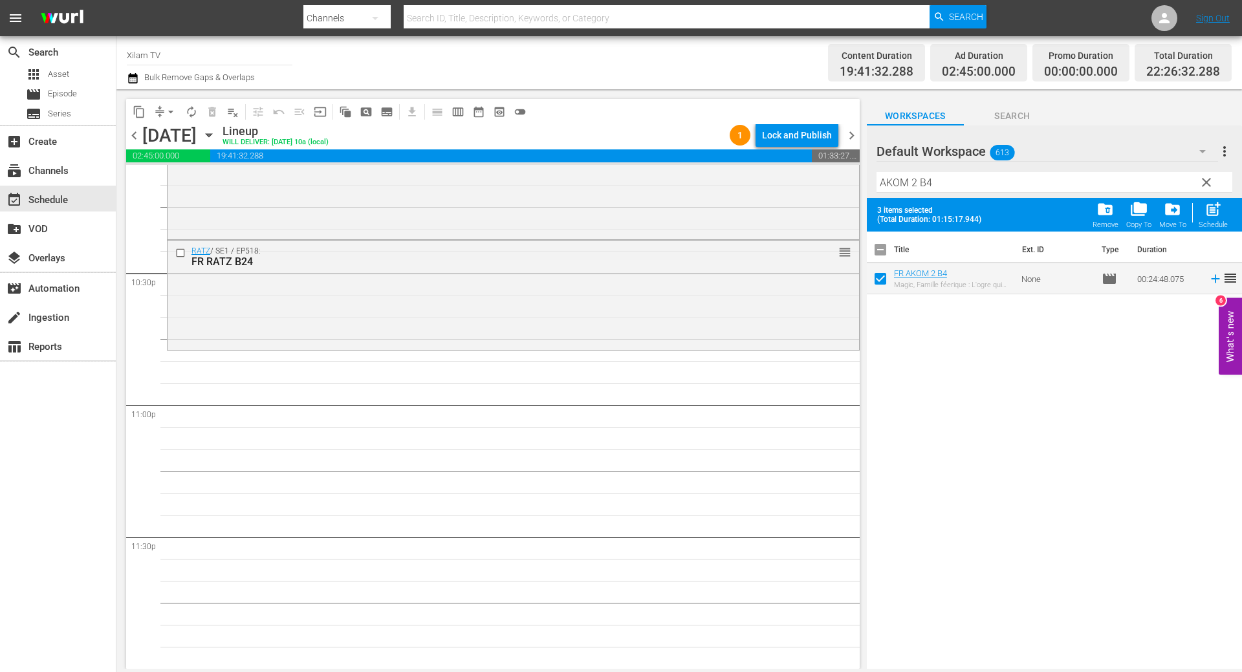
click at [1219, 223] on div "Schedule" at bounding box center [1212, 225] width 29 height 8
checkbox input "false"
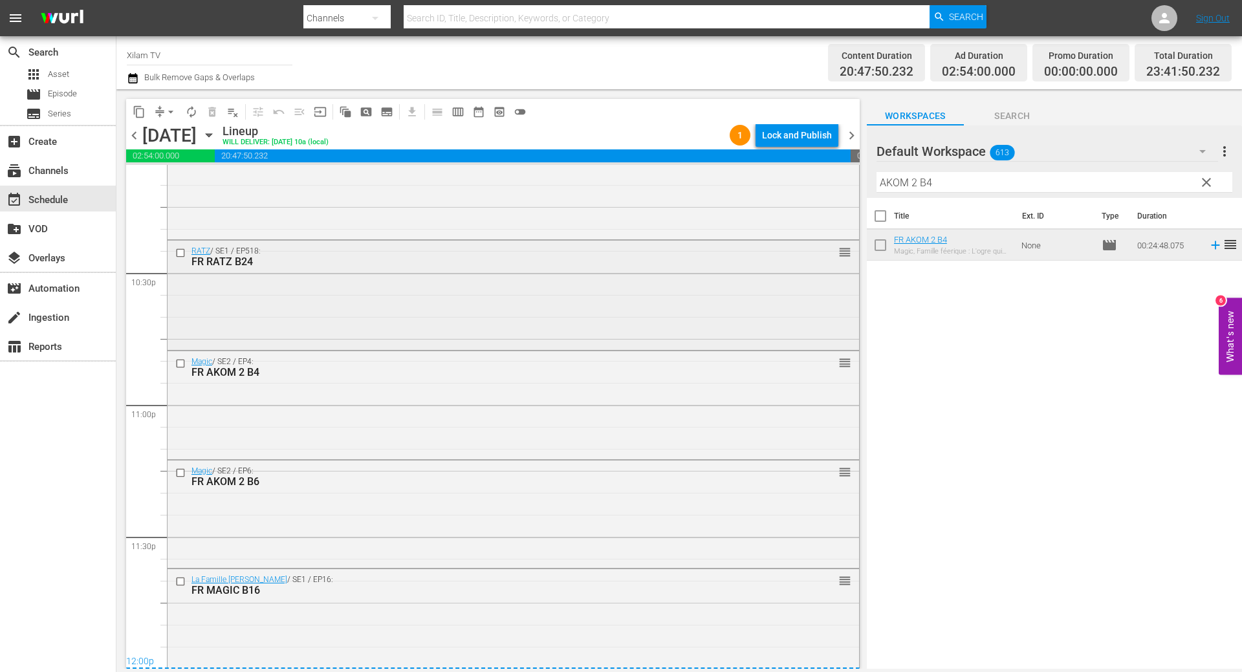
scroll to position [5842, 0]
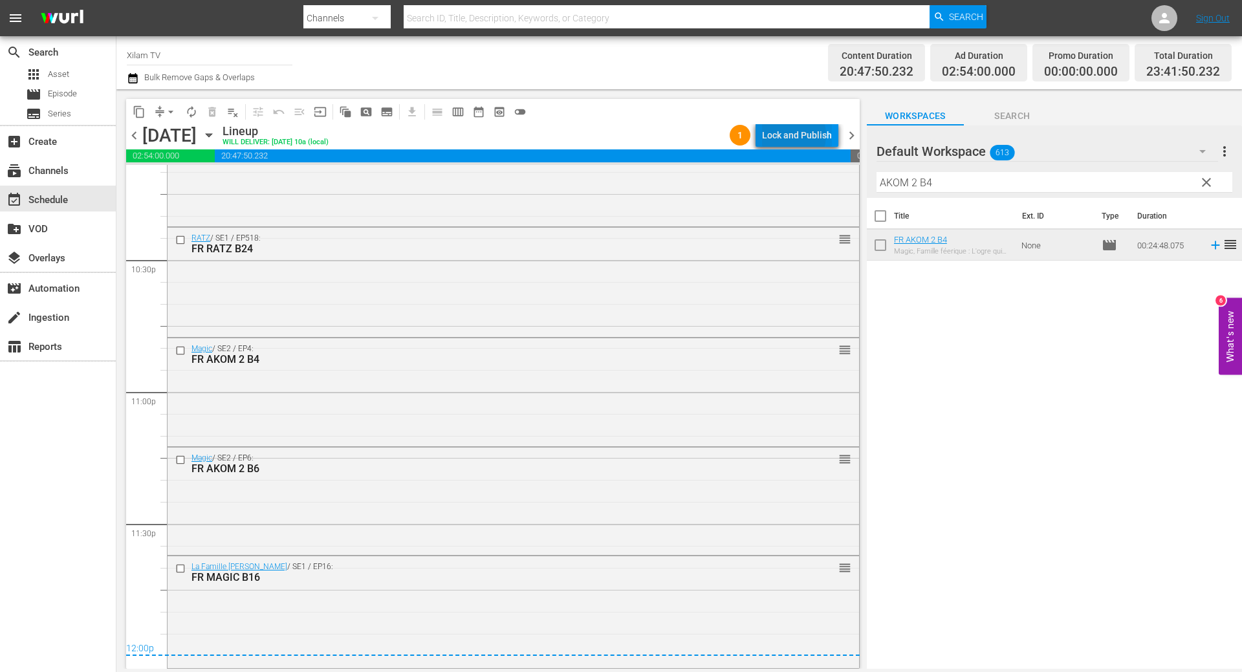
click at [790, 135] on div "Lock and Publish" at bounding box center [797, 135] width 70 height 23
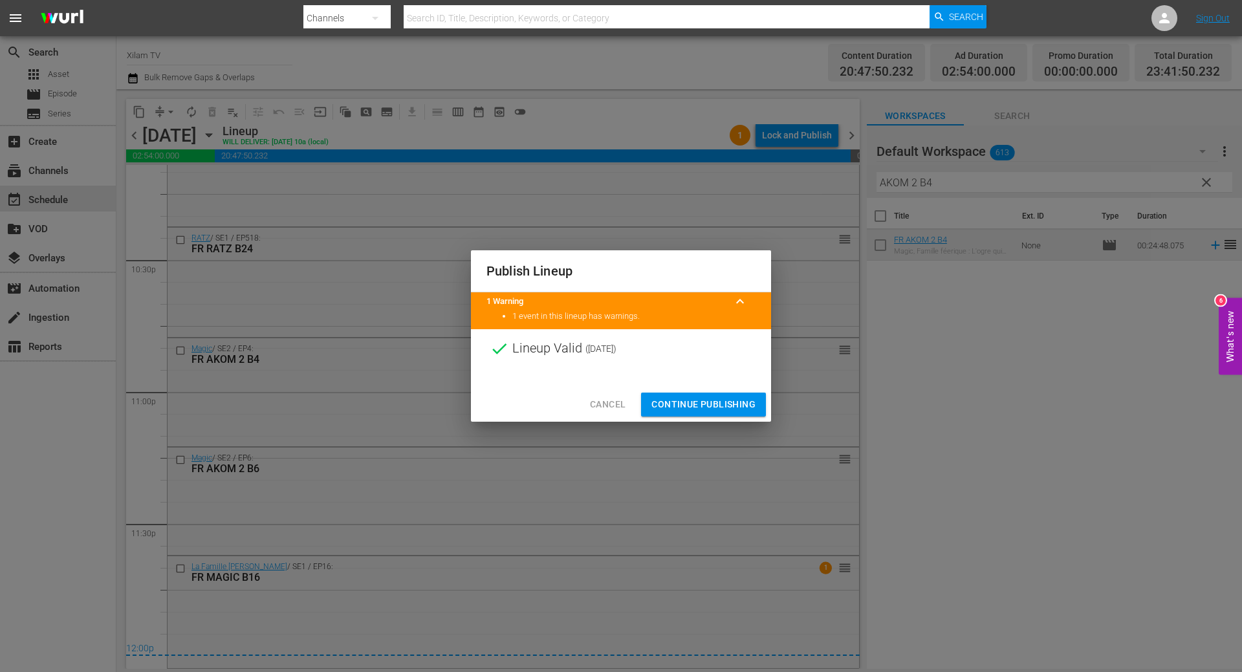
click at [678, 394] on button "Continue Publishing" at bounding box center [703, 405] width 125 height 24
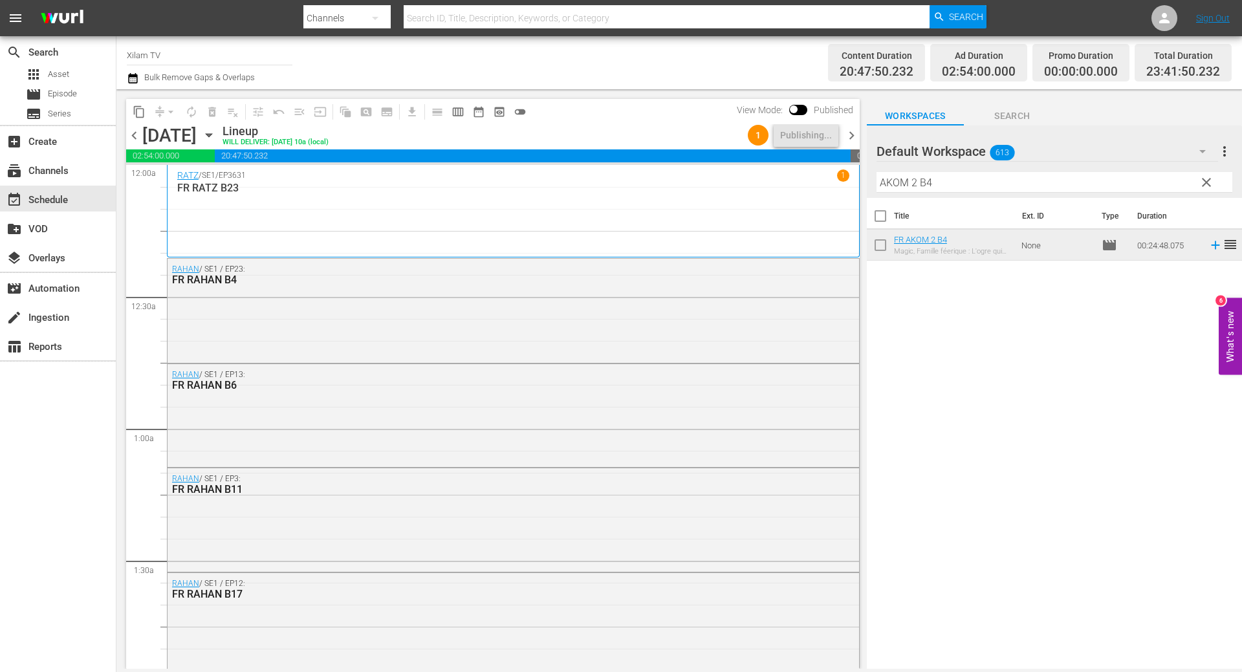
scroll to position [5842, 0]
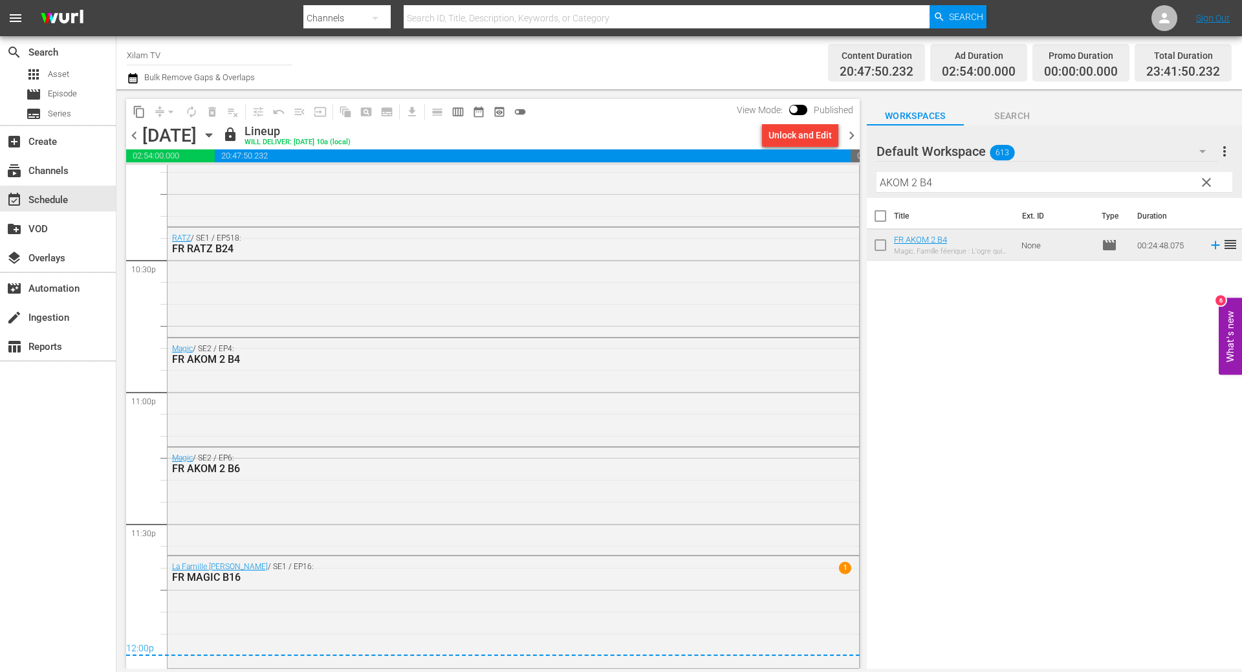
click at [849, 136] on span "chevron_right" at bounding box center [851, 135] width 16 height 16
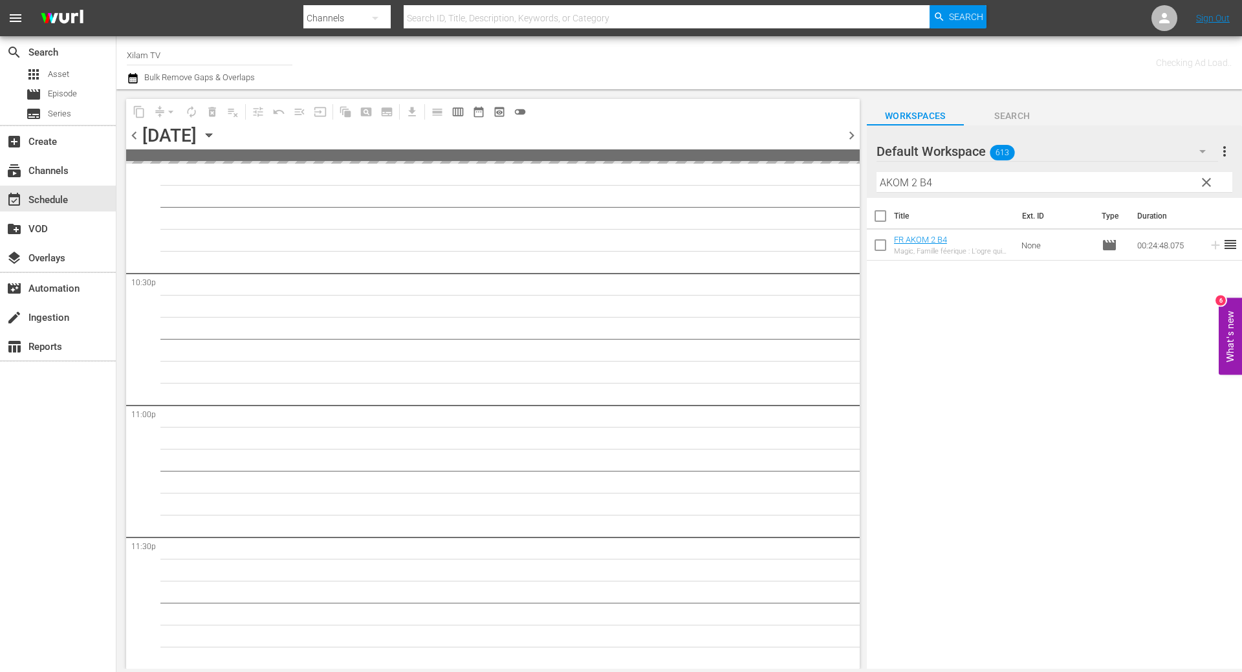
scroll to position [5828, 0]
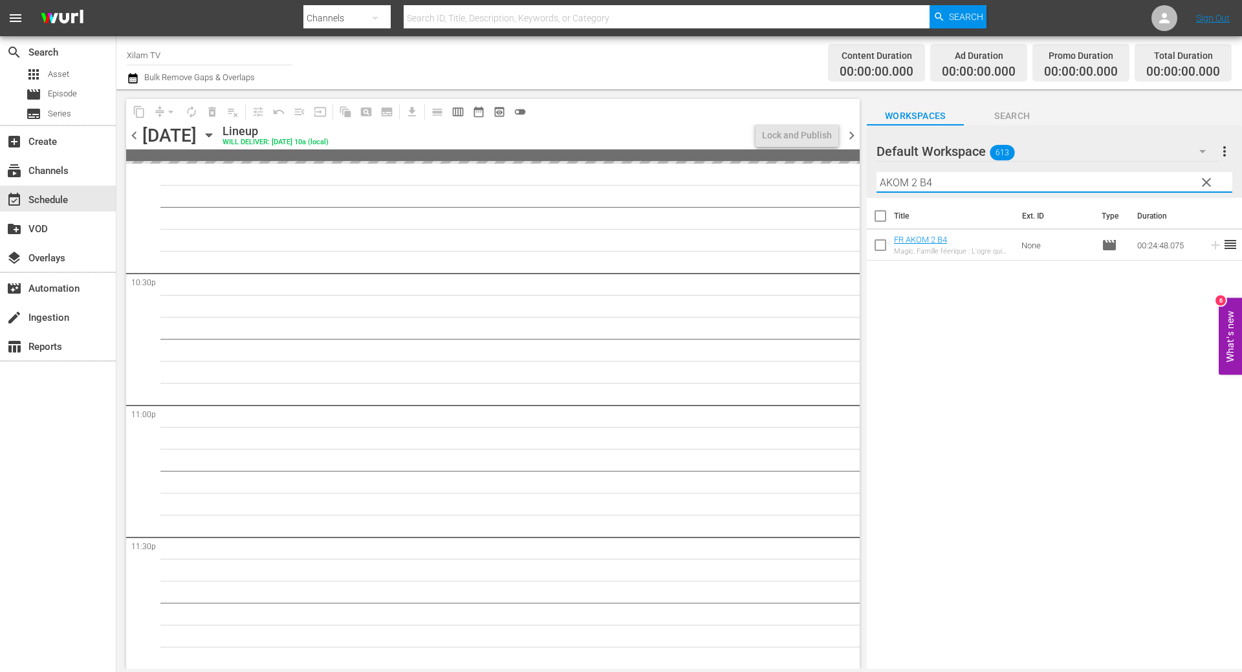
drag, startPoint x: 915, startPoint y: 182, endPoint x: 851, endPoint y: 180, distance: 64.1
click at [851, 180] on div "content_copy compress arrow_drop_down autorenew_outlined delete_forever_outline…" at bounding box center [678, 379] width 1125 height 580
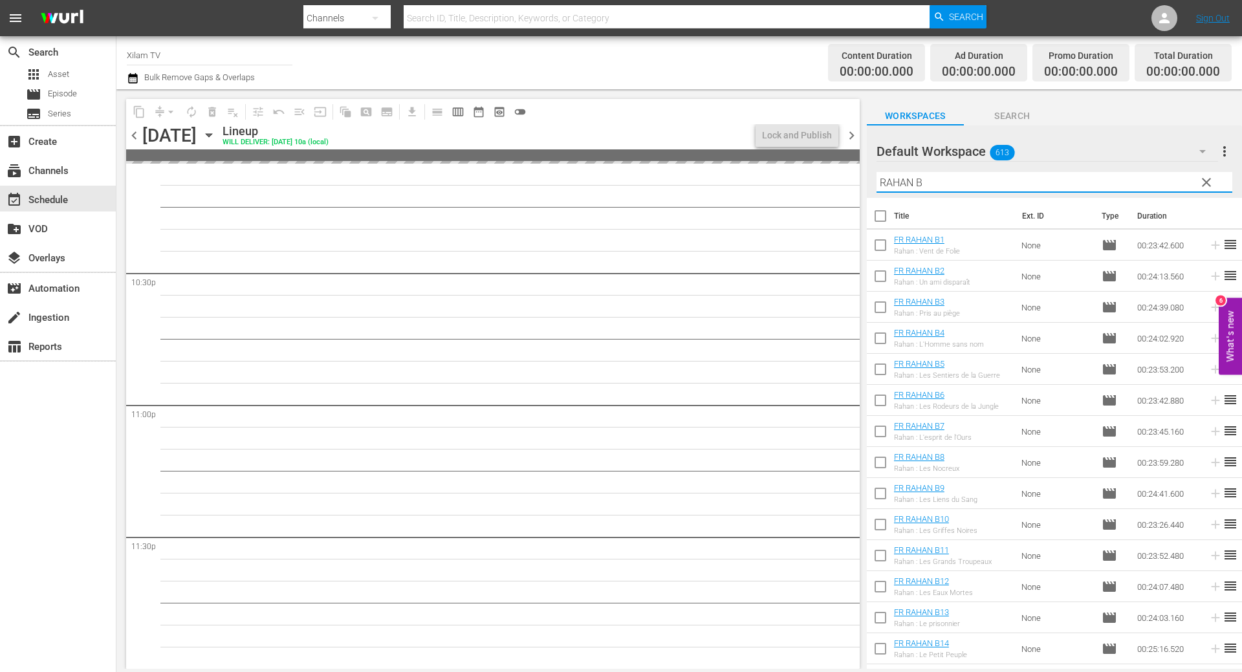
type input "RAHAN B"
click at [880, 363] on input "checkbox" at bounding box center [880, 371] width 27 height 27
checkbox input "true"
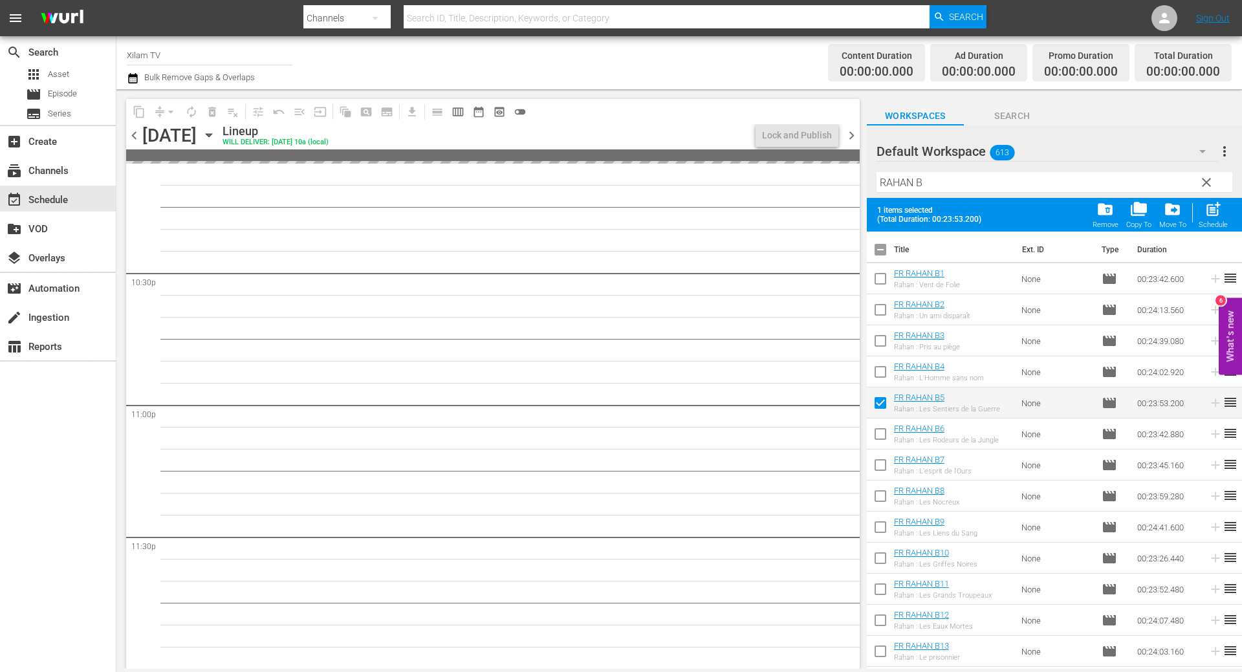
click at [880, 553] on input "checkbox" at bounding box center [880, 560] width 27 height 27
checkbox input "true"
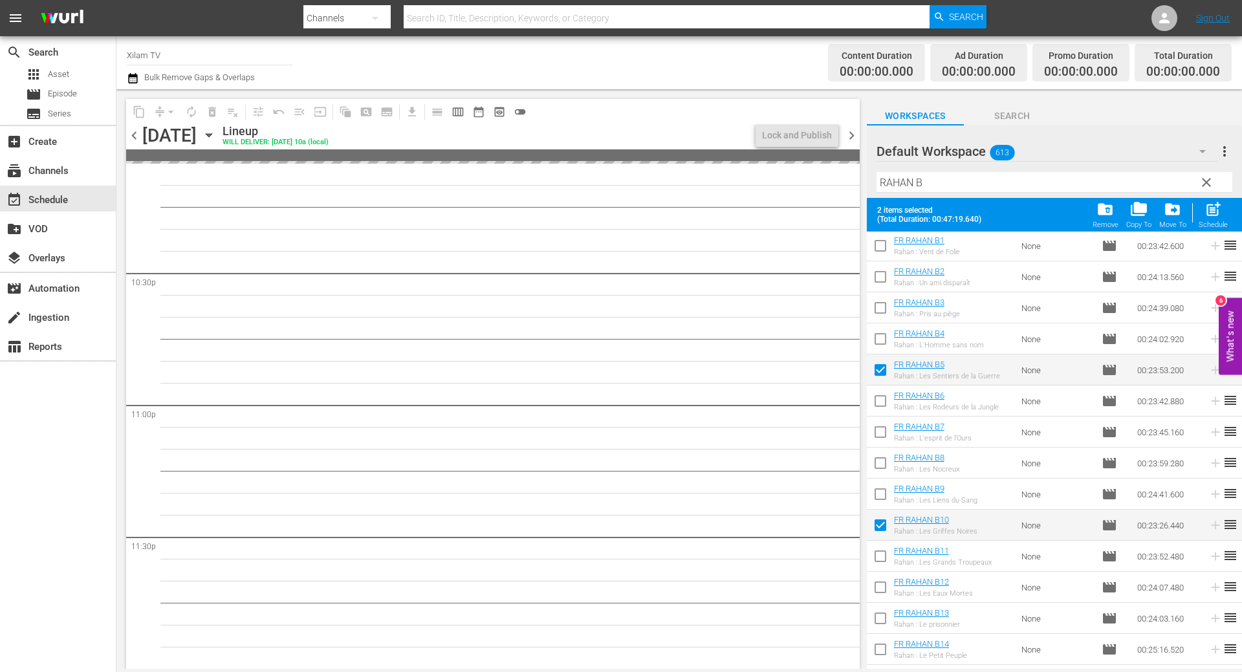
scroll to position [65, 0]
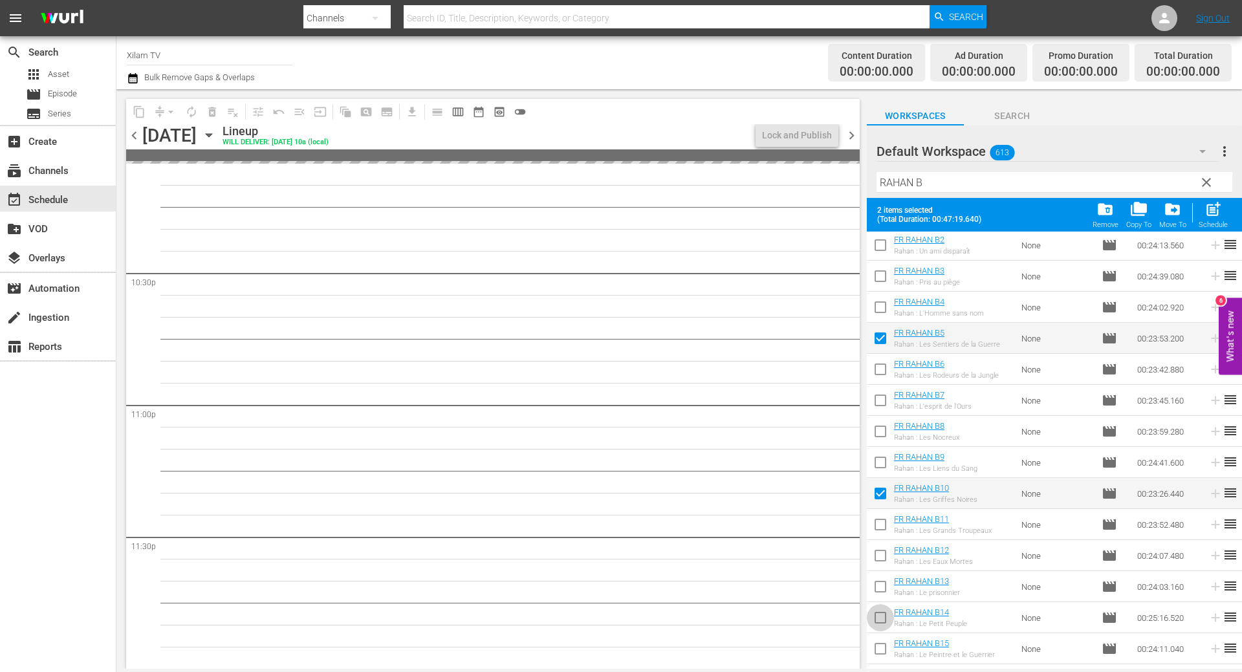
click at [886, 616] on input "checkbox" at bounding box center [880, 620] width 27 height 27
checkbox input "true"
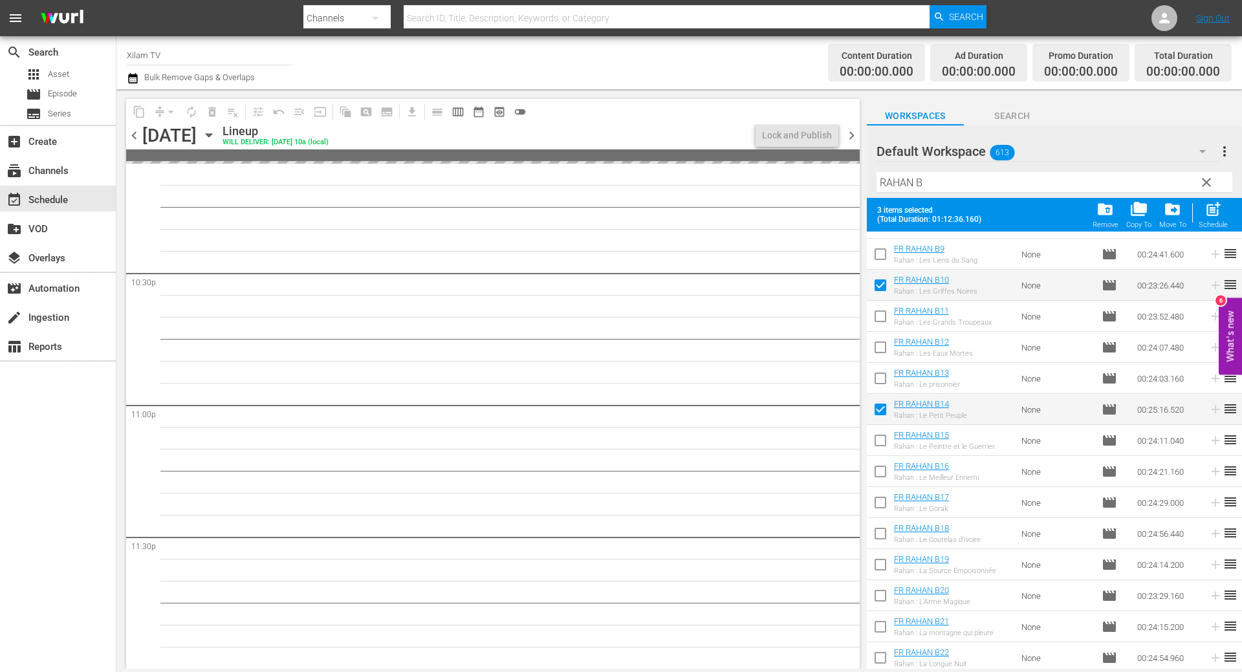
scroll to position [400, 0]
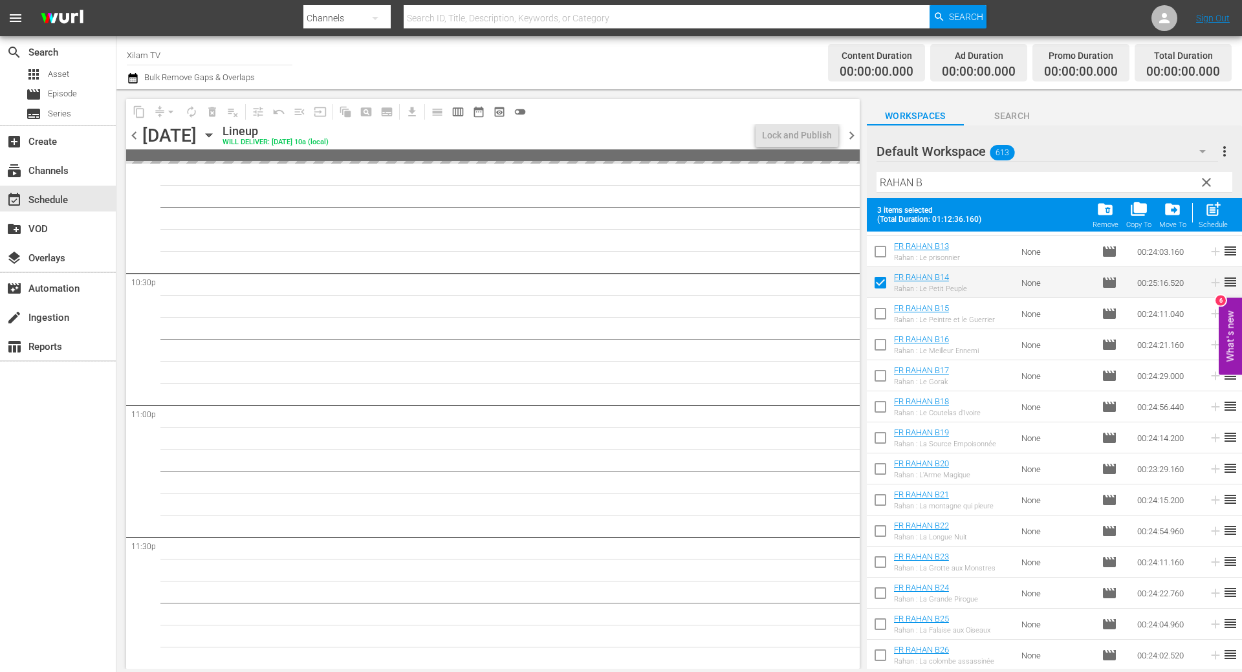
click at [883, 530] on input "checkbox" at bounding box center [880, 533] width 27 height 27
checkbox input "true"
click at [1229, 211] on button "post_add Schedule" at bounding box center [1213, 215] width 37 height 36
checkbox input "false"
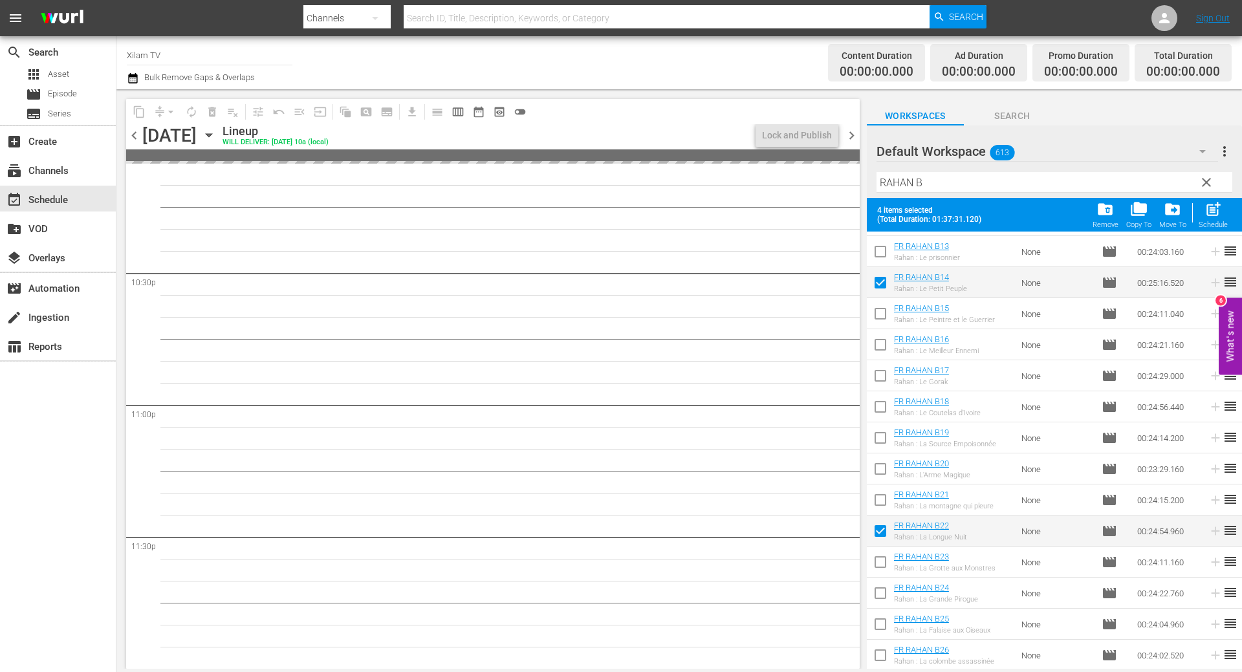
checkbox input "false"
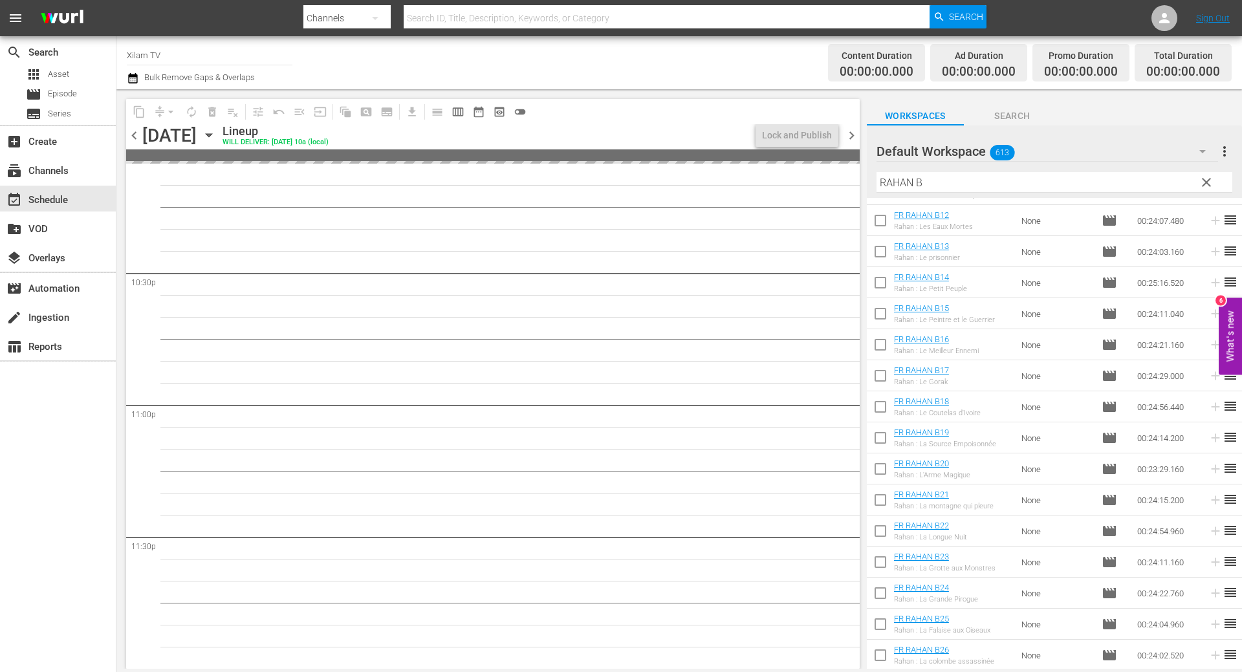
scroll to position [366, 0]
drag, startPoint x: 913, startPoint y: 183, endPoint x: 874, endPoint y: 177, distance: 39.3
click at [874, 177] on div "Default Workspace 613 Default more_vert clear Filter by Title RAHAN B" at bounding box center [1054, 161] width 375 height 72
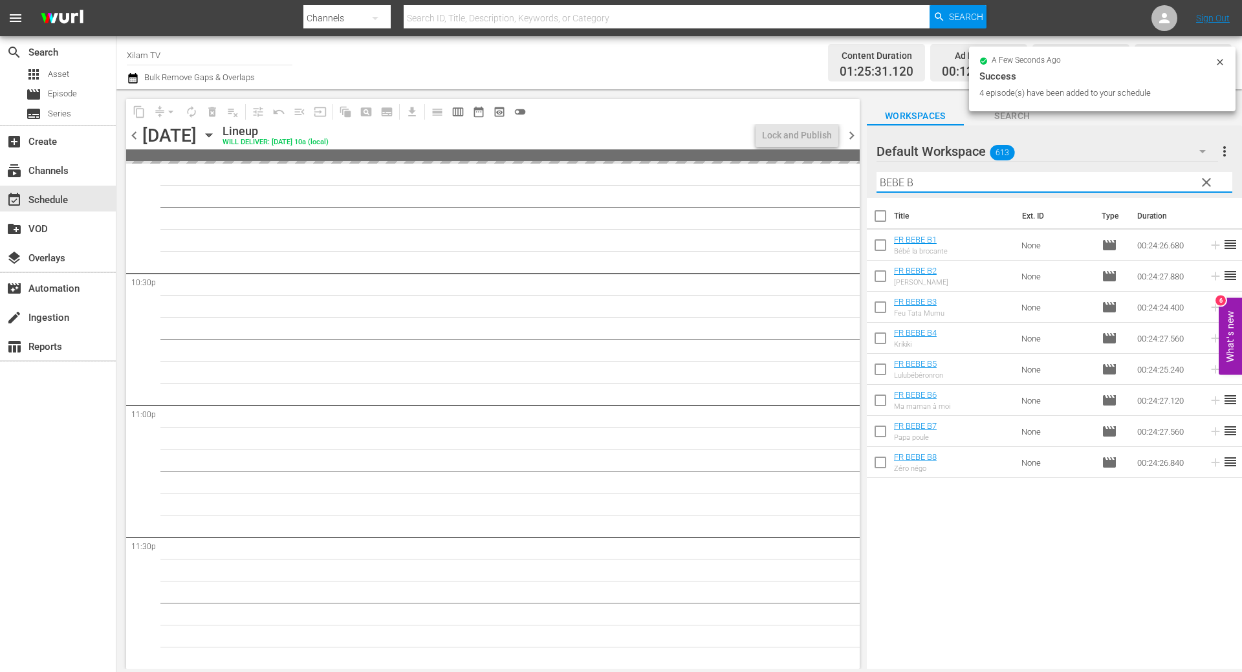
type input "BEBE B"
click at [886, 437] on input "checkbox" at bounding box center [880, 433] width 27 height 27
checkbox input "true"
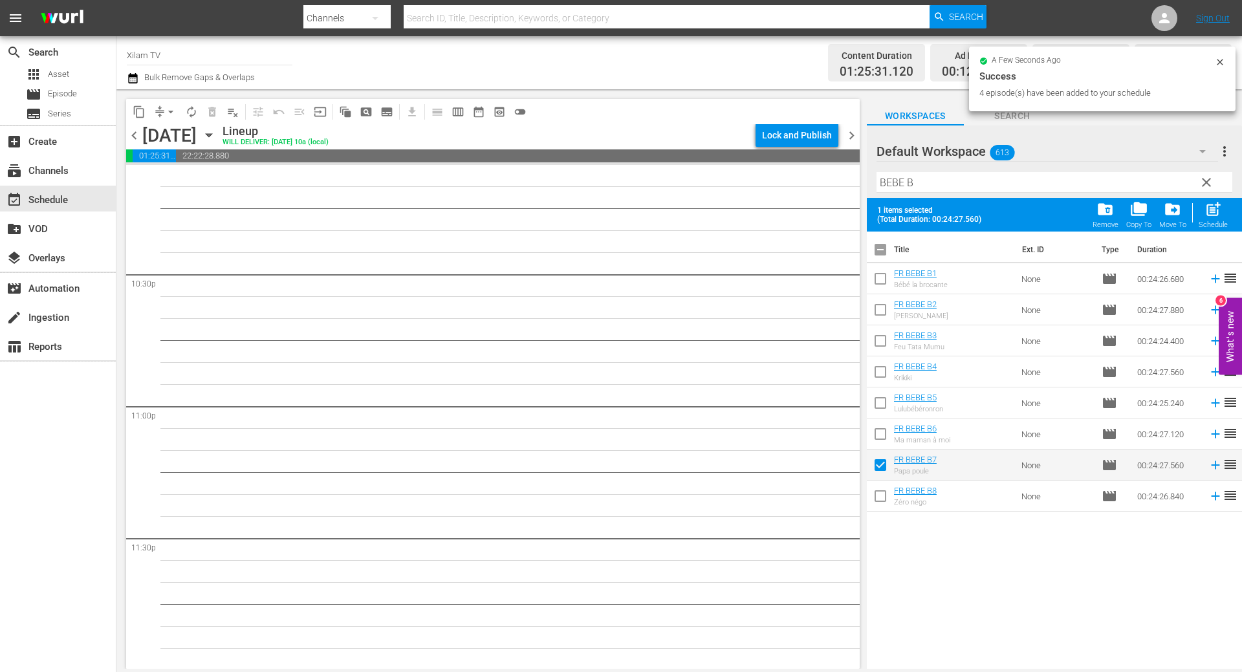
scroll to position [5829, 0]
click at [879, 377] on input "checkbox" at bounding box center [880, 374] width 27 height 27
checkbox input "true"
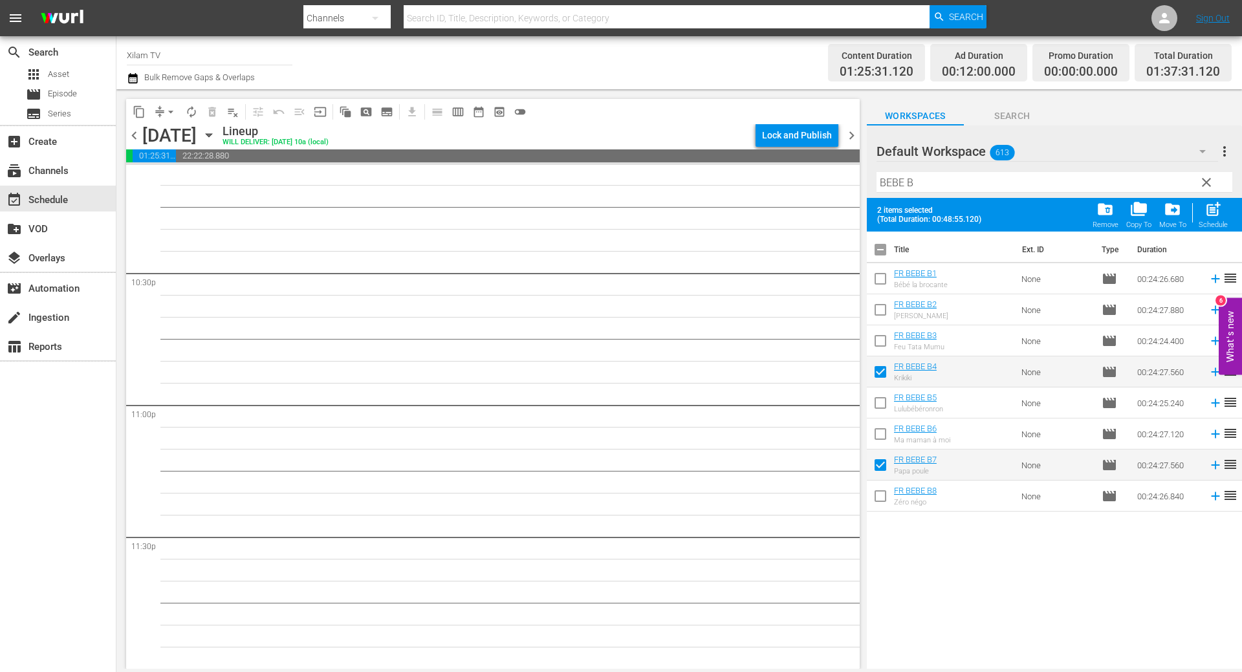
click at [876, 343] on input "checkbox" at bounding box center [880, 343] width 27 height 27
checkbox input "true"
click at [876, 325] on input "checkbox" at bounding box center [880, 312] width 27 height 27
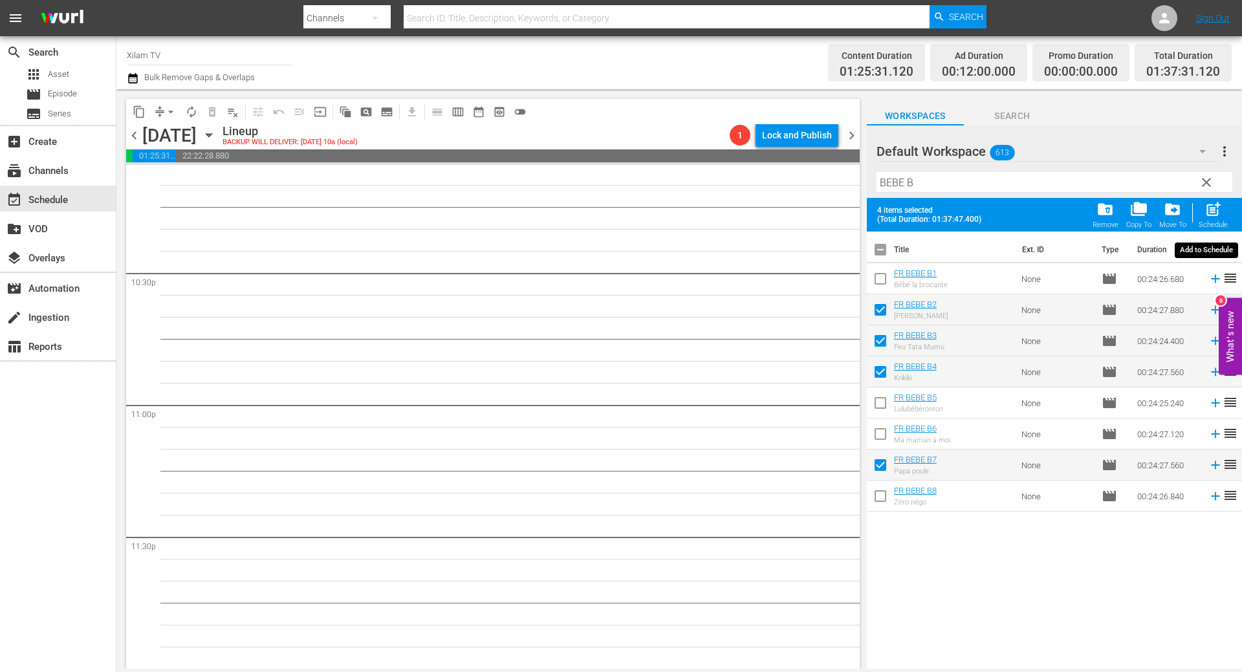
click at [1207, 216] on span "post_add" at bounding box center [1212, 209] width 17 height 17
checkbox input "false"
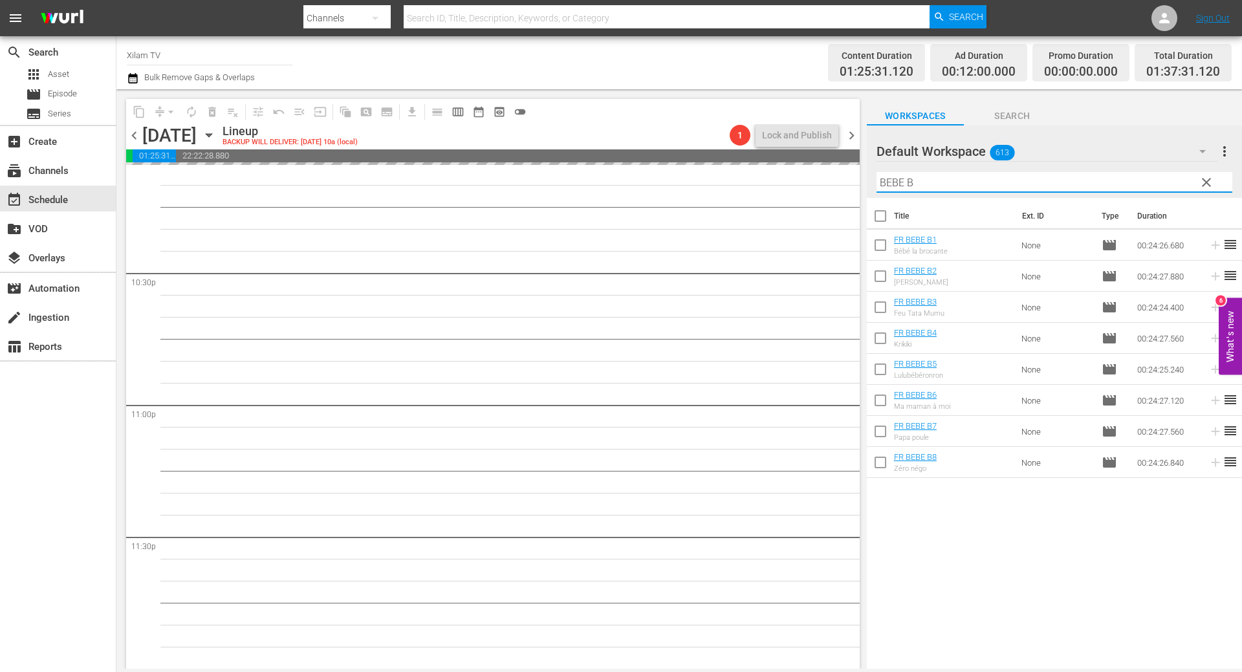
drag, startPoint x: 907, startPoint y: 183, endPoint x: 875, endPoint y: 180, distance: 31.9
click at [876, 180] on input "BEBE B" at bounding box center [1054, 182] width 356 height 21
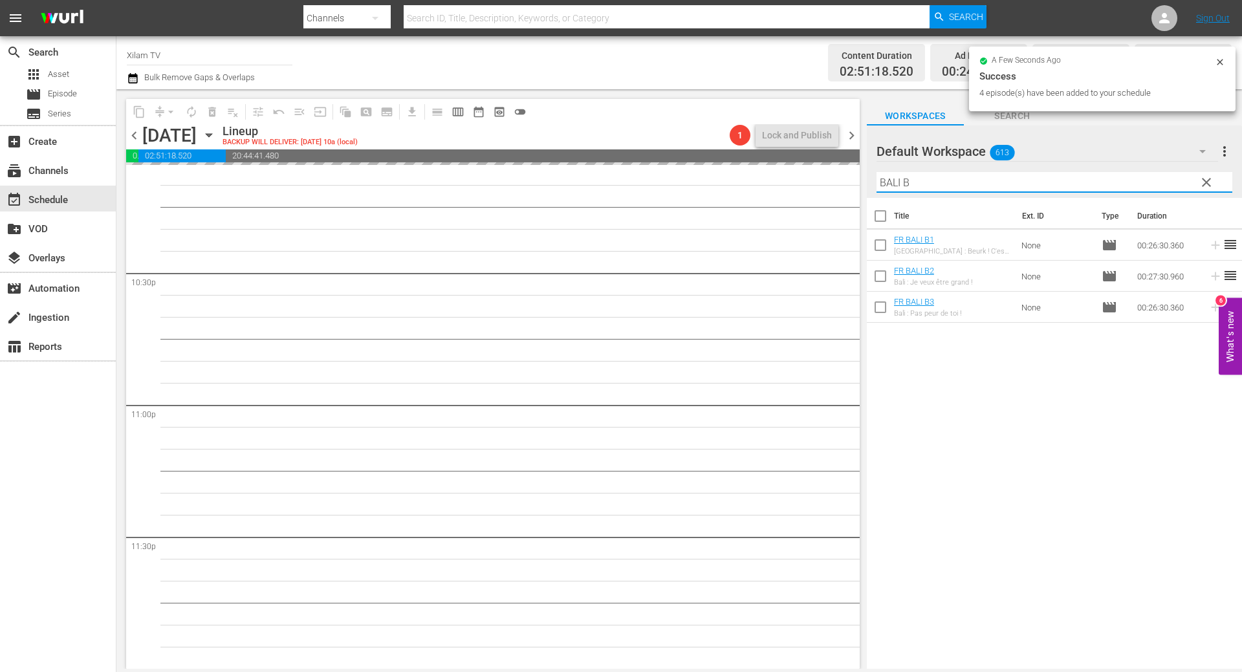
type input "BALI B"
click at [883, 306] on input "checkbox" at bounding box center [880, 309] width 27 height 27
checkbox input "true"
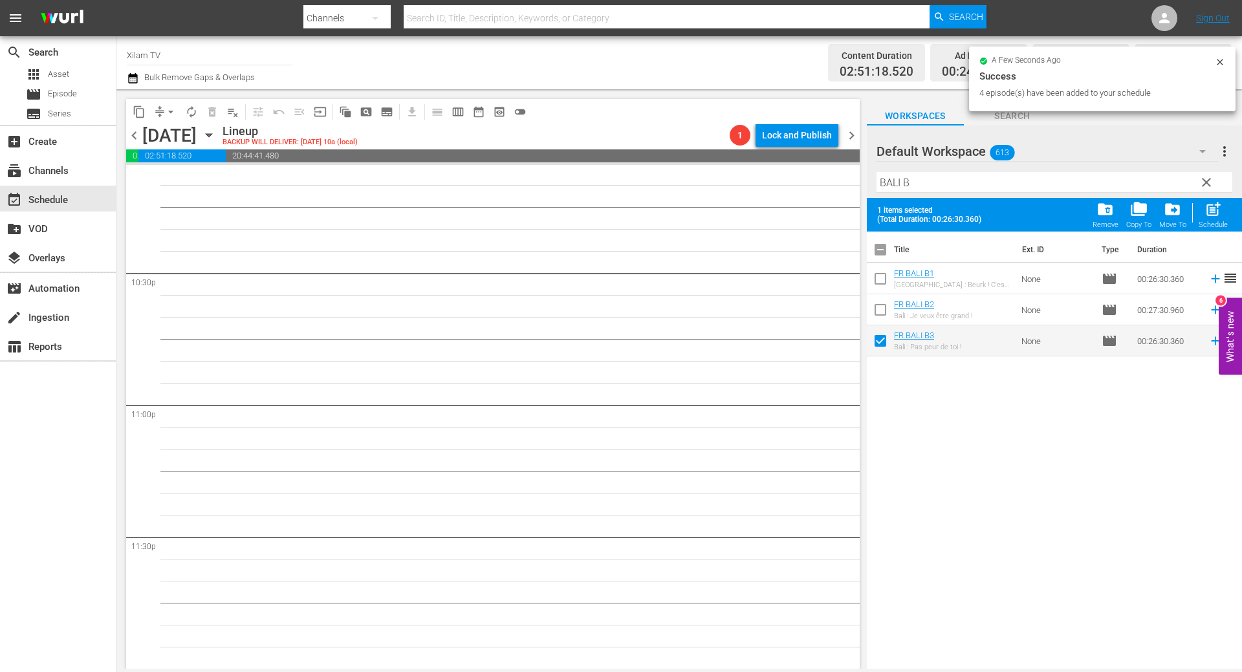
click at [887, 276] on input "checkbox" at bounding box center [880, 281] width 27 height 27
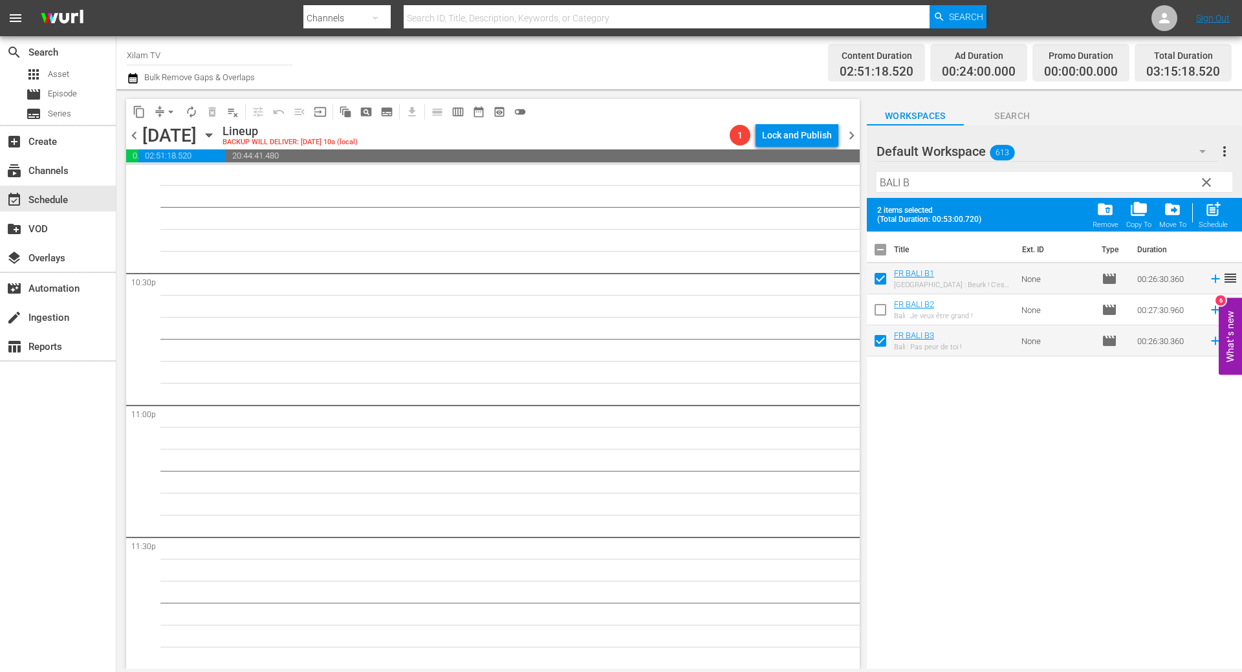
click at [1215, 213] on span "post_add" at bounding box center [1212, 209] width 17 height 17
checkbox input "false"
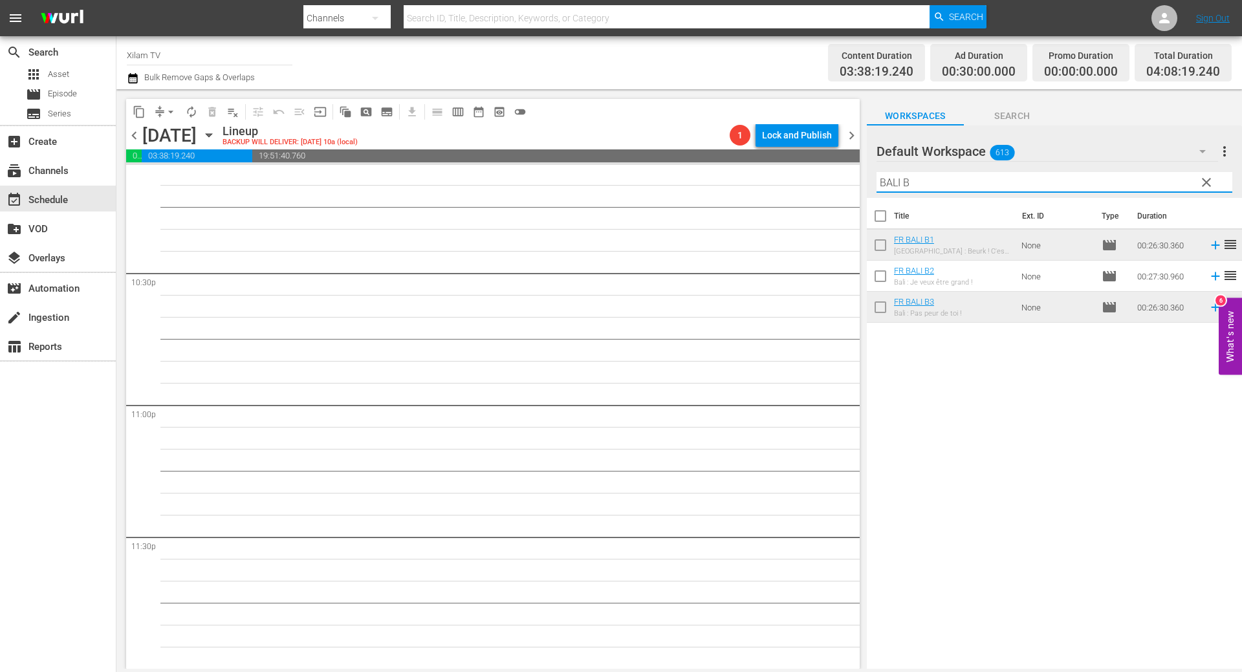
drag, startPoint x: 896, startPoint y: 184, endPoint x: 869, endPoint y: 173, distance: 28.7
click at [869, 173] on div "Default Workspace 613 Default more_vert clear Filter by Title BALI B" at bounding box center [1054, 161] width 375 height 72
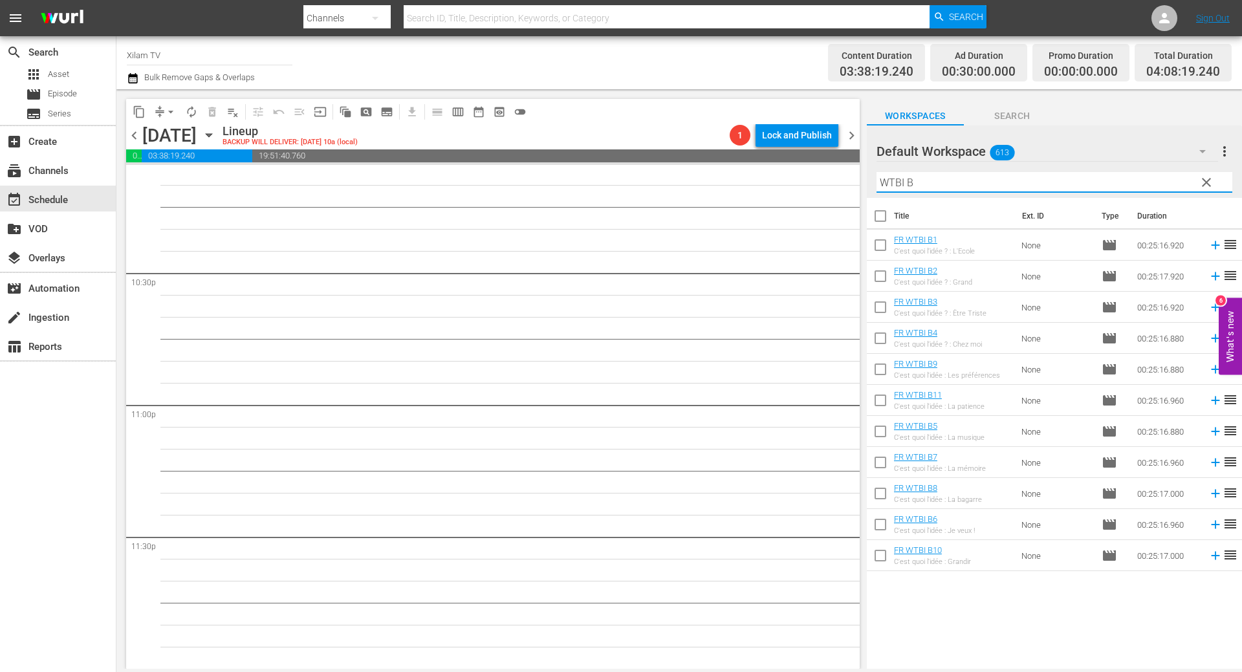
type input "WTBI B"
click at [878, 550] on input "checkbox" at bounding box center [880, 558] width 27 height 27
checkbox input "true"
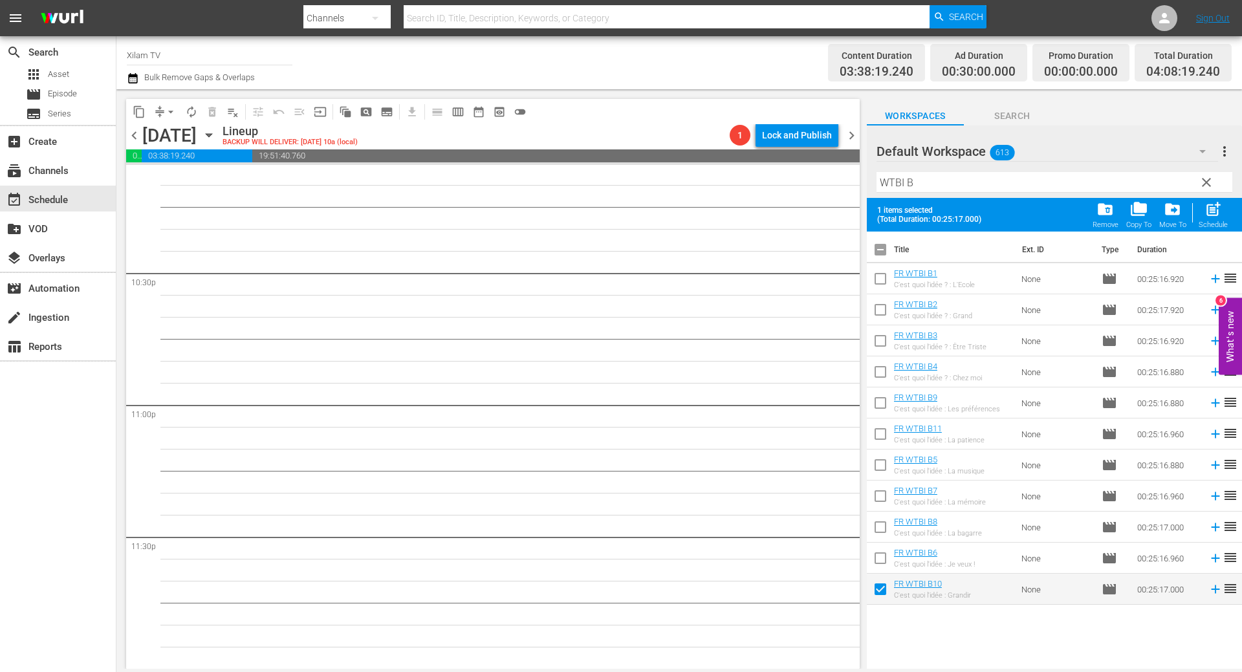
click at [880, 528] on input "checkbox" at bounding box center [880, 529] width 27 height 27
drag, startPoint x: 1218, startPoint y: 213, endPoint x: 1163, endPoint y: 199, distance: 56.6
click at [1217, 213] on span "post_add" at bounding box center [1212, 209] width 17 height 17
checkbox input "false"
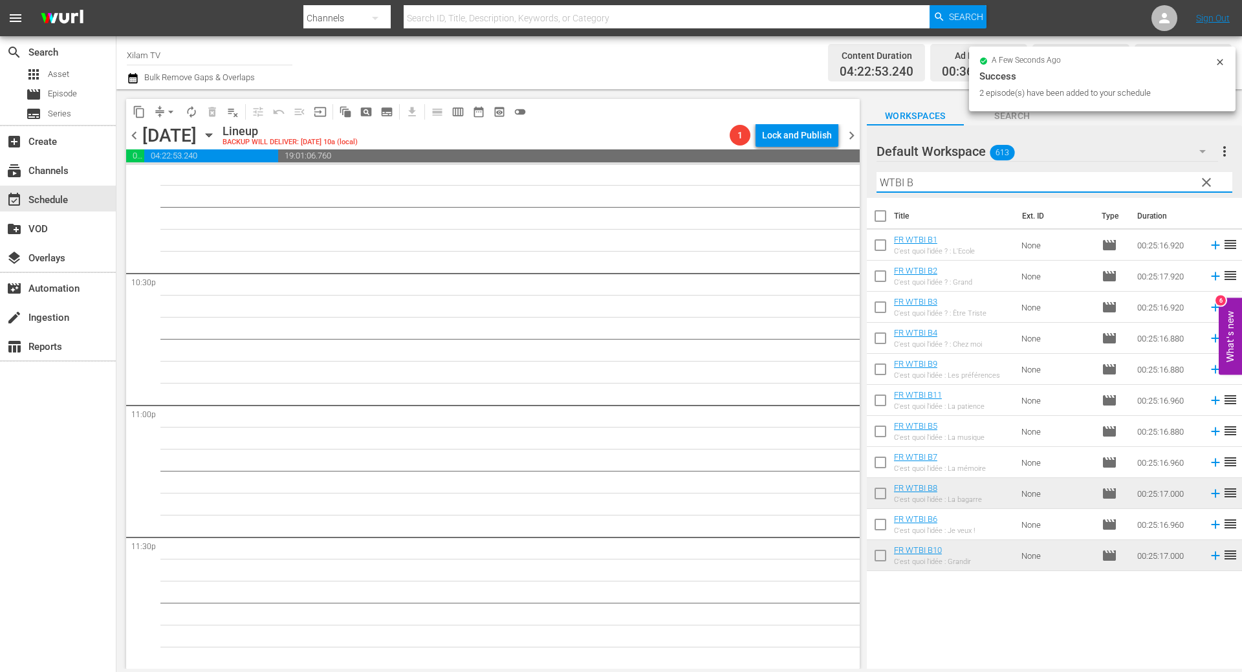
drag, startPoint x: 905, startPoint y: 182, endPoint x: 849, endPoint y: 175, distance: 56.6
click at [849, 175] on div "content_copy compress arrow_drop_down autorenew_outlined delete_forever_outline…" at bounding box center [678, 379] width 1125 height 580
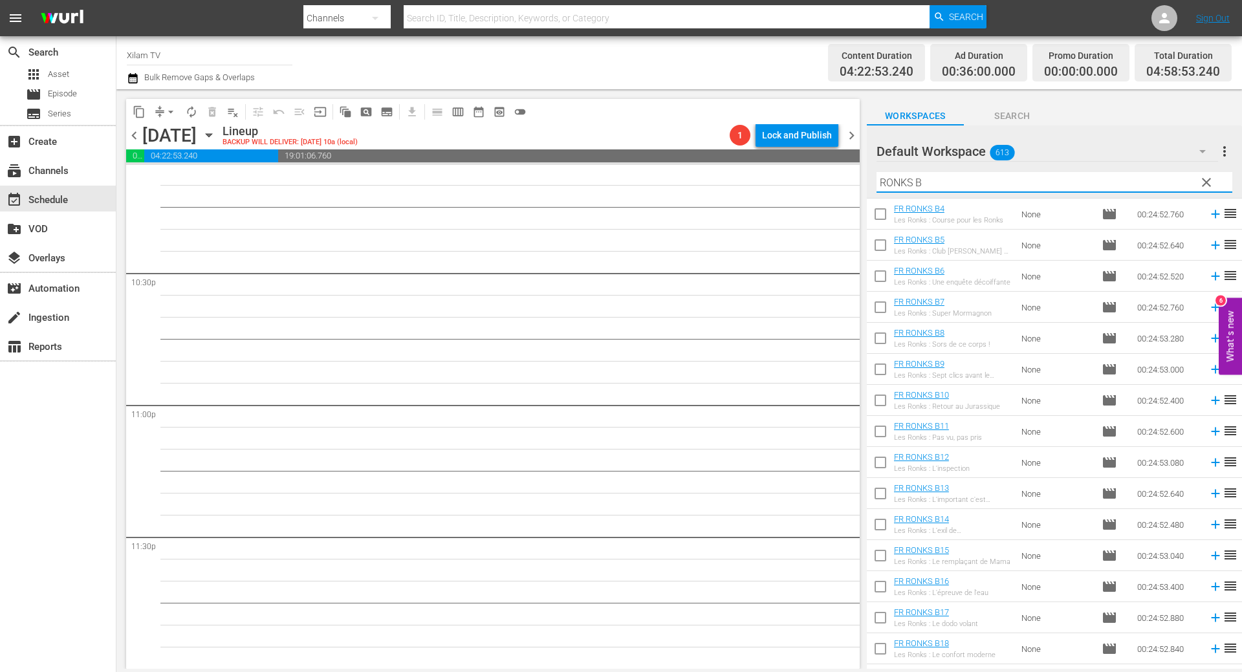
scroll to position [129, 0]
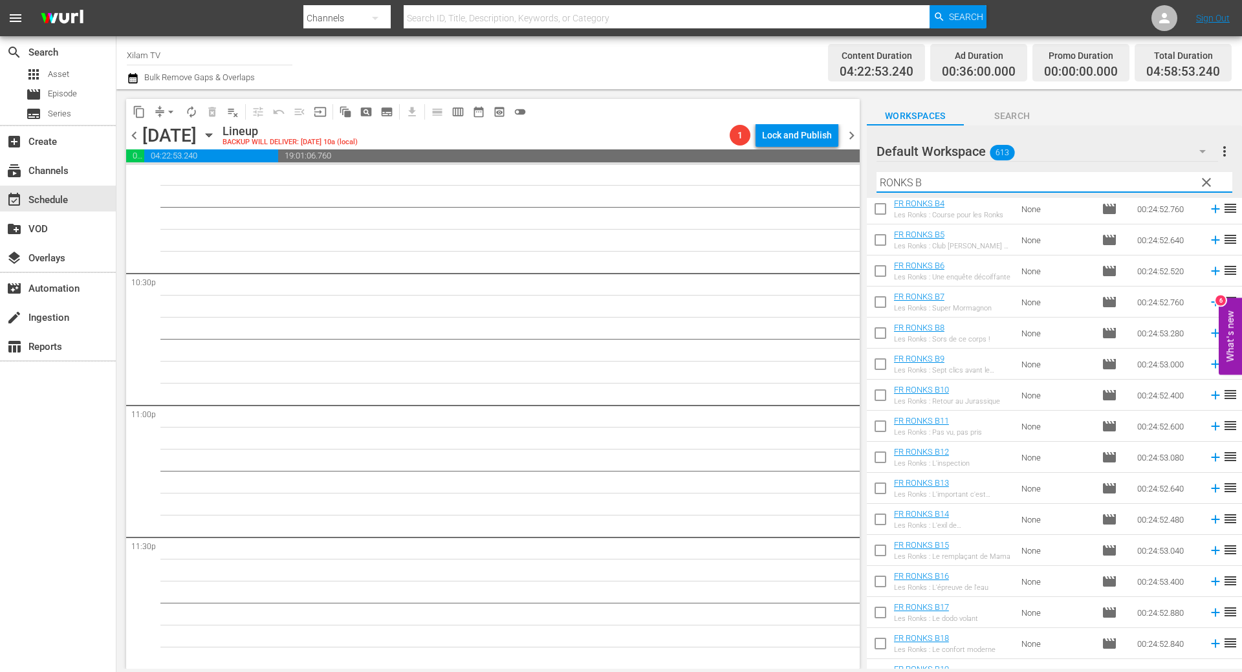
type input "RONKS B"
click at [882, 518] on input "checkbox" at bounding box center [880, 521] width 27 height 27
checkbox input "true"
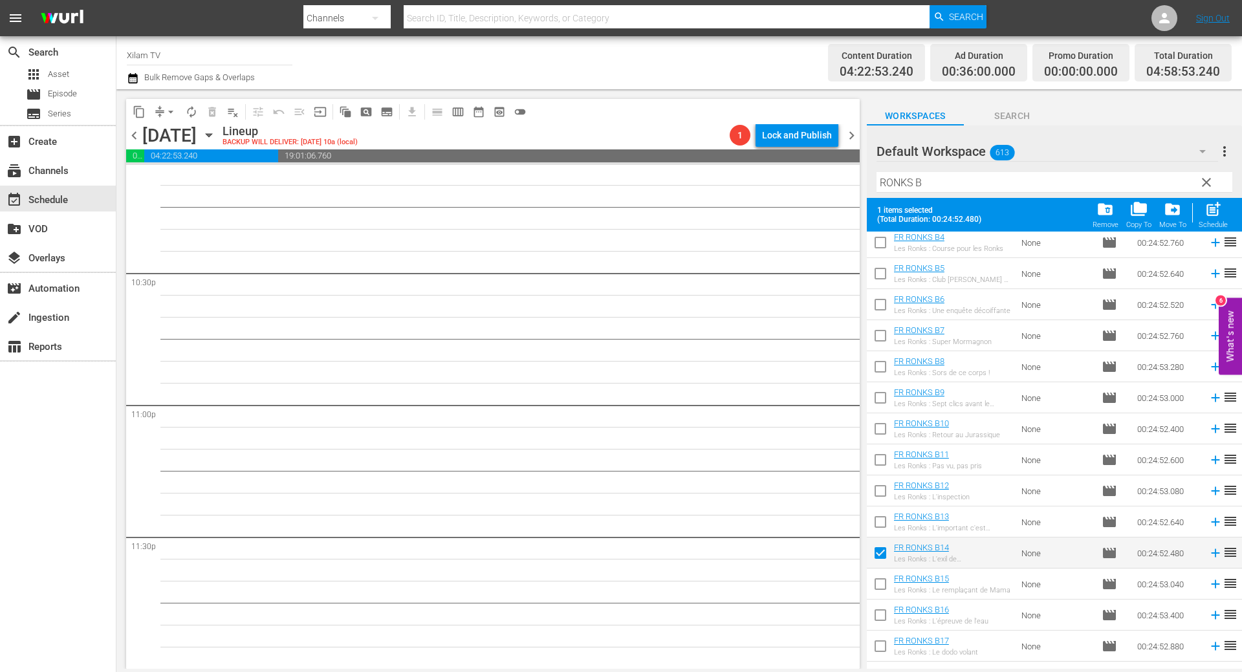
click at [882, 643] on input "checkbox" at bounding box center [880, 648] width 27 height 27
checkbox input "true"
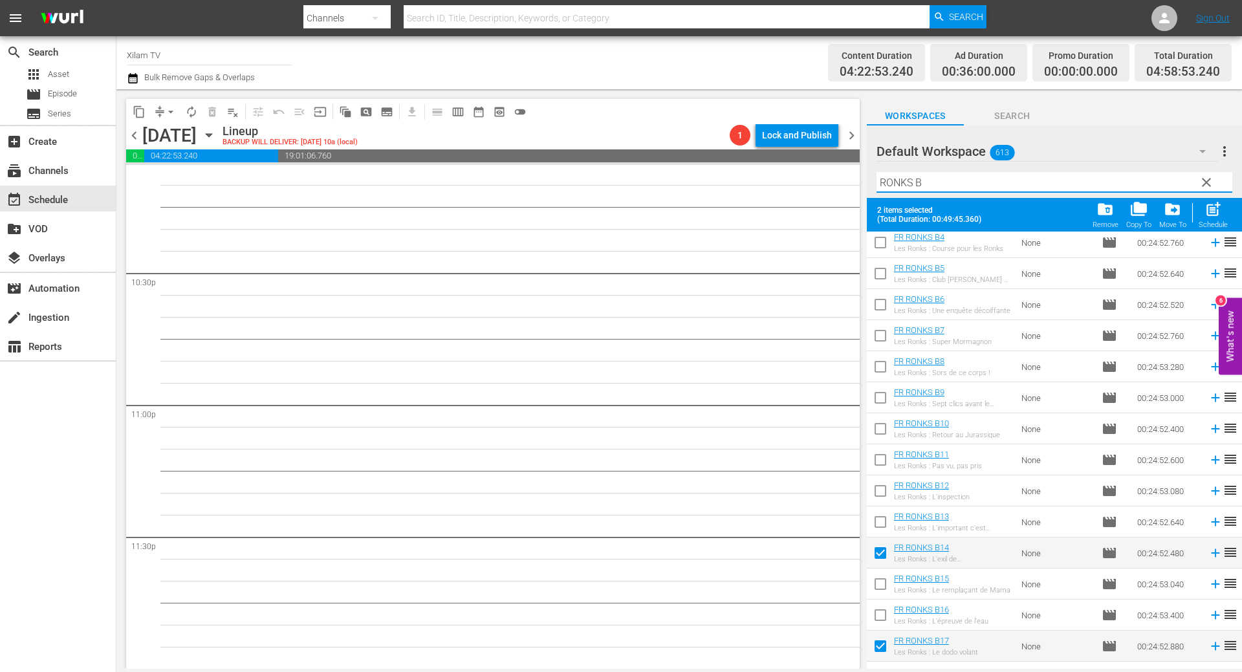
drag, startPoint x: 909, startPoint y: 180, endPoint x: 899, endPoint y: 184, distance: 10.8
click at [899, 183] on input "RONKS B" at bounding box center [1054, 182] width 356 height 21
drag, startPoint x: 911, startPoint y: 182, endPoint x: 861, endPoint y: 175, distance: 50.9
click at [861, 175] on div "content_copy compress arrow_drop_down autorenew_outlined delete_forever_outline…" at bounding box center [678, 379] width 1125 height 580
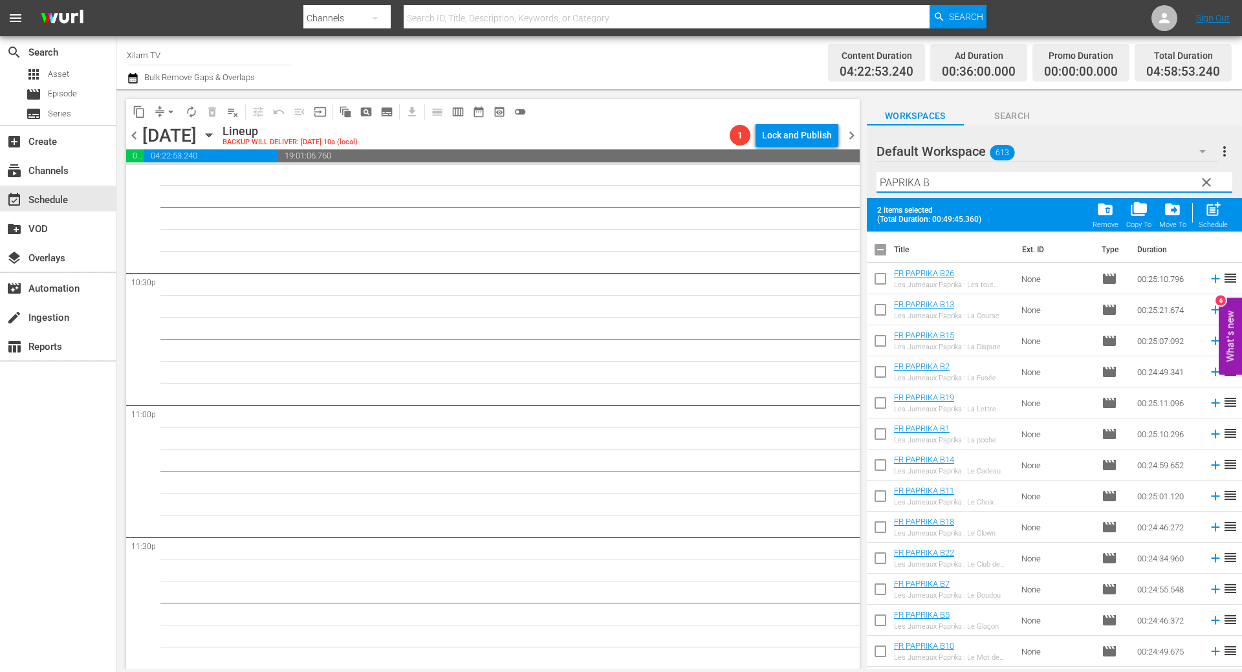
click at [952, 191] on input "PAPRIKA B" at bounding box center [1054, 182] width 356 height 21
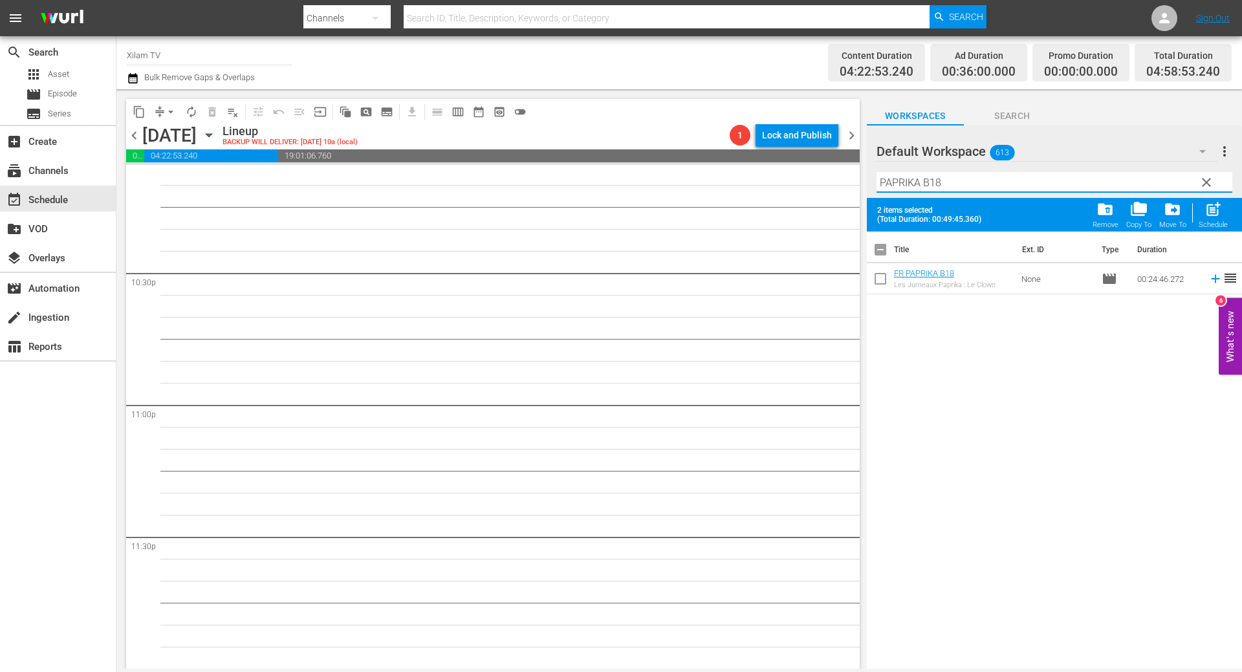
type input "PAPRIKA B18"
click at [880, 278] on input "checkbox" at bounding box center [880, 281] width 27 height 27
checkbox input "true"
click at [980, 191] on input "PAPRIKA B18" at bounding box center [1054, 182] width 356 height 21
type input "PAPRIKA B6"
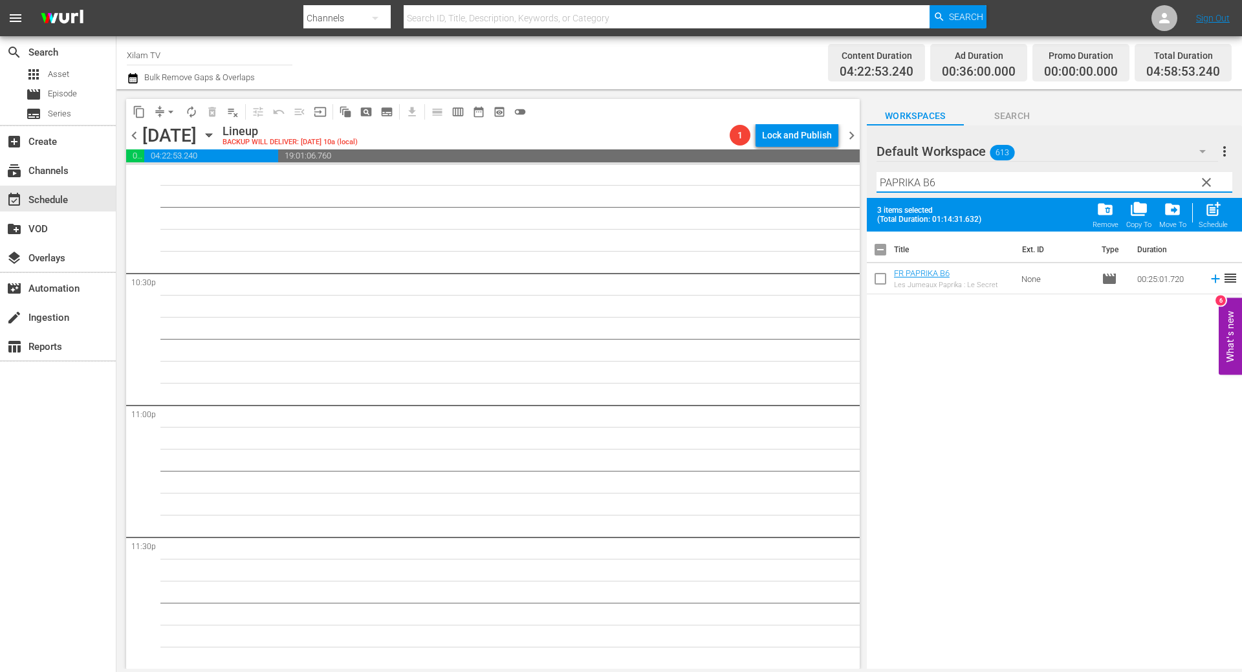
click at [878, 270] on input "checkbox" at bounding box center [880, 281] width 27 height 27
click at [1241, 217] on div "4 items selected (Total Duration: 01:39:33.352) folder_delete Remove folder_cop…" at bounding box center [1054, 215] width 375 height 34
click at [1223, 215] on div "post_add Schedule" at bounding box center [1212, 215] width 29 height 28
checkbox input "false"
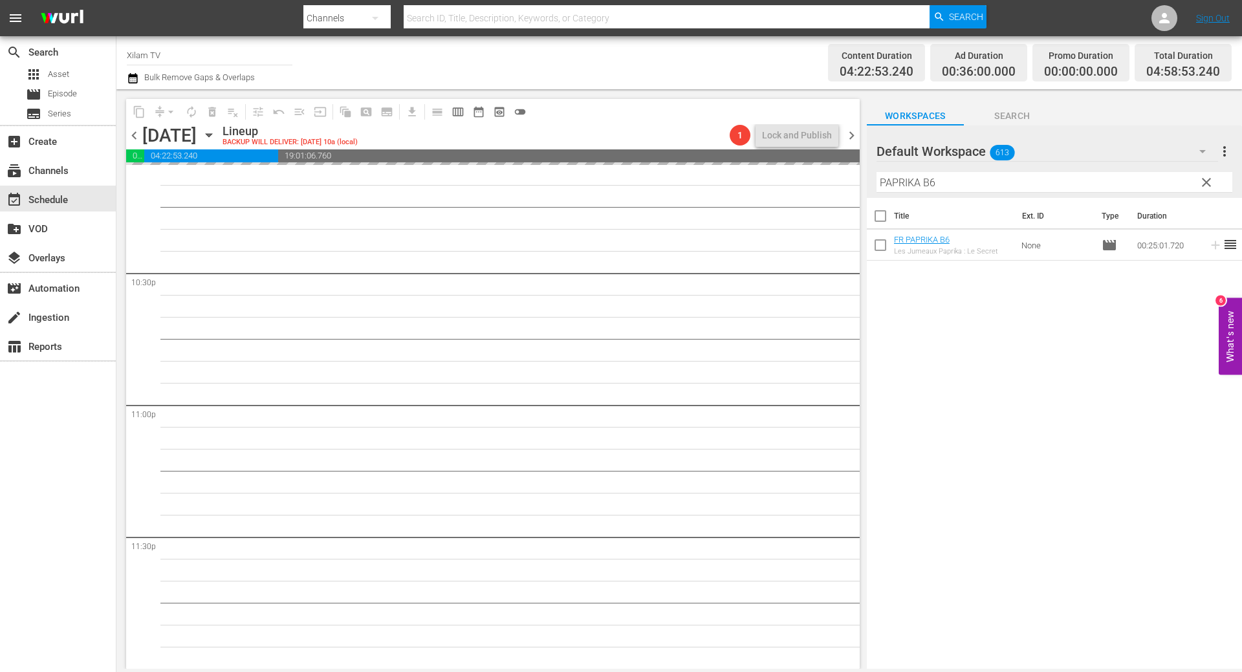
drag, startPoint x: 918, startPoint y: 180, endPoint x: 874, endPoint y: 174, distance: 44.5
click at [874, 174] on div "Default Workspace 613 Default more_vert clear Filter by Title PAPRIKA B6" at bounding box center [1054, 161] width 375 height 72
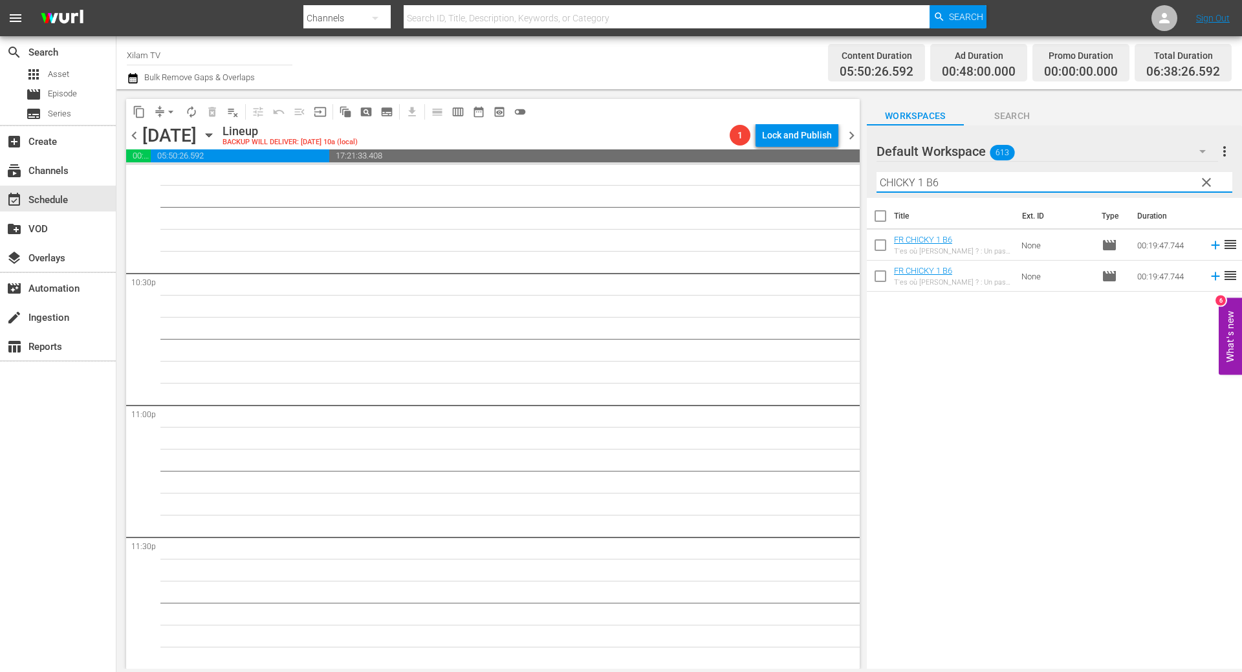
click at [982, 191] on input "CHICKY 1 B6" at bounding box center [1054, 182] width 356 height 21
type input "CHICKY 1 B3"
click at [882, 242] on input "checkbox" at bounding box center [880, 247] width 27 height 27
checkbox input "true"
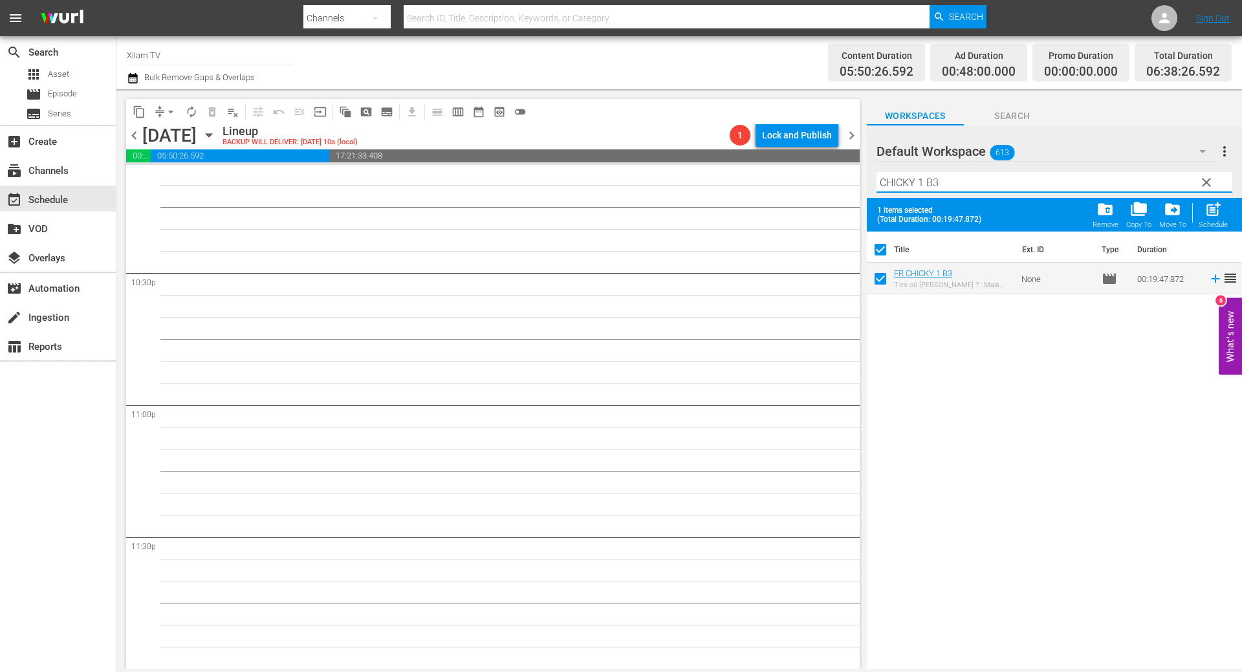
drag, startPoint x: 923, startPoint y: 177, endPoint x: 870, endPoint y: 163, distance: 54.7
click at [870, 163] on div "Default Workspace 613 Default more_vert clear Filter by Title CHICKY 1 B3" at bounding box center [1054, 161] width 375 height 72
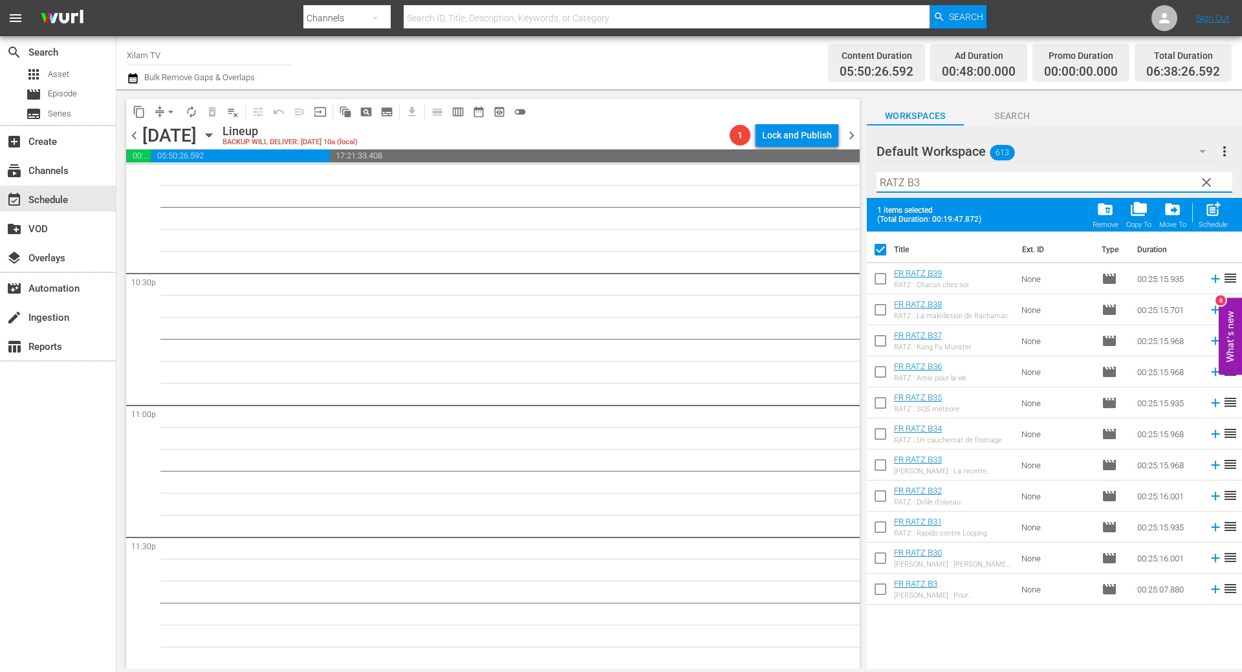
click at [926, 173] on input "[PERSON_NAME] B3" at bounding box center [1054, 182] width 356 height 21
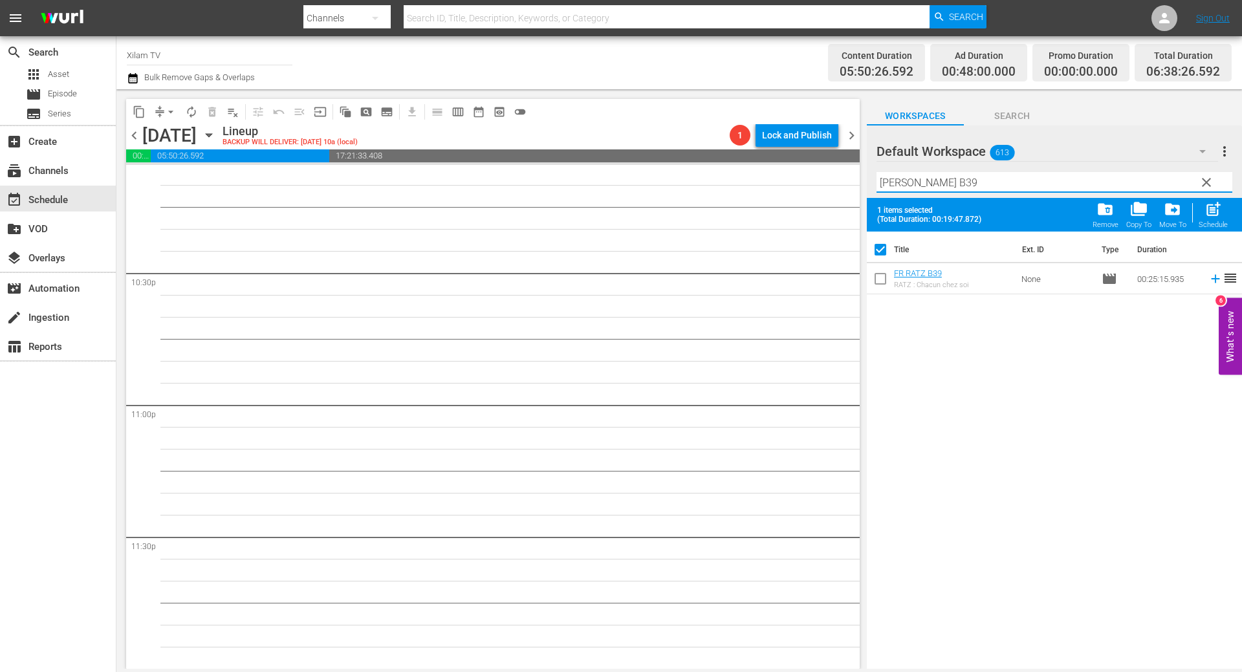
type input "RATZ B39"
click at [880, 281] on input "checkbox" at bounding box center [880, 281] width 27 height 27
checkbox input "true"
checkbox input "false"
click at [938, 190] on input "RATZ B39" at bounding box center [1054, 182] width 356 height 21
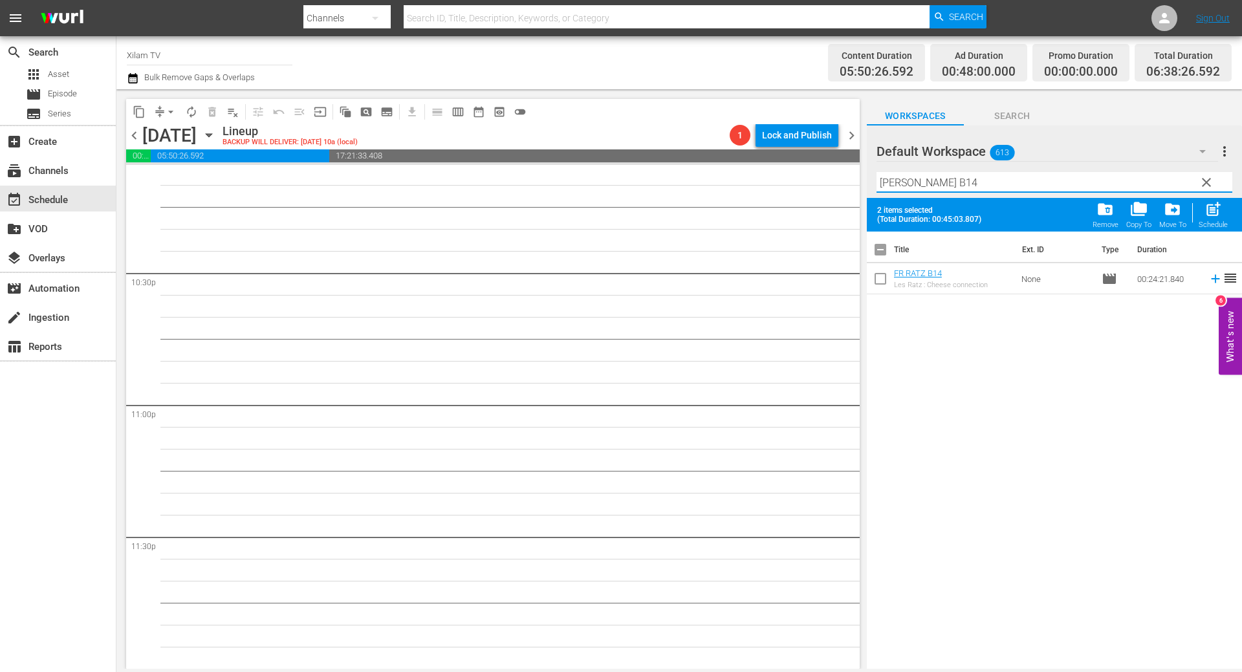
type input "RATZ B14"
click at [879, 285] on input "checkbox" at bounding box center [880, 281] width 27 height 27
checkbox input "true"
click at [947, 178] on input "RATZ B14" at bounding box center [1054, 182] width 356 height 21
type input "RATZ B28"
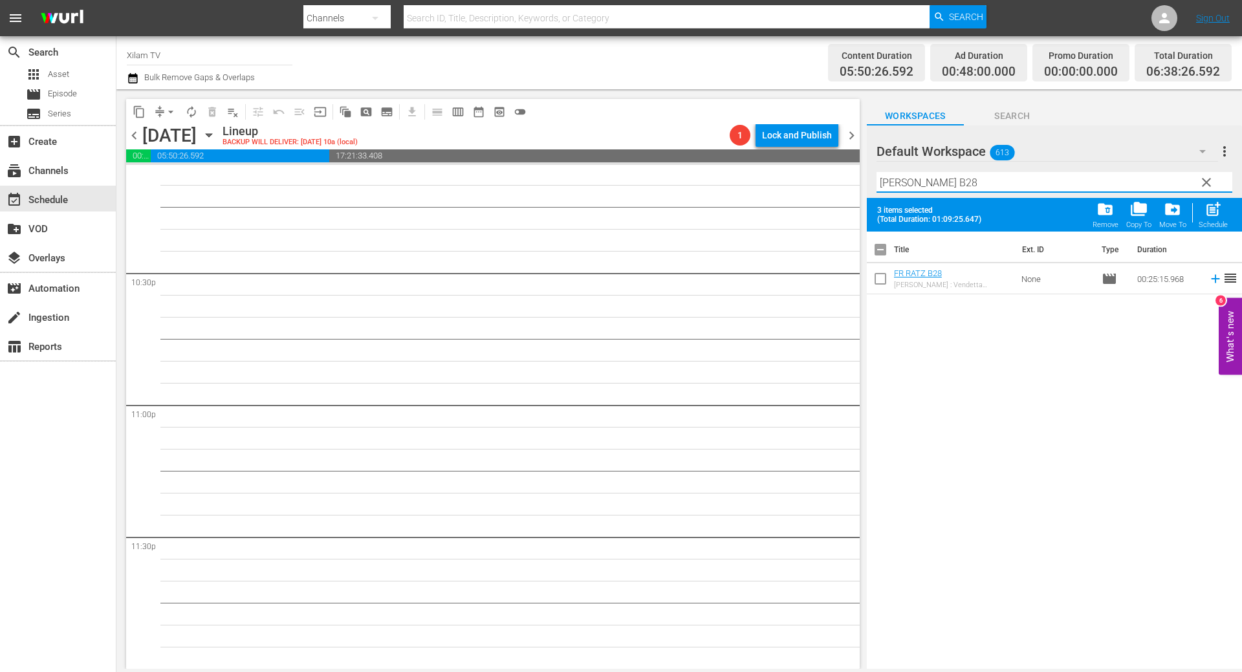
click at [885, 279] on input "checkbox" at bounding box center [880, 281] width 27 height 27
click at [1209, 206] on span "post_add" at bounding box center [1212, 209] width 17 height 17
checkbox input "false"
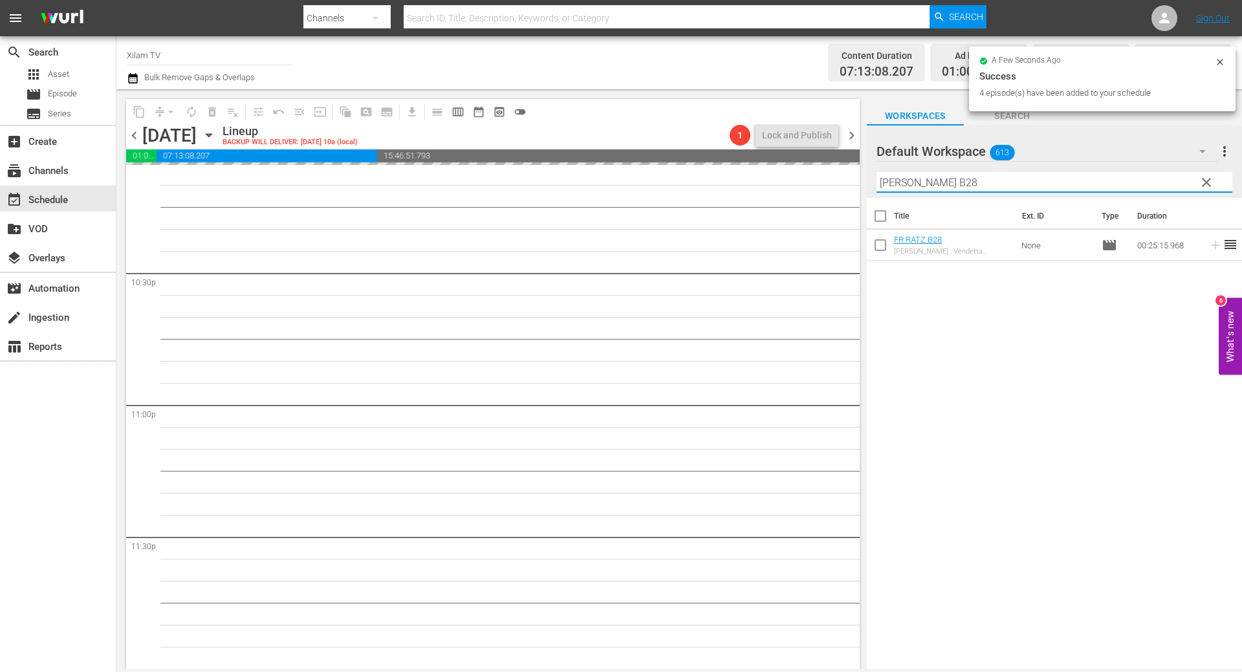
drag, startPoint x: 904, startPoint y: 180, endPoint x: 855, endPoint y: 173, distance: 49.6
click at [855, 173] on div "content_copy compress arrow_drop_down autorenew_outlined delete_forever_outline…" at bounding box center [678, 379] width 1125 height 580
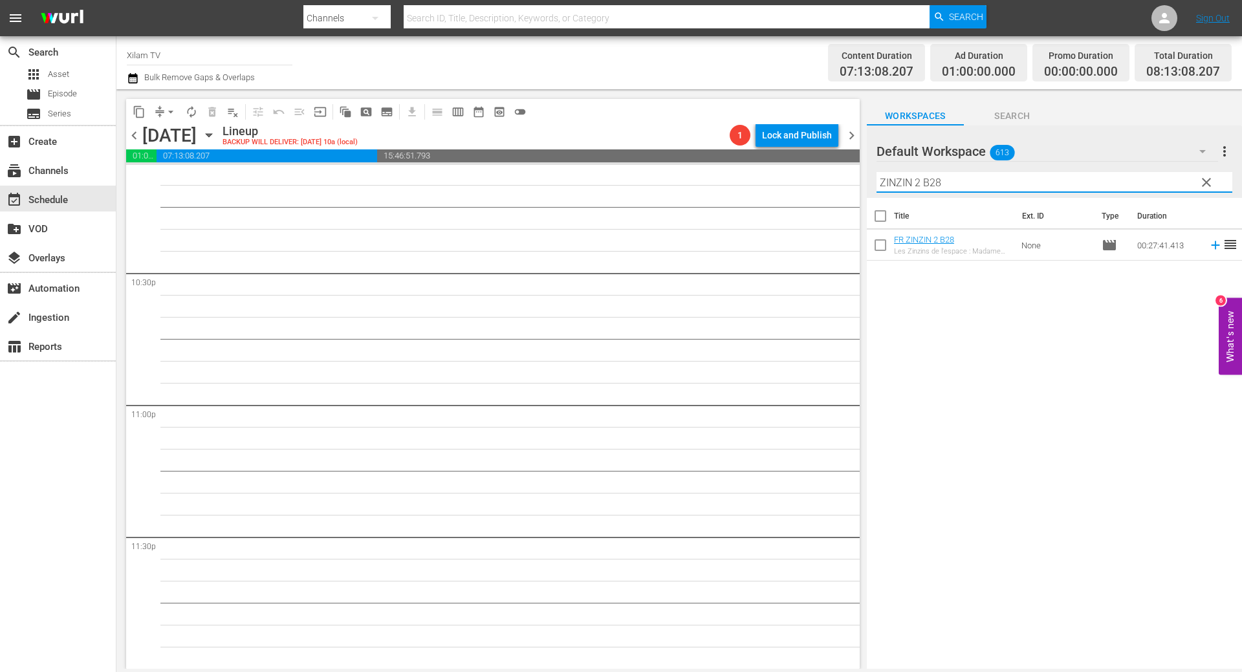
click at [956, 182] on input "ZINZIN 2 B28" at bounding box center [1054, 182] width 356 height 21
type input "ZINZIN 2 B9"
click at [883, 254] on input "checkbox" at bounding box center [880, 247] width 27 height 27
checkbox input "true"
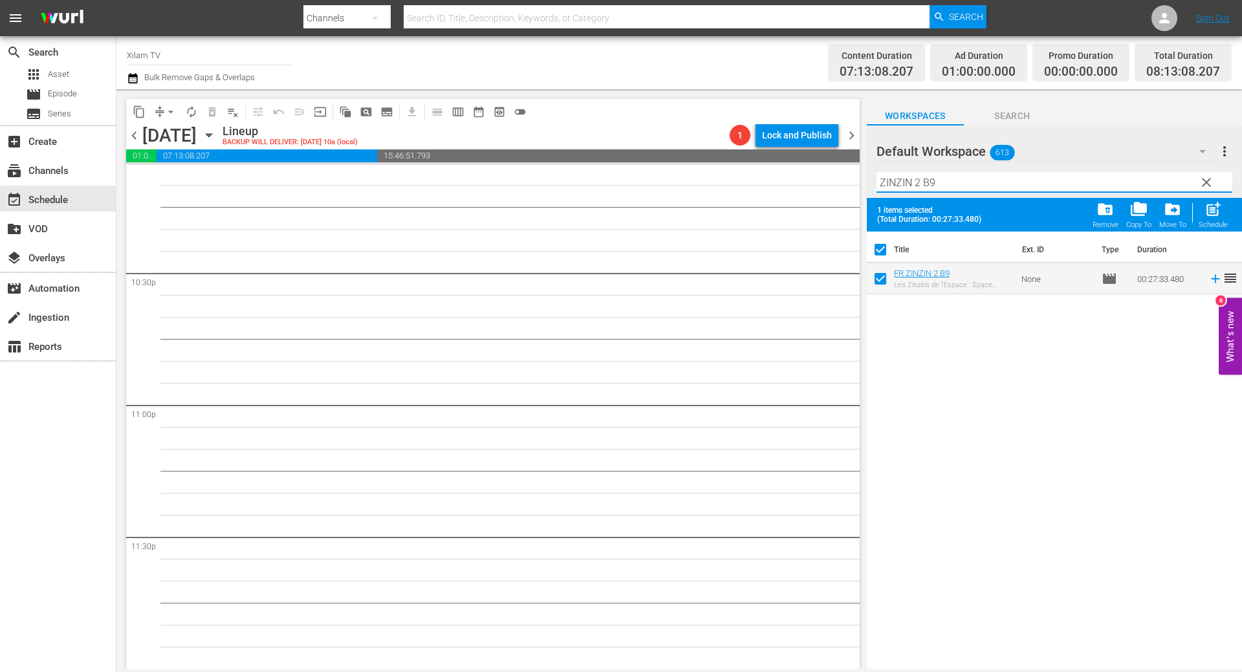
click at [951, 185] on input "ZINZIN 2 B9" at bounding box center [1054, 182] width 356 height 21
type input "ZINZIN 2 B8"
click at [882, 289] on input "checkbox" at bounding box center [880, 281] width 27 height 27
checkbox input "true"
checkbox input "false"
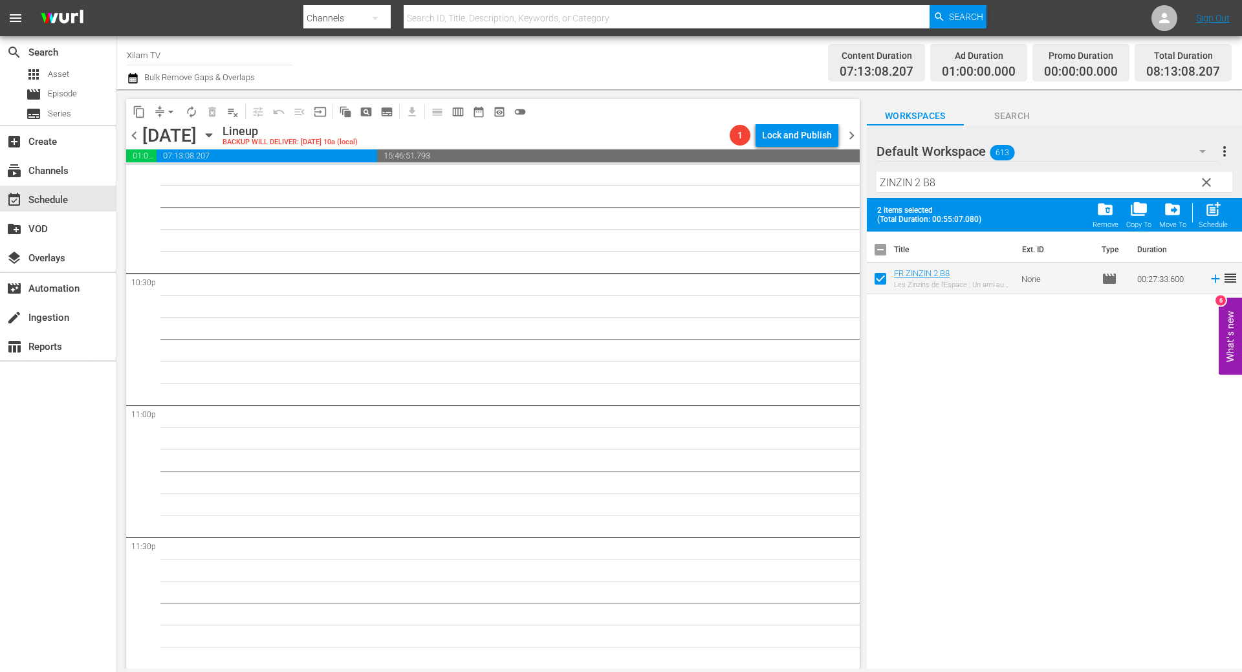
click at [940, 177] on input "ZINZIN 2 B8" at bounding box center [1054, 182] width 356 height 21
type input "ZINZIN 2 B34"
click at [882, 292] on input "checkbox" at bounding box center [880, 281] width 27 height 27
click at [1203, 210] on div "post_add Schedule" at bounding box center [1212, 215] width 29 height 28
checkbox input "false"
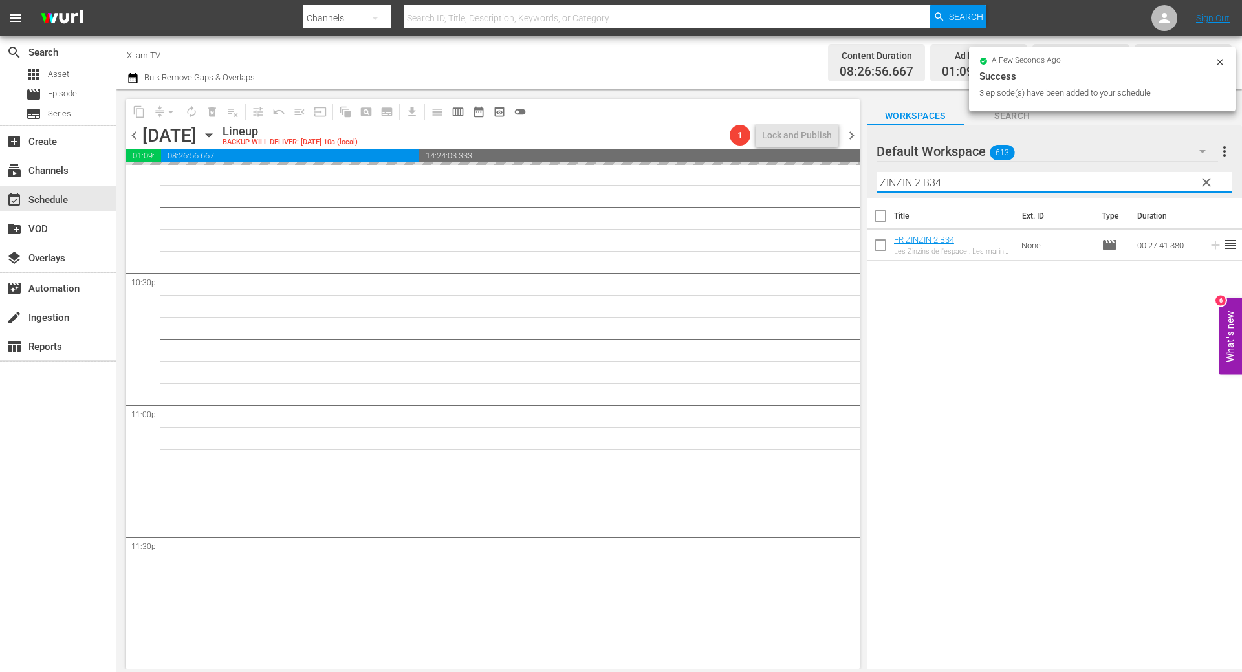
drag, startPoint x: 914, startPoint y: 180, endPoint x: 860, endPoint y: 169, distance: 55.3
click at [860, 169] on div "content_copy compress arrow_drop_down autorenew_outlined delete_forever_outline…" at bounding box center [678, 379] width 1125 height 580
click at [931, 182] on input "FLP 2 B34" at bounding box center [1054, 182] width 356 height 21
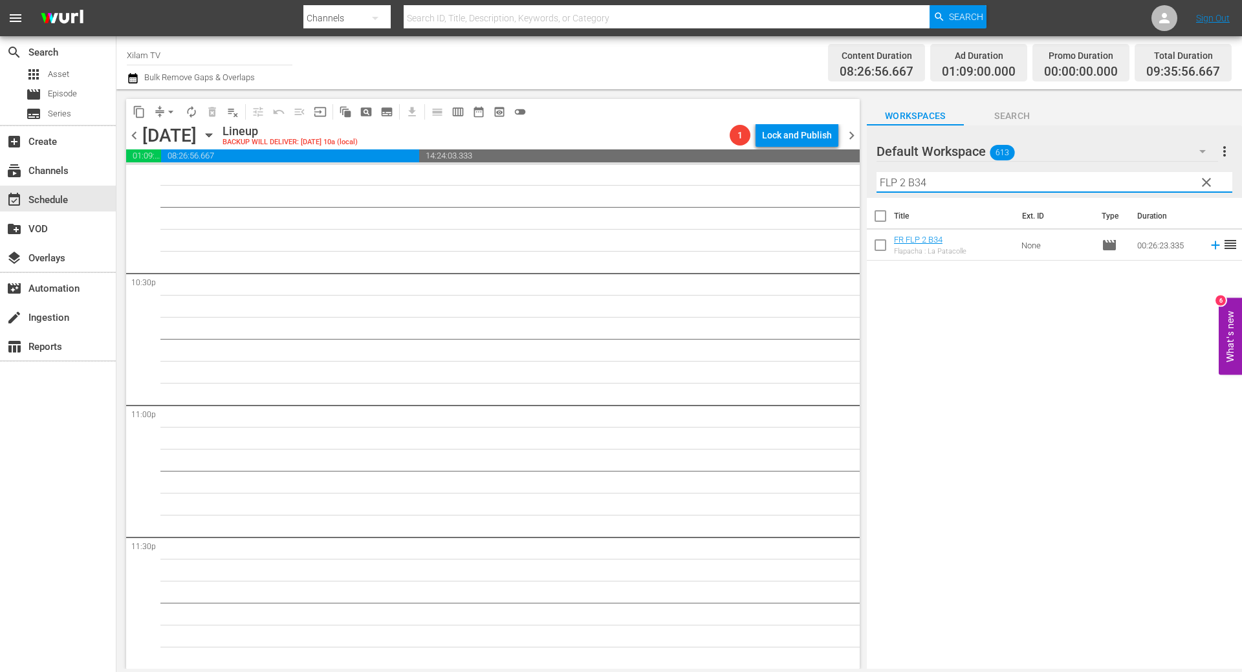
type input "FLP 2 B34"
click at [874, 251] on input "checkbox" at bounding box center [880, 247] width 27 height 27
checkbox input "true"
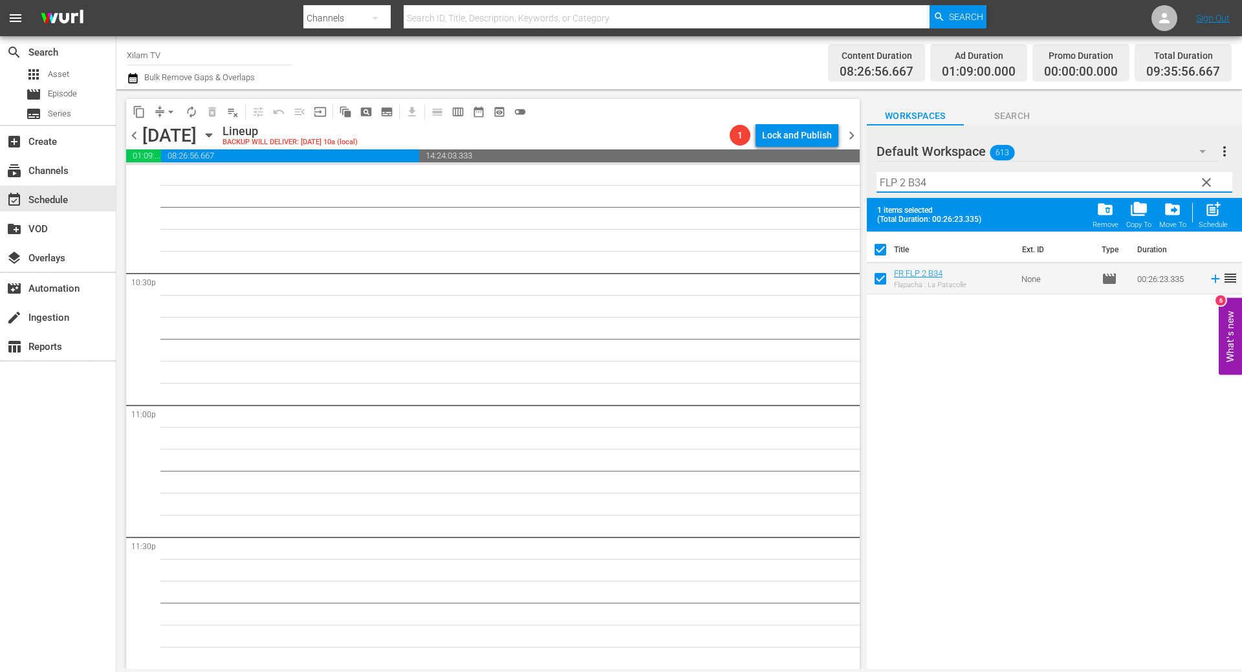
click at [916, 177] on input "FLP 2 B34" at bounding box center [1054, 182] width 356 height 21
click at [918, 179] on input "FLP 2 B34" at bounding box center [1054, 182] width 356 height 21
type input "FLP 2 B14"
click at [880, 275] on input "checkbox" at bounding box center [880, 281] width 27 height 27
checkbox input "true"
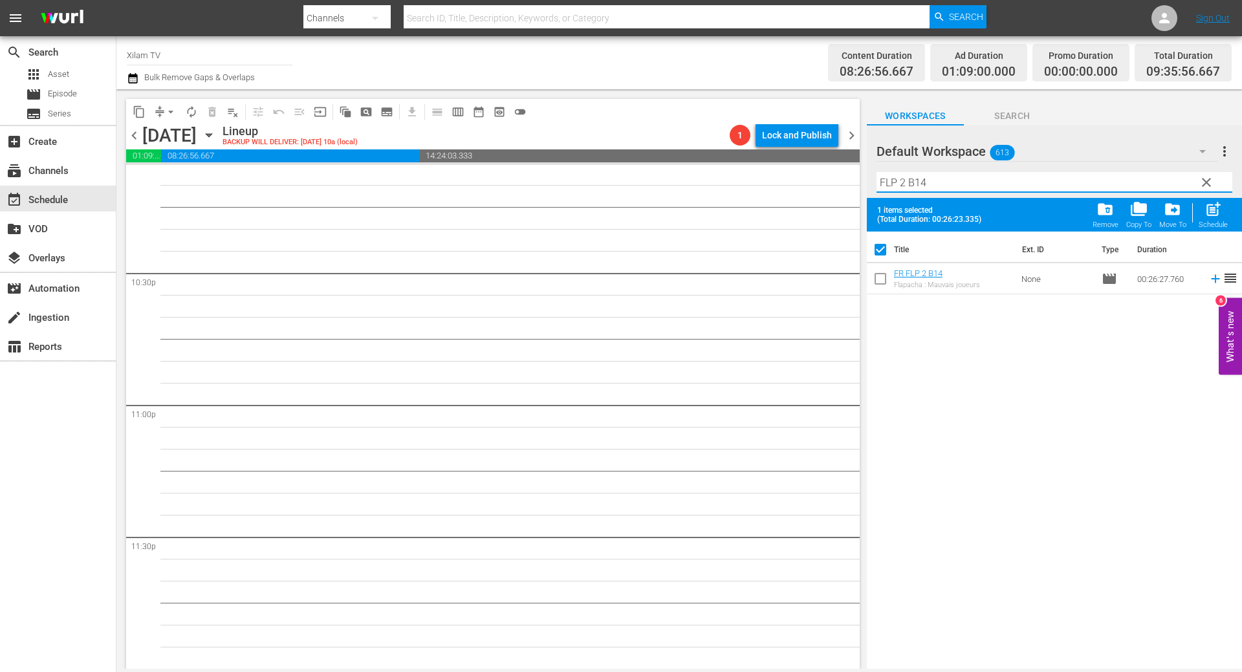
checkbox input "false"
click at [903, 182] on input "FLP 2 B14" at bounding box center [1054, 182] width 356 height 21
click at [958, 181] on input "FLP 1 B14" at bounding box center [1054, 182] width 356 height 21
type input "FLP 1 B33"
click at [877, 283] on input "checkbox" at bounding box center [880, 281] width 27 height 27
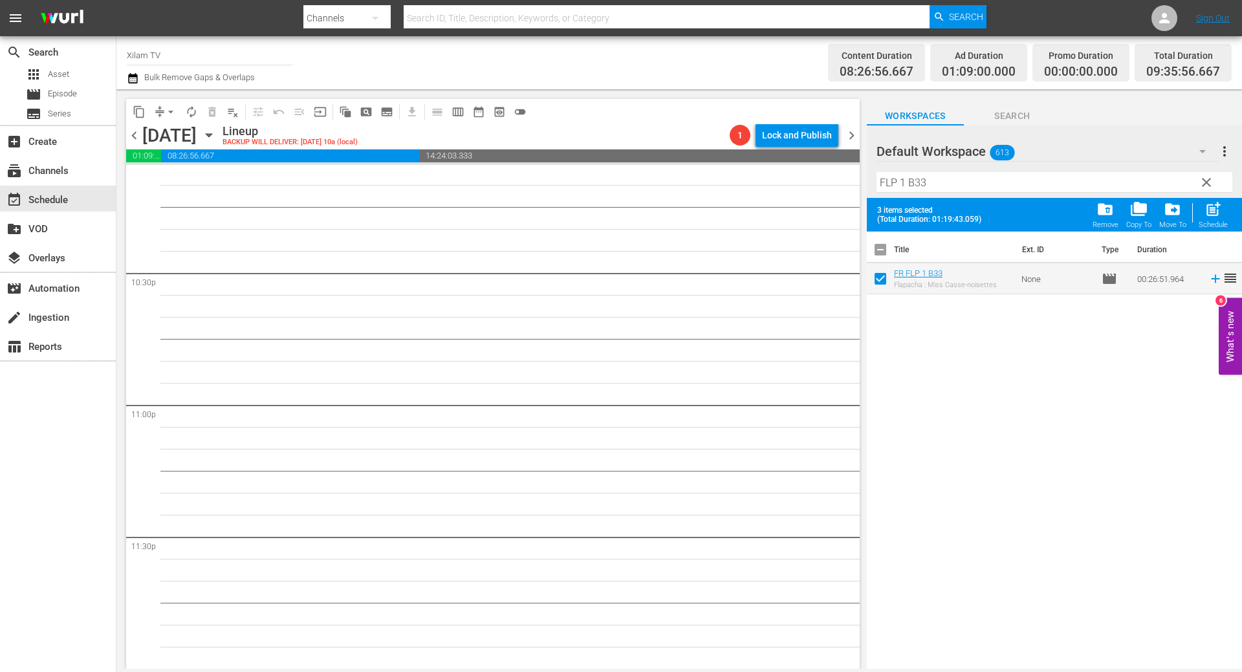
click at [1226, 219] on div "post_add Schedule" at bounding box center [1212, 215] width 29 height 28
checkbox input "false"
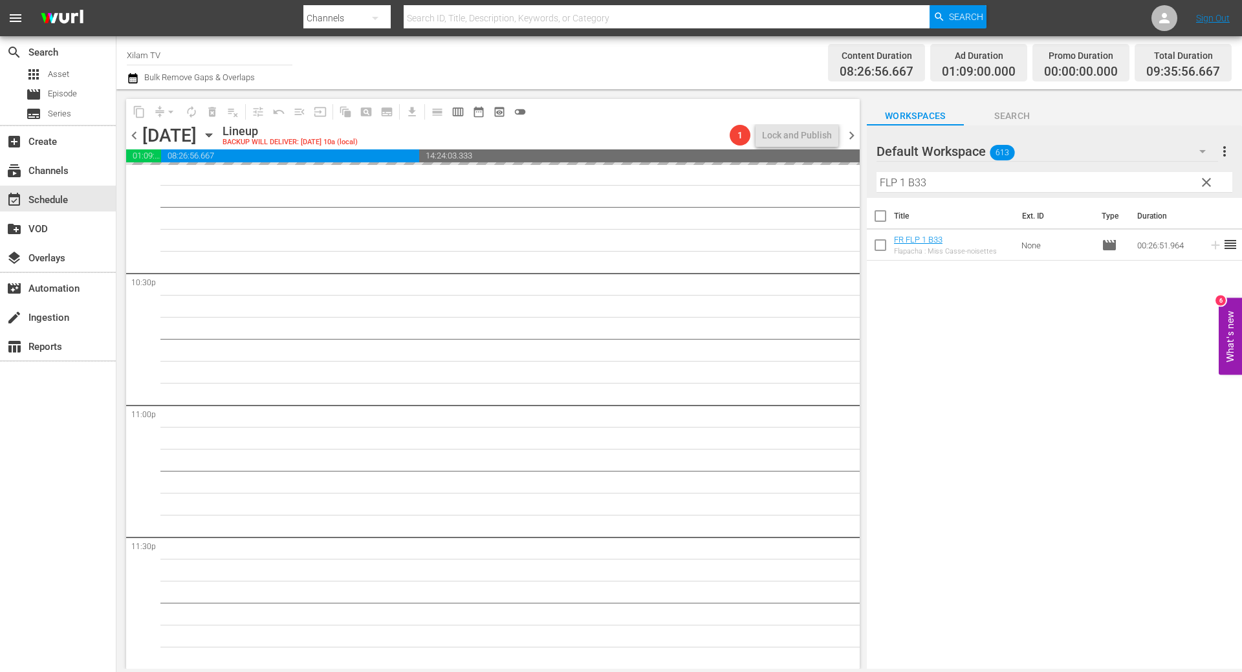
drag, startPoint x: 905, startPoint y: 184, endPoint x: 853, endPoint y: 179, distance: 51.9
click at [854, 180] on div "content_copy compress arrow_drop_down autorenew_outlined delete_forever_outline…" at bounding box center [678, 379] width 1125 height 580
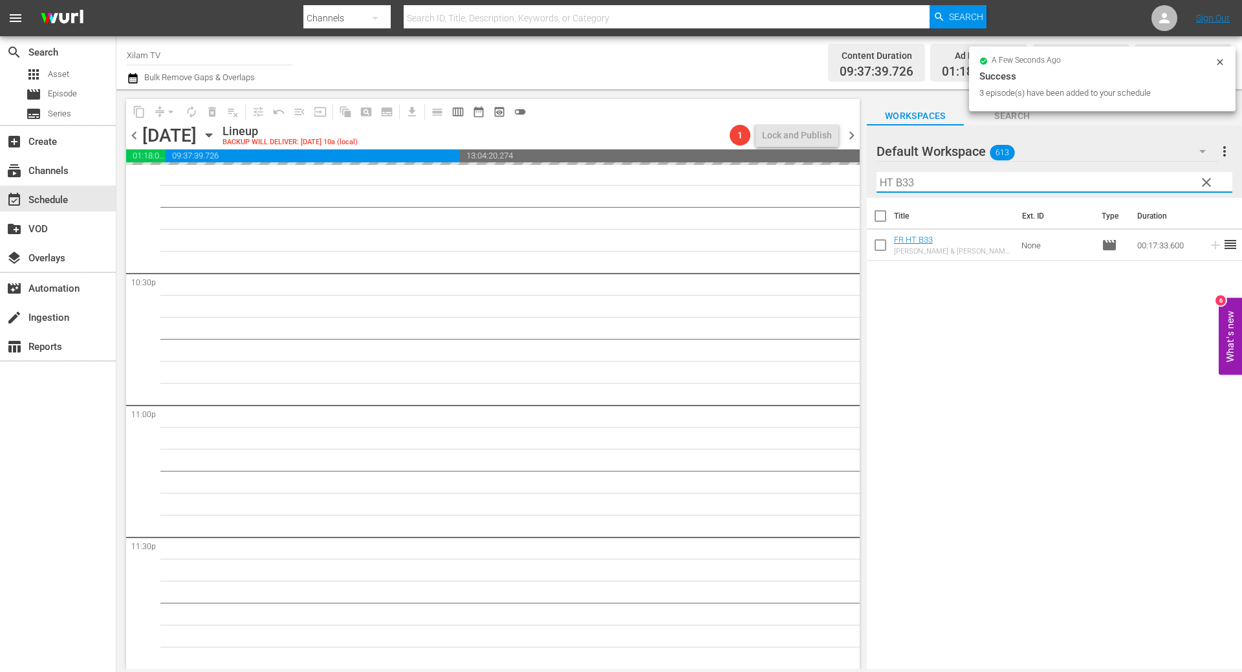
click at [911, 182] on input "HT B33" at bounding box center [1054, 182] width 356 height 21
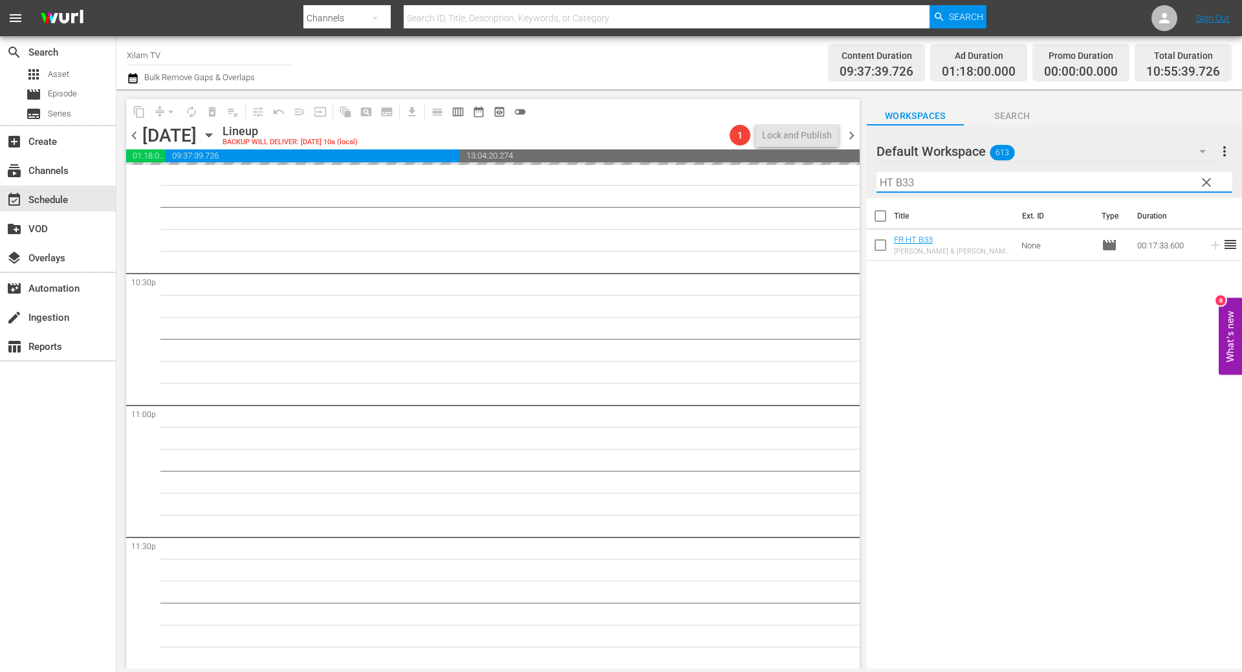
type input "HT B33"
click at [879, 248] on input "checkbox" at bounding box center [880, 247] width 27 height 27
checkbox input "true"
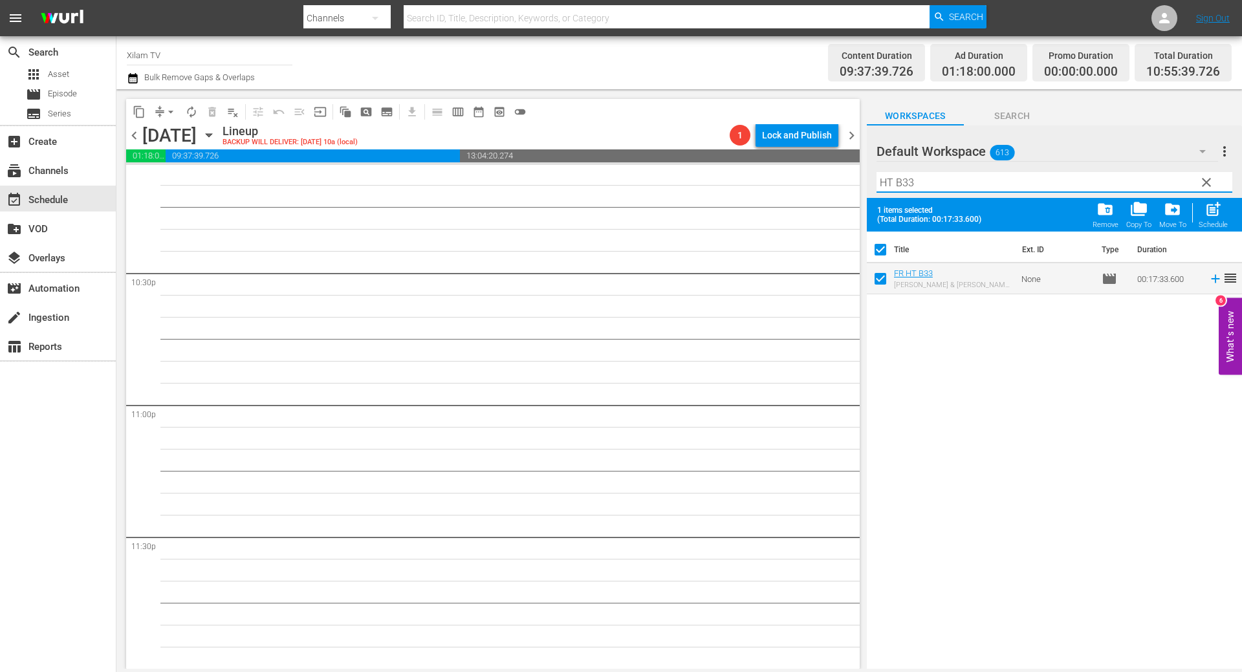
click at [905, 182] on input "HT B33" at bounding box center [1054, 182] width 356 height 21
type input "HT B13"
click at [883, 276] on input "checkbox" at bounding box center [880, 281] width 27 height 27
checkbox input "true"
checkbox input "false"
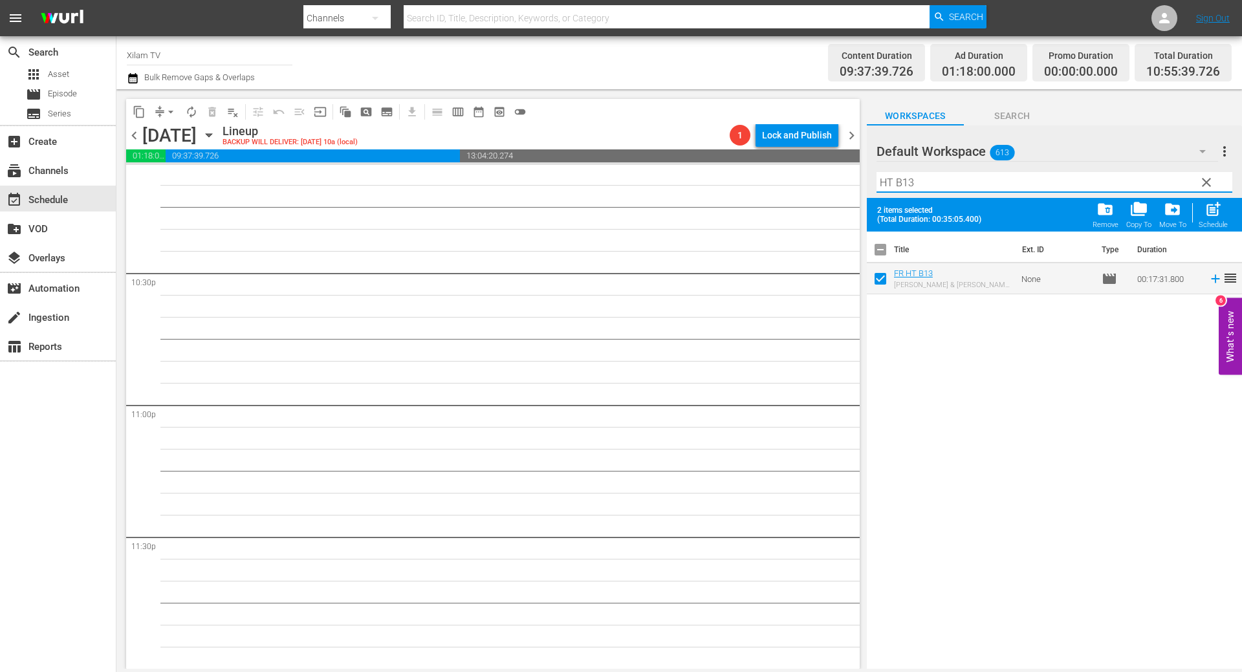
click at [914, 180] on input "HT B13" at bounding box center [1054, 182] width 356 height 21
type input "HT B9"
click at [874, 286] on input "checkbox" at bounding box center [880, 281] width 27 height 27
click at [1218, 217] on span "post_add" at bounding box center [1212, 209] width 17 height 17
checkbox input "false"
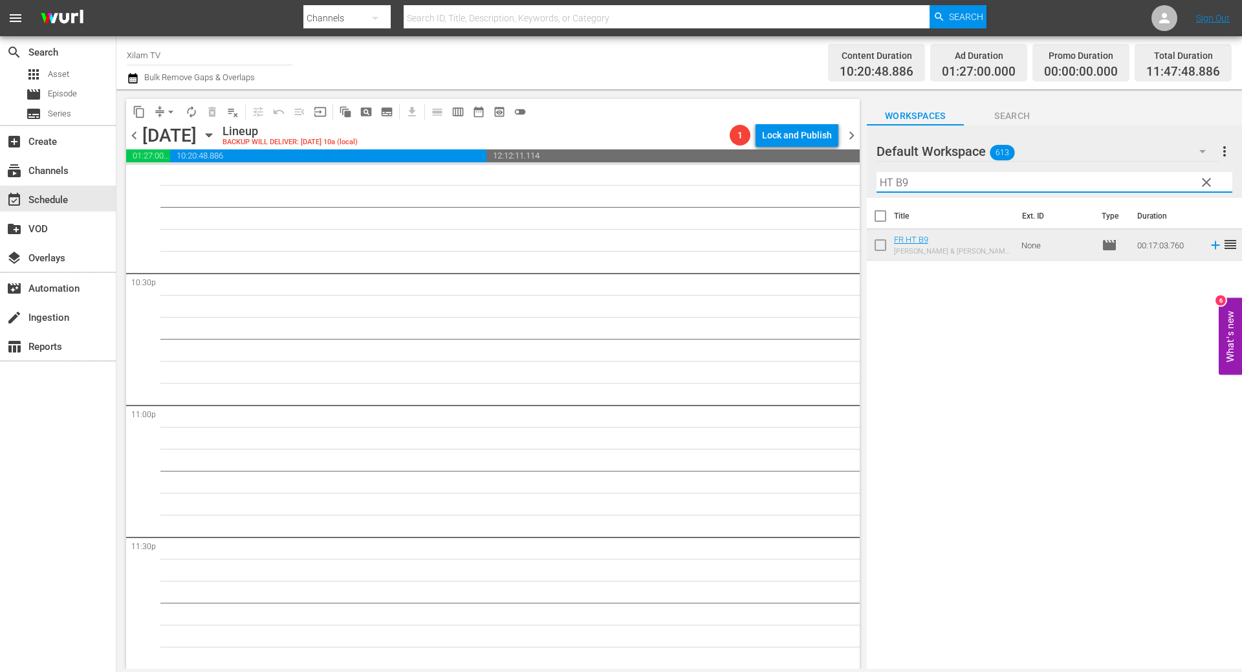
drag, startPoint x: 893, startPoint y: 182, endPoint x: 865, endPoint y: 174, distance: 28.3
click at [865, 174] on div "content_copy compress arrow_drop_down autorenew_outlined delete_forever_outline…" at bounding box center [678, 379] width 1125 height 580
type input "TOUPOU B9"
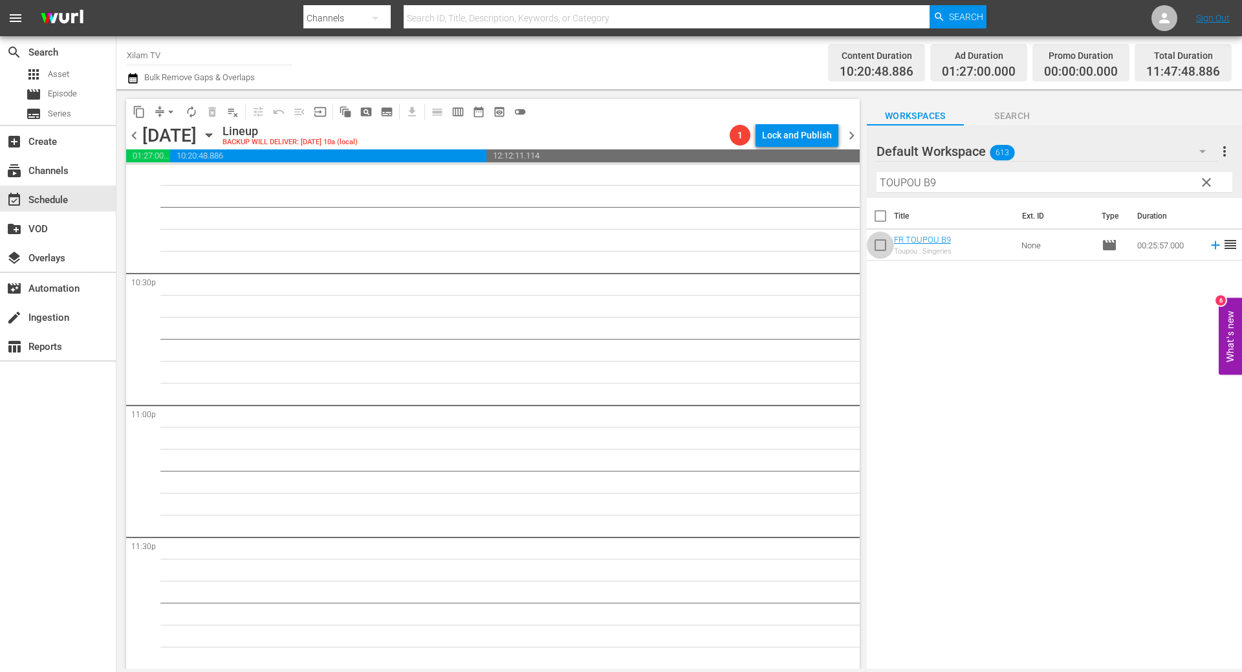
click at [878, 246] on input "checkbox" at bounding box center [880, 247] width 27 height 27
checkbox input "true"
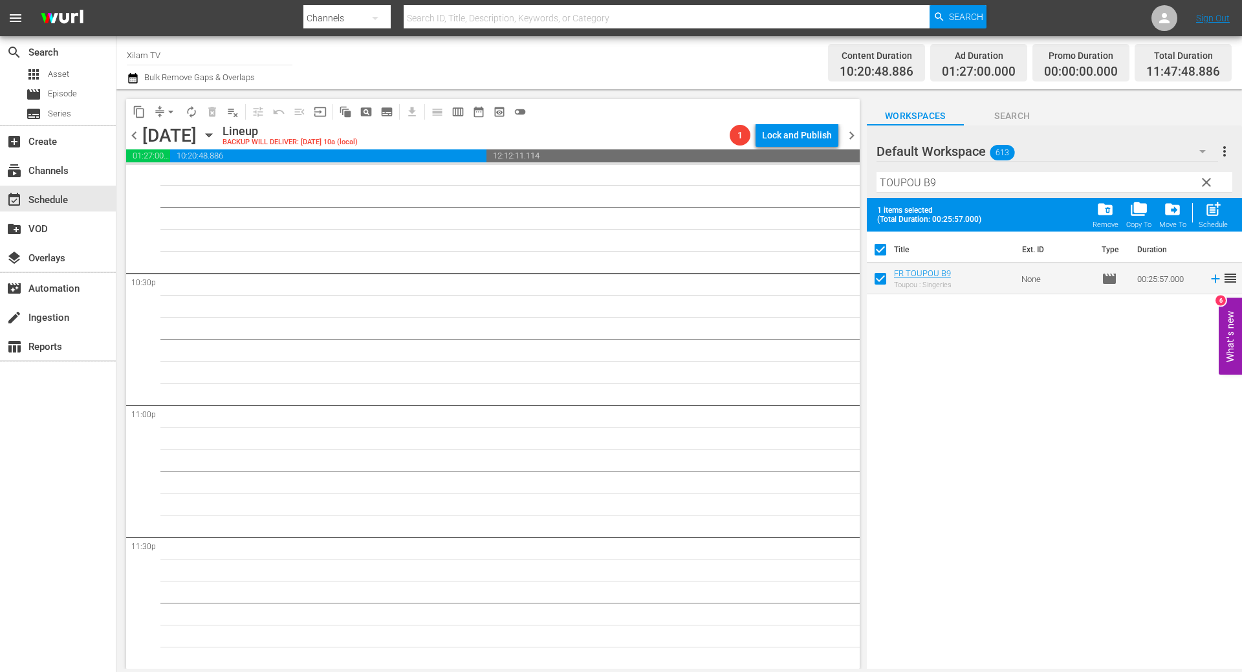
click at [951, 194] on div "Filter by Title TOUPOU B9" at bounding box center [1054, 182] width 356 height 31
click at [950, 189] on input "TOUPOU B9" at bounding box center [1054, 182] width 356 height 21
type input "TOUPOU B4"
click at [879, 283] on input "checkbox" at bounding box center [880, 281] width 27 height 27
checkbox input "true"
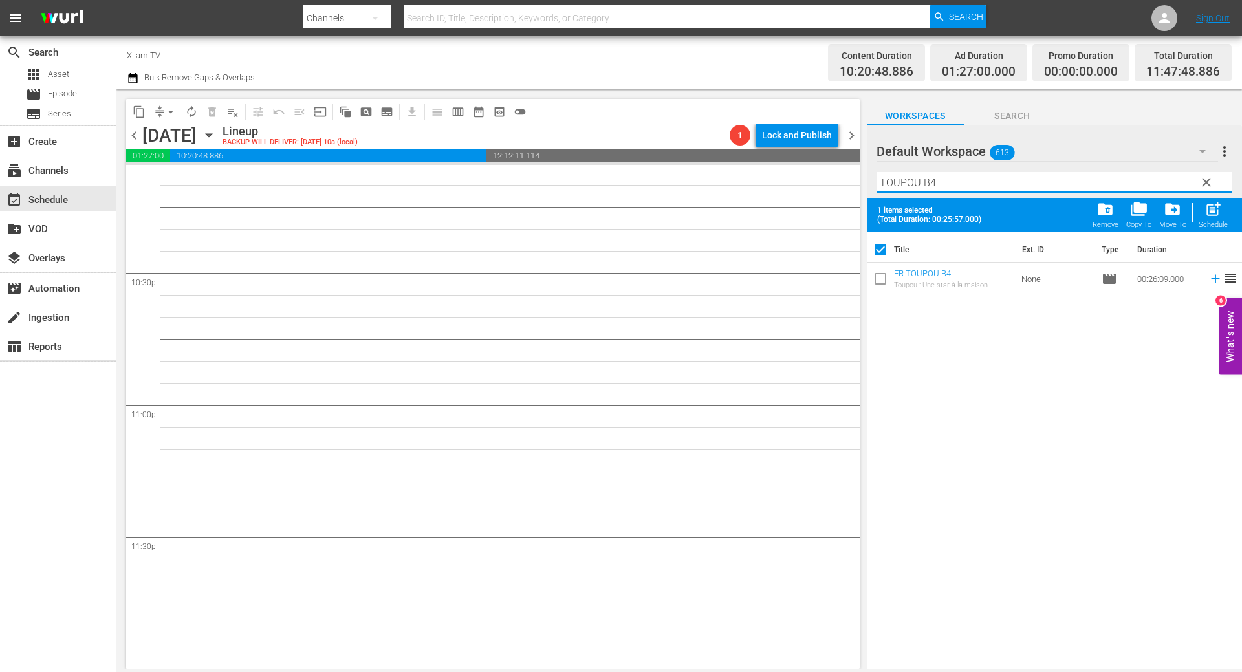
checkbox input "false"
click at [946, 180] on input "TOUPOU B4" at bounding box center [1054, 182] width 356 height 21
type input "TOUPOU B10"
click at [876, 279] on input "checkbox" at bounding box center [880, 281] width 27 height 27
checkbox input "true"
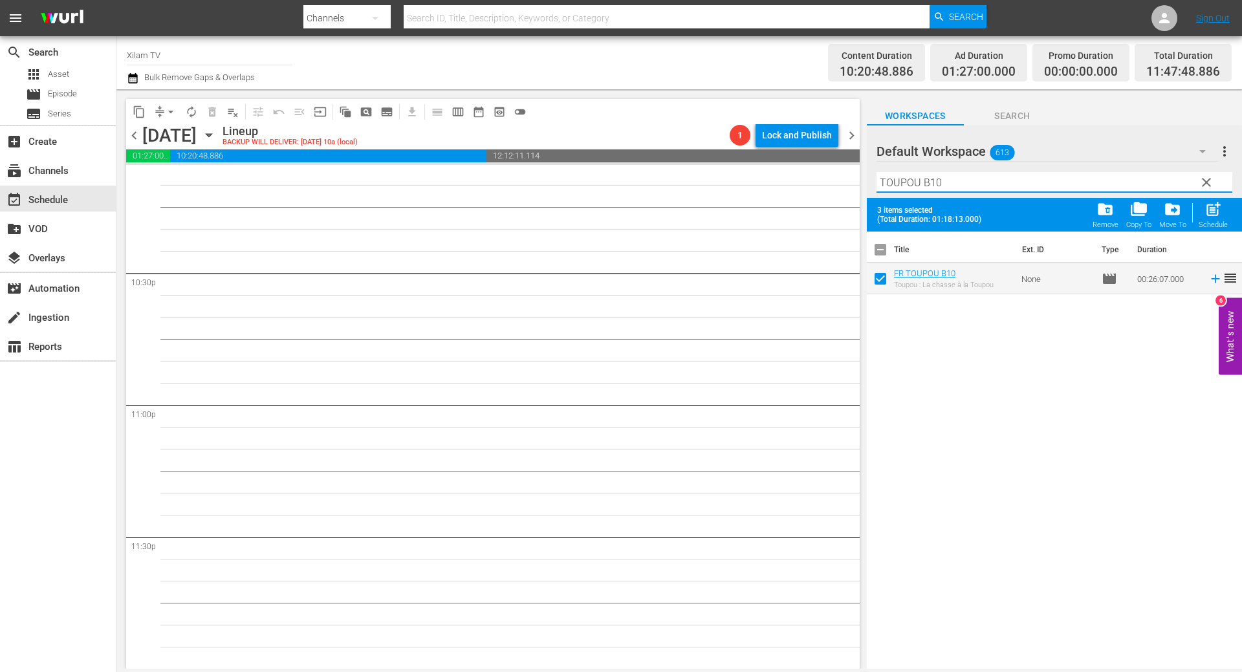
drag, startPoint x: 916, startPoint y: 182, endPoint x: 851, endPoint y: 177, distance: 64.8
click at [851, 177] on div "content_copy compress arrow_drop_down autorenew_outlined delete_forever_outline…" at bounding box center [678, 379] width 1125 height 580
click at [1231, 214] on div "3 items selected (Total Duration: 01:18:13.000) folder_delete Remove folder_cop…" at bounding box center [1054, 215] width 375 height 34
click at [1225, 214] on div "post_add Schedule" at bounding box center [1212, 215] width 29 height 28
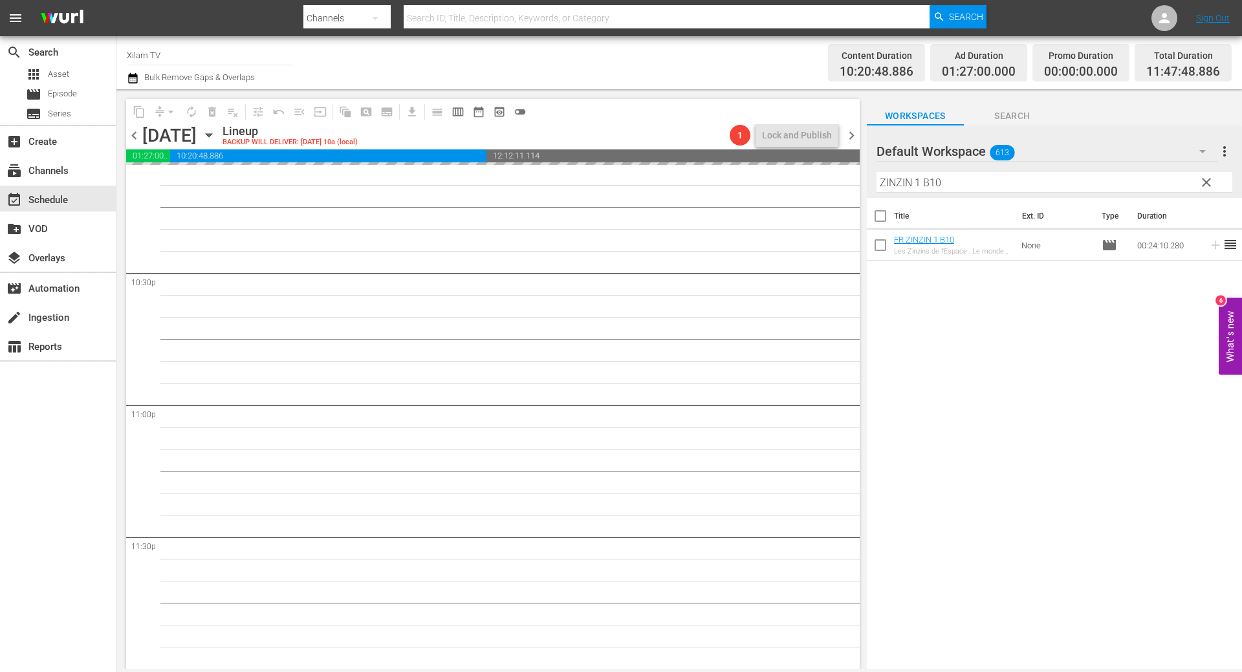
click at [1023, 185] on input "ZINZIN 1 B10" at bounding box center [1054, 182] width 356 height 21
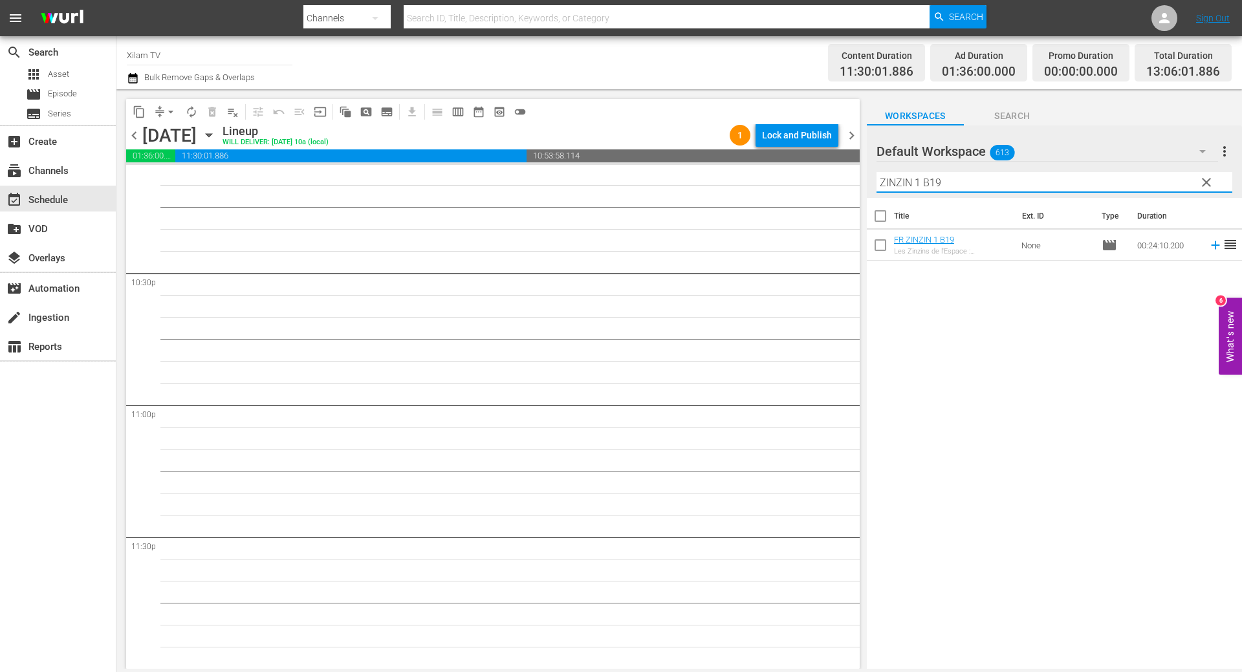
type input "ZINZIN 1 B19"
click at [887, 247] on input "checkbox" at bounding box center [880, 247] width 27 height 27
checkbox input "true"
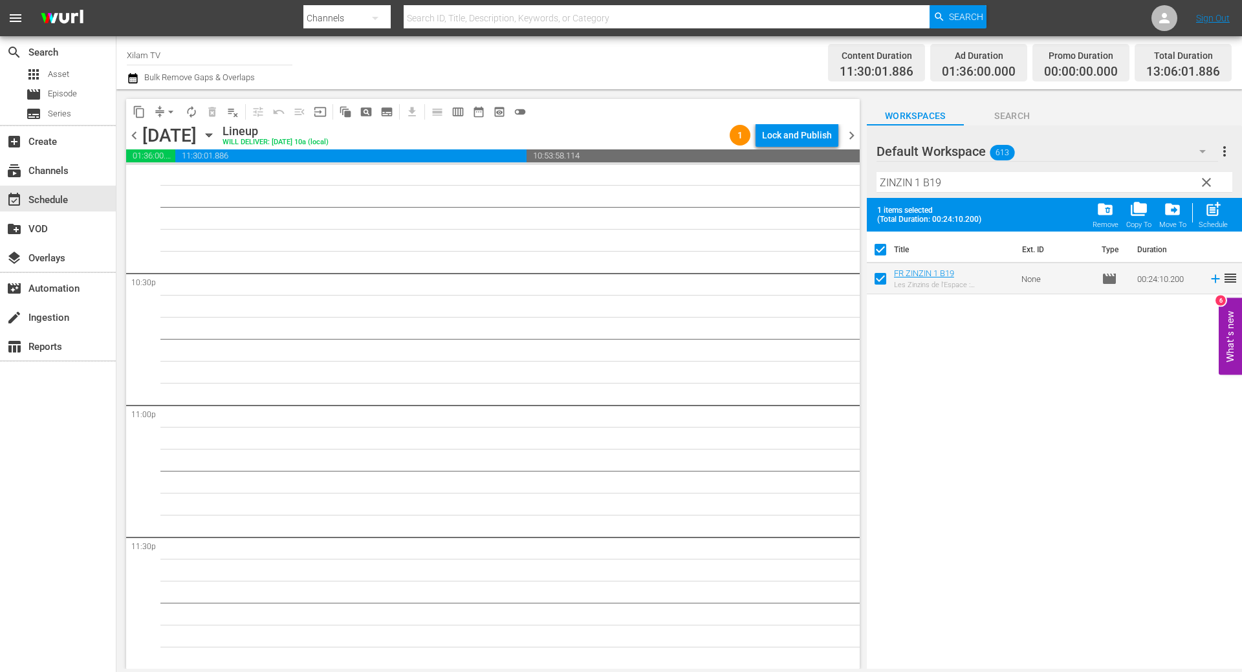
click at [938, 194] on div "Filter by Title ZINZIN 1 B19" at bounding box center [1054, 182] width 356 height 31
click at [941, 185] on input "ZINZIN 1 B19" at bounding box center [1054, 182] width 356 height 21
type input "ZINZIN 1 B41"
click at [880, 283] on input "checkbox" at bounding box center [880, 281] width 27 height 27
checkbox input "true"
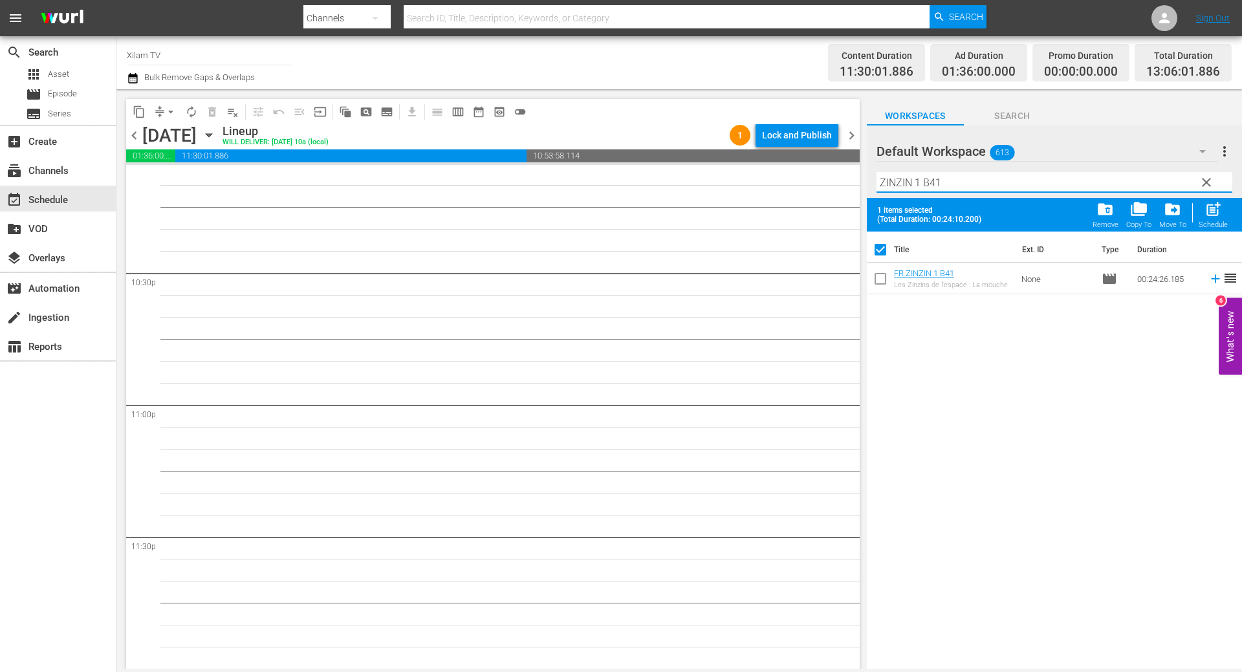
checkbox input "false"
click at [940, 184] on input "ZINZIN 1 B41" at bounding box center [1054, 182] width 356 height 21
click at [918, 178] on input "ZINZIN 1 B14" at bounding box center [1054, 182] width 356 height 21
click at [984, 186] on input "ZINZIN 2 B14" at bounding box center [1054, 182] width 356 height 21
type input "ZINZIN 2 B14"
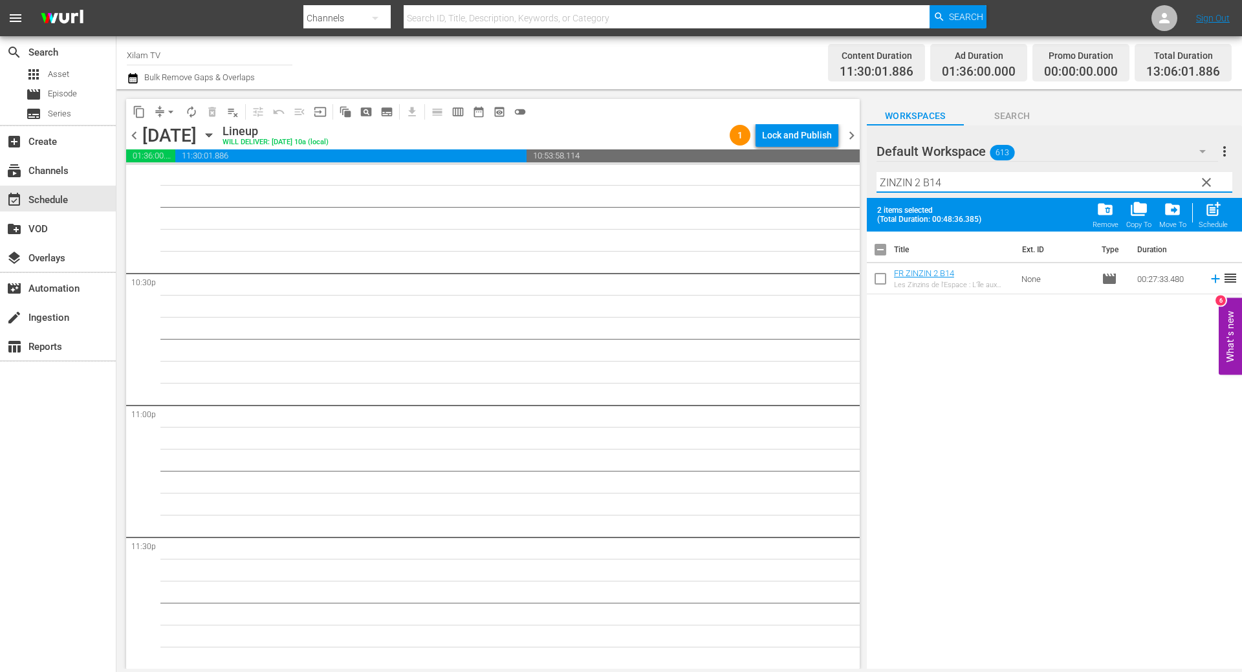
click at [872, 285] on input "checkbox" at bounding box center [880, 281] width 27 height 27
checkbox input "true"
click at [958, 186] on input "ZINZIN 2 B14" at bounding box center [1054, 182] width 356 height 21
type input "ZINZIN 2 B35"
click at [883, 280] on input "checkbox" at bounding box center [880, 281] width 27 height 27
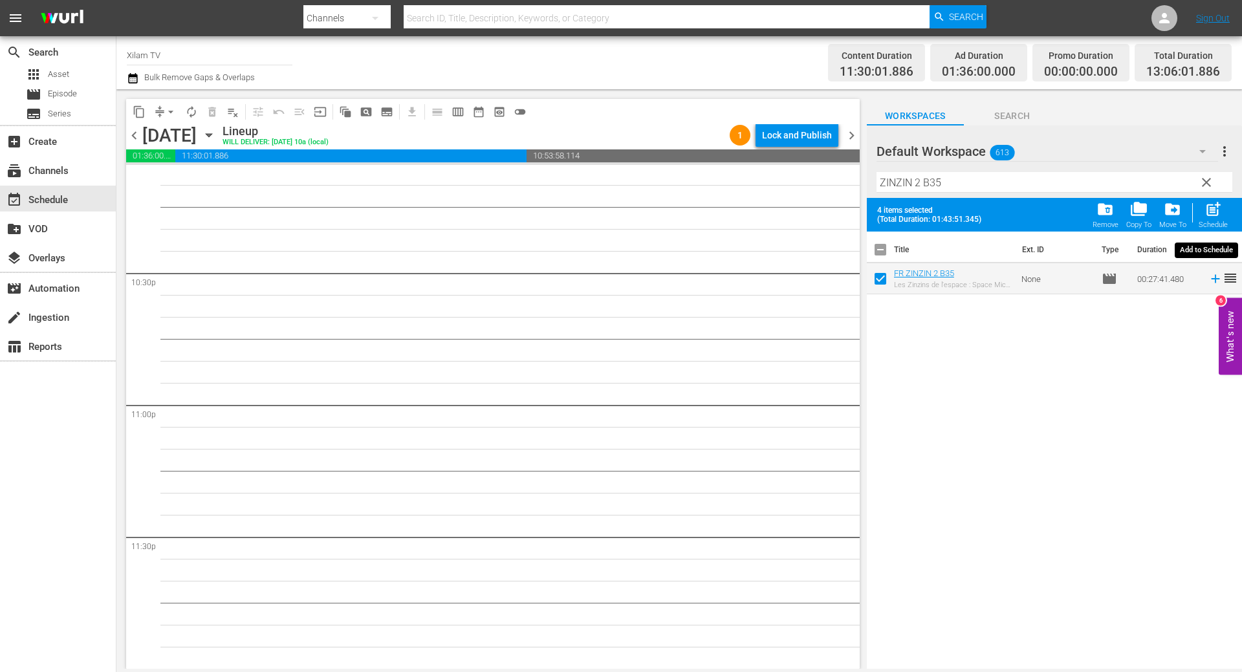
click at [1206, 215] on span "post_add" at bounding box center [1212, 209] width 17 height 17
checkbox input "false"
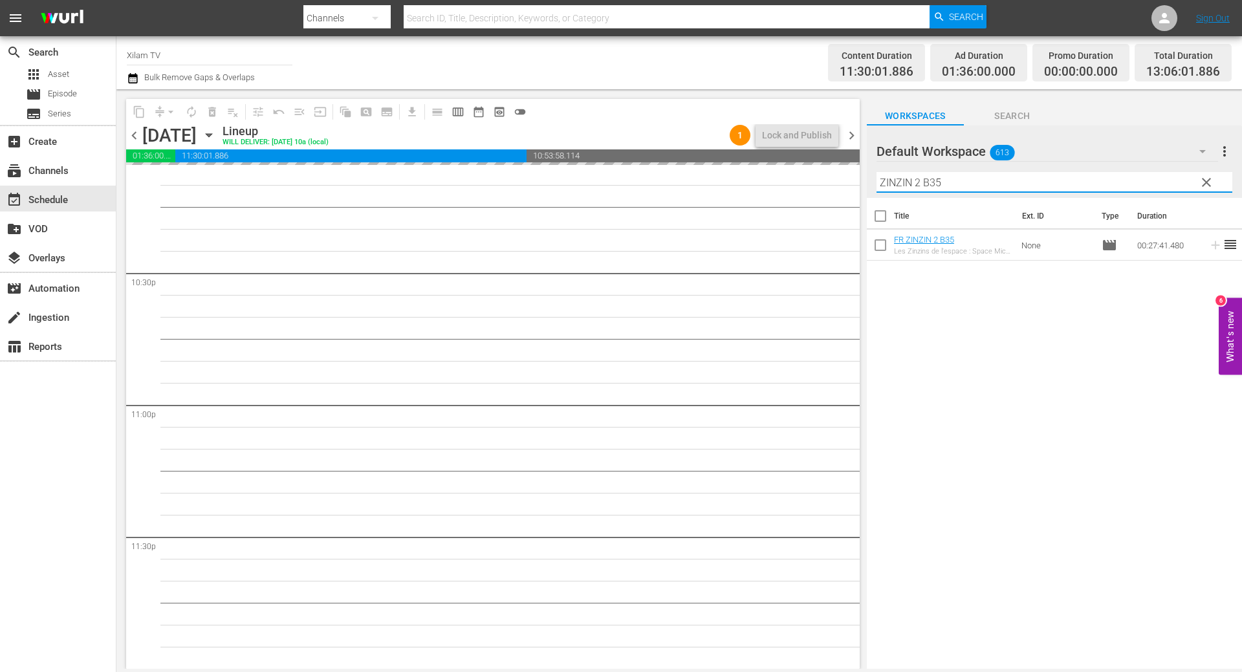
drag, startPoint x: 920, startPoint y: 182, endPoint x: 856, endPoint y: 171, distance: 65.6
click at [856, 171] on div "content_copy compress arrow_drop_down autorenew_outlined delete_forever_outline…" at bounding box center [678, 379] width 1125 height 580
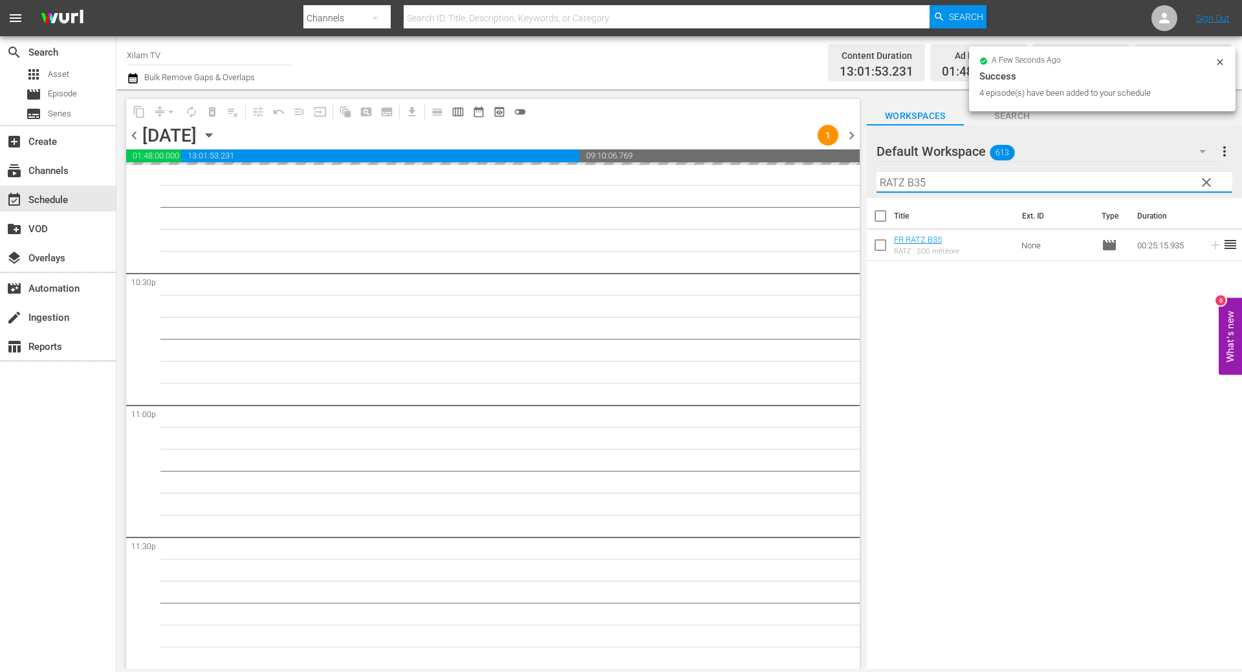
click at [930, 180] on input "RATZ B35" at bounding box center [1054, 182] width 356 height 21
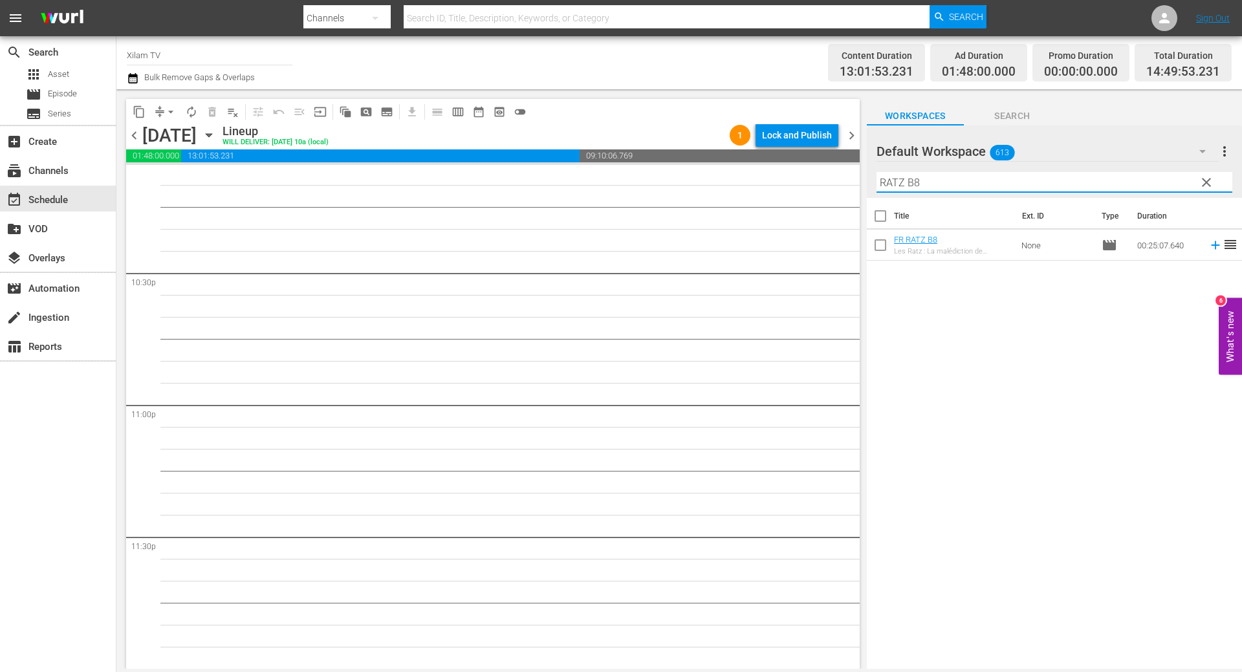
type input "RATZ B8"
click at [883, 249] on input "checkbox" at bounding box center [880, 247] width 27 height 27
checkbox input "true"
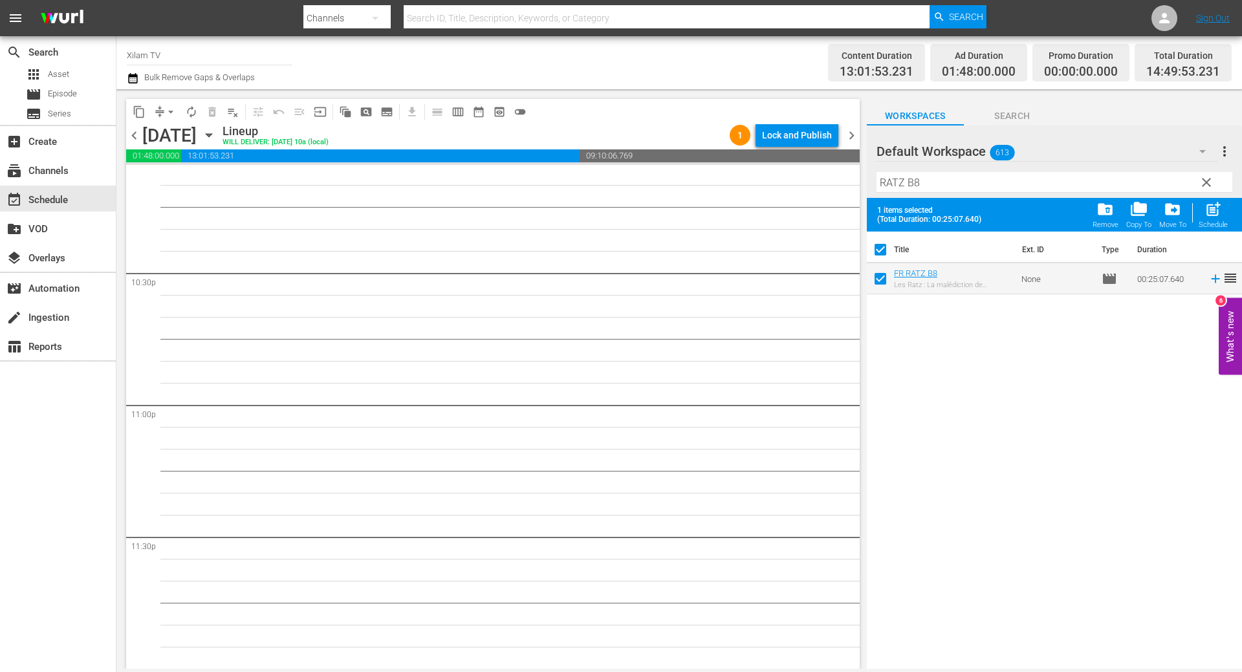
click at [943, 183] on input "RATZ B8" at bounding box center [1054, 182] width 356 height 21
type input "RATZ B6"
click at [882, 277] on input "checkbox" at bounding box center [880, 281] width 27 height 27
checkbox input "true"
checkbox input "false"
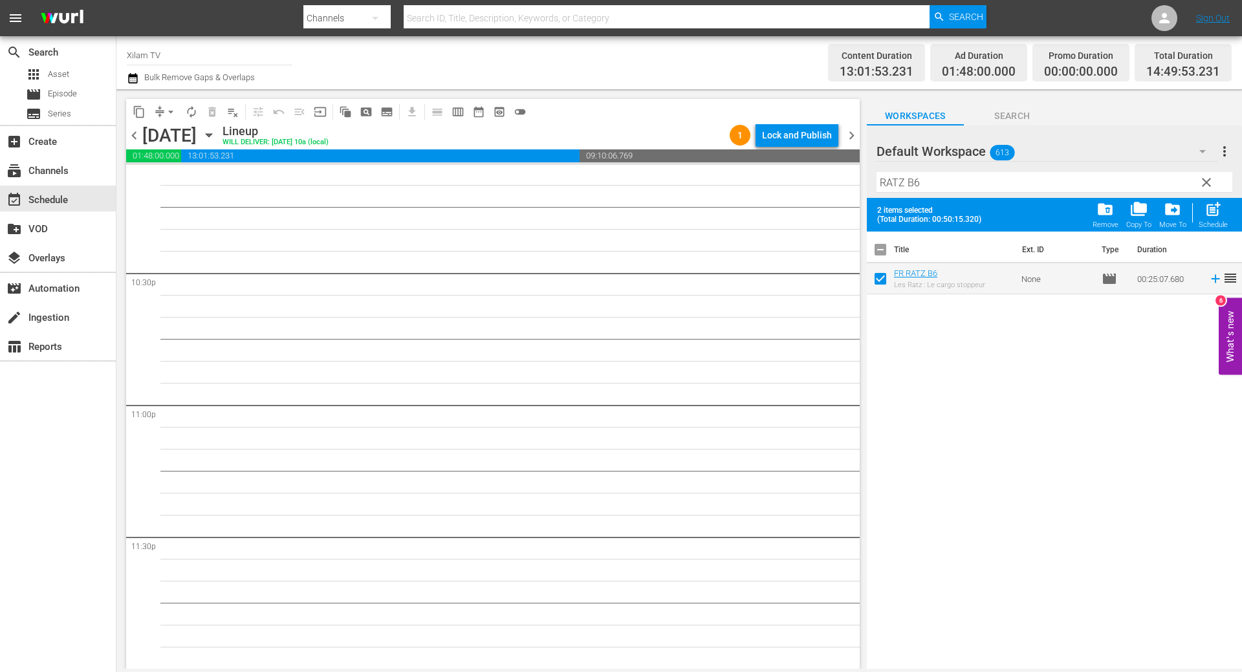
click at [938, 173] on input "RATZ B6" at bounding box center [1054, 182] width 356 height 21
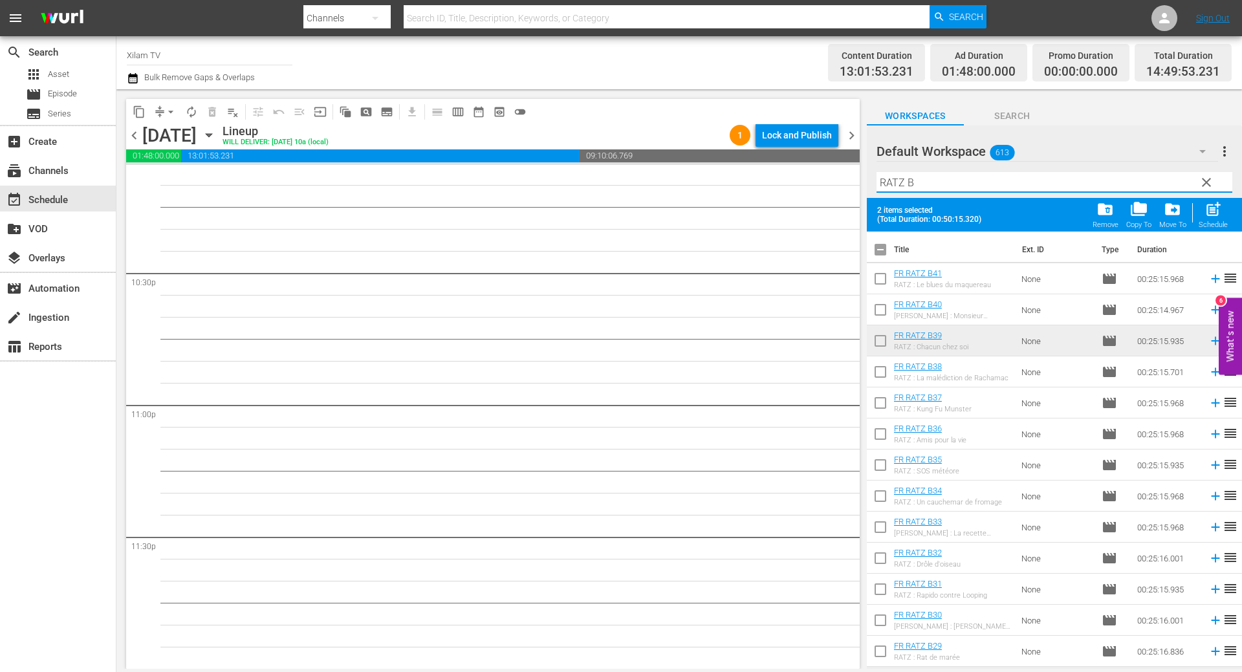
type input "[PERSON_NAME] B"
click at [880, 281] on input "checkbox" at bounding box center [880, 281] width 27 height 27
checkbox input "true"
click at [878, 528] on input "checkbox" at bounding box center [880, 529] width 27 height 27
checkbox input "true"
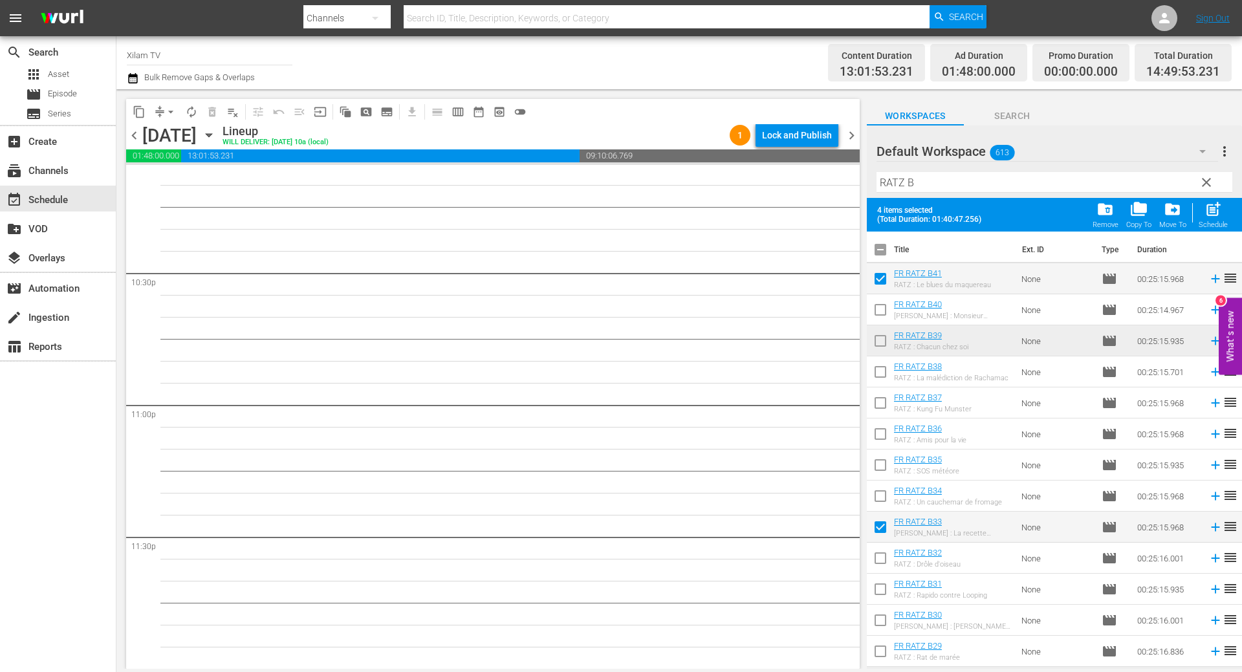
click at [876, 436] on input "checkbox" at bounding box center [880, 436] width 27 height 27
checkbox input "true"
click at [1219, 215] on span "post_add" at bounding box center [1212, 209] width 17 height 17
checkbox input "false"
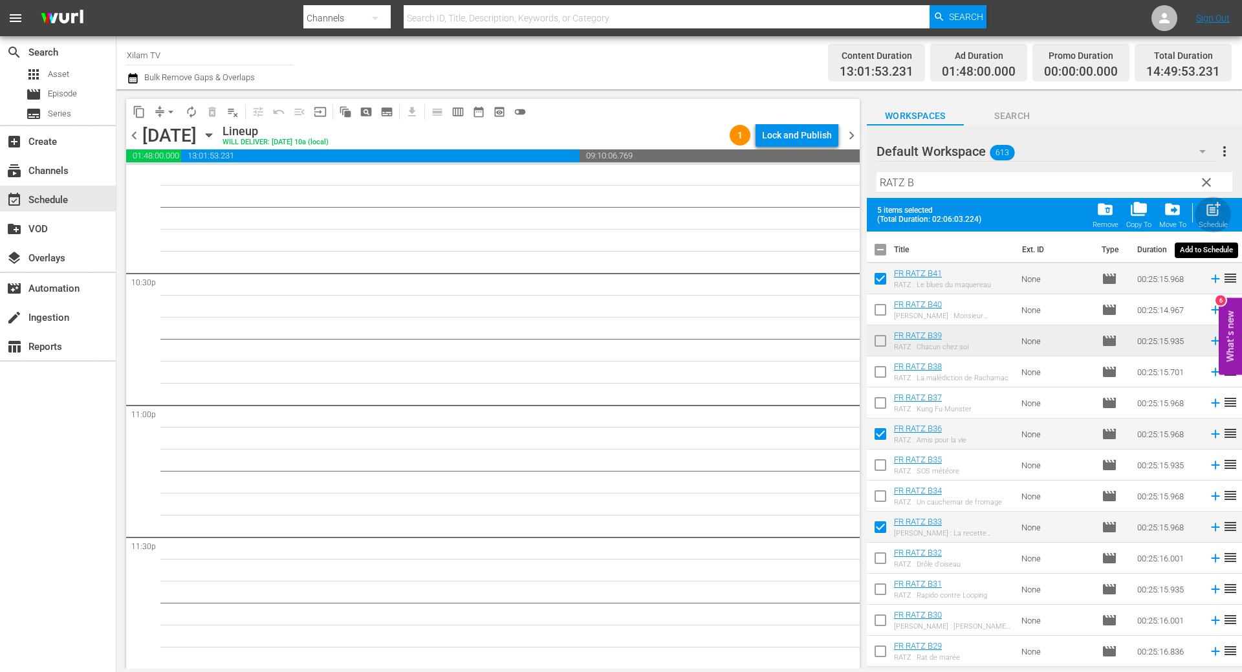
checkbox input "false"
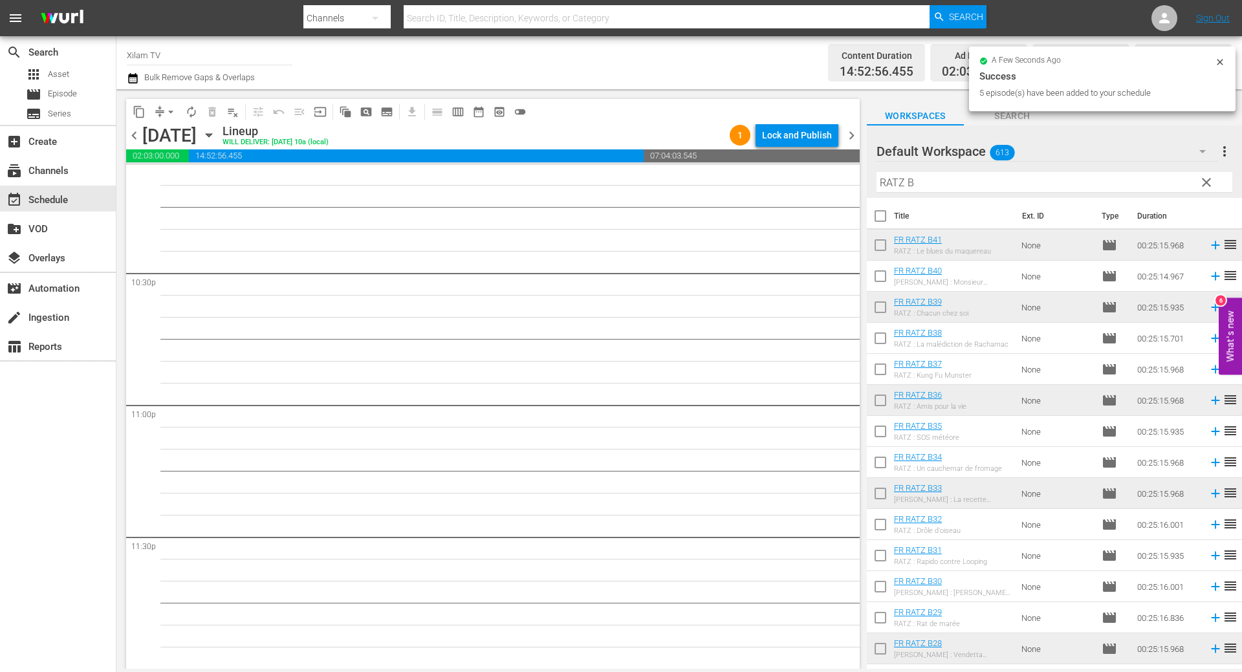
drag, startPoint x: 903, startPoint y: 183, endPoint x: 863, endPoint y: 180, distance: 39.5
click at [863, 180] on div "content_copy compress arrow_drop_down autorenew_outlined delete_forever_outline…" at bounding box center [678, 379] width 1125 height 580
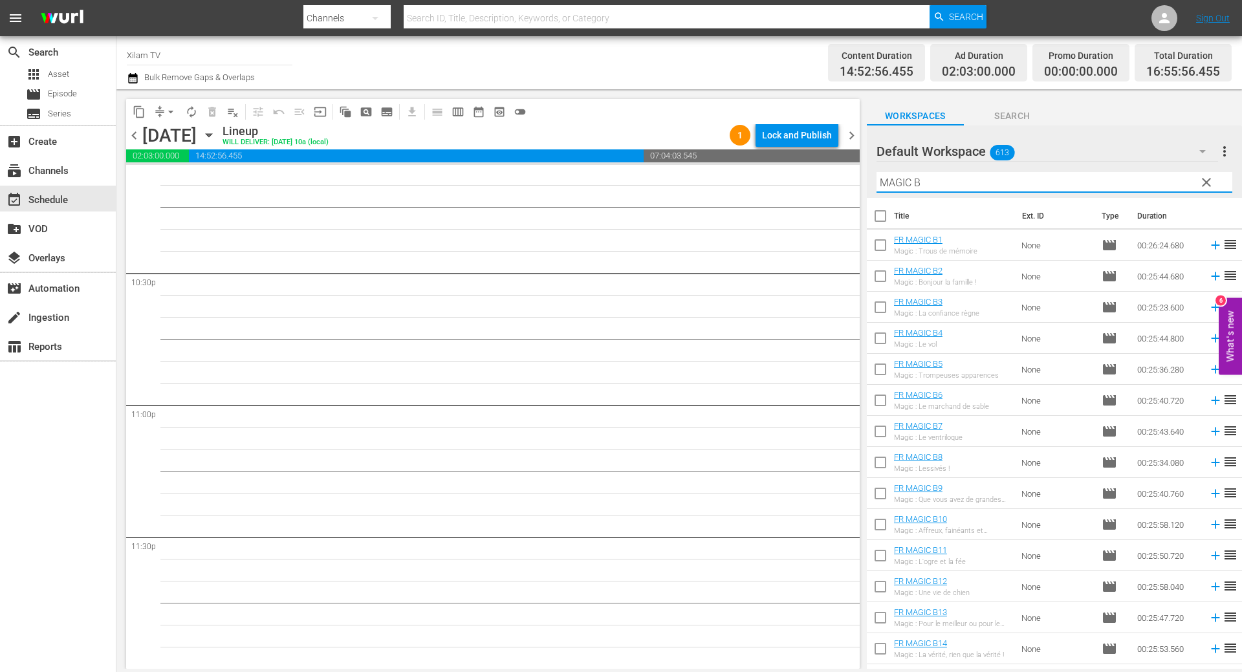
click at [940, 171] on div "Filter by Title MAGIC B" at bounding box center [1054, 182] width 356 height 31
click at [938, 180] on input "MAGIC B" at bounding box center [1054, 182] width 356 height 21
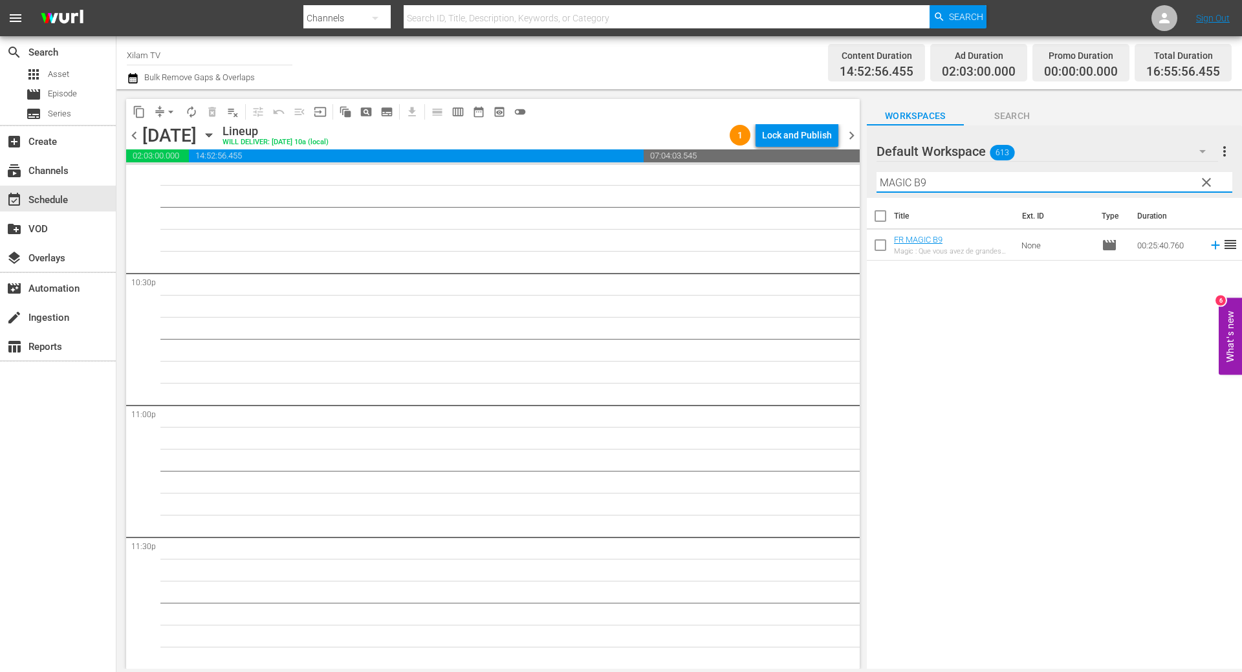
type input "MAGIC B9"
click at [878, 244] on input "checkbox" at bounding box center [880, 247] width 27 height 27
checkbox input "true"
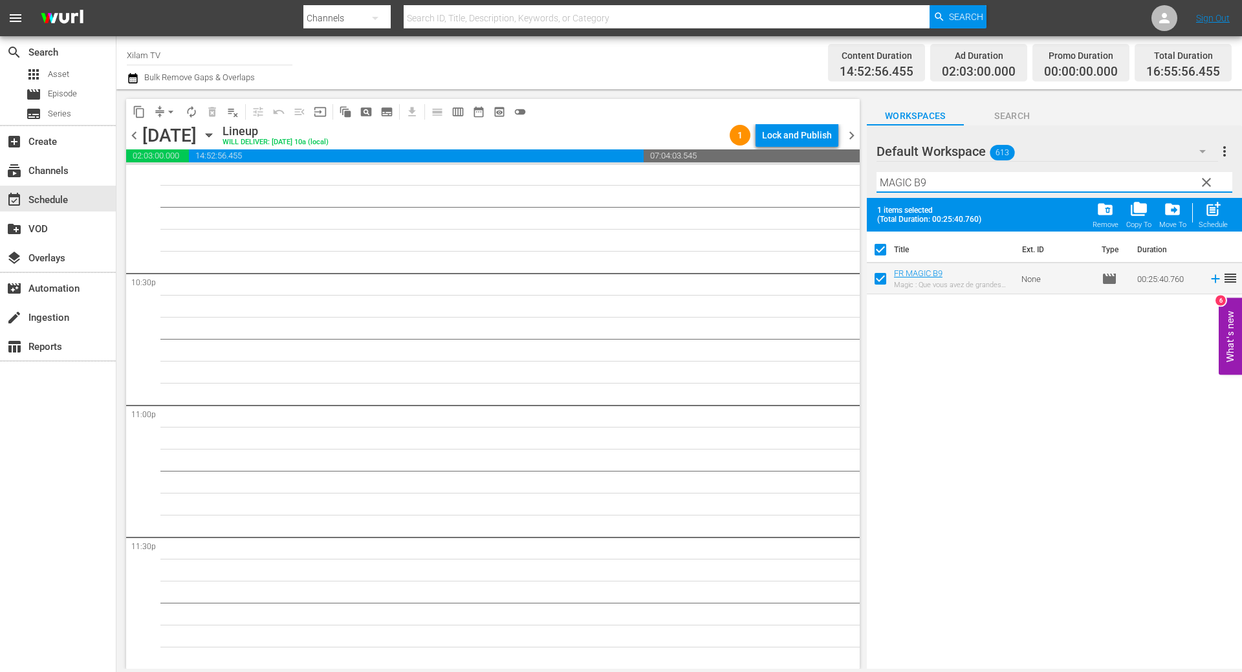
click at [949, 184] on input "MAGIC B9" at bounding box center [1054, 182] width 356 height 21
drag, startPoint x: 912, startPoint y: 182, endPoint x: 871, endPoint y: 173, distance: 42.4
click at [871, 174] on div "Default Workspace 613 Default more_vert clear Filter by Title MAGIC B6" at bounding box center [1054, 161] width 375 height 72
type input "AKOM 2 B6"
drag, startPoint x: 885, startPoint y: 285, endPoint x: 909, endPoint y: 246, distance: 45.0
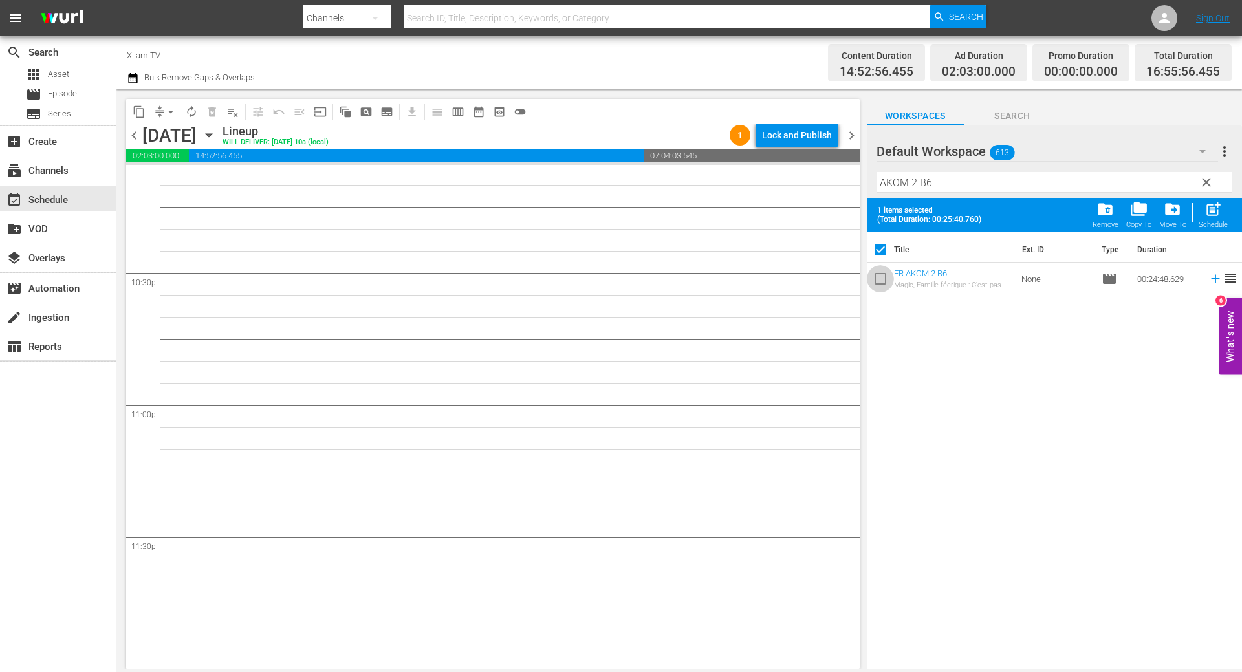
click at [885, 284] on input "checkbox" at bounding box center [880, 281] width 27 height 27
checkbox input "true"
checkbox input "false"
click at [947, 176] on input "AKOM 2 B6" at bounding box center [1054, 182] width 356 height 21
type input "AKOM 2 B4"
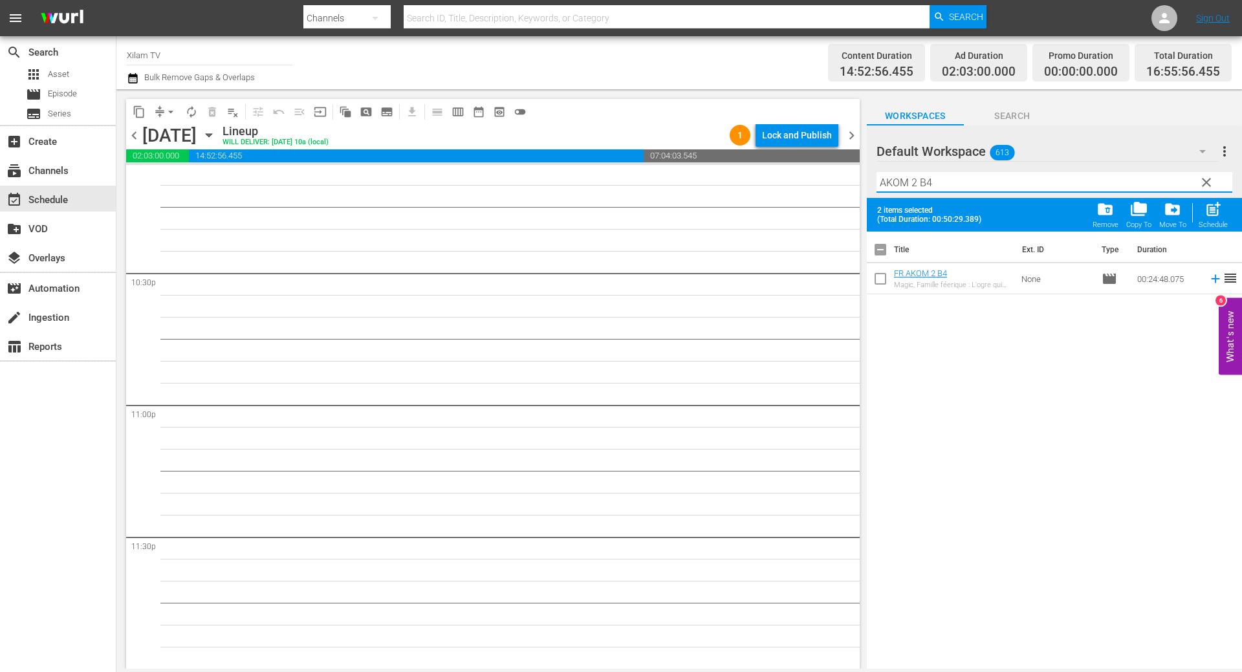
click at [882, 277] on input "checkbox" at bounding box center [880, 281] width 27 height 27
click at [1215, 208] on span "post_add" at bounding box center [1212, 209] width 17 height 17
checkbox input "false"
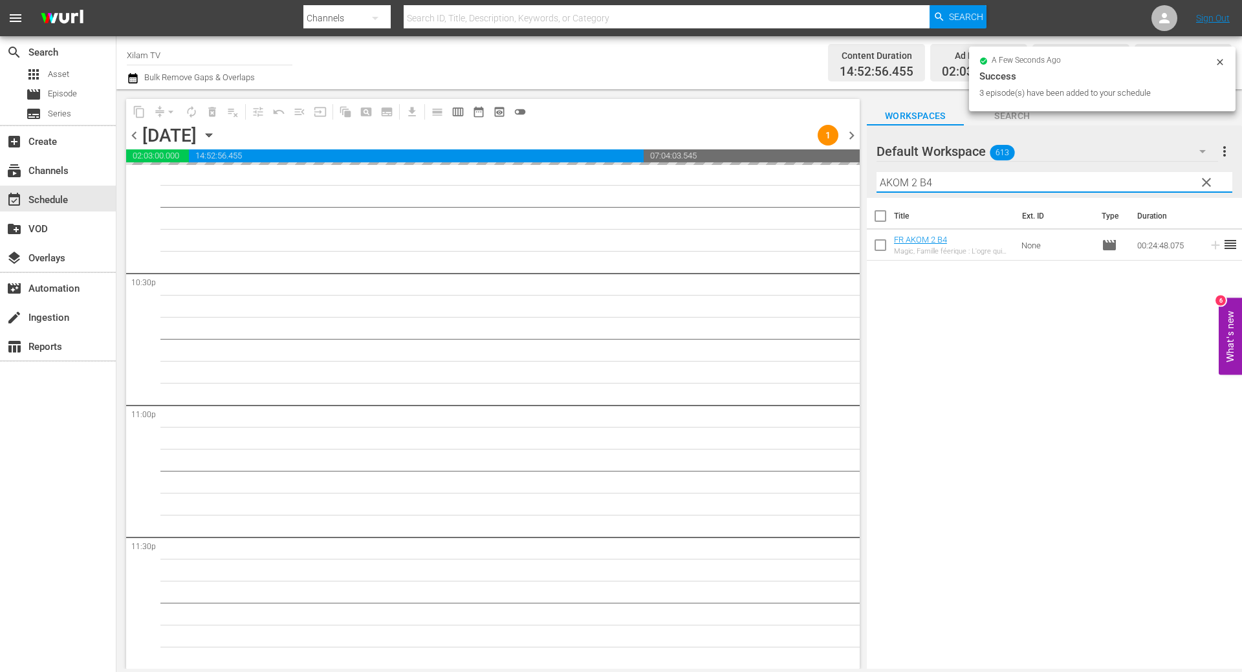
drag, startPoint x: 894, startPoint y: 180, endPoint x: 854, endPoint y: 177, distance: 40.9
click at [855, 177] on div "content_copy compress arrow_drop_down autorenew_outlined delete_forever_outline…" at bounding box center [678, 379] width 1125 height 580
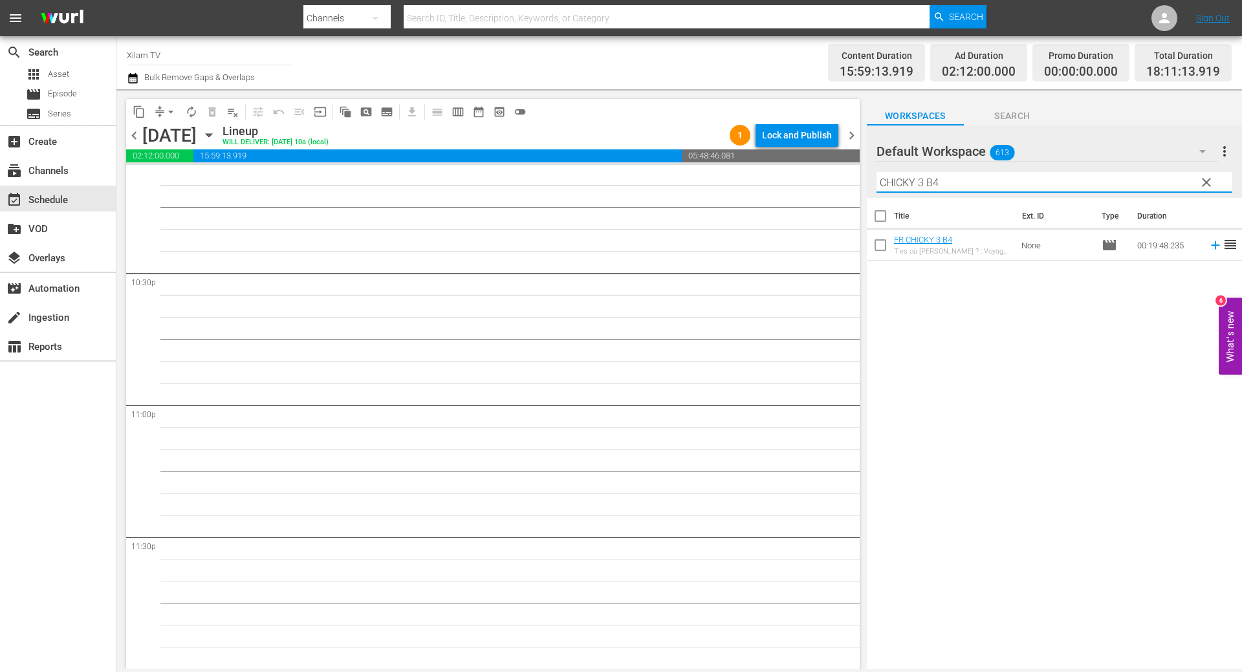
click at [938, 187] on input "CHICKY 3 B4" at bounding box center [1054, 182] width 356 height 21
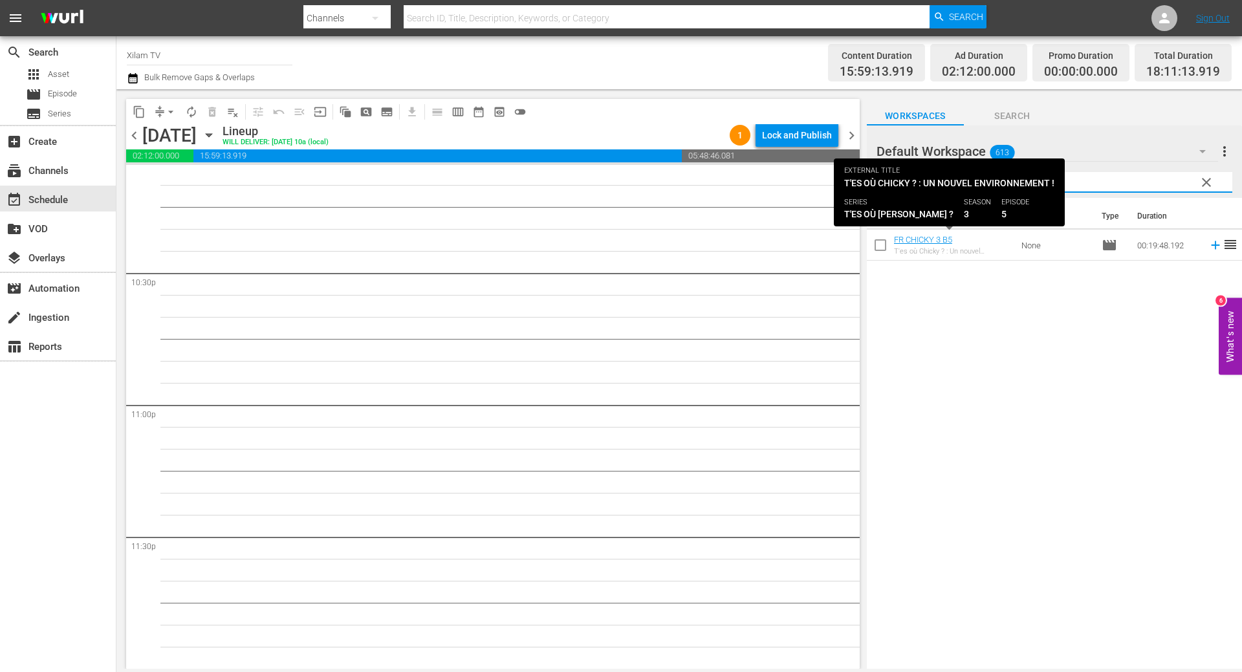
type input "CHICKY 3 B5"
click at [884, 243] on input "checkbox" at bounding box center [880, 247] width 27 height 27
checkbox input "true"
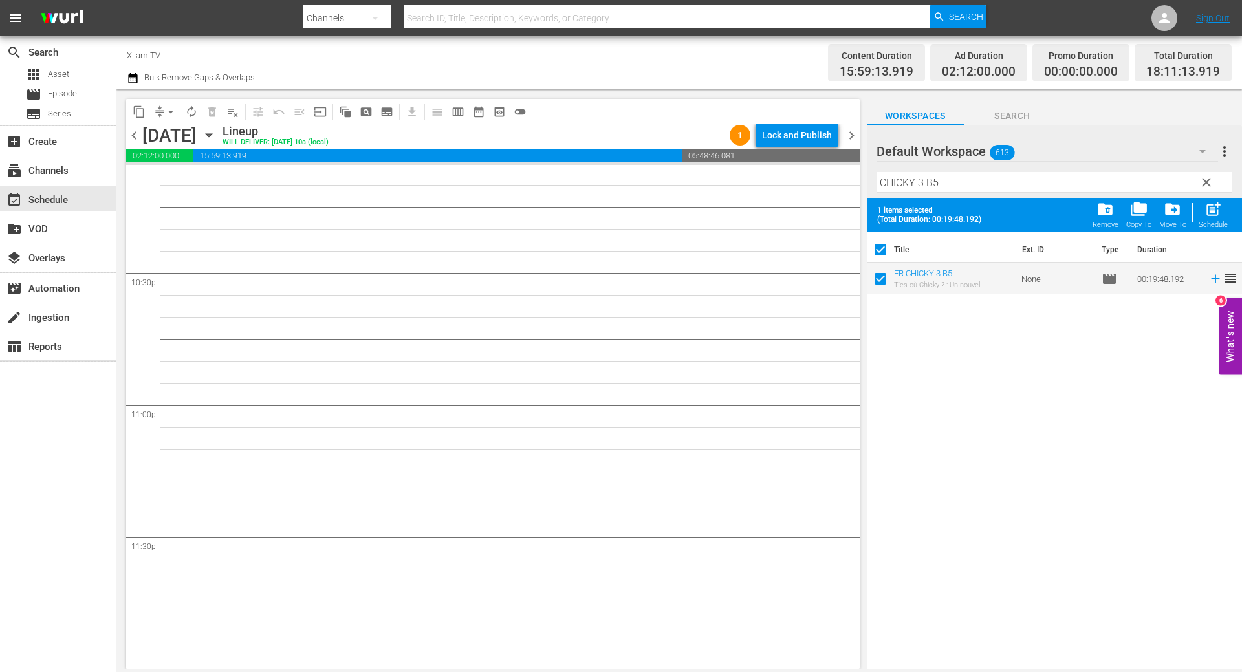
checkbox input "true"
drag, startPoint x: 922, startPoint y: 180, endPoint x: 858, endPoint y: 183, distance: 64.1
click at [858, 183] on div "content_copy compress arrow_drop_down autorenew_outlined delete_forever_outline…" at bounding box center [678, 379] width 1125 height 580
click at [941, 180] on input "DRAGON B5" at bounding box center [1054, 182] width 356 height 21
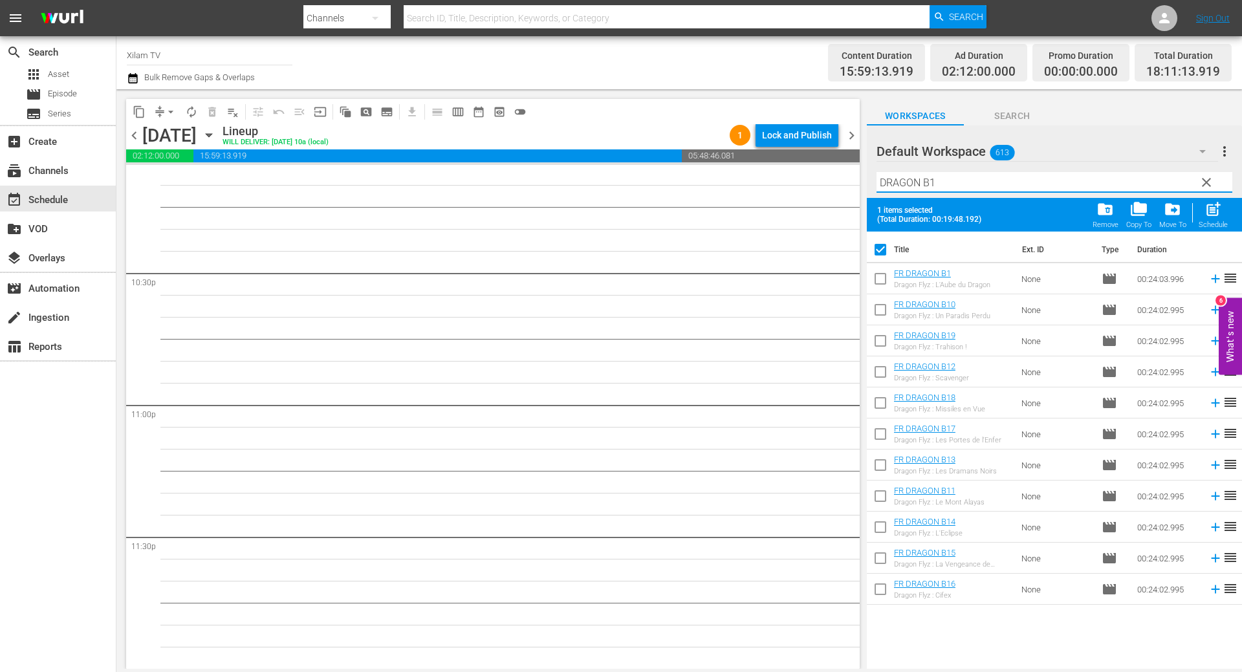
type input "DRAGON B1"
drag, startPoint x: 887, startPoint y: 526, endPoint x: 879, endPoint y: 538, distance: 14.5
click at [887, 526] on input "checkbox" at bounding box center [880, 529] width 27 height 27
checkbox input "true"
checkbox input "false"
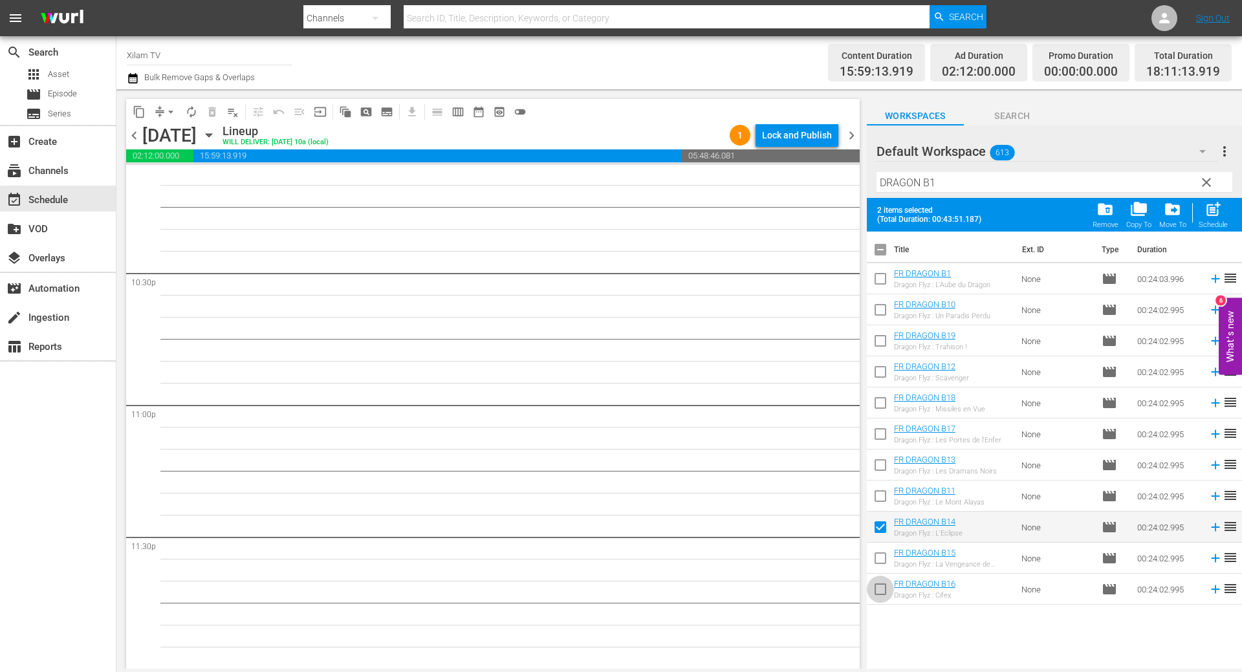
click at [874, 592] on input "checkbox" at bounding box center [880, 591] width 27 height 27
checkbox input "true"
click at [943, 179] on input "DRAGON B1" at bounding box center [1054, 182] width 356 height 21
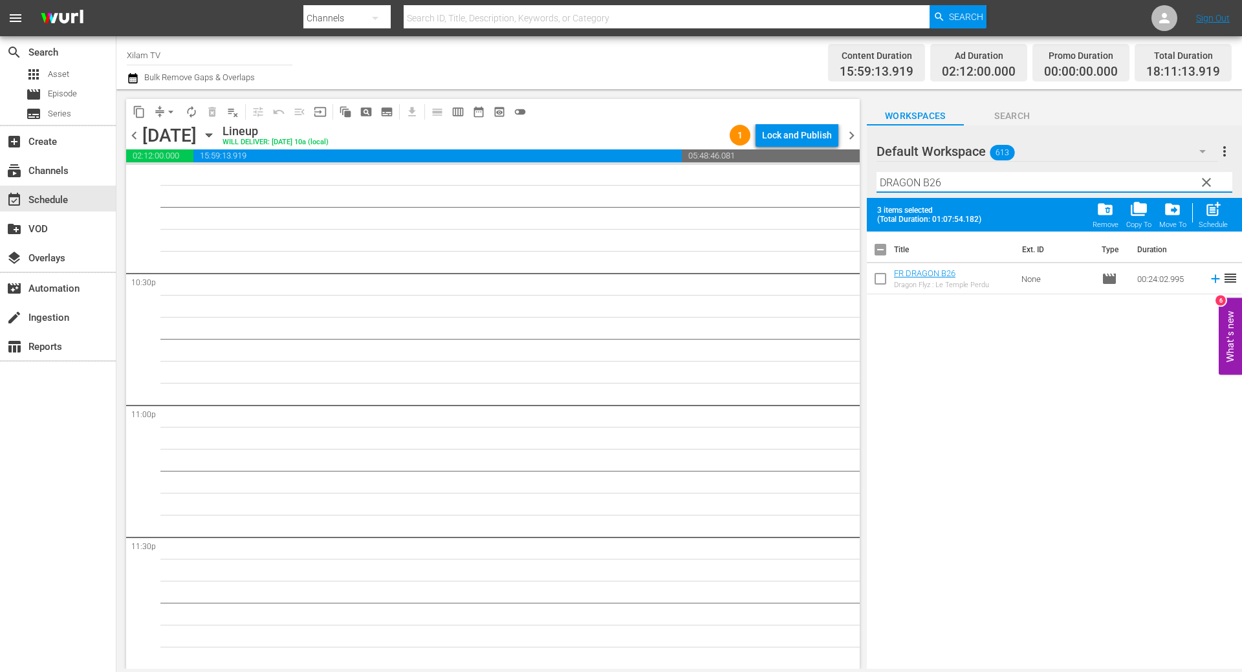
type input "DRAGON B26"
click at [883, 281] on input "checkbox" at bounding box center [880, 281] width 27 height 27
click at [1211, 217] on span "post_add" at bounding box center [1212, 209] width 17 height 17
checkbox input "false"
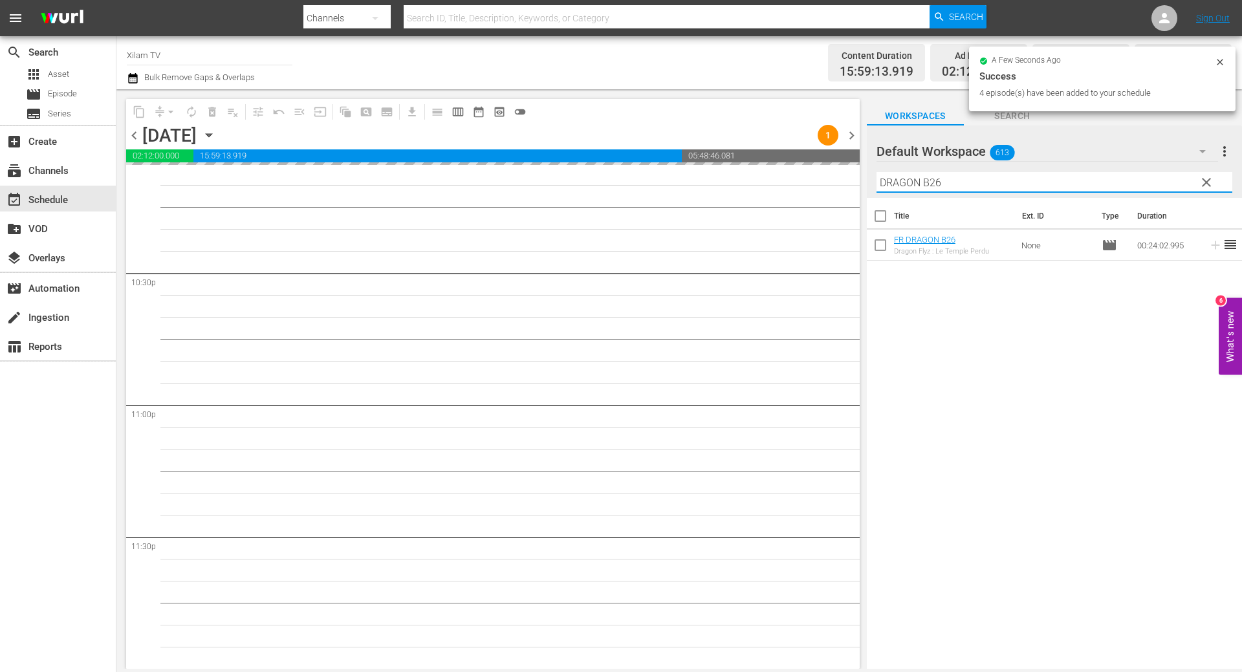
click at [871, 182] on div "Default Workspace 613 Default more_vert clear Filter by Title DRAGON B26" at bounding box center [1054, 161] width 375 height 72
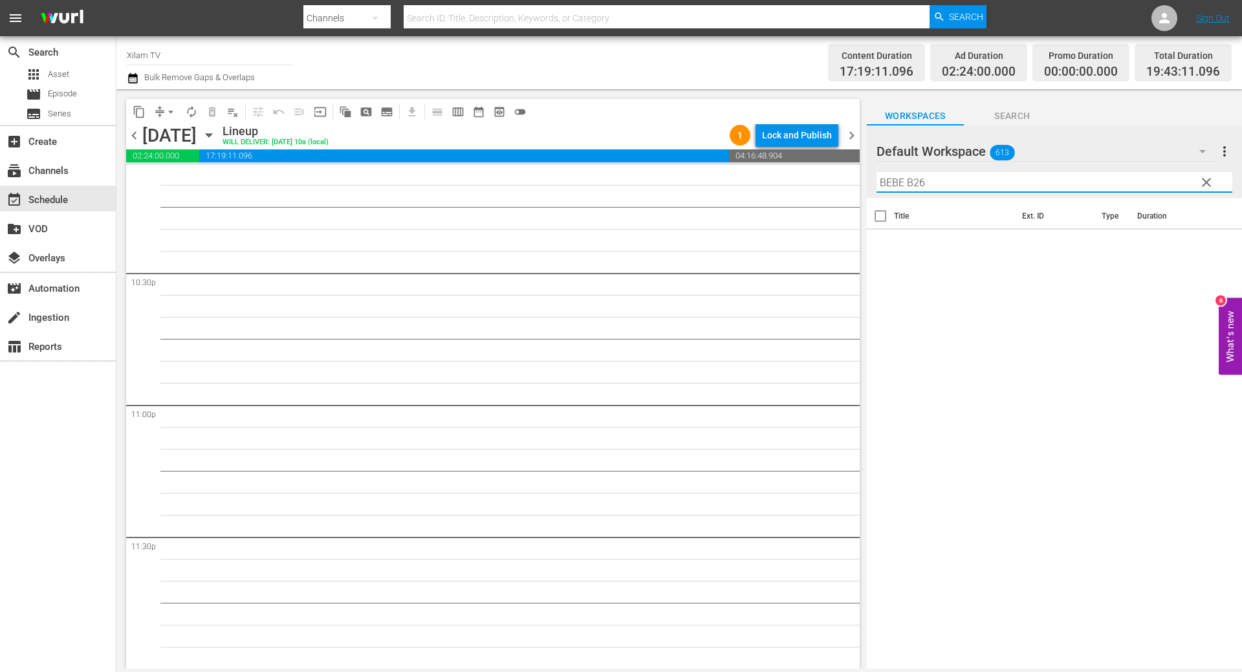
click at [919, 180] on input "BEBE B26" at bounding box center [1054, 182] width 356 height 21
click at [922, 181] on input "BEBE B26" at bounding box center [1054, 182] width 356 height 21
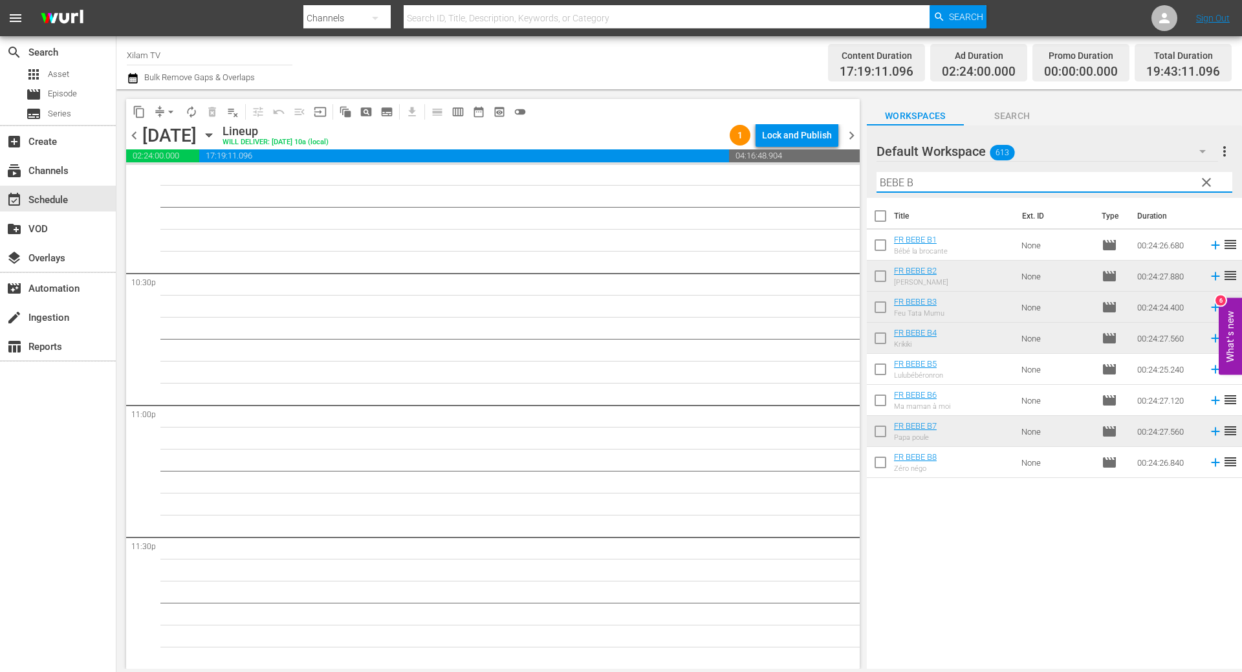
type input "BEBE B"
click at [886, 455] on input "checkbox" at bounding box center [880, 464] width 27 height 27
checkbox input "true"
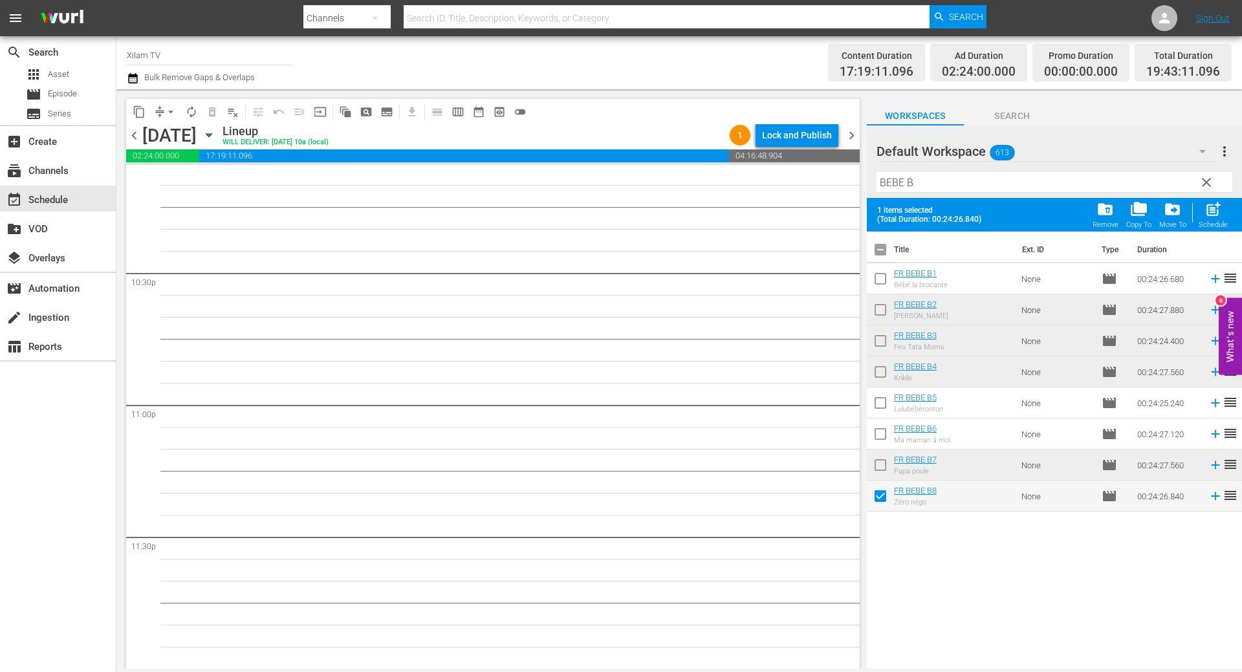
click at [883, 410] on input "checkbox" at bounding box center [880, 405] width 27 height 27
checkbox input "true"
click at [878, 275] on input "checkbox" at bounding box center [880, 281] width 27 height 27
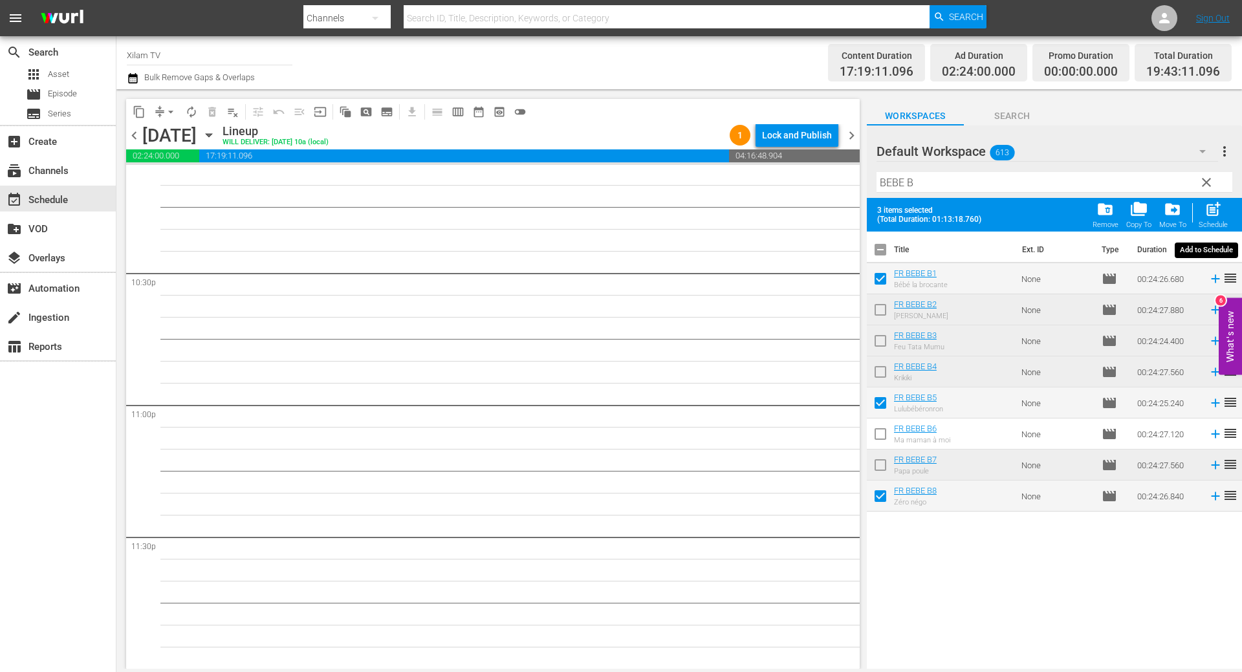
click at [1219, 208] on span "post_add" at bounding box center [1212, 209] width 17 height 17
checkbox input "false"
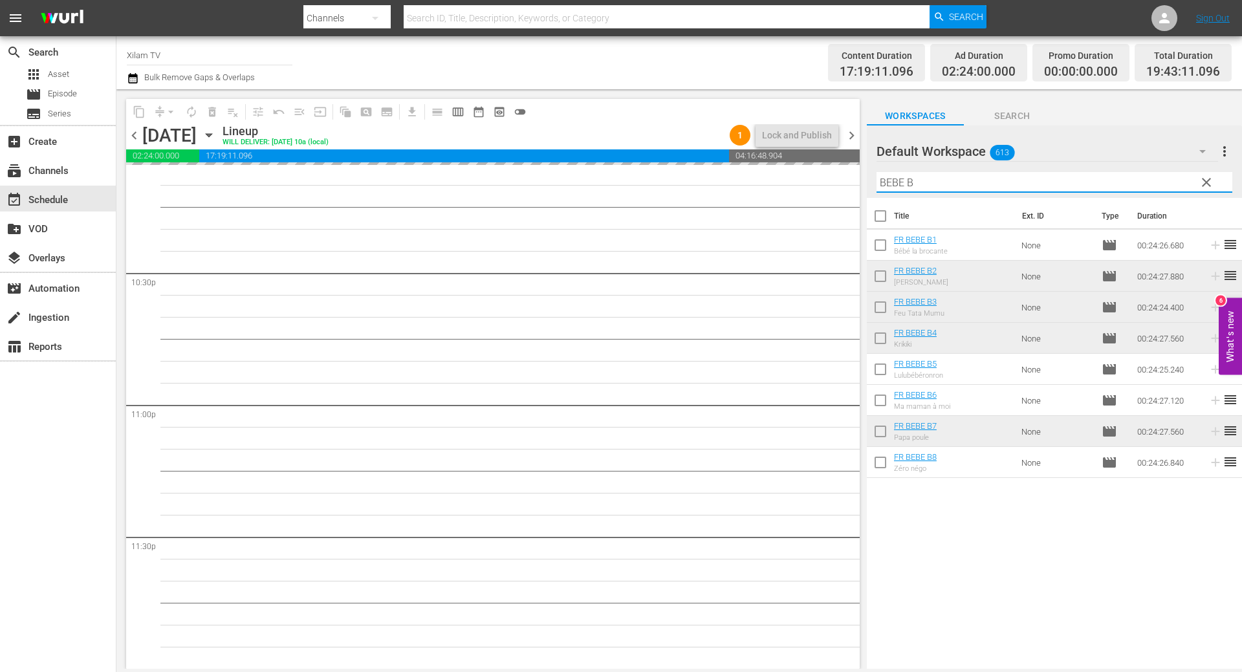
drag, startPoint x: 904, startPoint y: 184, endPoint x: 854, endPoint y: 179, distance: 49.4
click at [854, 179] on div "content_copy compress arrow_drop_down autorenew_outlined delete_forever_outline…" at bounding box center [678, 379] width 1125 height 580
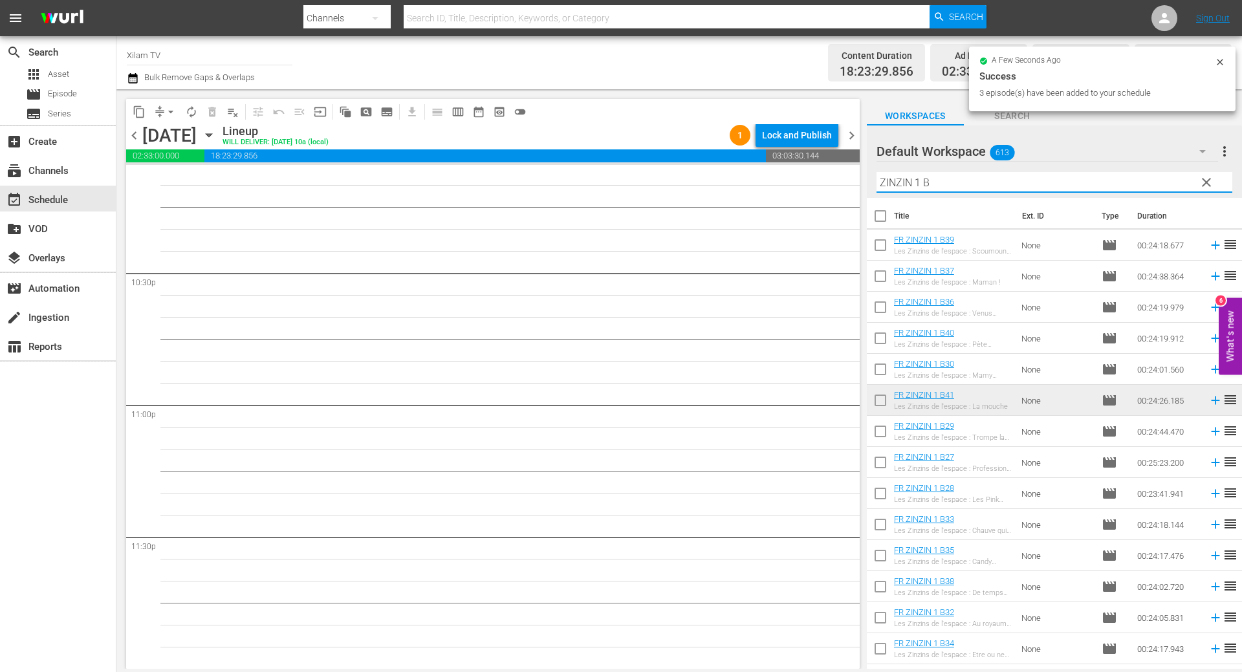
click at [993, 169] on div "Filter by Title ZINZIN 1 B" at bounding box center [1054, 182] width 356 height 31
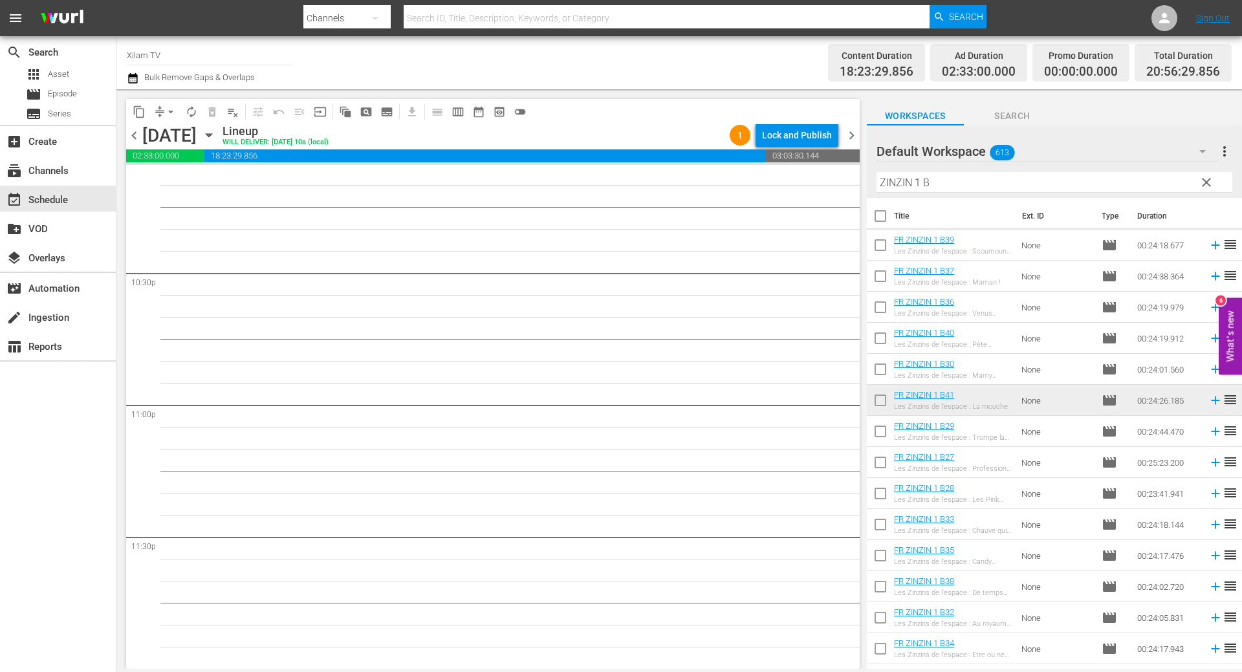
click at [984, 173] on input "ZINZIN 1 B" at bounding box center [1054, 182] width 356 height 21
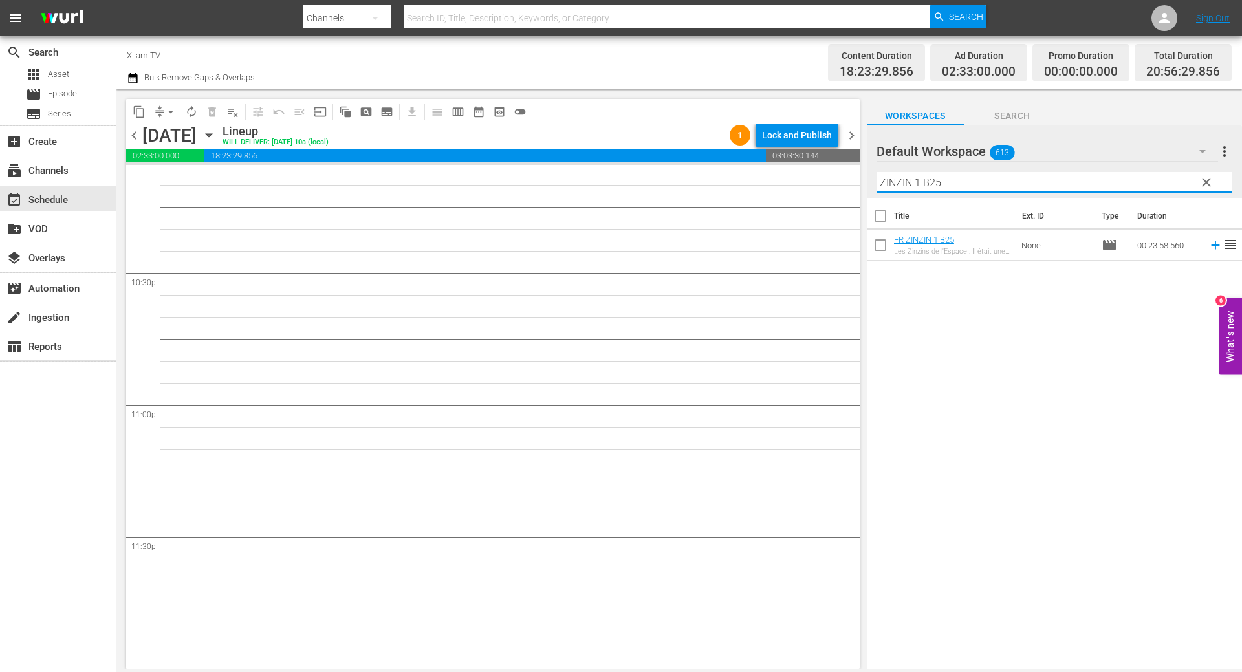
type input "ZINZIN 1 B25"
click at [883, 247] on input "checkbox" at bounding box center [880, 247] width 27 height 27
checkbox input "true"
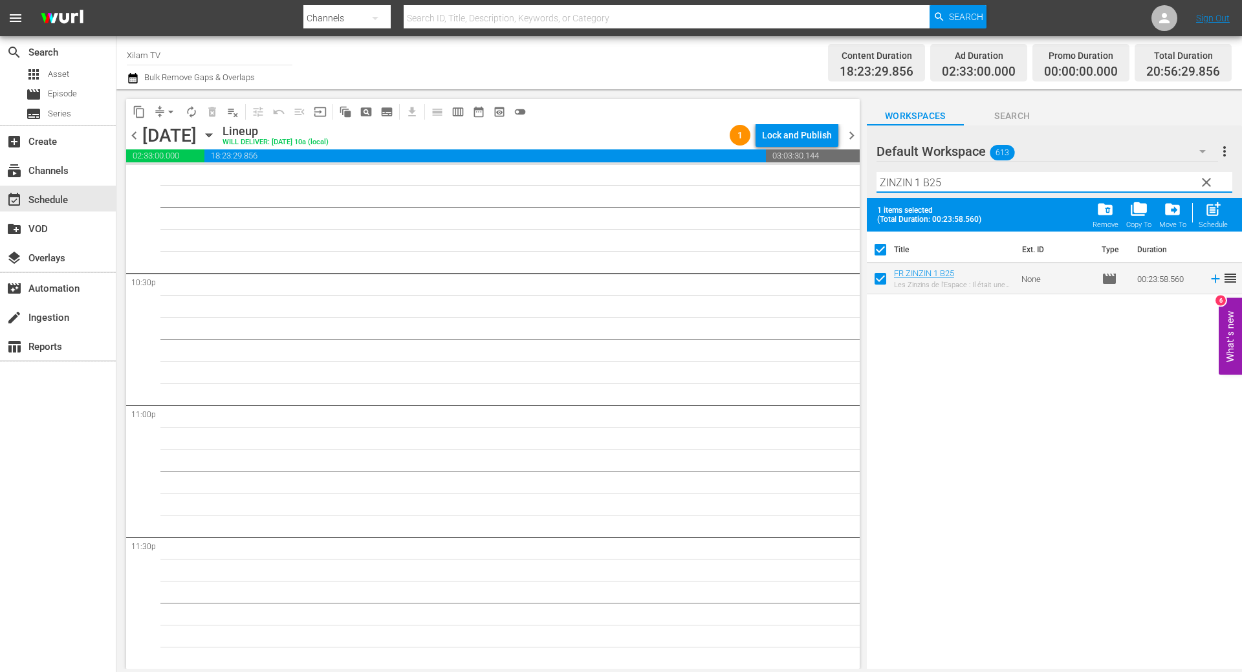
click at [937, 183] on input "ZINZIN 1 B25" at bounding box center [1054, 182] width 356 height 21
type input "ZINZIN 1 B35"
click at [885, 280] on input "checkbox" at bounding box center [880, 281] width 27 height 27
checkbox input "true"
checkbox input "false"
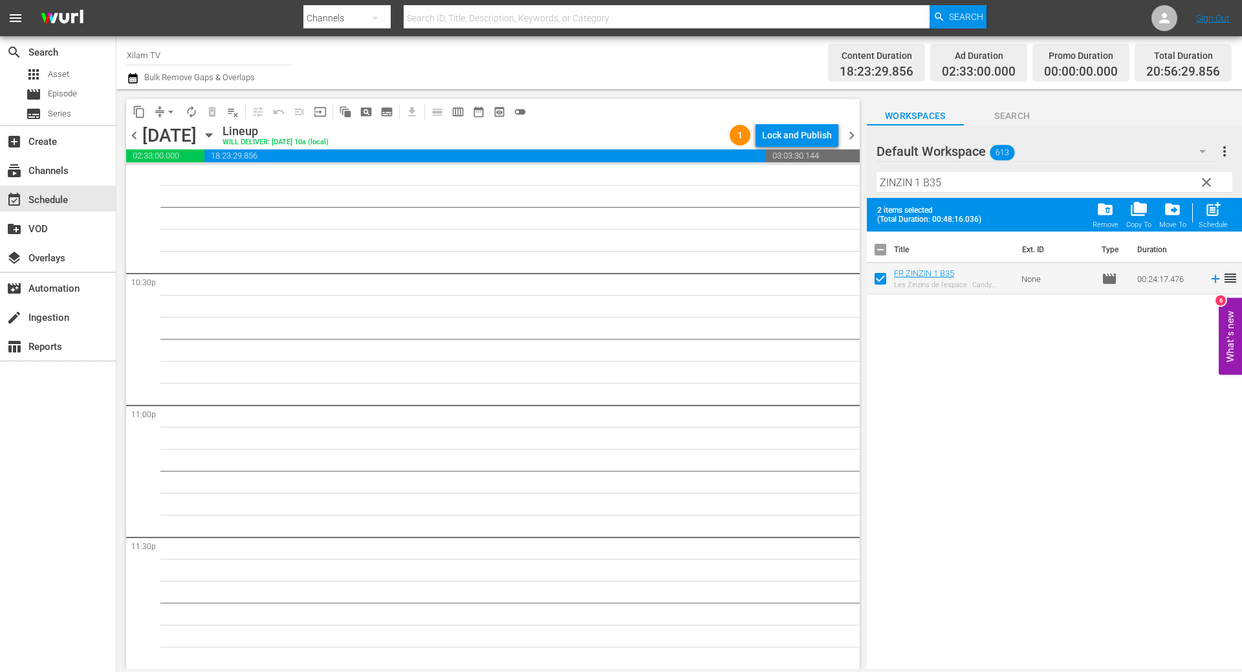
click at [952, 185] on input "ZINZIN 1 B35" at bounding box center [1054, 182] width 356 height 21
type input "ZINZIN 1 B14"
click at [882, 272] on input "checkbox" at bounding box center [880, 281] width 27 height 27
click at [1207, 211] on span "post_add" at bounding box center [1212, 209] width 17 height 17
checkbox input "false"
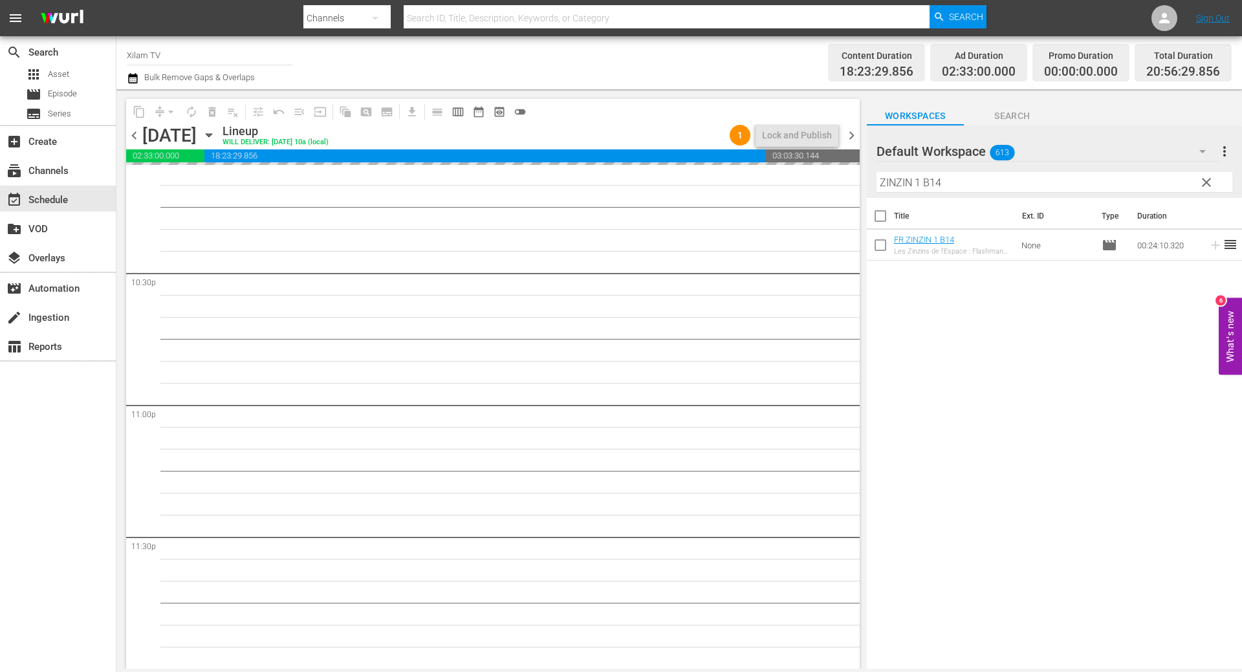
click at [872, 168] on div "Default Workspace 613 Default more_vert clear Filter by Title ZINZIN 1 B14" at bounding box center [1054, 161] width 375 height 72
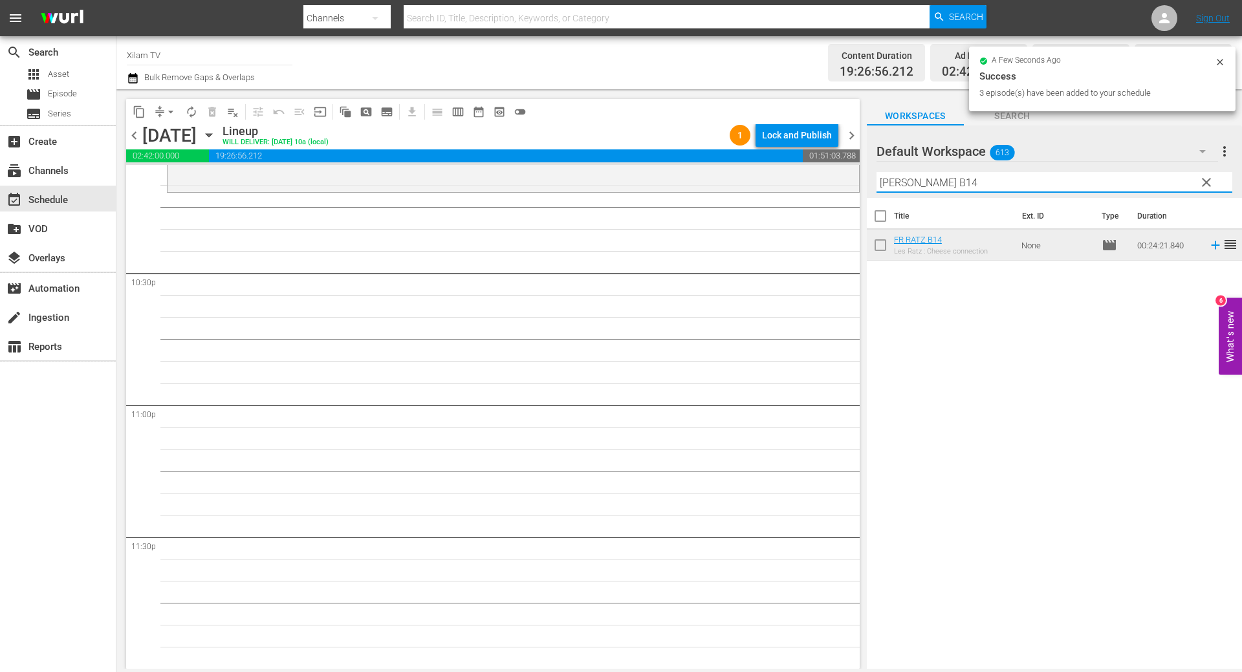
click at [966, 181] on input "RATZ B14" at bounding box center [1054, 182] width 356 height 21
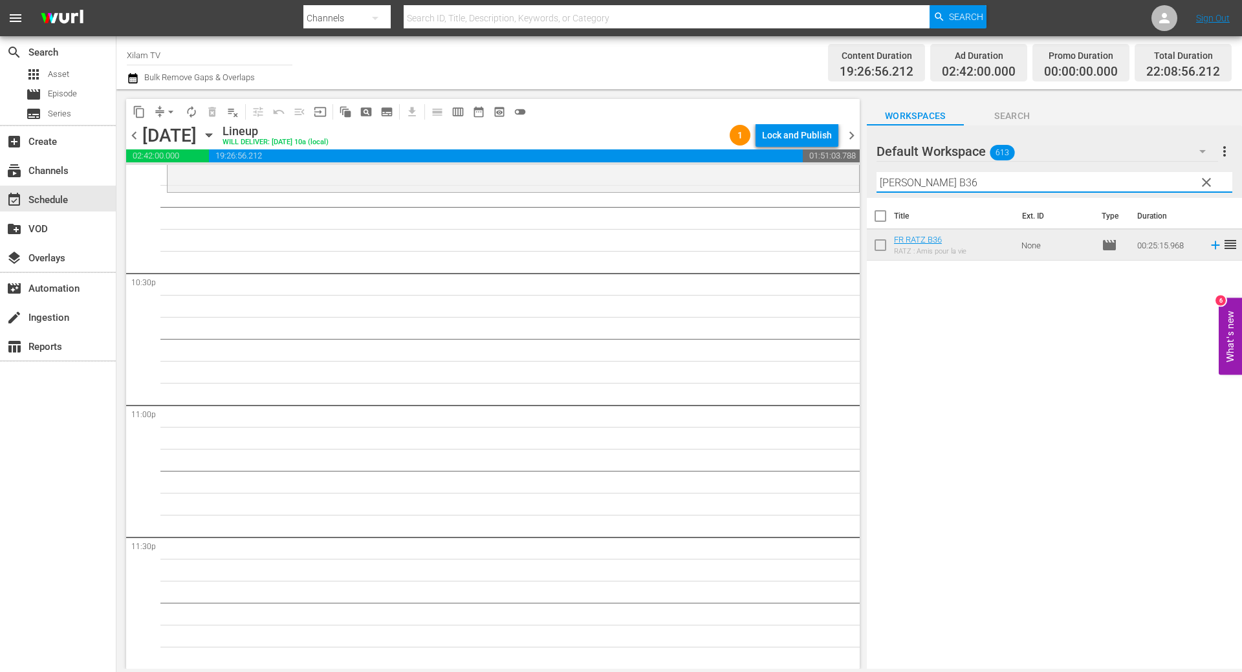
type input "RATZ B36"
click at [885, 249] on input "checkbox" at bounding box center [880, 247] width 27 height 27
checkbox input "true"
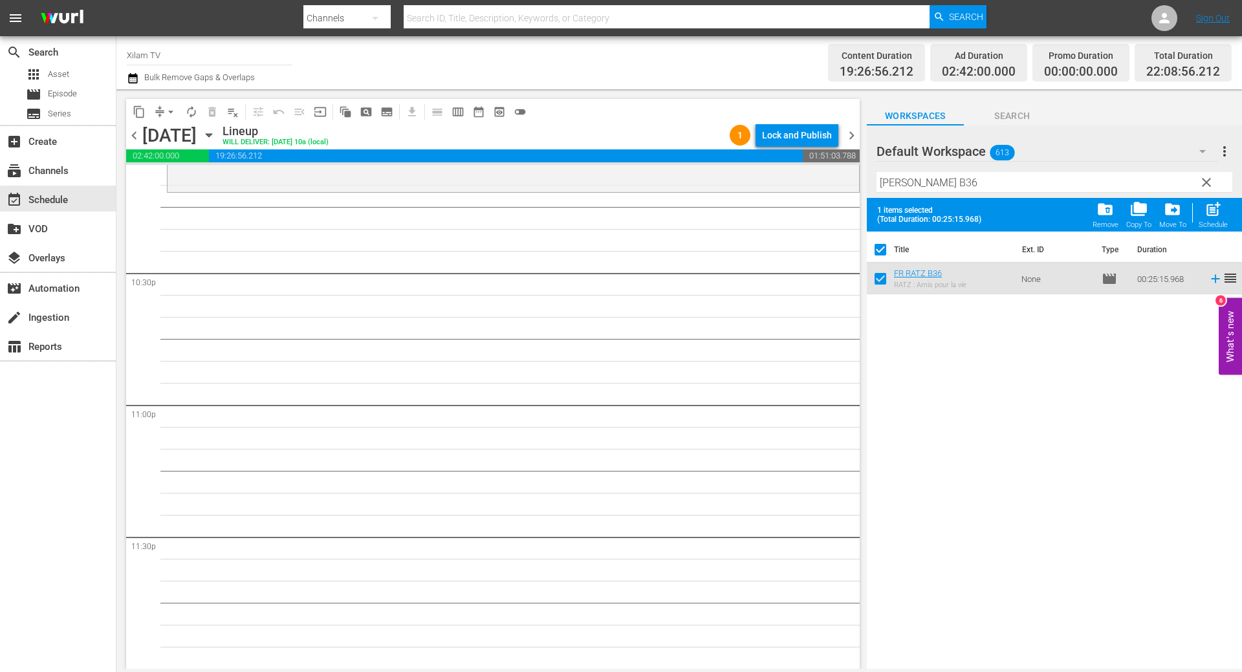
click at [877, 279] on input "checkbox" at bounding box center [880, 281] width 27 height 27
checkbox input "false"
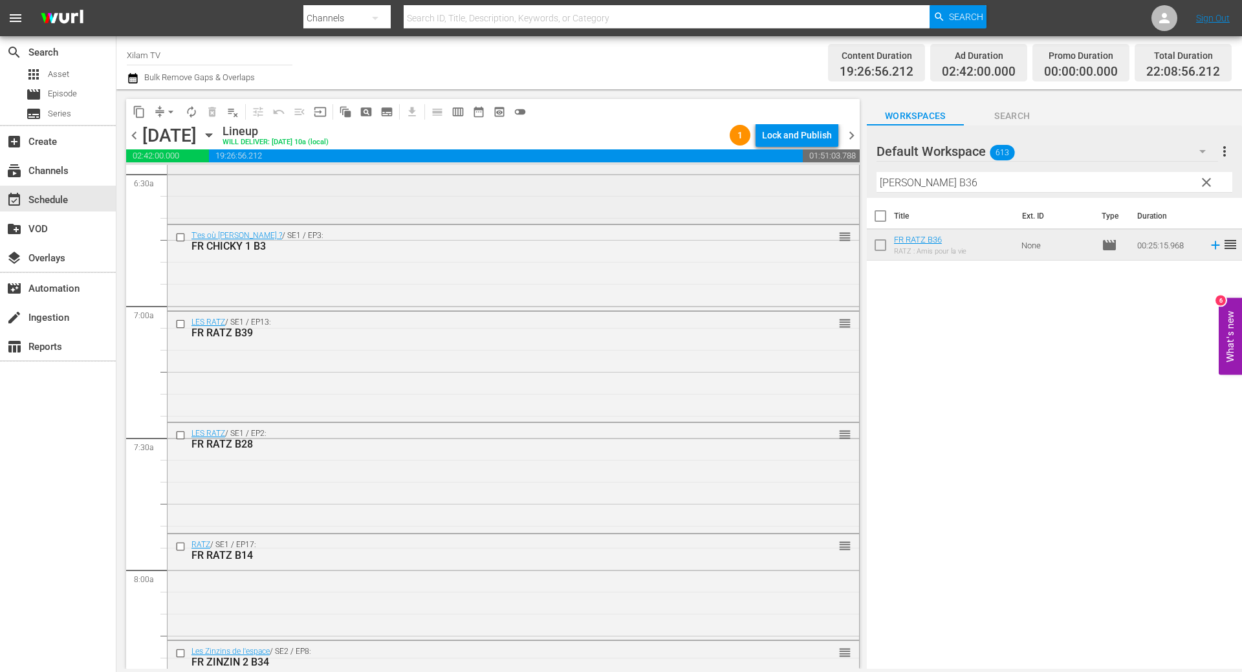
scroll to position [1496, 0]
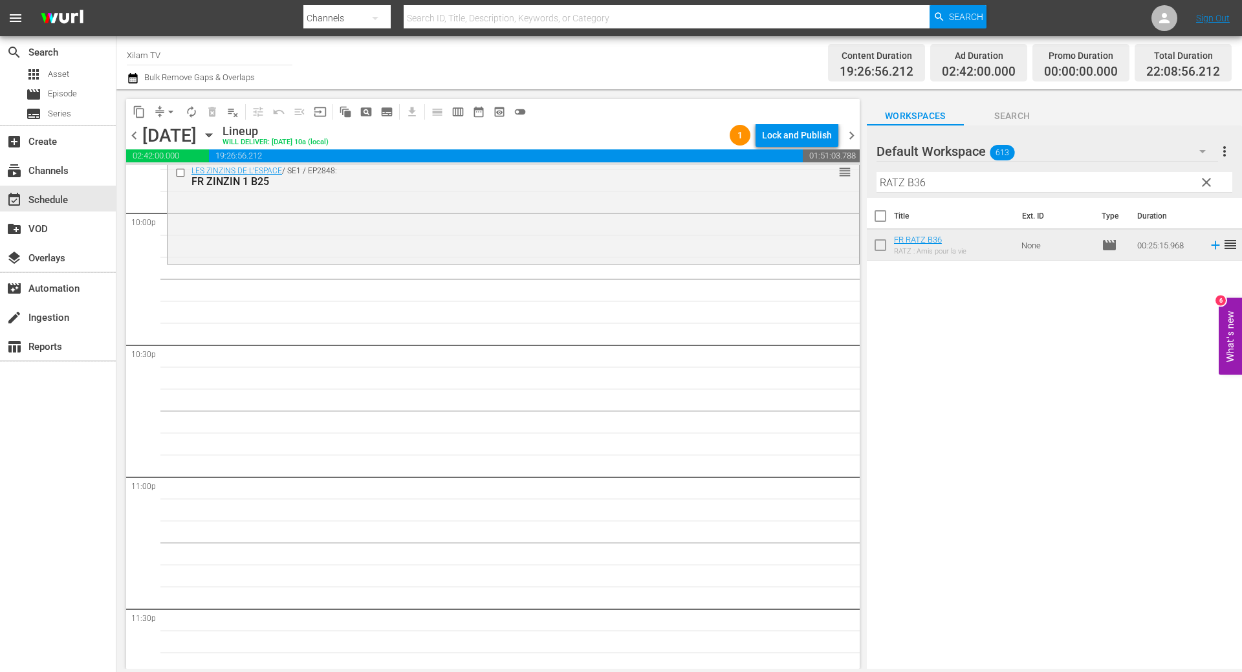
scroll to position [5829, 0]
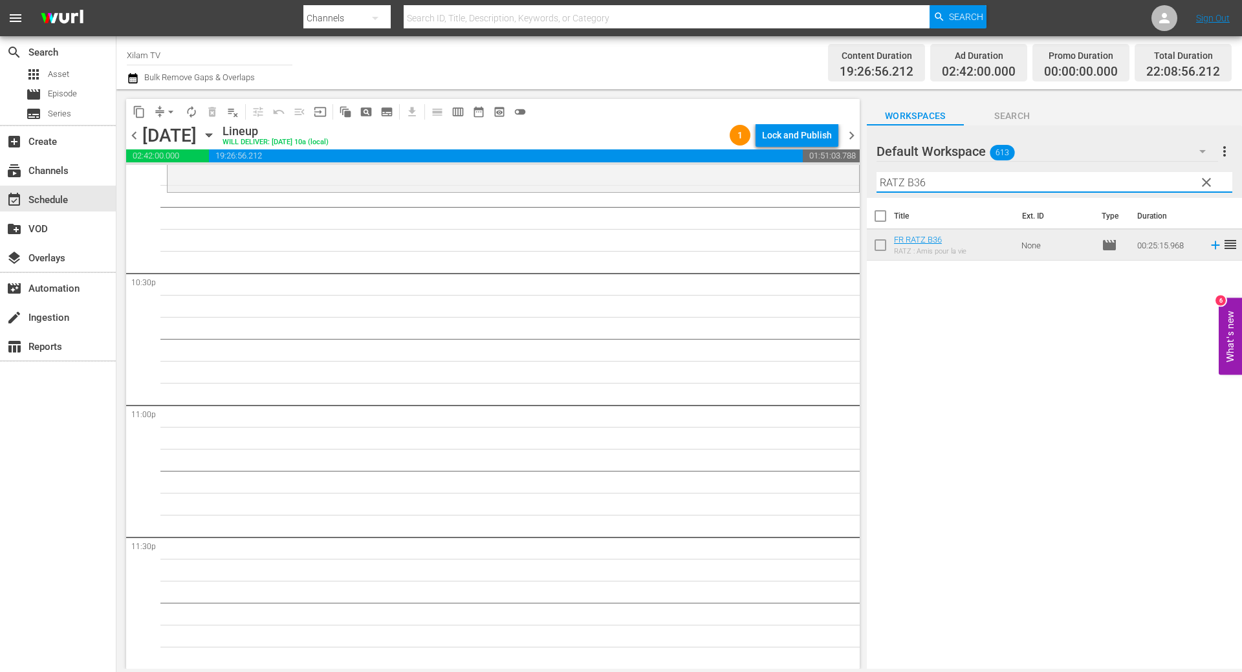
drag, startPoint x: 904, startPoint y: 183, endPoint x: 872, endPoint y: 183, distance: 31.7
click at [872, 183] on div "Default Workspace 613 Default more_vert clear Filter by Title RATZ B36" at bounding box center [1054, 161] width 375 height 72
click at [988, 175] on input "DRAGON B36" at bounding box center [1054, 182] width 356 height 21
type input "DRAGON B4"
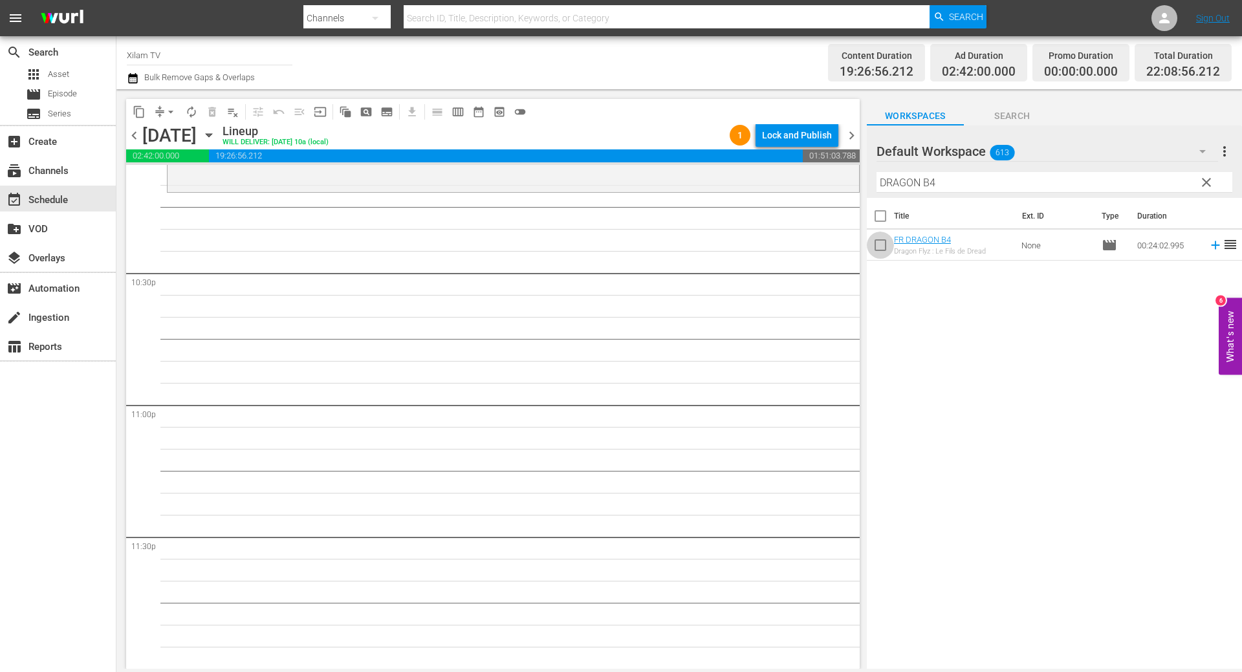
click at [872, 254] on input "checkbox" at bounding box center [880, 247] width 27 height 27
checkbox input "true"
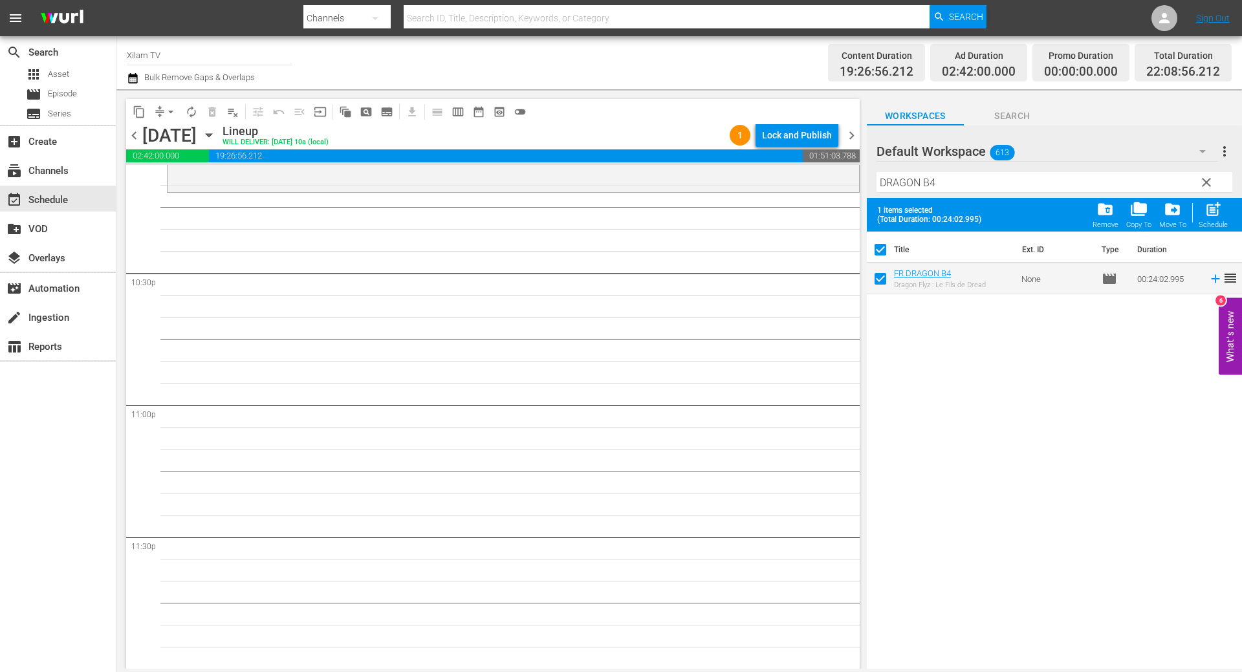
click at [968, 182] on input "DRAGON B4" at bounding box center [1054, 182] width 356 height 21
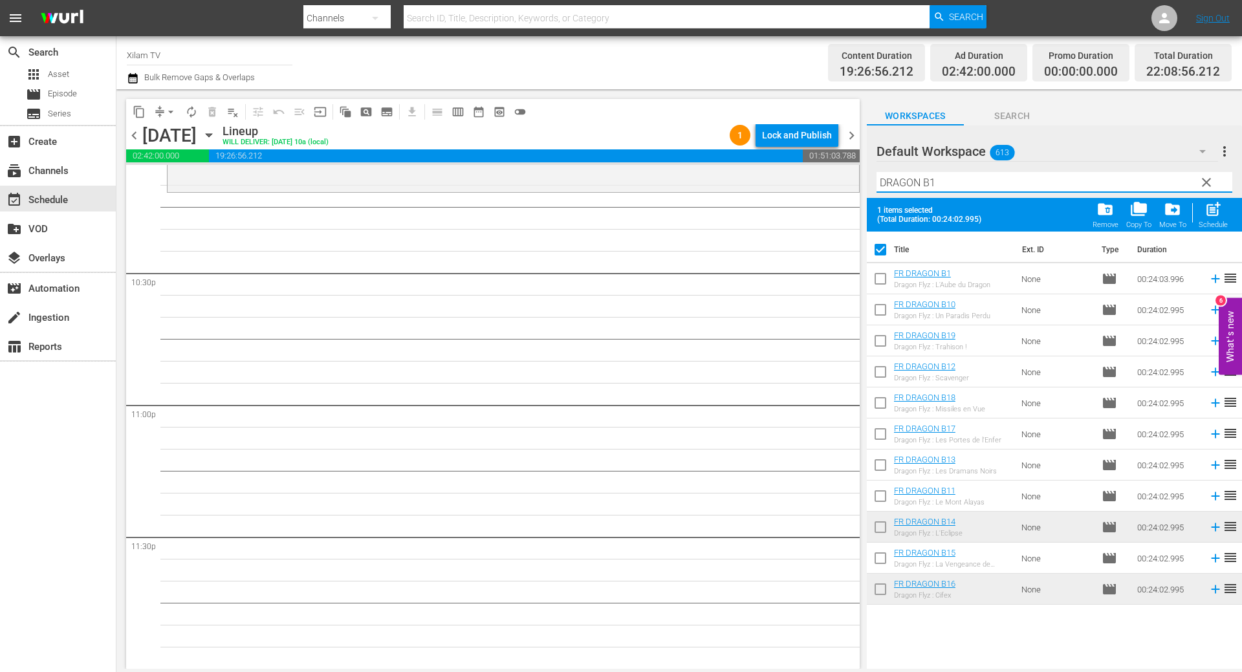
type input "DRAGON B1"
drag, startPoint x: 878, startPoint y: 280, endPoint x: 960, endPoint y: 190, distance: 122.2
click at [878, 280] on input "checkbox" at bounding box center [880, 281] width 27 height 27
checkbox input "true"
checkbox input "false"
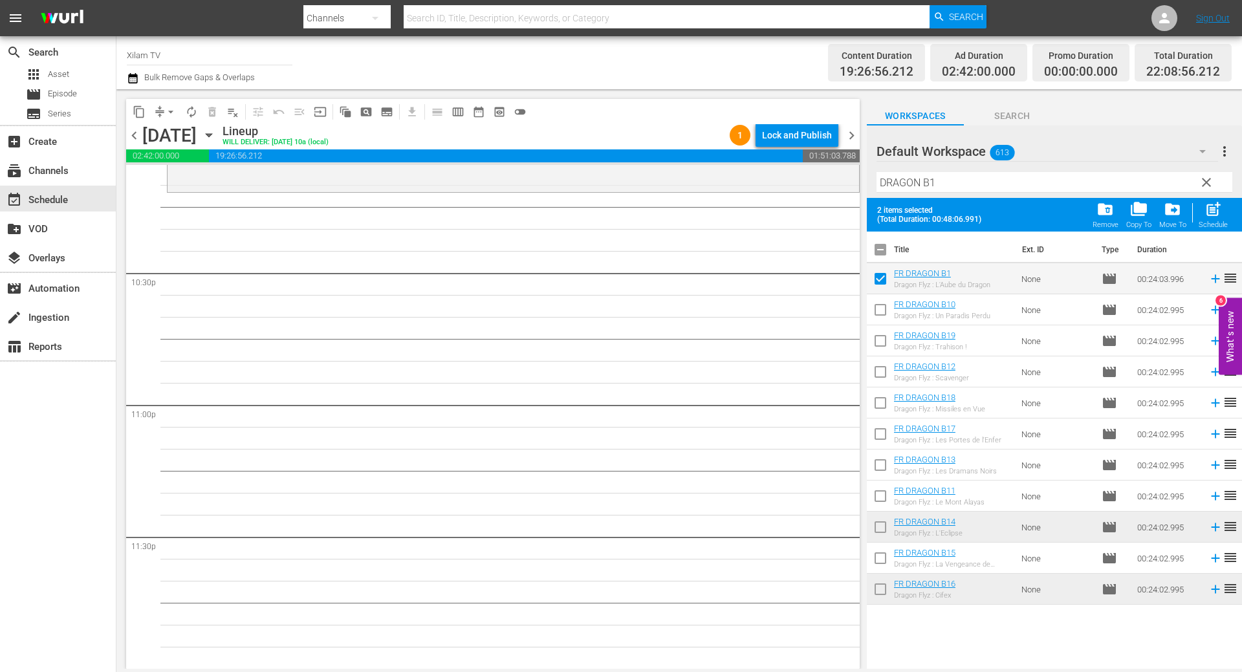
click at [960, 190] on input "DRAGON B1" at bounding box center [1054, 182] width 356 height 21
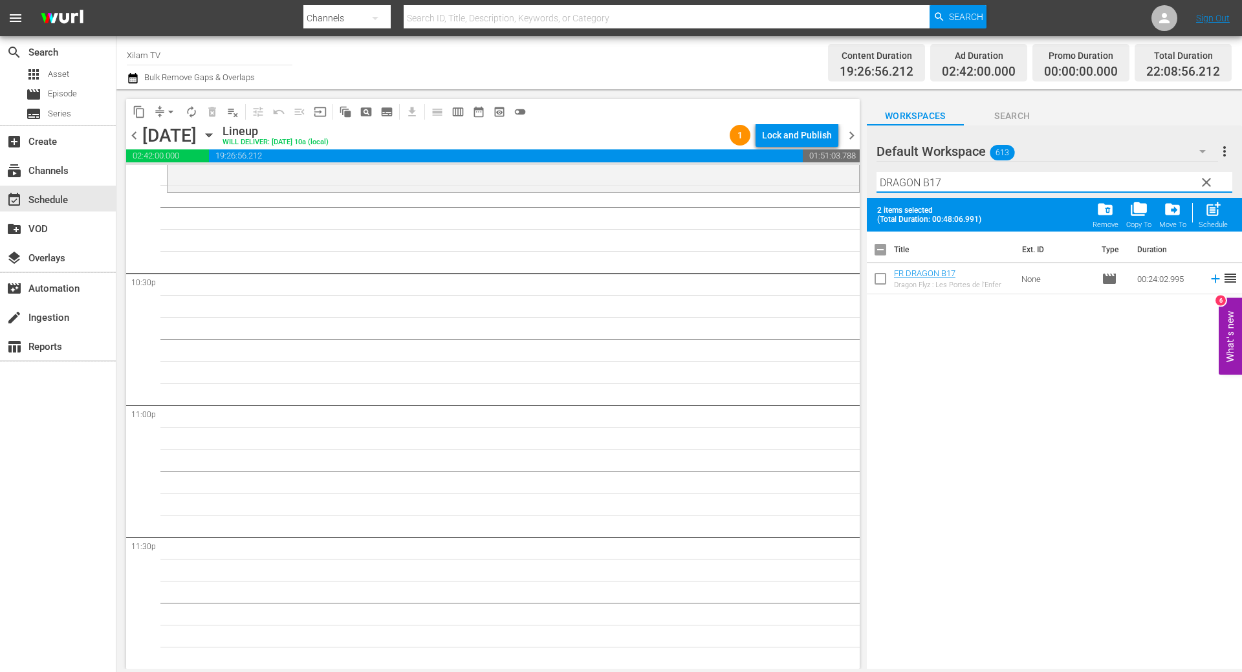
type input "DRAGON B17"
click at [885, 284] on input "checkbox" at bounding box center [880, 281] width 27 height 27
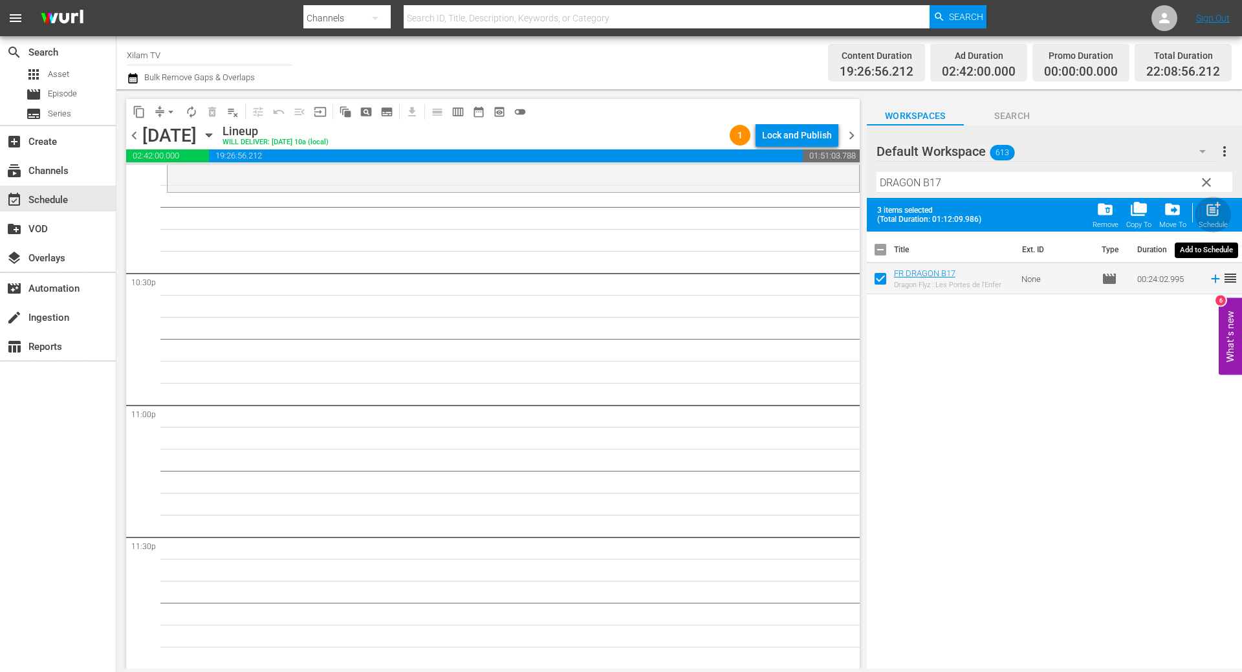
click at [1205, 221] on div "Schedule" at bounding box center [1212, 225] width 29 height 8
checkbox input "false"
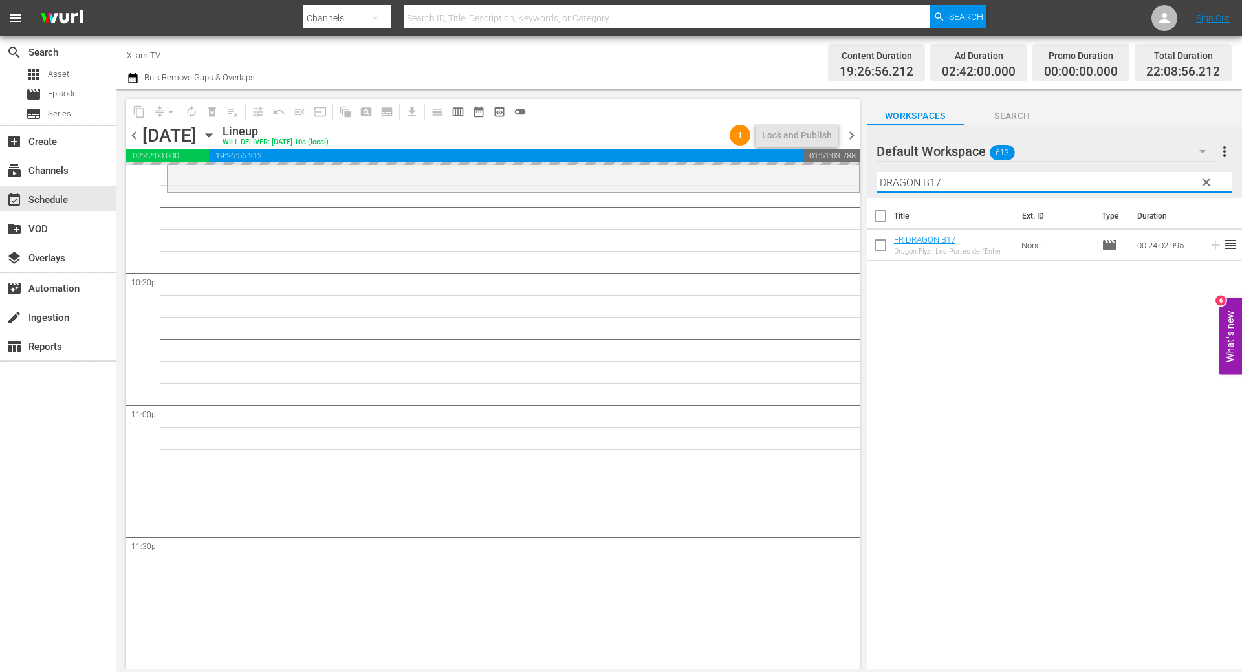
drag, startPoint x: 920, startPoint y: 182, endPoint x: 865, endPoint y: 182, distance: 54.3
click at [865, 182] on div "content_copy compress arrow_drop_down autorenew_outlined delete_forever_outline…" at bounding box center [678, 379] width 1125 height 580
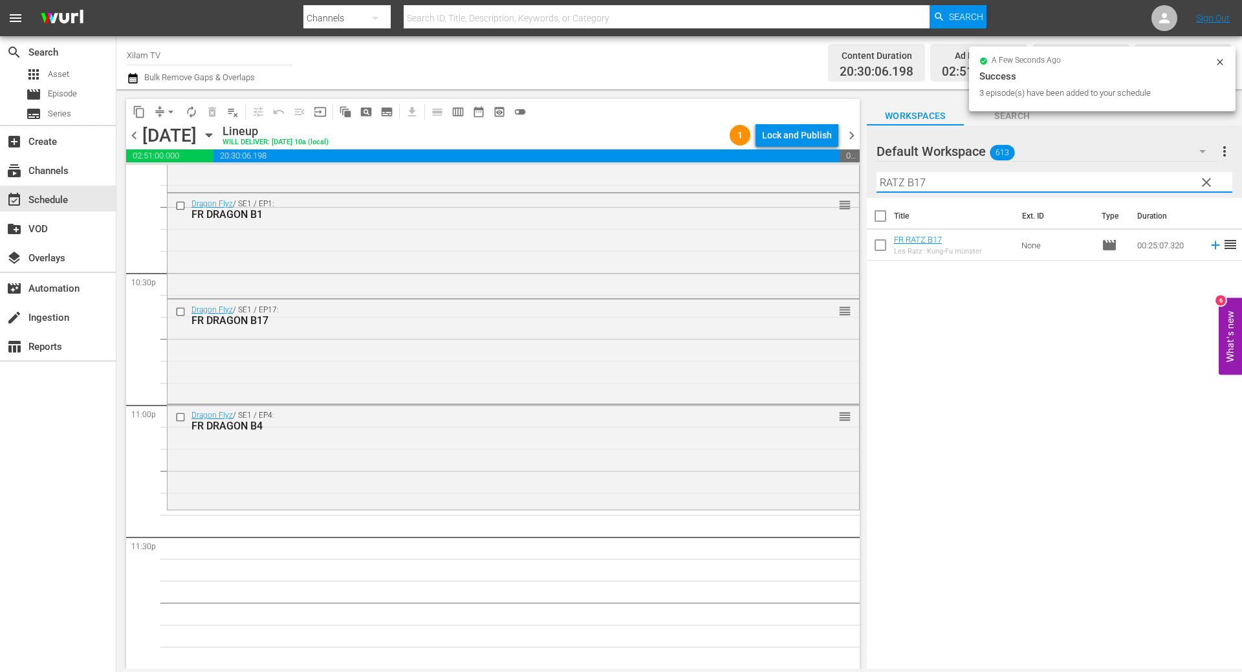
click at [931, 190] on input "RATZ B17" at bounding box center [1054, 182] width 356 height 21
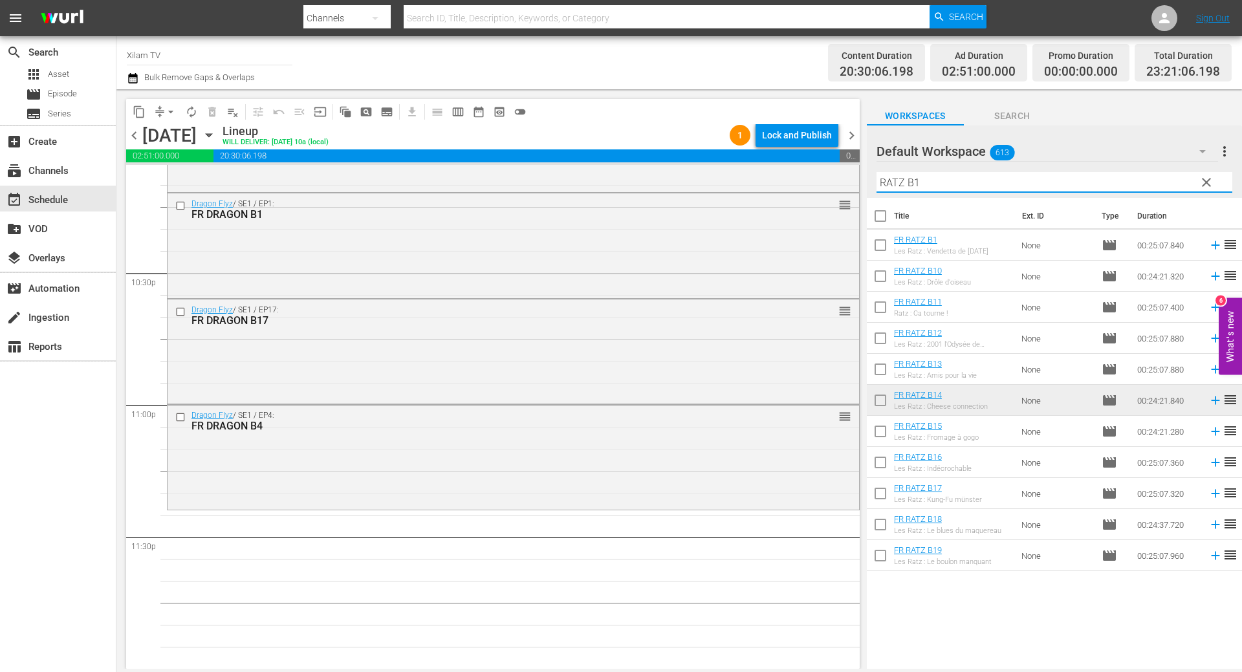
type input "RATZ B1"
click at [876, 287] on input "checkbox" at bounding box center [880, 278] width 27 height 27
checkbox input "true"
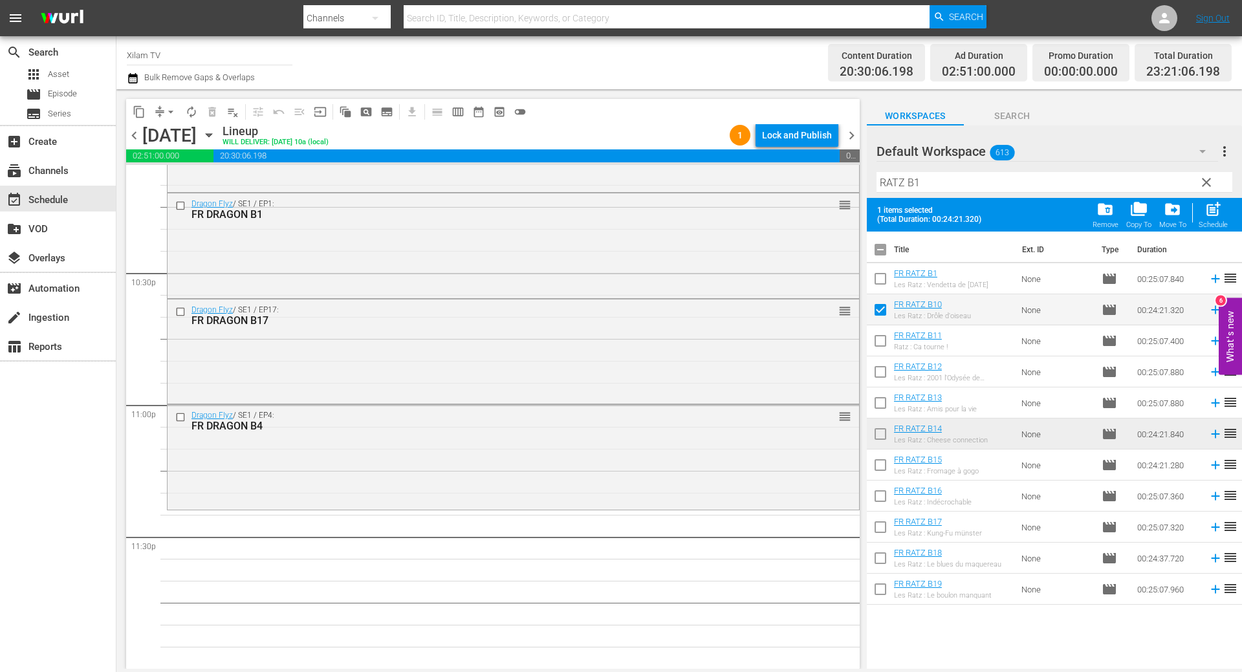
click at [885, 369] on input "checkbox" at bounding box center [880, 374] width 27 height 27
checkbox input "true"
click at [1219, 215] on span "post_add" at bounding box center [1212, 209] width 17 height 17
checkbox input "false"
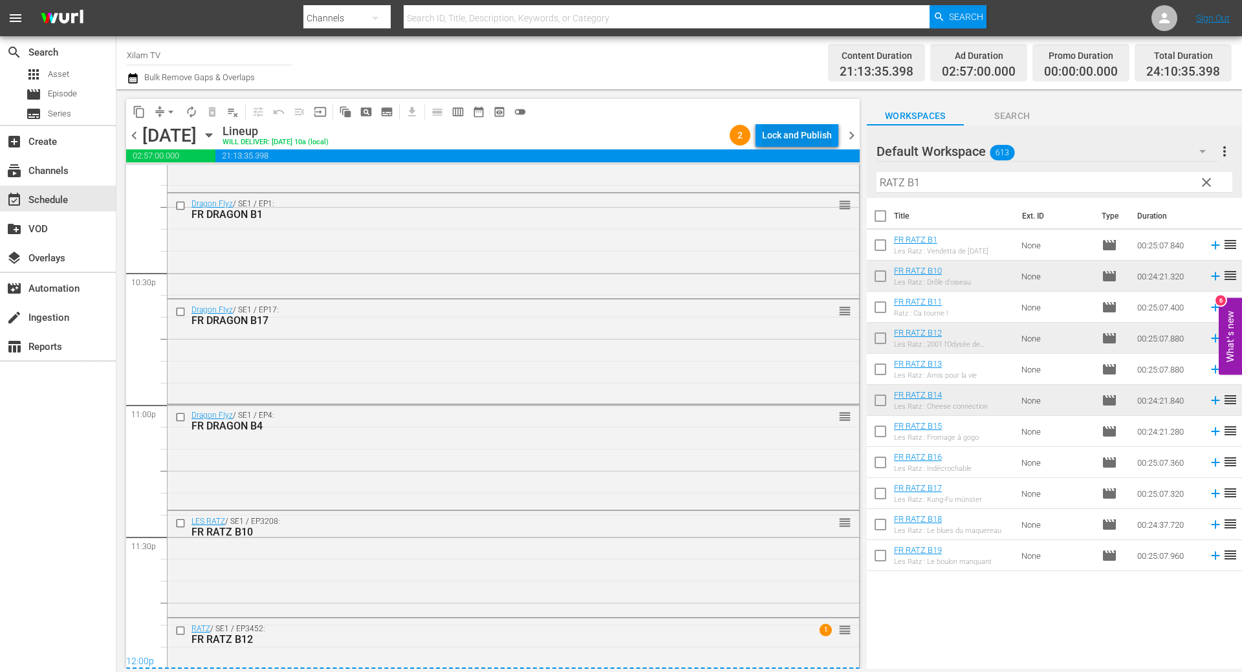
click at [810, 136] on div "Lock and Publish" at bounding box center [797, 135] width 70 height 23
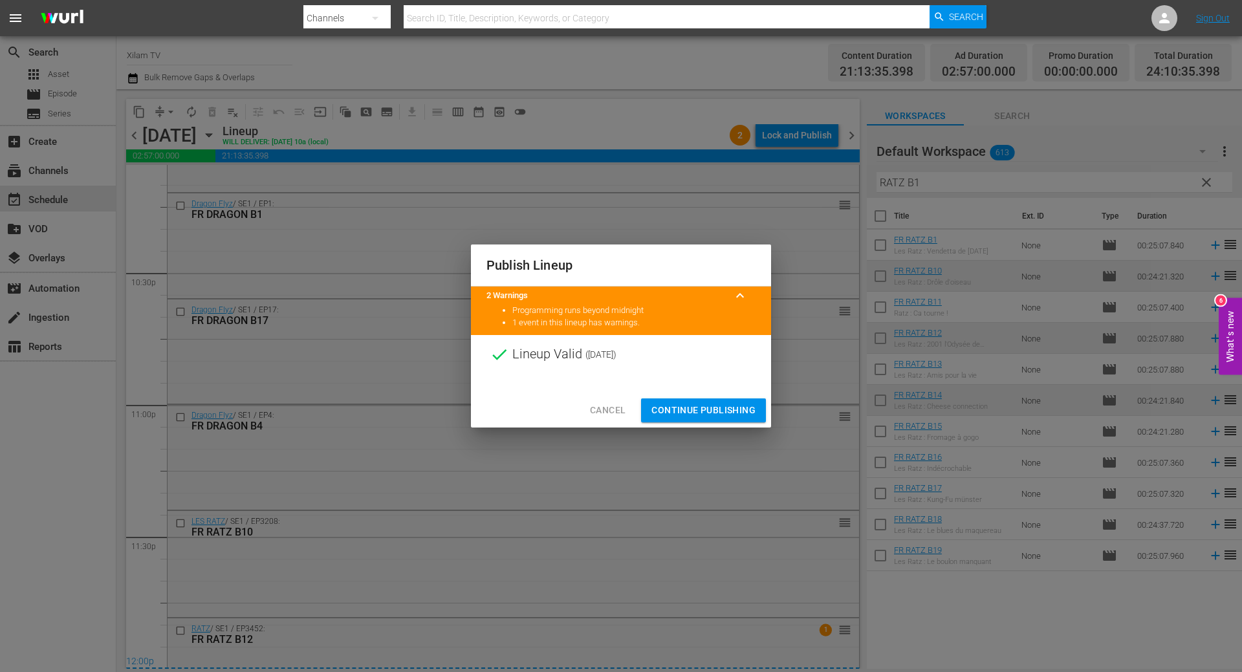
click at [710, 406] on span "Continue Publishing" at bounding box center [703, 410] width 104 height 16
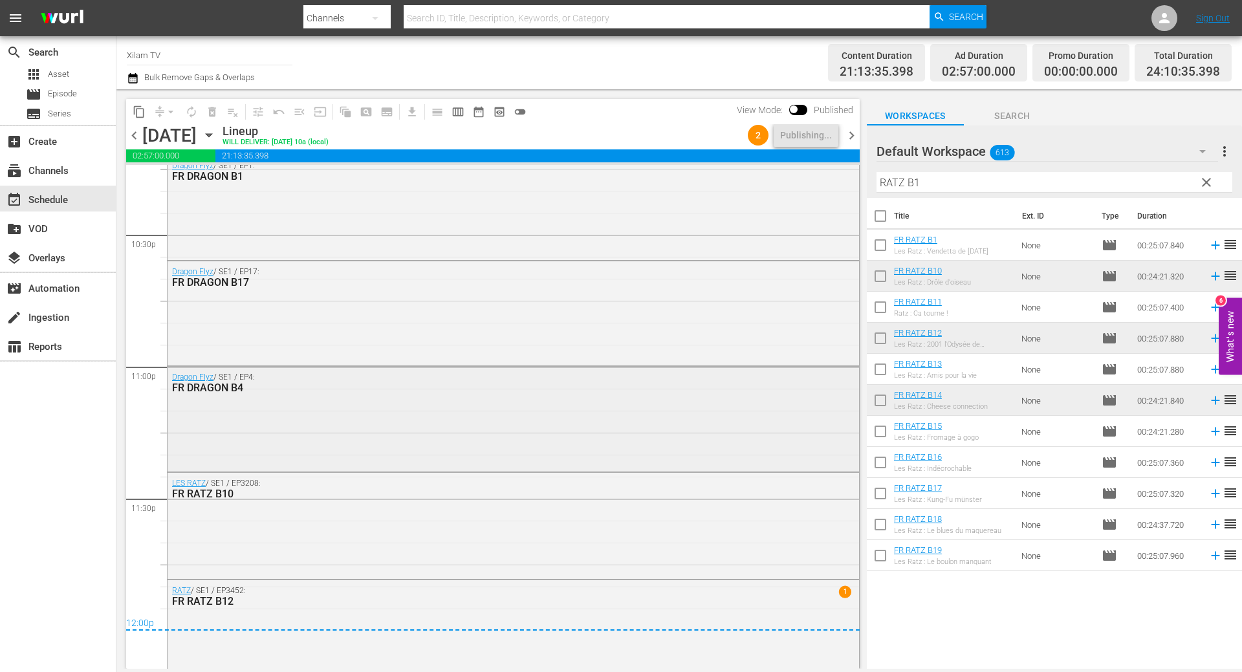
scroll to position [5889, 0]
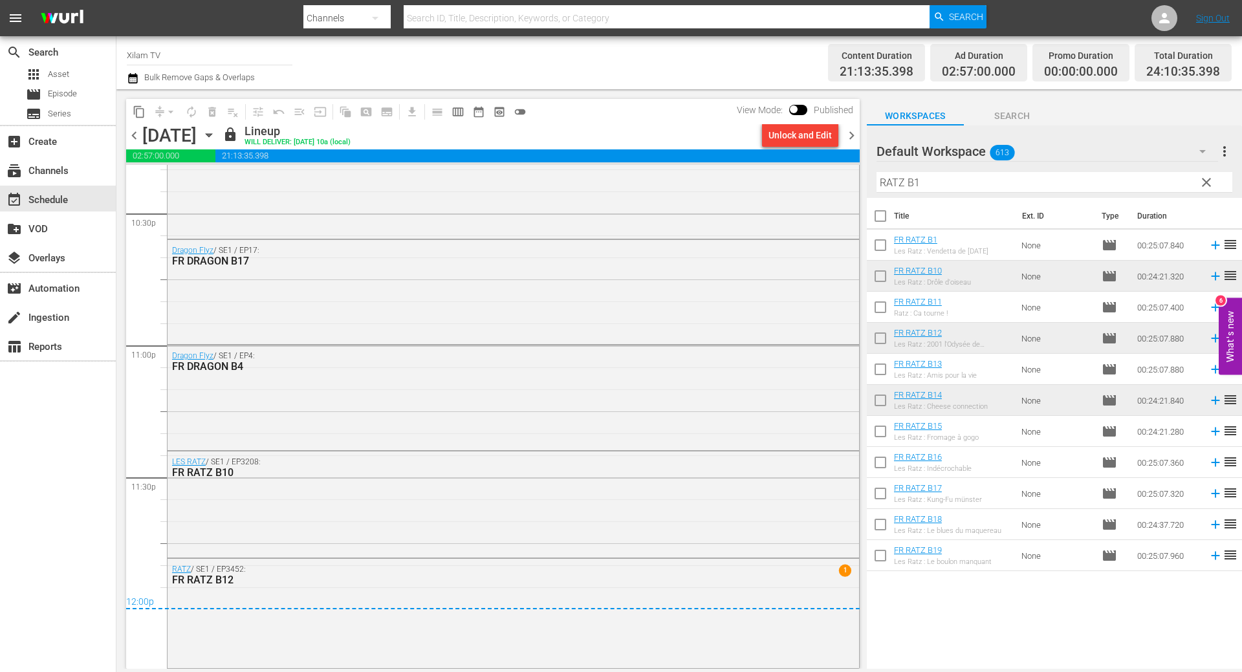
click at [854, 138] on span "chevron_right" at bounding box center [851, 135] width 16 height 16
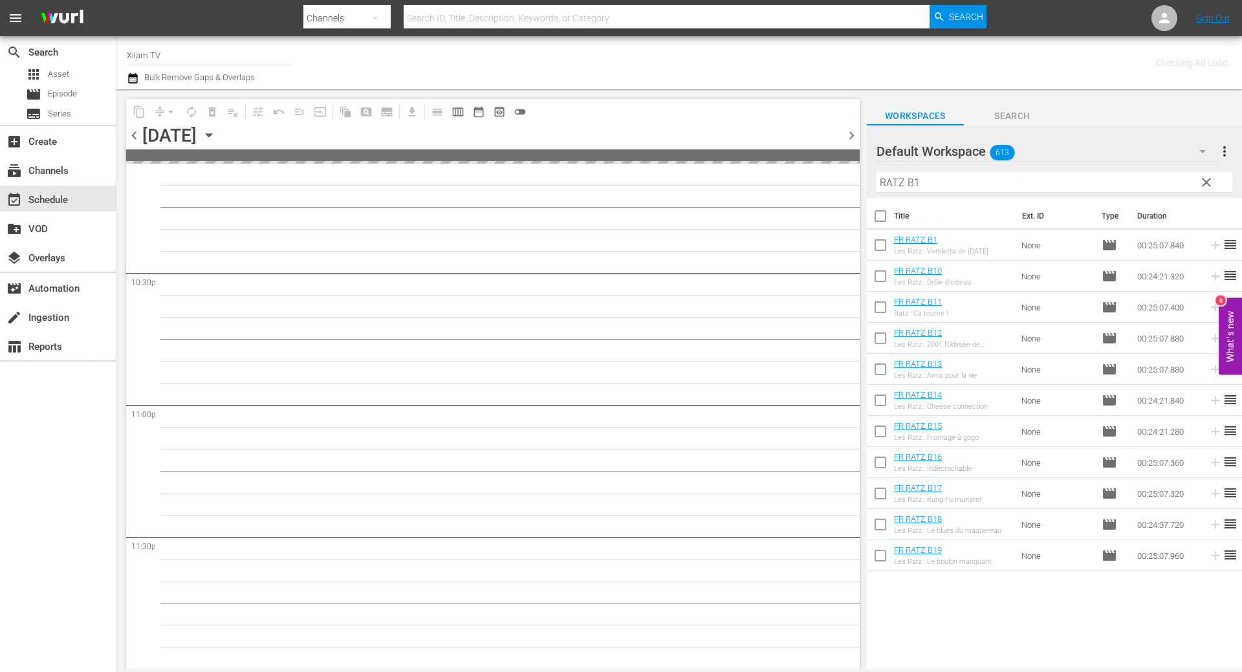
scroll to position [5828, 0]
